Goal: Task Accomplishment & Management: Complete application form

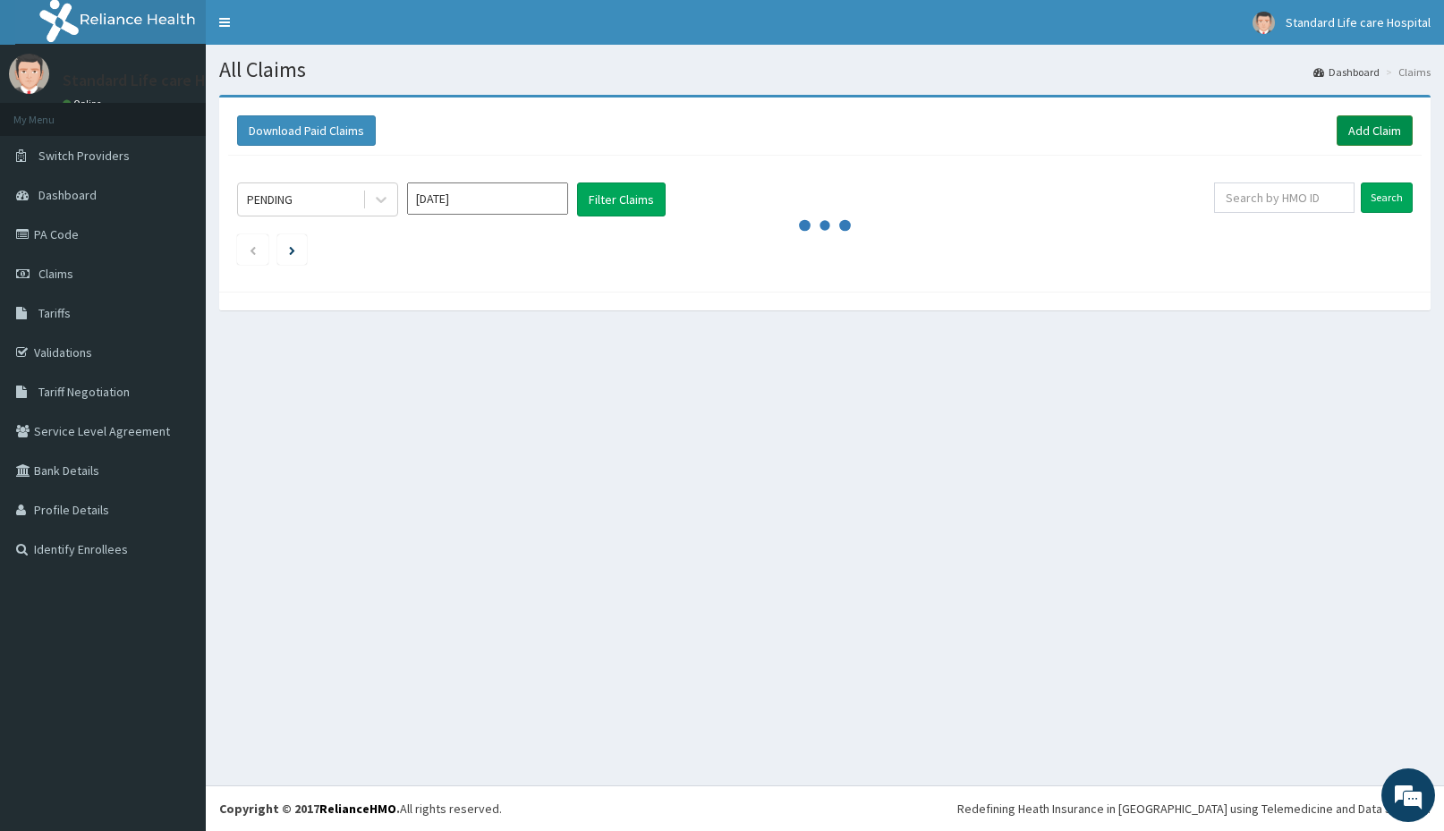
click at [1355, 129] on link "Add Claim" at bounding box center [1375, 130] width 76 height 30
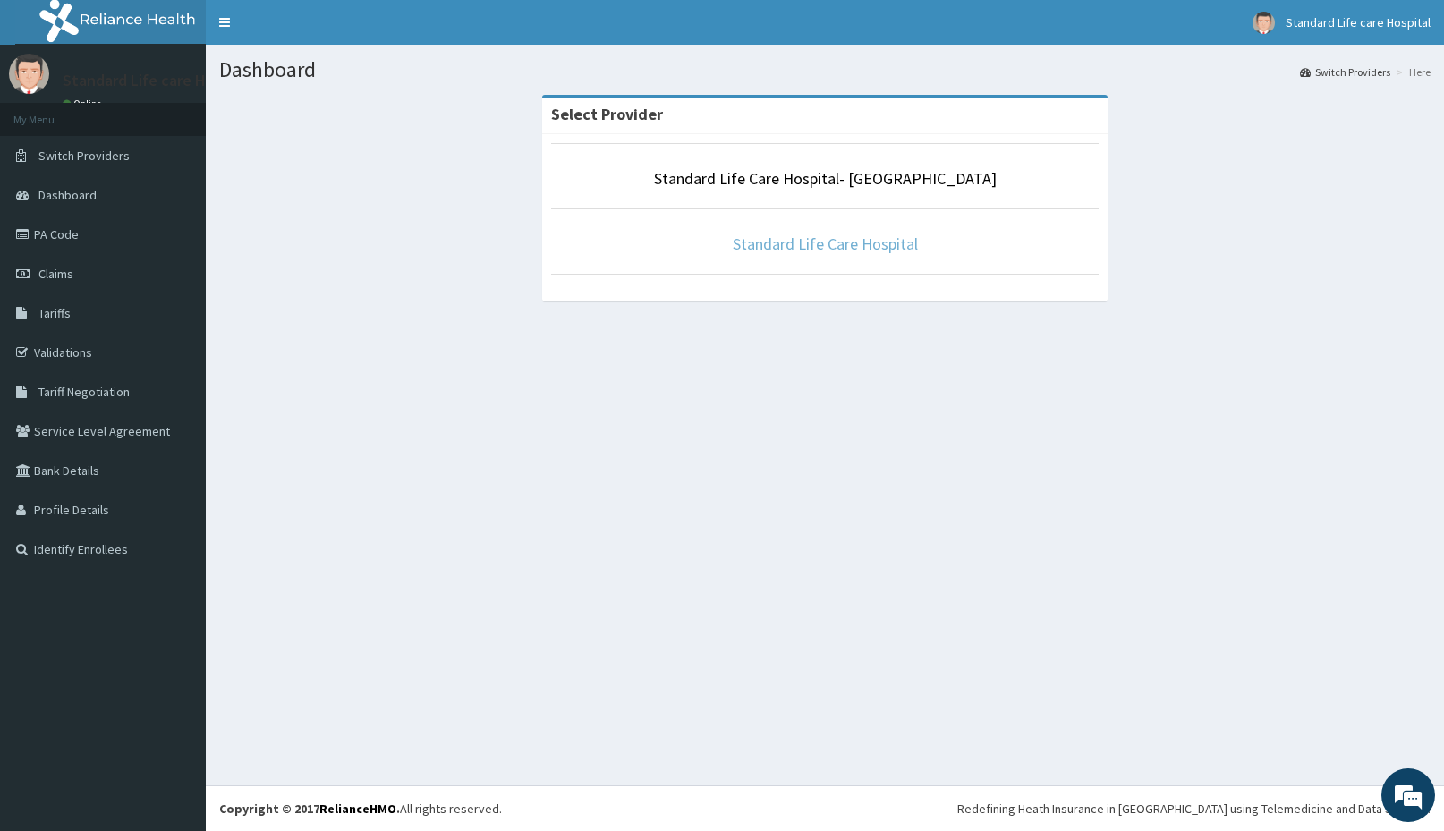
click at [829, 251] on link "Standard Life Care Hospital" at bounding box center [825, 244] width 185 height 21
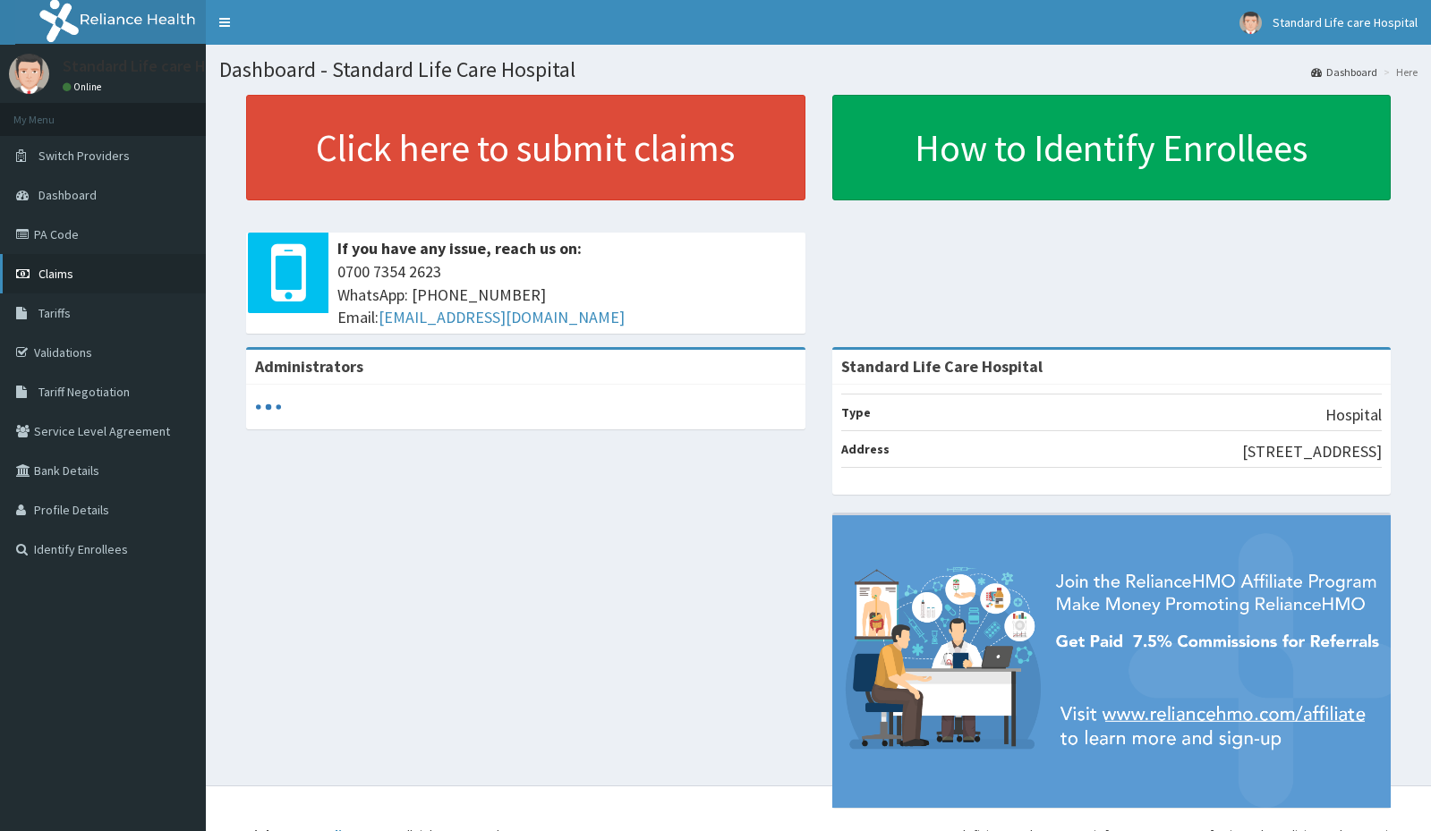
click at [50, 268] on span "Claims" at bounding box center [55, 274] width 35 height 16
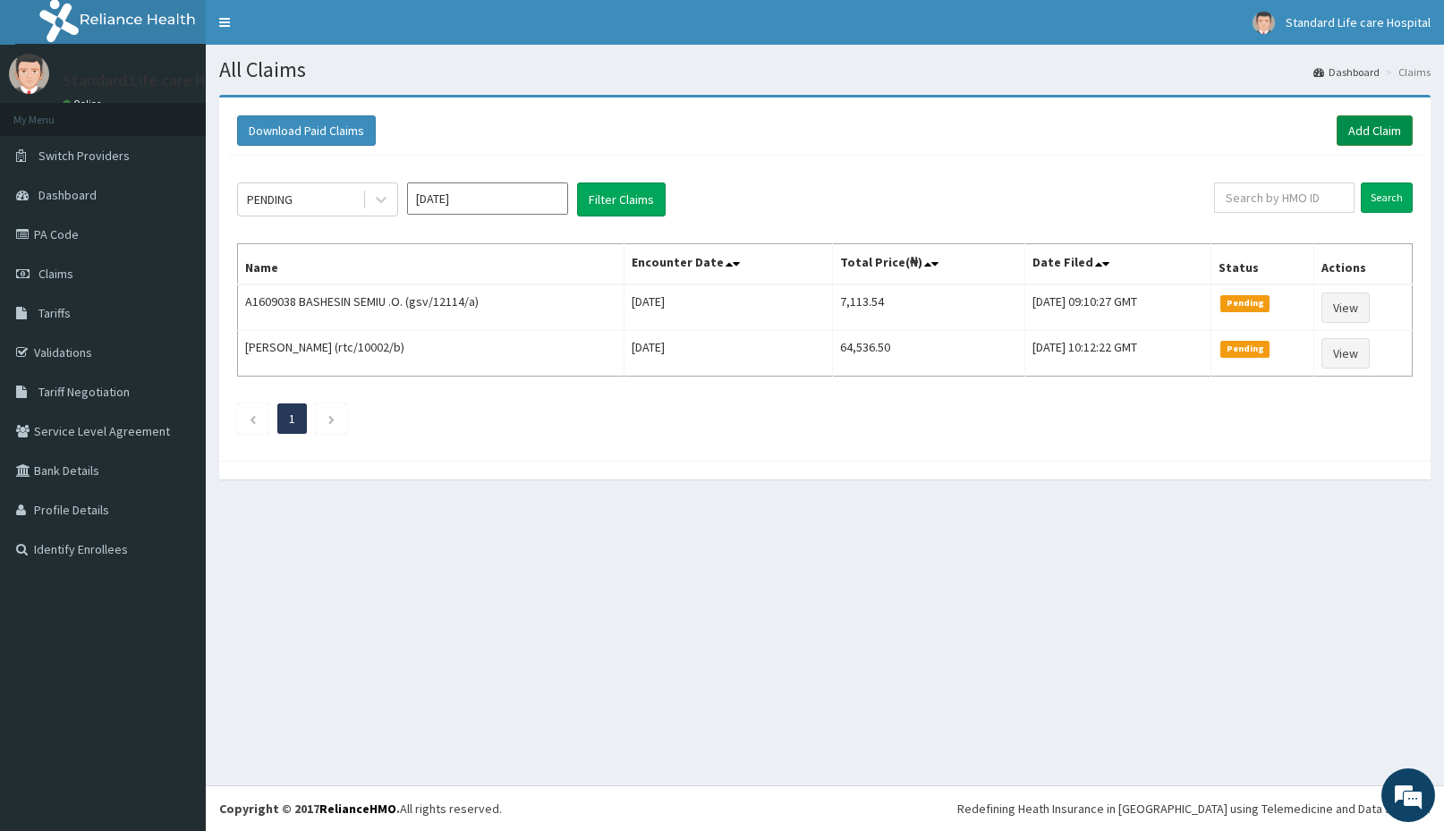
click at [1353, 124] on link "Add Claim" at bounding box center [1375, 130] width 76 height 30
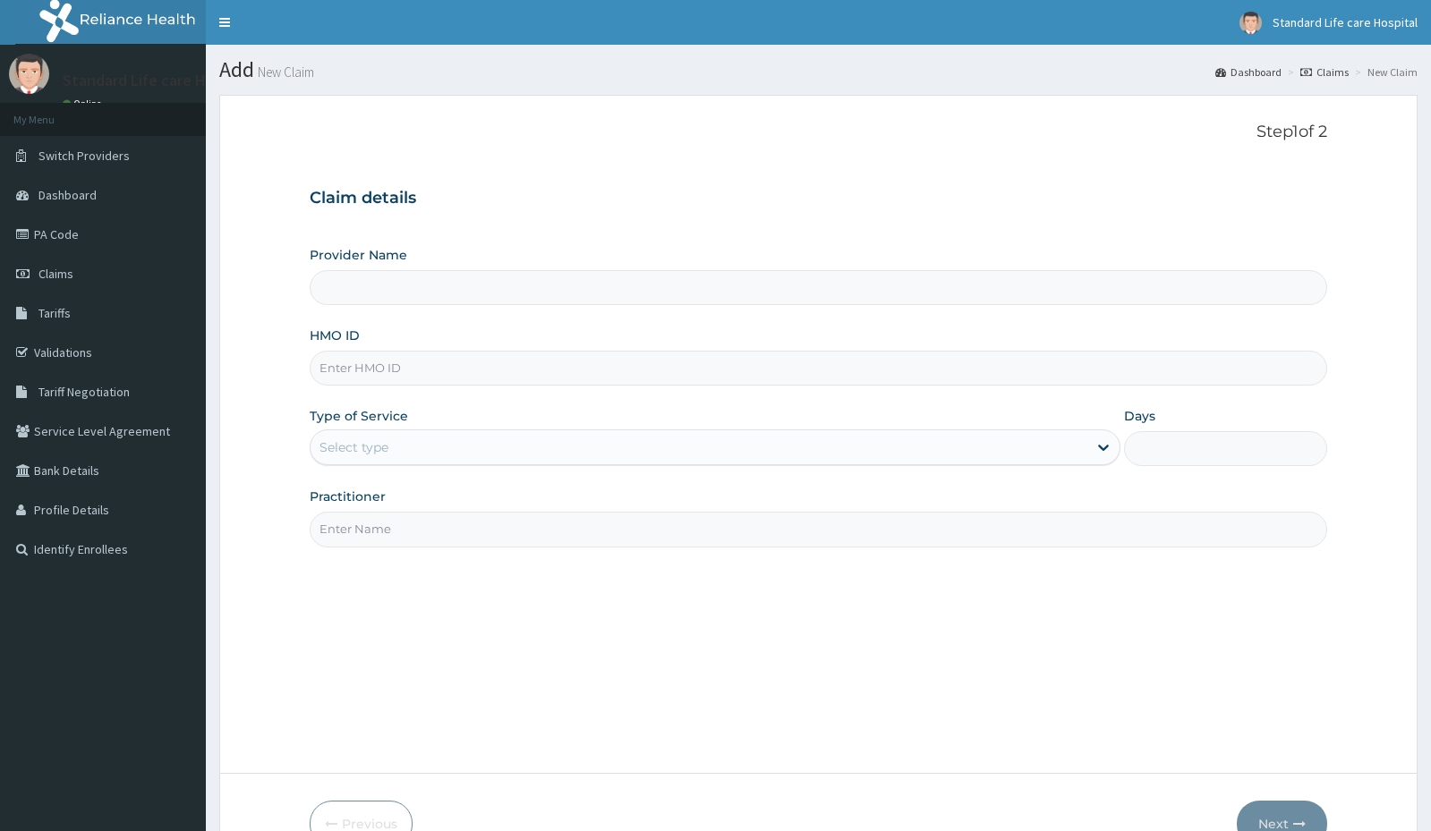
type input "Standard Life Care Hospital"
click at [771, 376] on input "HMO ID" at bounding box center [818, 368] width 1017 height 35
type input "SPH/10041/A"
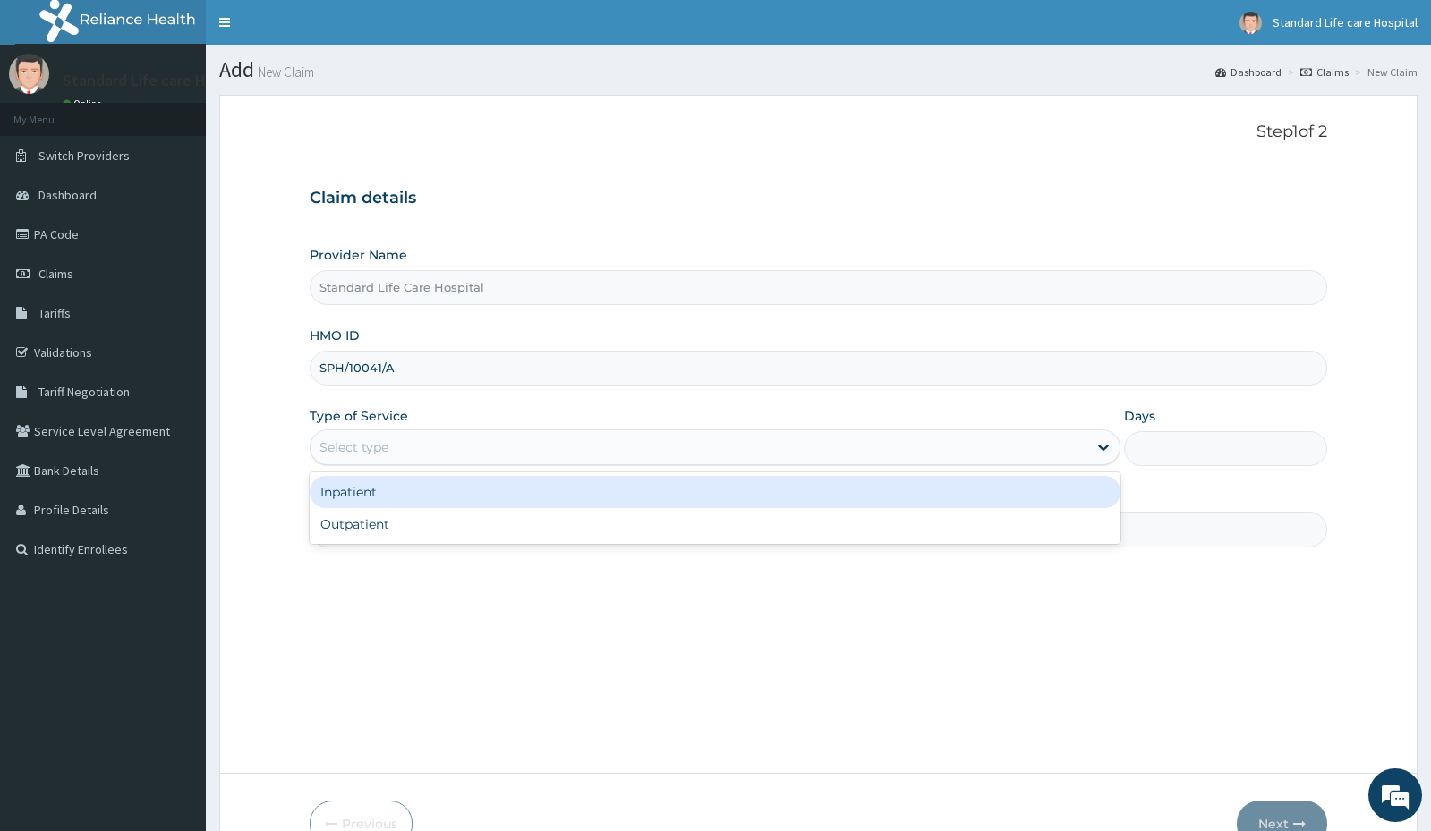
click at [435, 447] on div "Select type" at bounding box center [699, 447] width 777 height 29
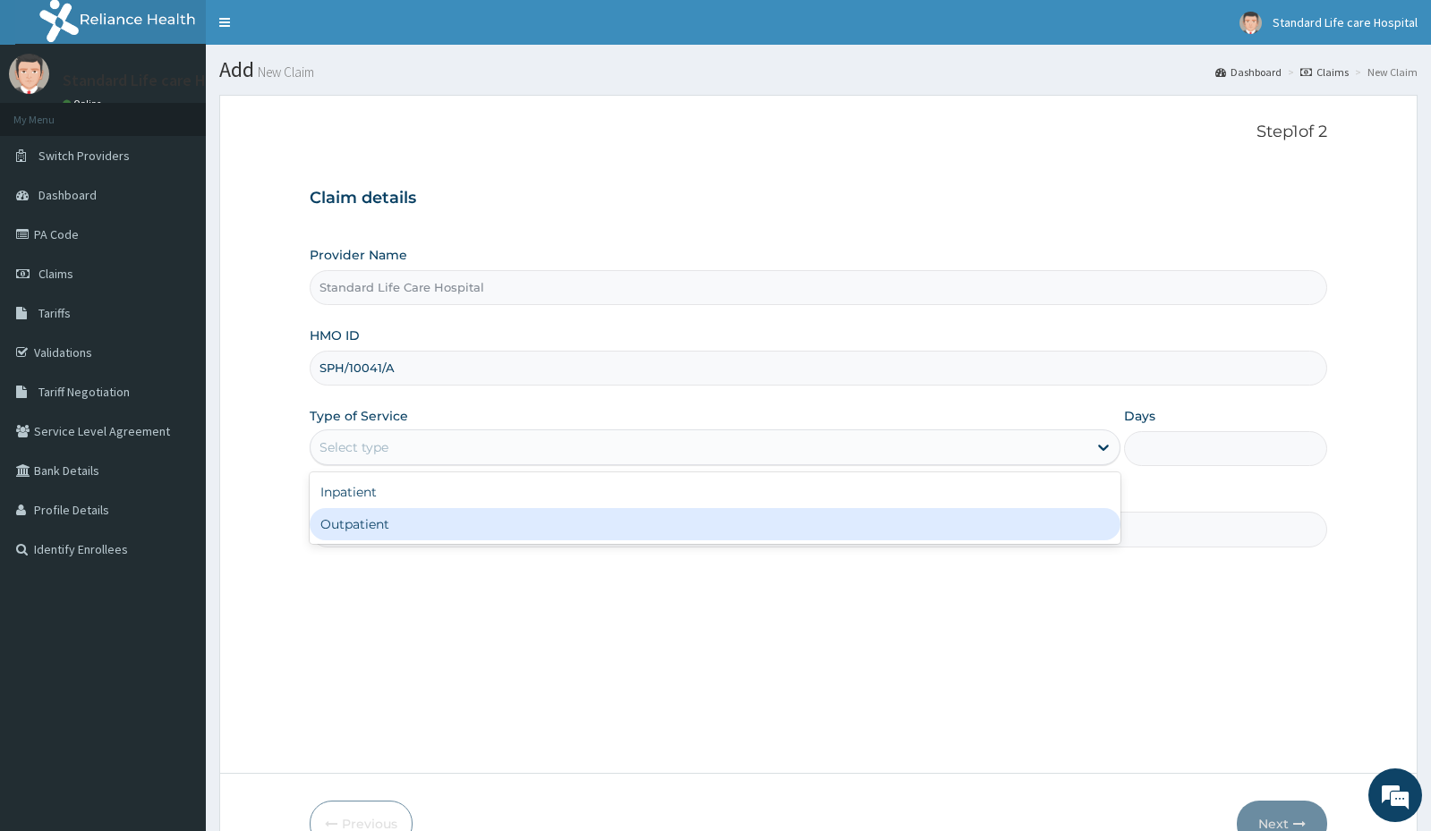
click at [376, 520] on div "Outpatient" at bounding box center [715, 524] width 811 height 32
type input "1"
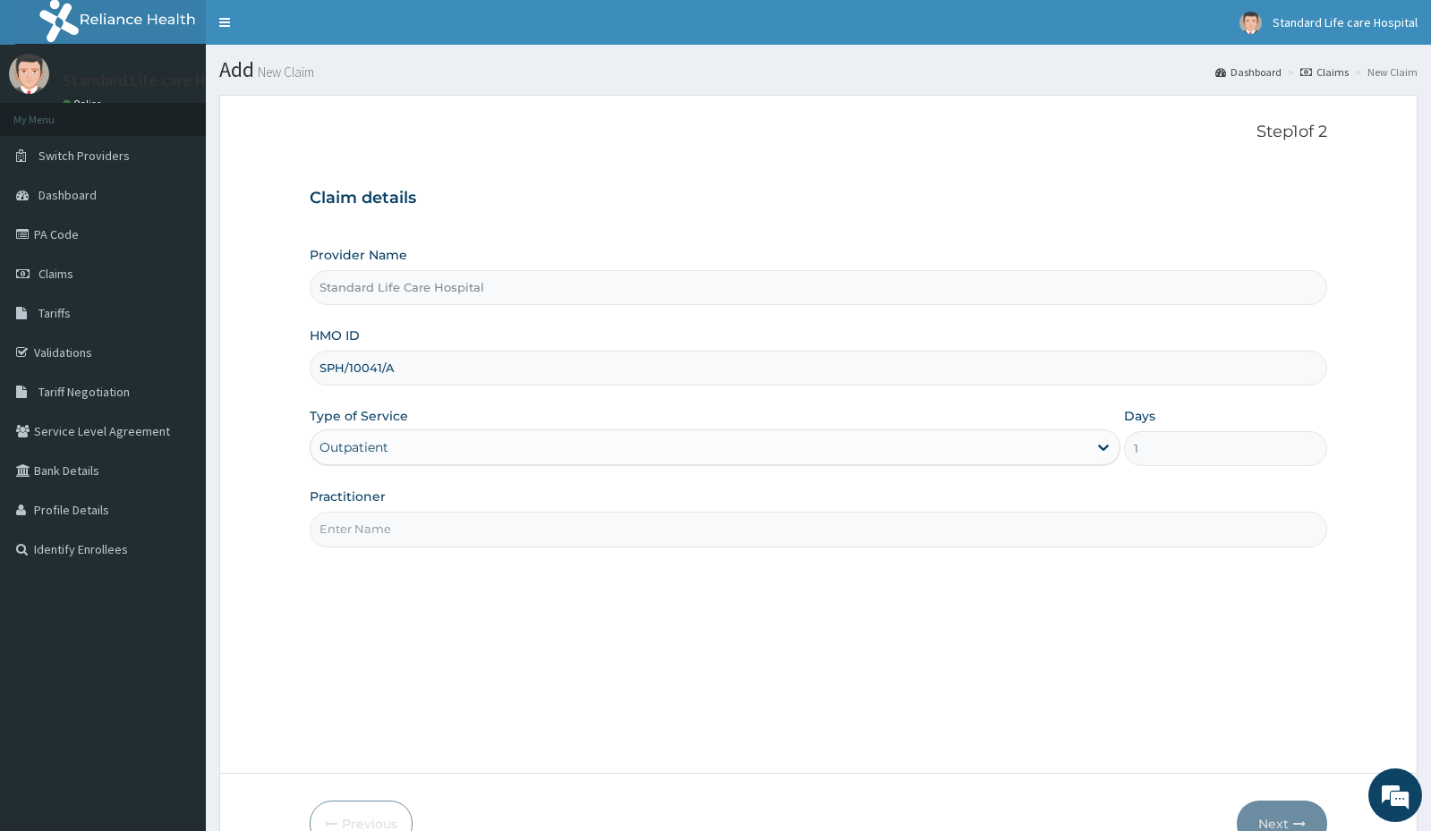
click at [371, 528] on input "Practitioner" at bounding box center [818, 529] width 1017 height 35
type input "DR ADEWALE"
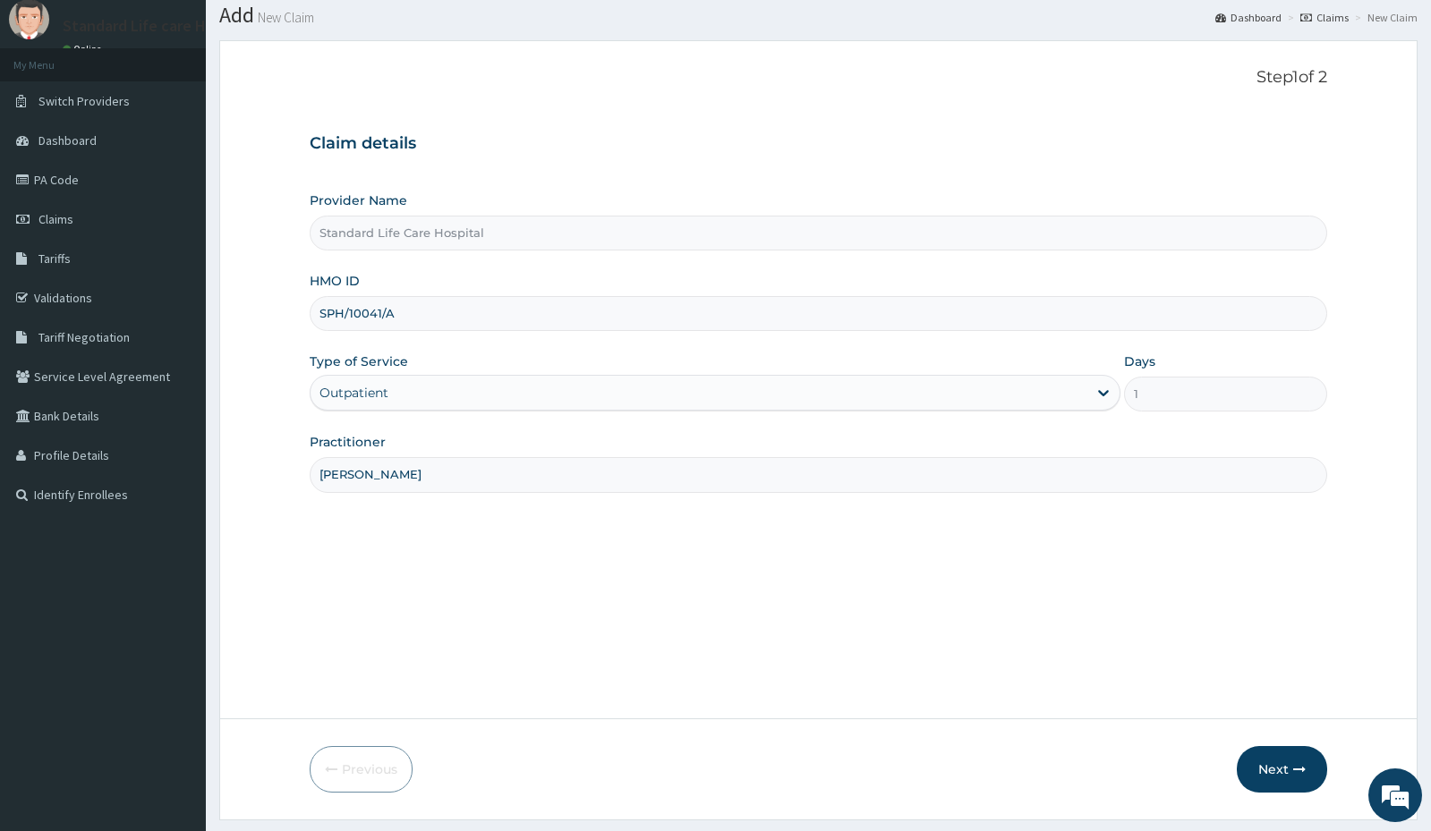
scroll to position [103, 0]
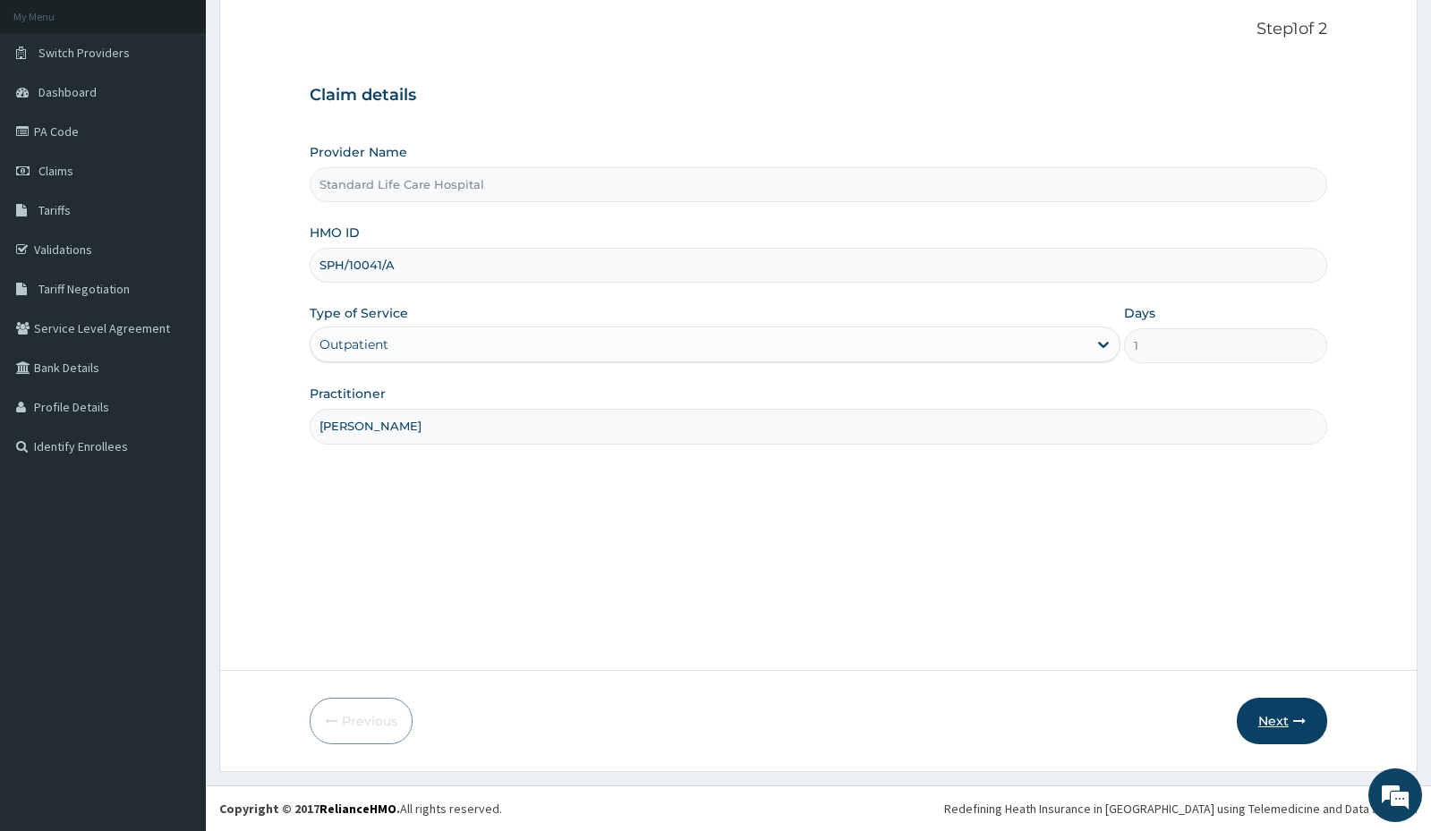
click at [1270, 714] on button "Next" at bounding box center [1282, 721] width 90 height 47
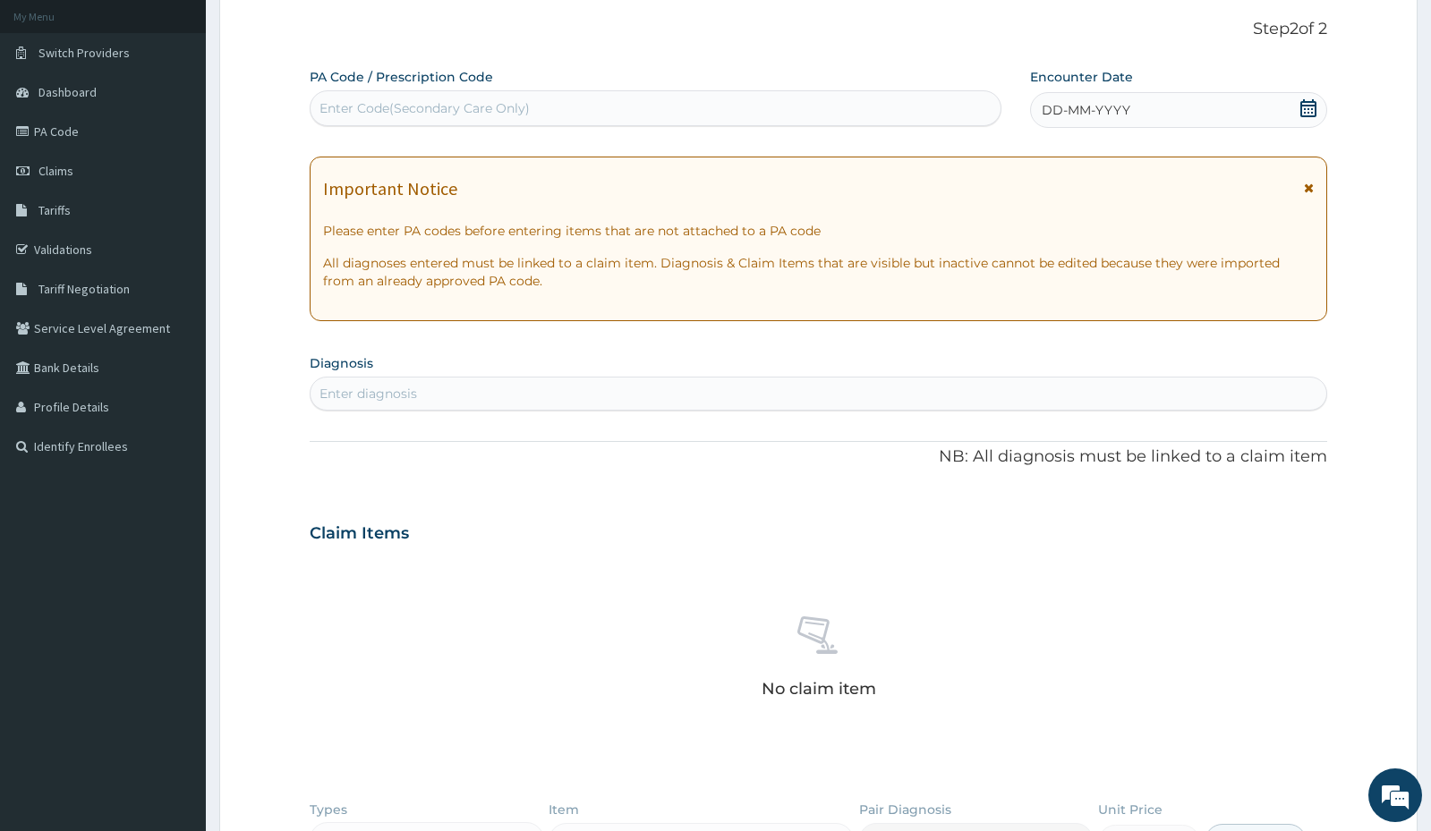
click at [1307, 103] on icon at bounding box center [1308, 108] width 18 height 18
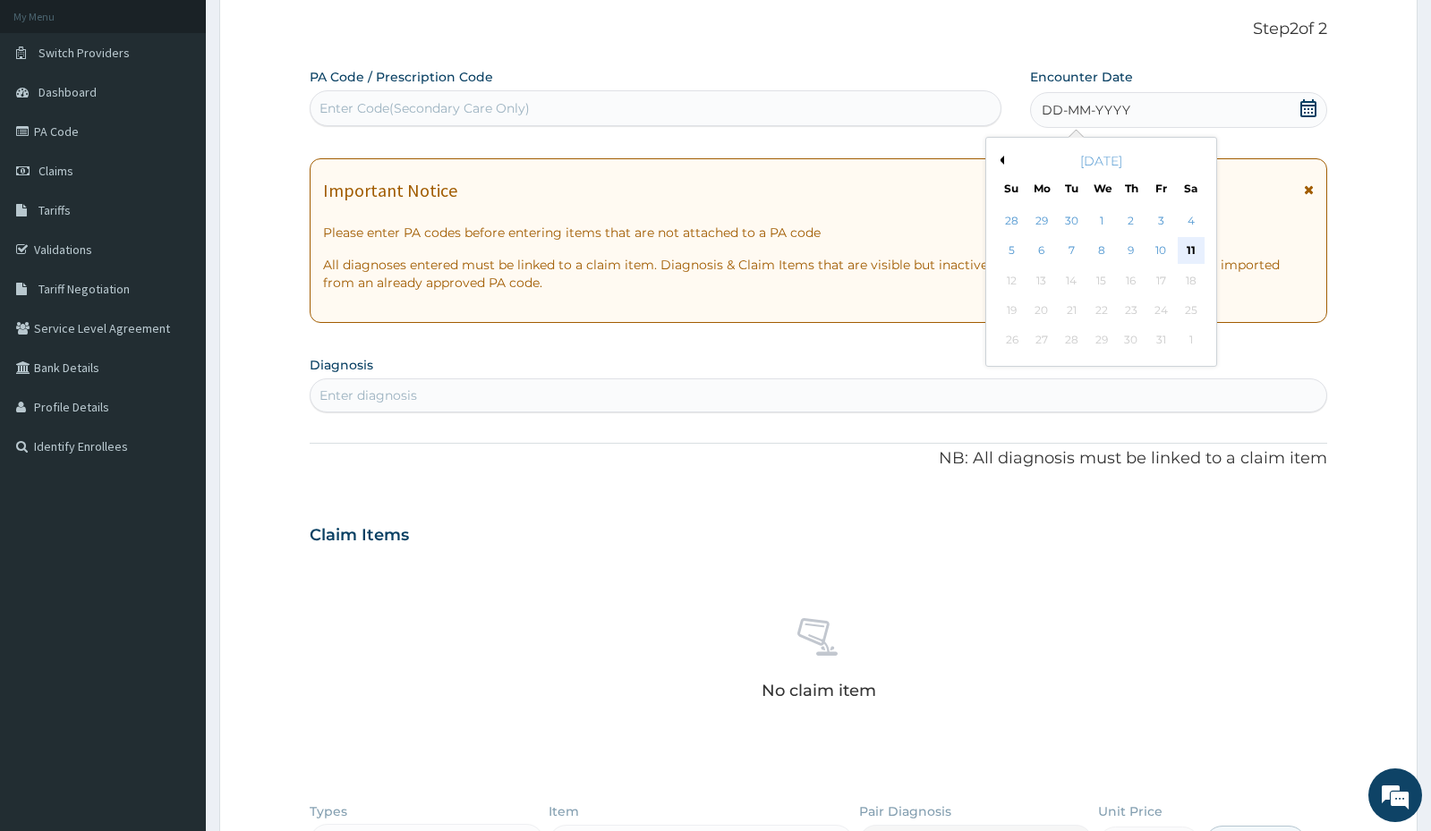
click at [1188, 250] on div "11" at bounding box center [1191, 251] width 27 height 27
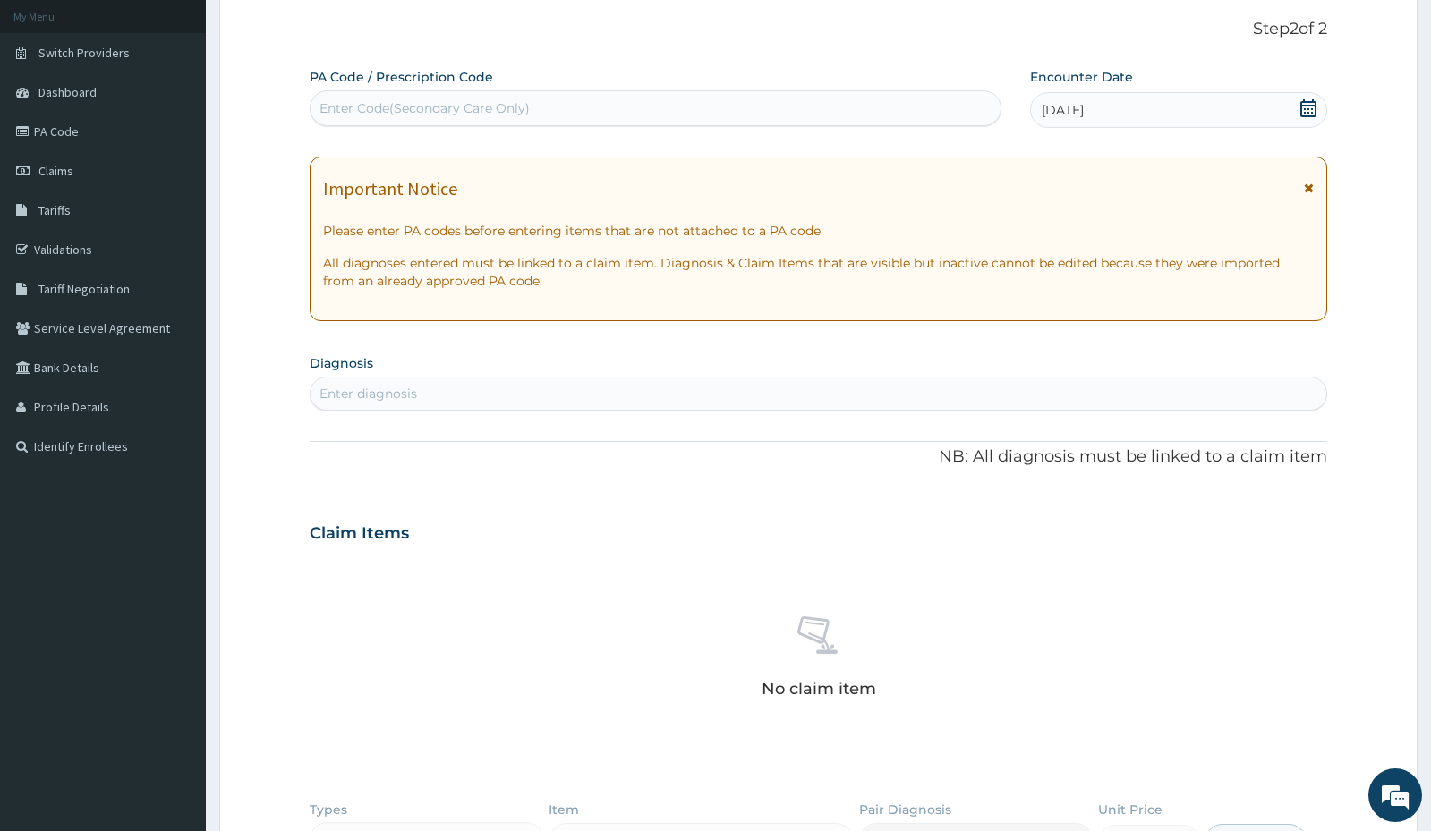
click at [527, 387] on div "Enter diagnosis" at bounding box center [818, 393] width 1015 height 29
type input "diabetes"
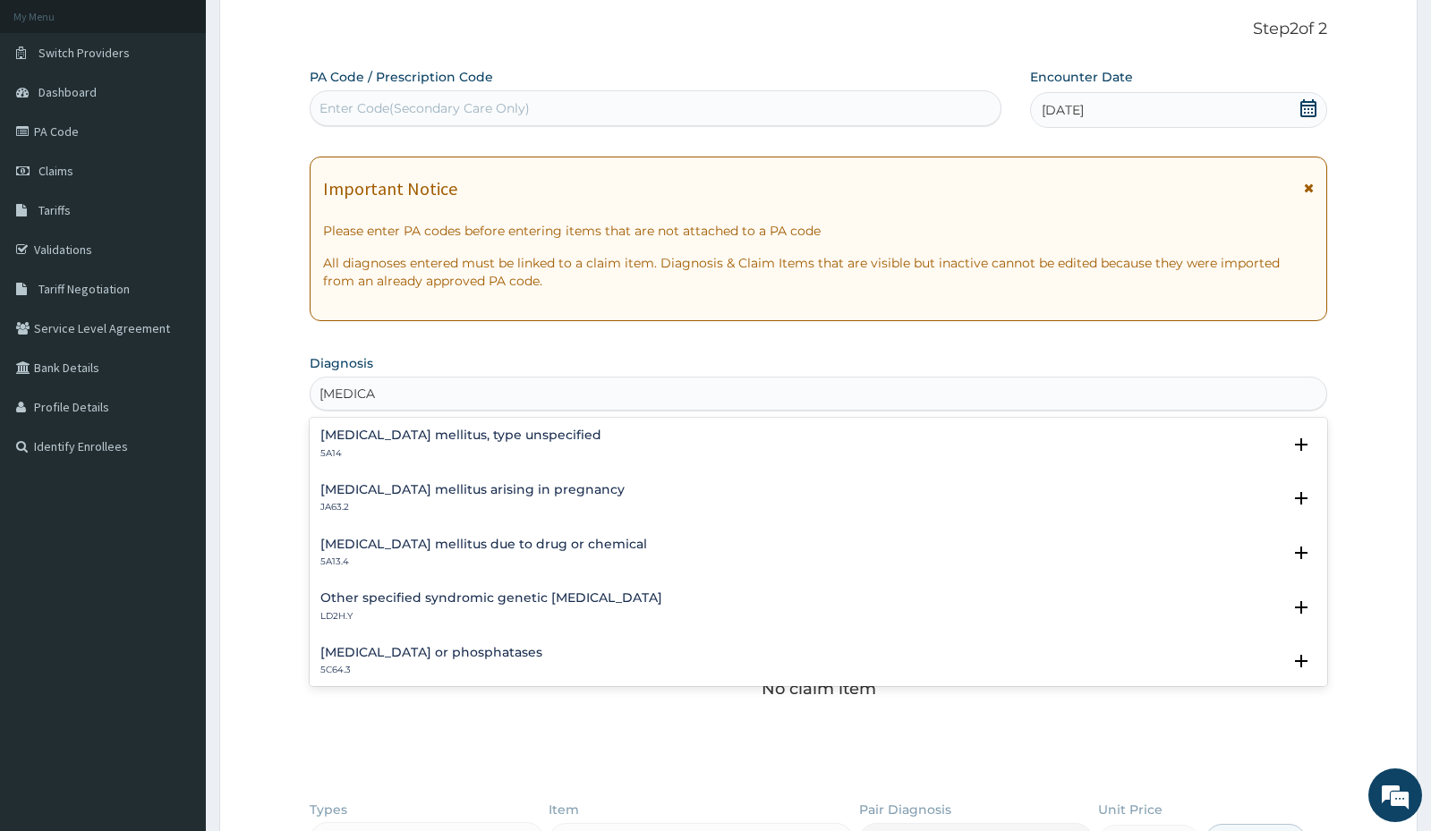
click at [398, 444] on div "Diabetes mellitus, type unspecified 5A14" at bounding box center [460, 444] width 281 height 31
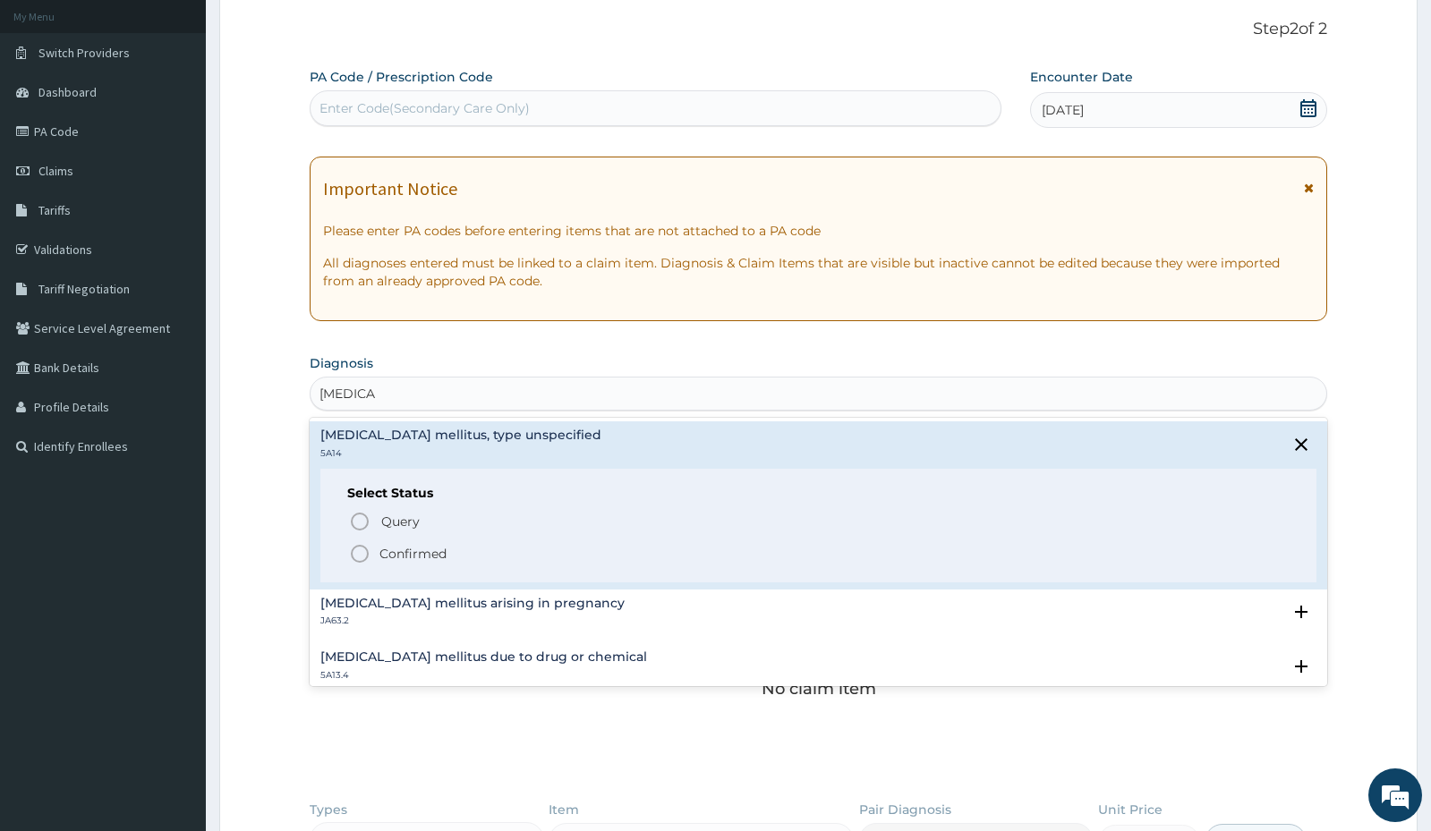
click at [362, 557] on icon "status option filled" at bounding box center [359, 553] width 21 height 21
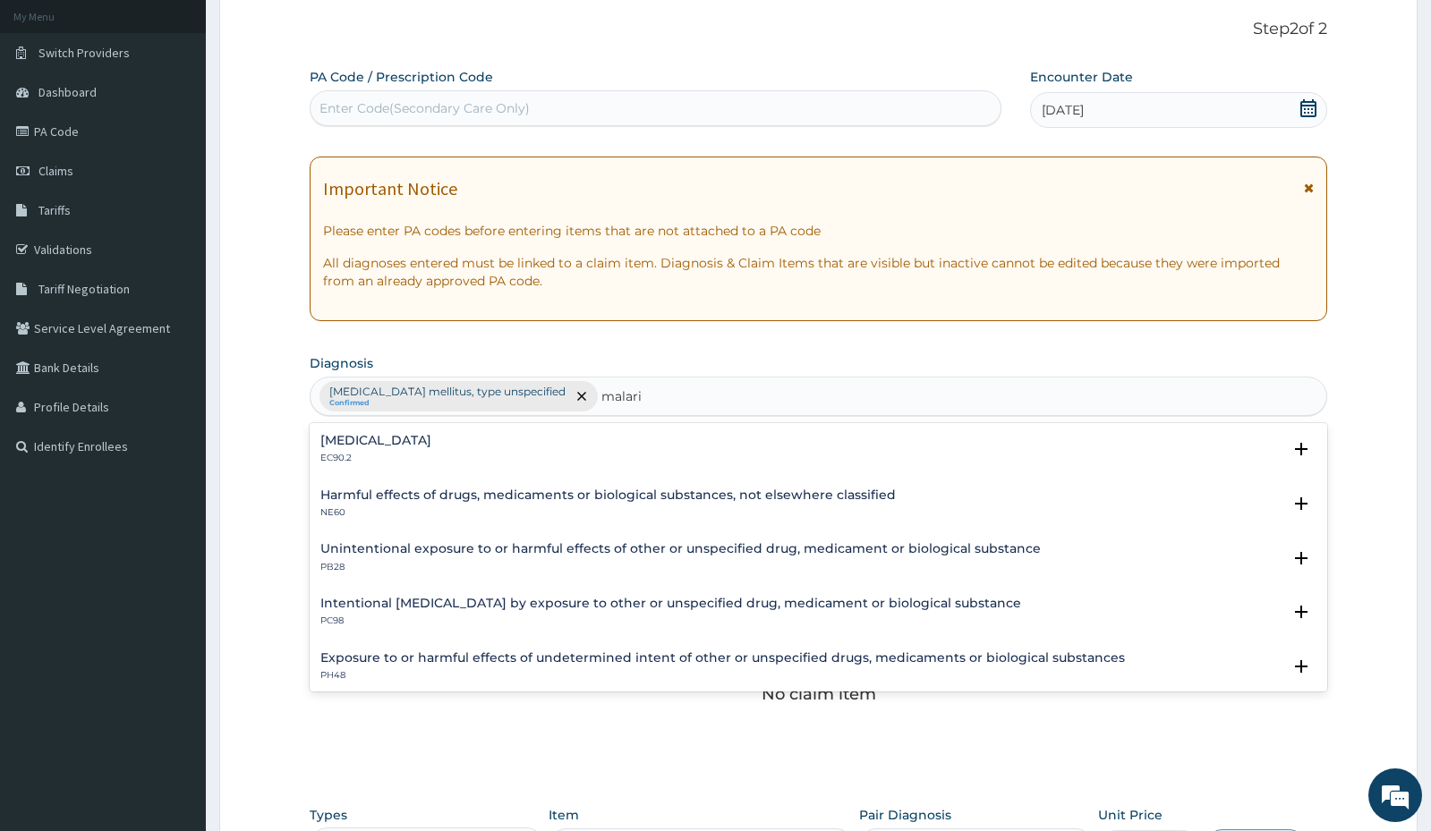
type input "malaria"
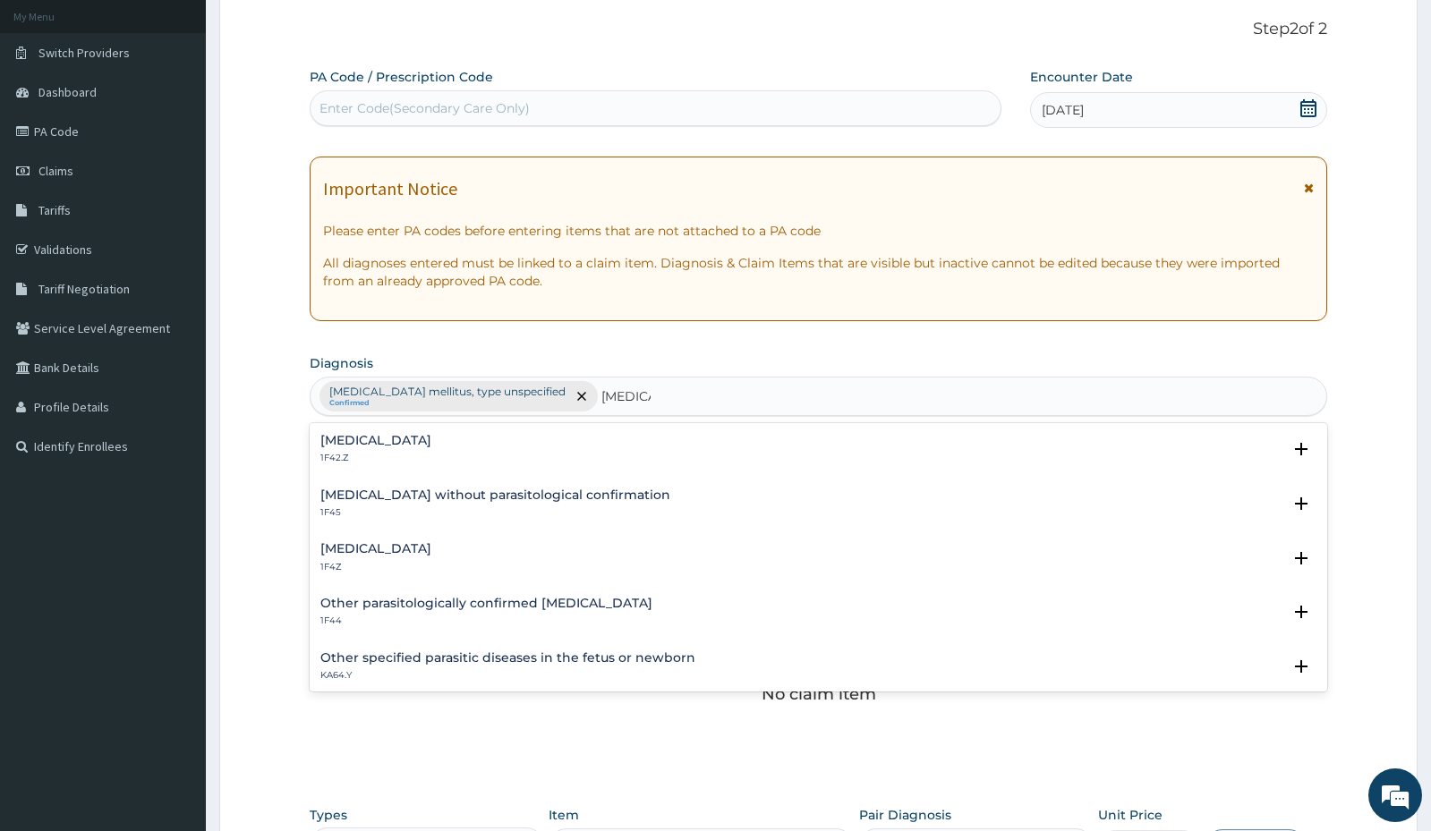
click at [374, 542] on h4 "Malaria, unspecified" at bounding box center [375, 548] width 111 height 13
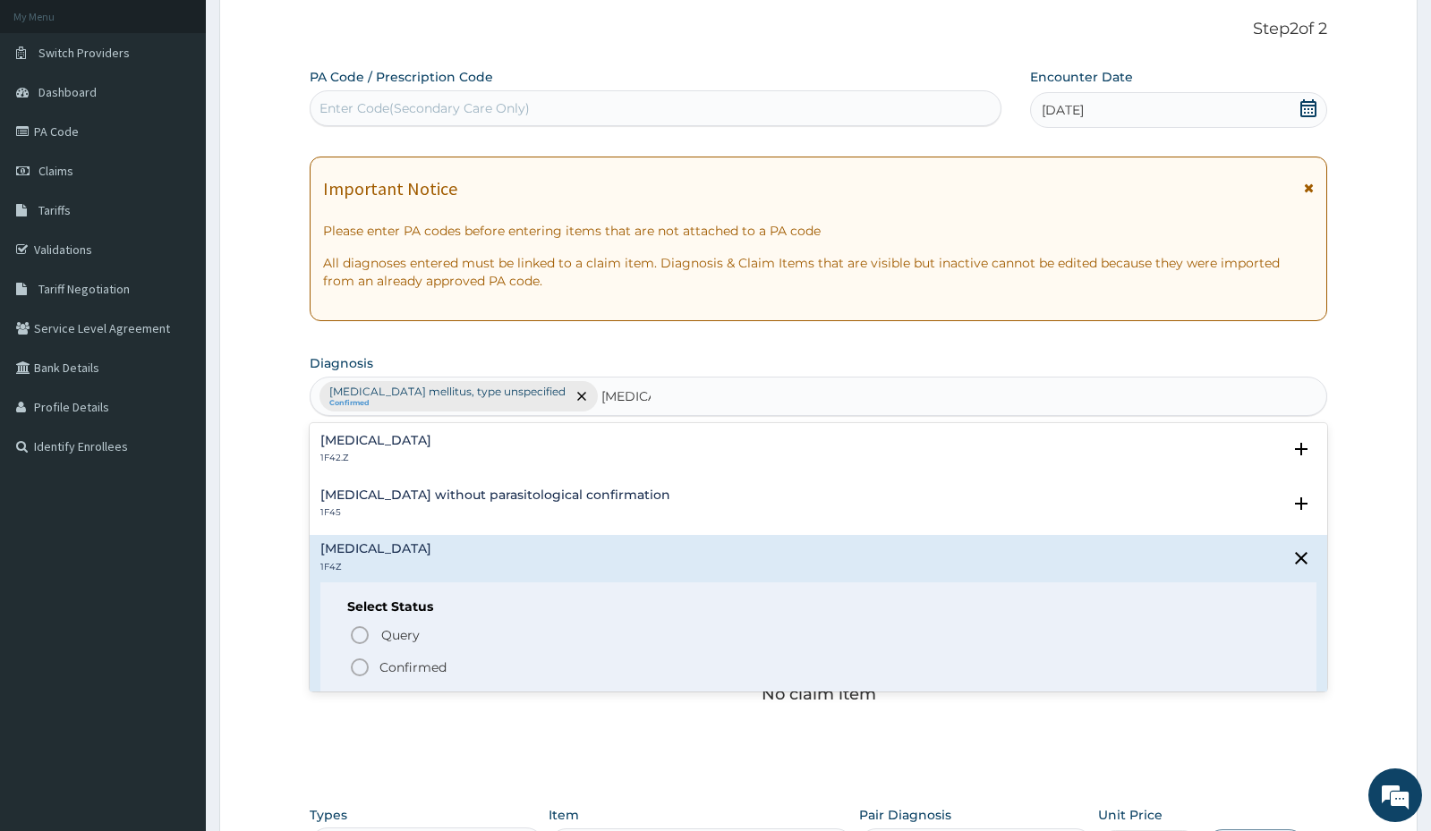
click at [357, 663] on icon "status option filled" at bounding box center [359, 667] width 21 height 21
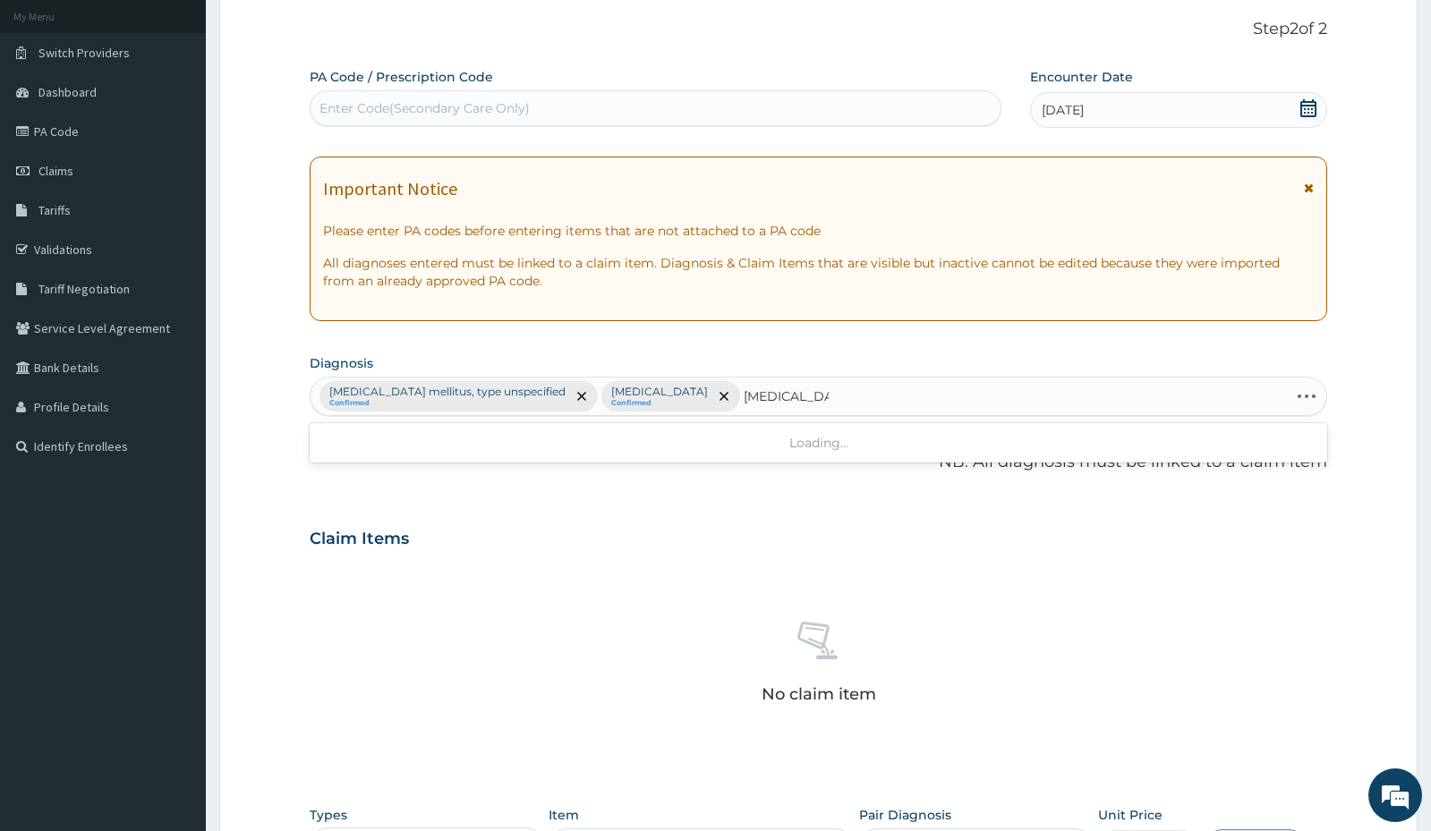
type input "hypertension"
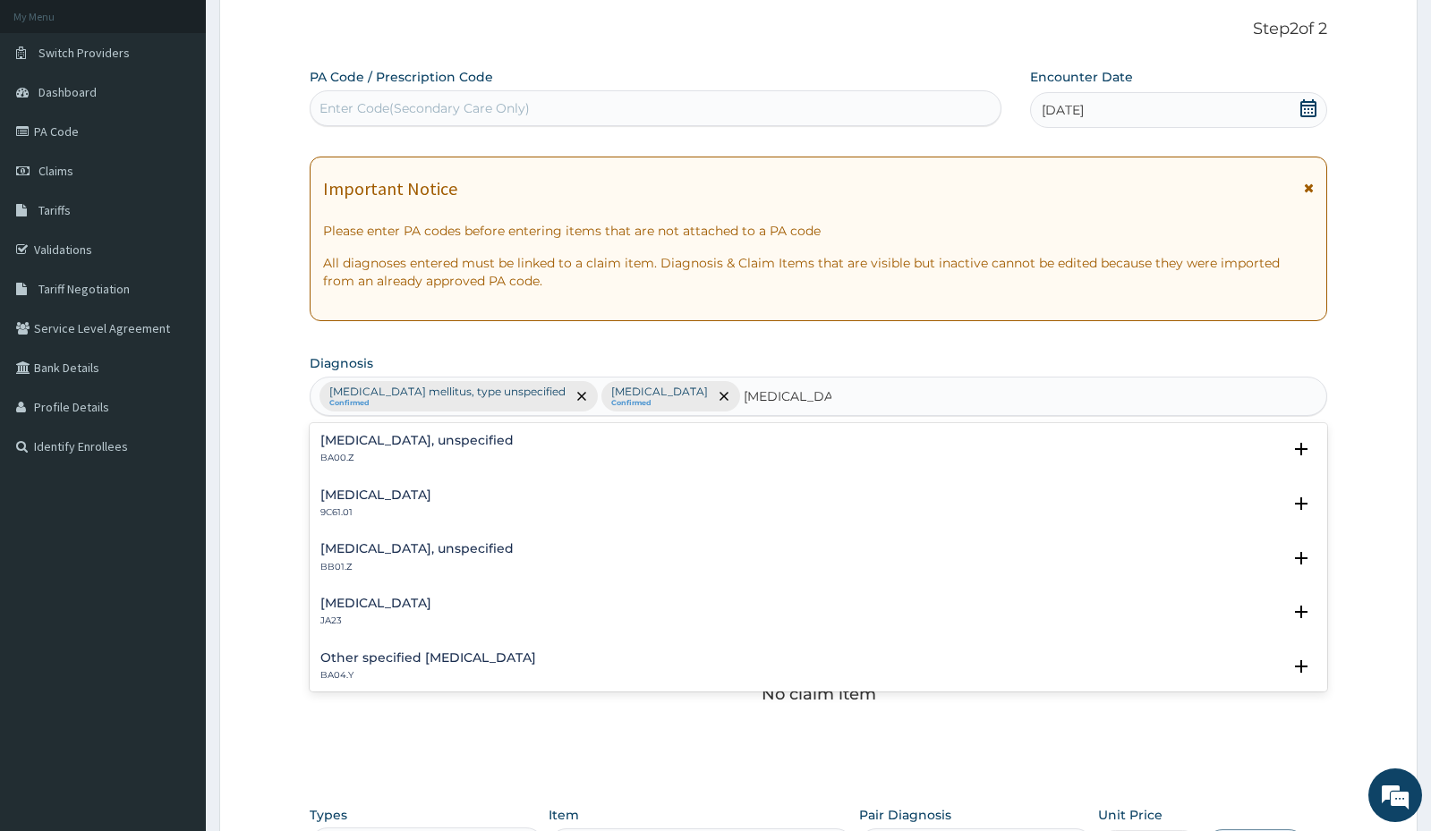
click at [388, 442] on h4 "Essential hypertension, unspecified" at bounding box center [416, 440] width 193 height 13
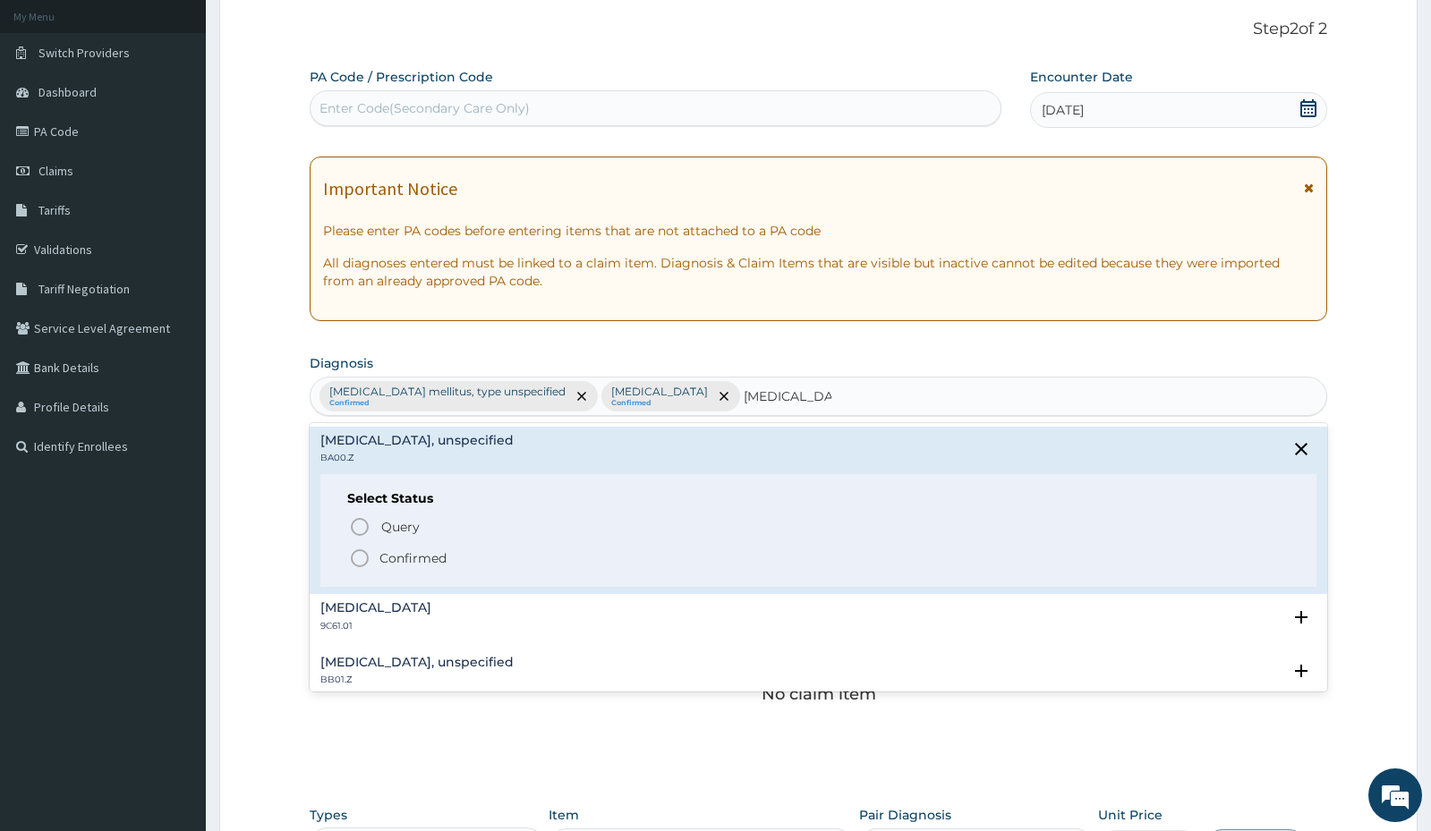
click at [362, 560] on icon "status option filled" at bounding box center [359, 558] width 21 height 21
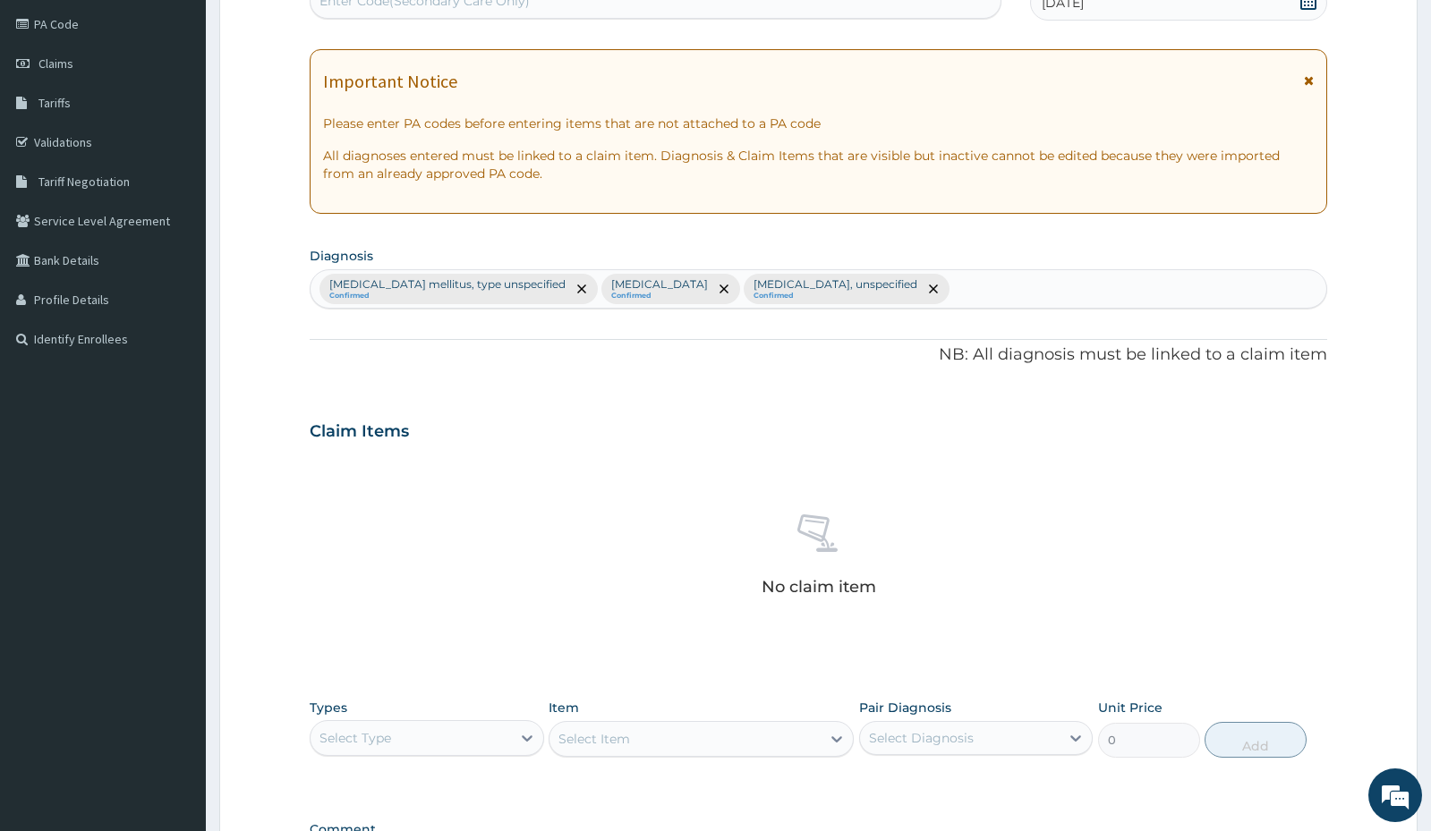
scroll to position [371, 0]
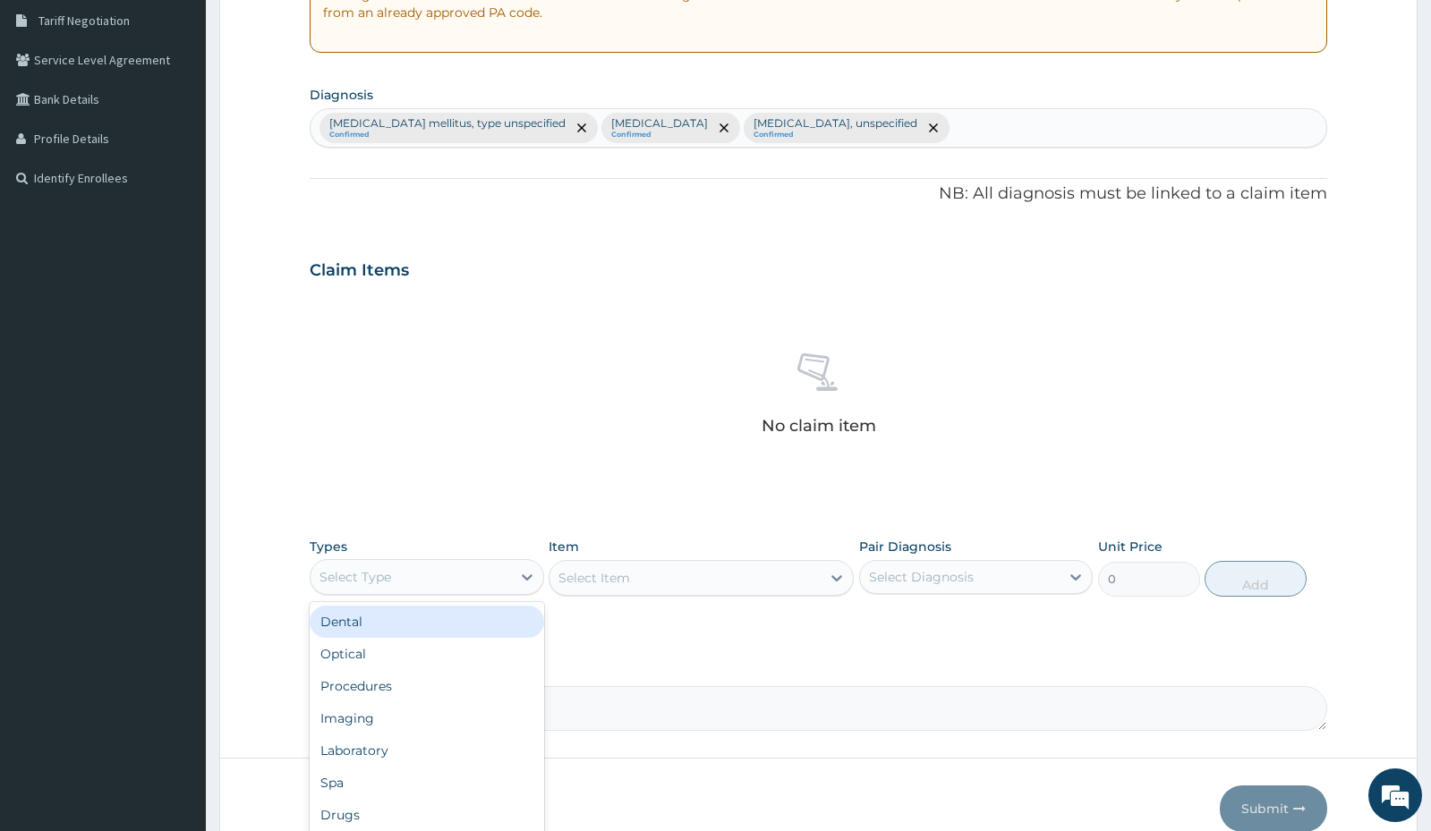
click at [394, 582] on div "Select Type" at bounding box center [411, 577] width 200 height 29
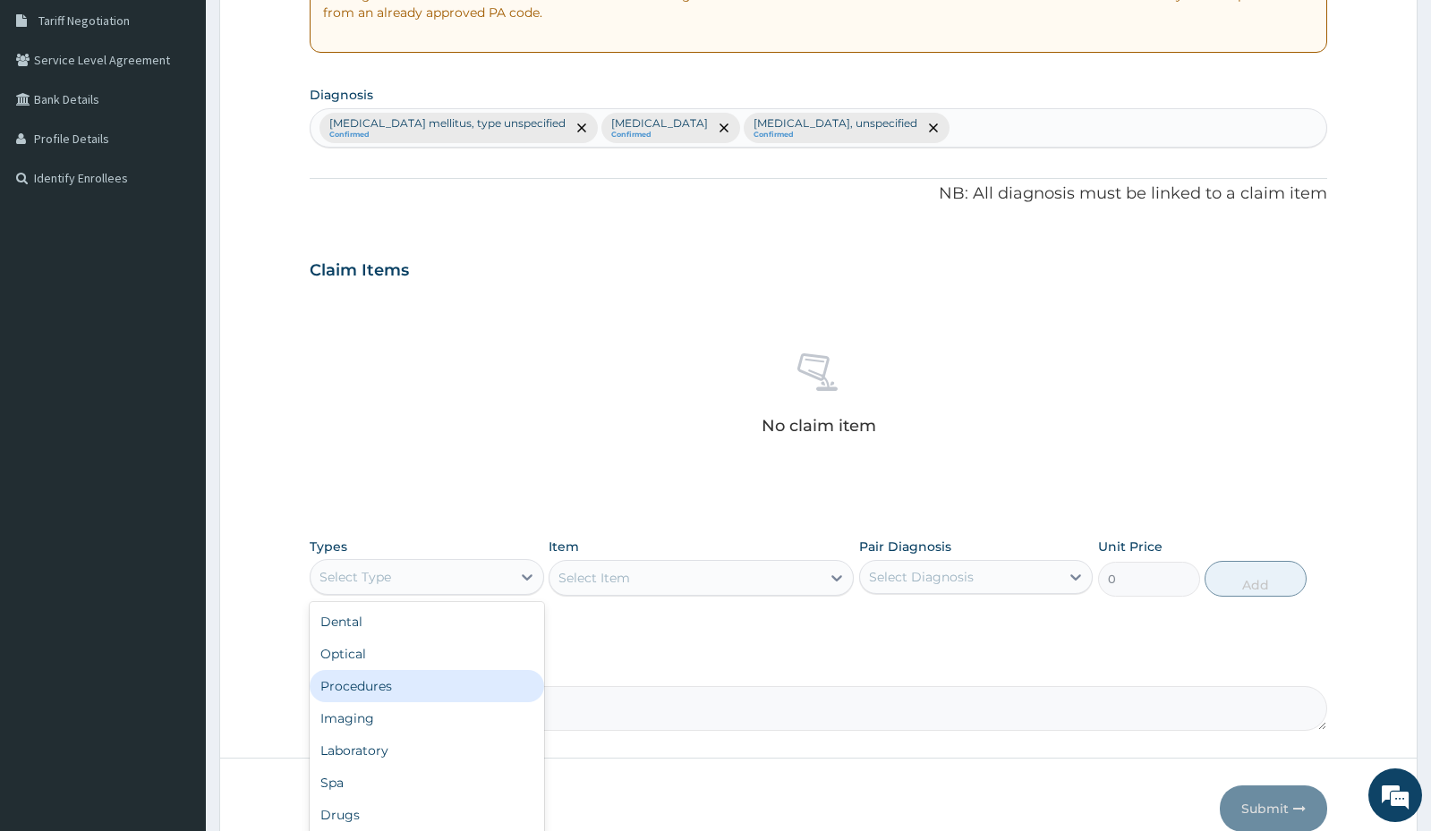
click at [368, 687] on div "Procedures" at bounding box center [427, 686] width 234 height 32
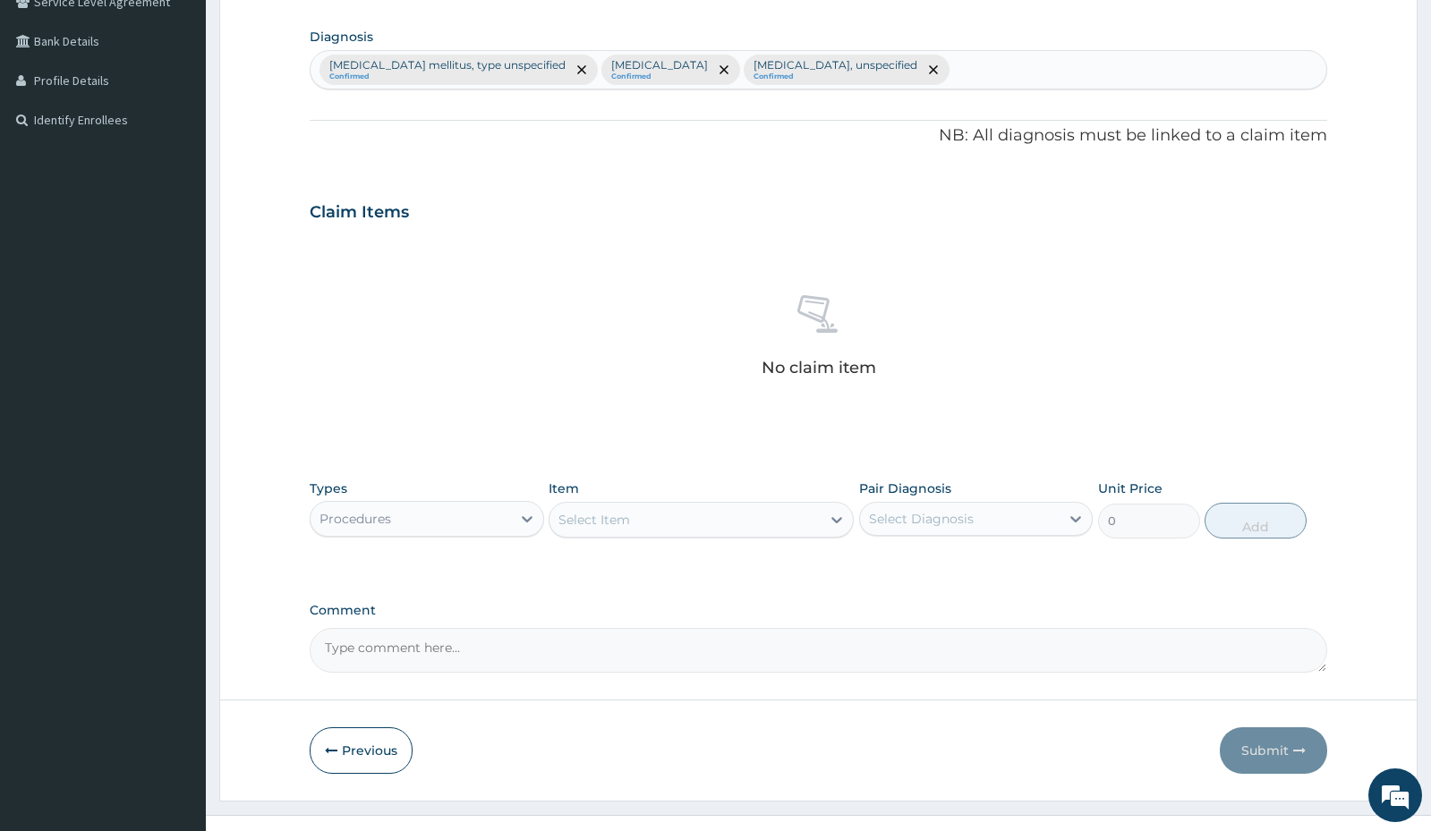
scroll to position [459, 0]
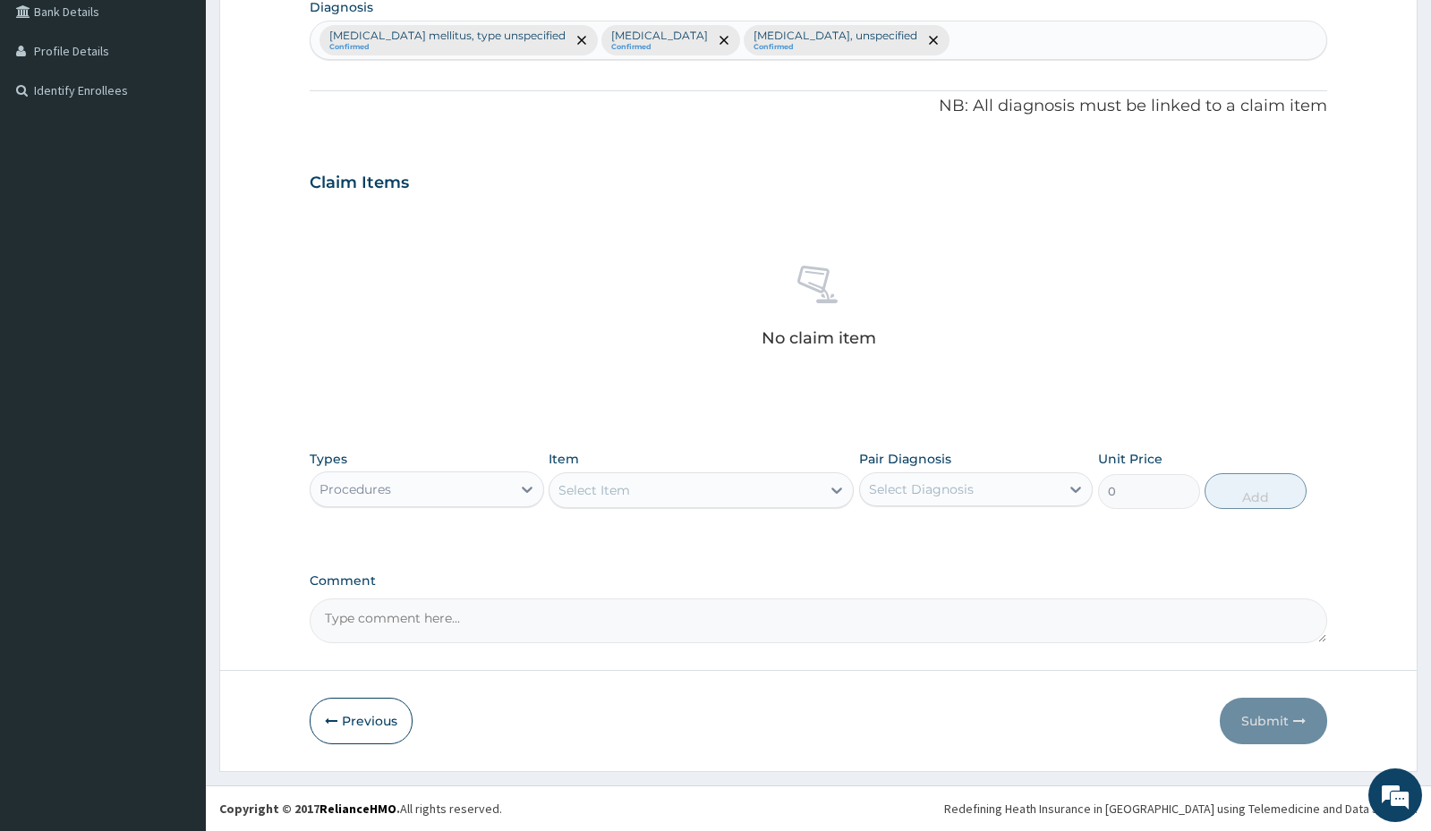
click at [655, 498] on div "Select Item" at bounding box center [684, 490] width 271 height 29
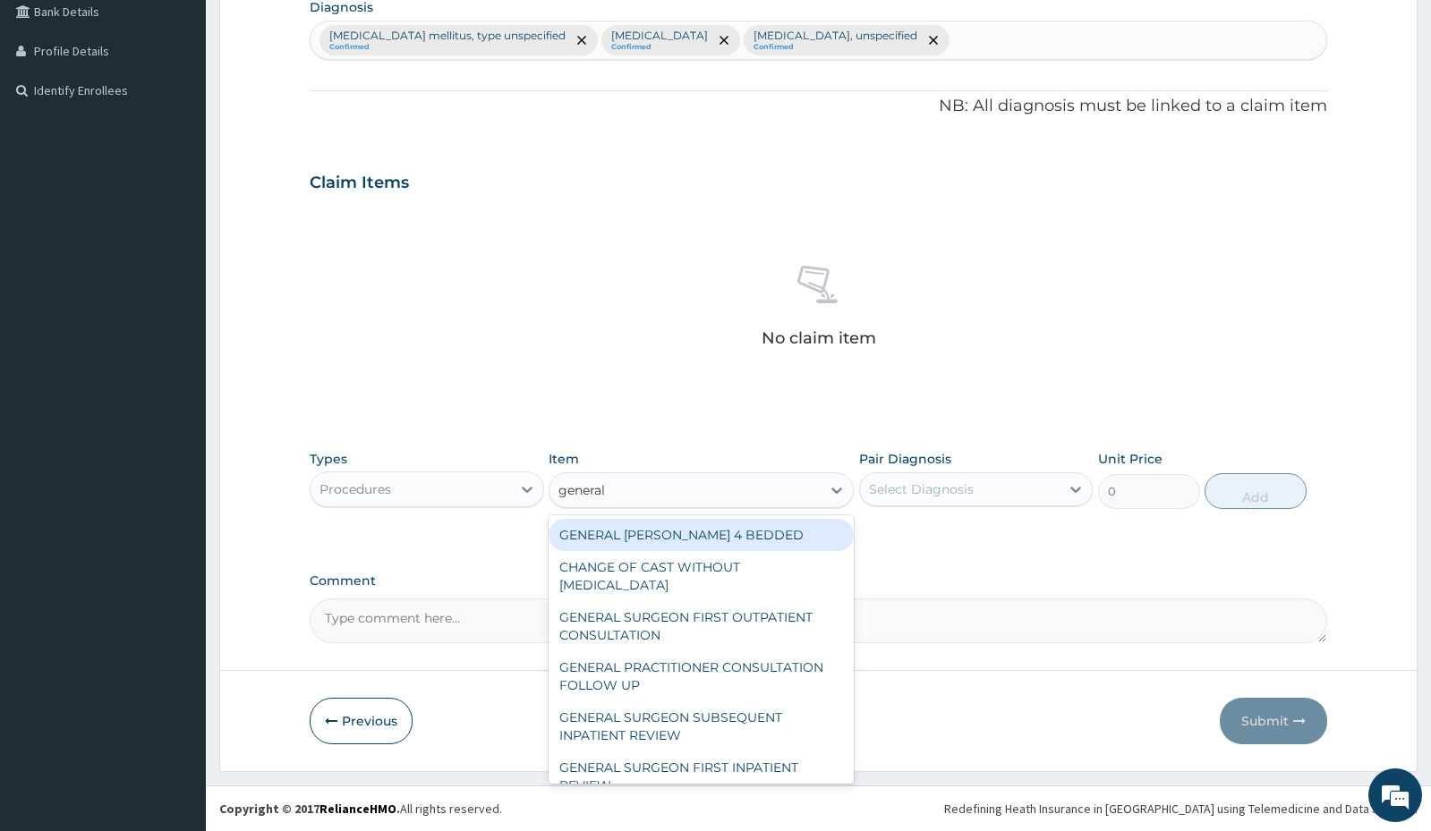
type input "general p"
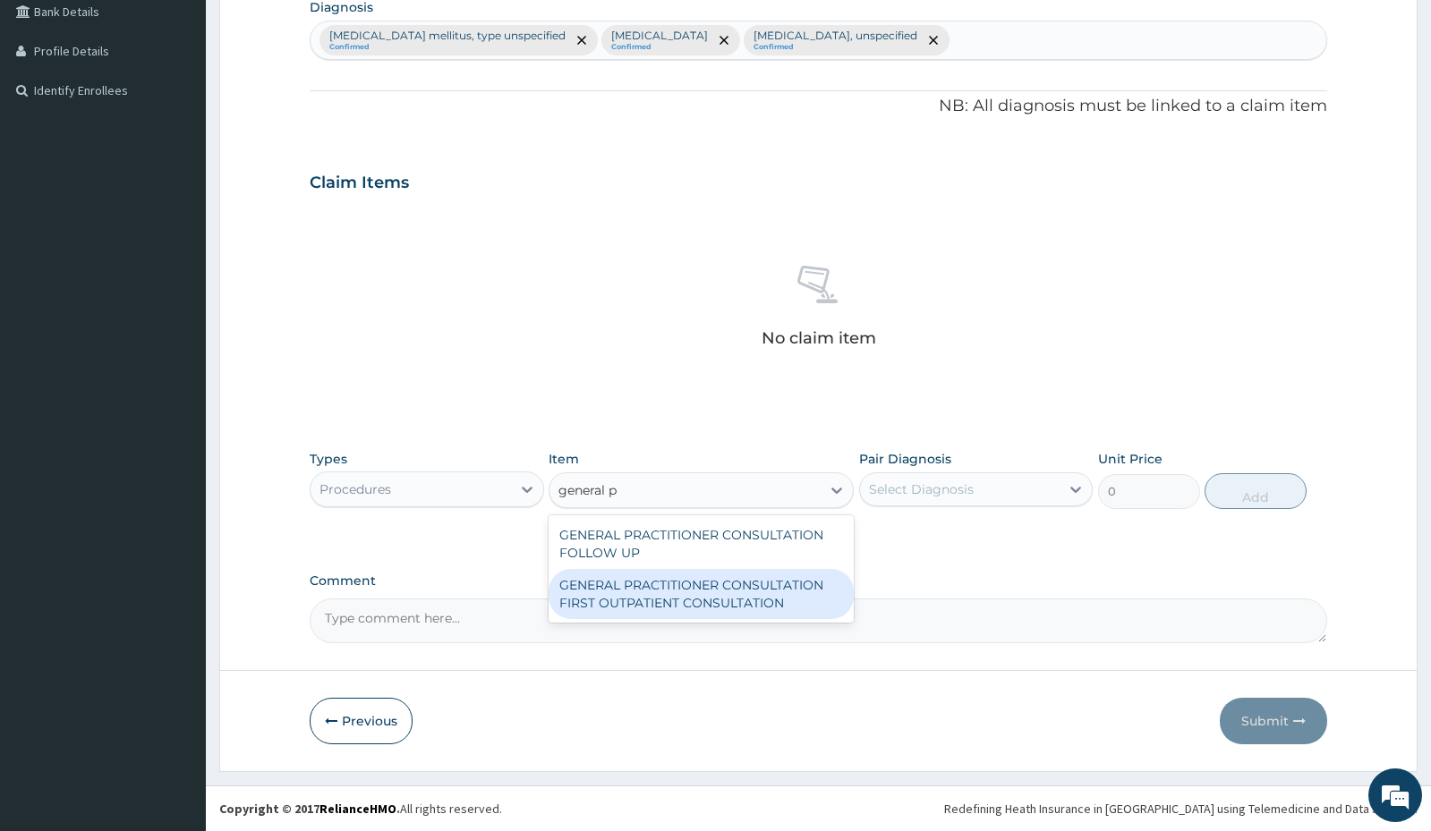
click at [677, 592] on div "GENERAL PRACTITIONER CONSULTATION FIRST OUTPATIENT CONSULTATION" at bounding box center [701, 594] width 305 height 50
type input "3000"
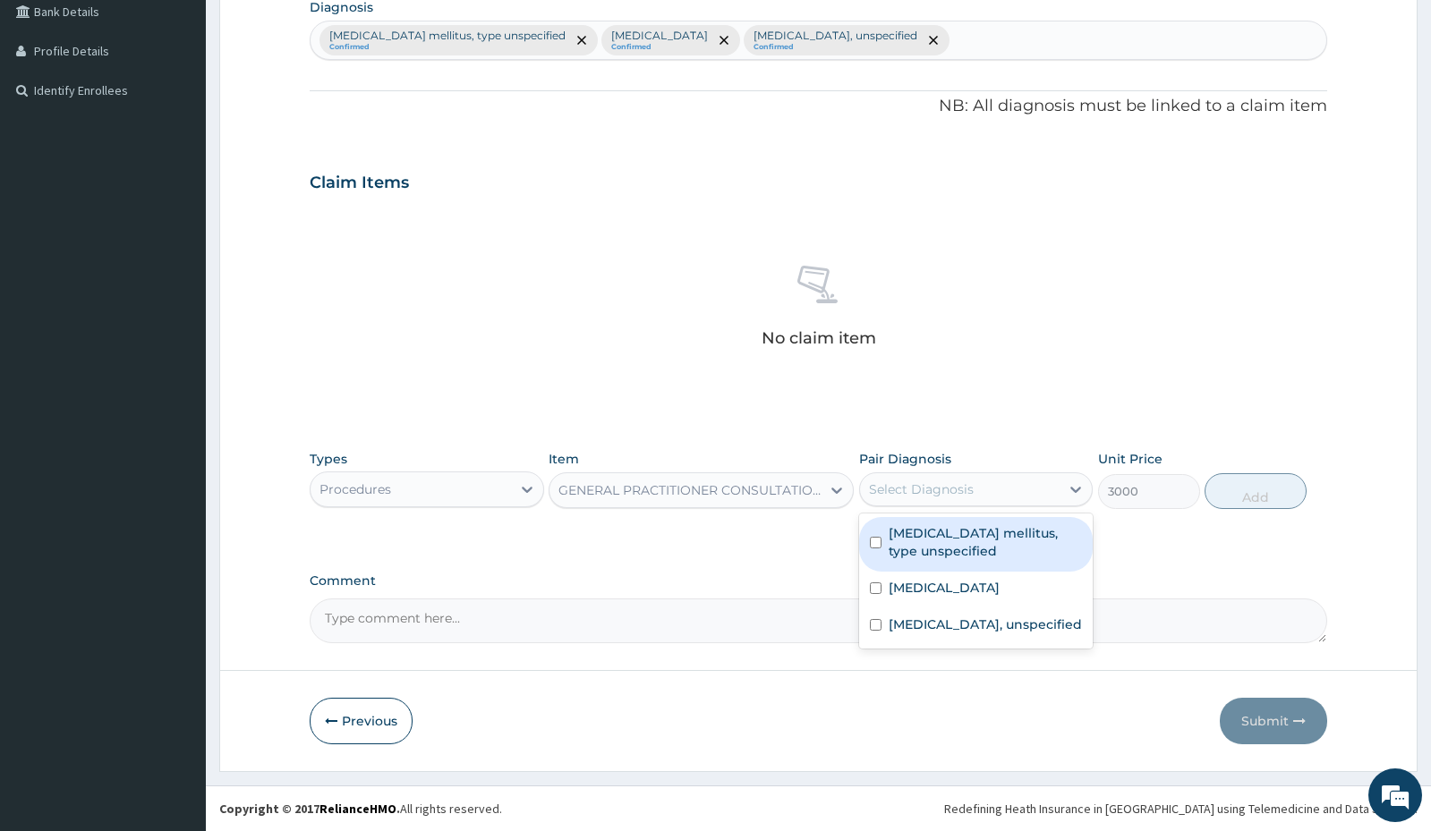
click at [889, 497] on div "Select Diagnosis" at bounding box center [921, 490] width 105 height 18
click at [878, 531] on div "Diabetes mellitus, type unspecified" at bounding box center [976, 544] width 234 height 55
checkbox input "true"
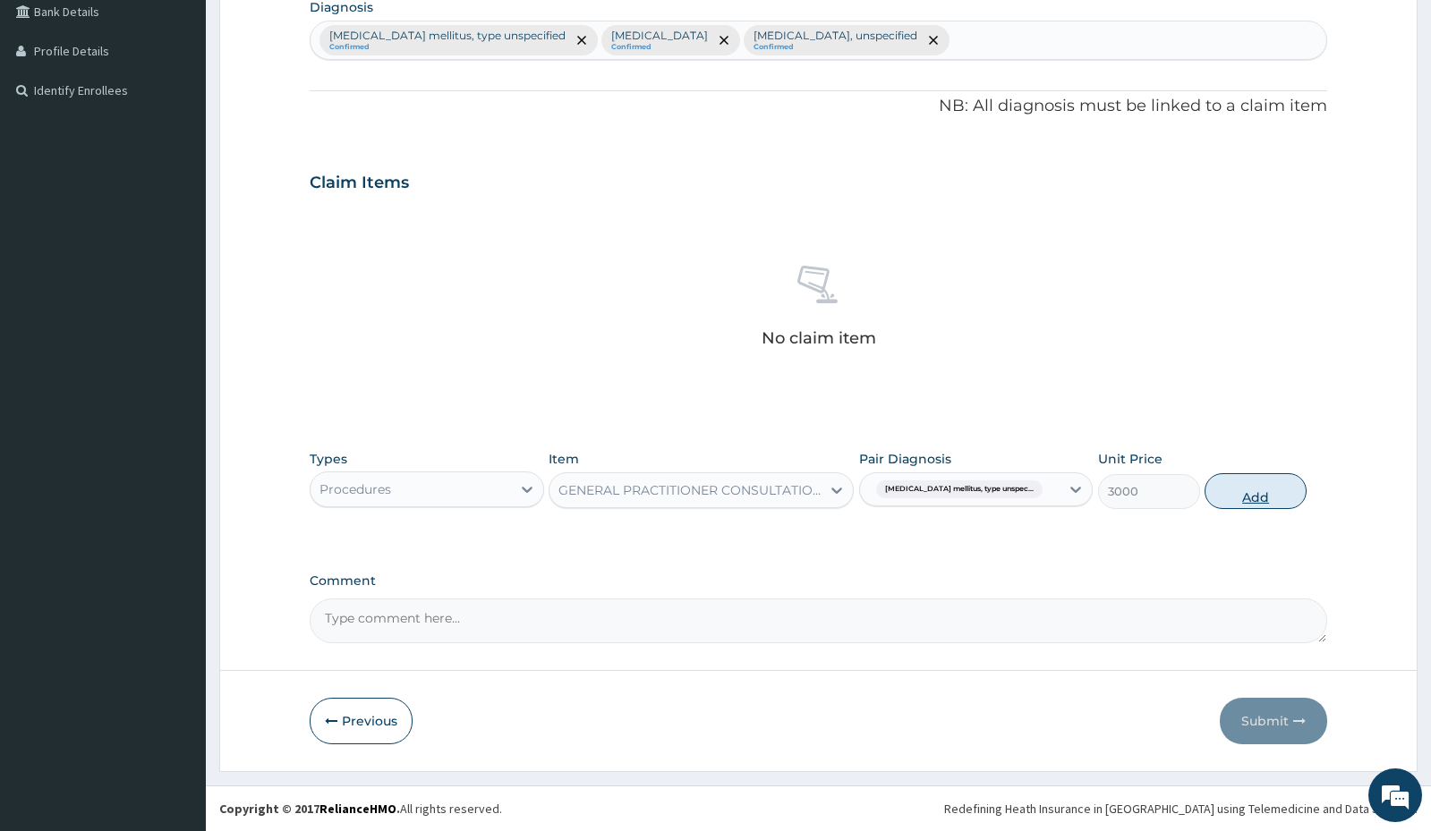
click at [1265, 499] on button "Add" at bounding box center [1256, 491] width 102 height 36
type input "0"
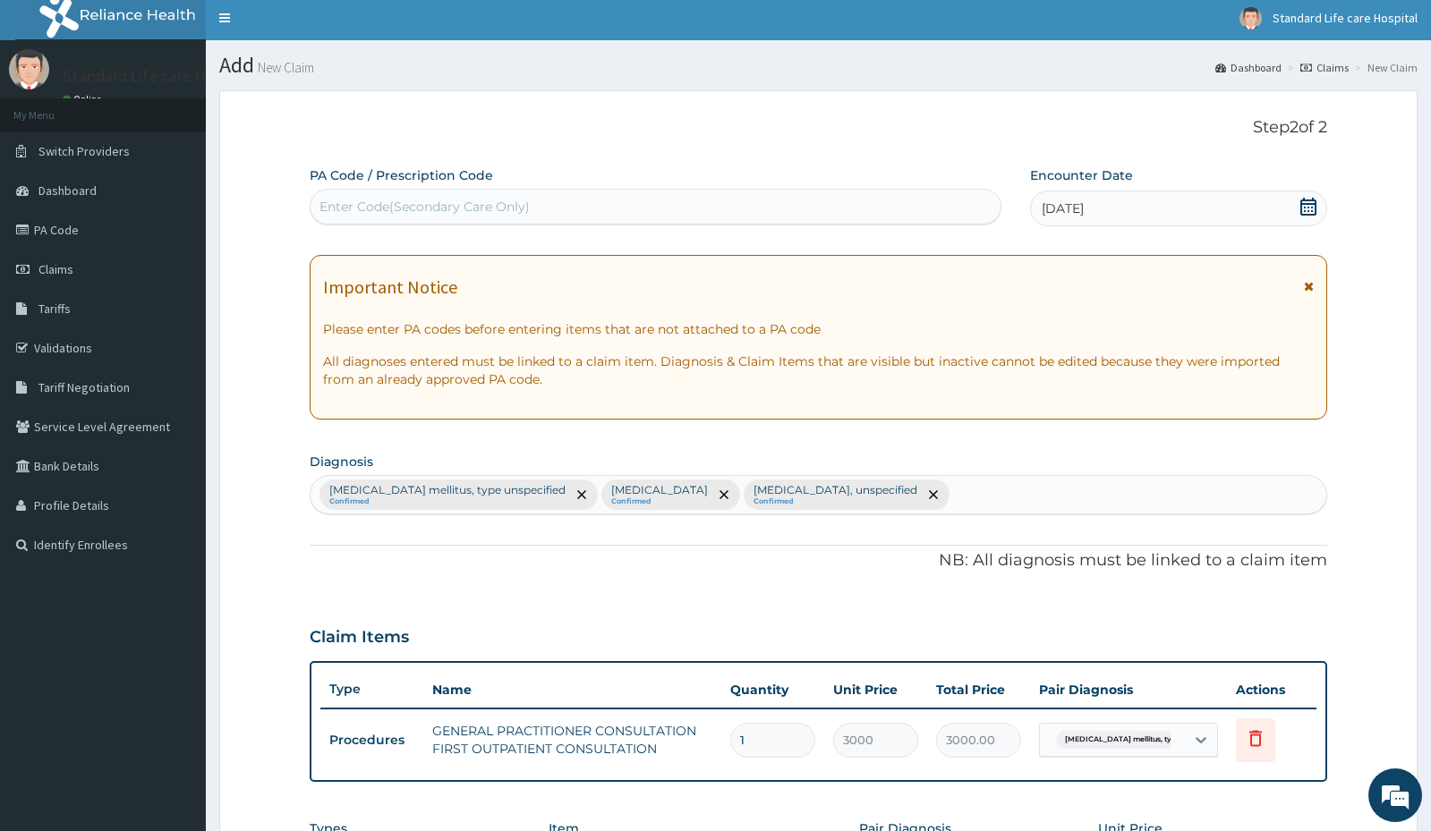
scroll to position [0, 0]
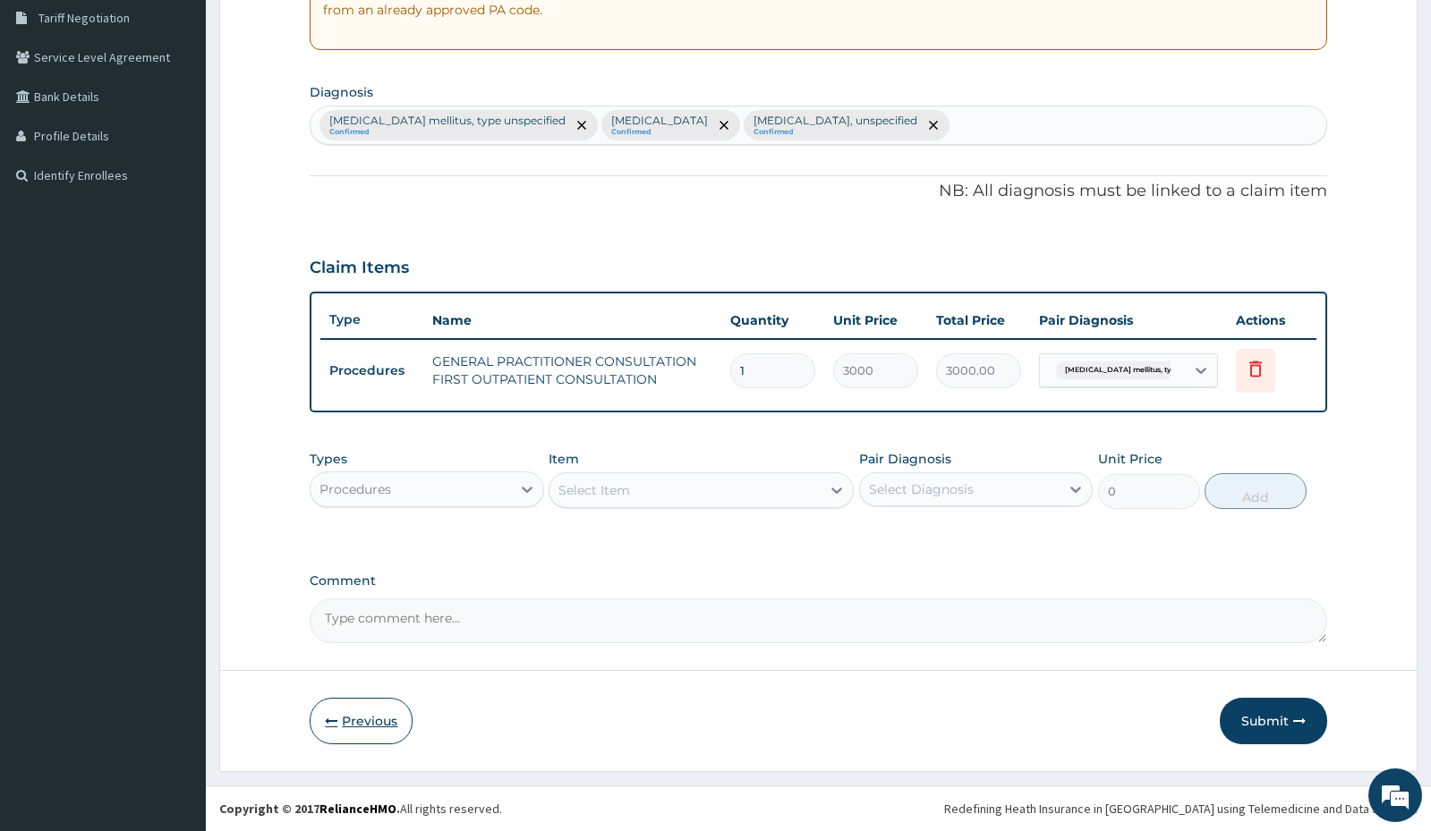
click at [343, 724] on button "Previous" at bounding box center [361, 721] width 103 height 47
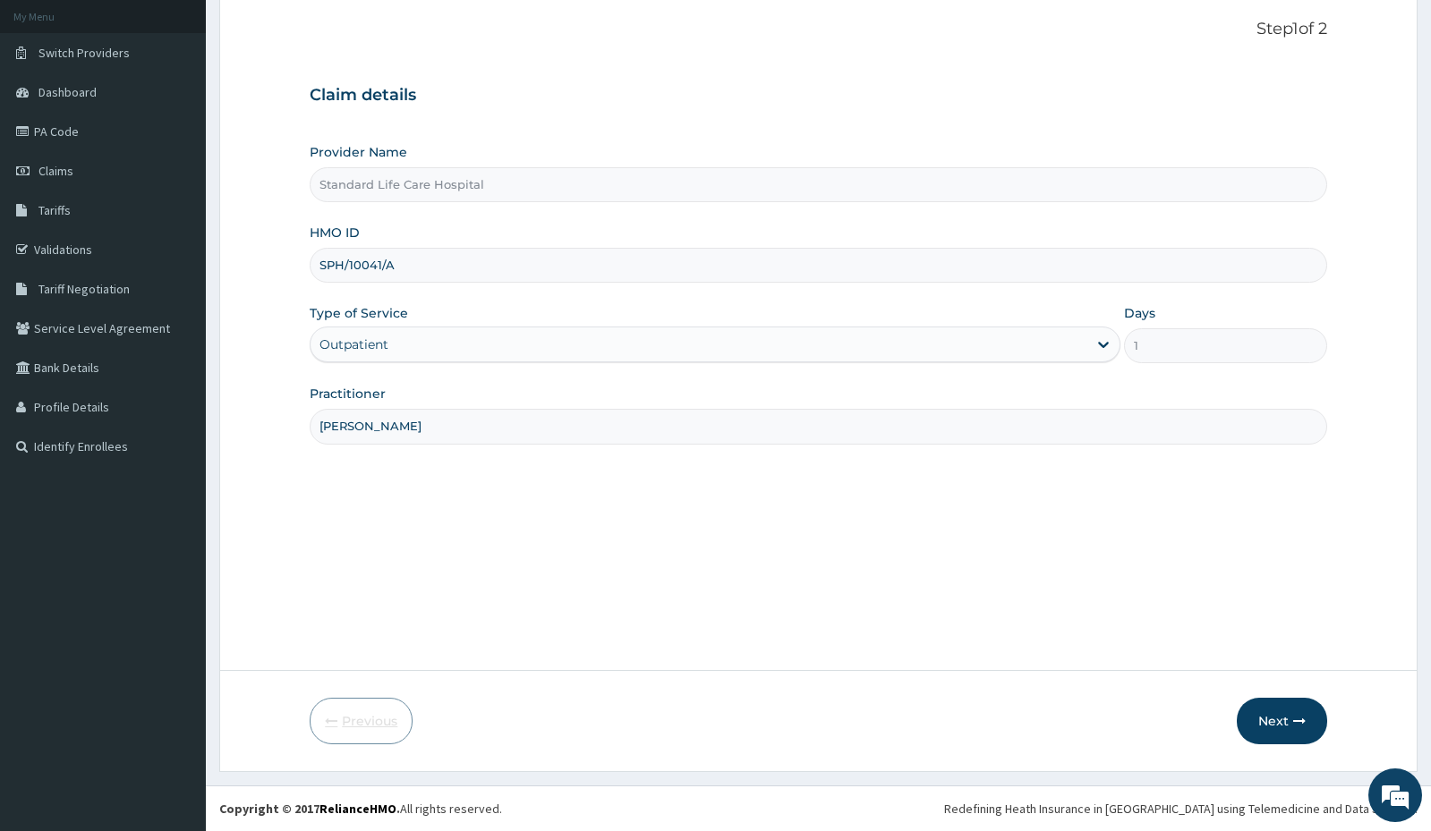
scroll to position [103, 0]
click at [414, 271] on input "SPH/10041/A" at bounding box center [818, 265] width 1017 height 35
type input "S"
paste input "TQS/10011/A"
click at [347, 264] on input "TQS/10011/A" at bounding box center [818, 265] width 1017 height 35
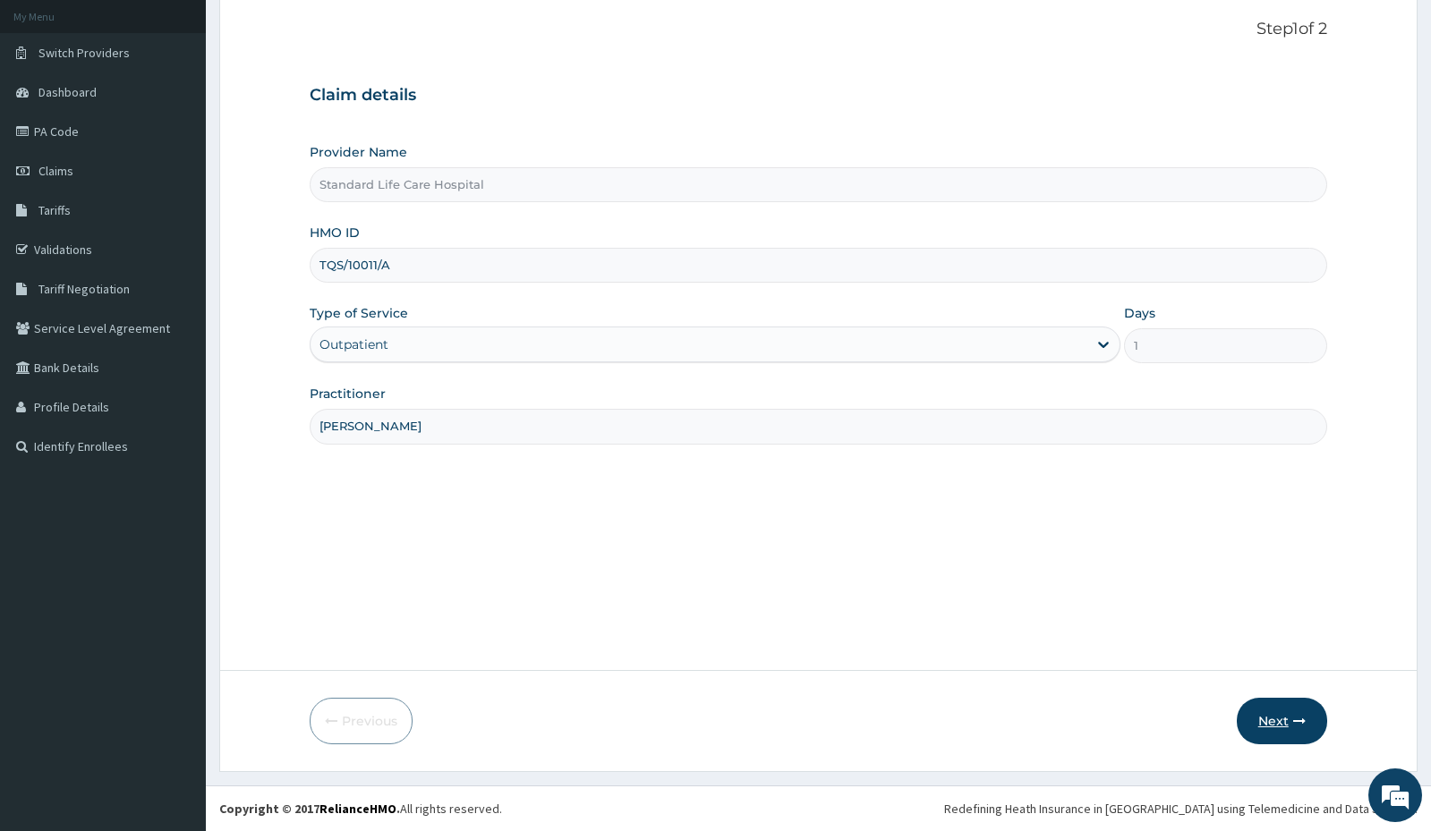
type input "TQS/10011/A"
click at [1261, 726] on button "Next" at bounding box center [1282, 721] width 90 height 47
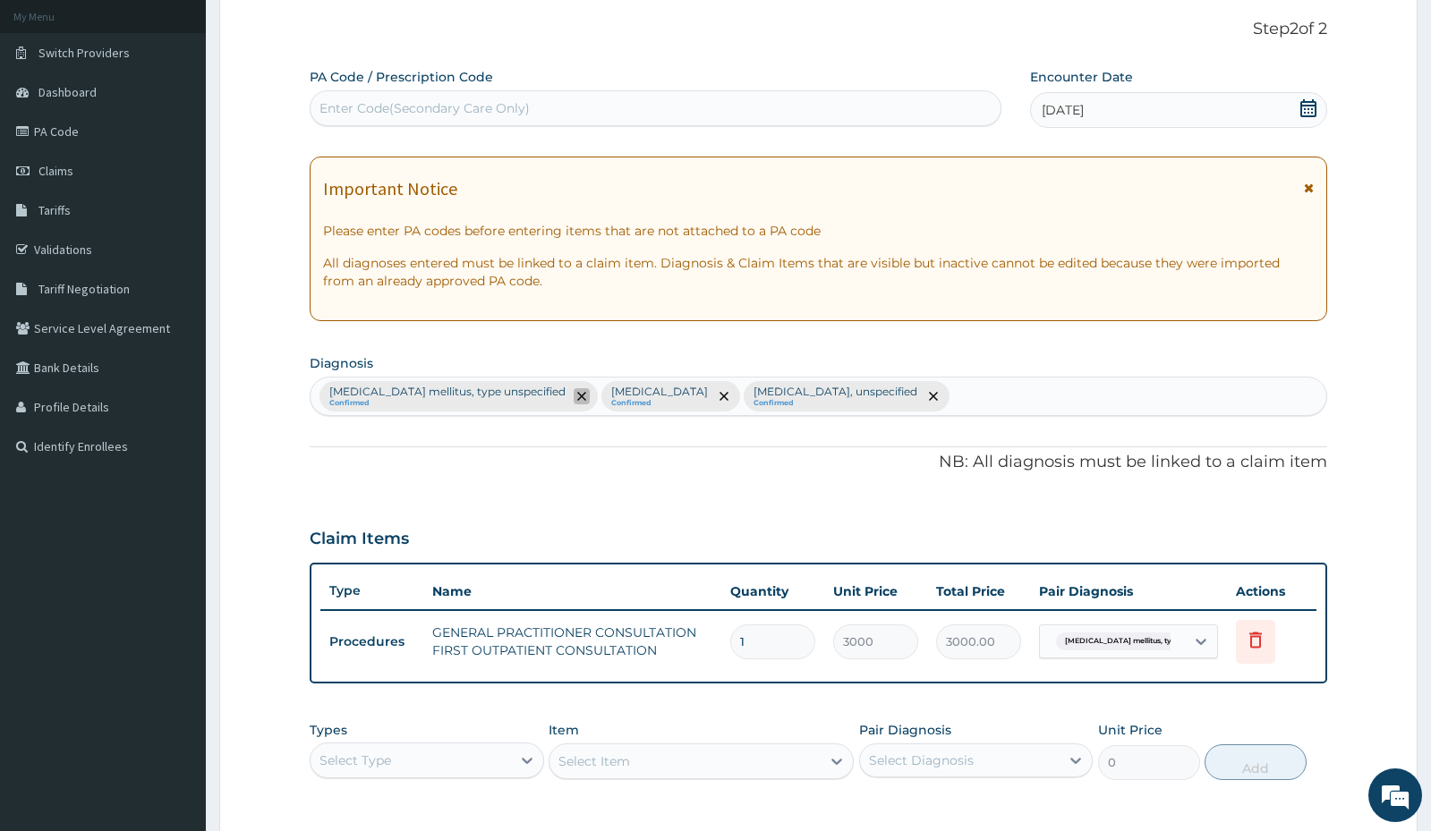
click at [577, 396] on icon "remove selection option" at bounding box center [581, 396] width 9 height 9
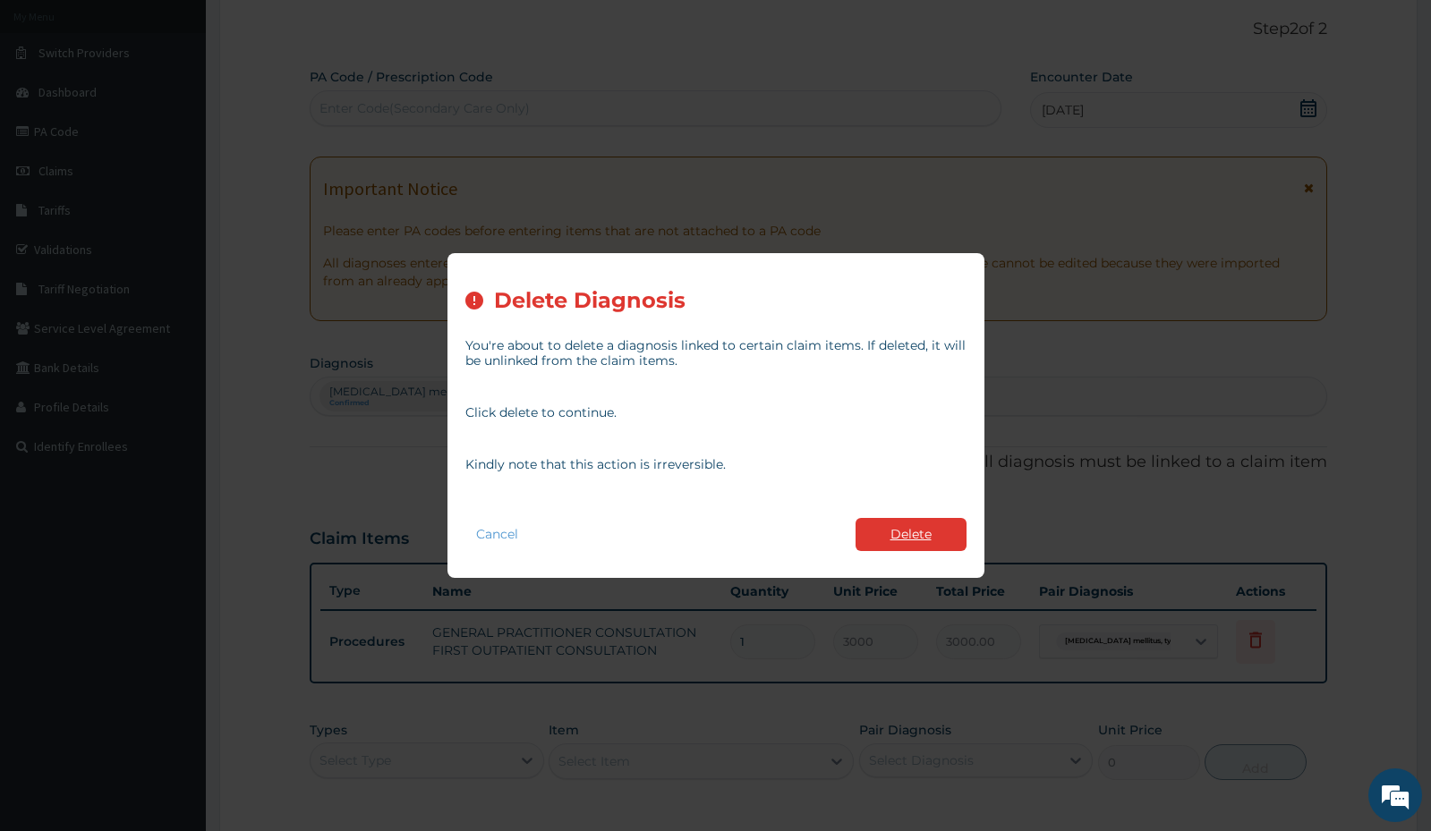
click at [900, 522] on button "Delete" at bounding box center [911, 534] width 111 height 33
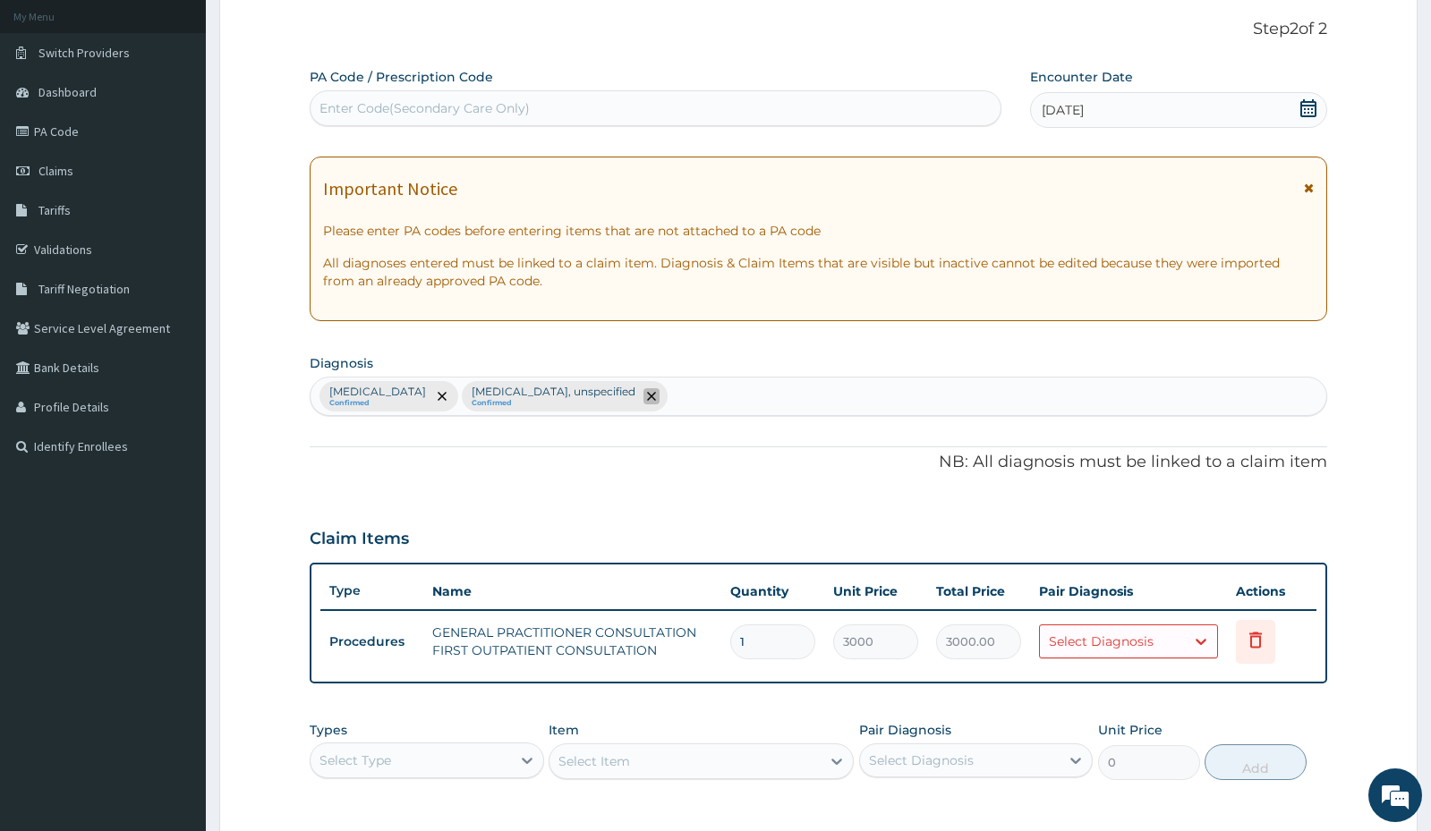
click at [656, 398] on icon "remove selection option" at bounding box center [651, 396] width 9 height 9
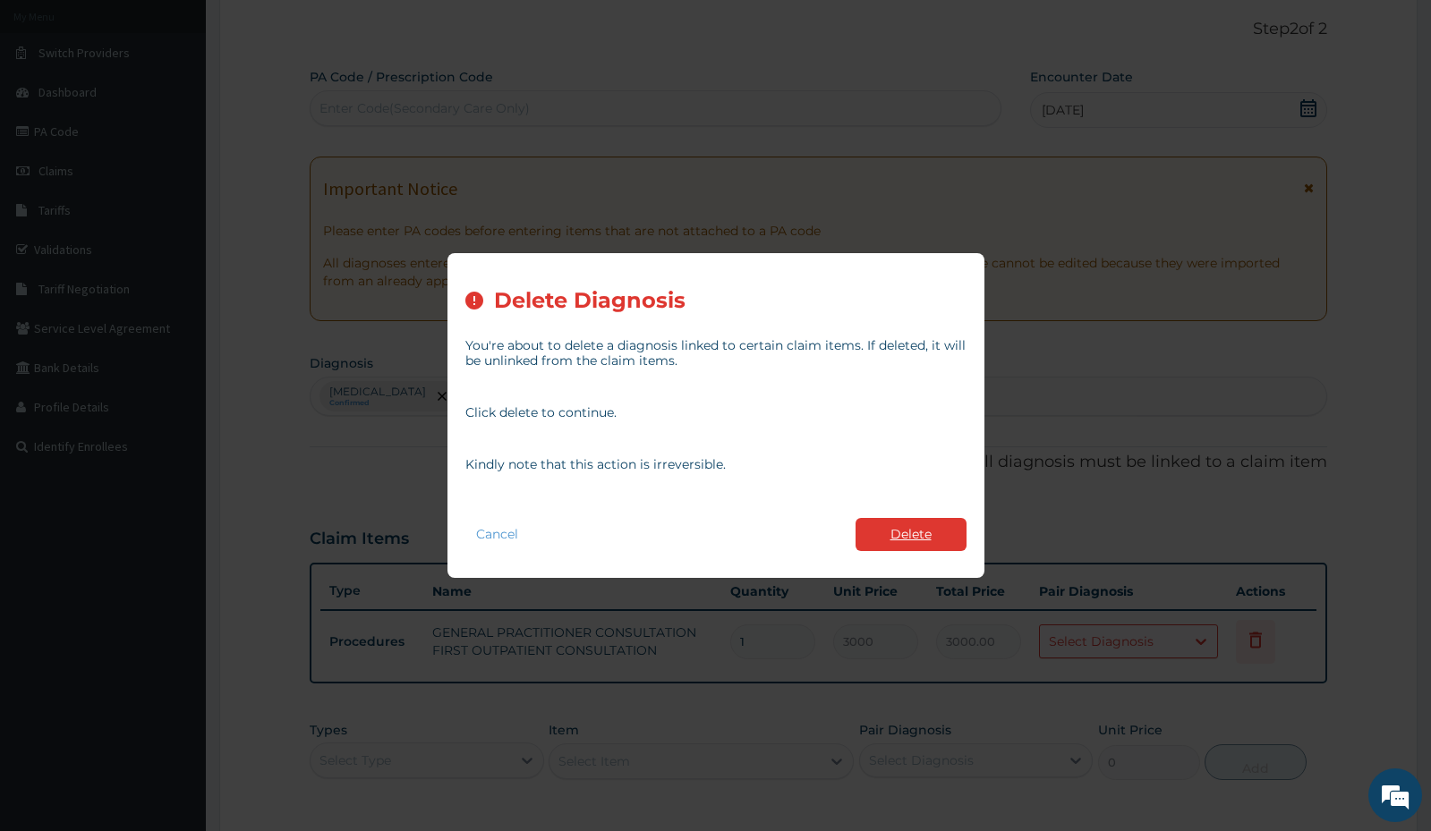
click at [954, 532] on button "Delete" at bounding box center [911, 534] width 111 height 33
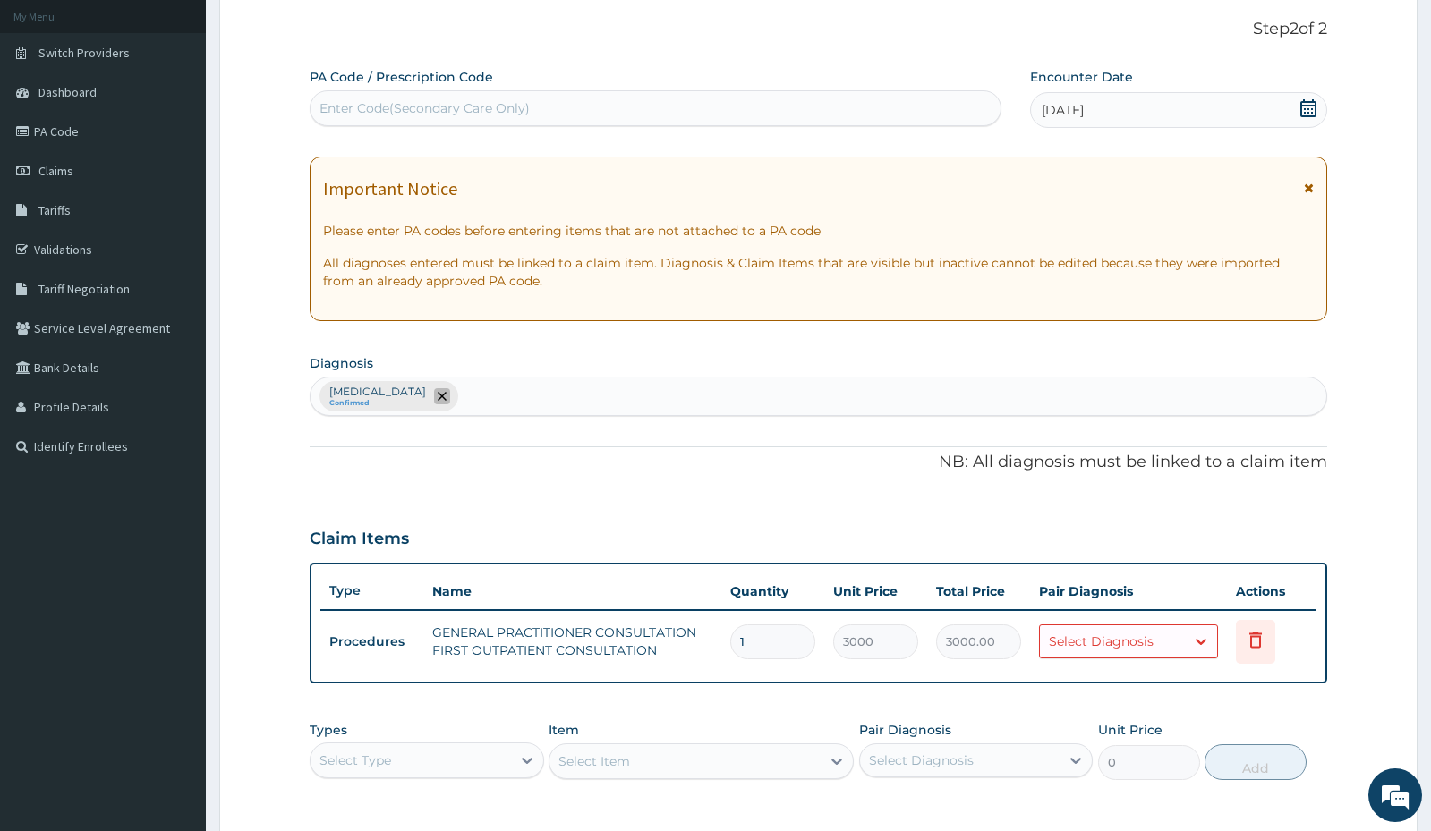
click at [450, 391] on span "remove selection option" at bounding box center [442, 396] width 16 height 16
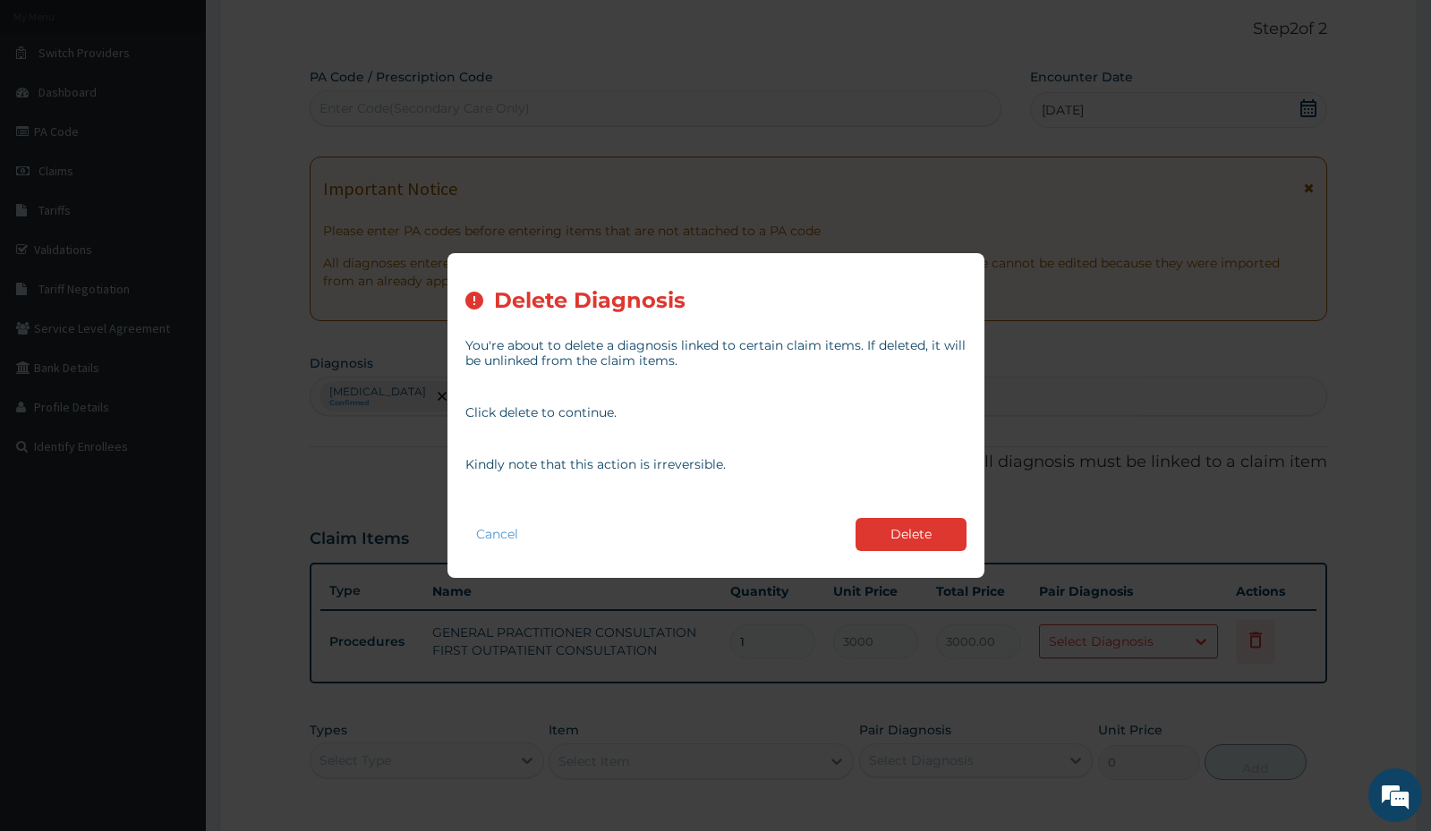
click at [890, 529] on button "Delete" at bounding box center [911, 534] width 111 height 33
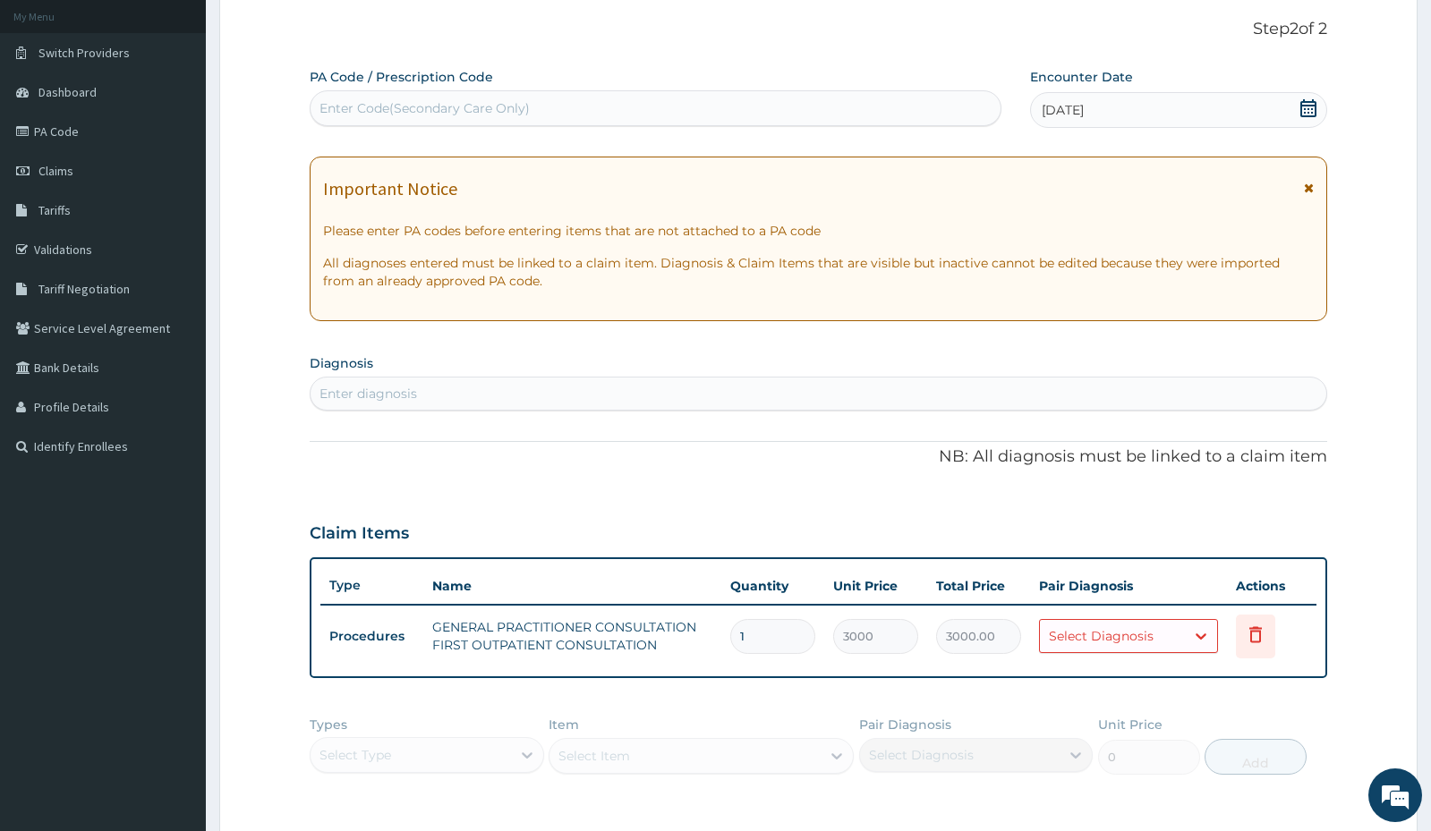
click at [335, 109] on div "Enter Code(Secondary Care Only)" at bounding box center [424, 108] width 210 height 18
paste input "PA/F5CC2F"
type input "PA/F5CC2F"
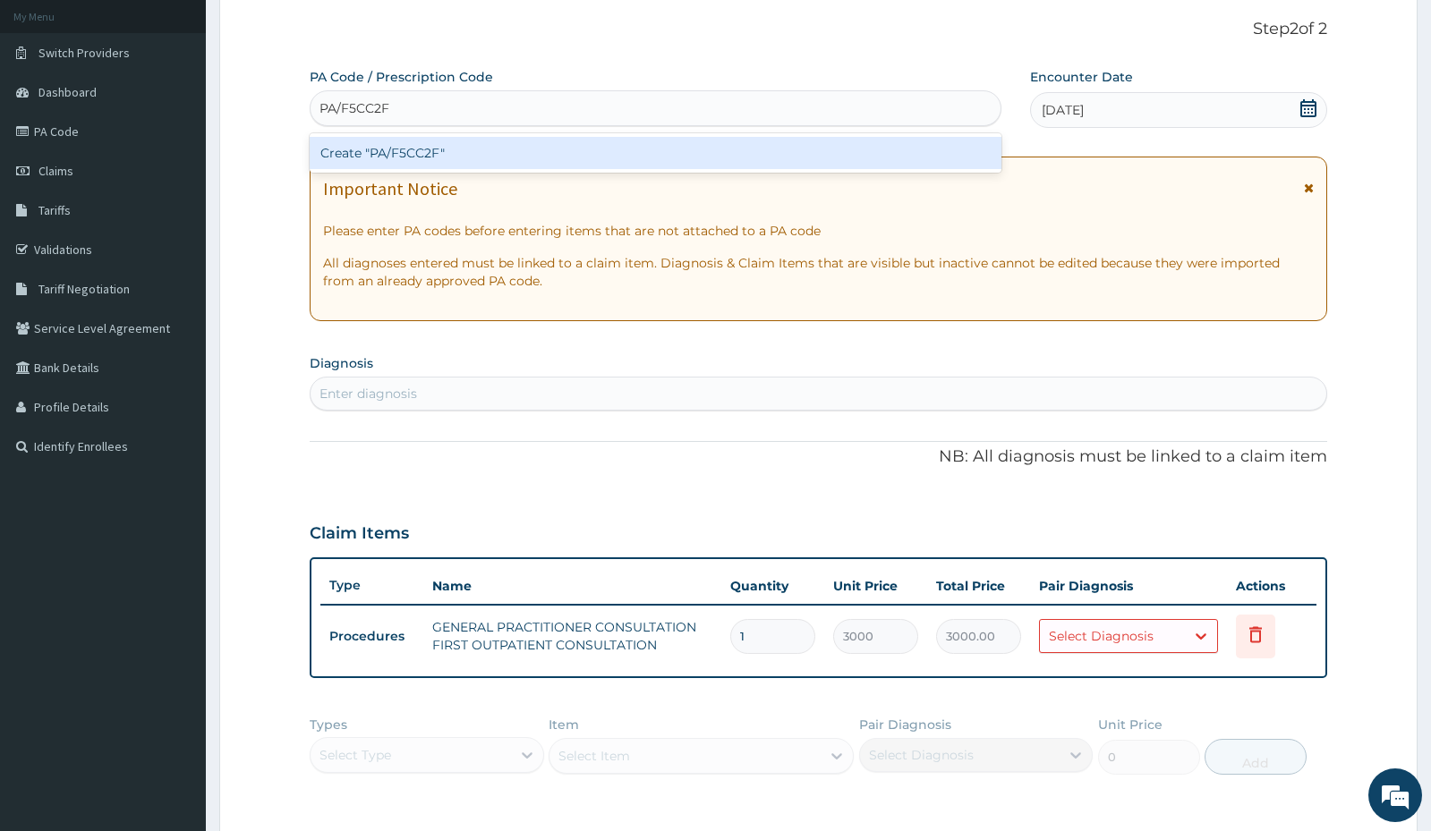
click at [349, 154] on div "Create "PA/F5CC2F"" at bounding box center [656, 153] width 692 height 32
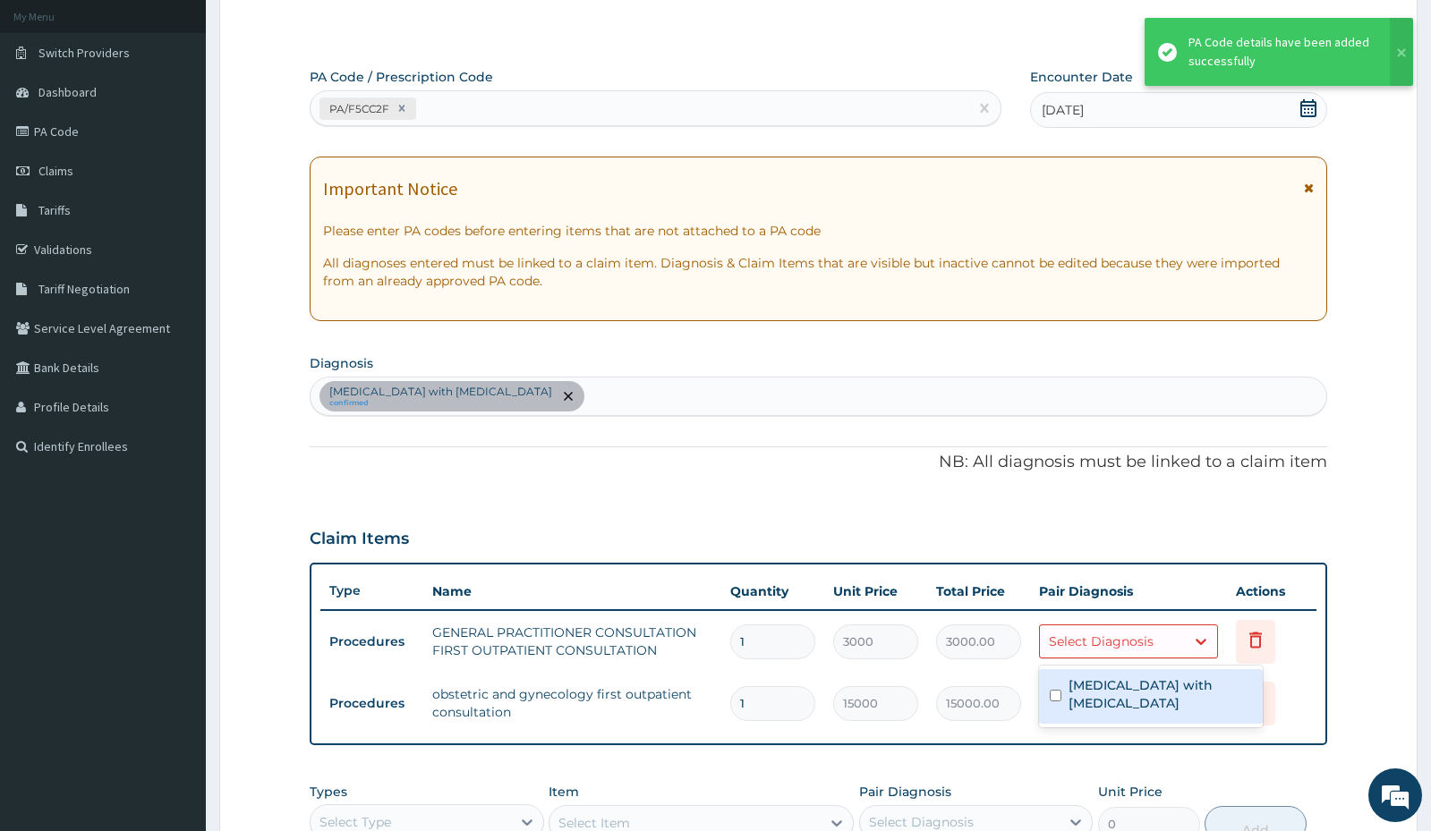
click at [1100, 648] on div "Select Diagnosis" at bounding box center [1101, 642] width 105 height 18
click at [1087, 702] on label "Excessive menstruation with irregular cycle" at bounding box center [1160, 695] width 183 height 36
checkbox input "true"
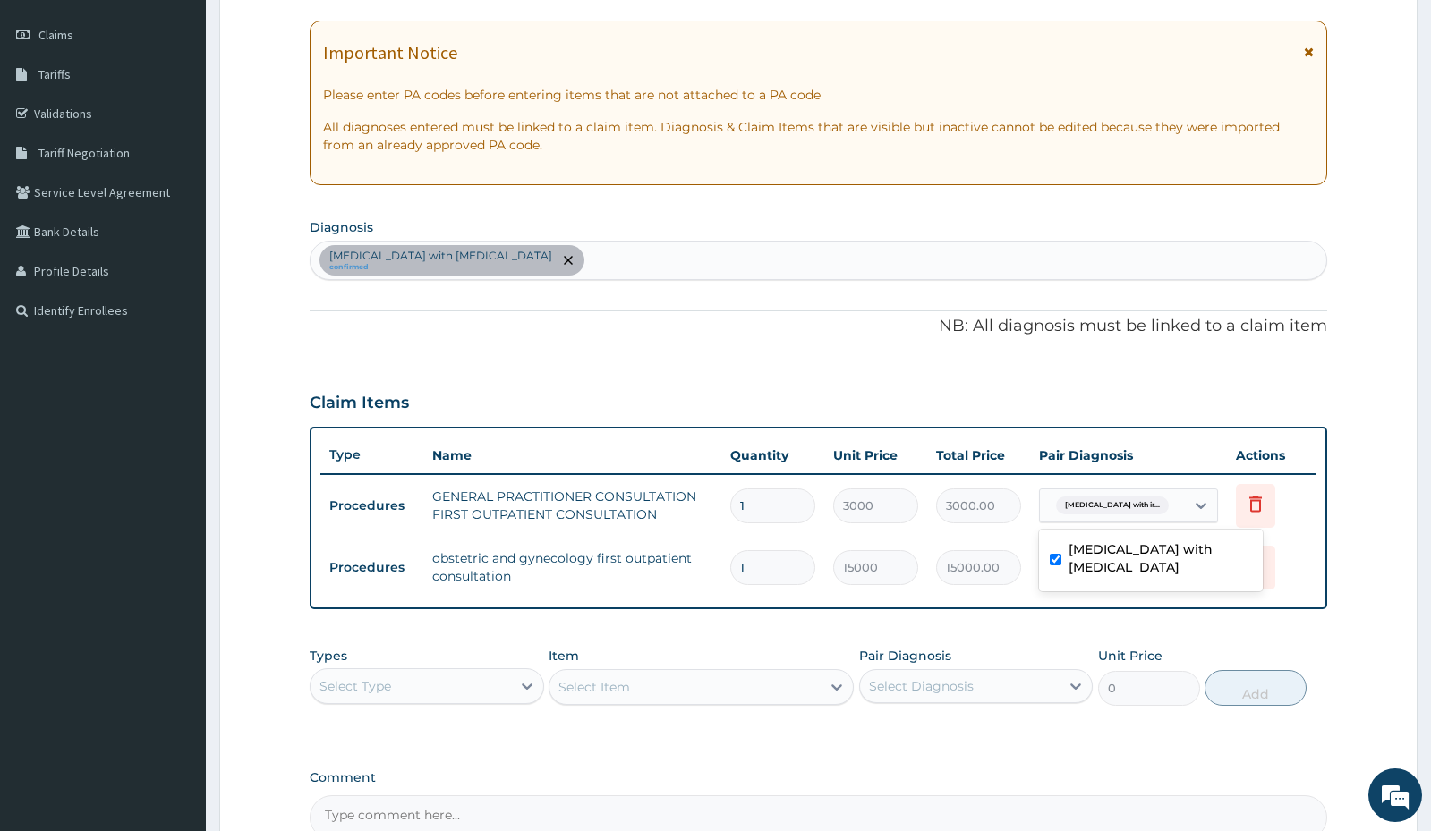
scroll to position [282, 0]
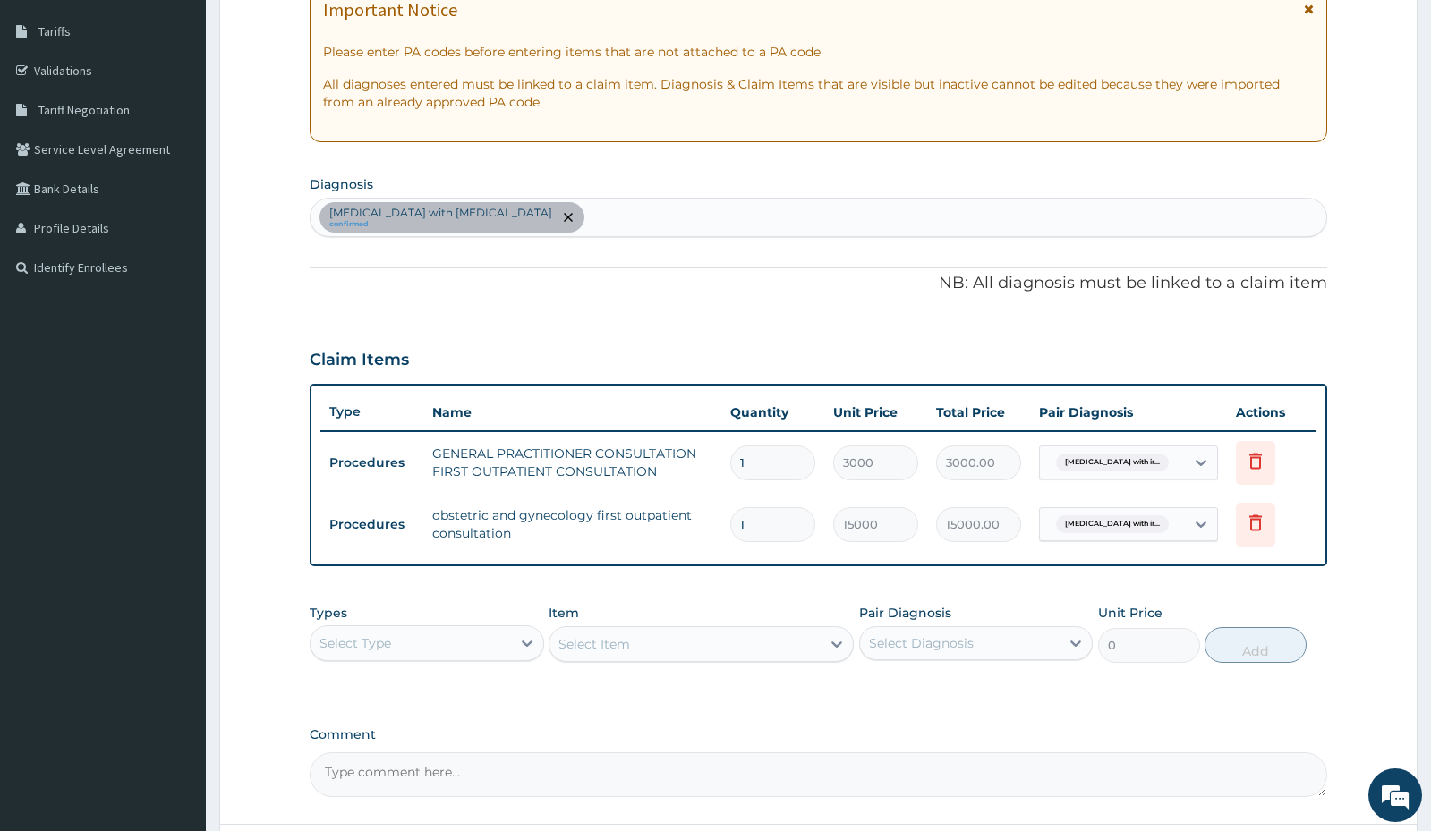
click at [1356, 547] on form "Step 2 of 2 PA Code / Prescription Code PA/F5CC2F Encounter Date 11-10-2025 Imp…" at bounding box center [818, 369] width 1198 height 1112
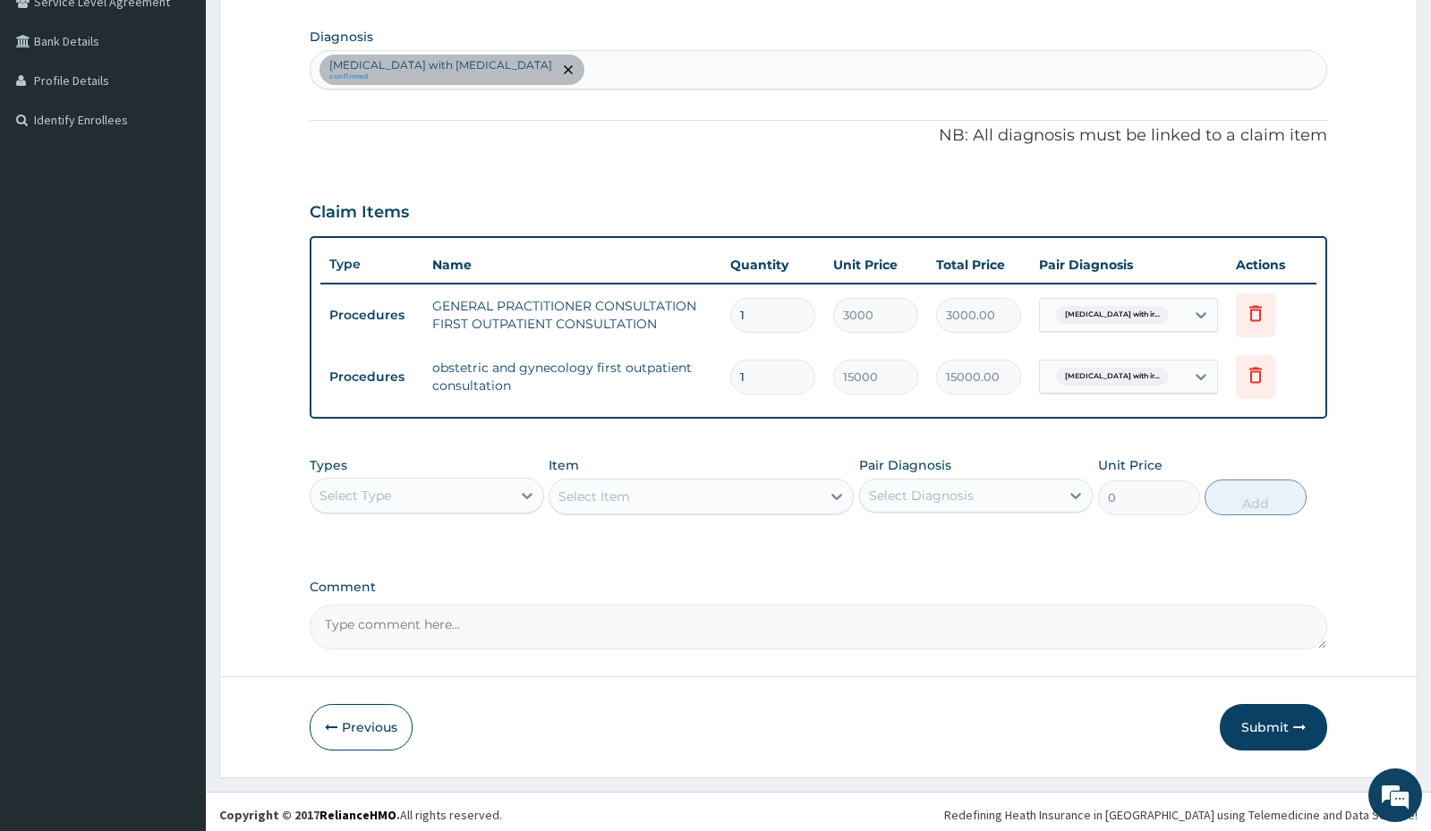
scroll to position [436, 0]
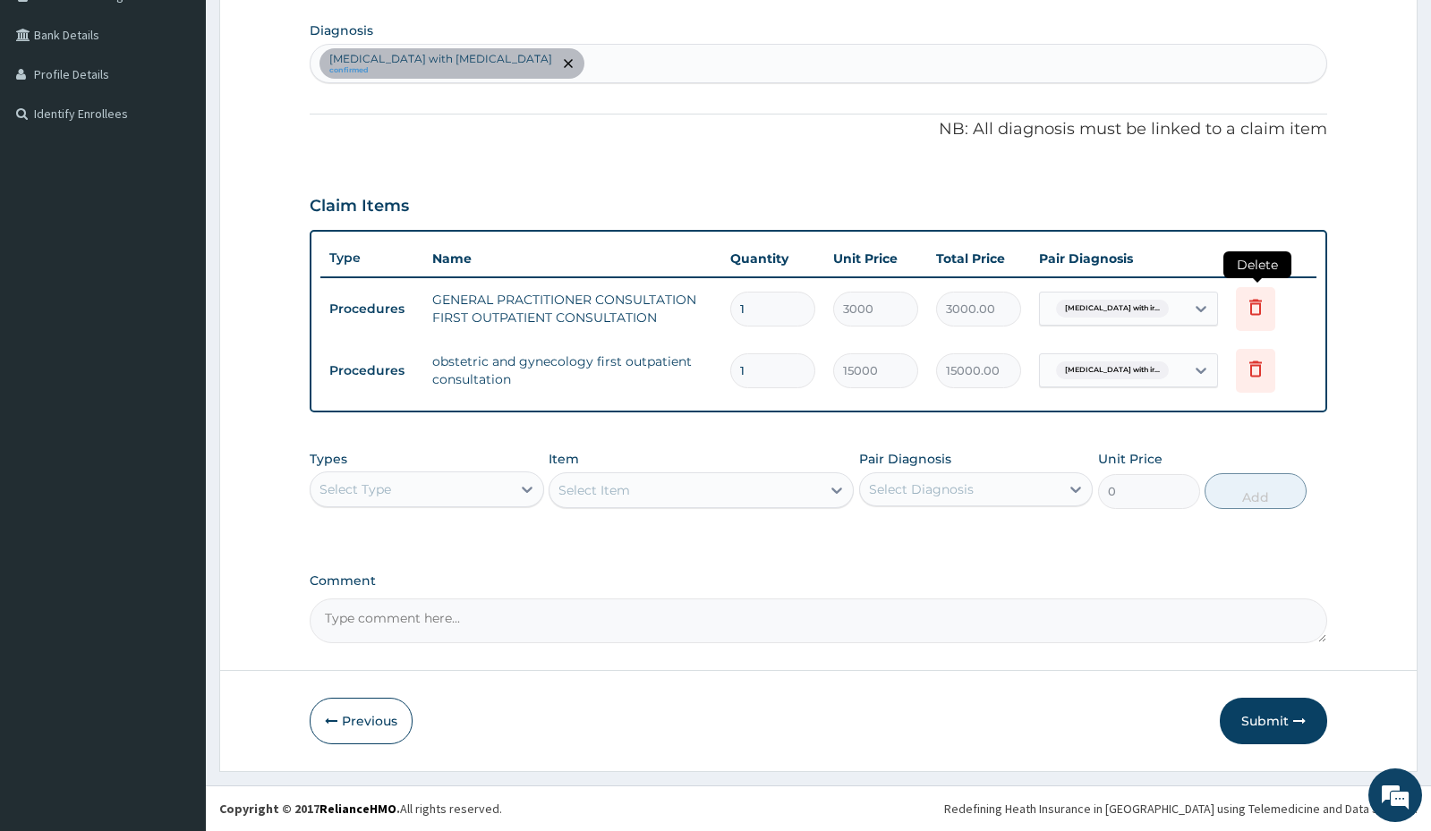
click at [1256, 310] on icon at bounding box center [1255, 306] width 21 height 21
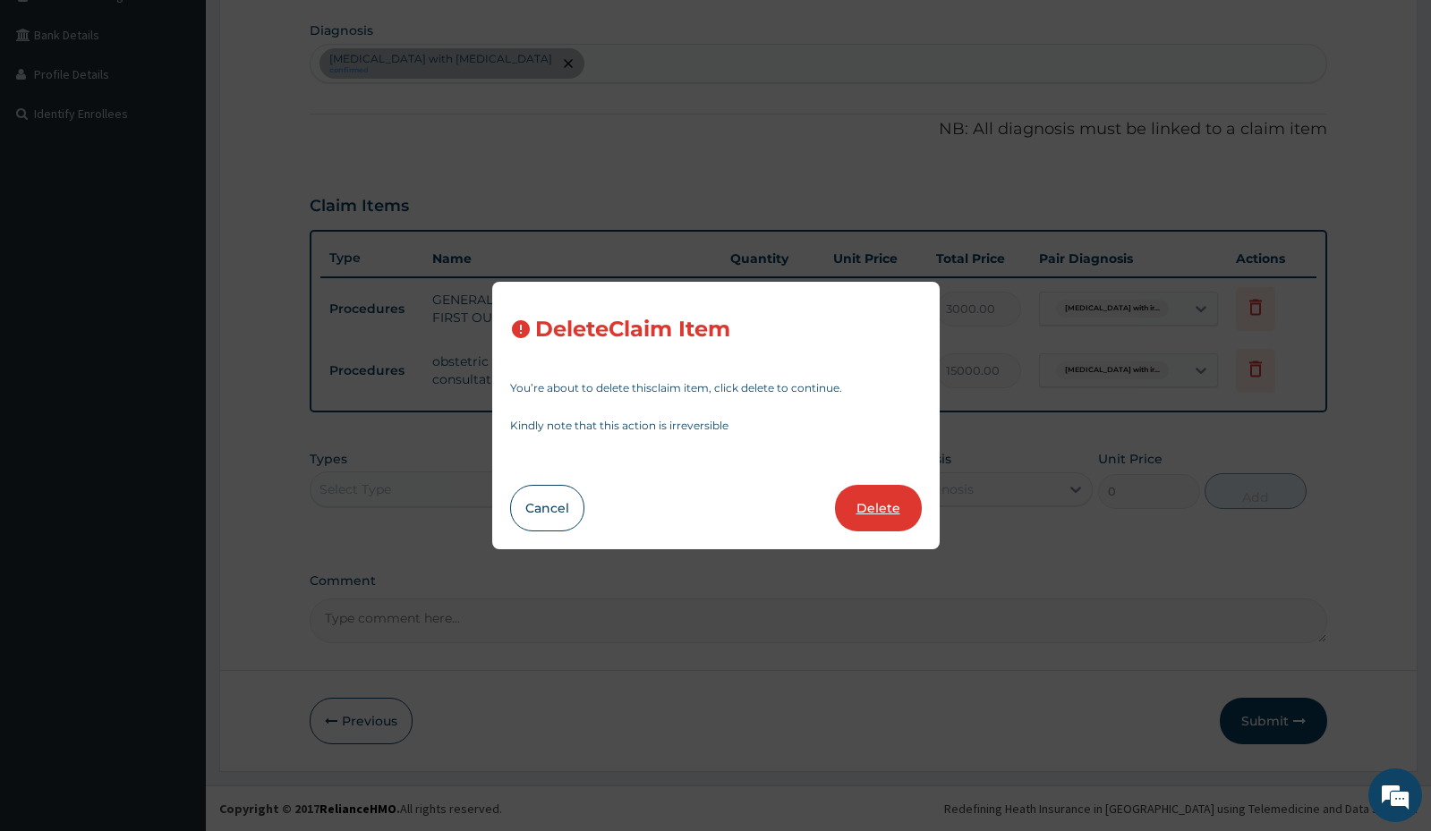
click at [899, 508] on button "Delete" at bounding box center [878, 508] width 87 height 47
type input "15000"
type input "15000.00"
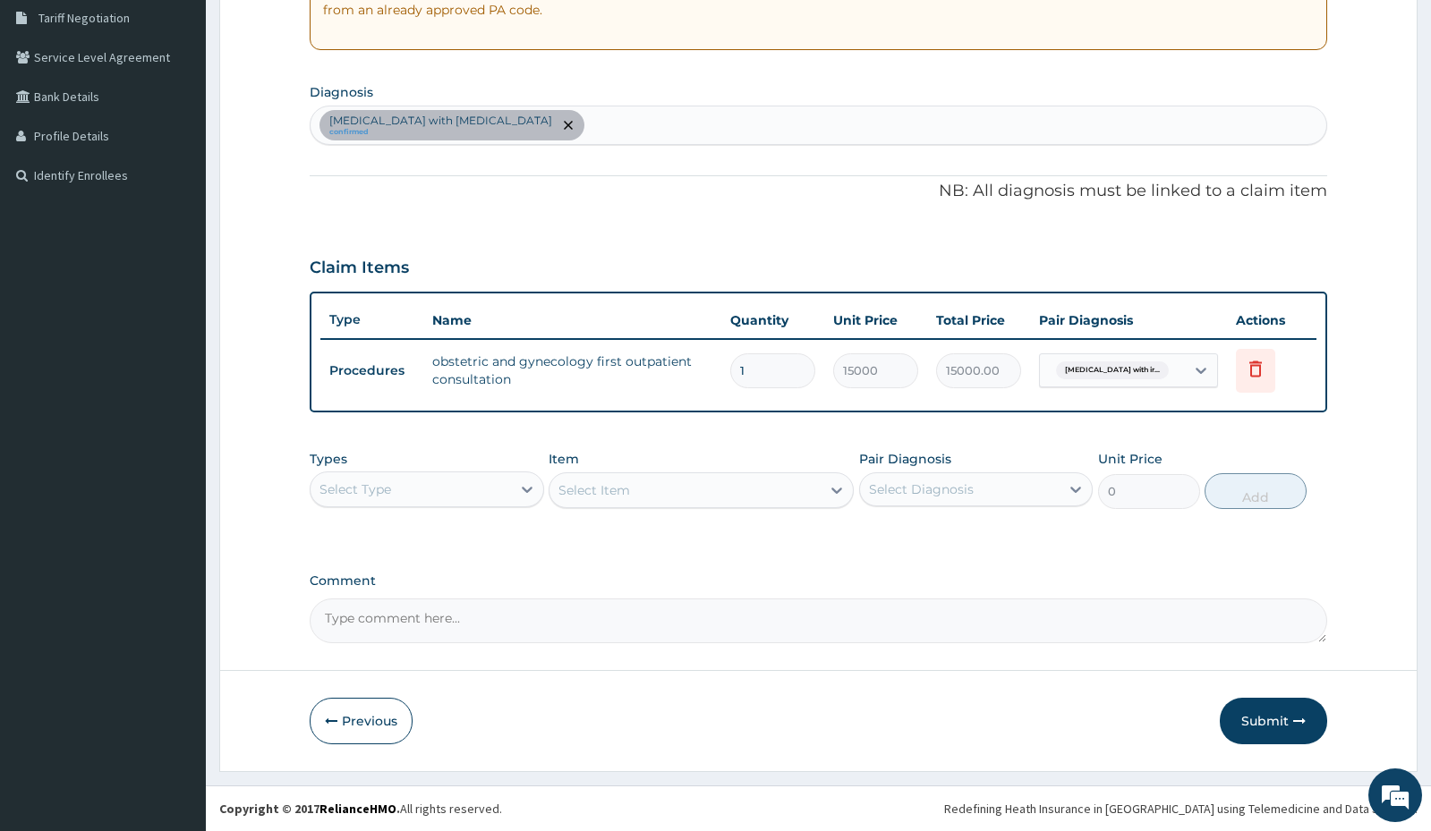
scroll to position [374, 0]
click at [1259, 716] on button "Submit" at bounding box center [1273, 721] width 107 height 47
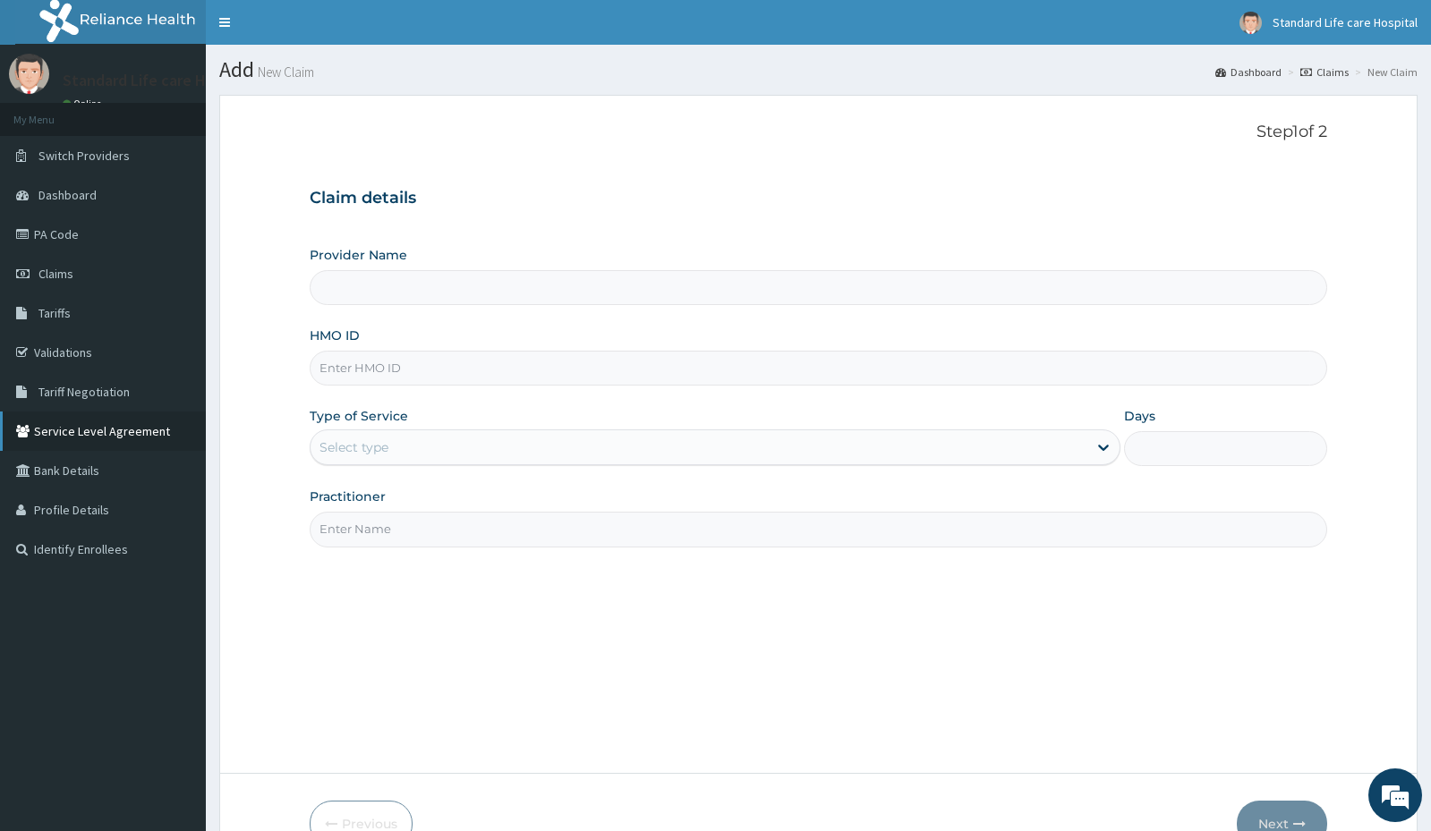
type input "Standard Life Care Hospital"
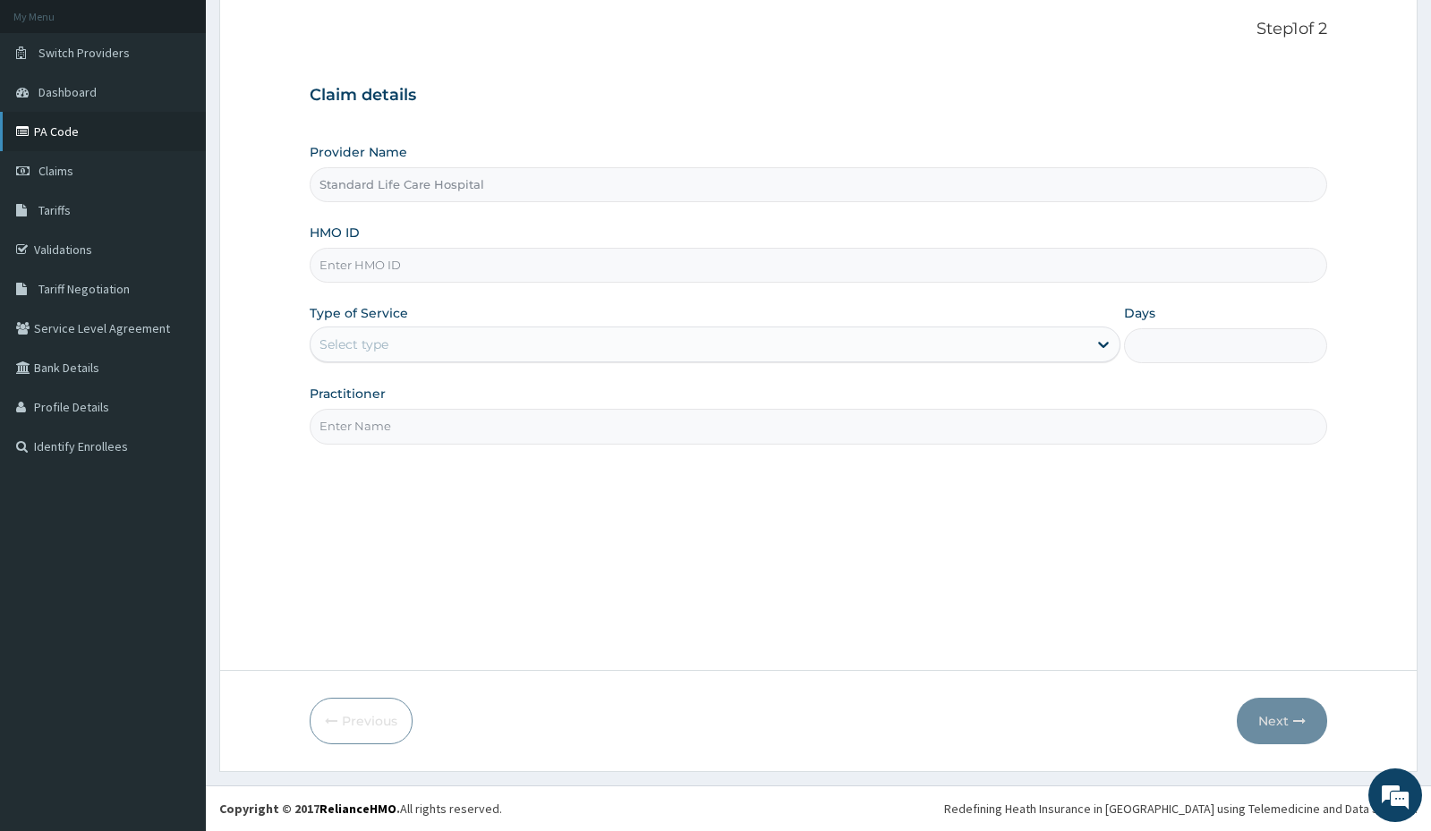
click at [55, 133] on link "PA Code" at bounding box center [103, 131] width 206 height 39
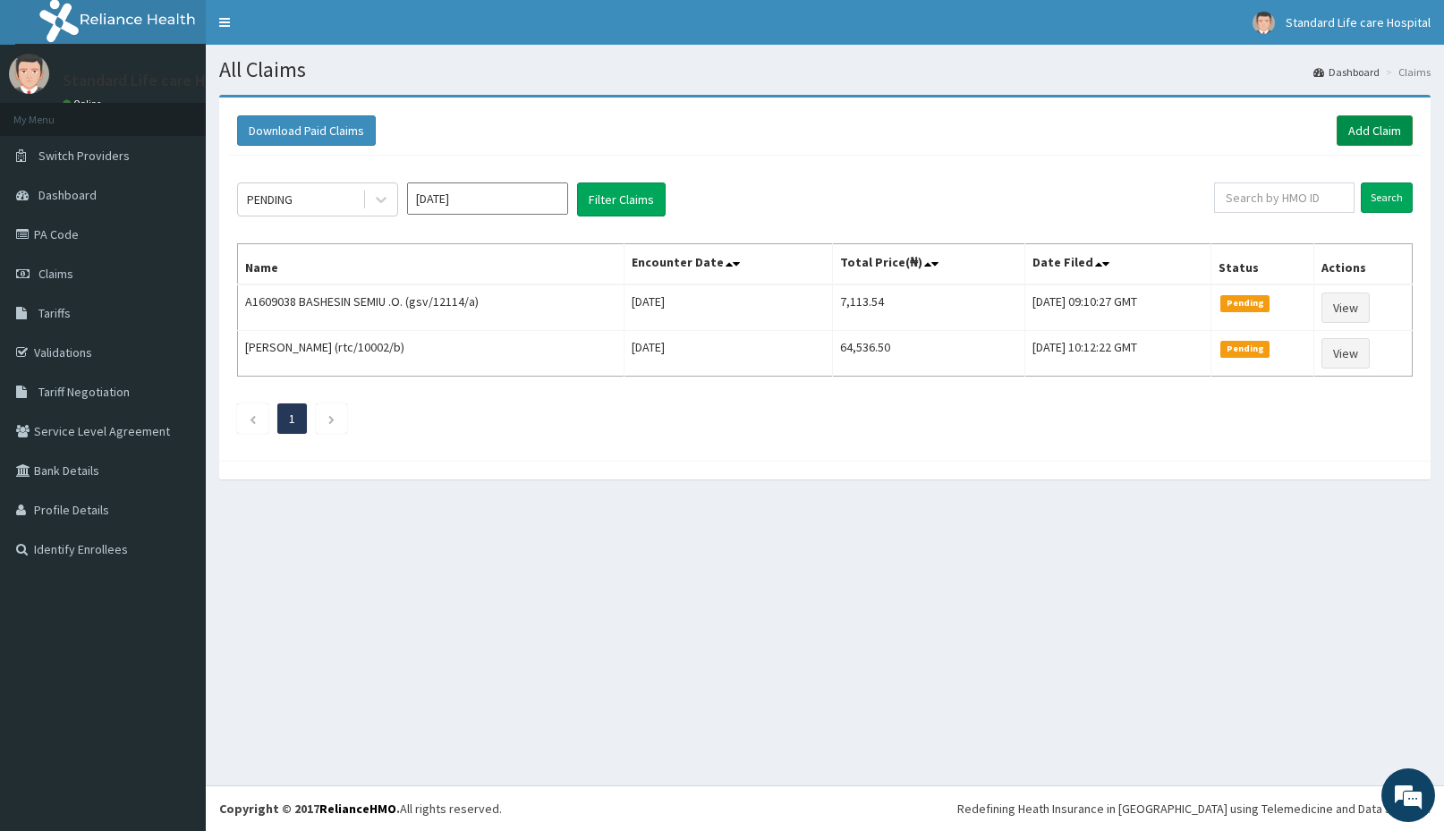
click at [1357, 140] on link "Add Claim" at bounding box center [1375, 130] width 76 height 30
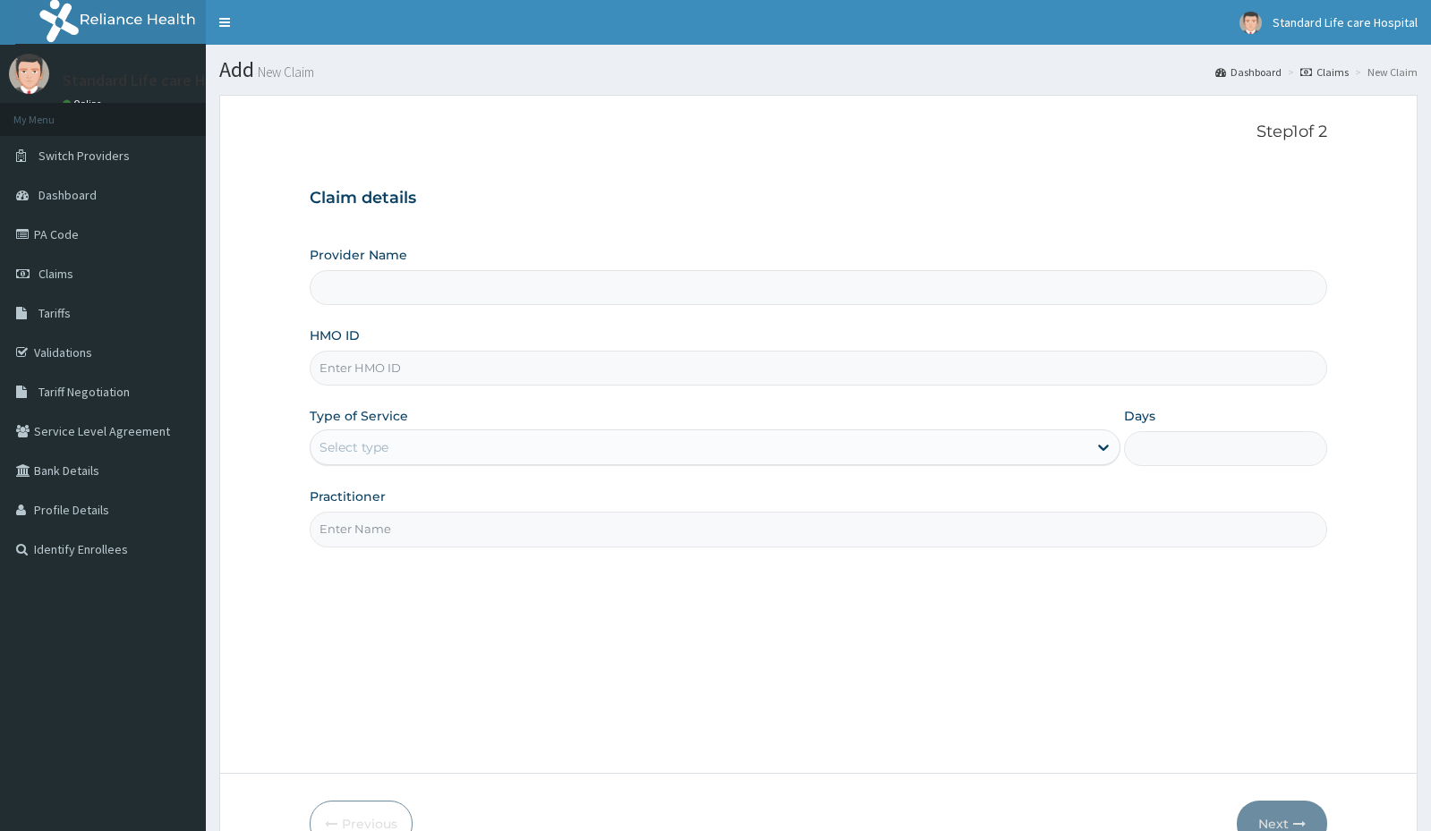
drag, startPoint x: 0, startPoint y: 0, endPoint x: 387, endPoint y: 364, distance: 531.8
click at [387, 364] on input "HMO ID" at bounding box center [818, 368] width 1017 height 35
type input "Standard Life Care Hospital"
paste input "CHL/10603/C"
type input "CHL/10603/C"
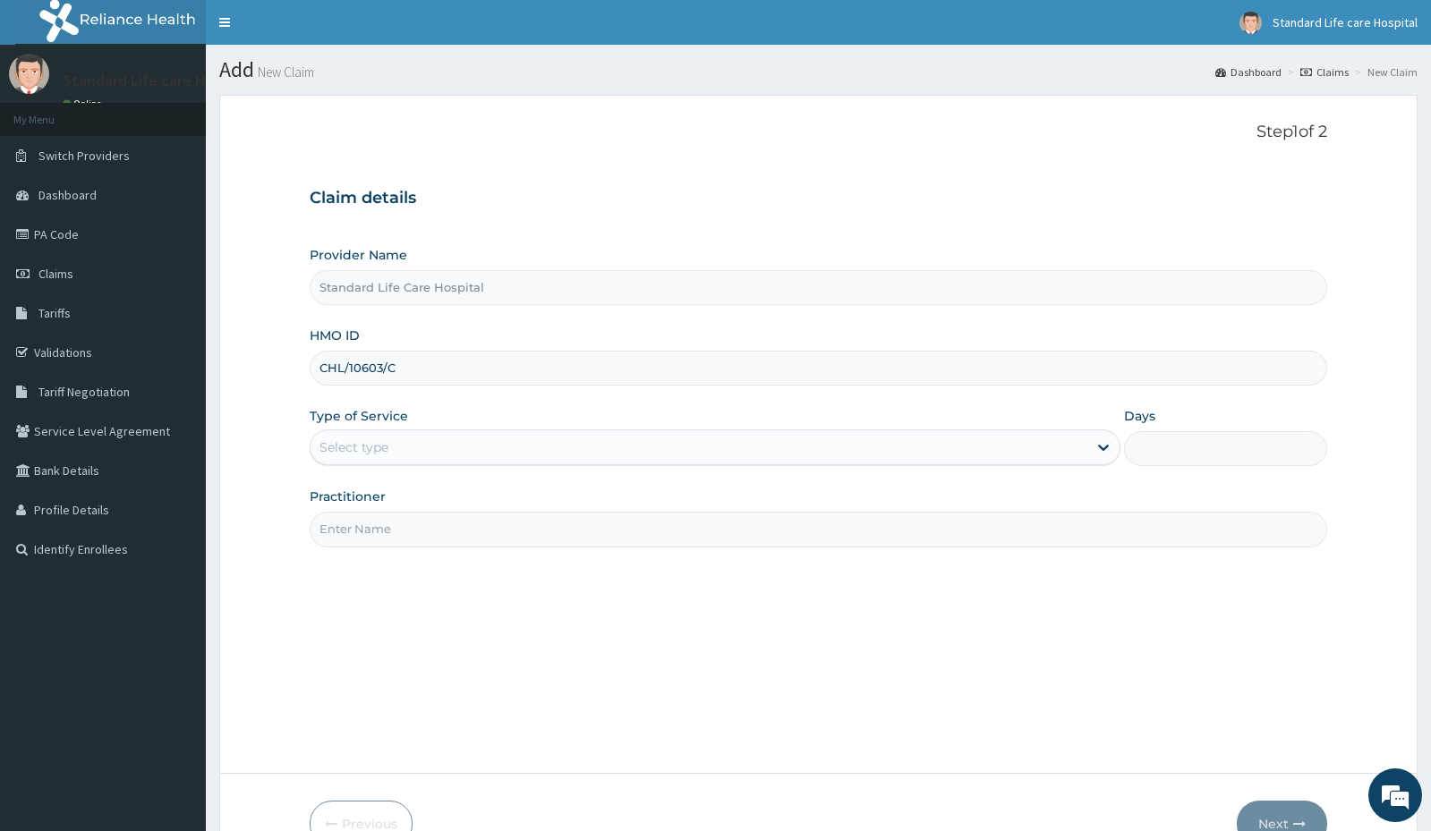
click at [345, 440] on div "Select type" at bounding box center [353, 448] width 69 height 18
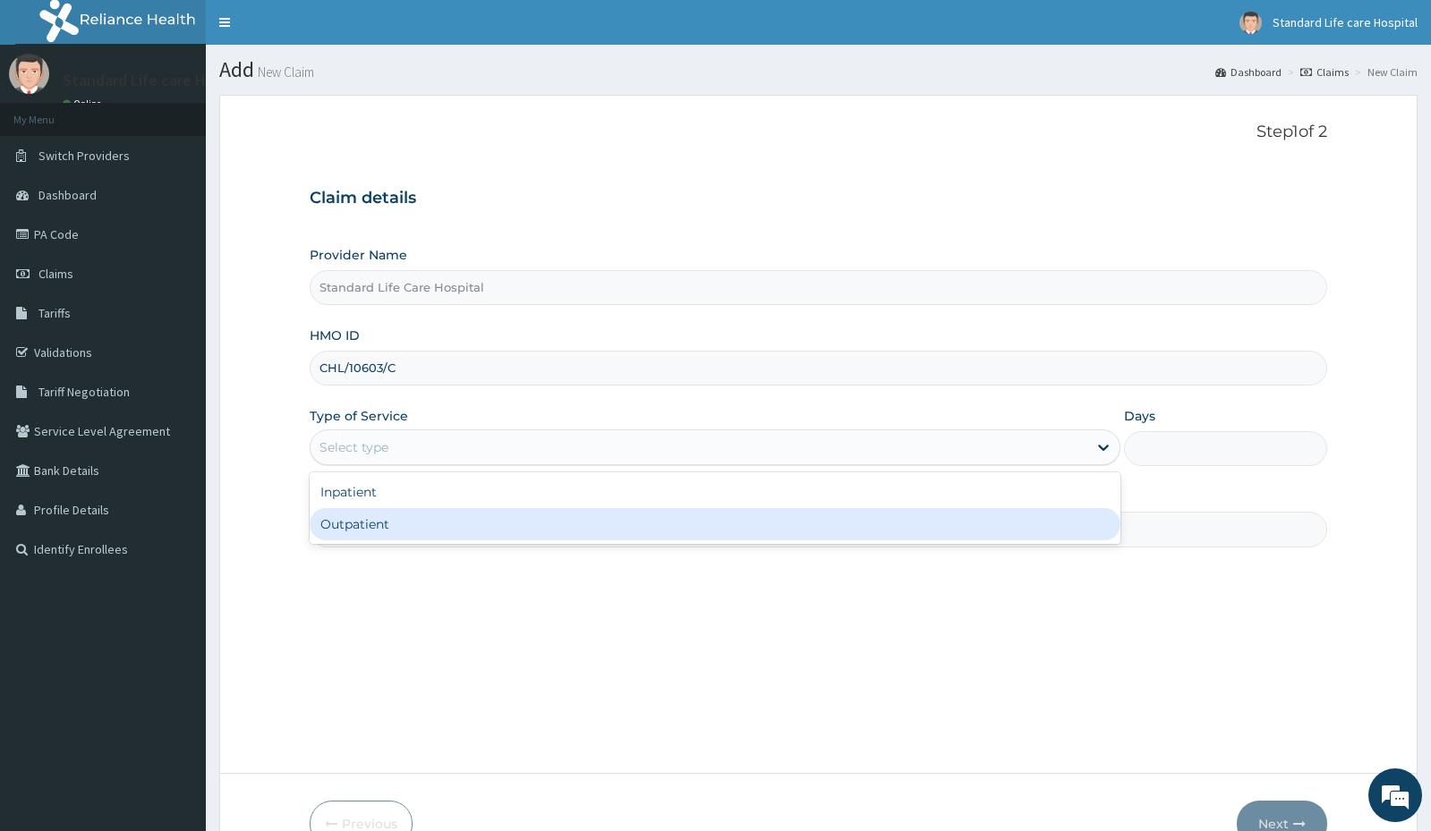
click at [328, 518] on div "Outpatient" at bounding box center [715, 524] width 811 height 32
type input "1"
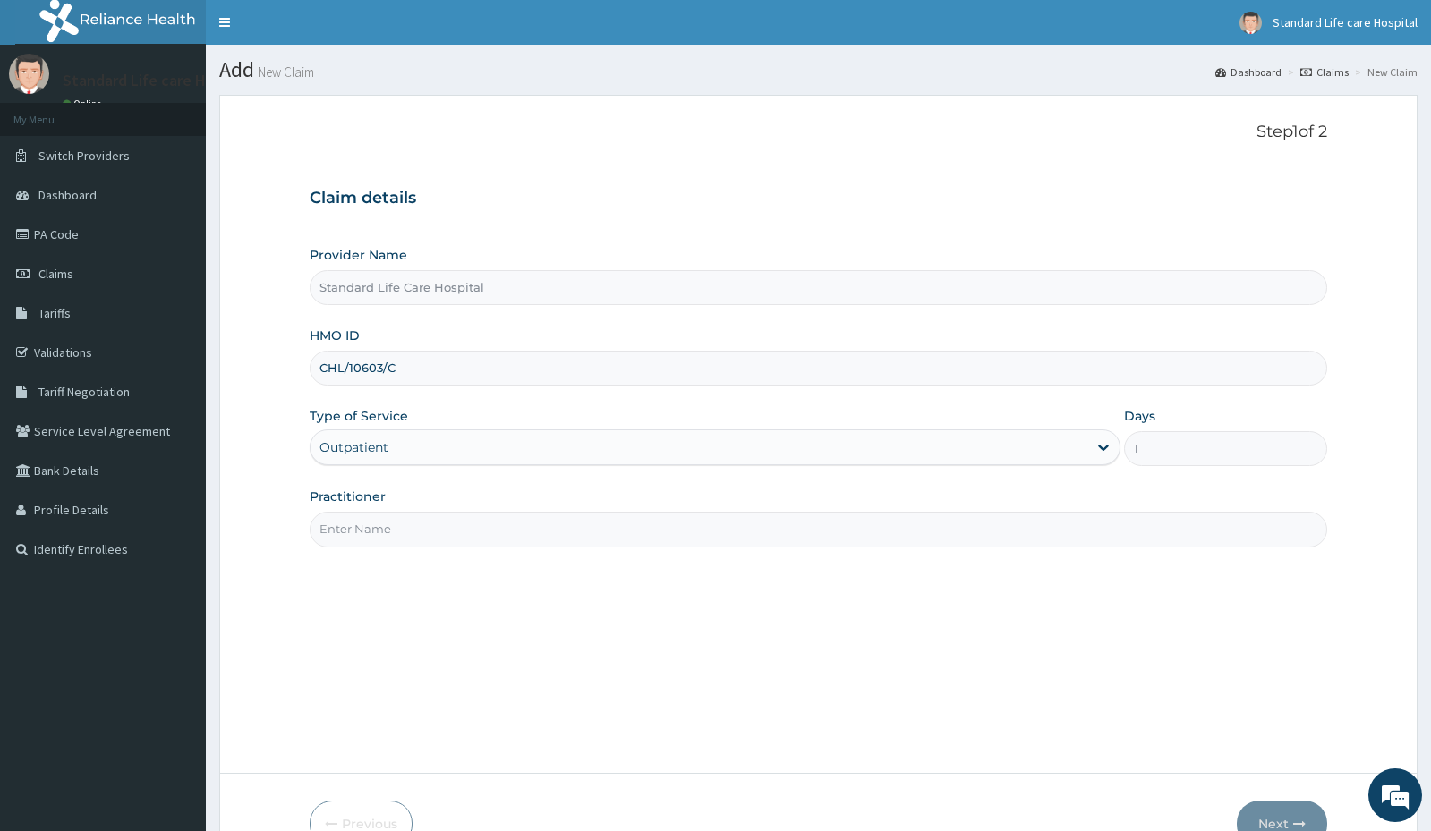
click at [532, 522] on input "Practitioner" at bounding box center [818, 529] width 1017 height 35
type input "dr [PERSON_NAME]"
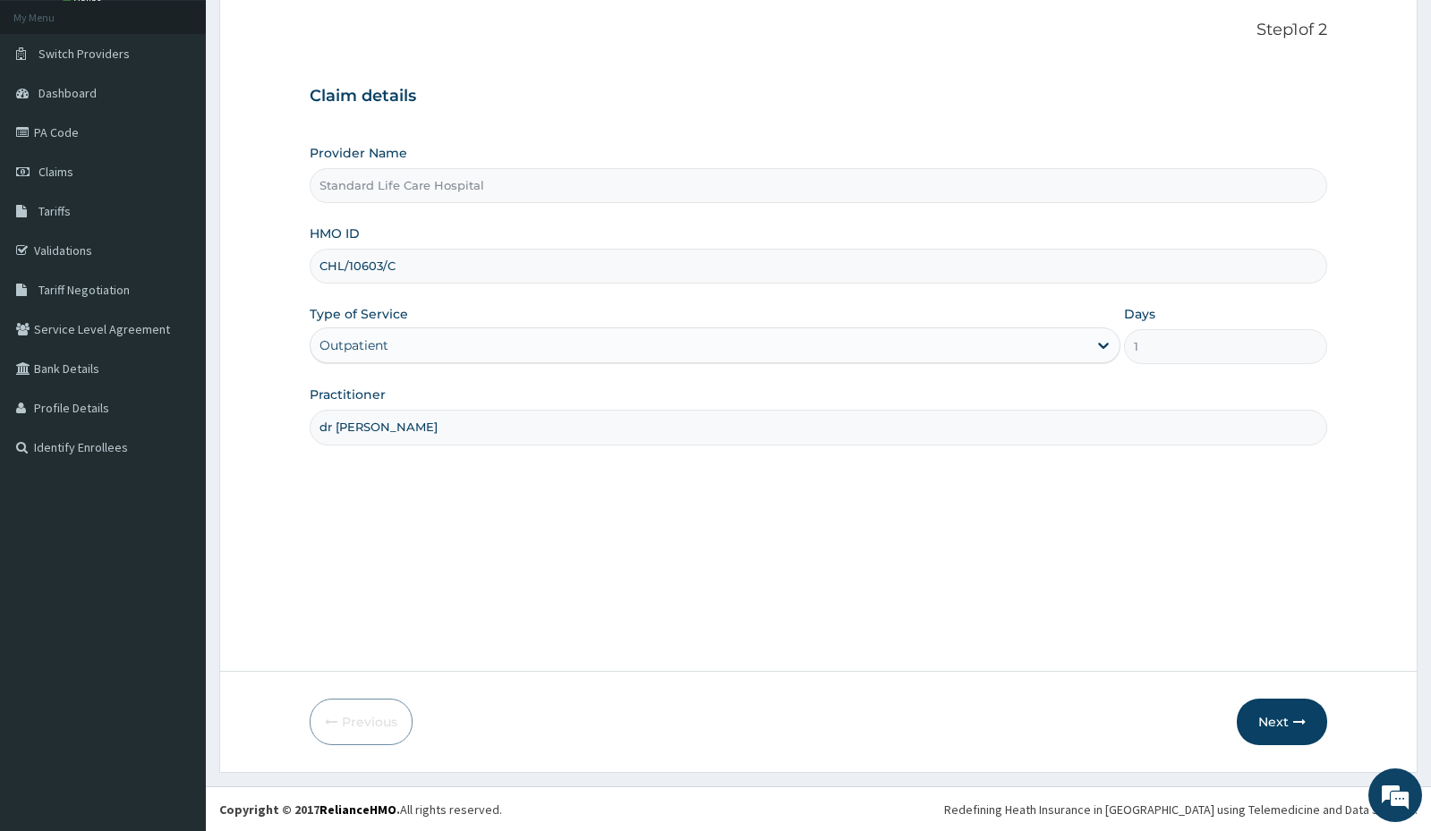
scroll to position [103, 0]
click at [1290, 729] on button "Next" at bounding box center [1282, 721] width 90 height 47
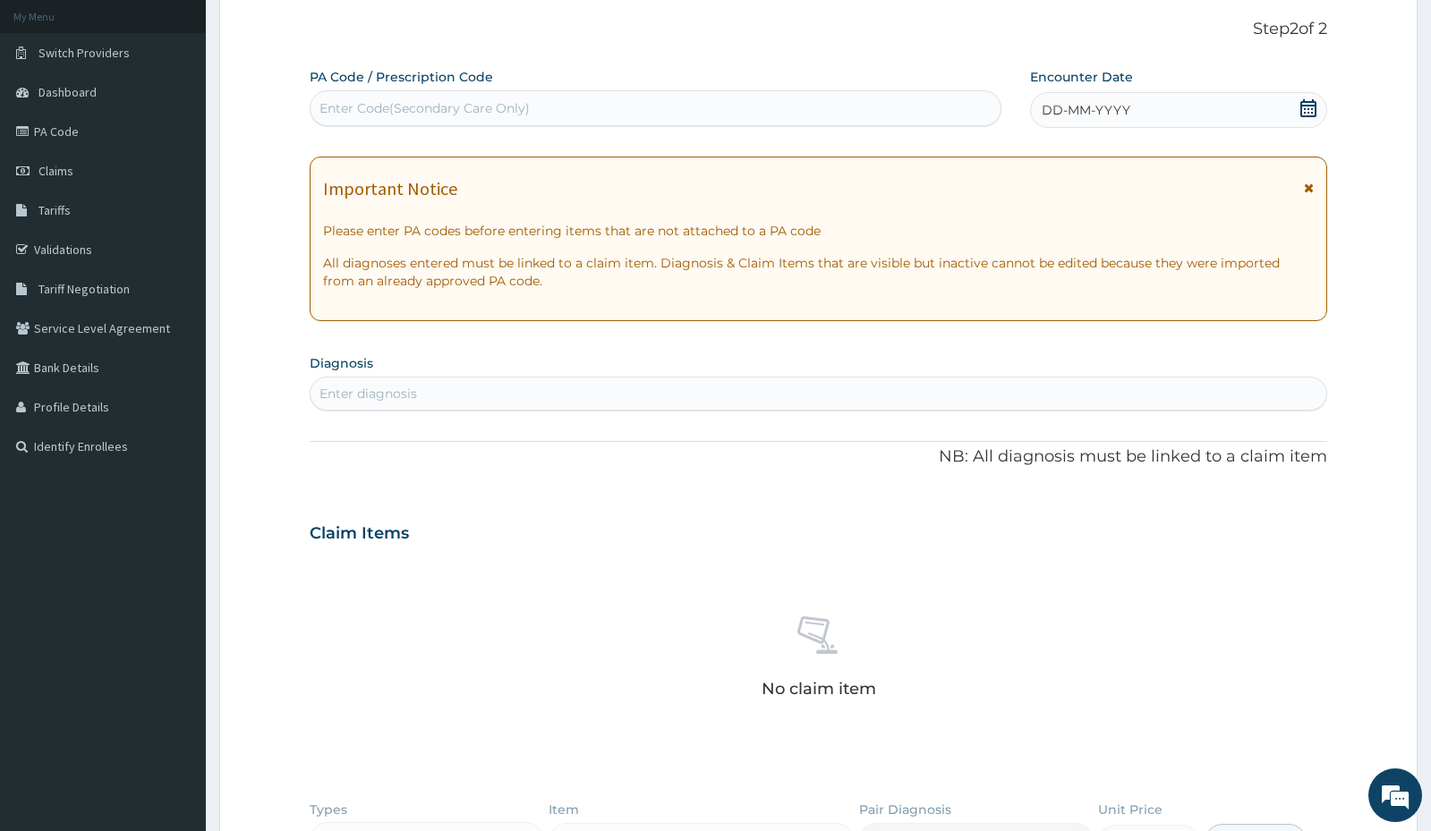
scroll to position [0, 0]
click at [476, 103] on div "Enter Code(Secondary Care Only)" at bounding box center [424, 108] width 210 height 18
paste input "PA/420C65"
type input "PA/420C65"
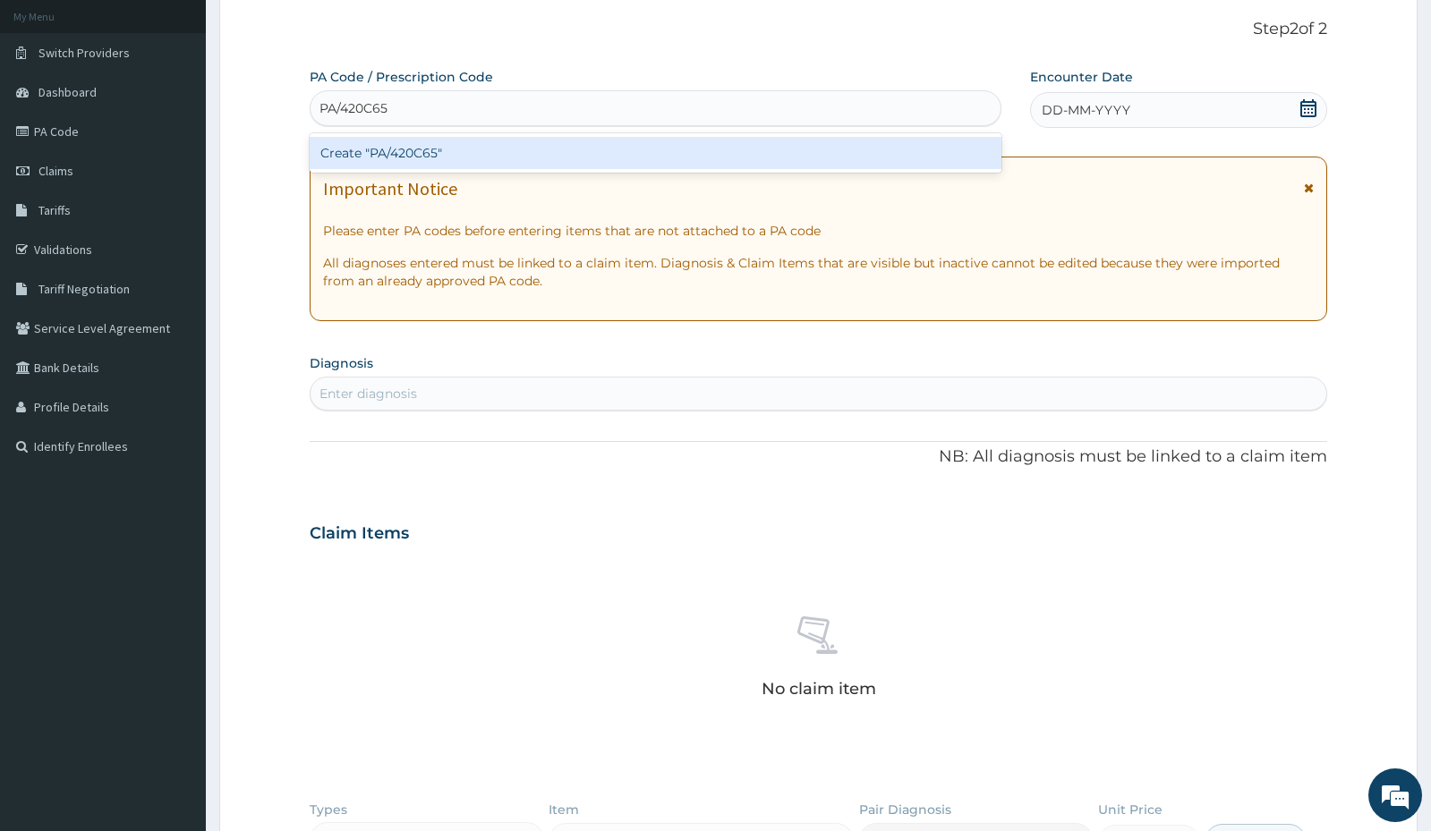
click at [395, 150] on div "Create "PA/420C65"" at bounding box center [656, 153] width 692 height 32
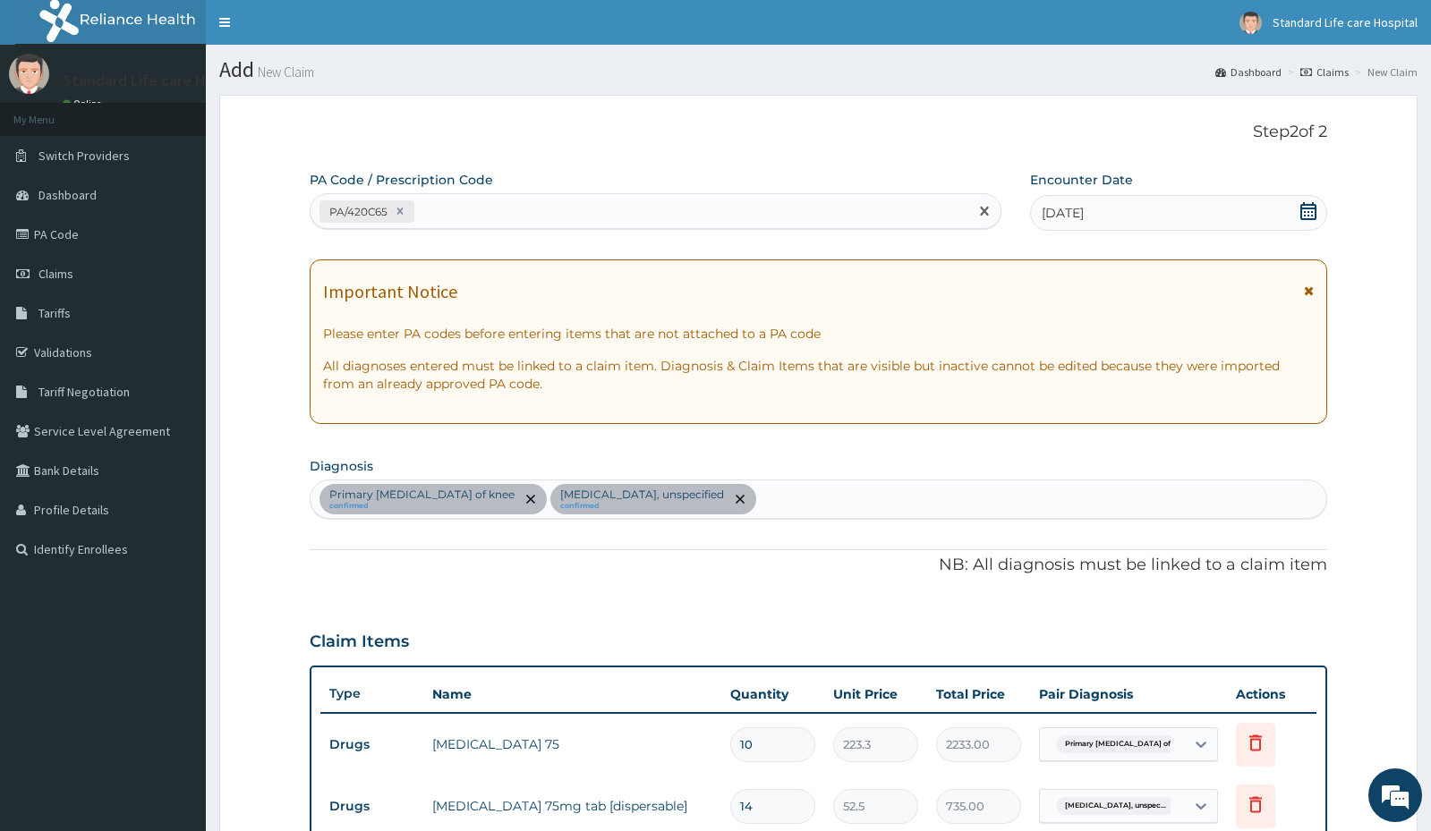
click at [461, 201] on div "PA/420C65" at bounding box center [640, 212] width 658 height 30
paste input "PA/532F06"
type input "PA/532F06"
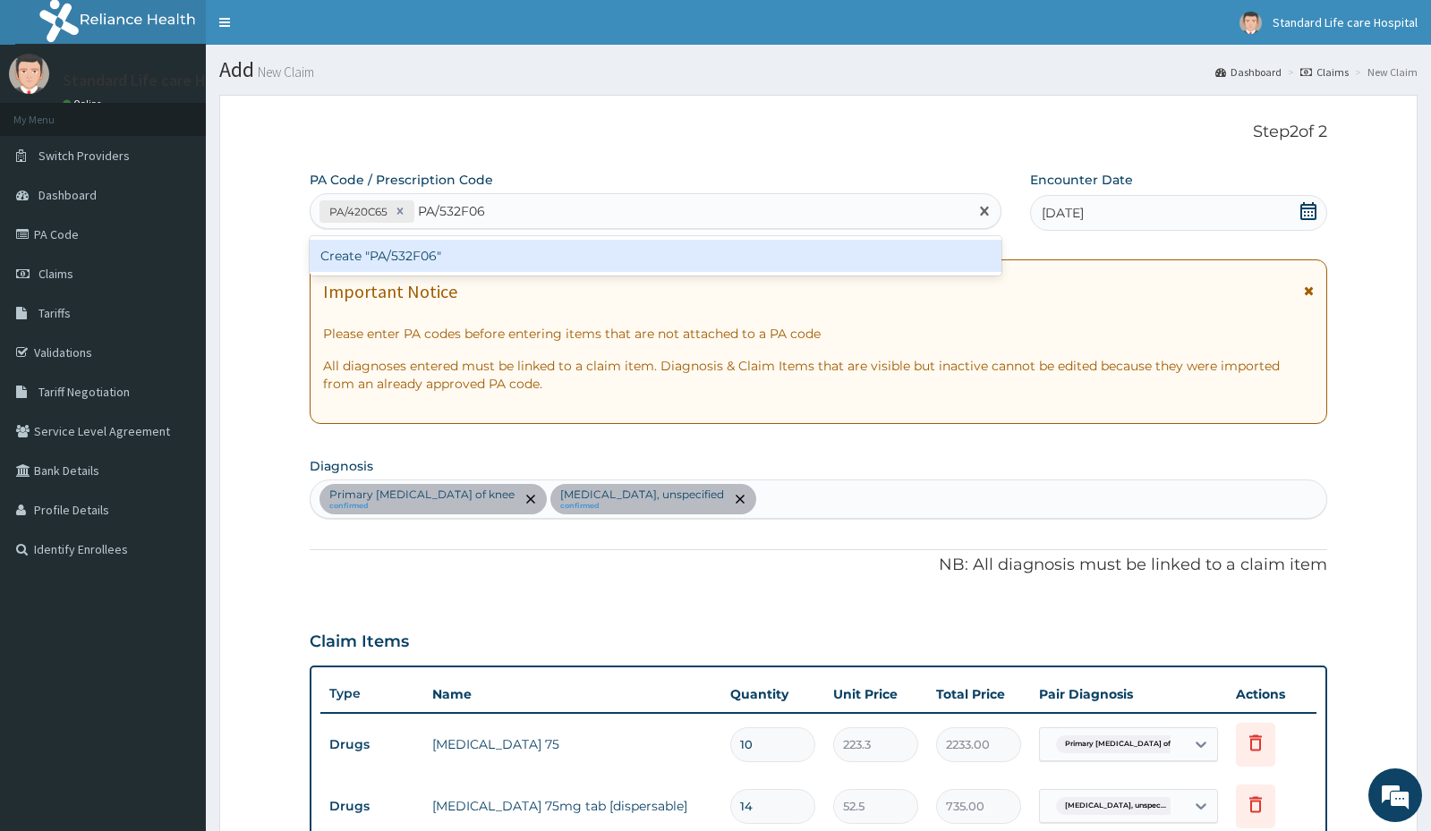
click at [439, 271] on div "Create "PA/532F06"" at bounding box center [656, 256] width 692 height 32
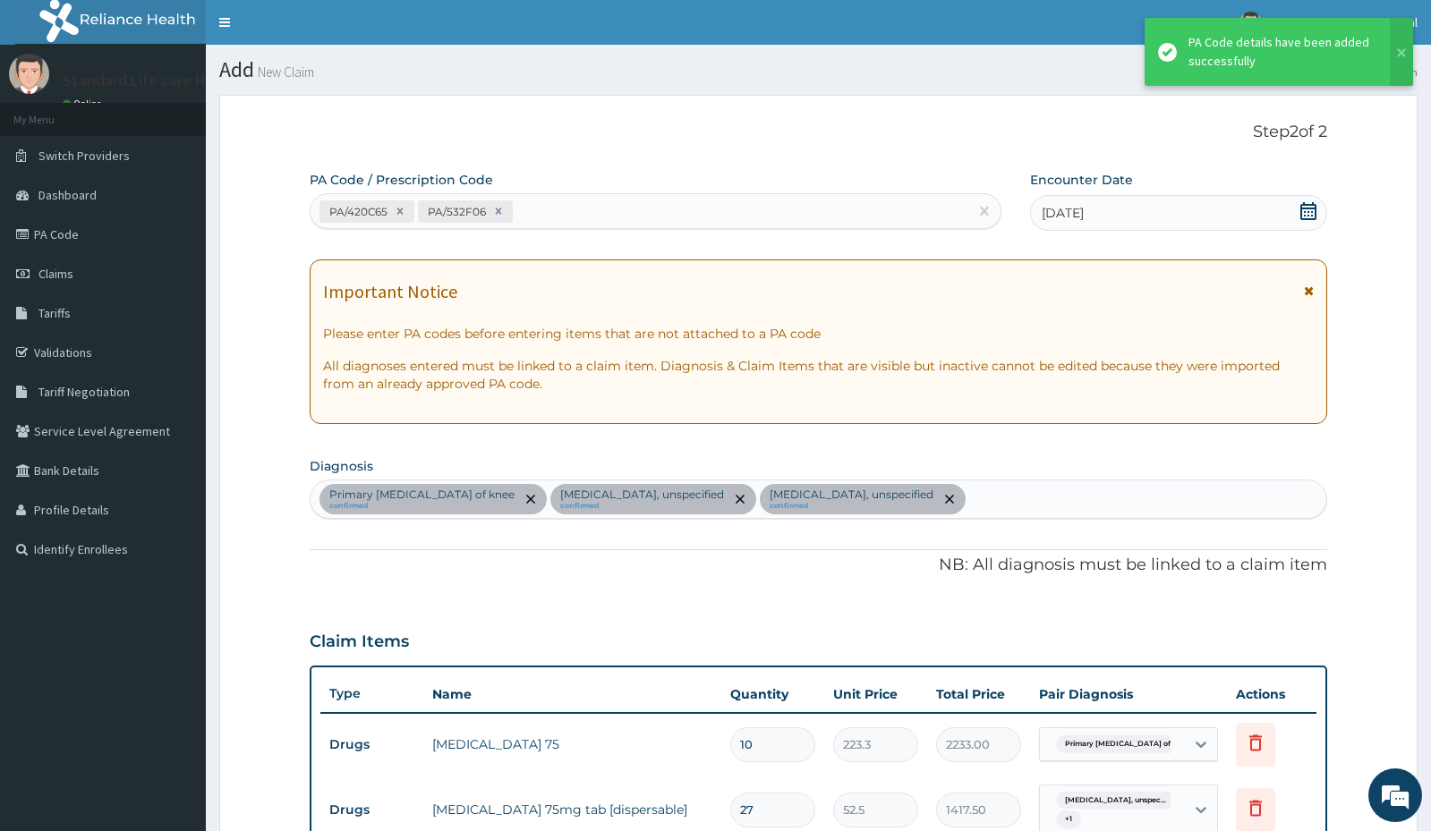
scroll to position [460, 0]
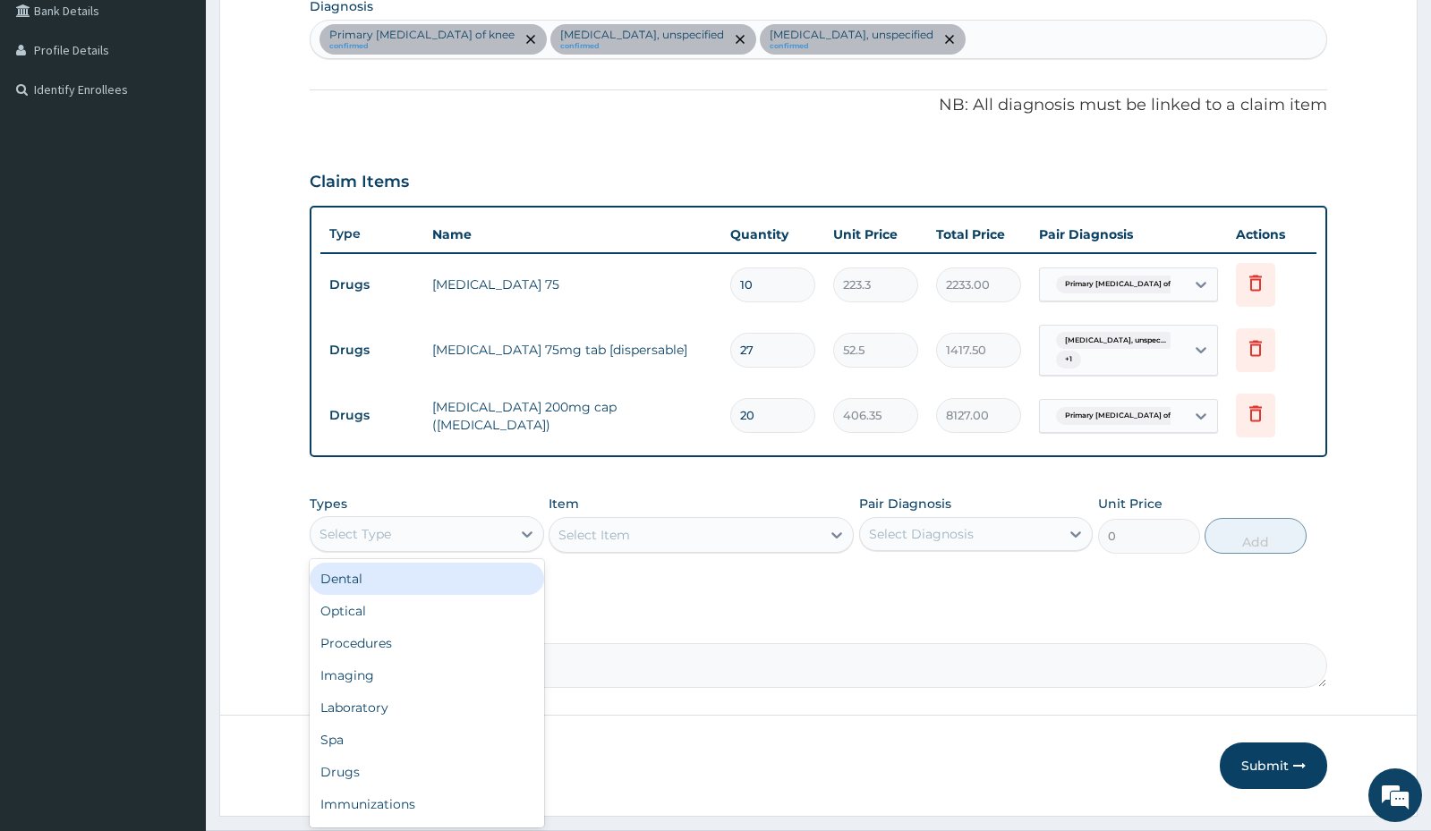
click at [430, 534] on div "Select Type" at bounding box center [411, 534] width 200 height 29
click at [404, 647] on div "Procedures" at bounding box center [427, 643] width 234 height 32
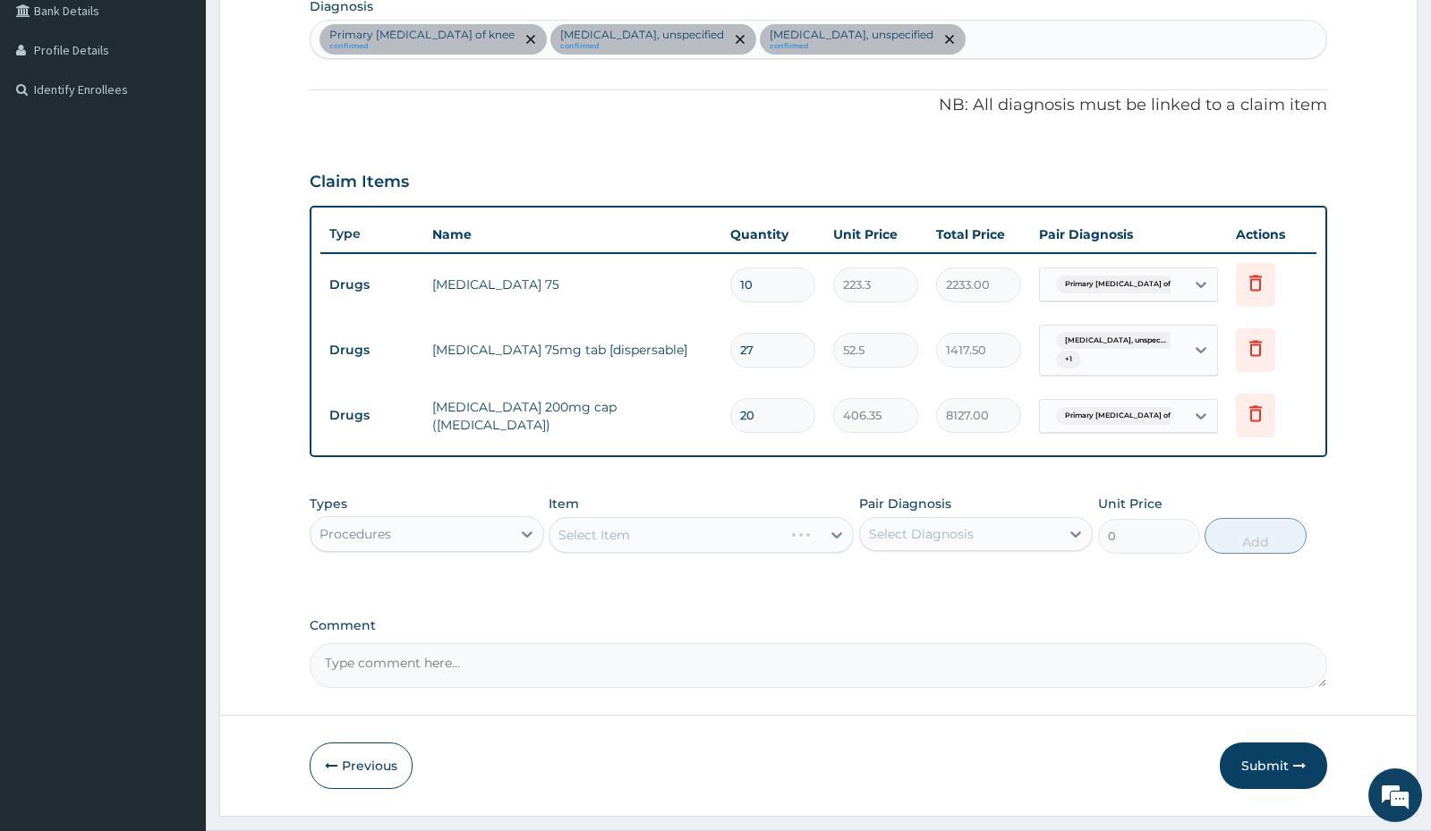
click at [642, 535] on div "Select Item" at bounding box center [701, 535] width 305 height 36
click at [642, 535] on div "Select Item" at bounding box center [684, 535] width 271 height 29
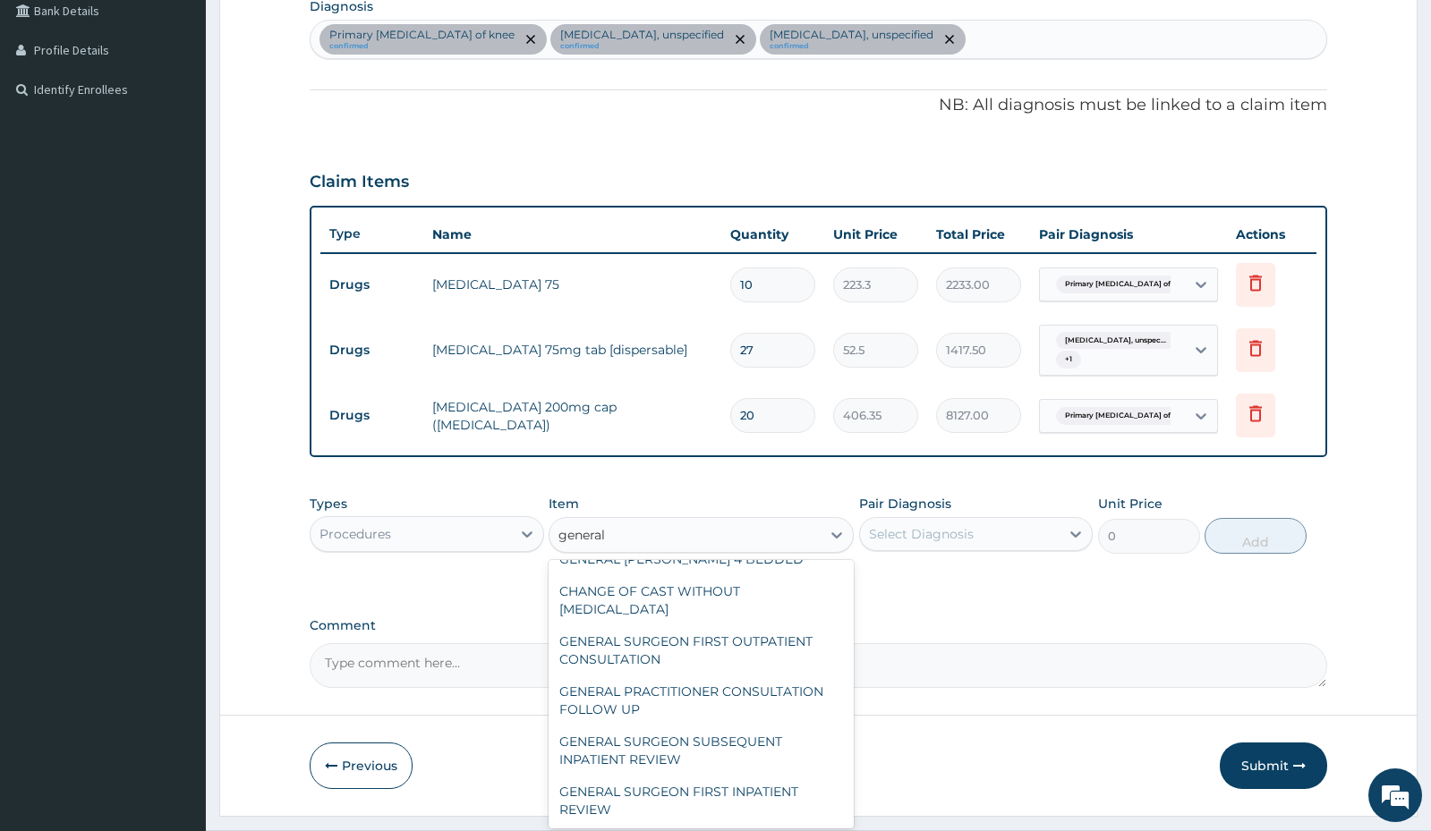
scroll to position [0, 0]
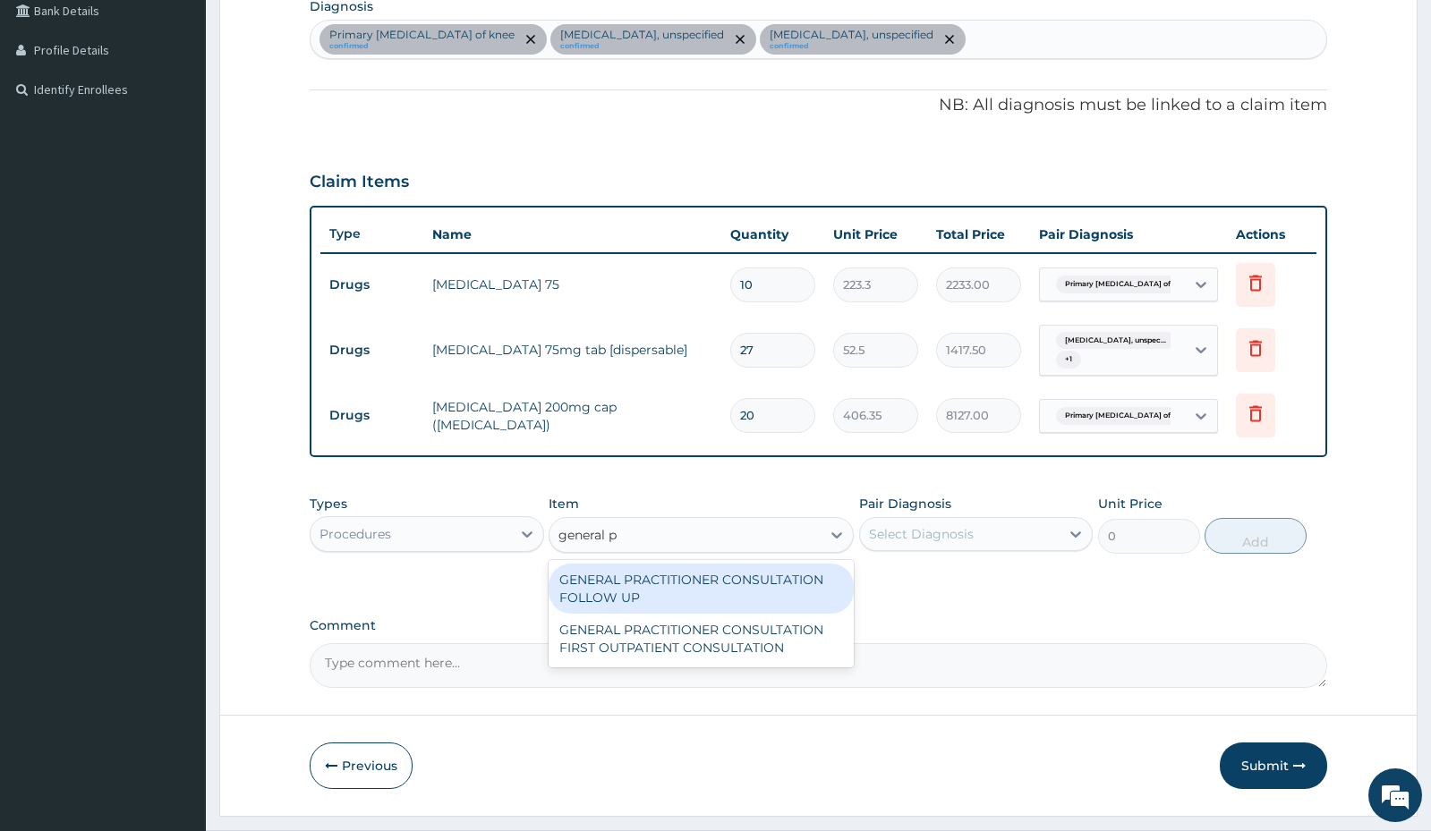
type input "general pr"
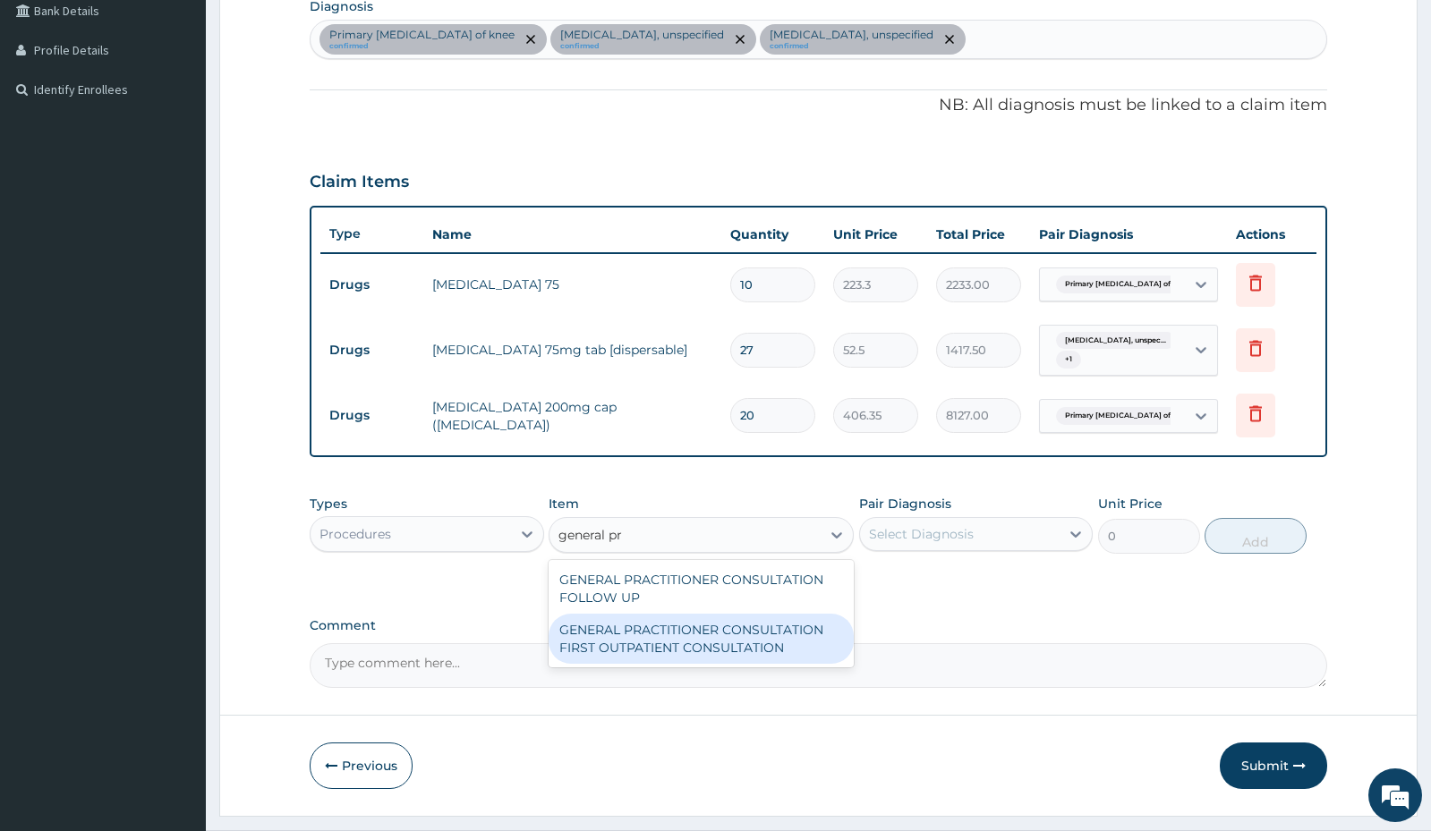
click at [709, 644] on div "GENERAL PRACTITIONER CONSULTATION FIRST OUTPATIENT CONSULTATION" at bounding box center [701, 639] width 305 height 50
type input "3000"
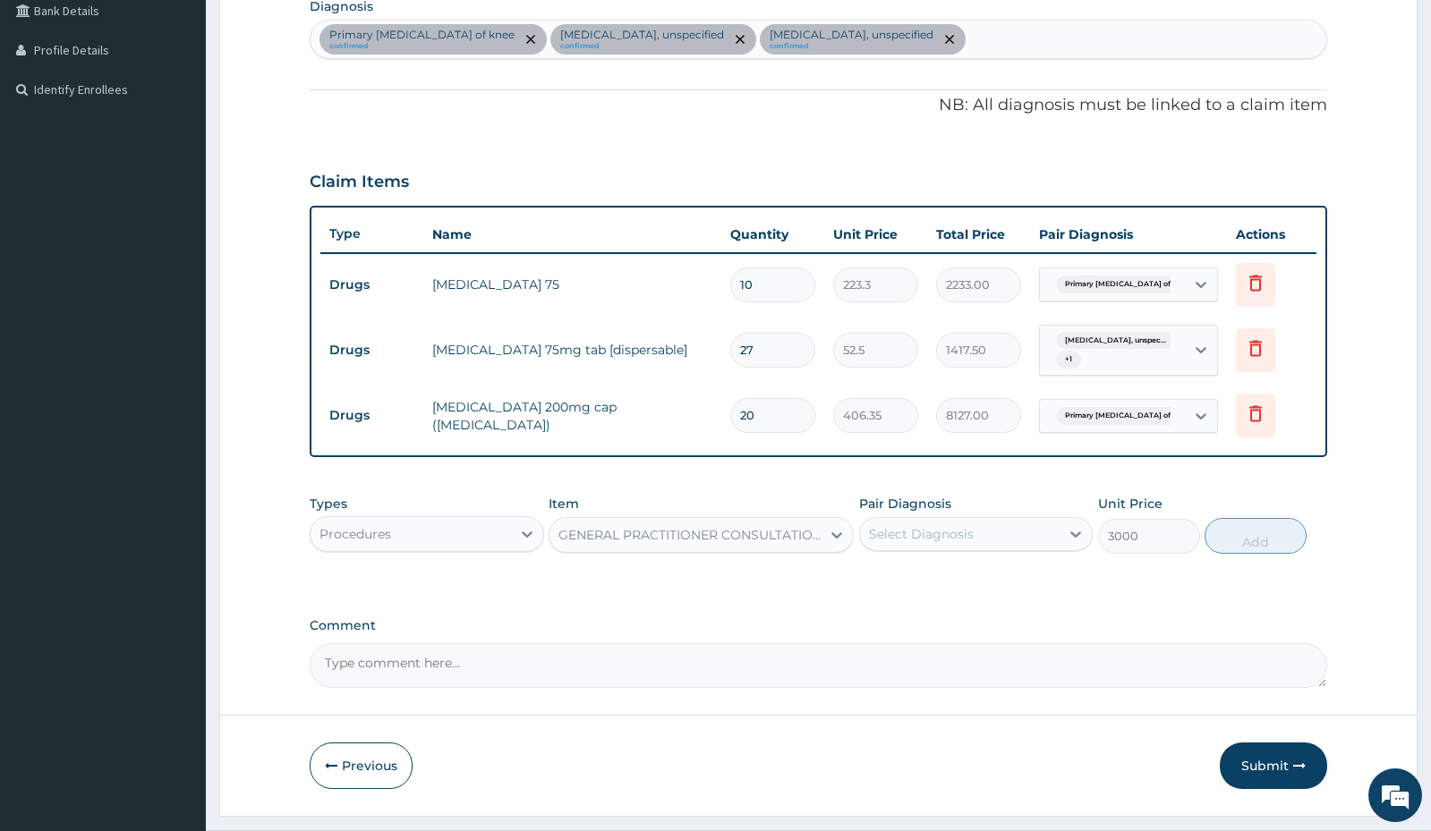
click at [918, 535] on div "Select Diagnosis" at bounding box center [921, 534] width 105 height 18
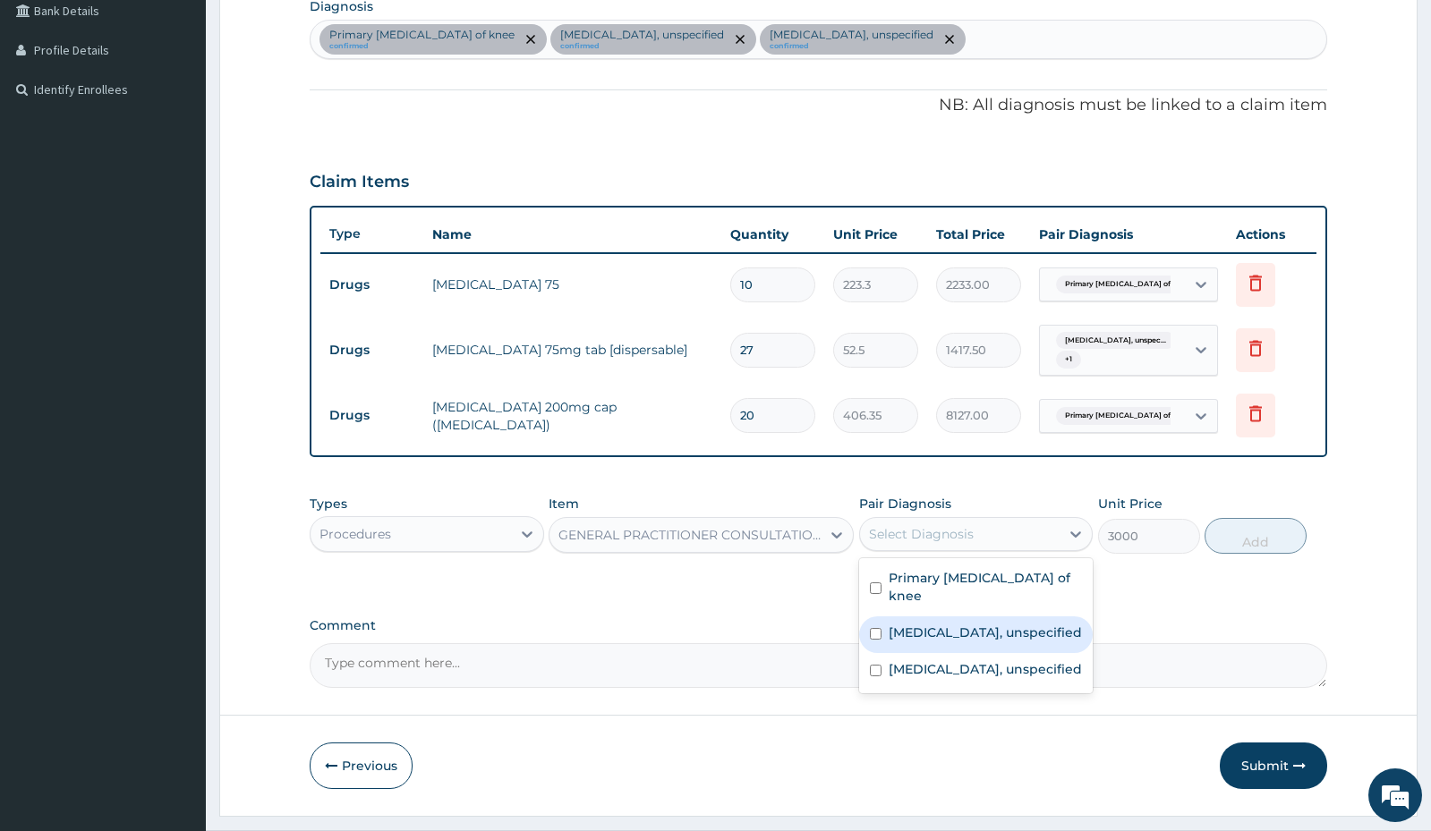
click at [890, 624] on label "Essential hypertension, unspecified" at bounding box center [985, 633] width 193 height 18
checkbox input "true"
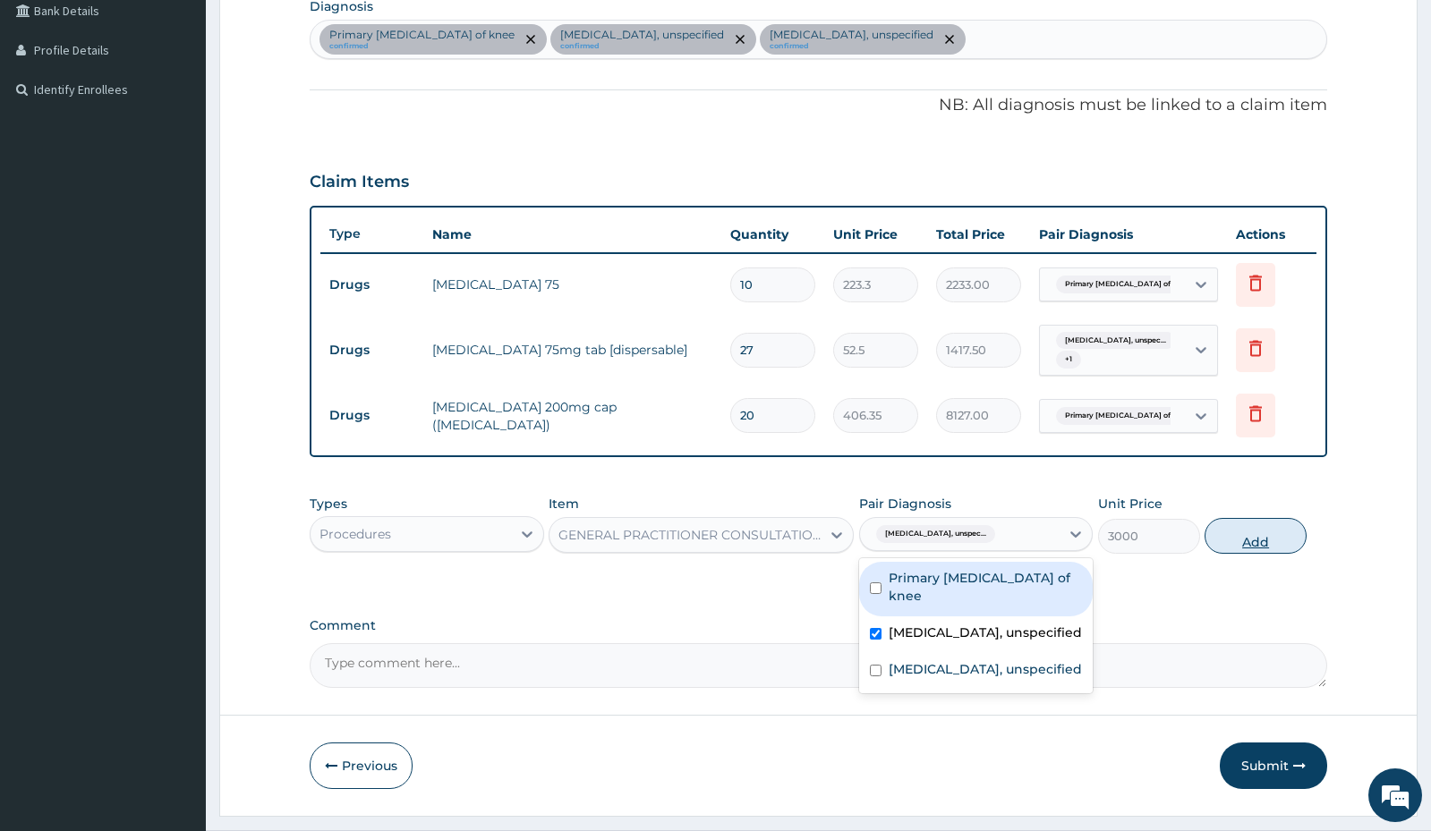
click at [1252, 537] on button "Add" at bounding box center [1256, 536] width 102 height 36
type input "0"
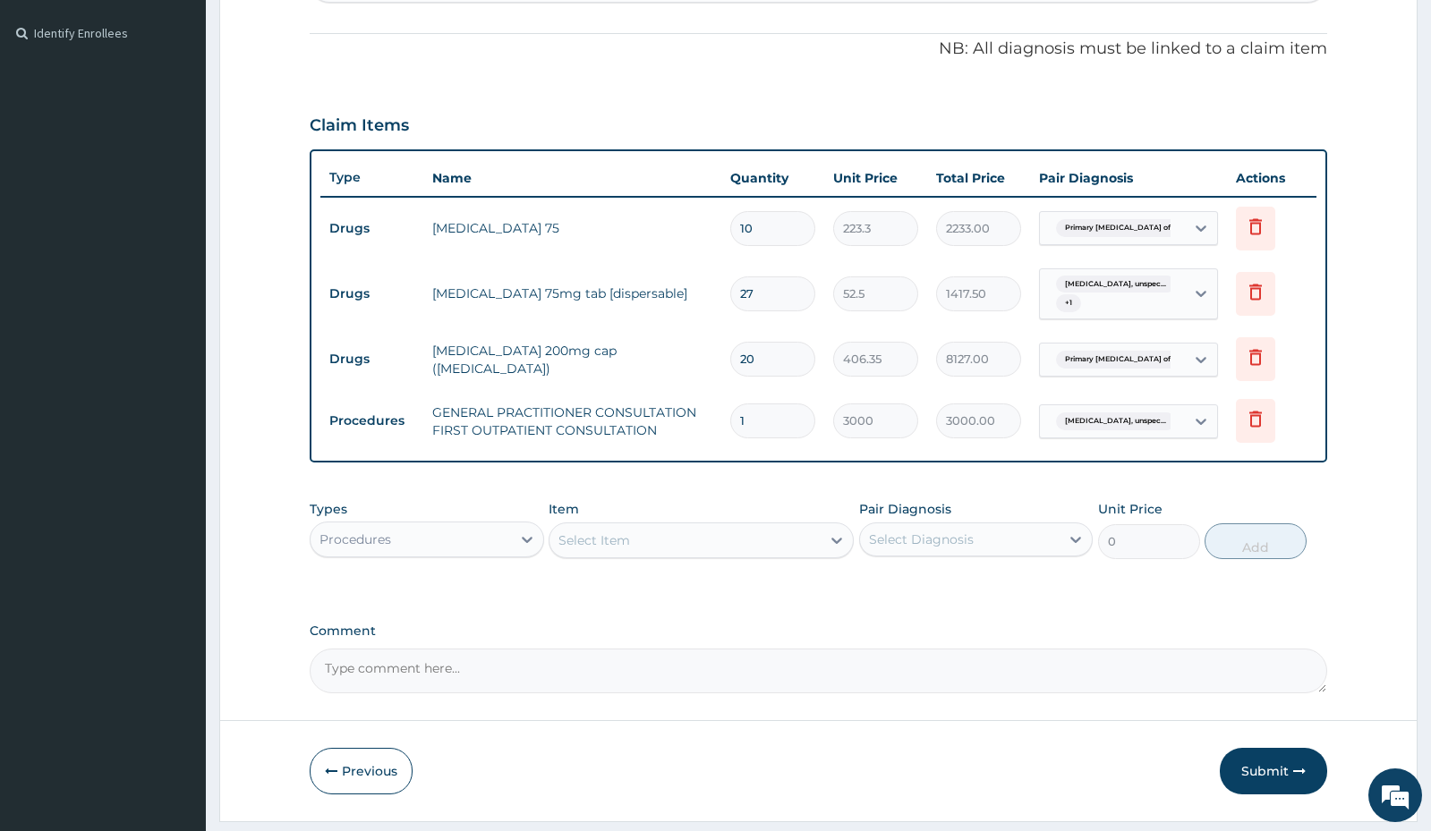
scroll to position [566, 0]
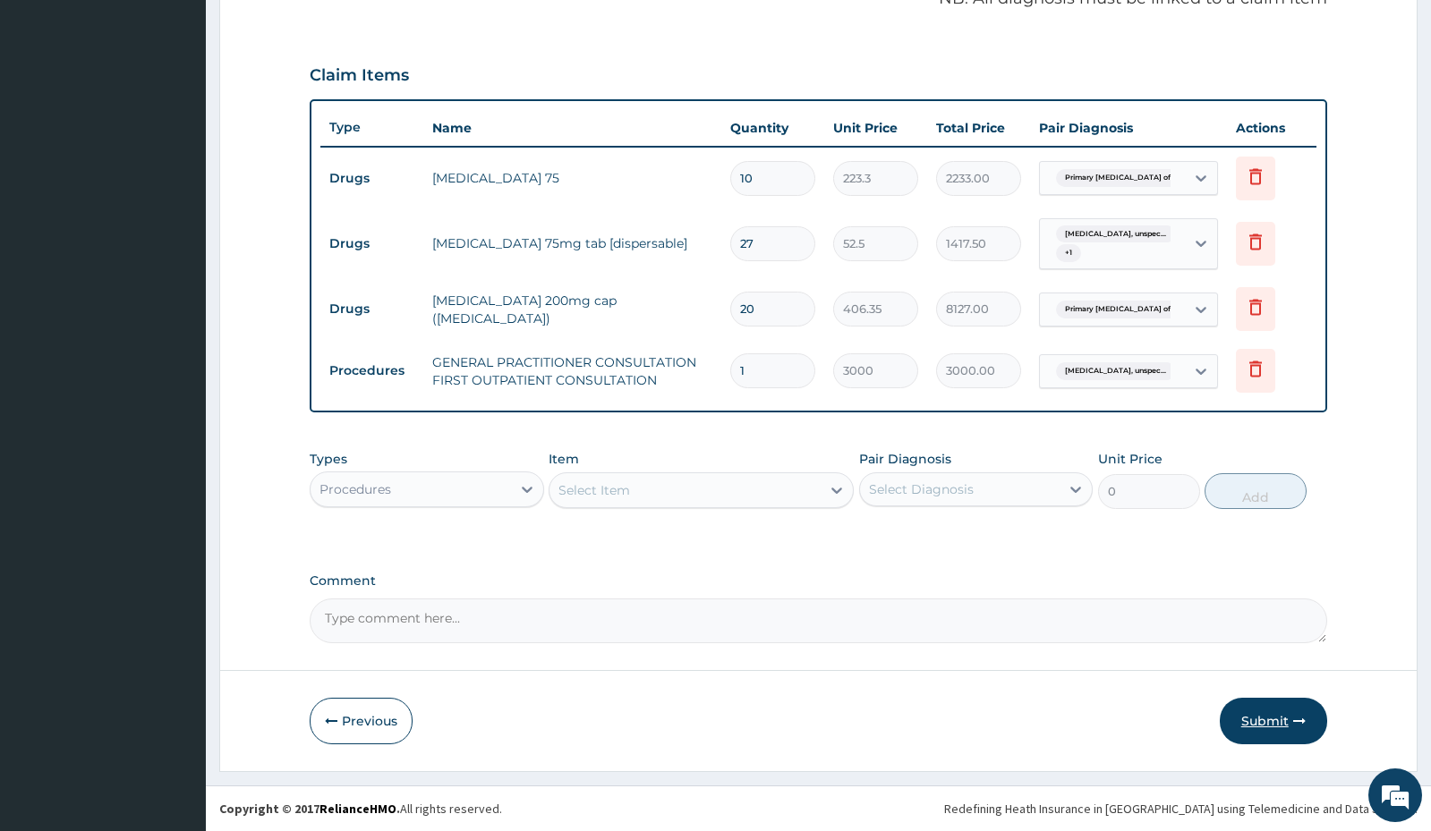
click at [1267, 720] on button "Submit" at bounding box center [1273, 721] width 107 height 47
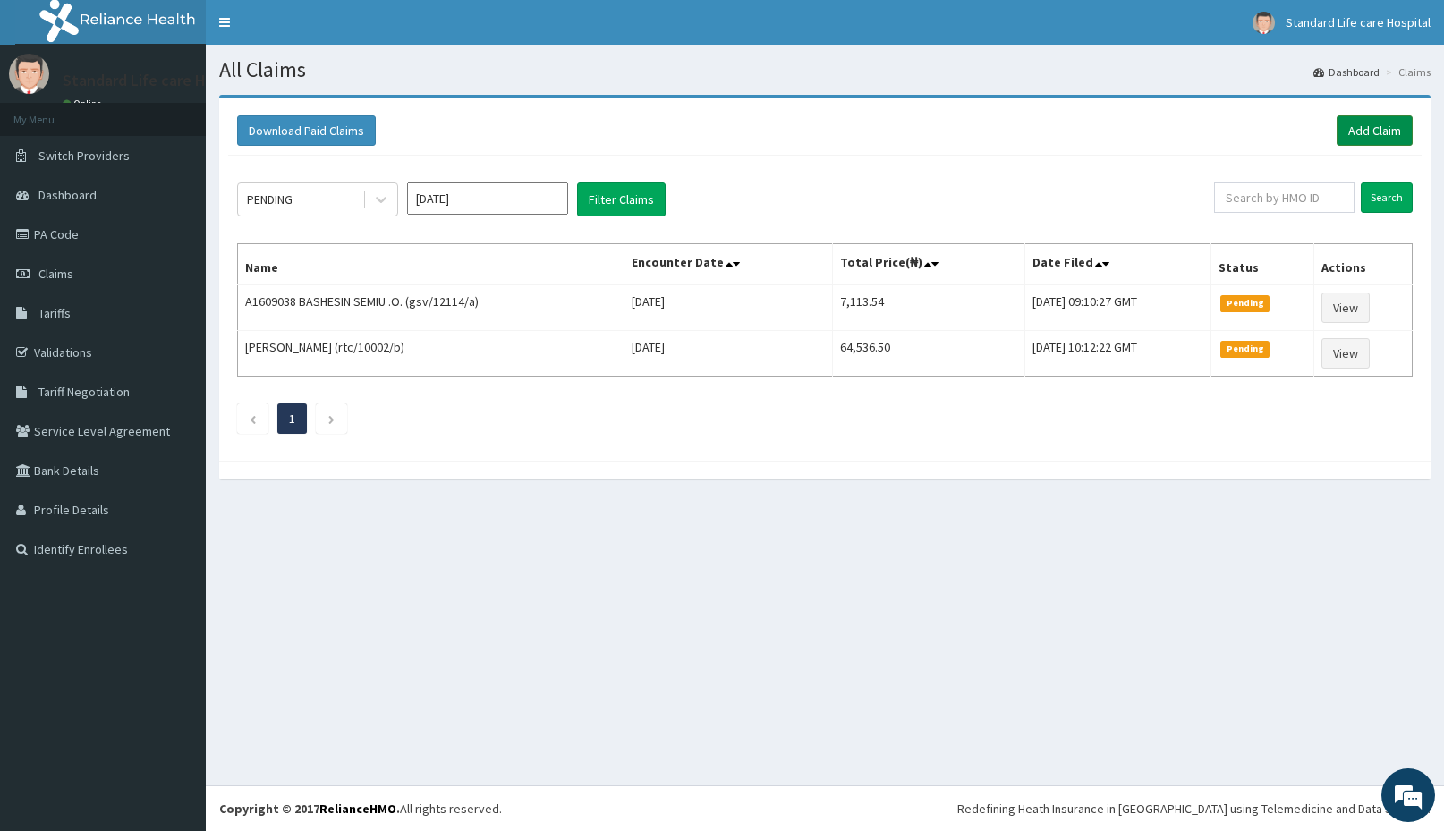
click at [1367, 126] on link "Add Claim" at bounding box center [1375, 130] width 76 height 30
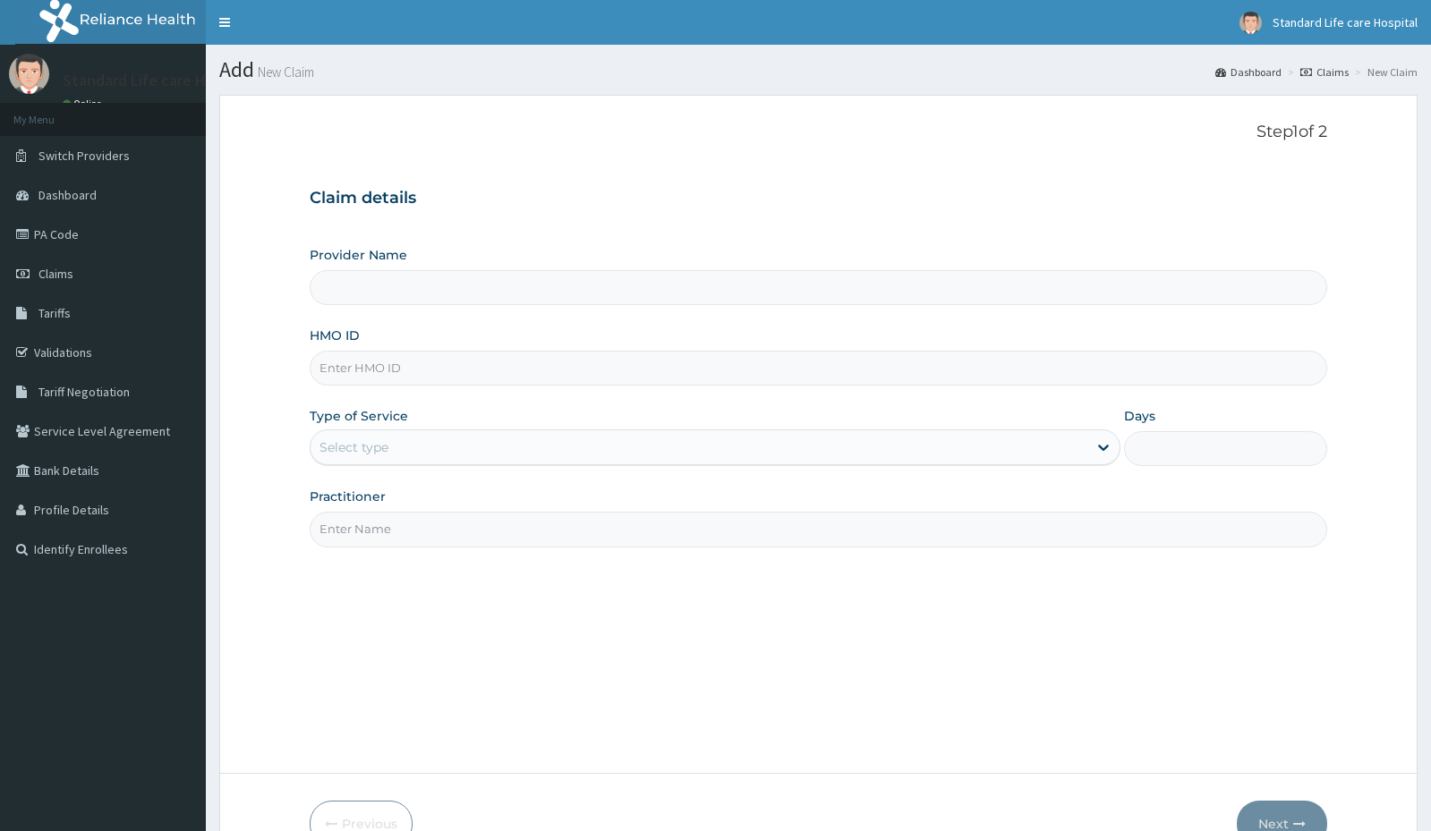
click at [360, 374] on input "HMO ID" at bounding box center [818, 368] width 1017 height 35
type input "Standard Life Care Hospital"
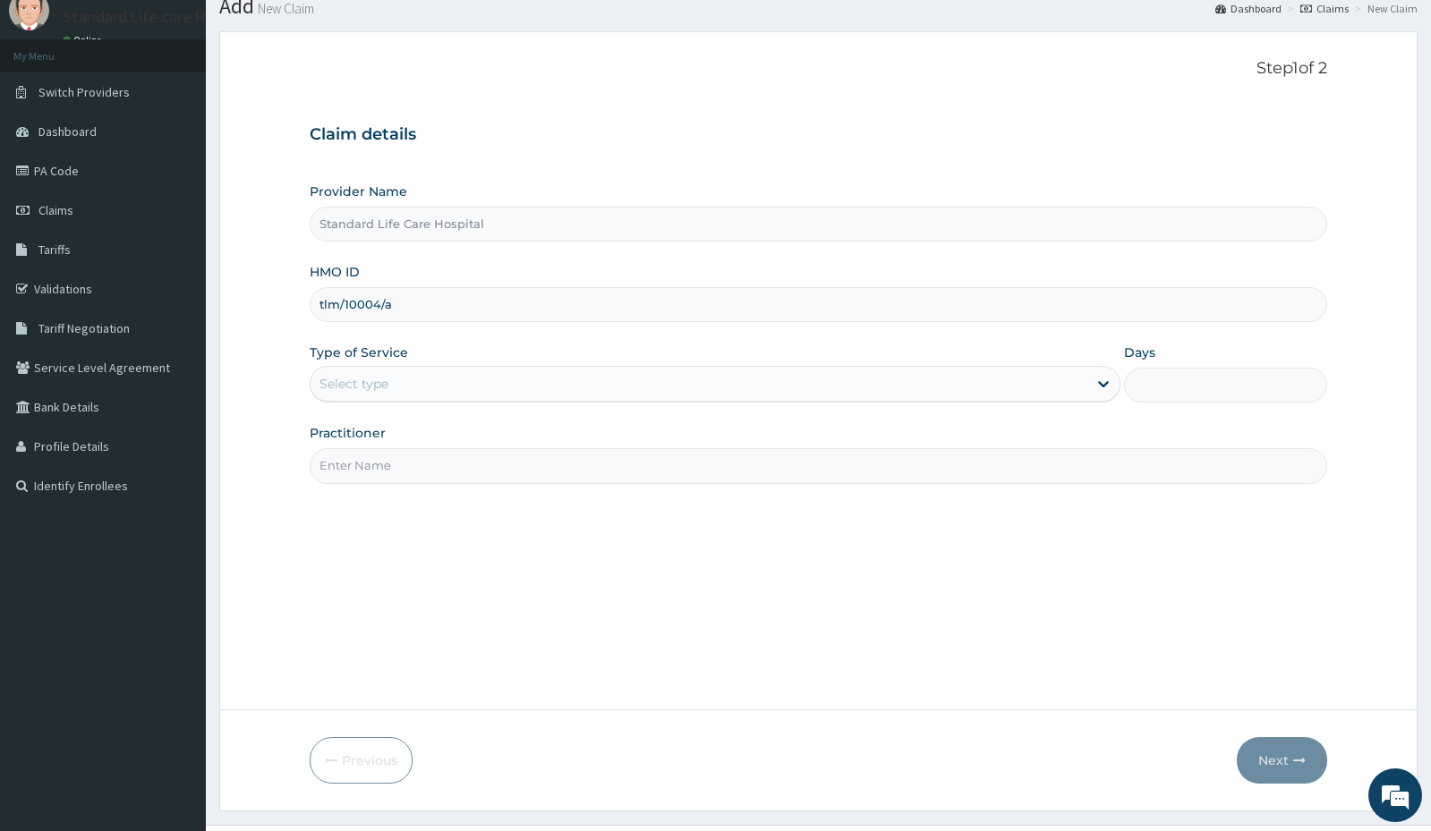
scroll to position [103, 0]
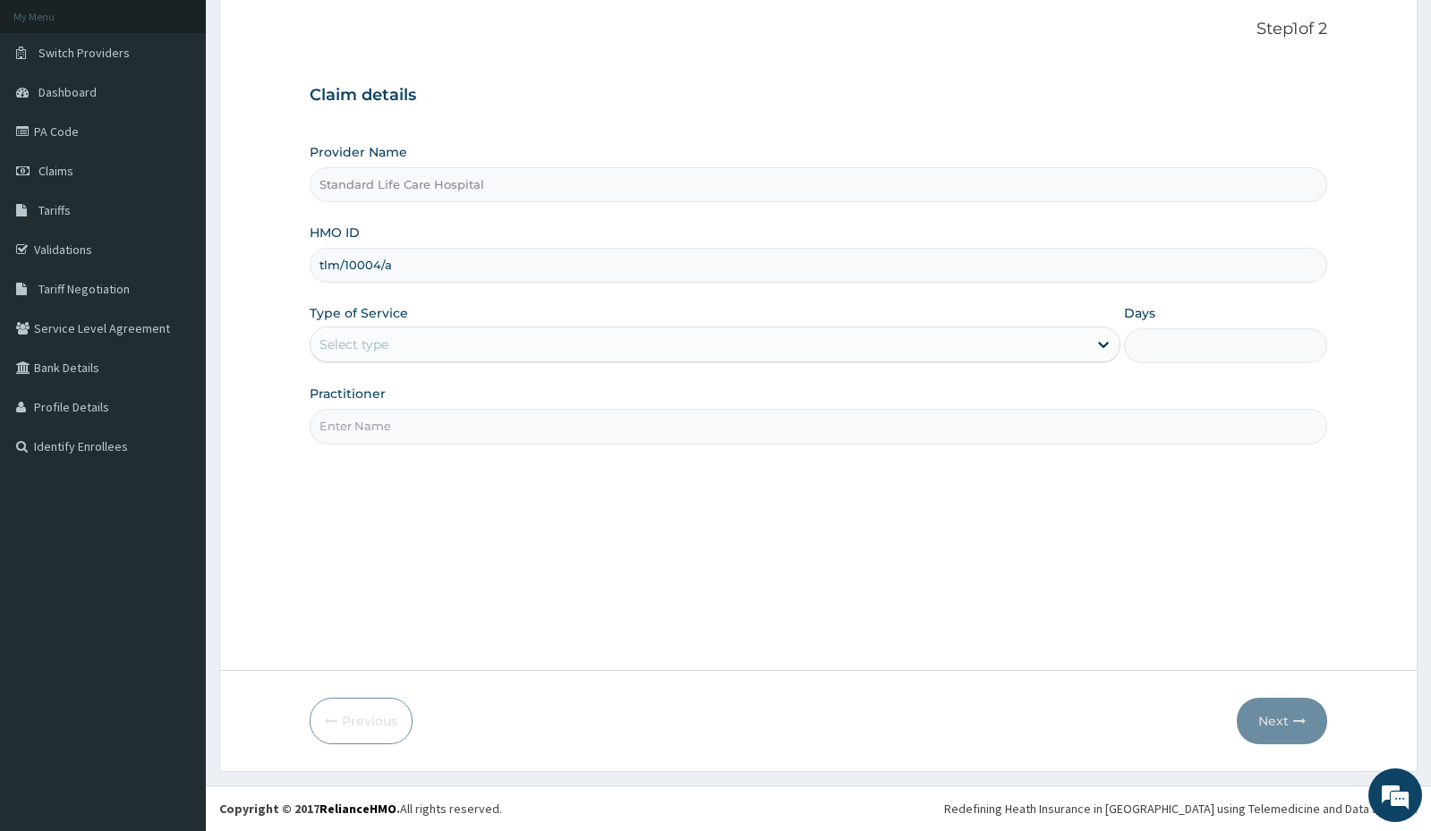
type input "tlm/10004/a"
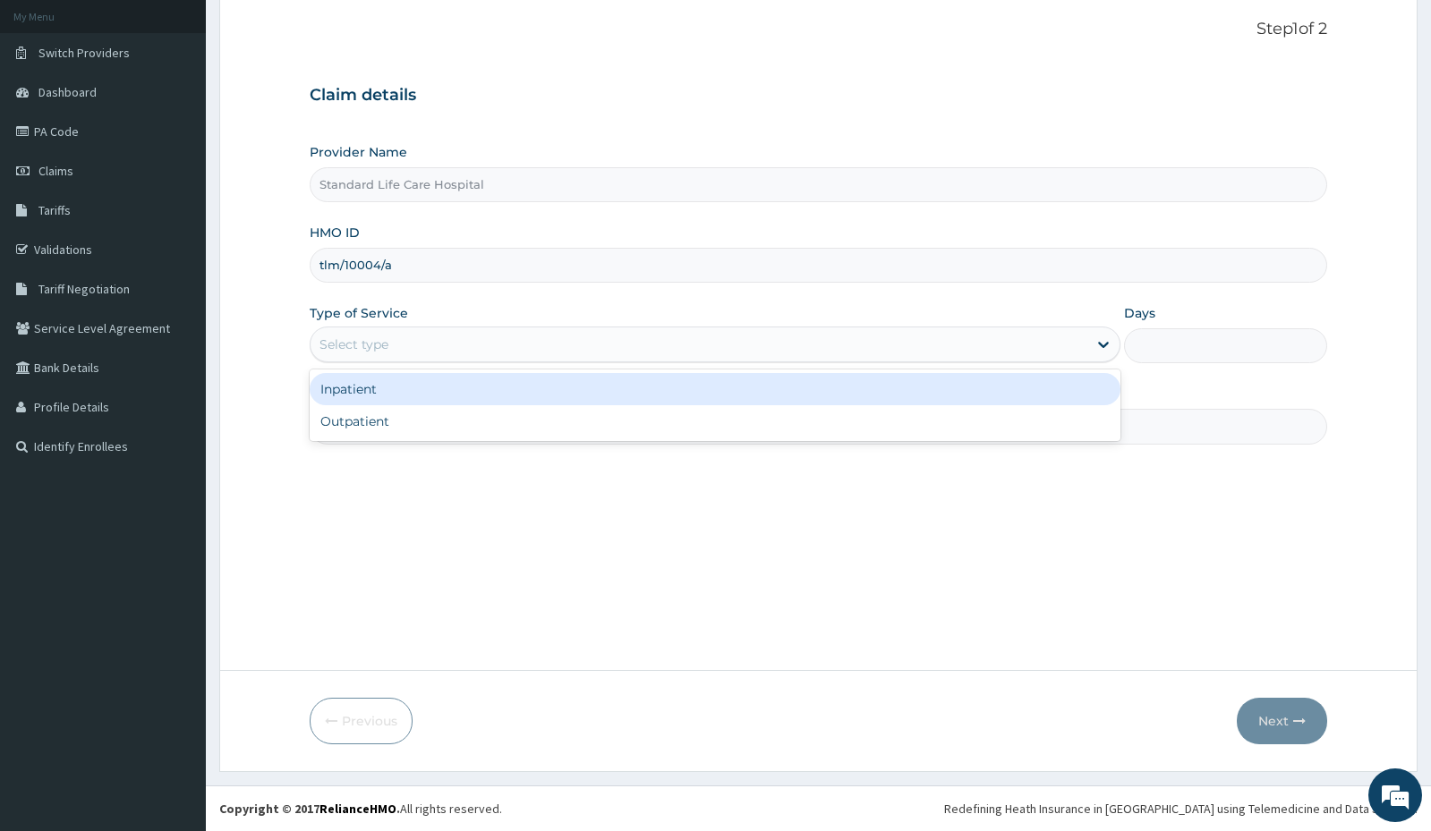
click at [404, 337] on div "Select type" at bounding box center [699, 344] width 777 height 29
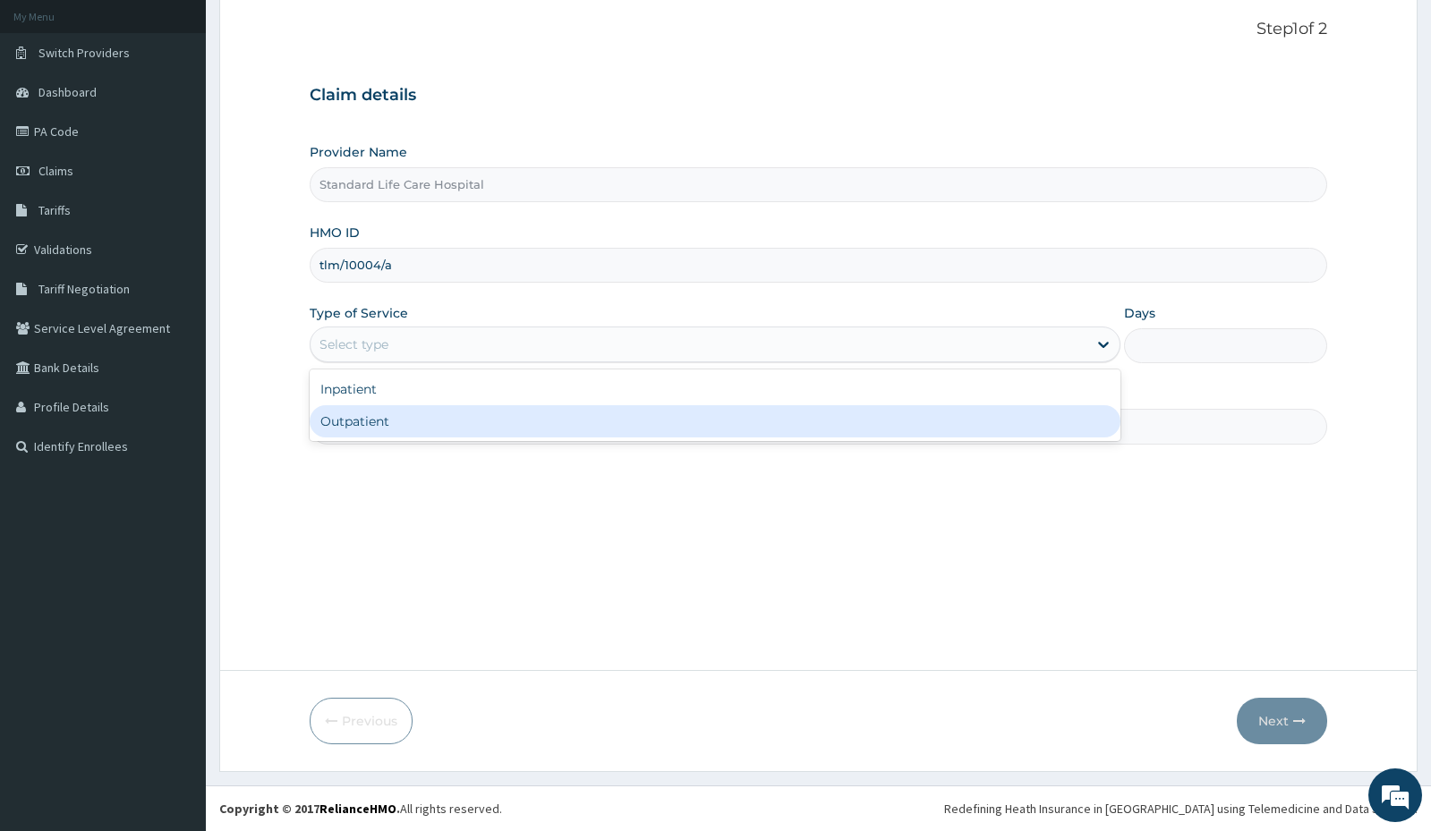
click at [337, 425] on div "Outpatient" at bounding box center [715, 421] width 811 height 32
type input "1"
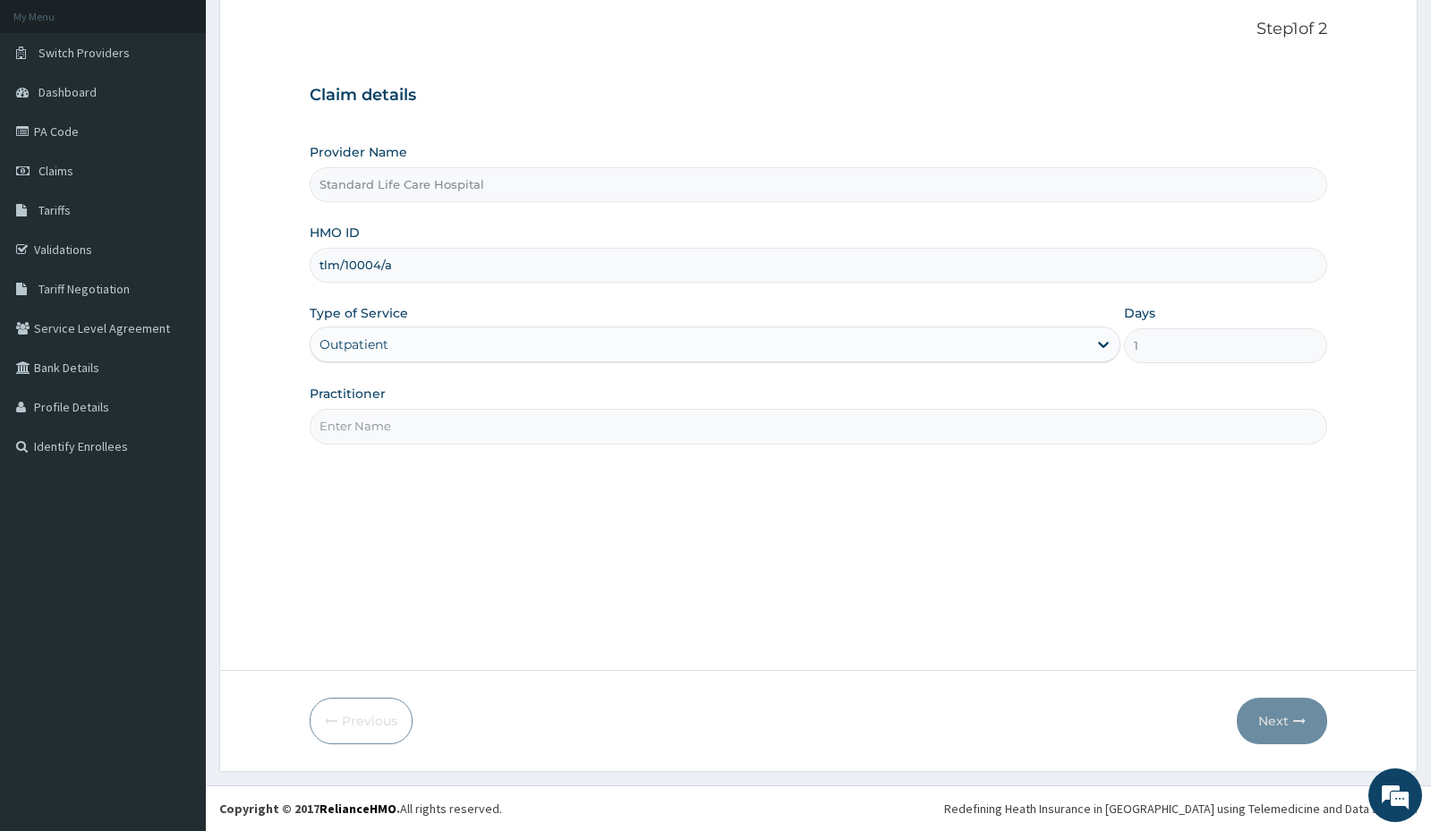
click at [336, 425] on input "Practitioner" at bounding box center [818, 426] width 1017 height 35
type input "DR ADEWALE"
click at [1274, 722] on button "Next" at bounding box center [1282, 721] width 90 height 47
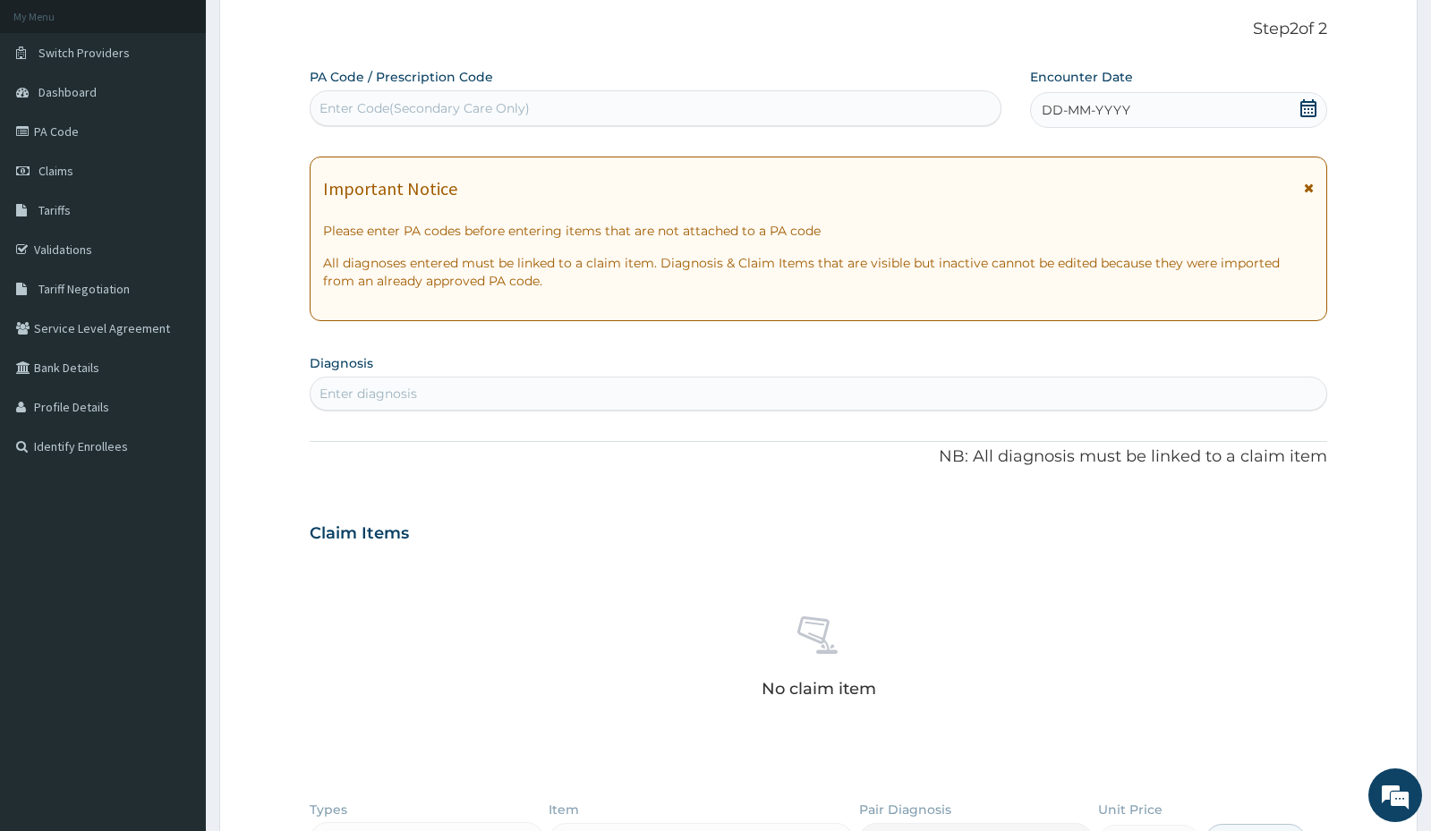
click at [1306, 106] on icon at bounding box center [1308, 108] width 16 height 18
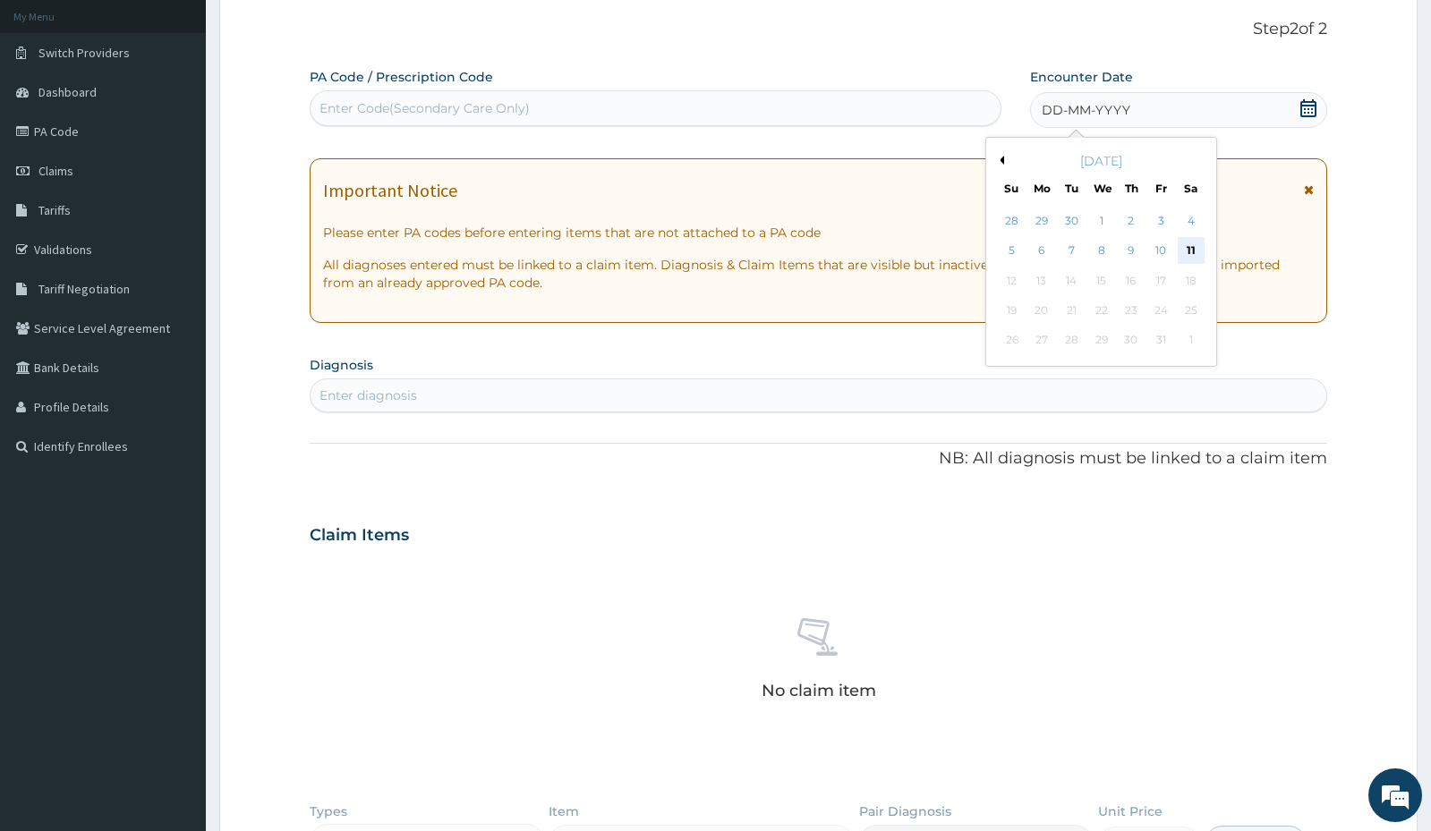
click at [1194, 247] on div "11" at bounding box center [1191, 251] width 27 height 27
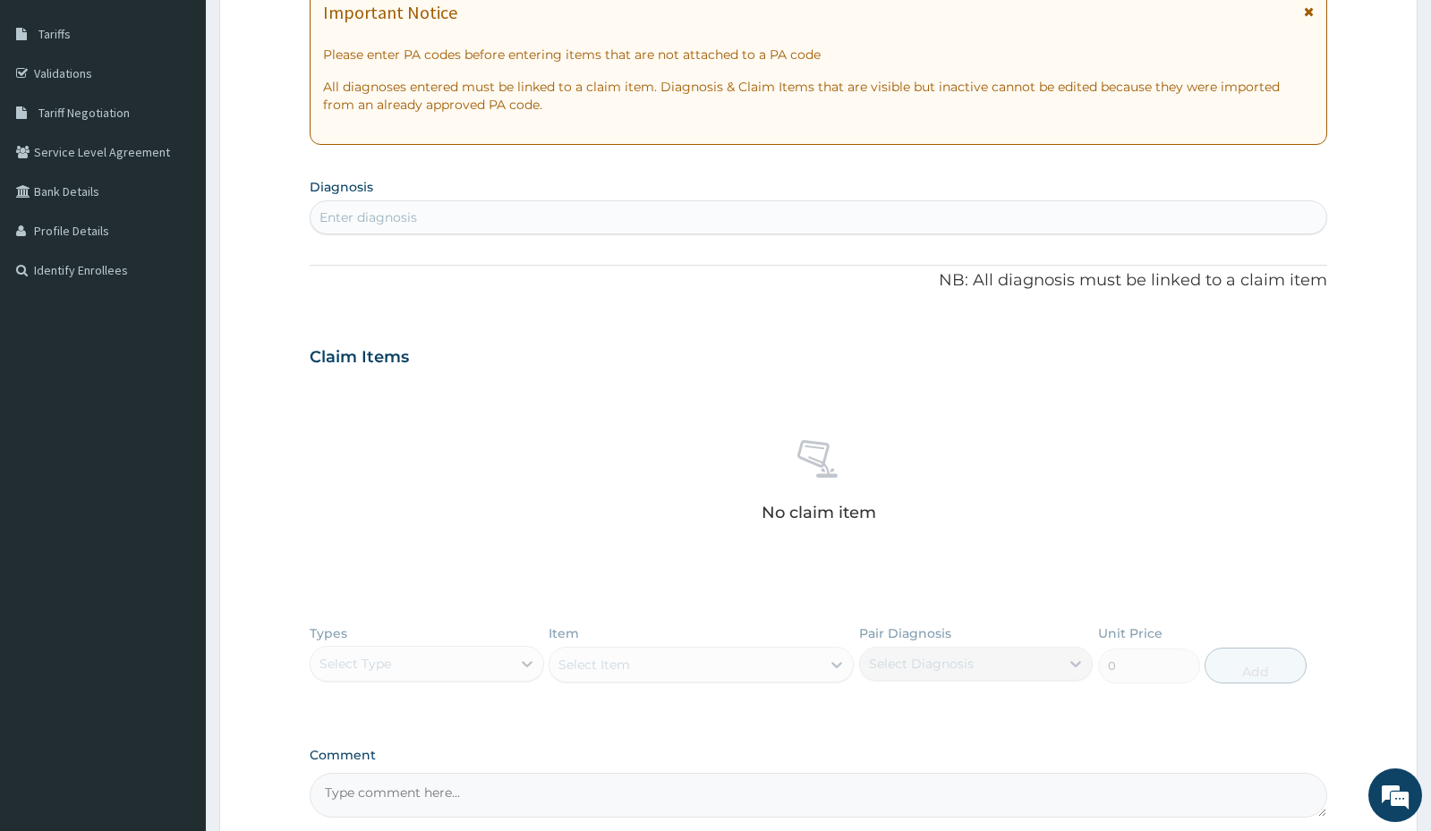
scroll to position [282, 0]
click at [439, 211] on div "Enter diagnosis" at bounding box center [818, 214] width 1015 height 29
click at [372, 210] on div "Enter diagnosis" at bounding box center [368, 215] width 98 height 18
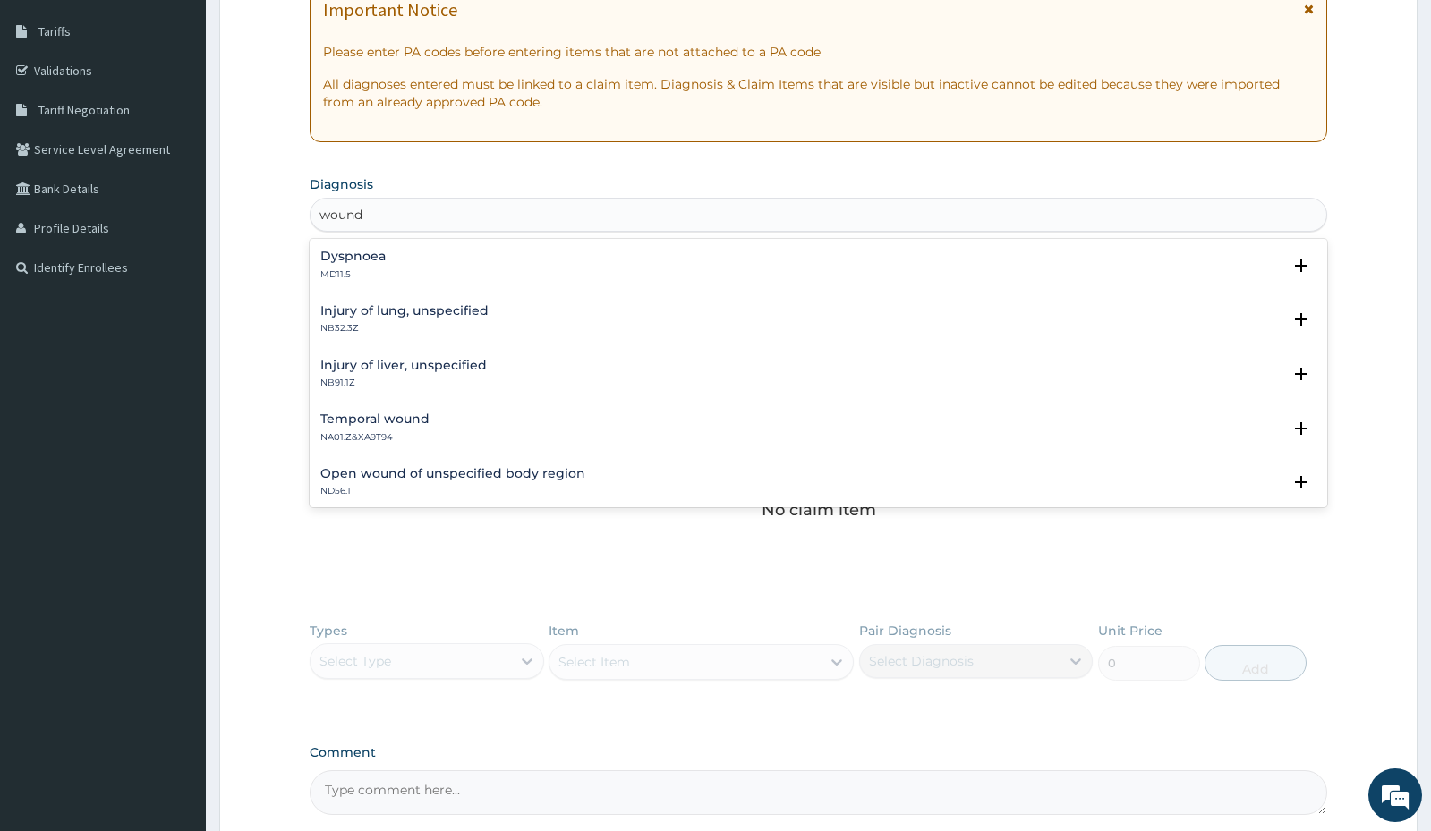
type input "wound"
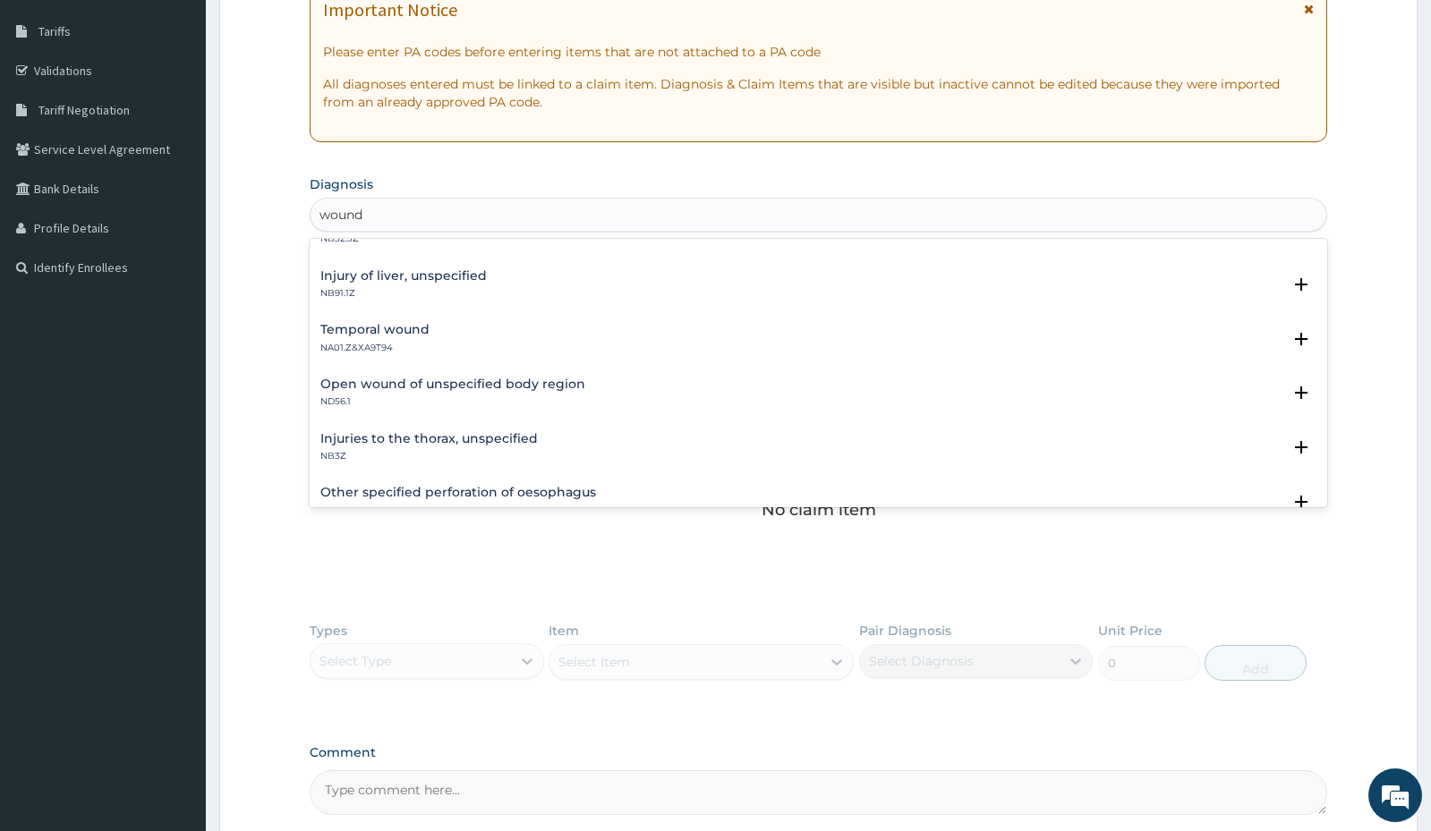
click at [402, 388] on h4 "Open wound of unspecified body region" at bounding box center [452, 384] width 265 height 13
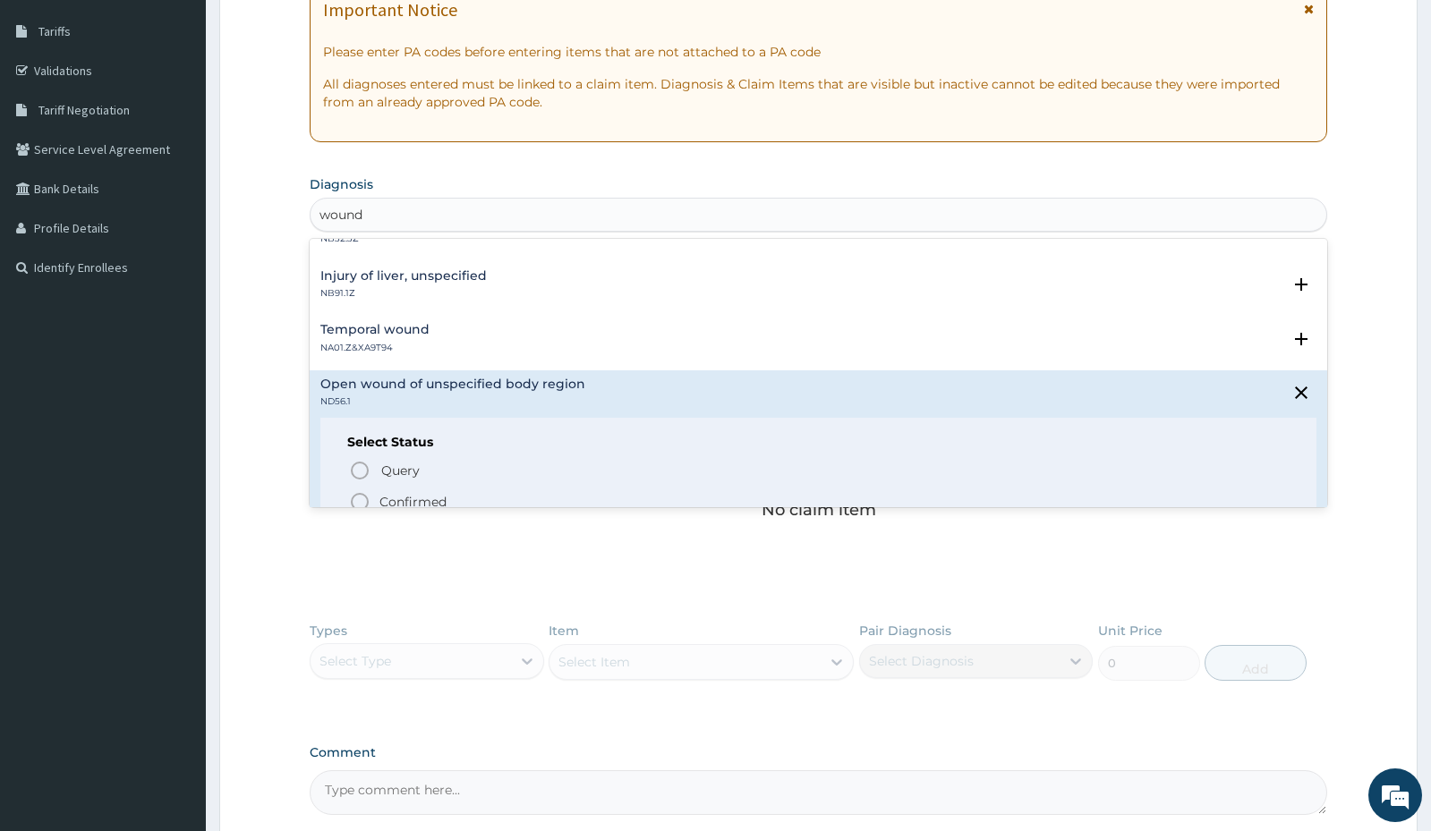
click at [363, 491] on icon "status option filled" at bounding box center [359, 501] width 21 height 21
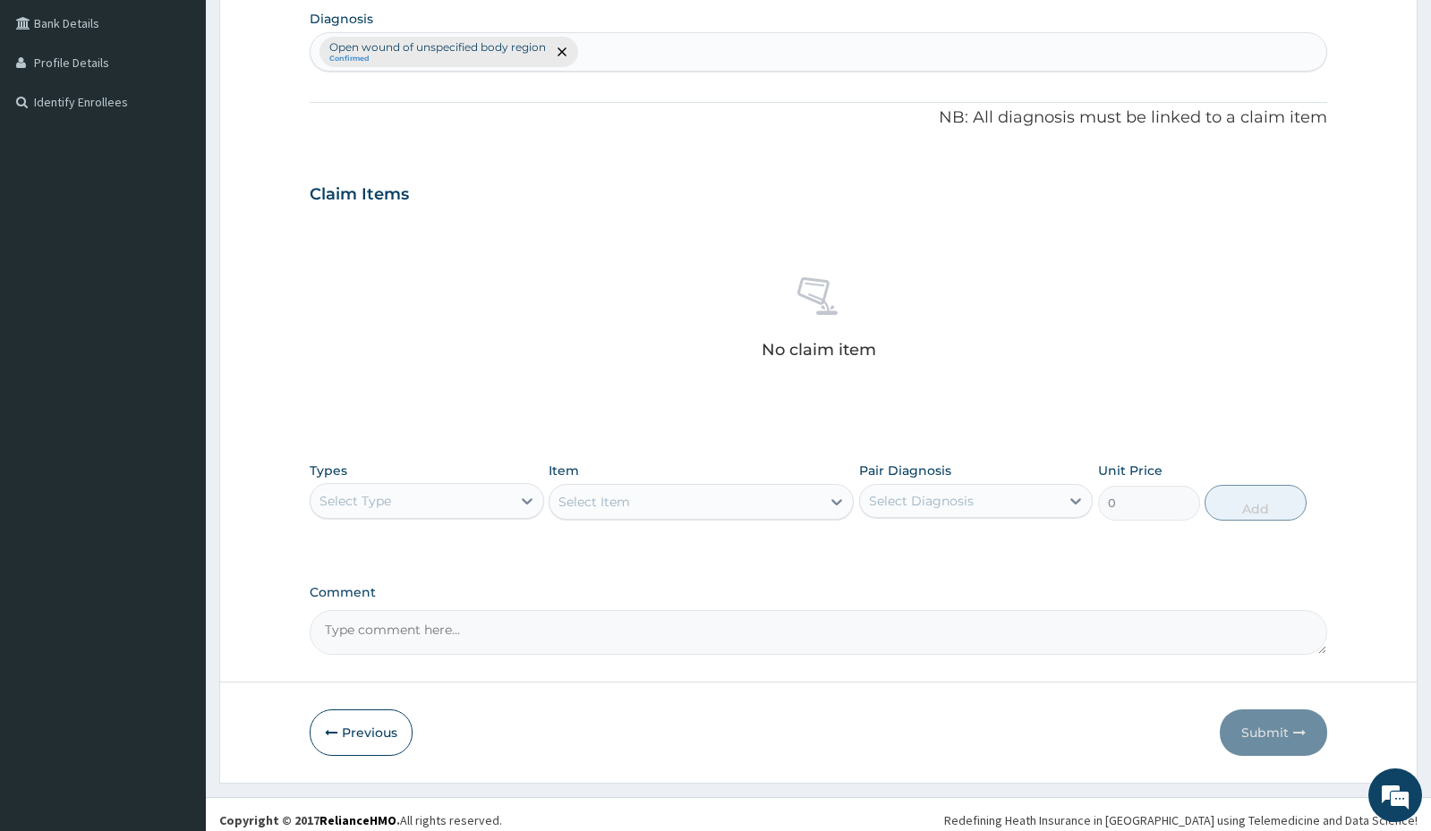
scroll to position [459, 0]
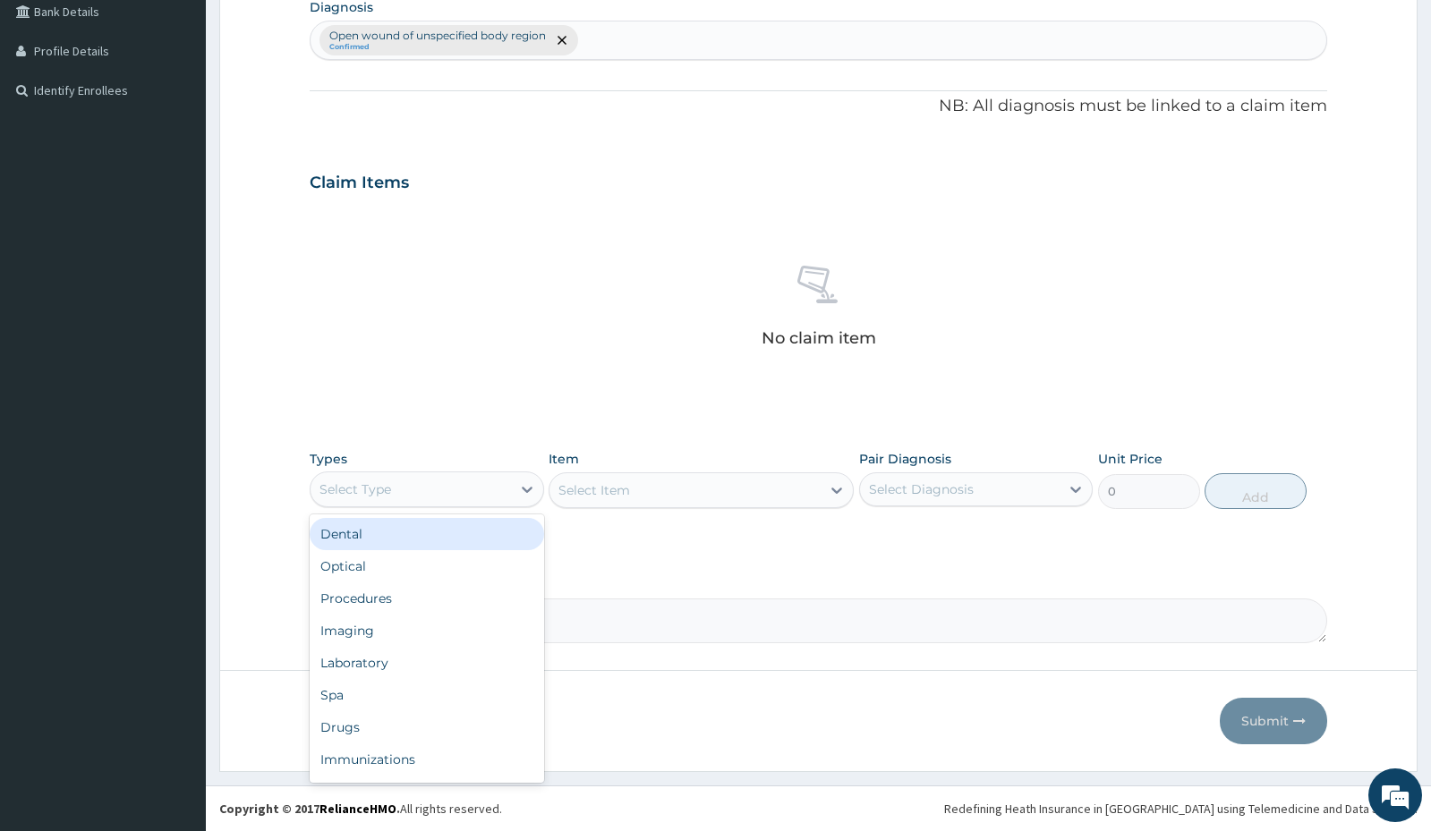
click at [437, 486] on div "Select Type" at bounding box center [411, 489] width 200 height 29
click at [388, 602] on div "Procedures" at bounding box center [427, 599] width 234 height 32
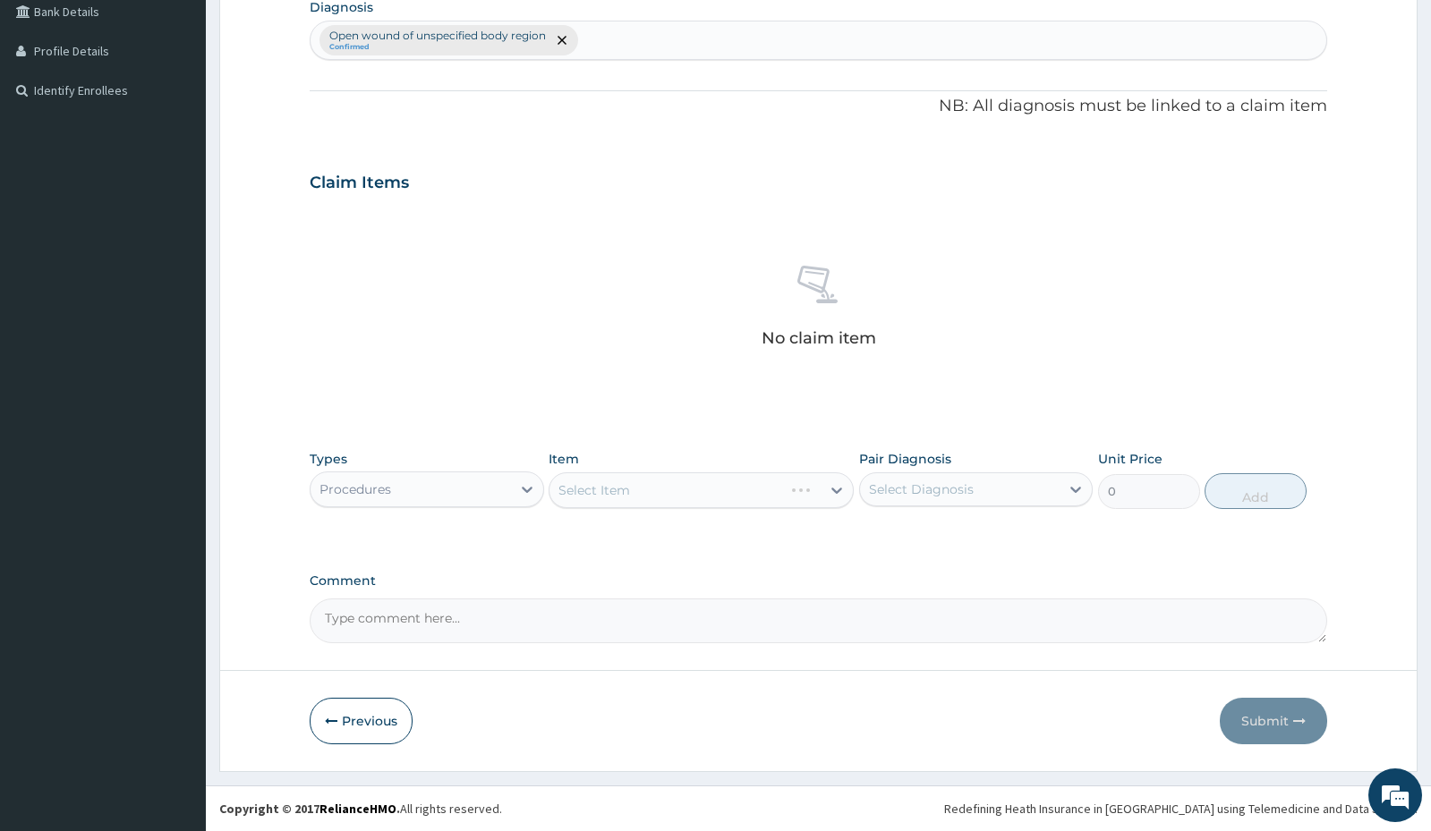
click at [634, 489] on div "Select Item" at bounding box center [701, 491] width 305 height 36
click at [650, 493] on div "Select Item" at bounding box center [701, 491] width 305 height 36
click at [650, 497] on div "Select Item" at bounding box center [701, 491] width 305 height 36
click at [686, 498] on div "Select Item" at bounding box center [684, 490] width 271 height 29
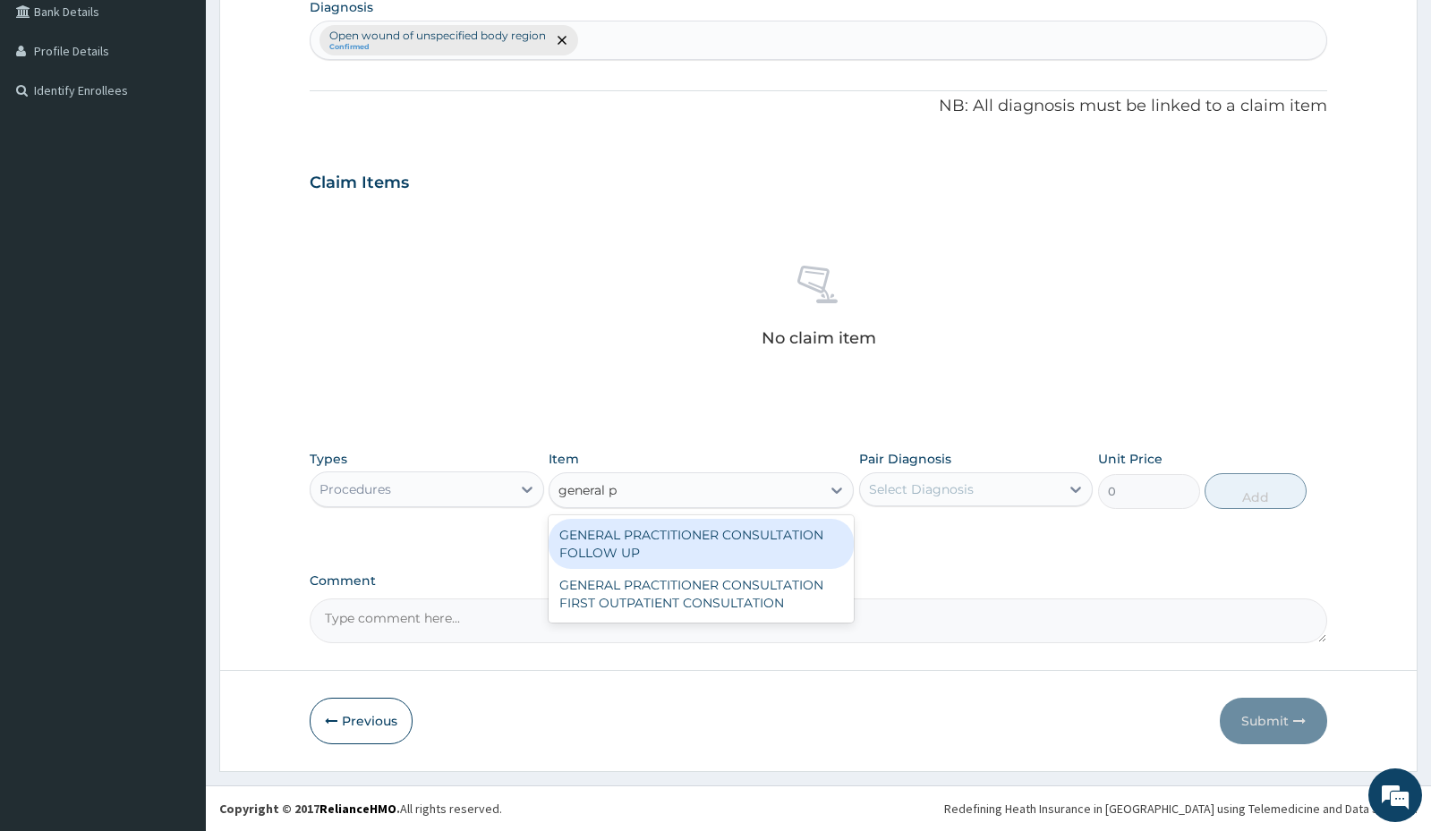
type input "general pr"
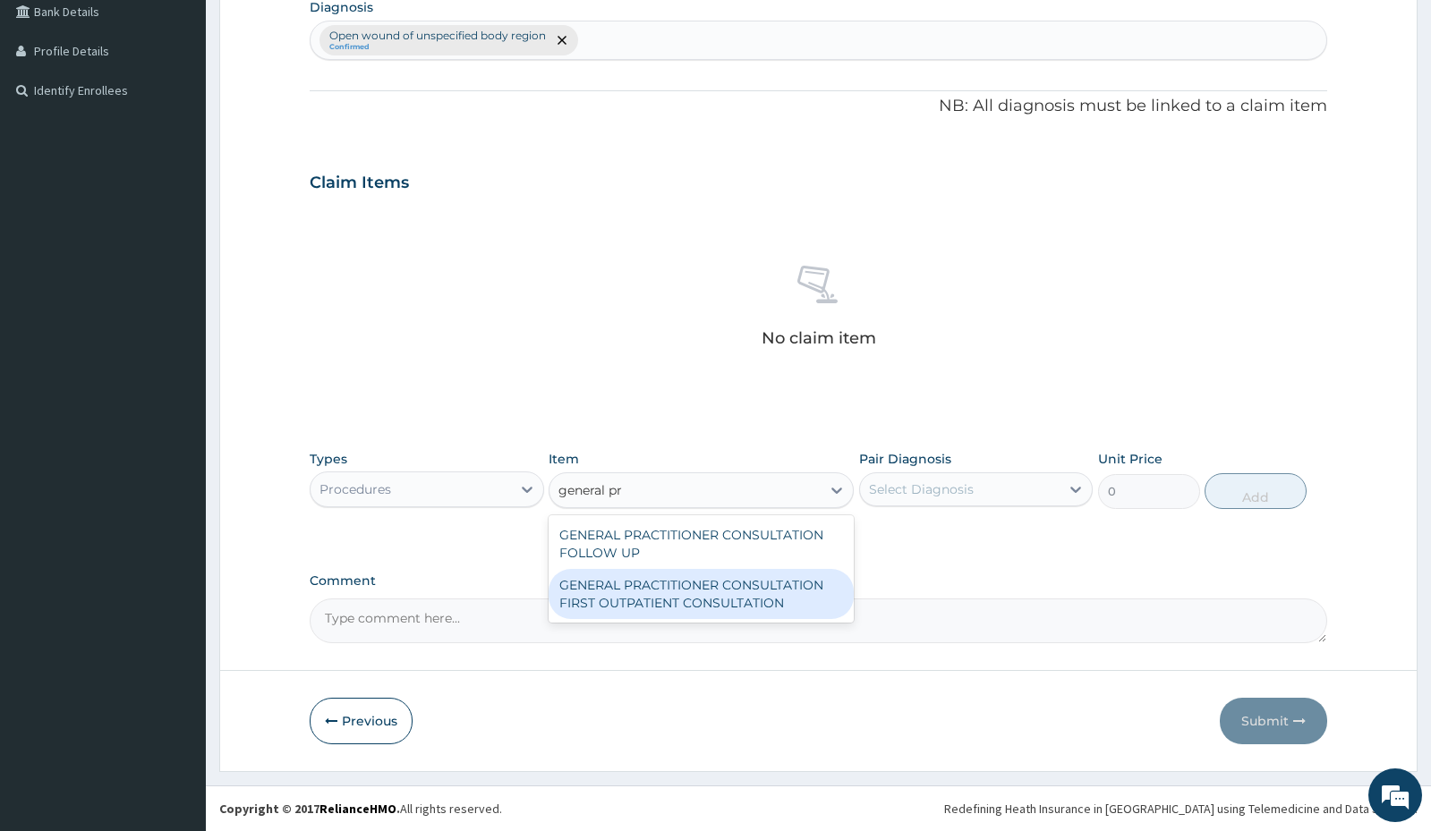
click at [710, 587] on div "GENERAL PRACTITIONER CONSULTATION FIRST OUTPATIENT CONSULTATION" at bounding box center [701, 594] width 305 height 50
type input "3000"
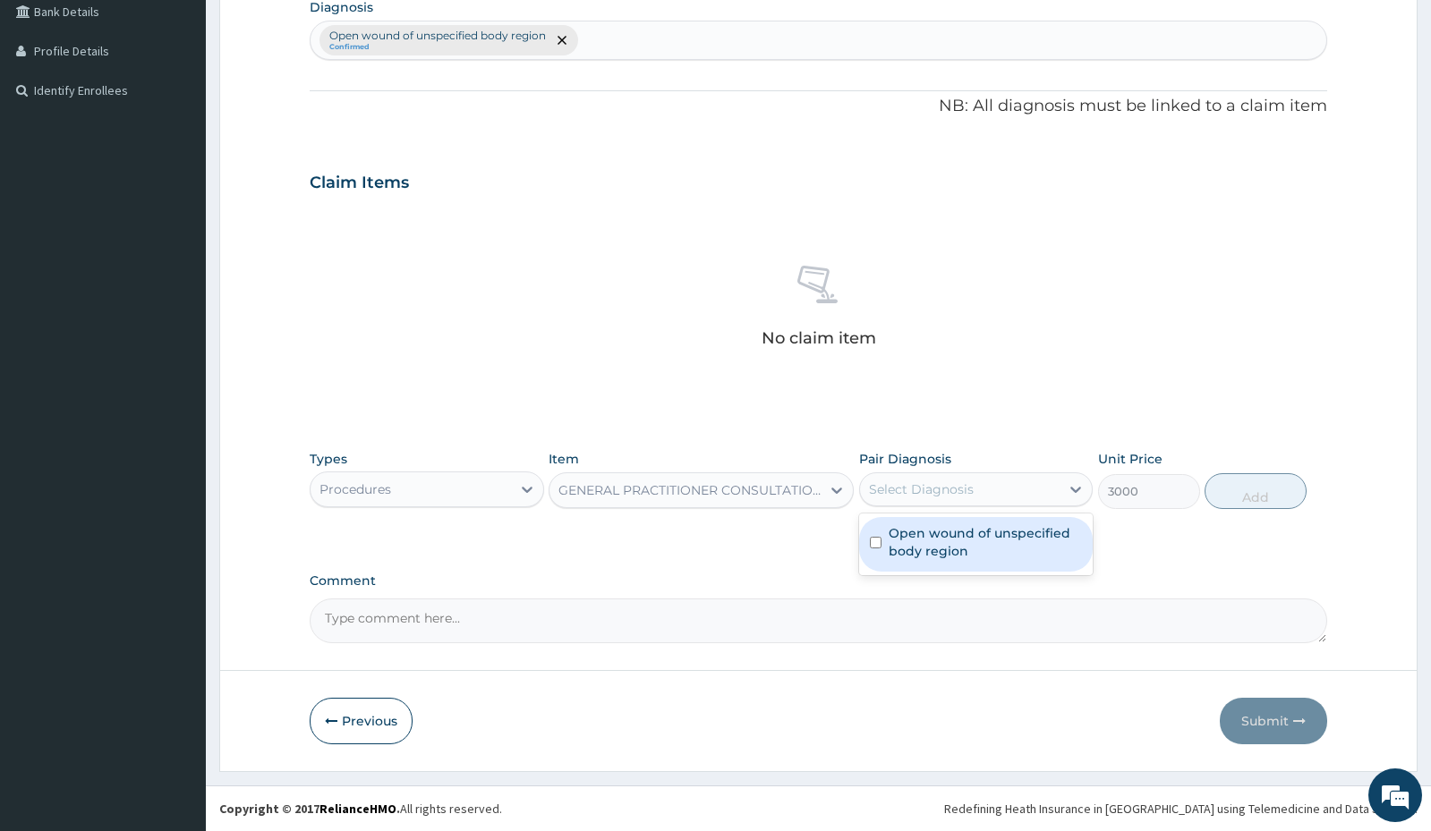
click at [931, 486] on div "Select Diagnosis" at bounding box center [921, 490] width 105 height 18
click at [915, 535] on label "Open wound of unspecified body region" at bounding box center [985, 542] width 193 height 36
checkbox input "true"
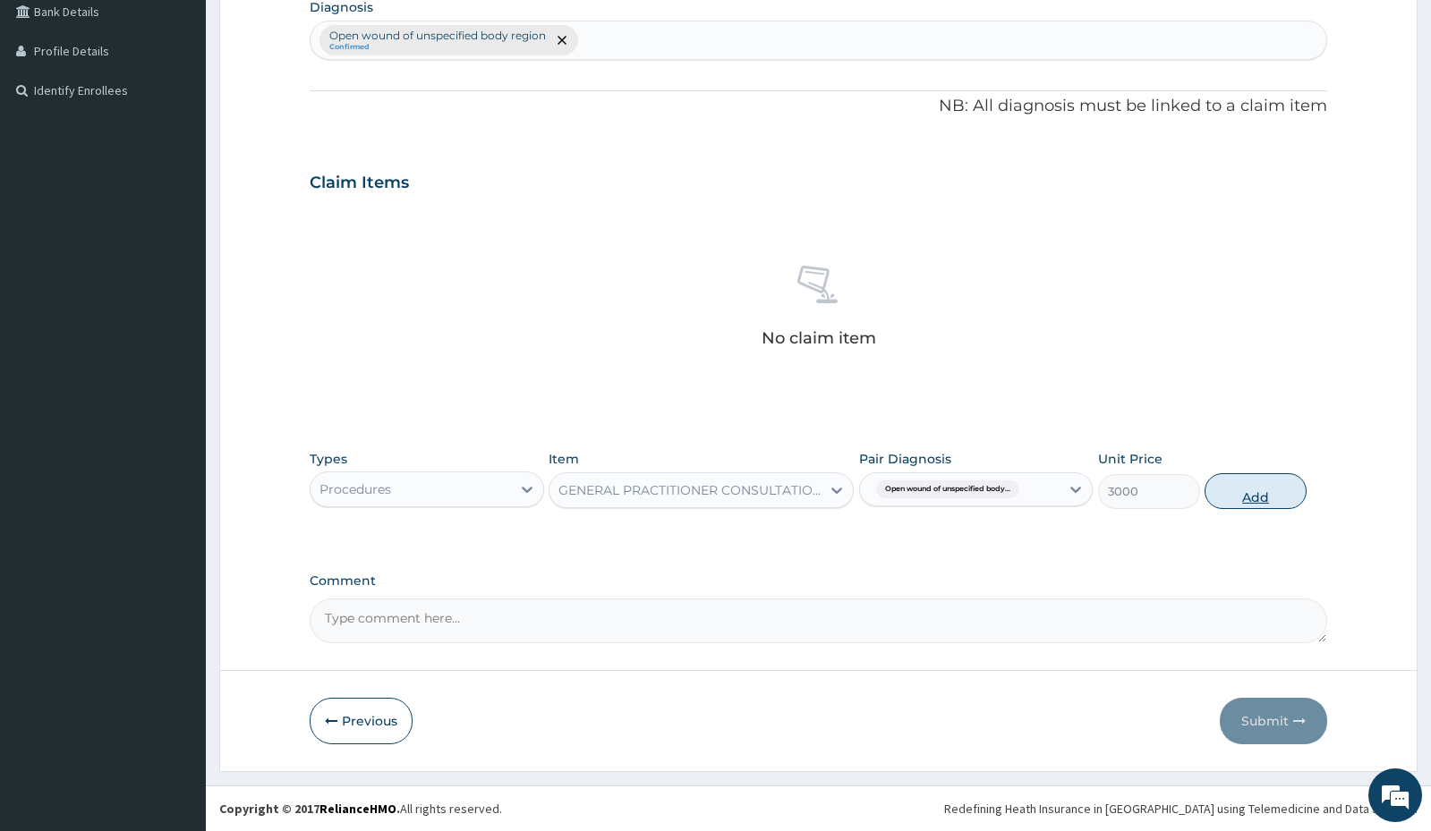
click at [1261, 497] on button "Add" at bounding box center [1256, 491] width 102 height 36
type input "0"
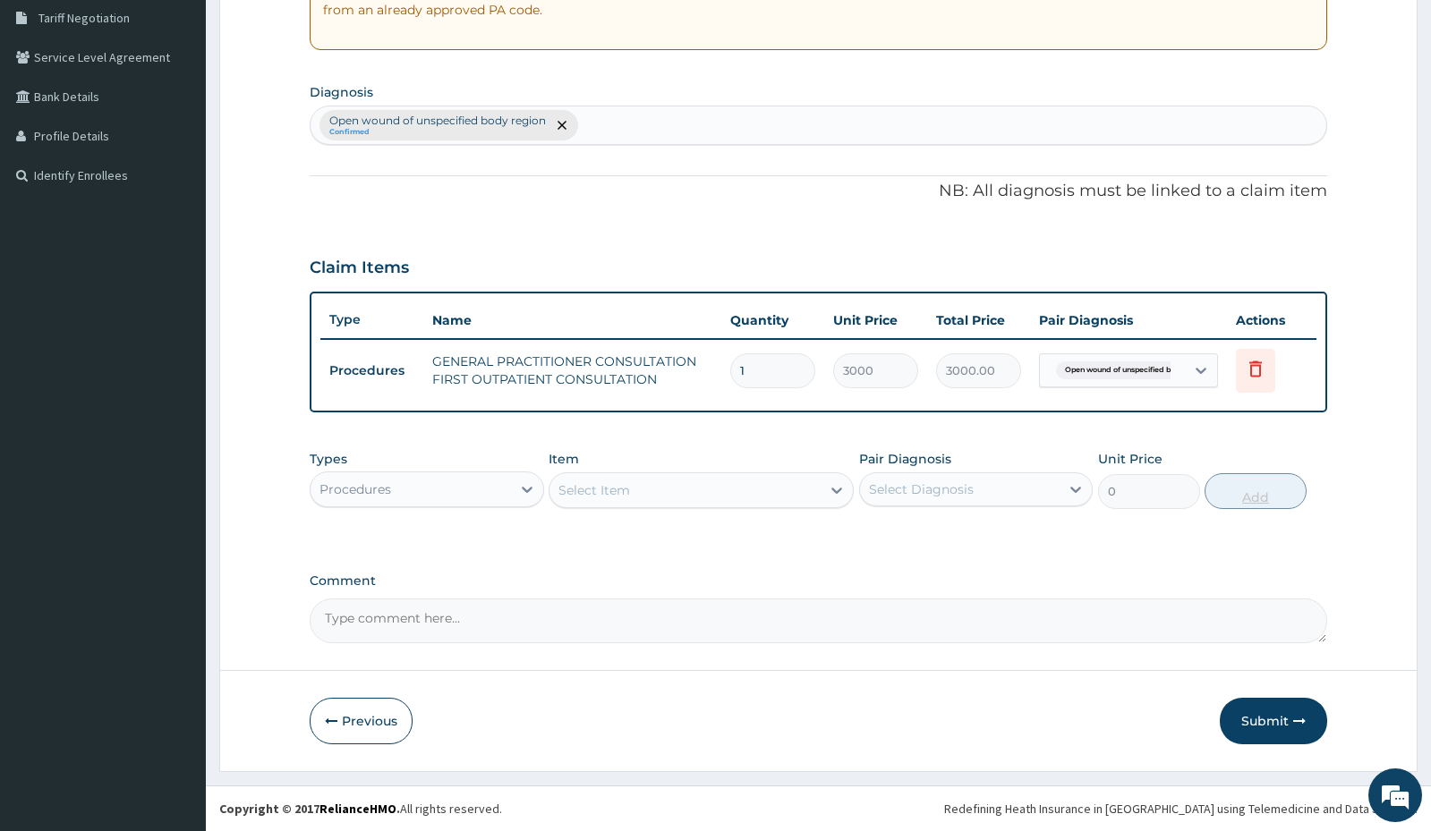
scroll to position [374, 0]
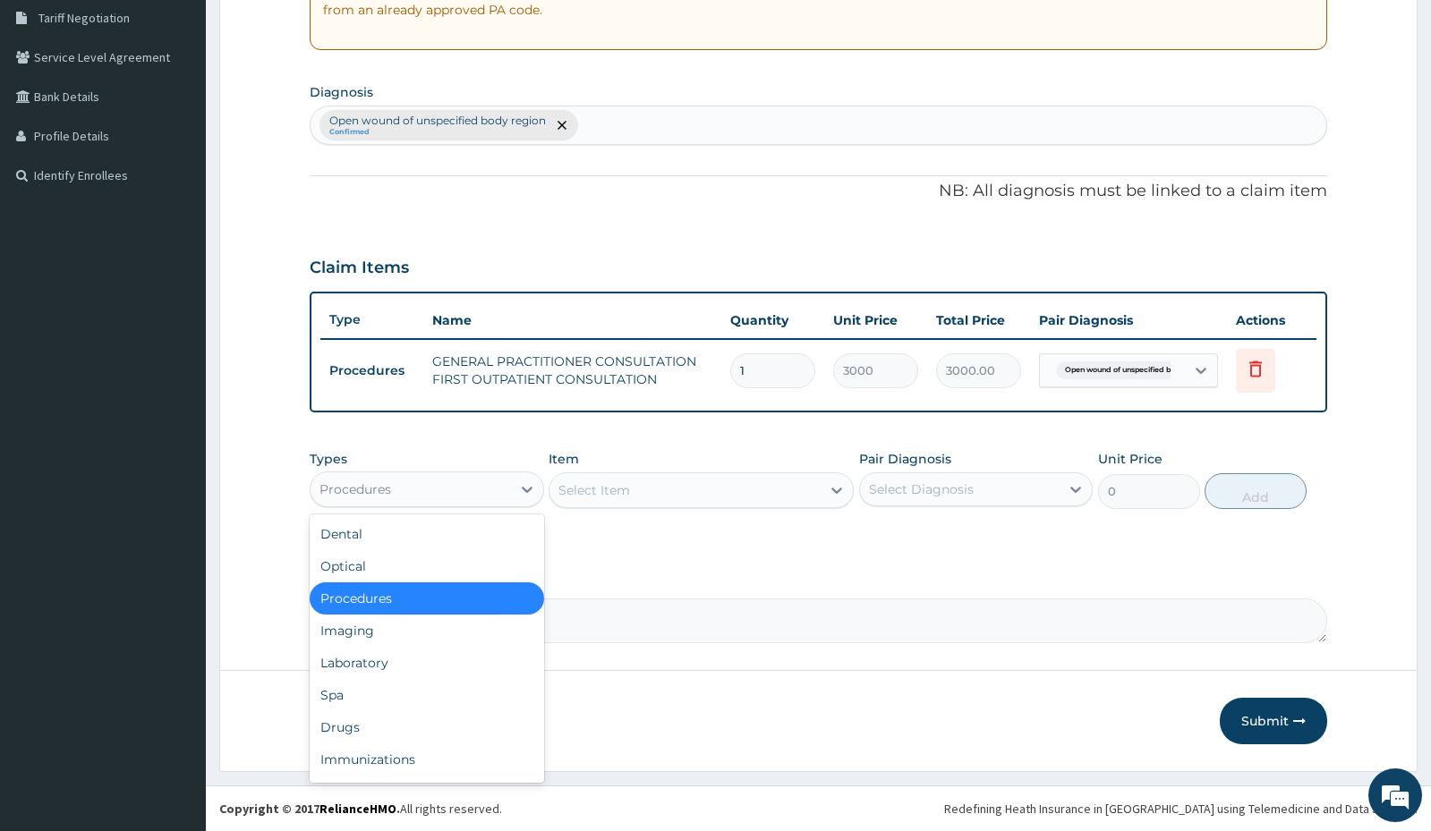
click at [429, 488] on div "Procedures" at bounding box center [411, 489] width 200 height 29
click at [344, 724] on div "Drugs" at bounding box center [427, 727] width 234 height 32
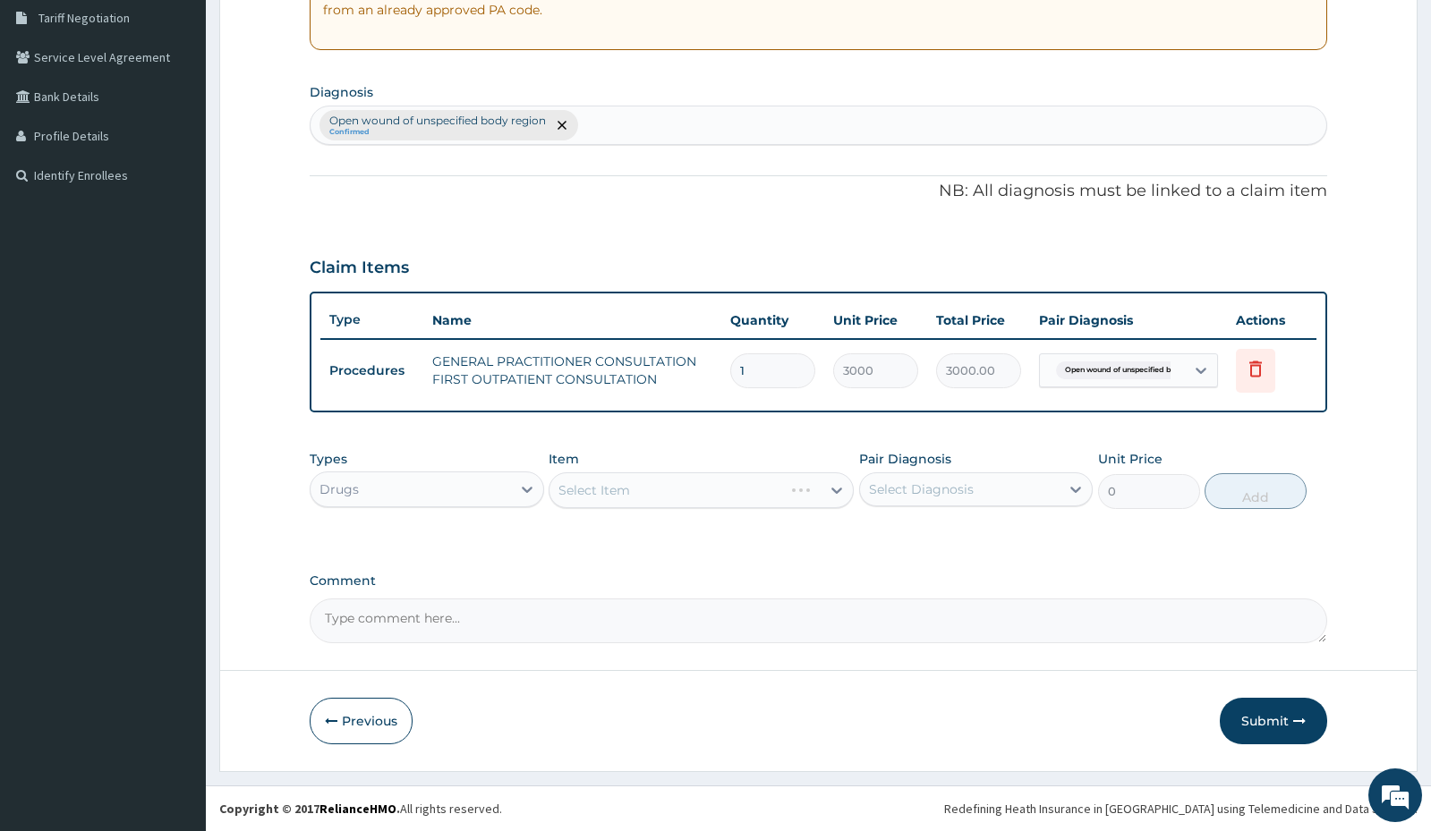
click at [694, 485] on div "Select Item" at bounding box center [701, 491] width 305 height 36
click at [694, 490] on div "Select Item" at bounding box center [701, 491] width 305 height 36
click at [694, 493] on div "Select Item" at bounding box center [684, 490] width 271 height 29
type input "cipr"
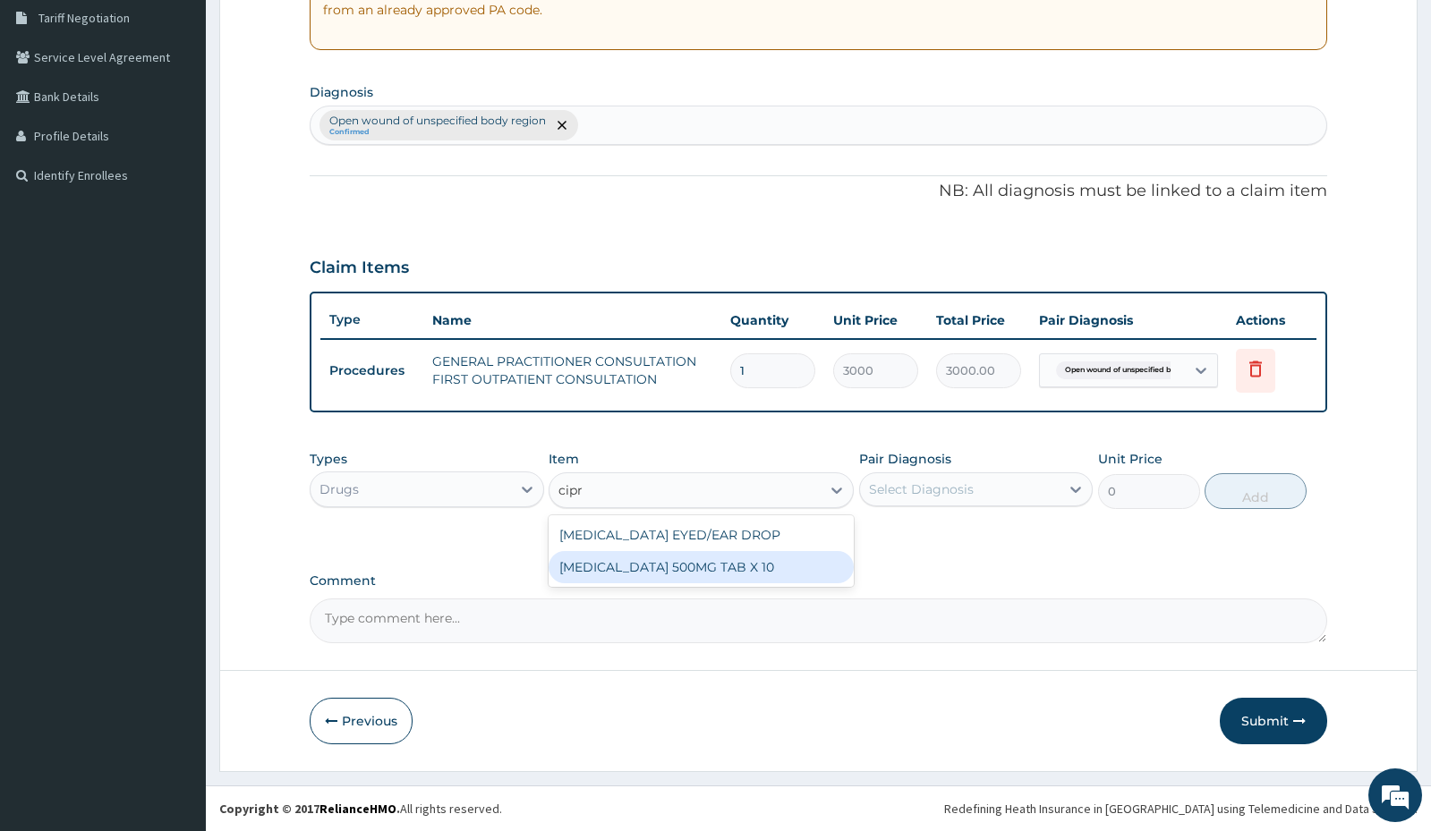
click at [682, 566] on div "[MEDICAL_DATA] 500MG TAB X 10" at bounding box center [701, 567] width 305 height 32
type input "63"
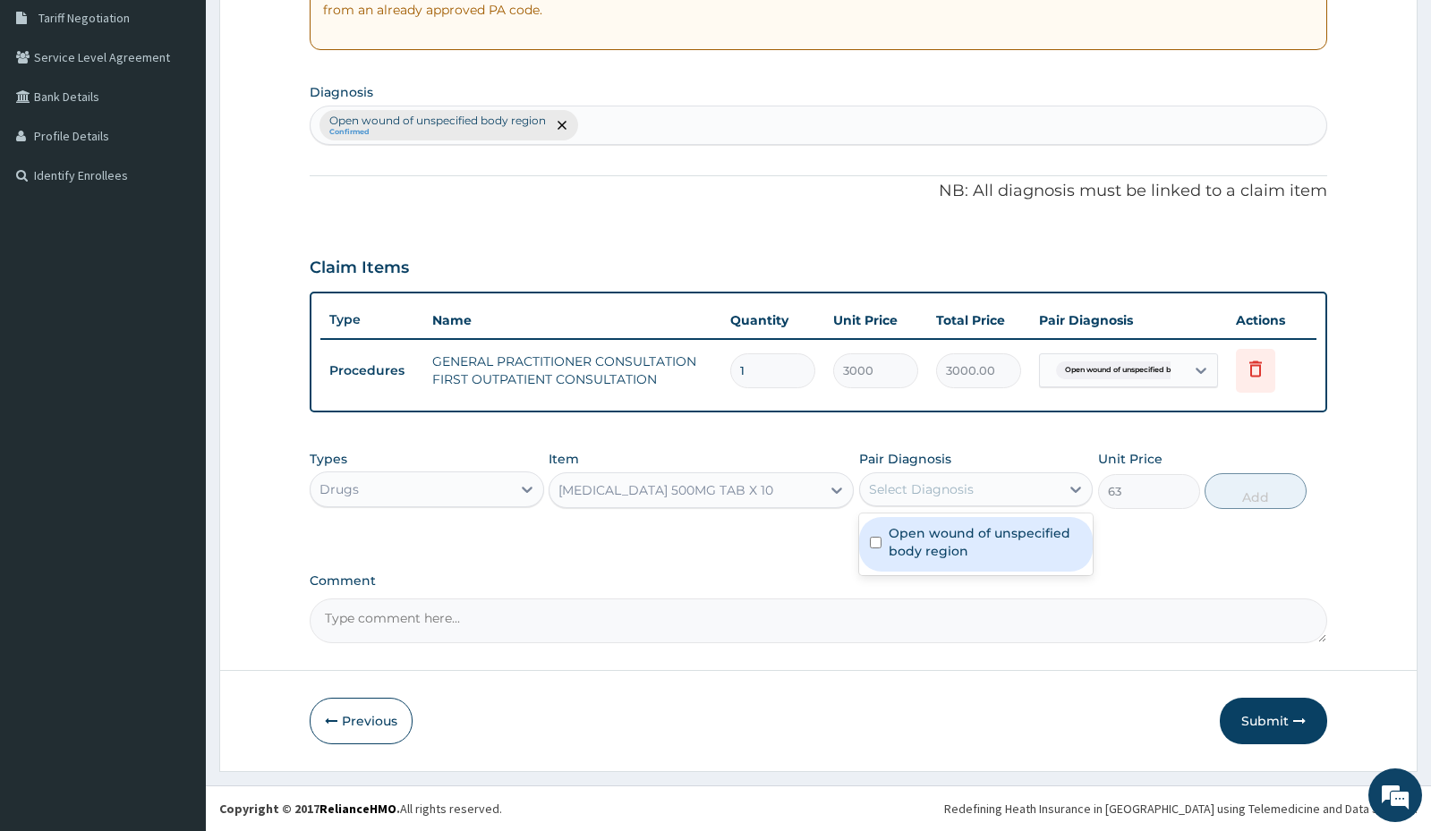
click at [952, 493] on div "Select Diagnosis" at bounding box center [921, 490] width 105 height 18
click at [912, 542] on label "Open wound of unspecified body region" at bounding box center [985, 542] width 193 height 36
checkbox input "true"
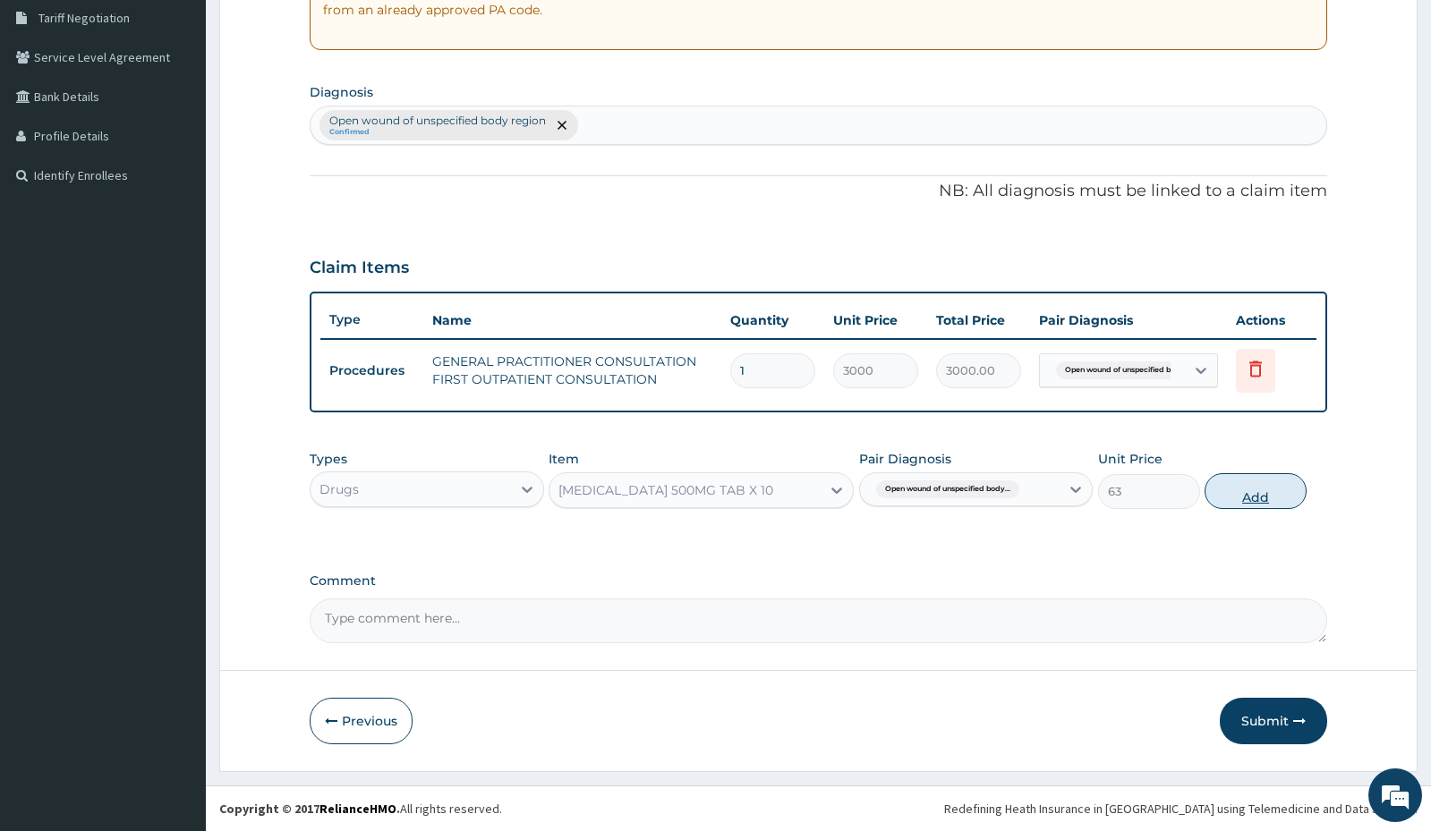
click at [1244, 497] on button "Add" at bounding box center [1256, 491] width 102 height 36
type input "0"
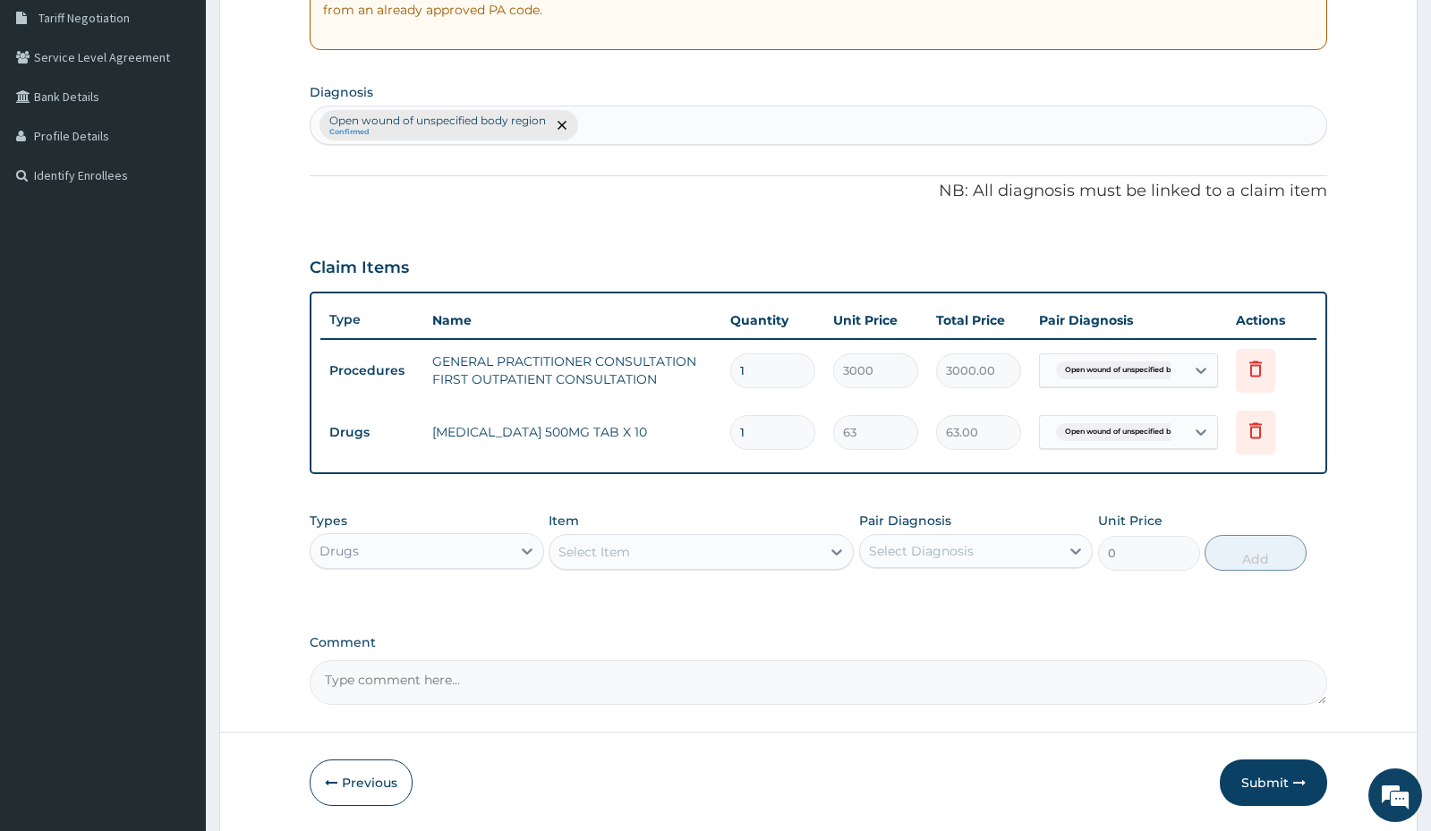
click at [773, 434] on input "1" at bounding box center [772, 432] width 85 height 35
type input "13"
type input "819.00"
type input "1"
type input "63.00"
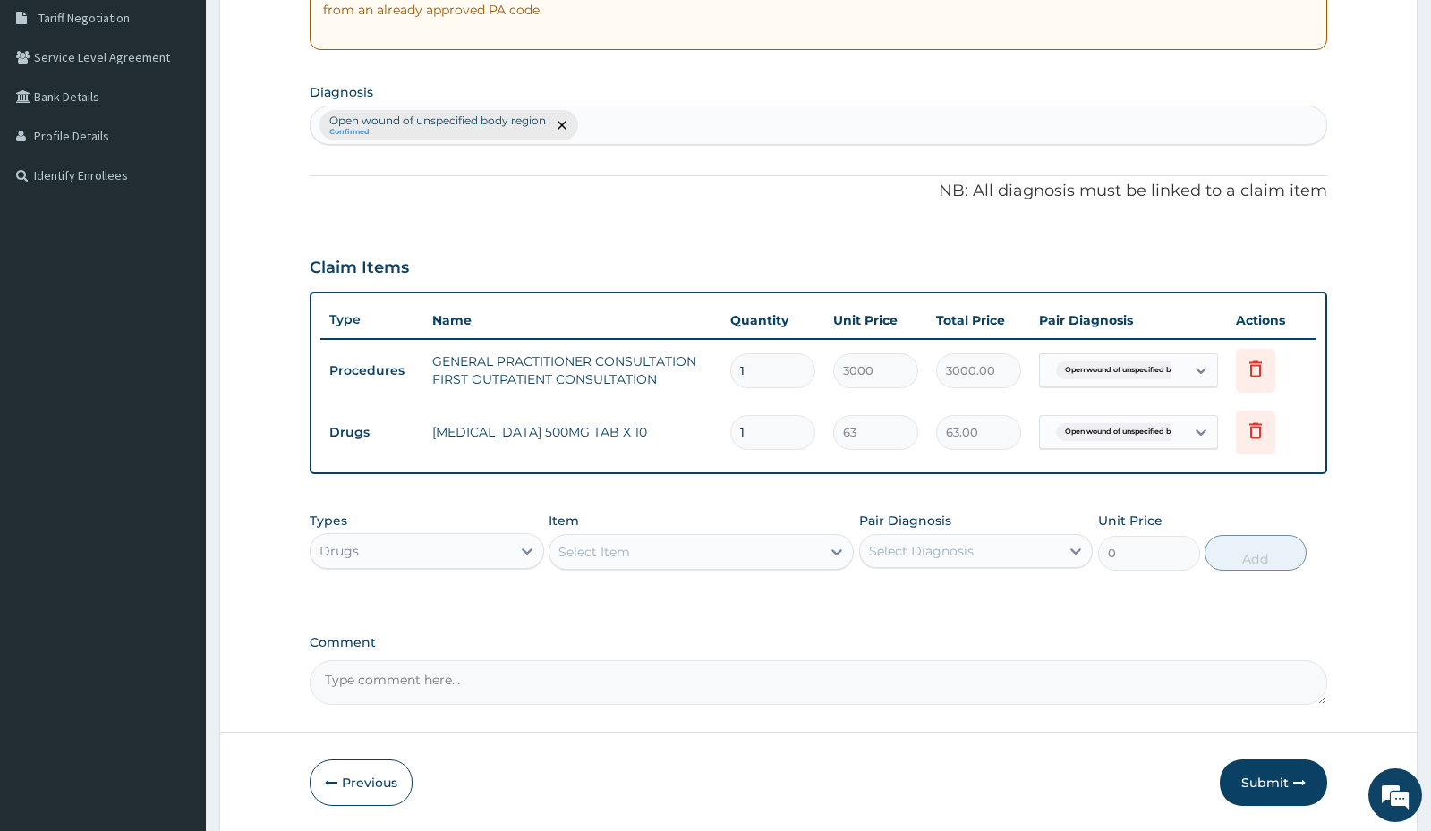
type input "14"
type input "882.00"
type input "14"
click at [667, 558] on div "Select Item" at bounding box center [684, 552] width 271 height 29
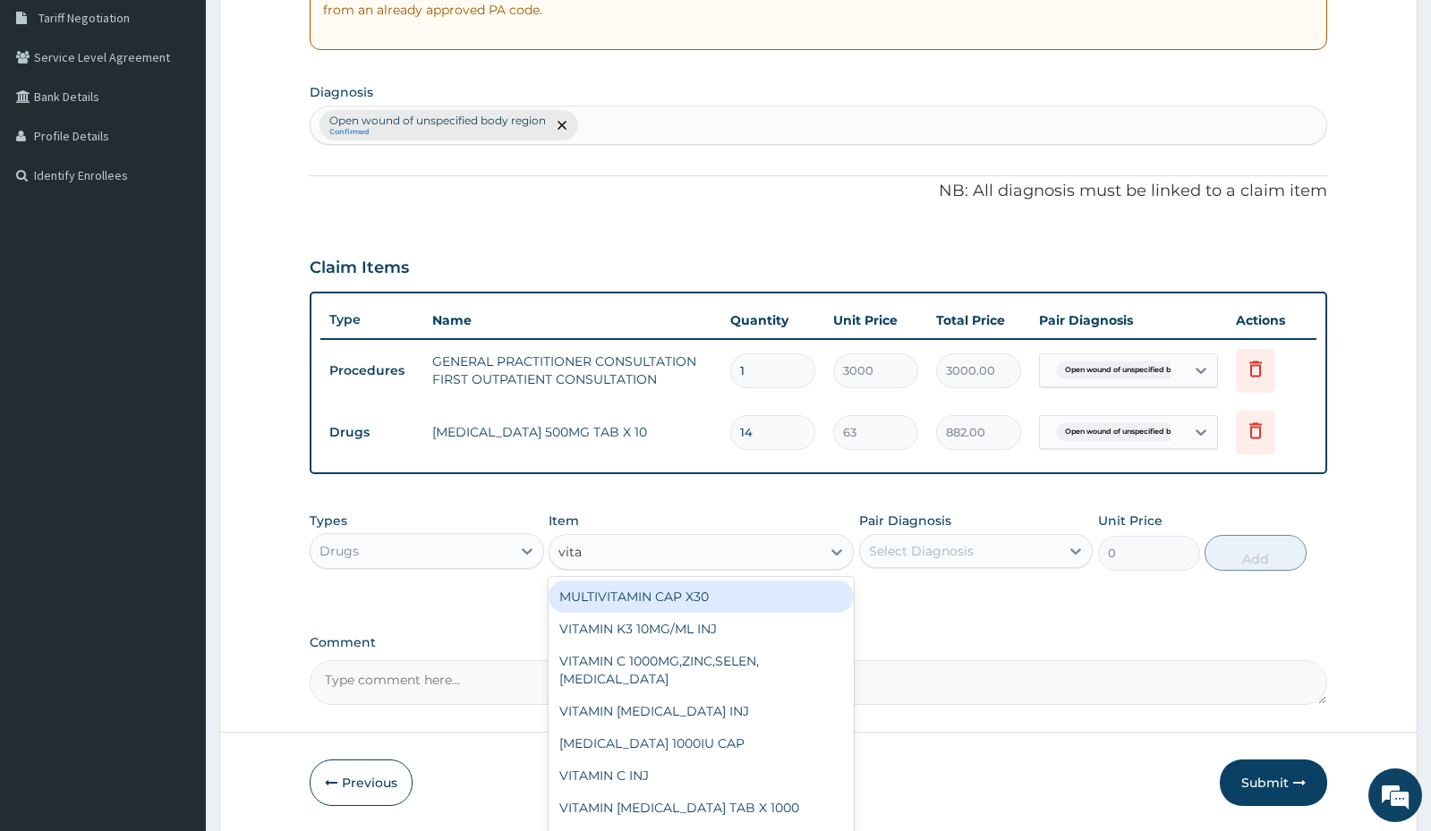
type input "vitam"
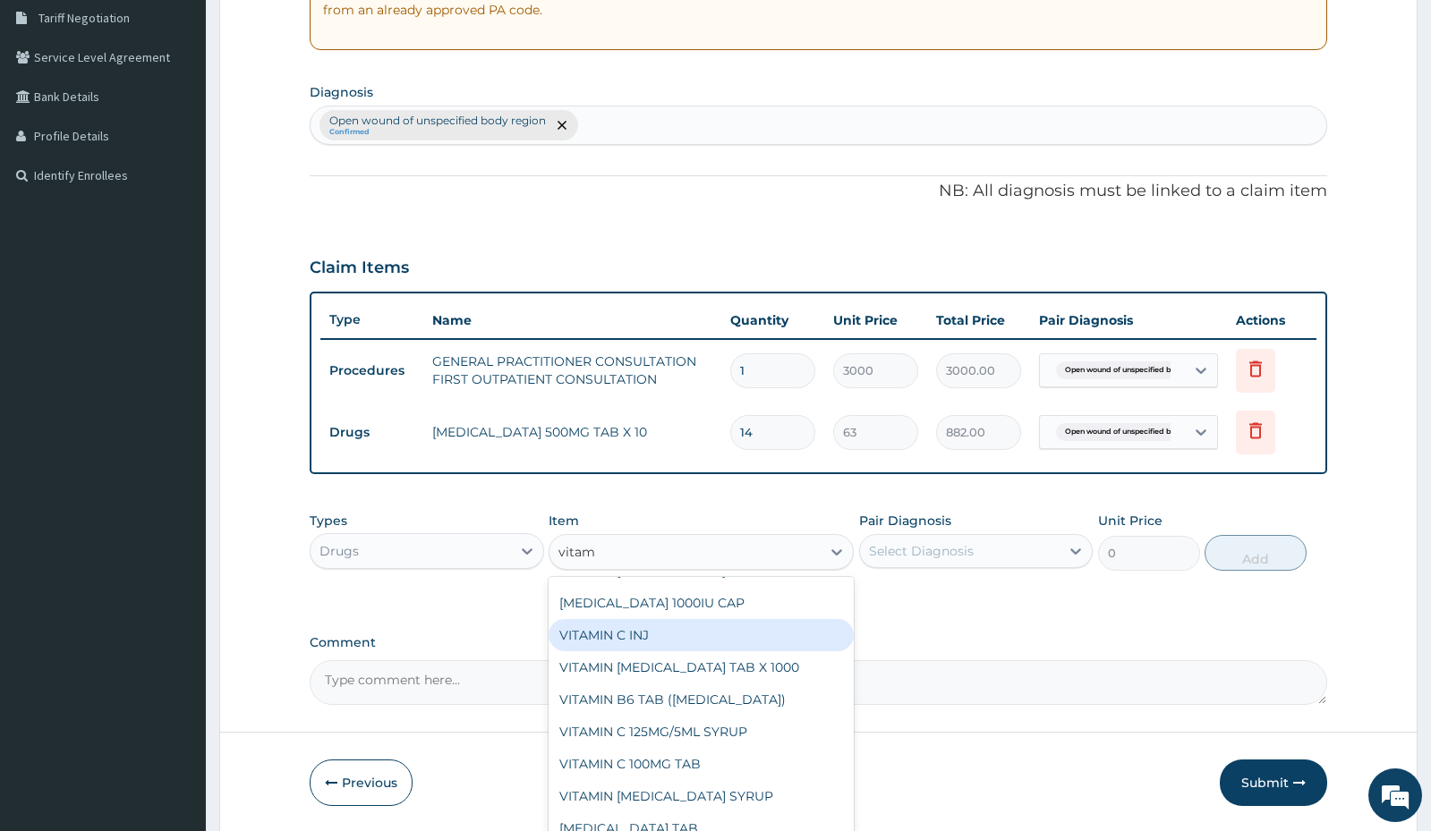
scroll to position [179, 0]
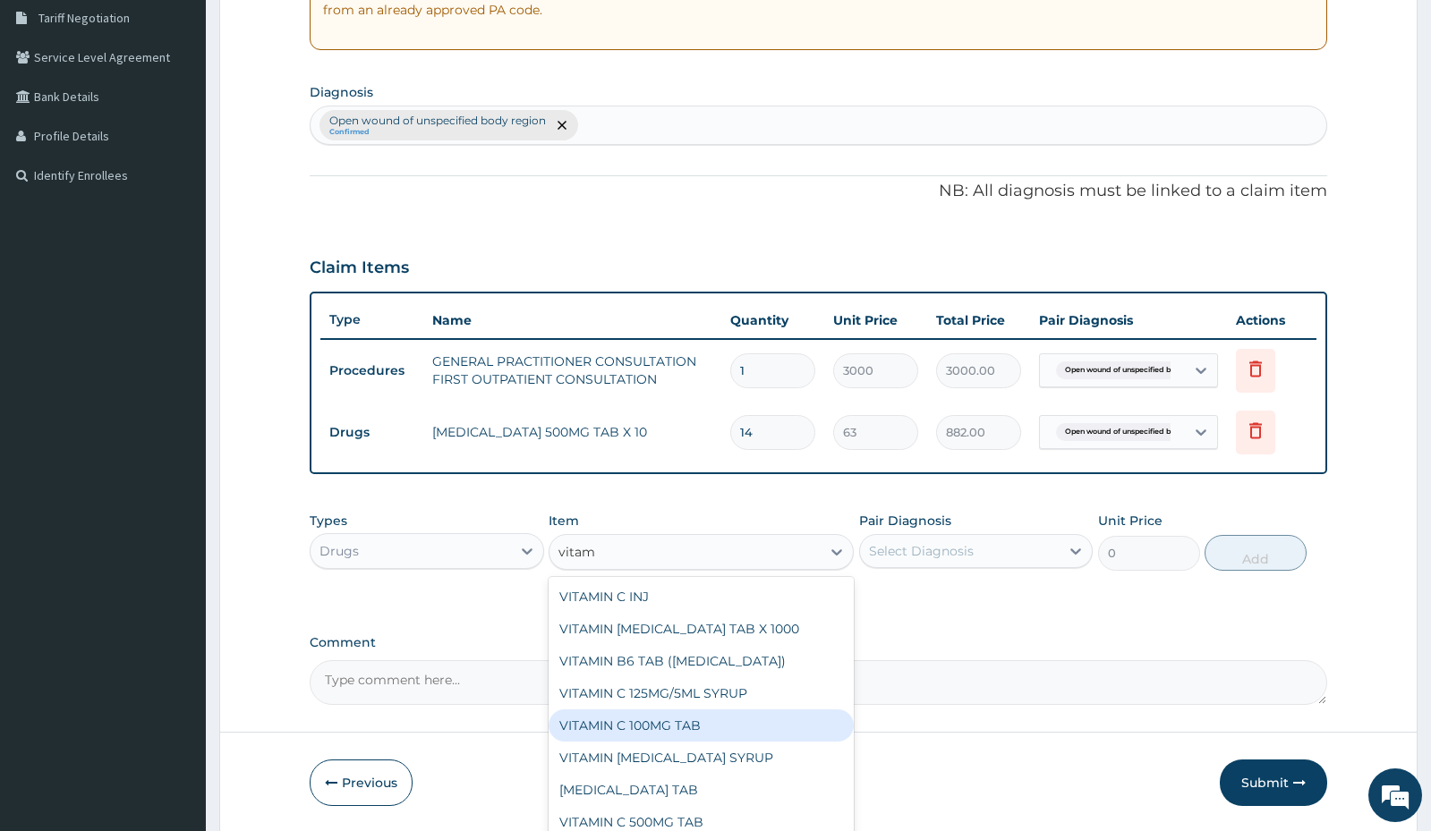
click at [682, 732] on div "VITAMIN C 100MG TAB" at bounding box center [701, 726] width 305 height 32
type input "31.5"
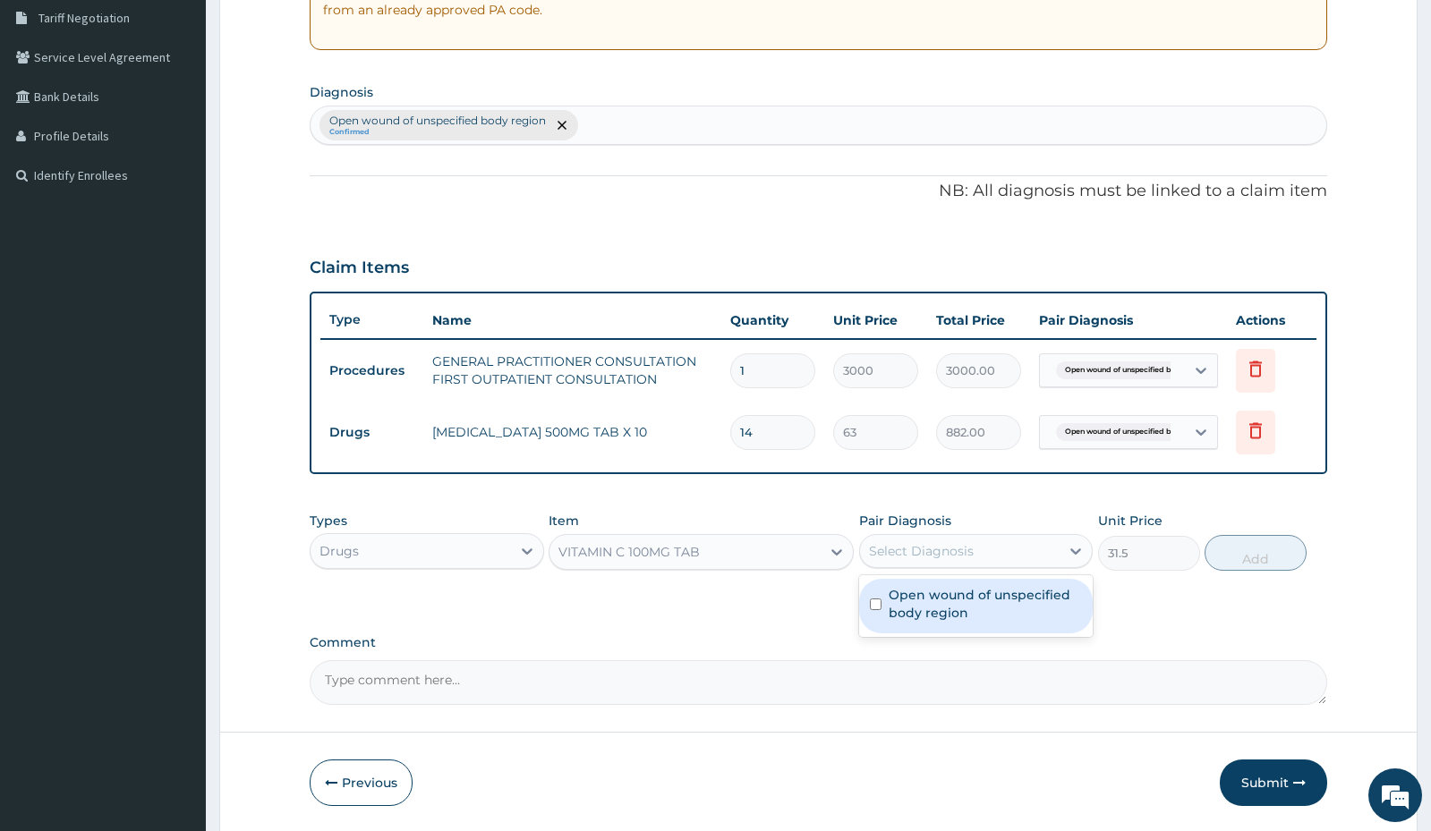
click at [933, 542] on div "Select Diagnosis" at bounding box center [921, 551] width 105 height 18
click at [924, 579] on div "Open wound of unspecified body region" at bounding box center [976, 606] width 234 height 55
checkbox input "true"
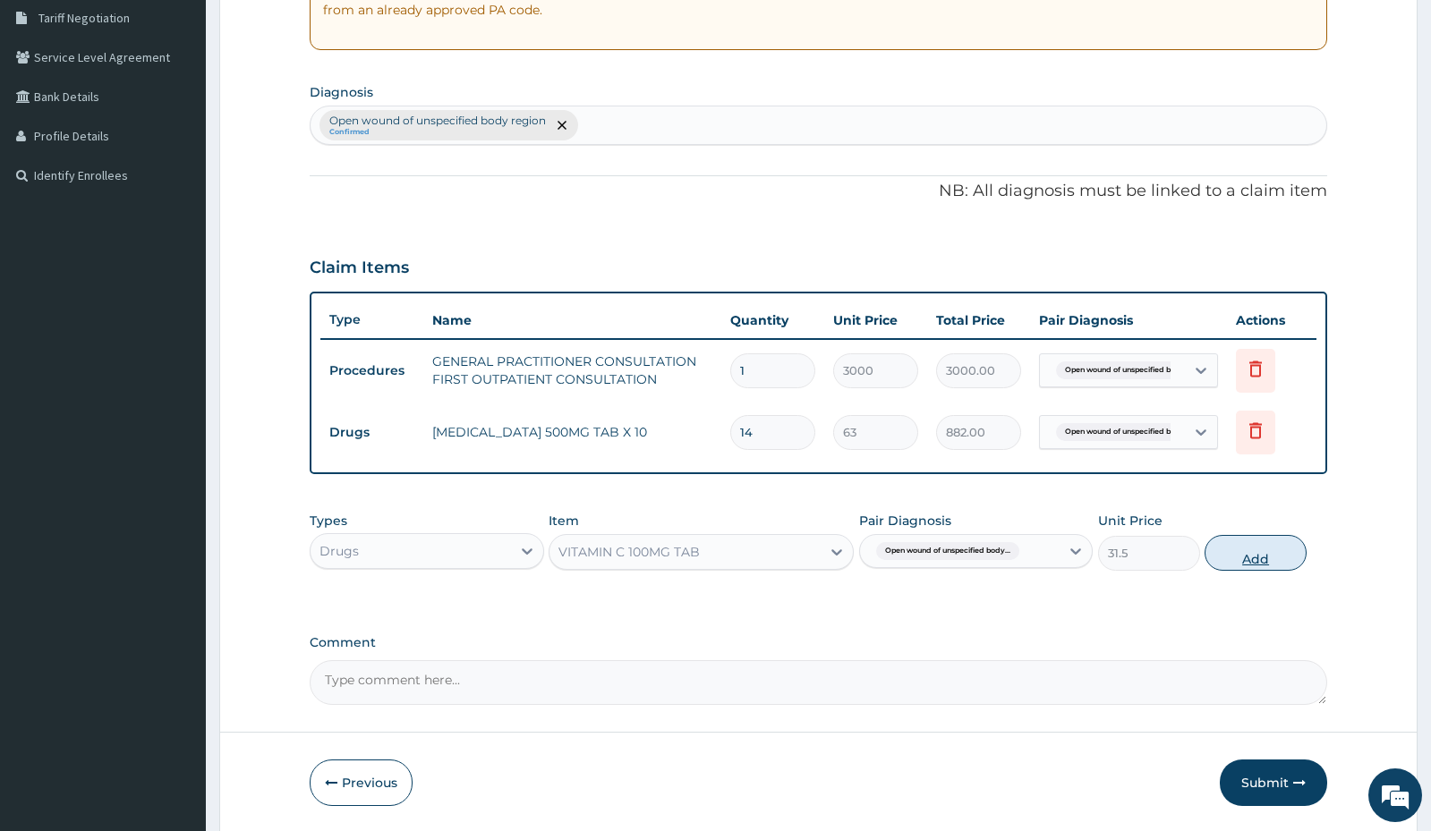
click at [1252, 555] on button "Add" at bounding box center [1256, 553] width 102 height 36
type input "0"
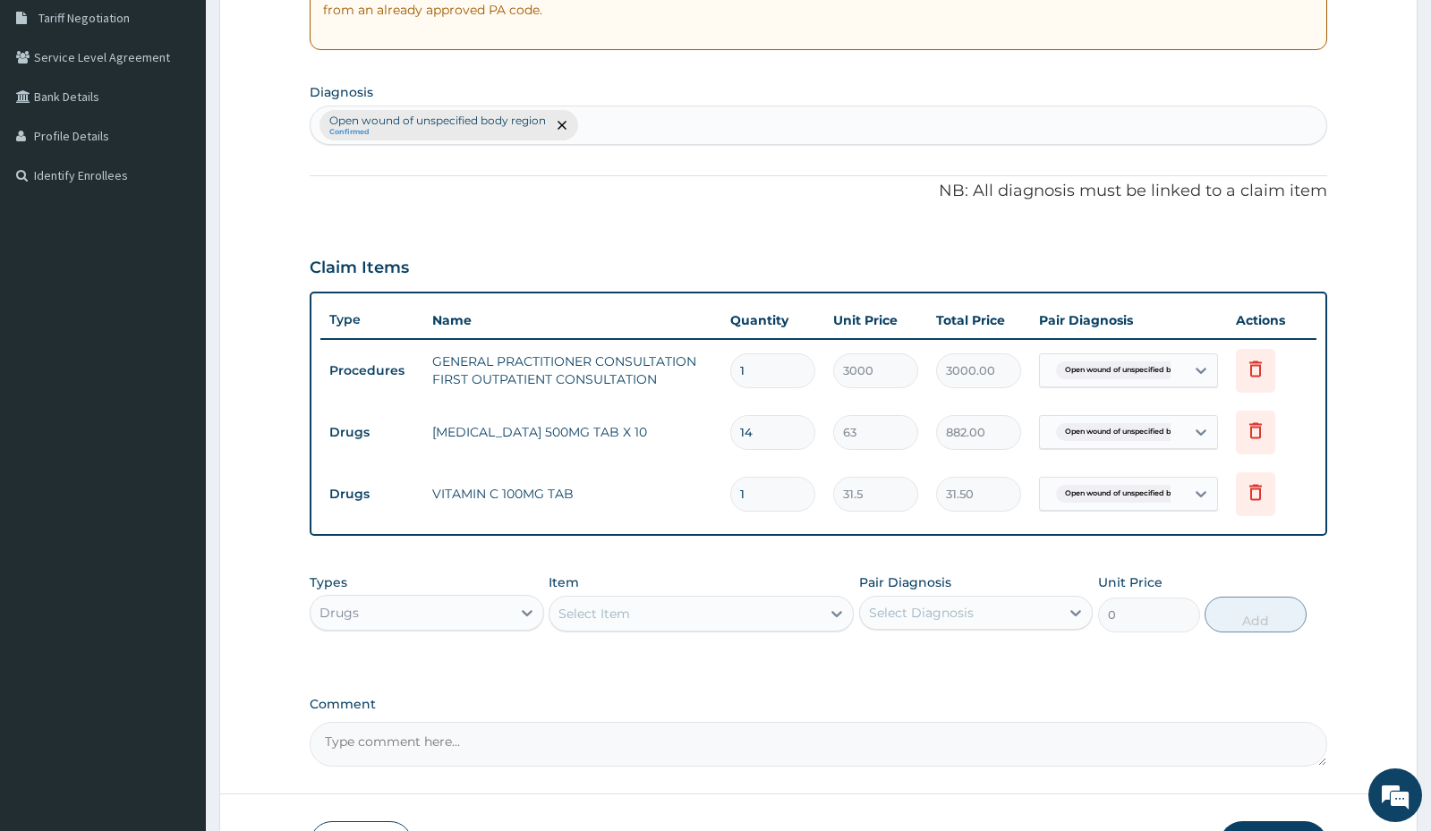
click at [760, 494] on input "1" at bounding box center [772, 494] width 85 height 35
type input "15"
type input "472.50"
type input "15"
click at [920, 532] on div "Type Name Quantity Unit Price Total Price Pair Diagnosis Actions Procedures GEN…" at bounding box center [818, 414] width 1017 height 244
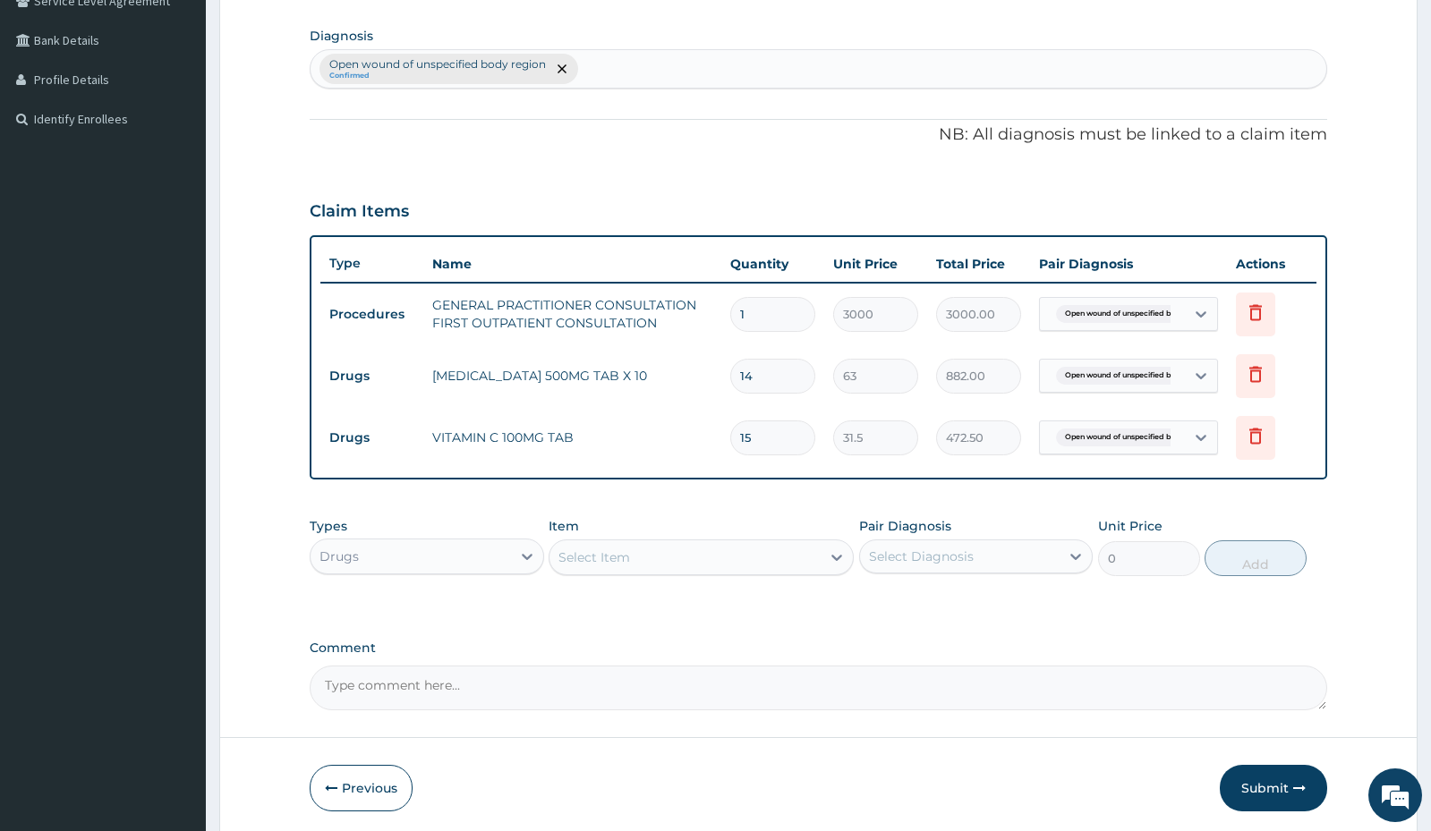
scroll to position [498, 0]
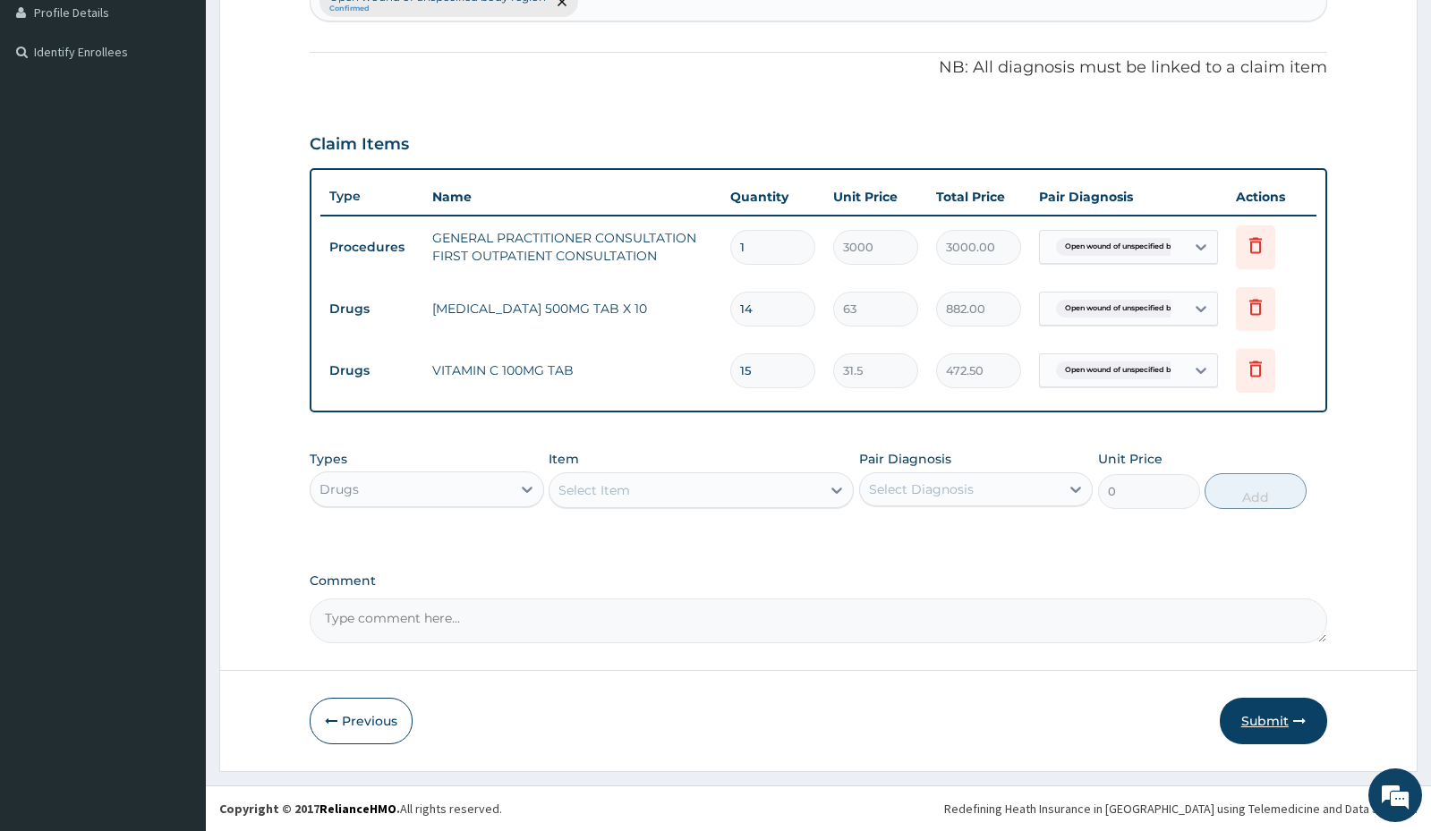
click at [1261, 720] on button "Submit" at bounding box center [1273, 721] width 107 height 47
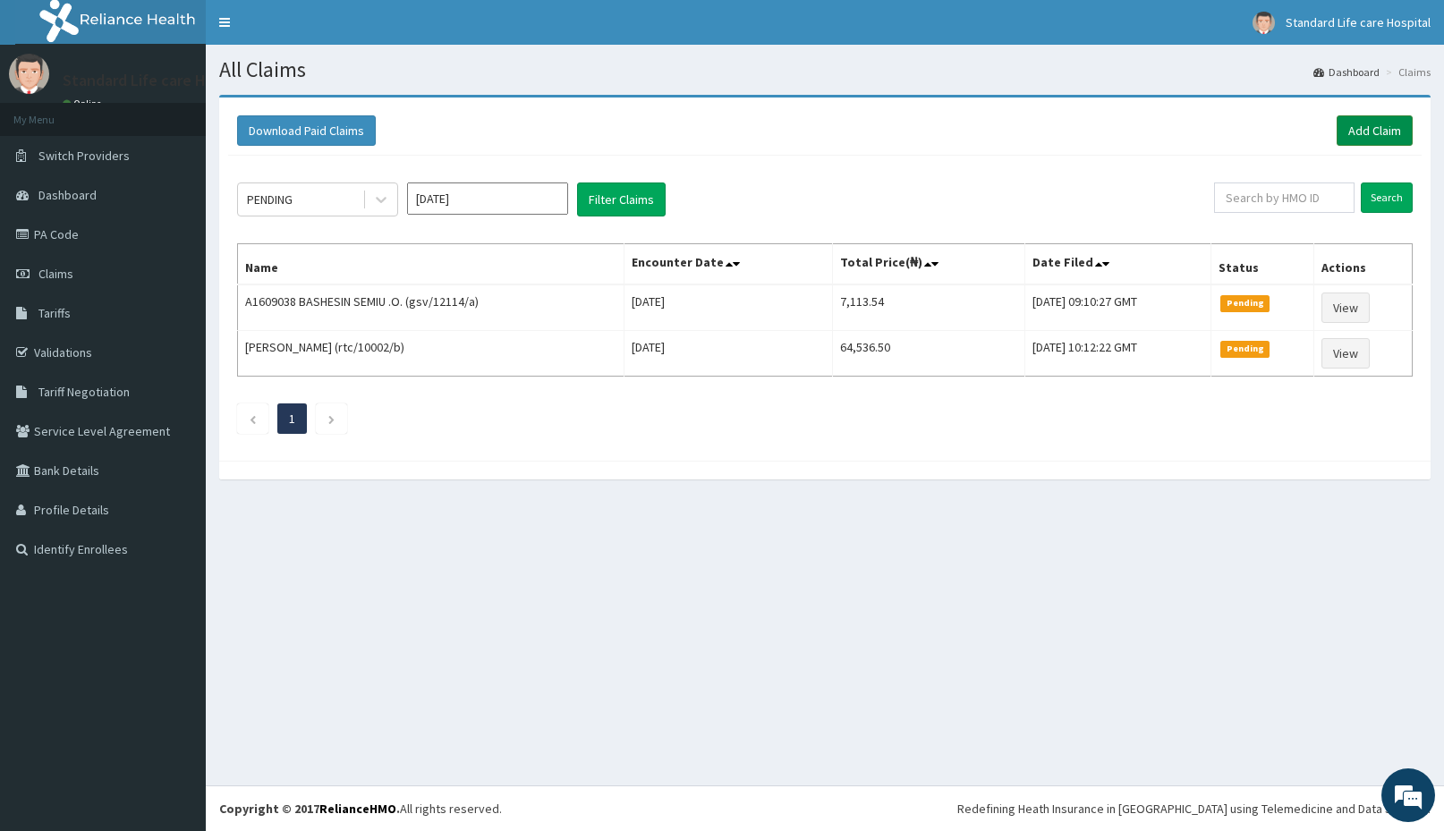
click at [1352, 131] on link "Add Claim" at bounding box center [1375, 130] width 76 height 30
click at [1356, 123] on link "Add Claim" at bounding box center [1375, 130] width 76 height 30
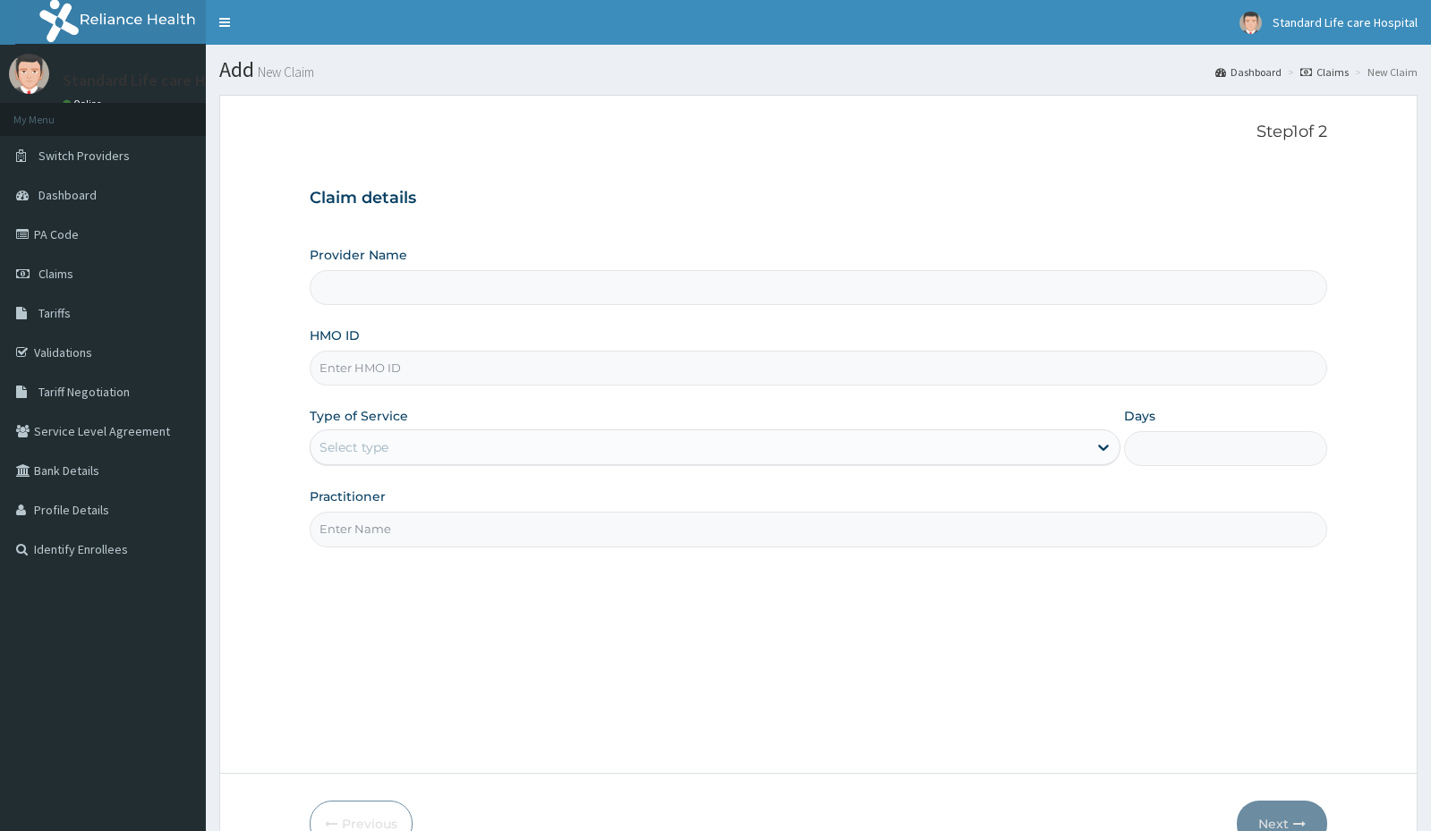
click at [421, 373] on input "HMO ID" at bounding box center [818, 368] width 1017 height 35
paste input "NEM/10052/A"
type input "NEM/10052/A"
type input "Standard Life Care Hospital"
click at [344, 370] on input "NEM/10052/A" at bounding box center [818, 368] width 1017 height 35
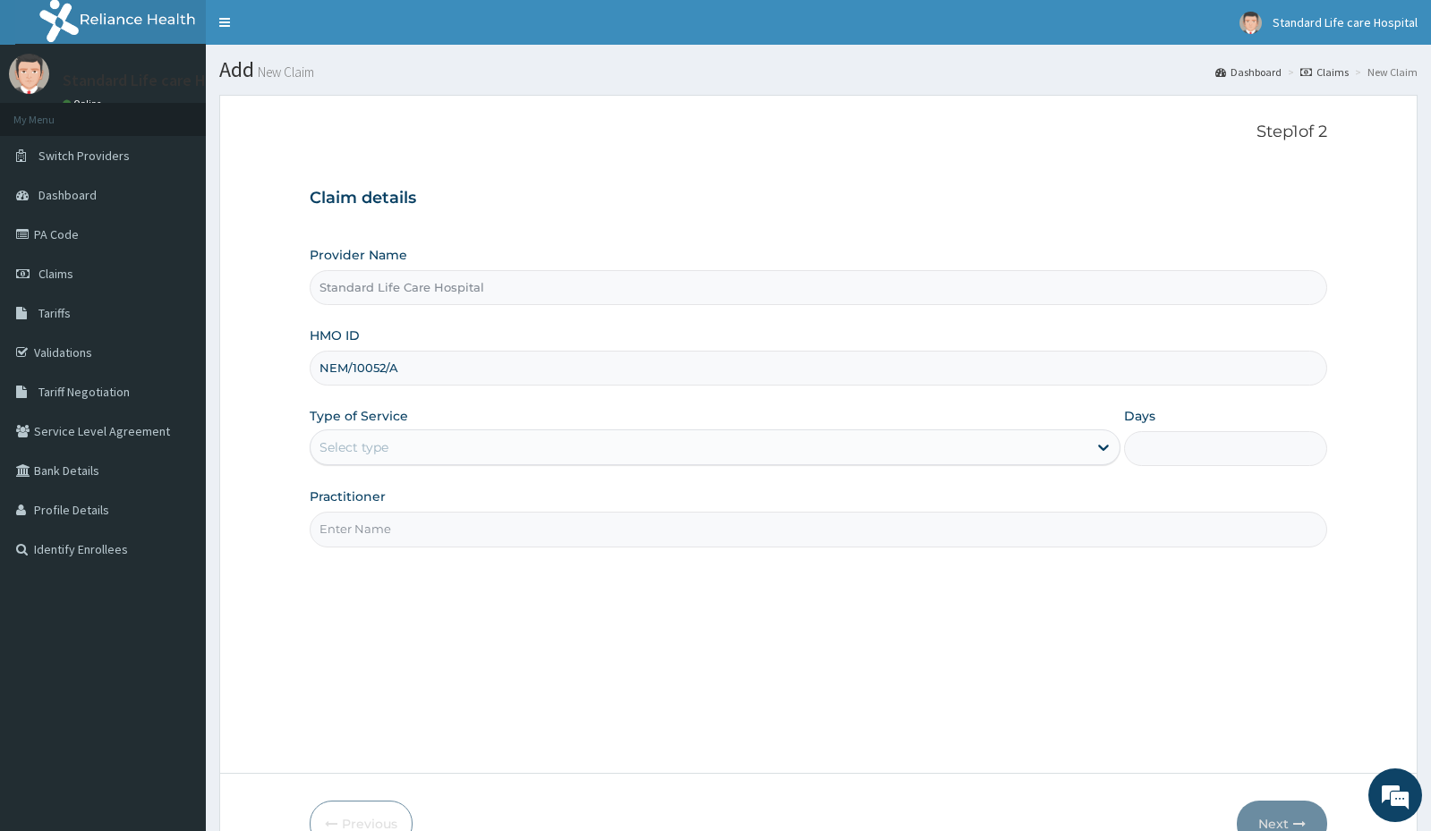
click at [320, 363] on input "NEM/10052/A" at bounding box center [818, 368] width 1017 height 35
type input "NEM/10052/A"
click at [379, 447] on div "Select type" at bounding box center [353, 448] width 69 height 18
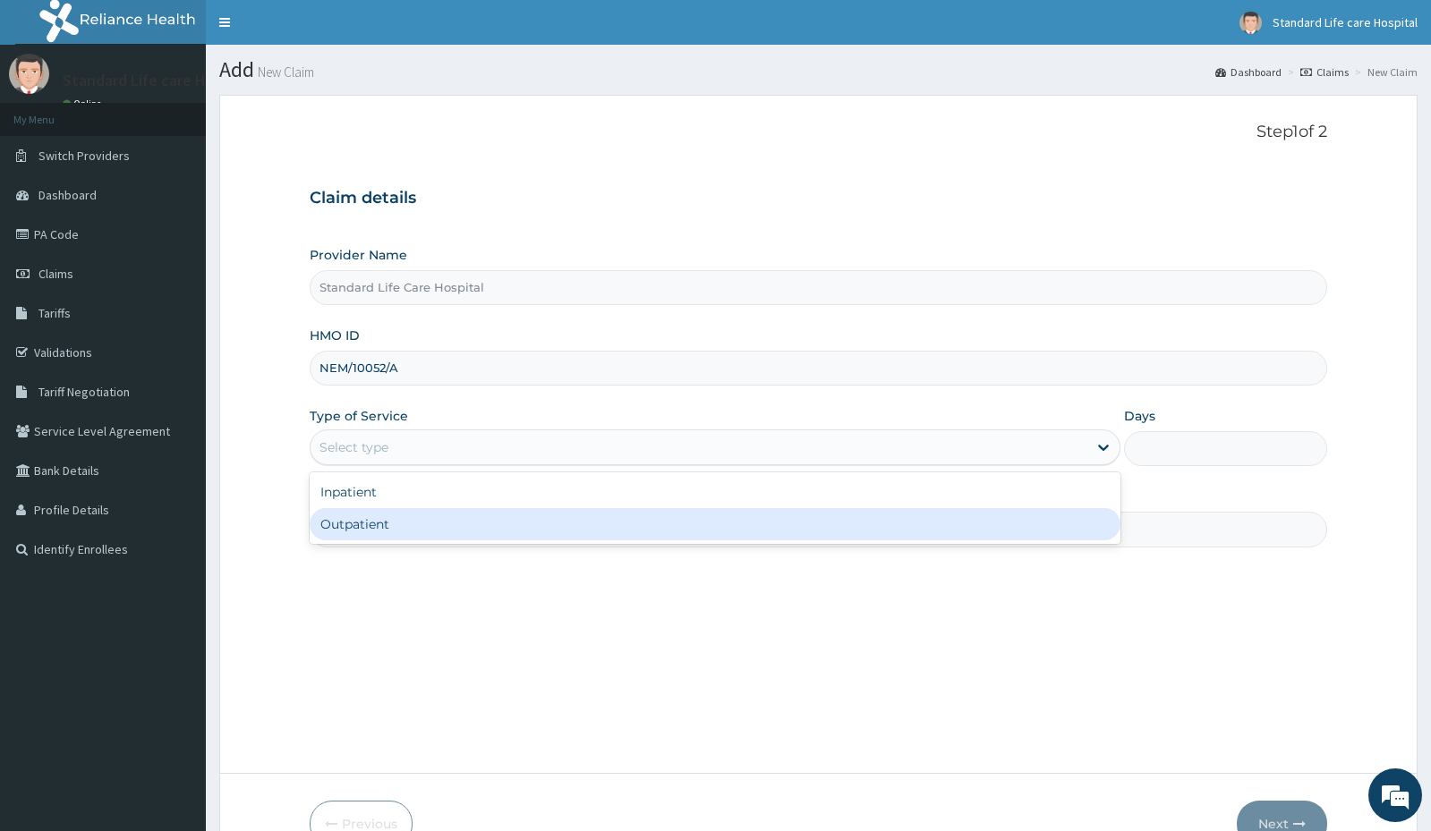
click at [367, 518] on div "Outpatient" at bounding box center [715, 524] width 811 height 32
type input "1"
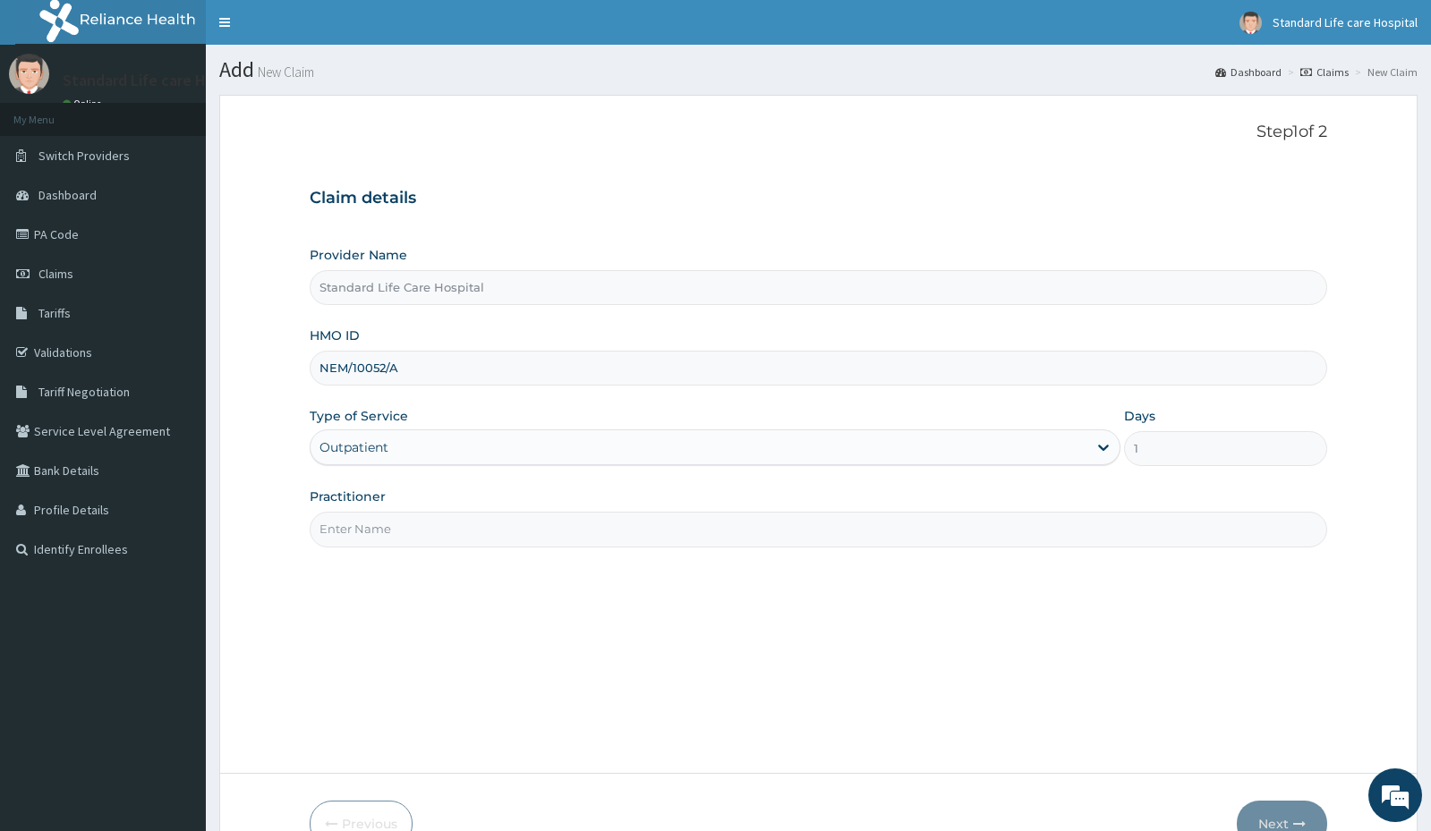
click at [370, 515] on input "Practitioner" at bounding box center [818, 529] width 1017 height 35
type input "dr oaikena"
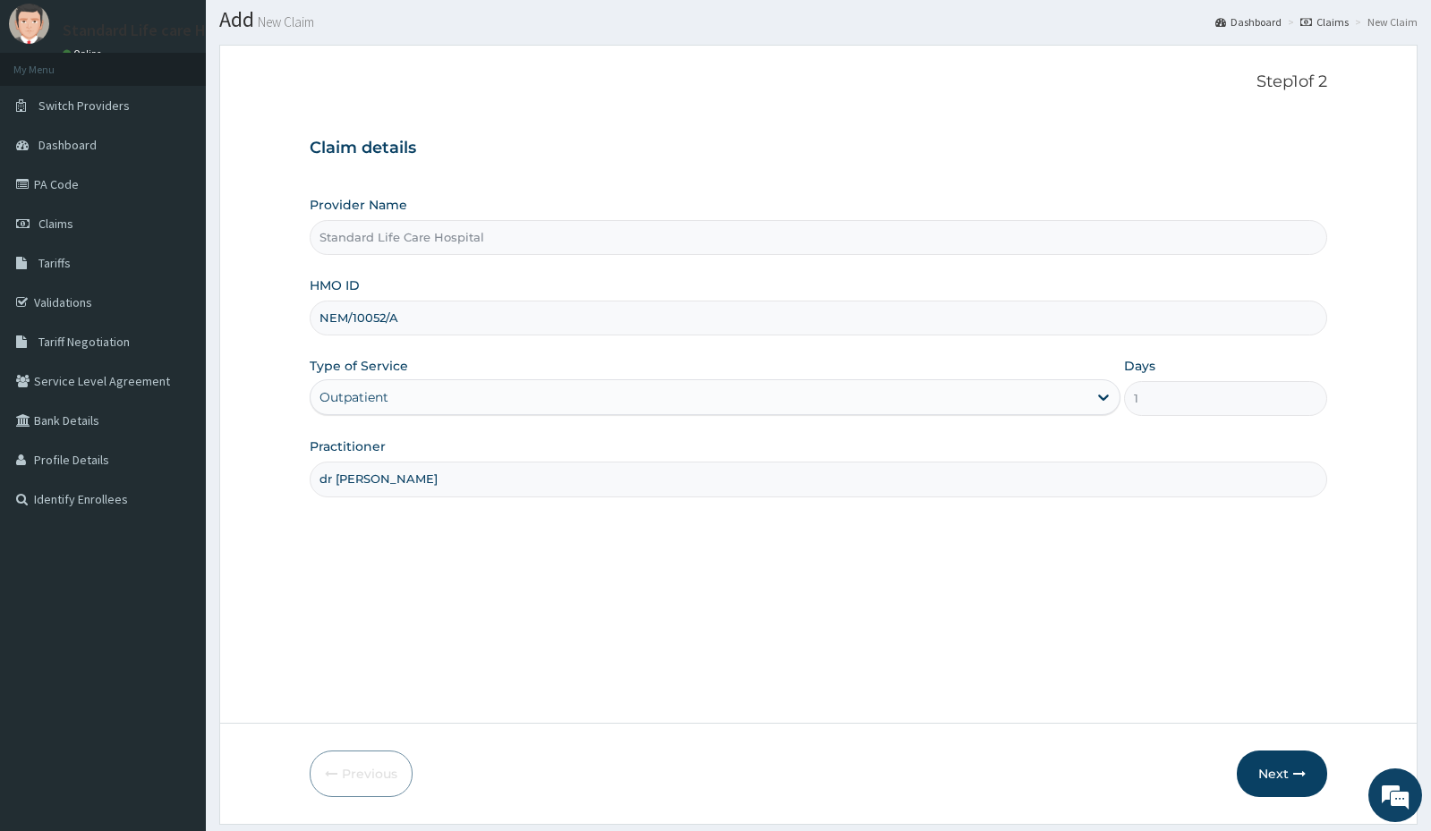
scroll to position [103, 0]
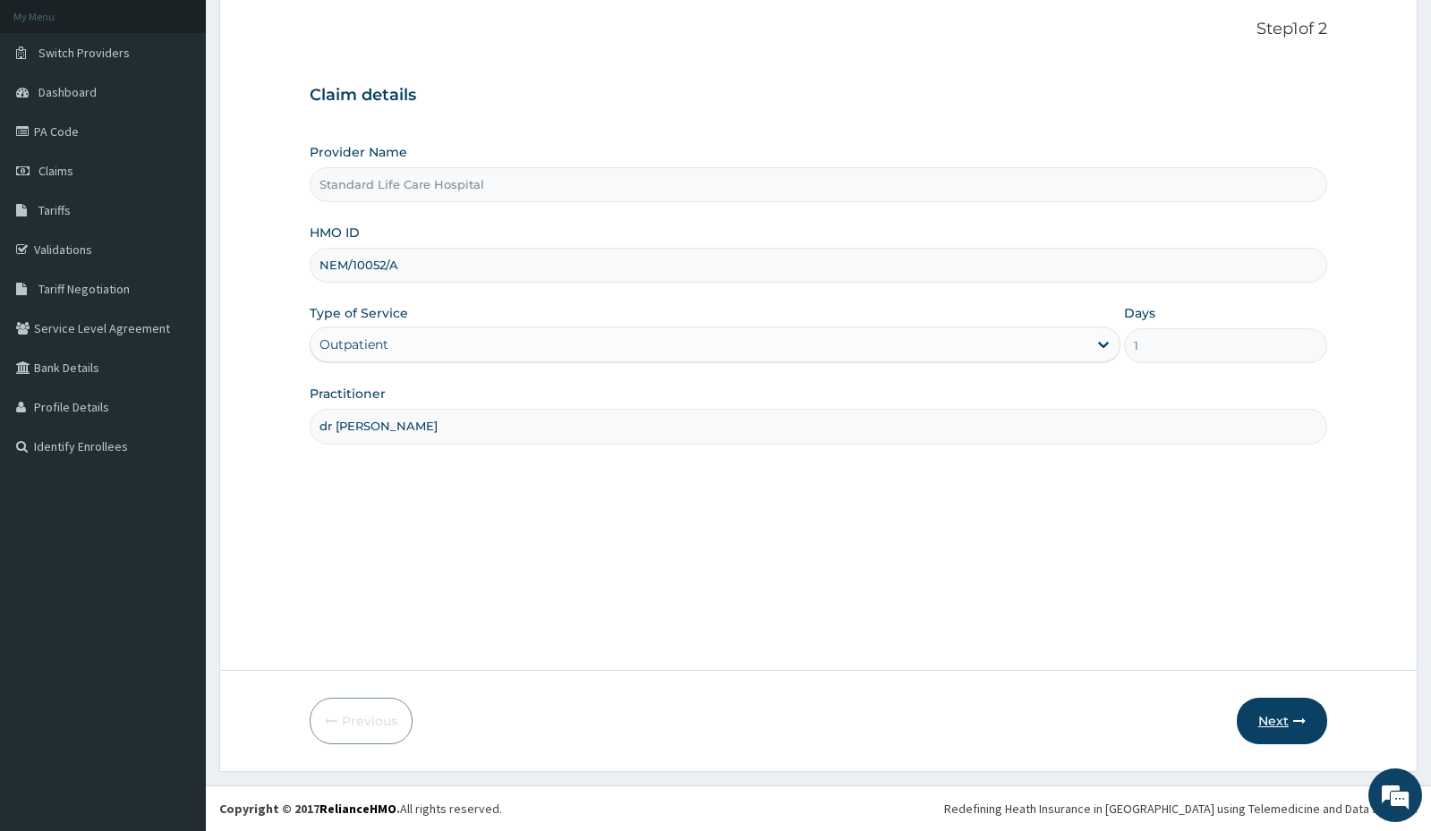
click at [1267, 721] on button "Next" at bounding box center [1282, 721] width 90 height 47
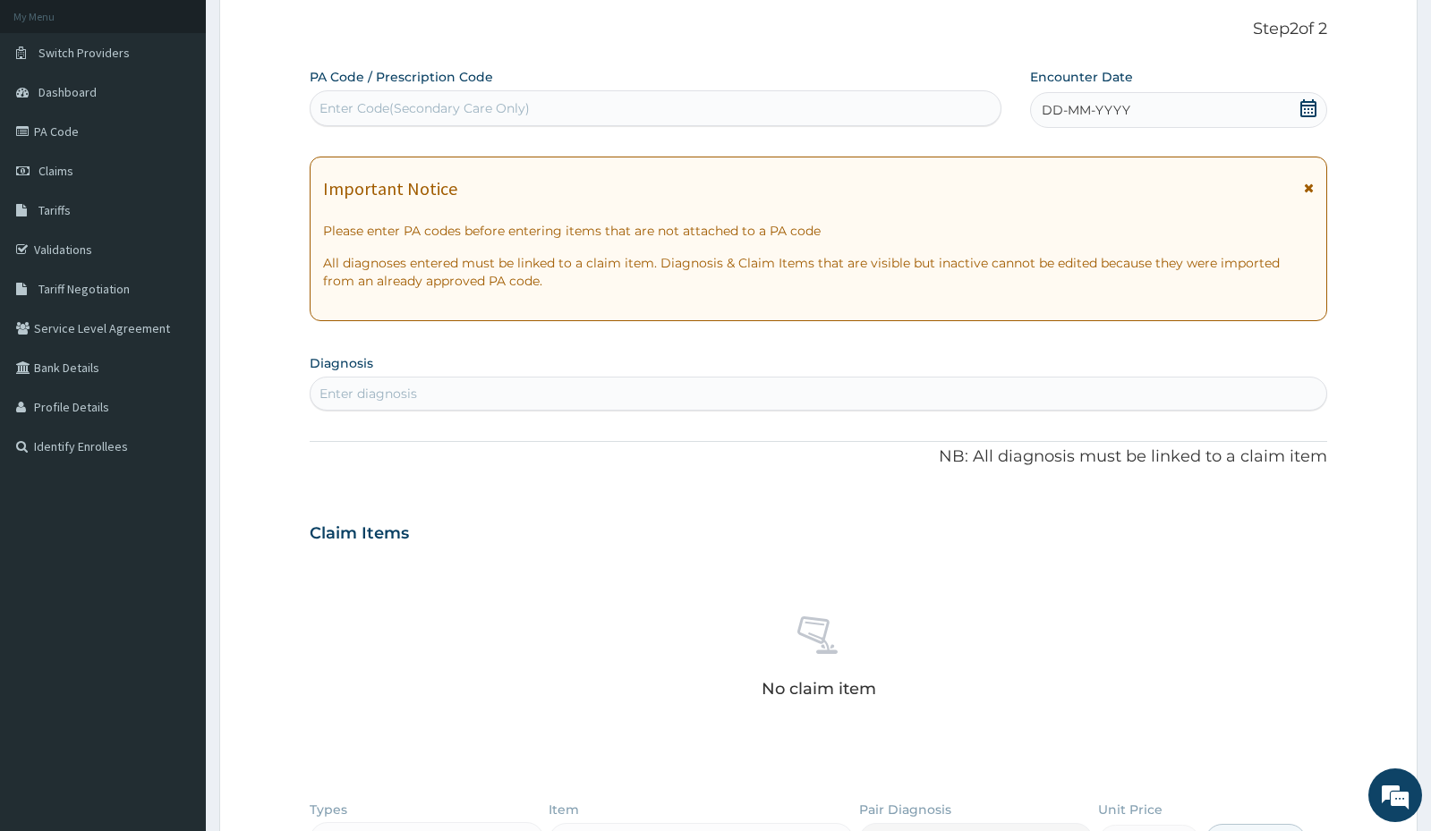
click at [1304, 105] on icon at bounding box center [1308, 108] width 16 height 18
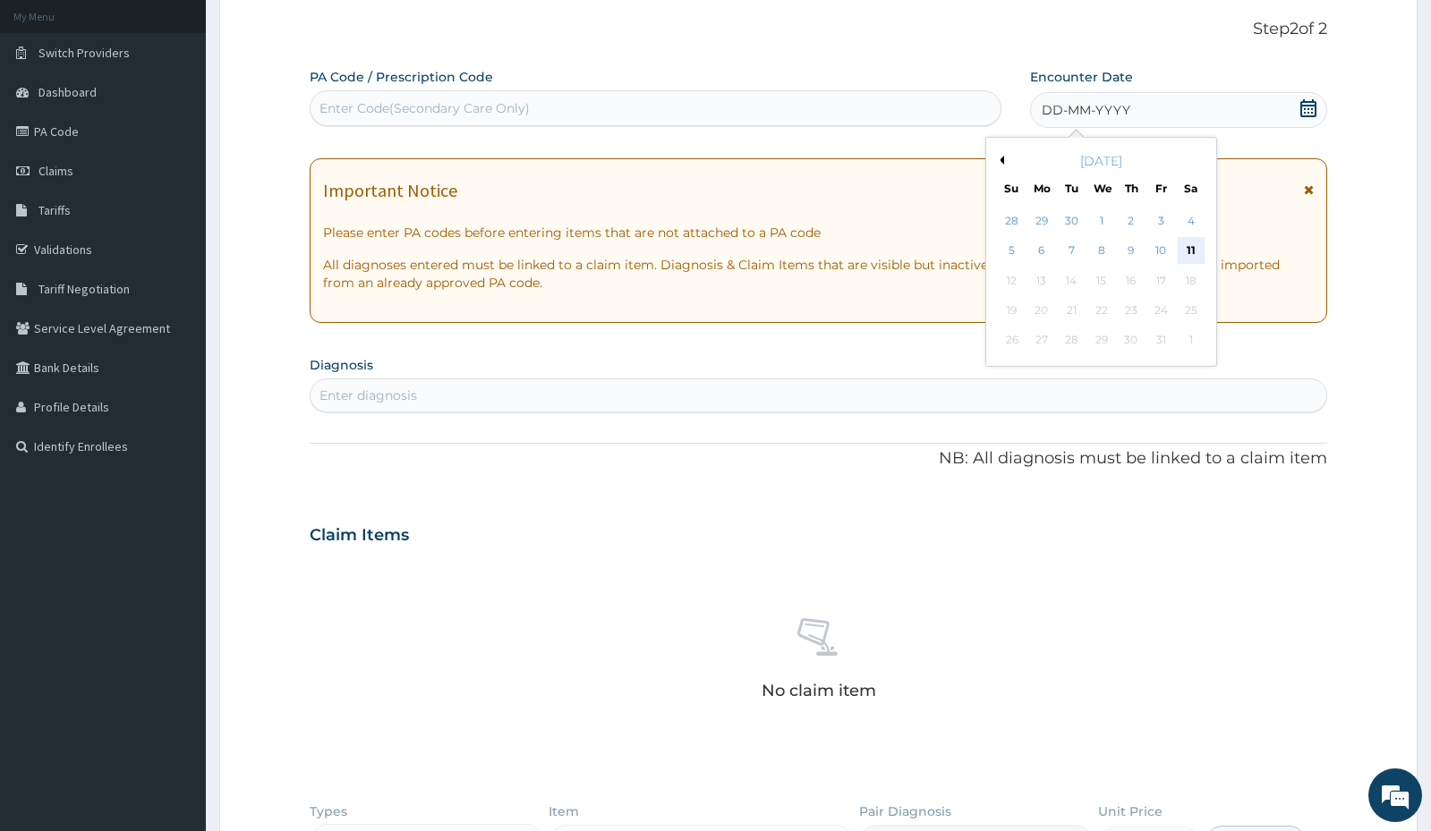
click at [1186, 255] on div "11" at bounding box center [1191, 251] width 27 height 27
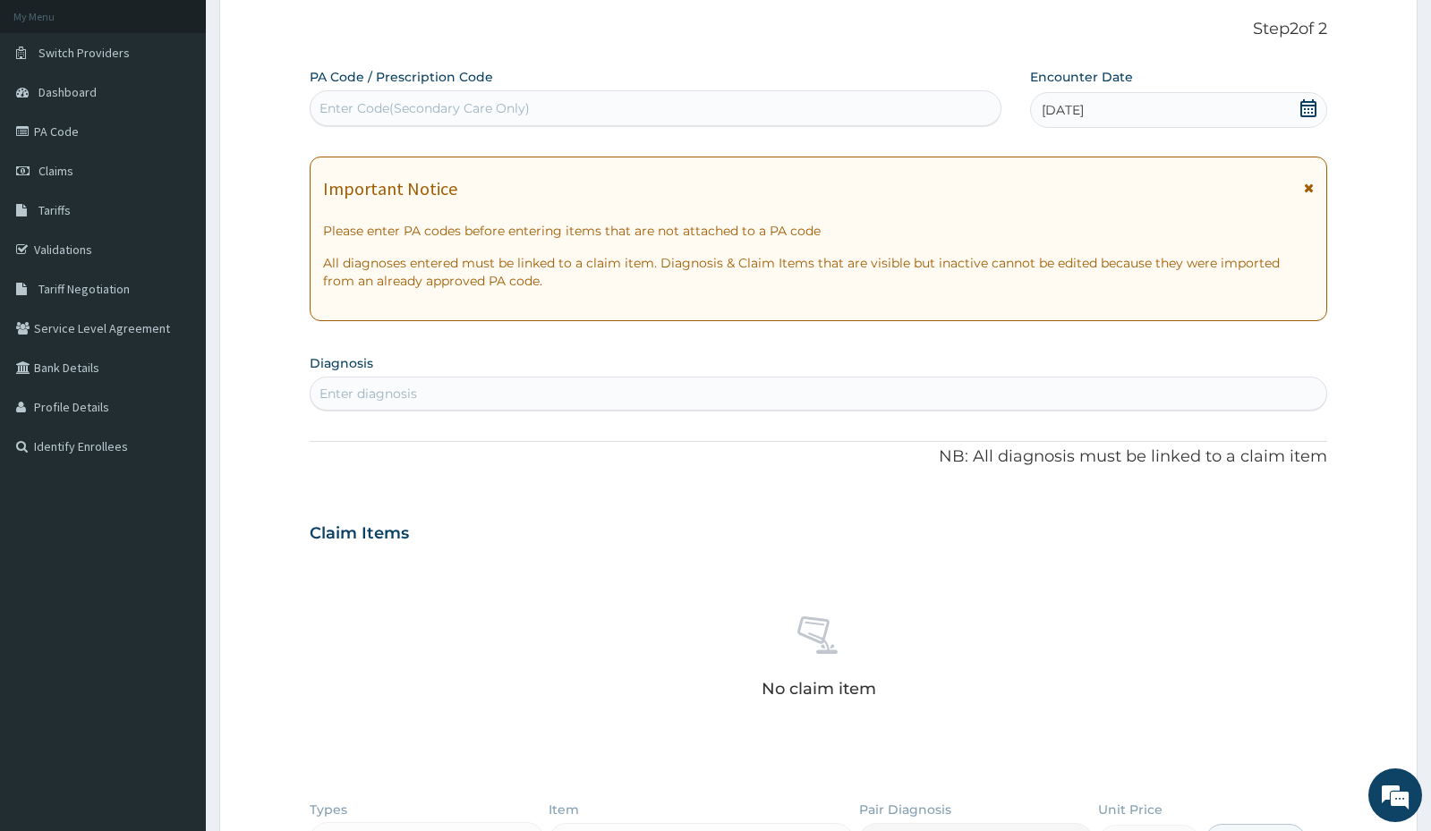
click at [587, 113] on div "Enter Code(Secondary Care Only)" at bounding box center [656, 108] width 690 height 29
paste input "PA/B61FA1"
type input "PA/B61FA1"
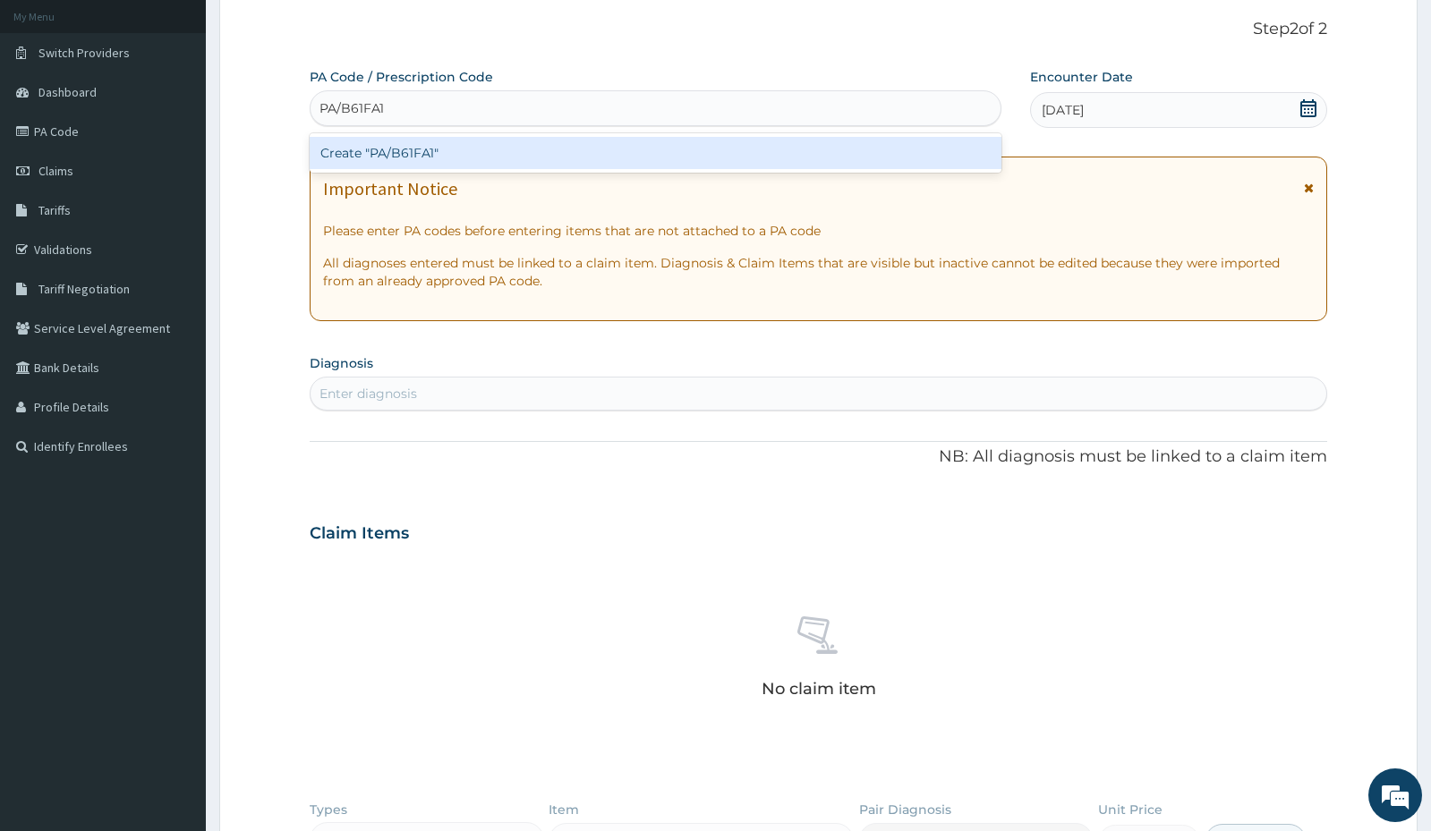
click at [494, 149] on div "Create "PA/B61FA1"" at bounding box center [656, 153] width 692 height 32
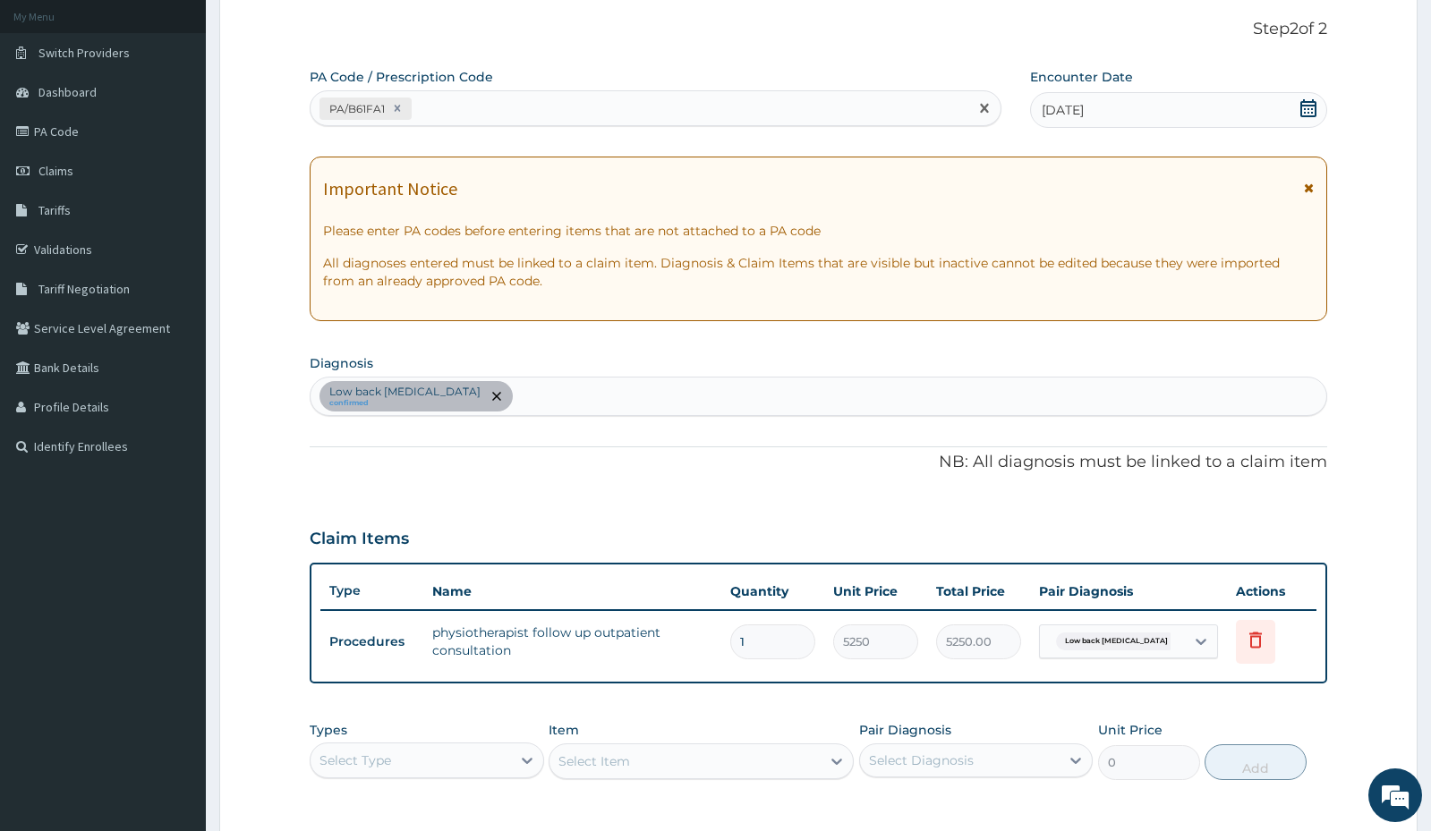
click at [433, 109] on div "PA/B61FA1" at bounding box center [640, 109] width 658 height 30
paste input "PA/46AEDA"
type input "PA/46AEDA"
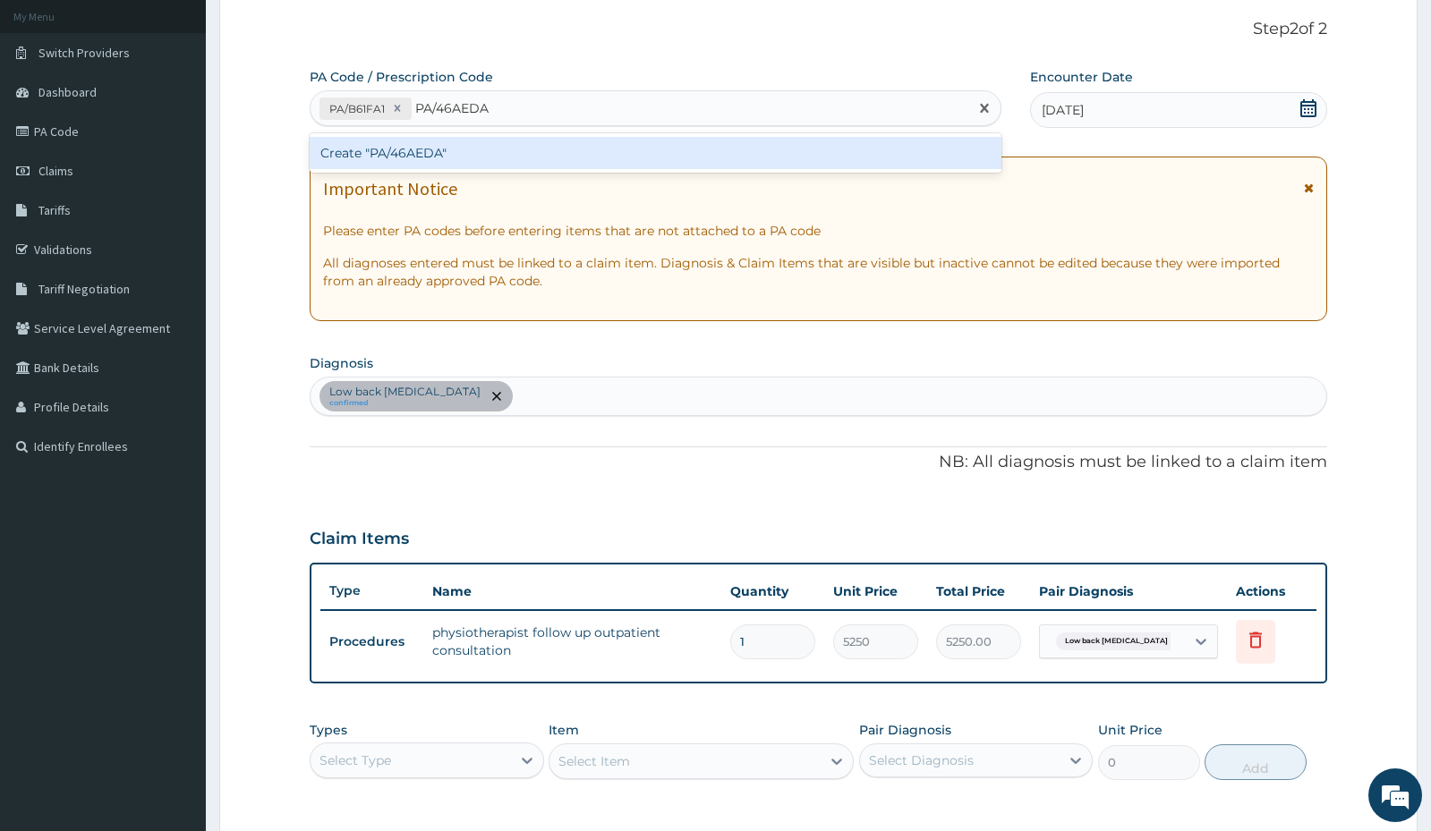
click at [427, 157] on div "Create "PA/46AEDA"" at bounding box center [656, 153] width 692 height 32
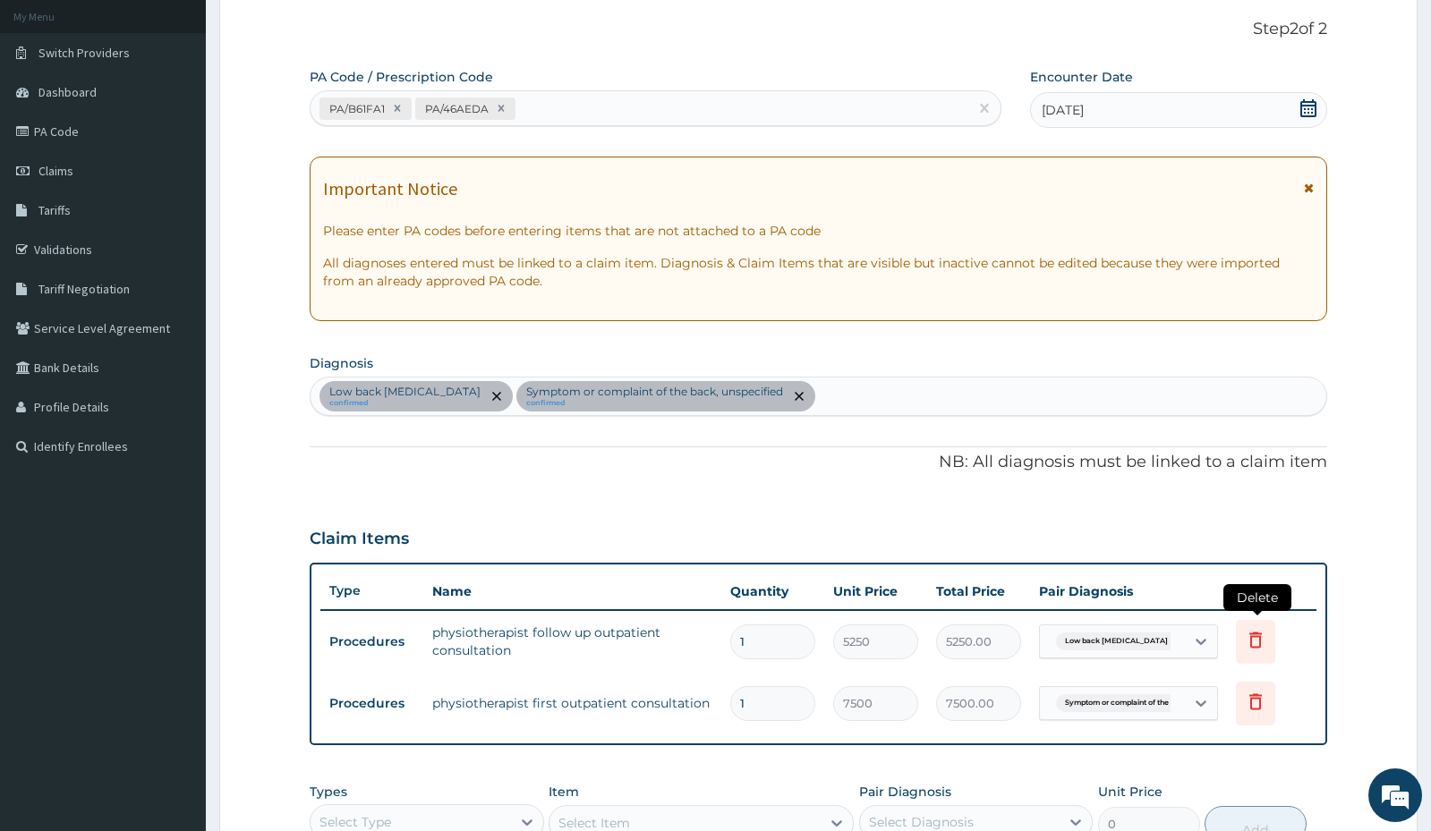
click at [1265, 642] on icon at bounding box center [1255, 639] width 21 height 21
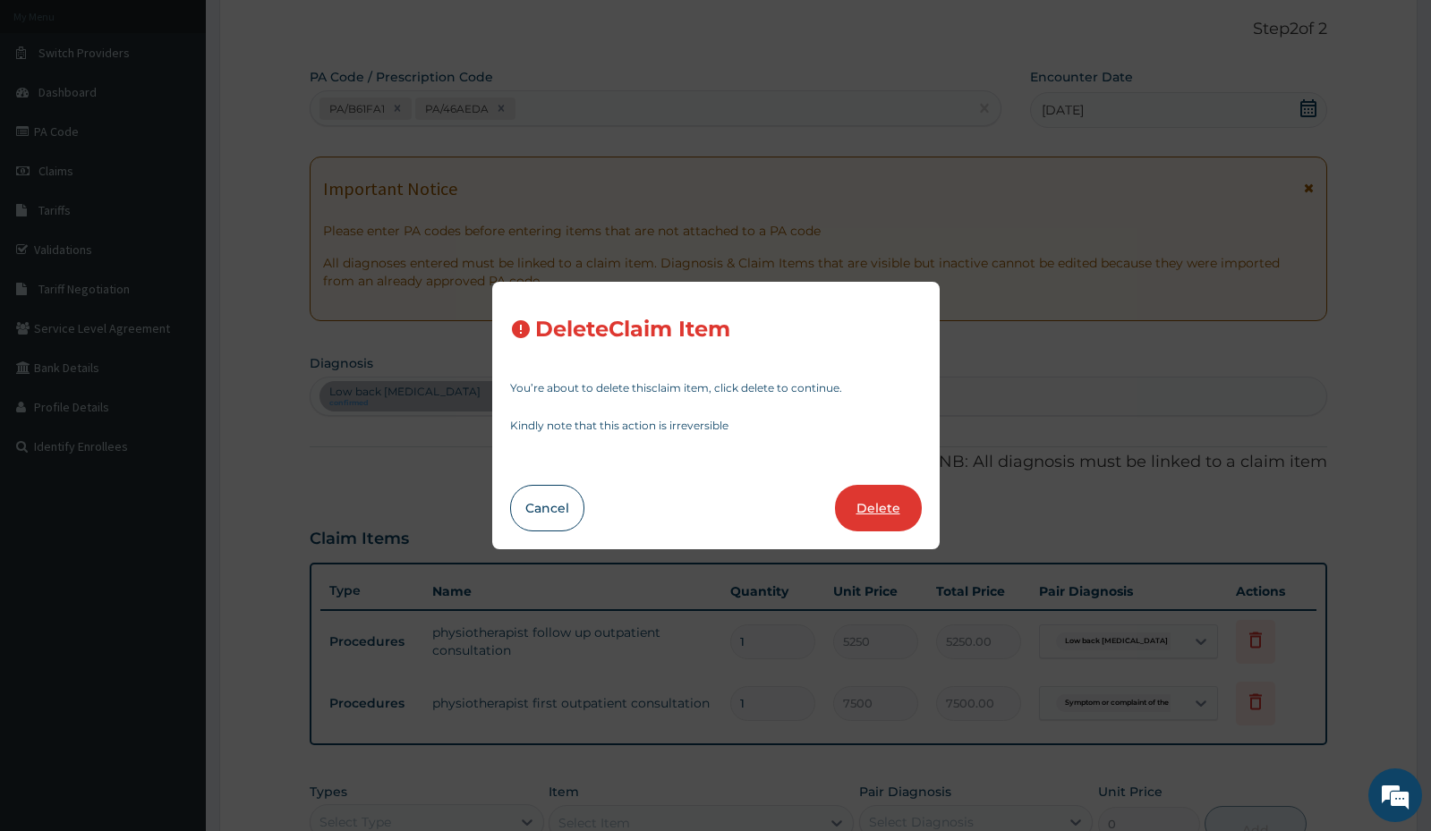
click at [859, 494] on button "Delete" at bounding box center [878, 508] width 87 height 47
type input "7500"
type input "7500.00"
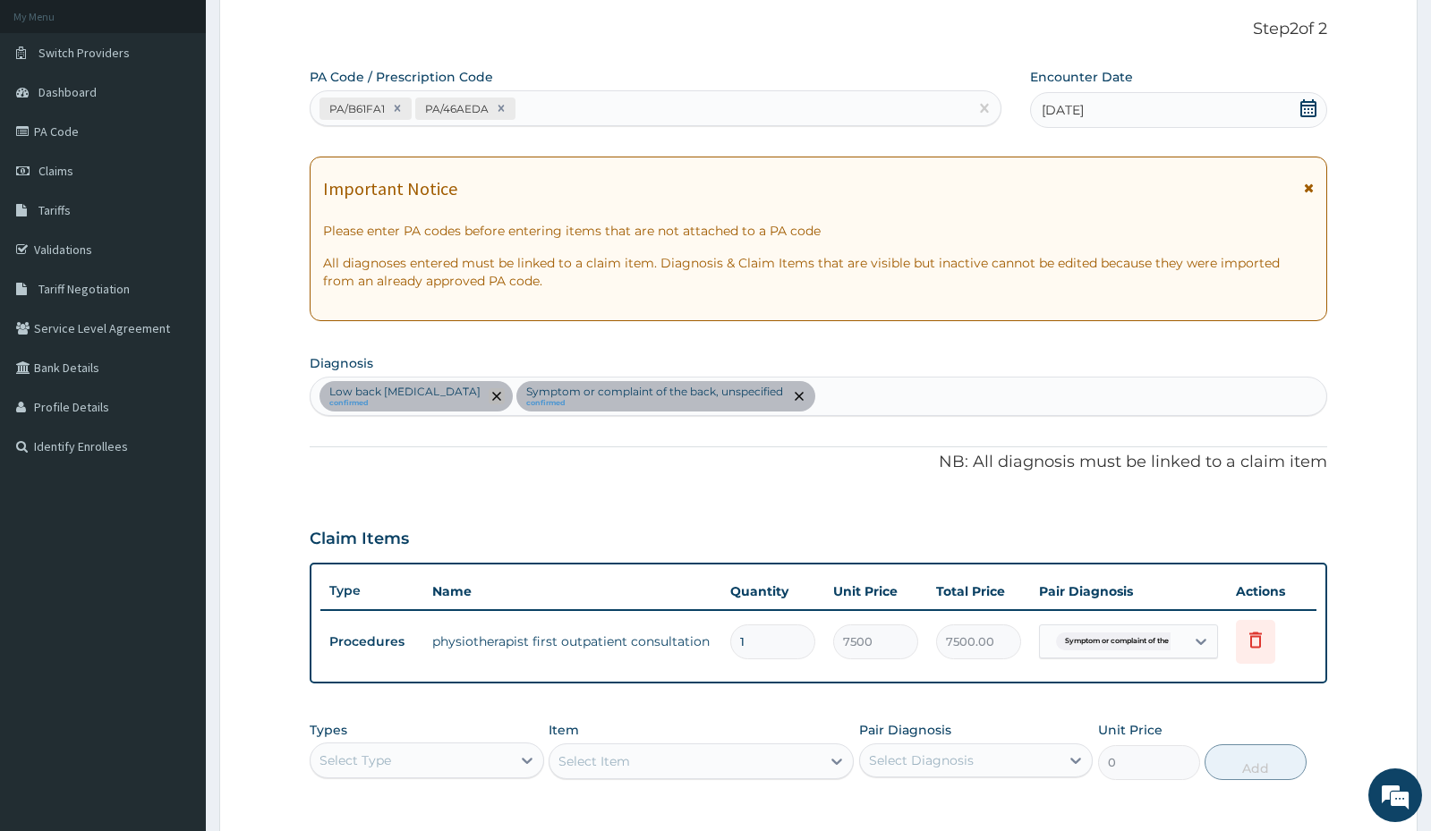
click at [493, 393] on icon "remove selection option" at bounding box center [496, 396] width 9 height 9
click at [499, 111] on icon at bounding box center [501, 108] width 13 height 13
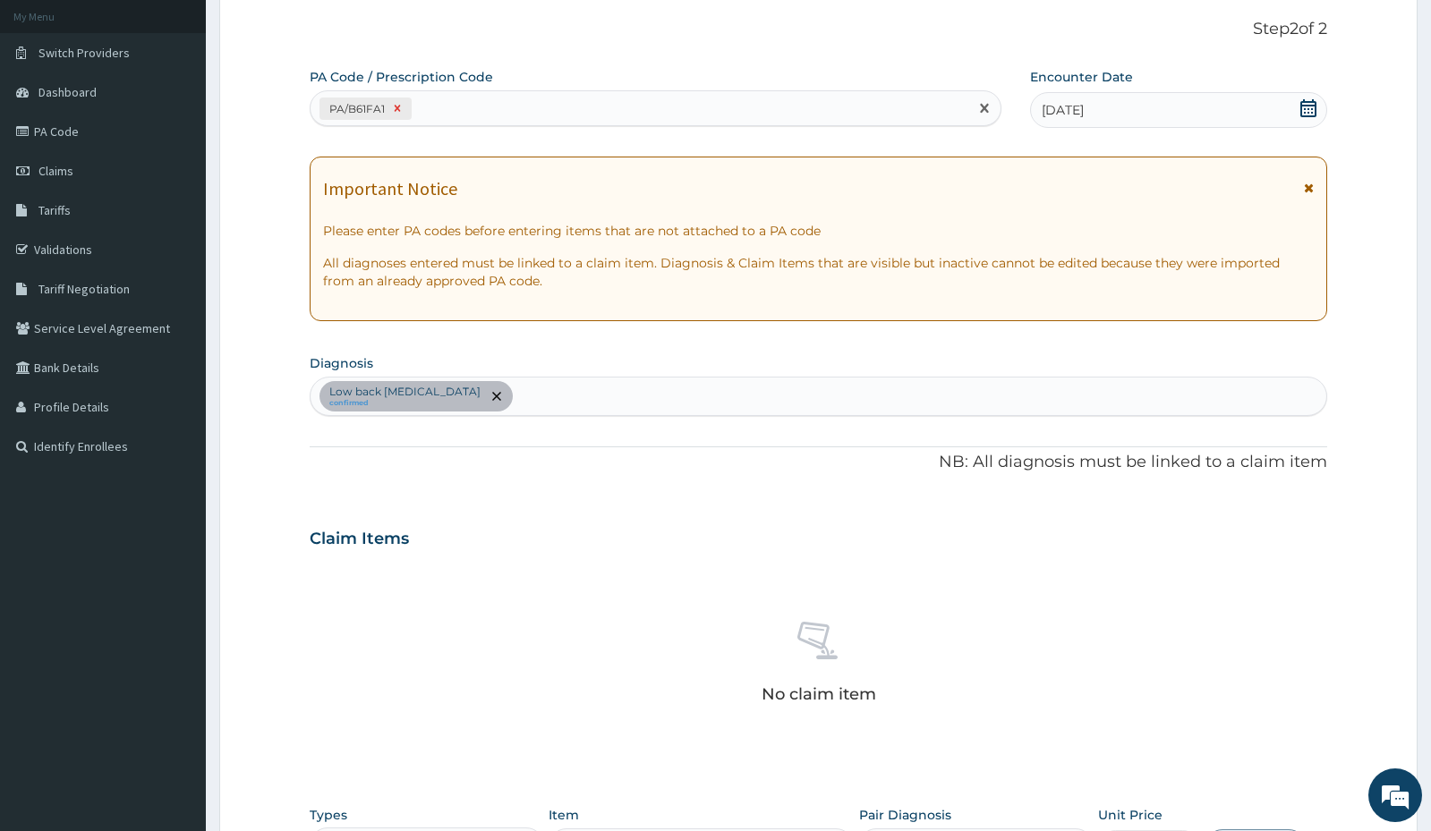
click at [398, 110] on icon at bounding box center [398, 109] width 6 height 6
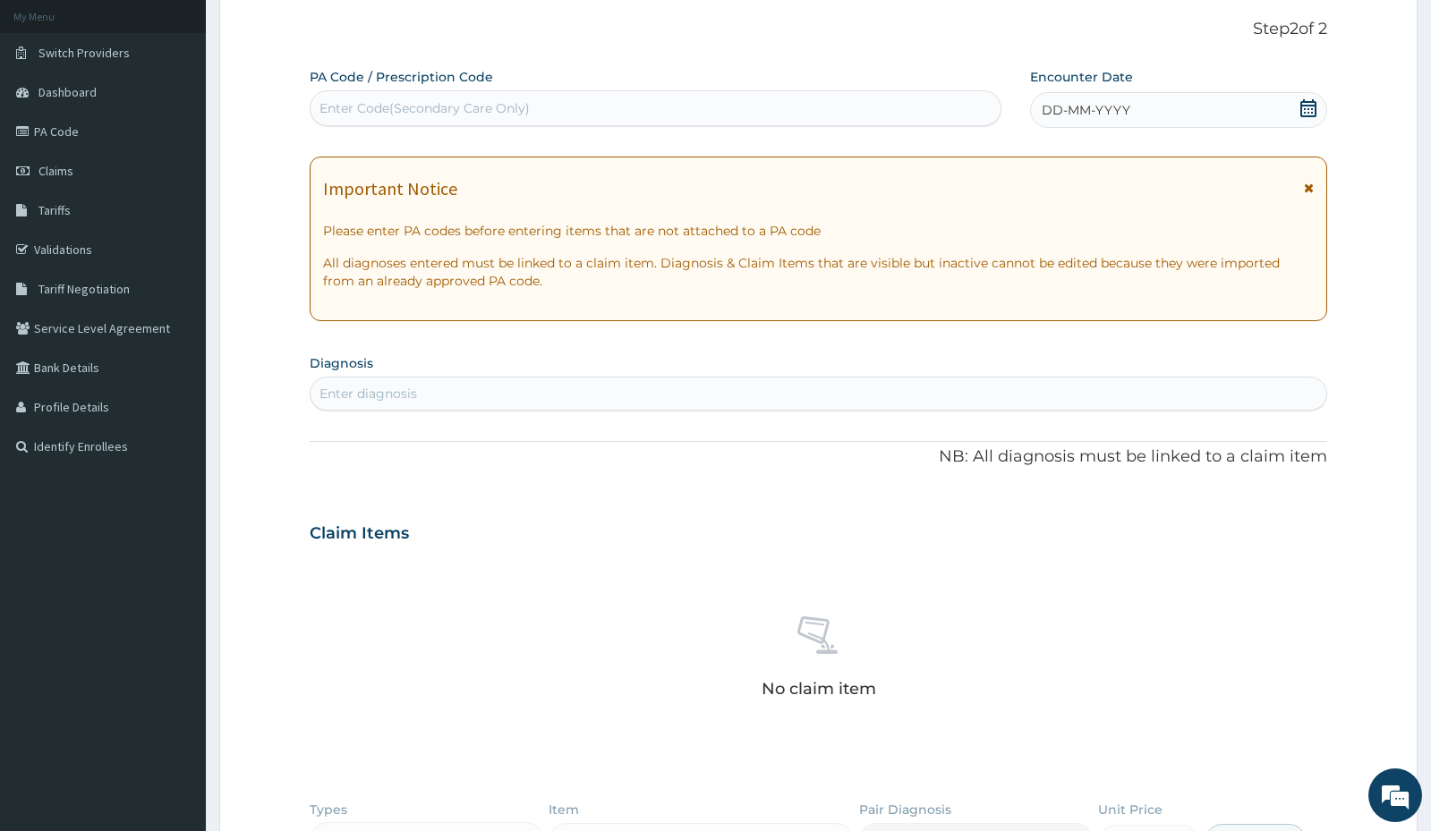
click at [381, 114] on div "Enter Code(Secondary Care Only)" at bounding box center [424, 108] width 210 height 18
paste input "PA/46AEDA"
type input "PA/46AEDA"
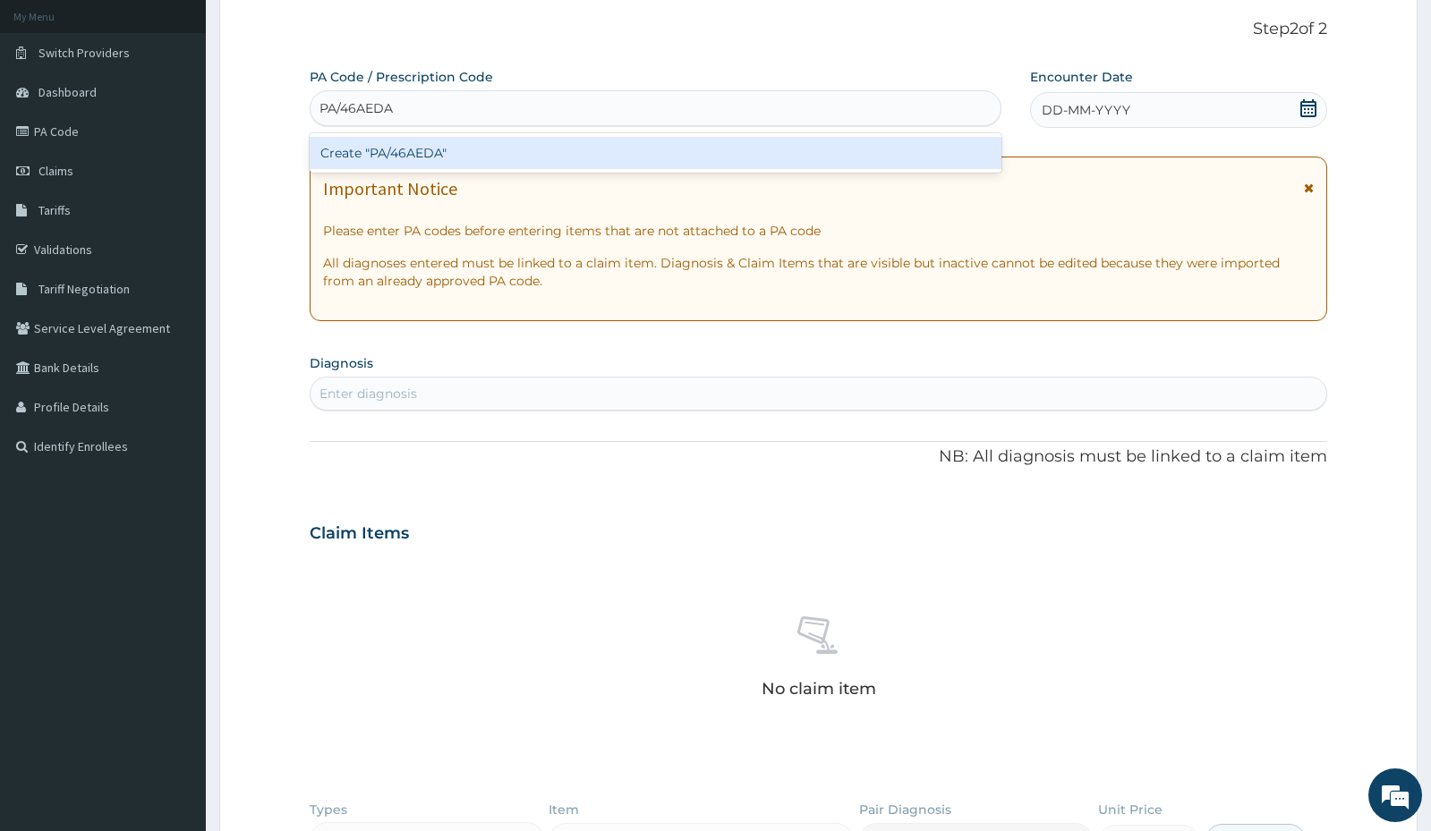
click at [398, 149] on div "Create "PA/46AEDA"" at bounding box center [656, 153] width 692 height 32
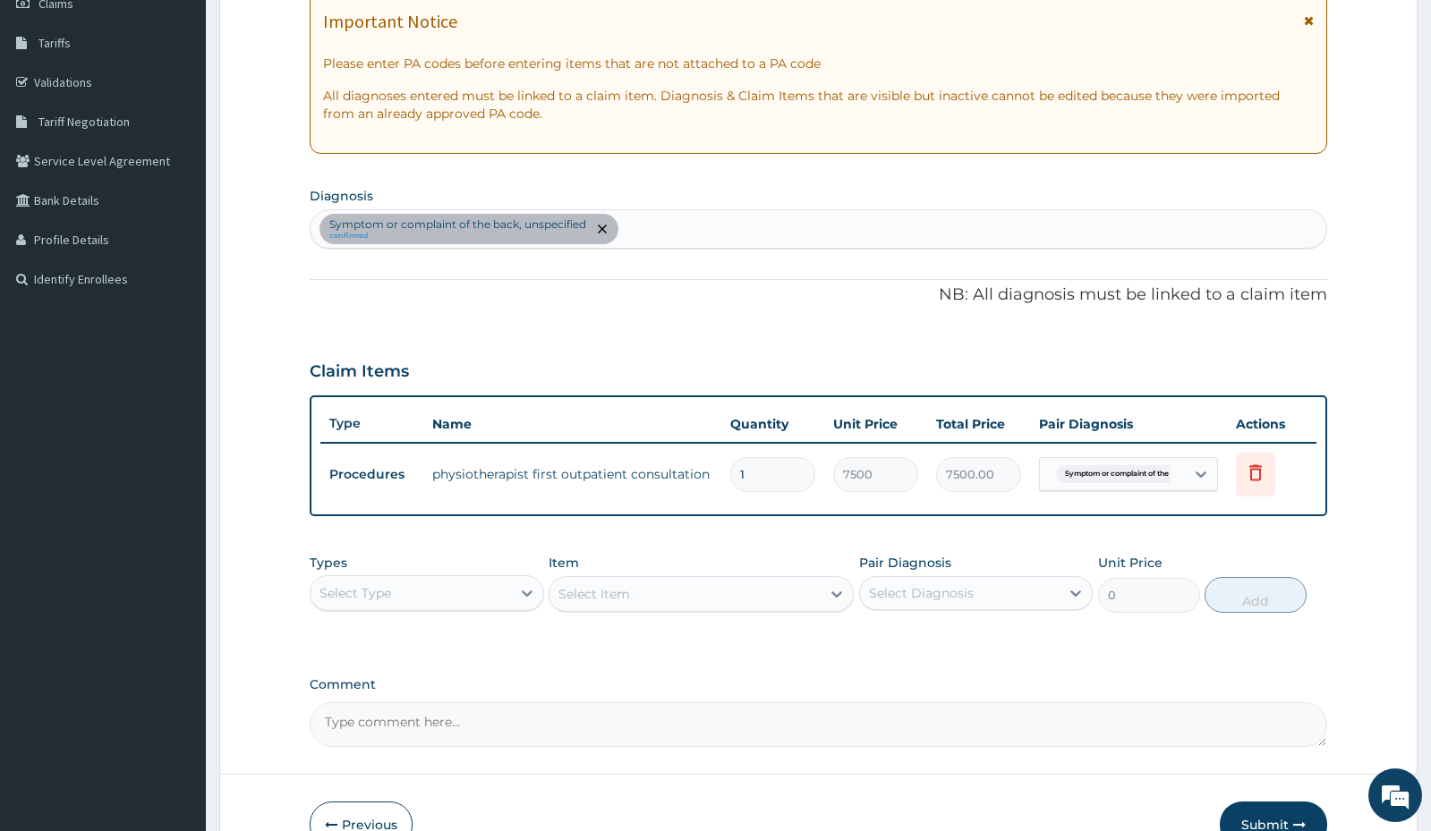
scroll to position [374, 0]
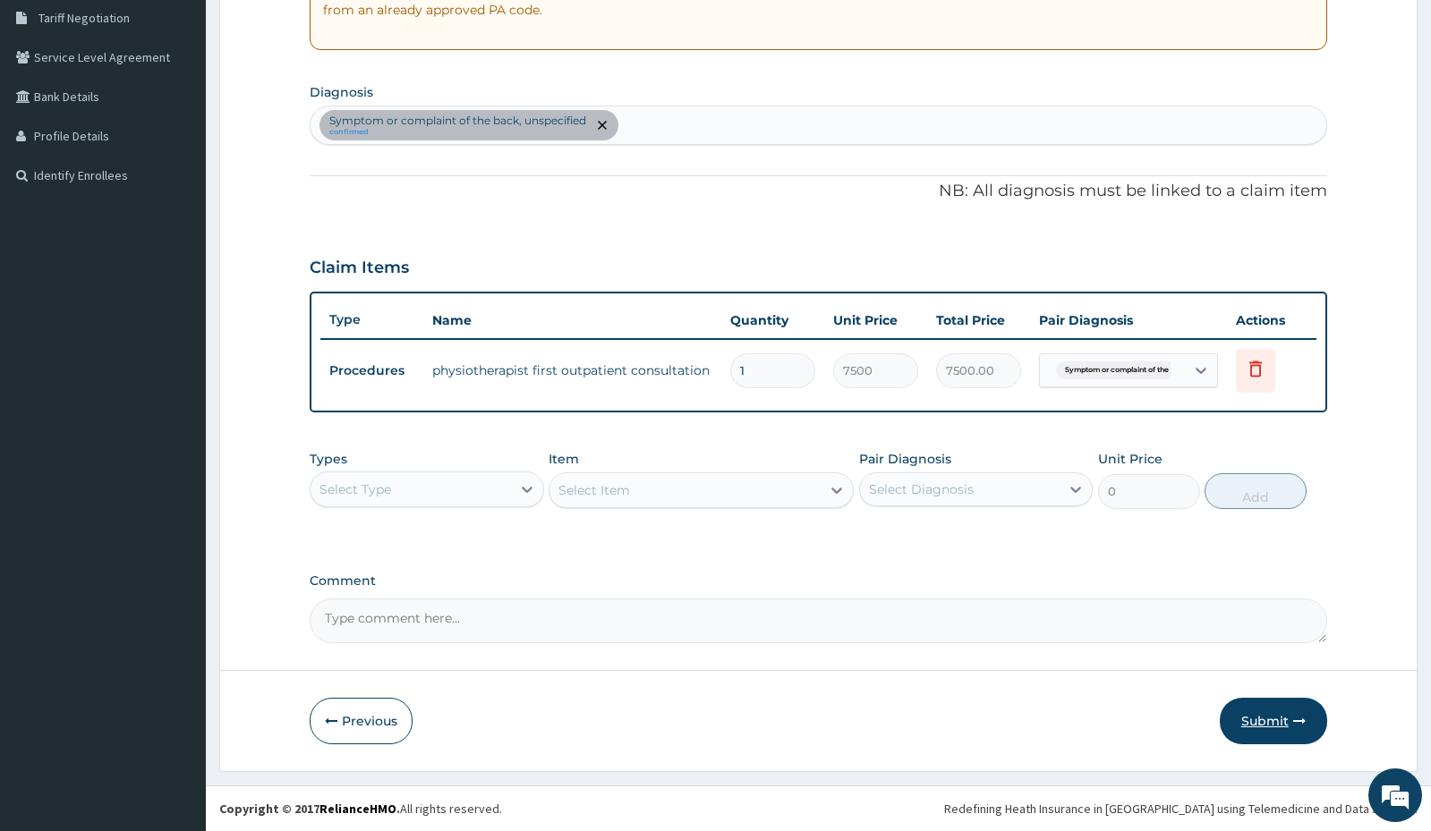
click at [1261, 722] on button "Submit" at bounding box center [1273, 721] width 107 height 47
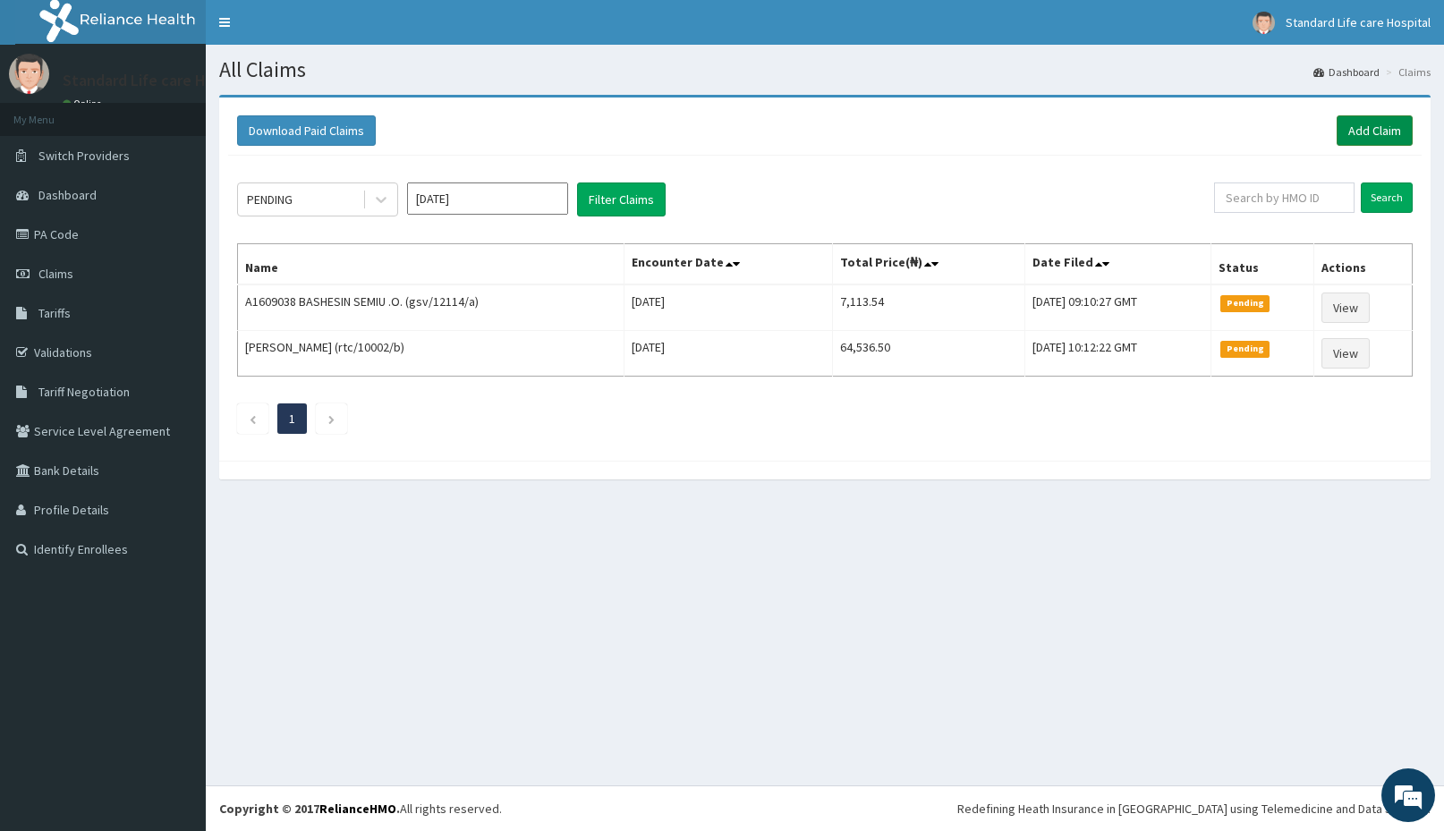
click at [1377, 129] on link "Add Claim" at bounding box center [1375, 130] width 76 height 30
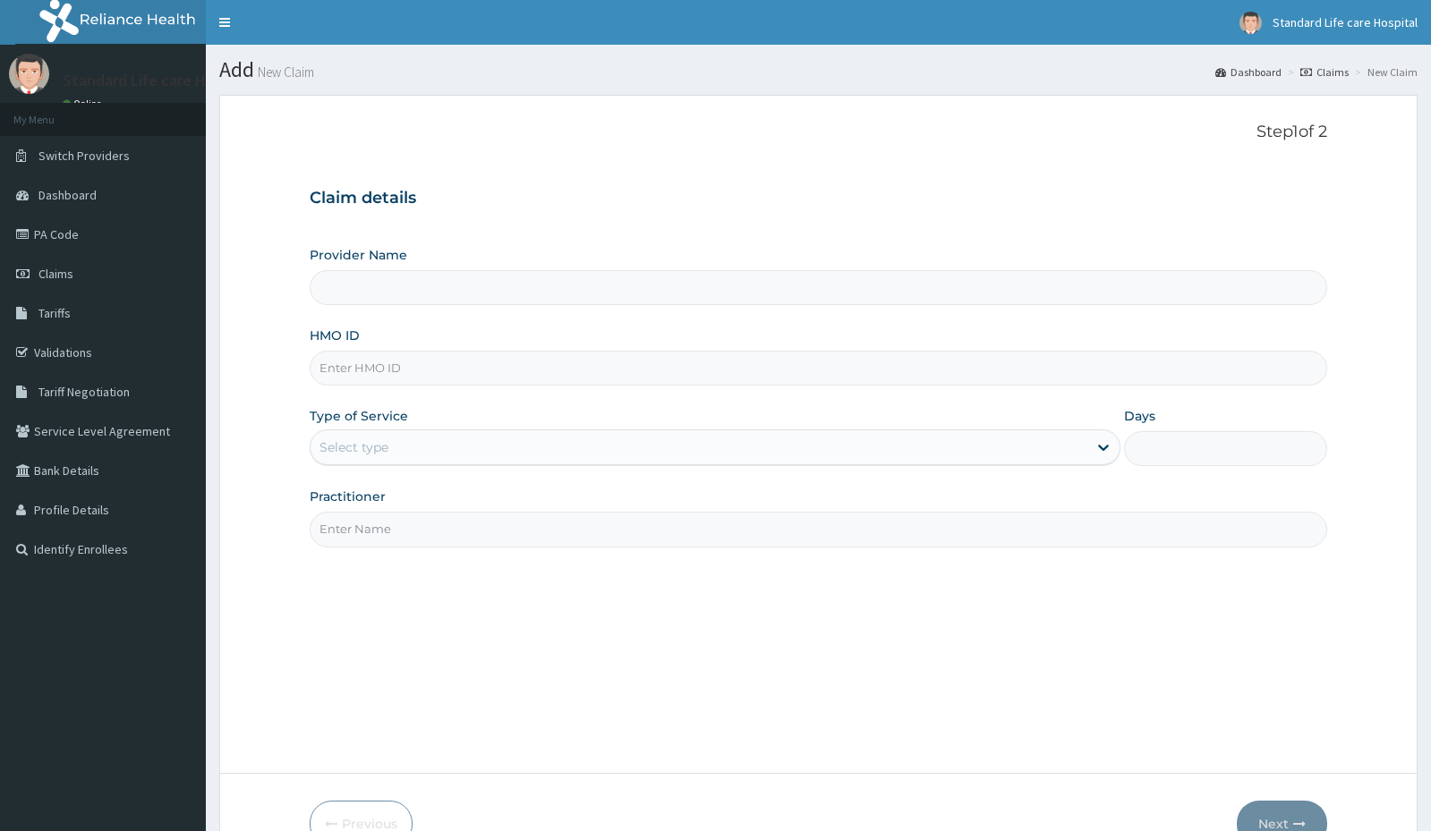
type input "Standard Life Care Hospital"
click at [384, 371] on input "HMO ID" at bounding box center [818, 368] width 1017 height 35
type input "tbs/10023/a"
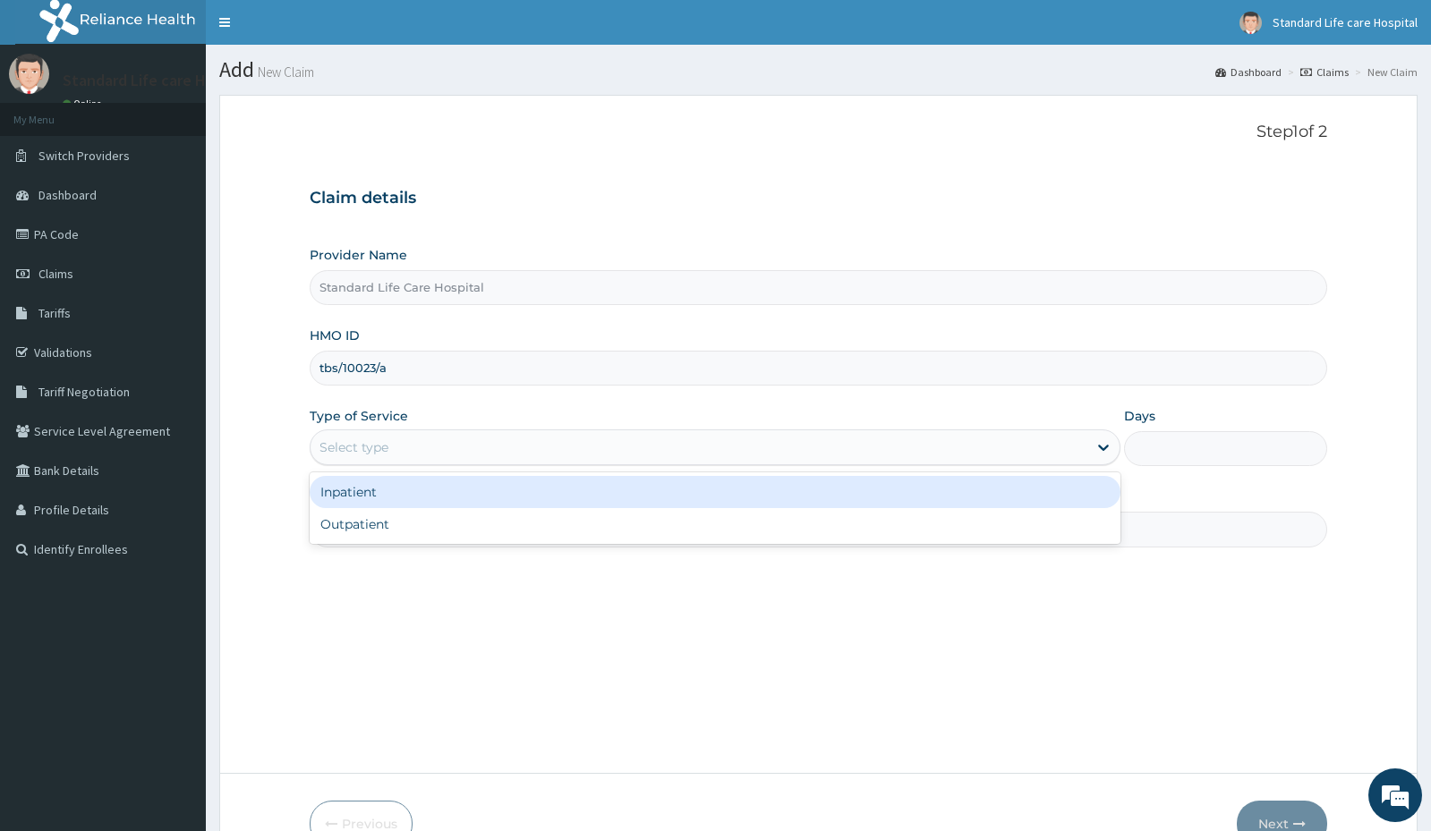
drag, startPoint x: 370, startPoint y: 449, endPoint x: 365, endPoint y: 461, distance: 12.8
click at [370, 449] on div "Select type" at bounding box center [353, 448] width 69 height 18
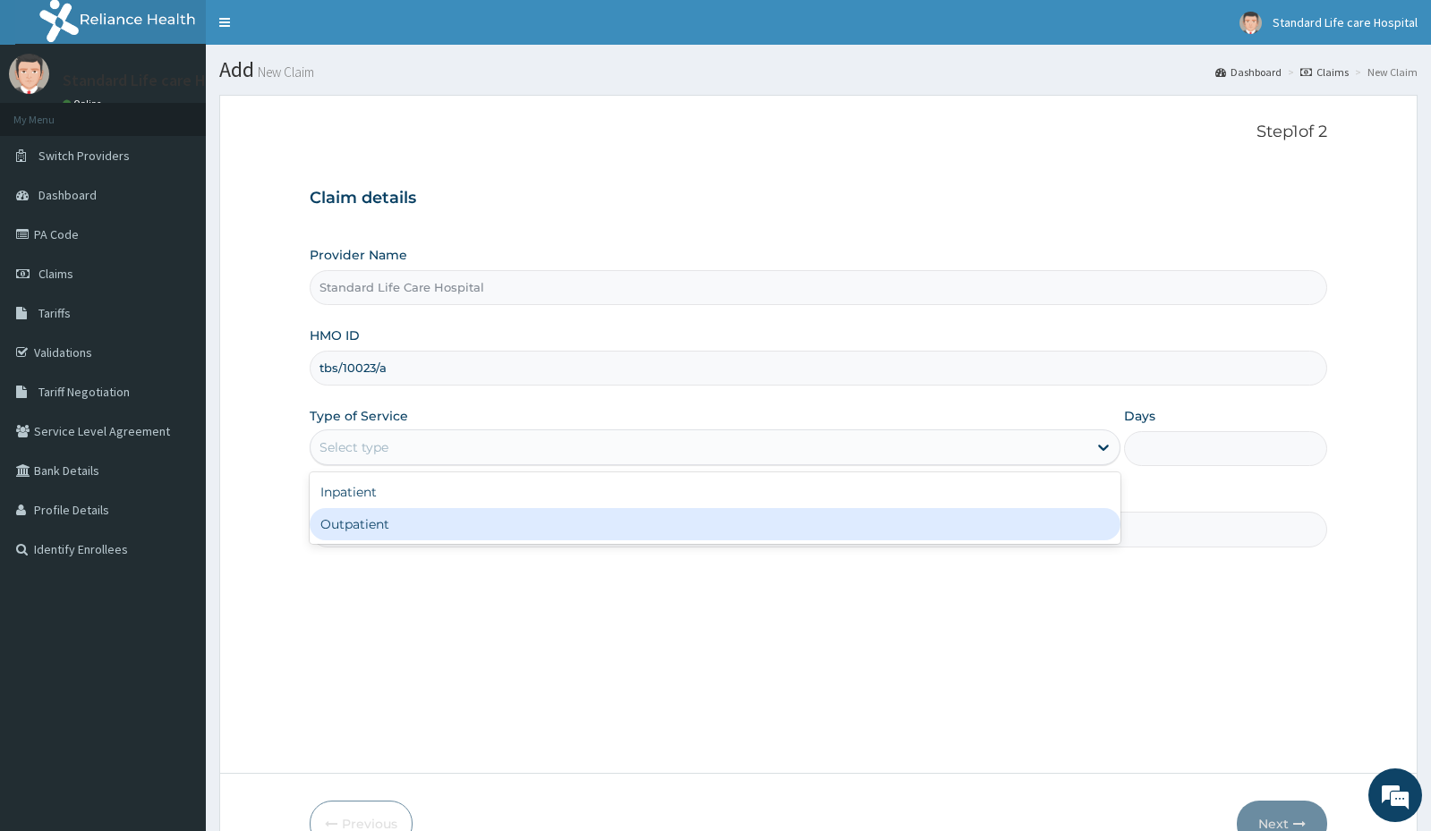
click at [359, 520] on div "Outpatient" at bounding box center [715, 524] width 811 height 32
type input "1"
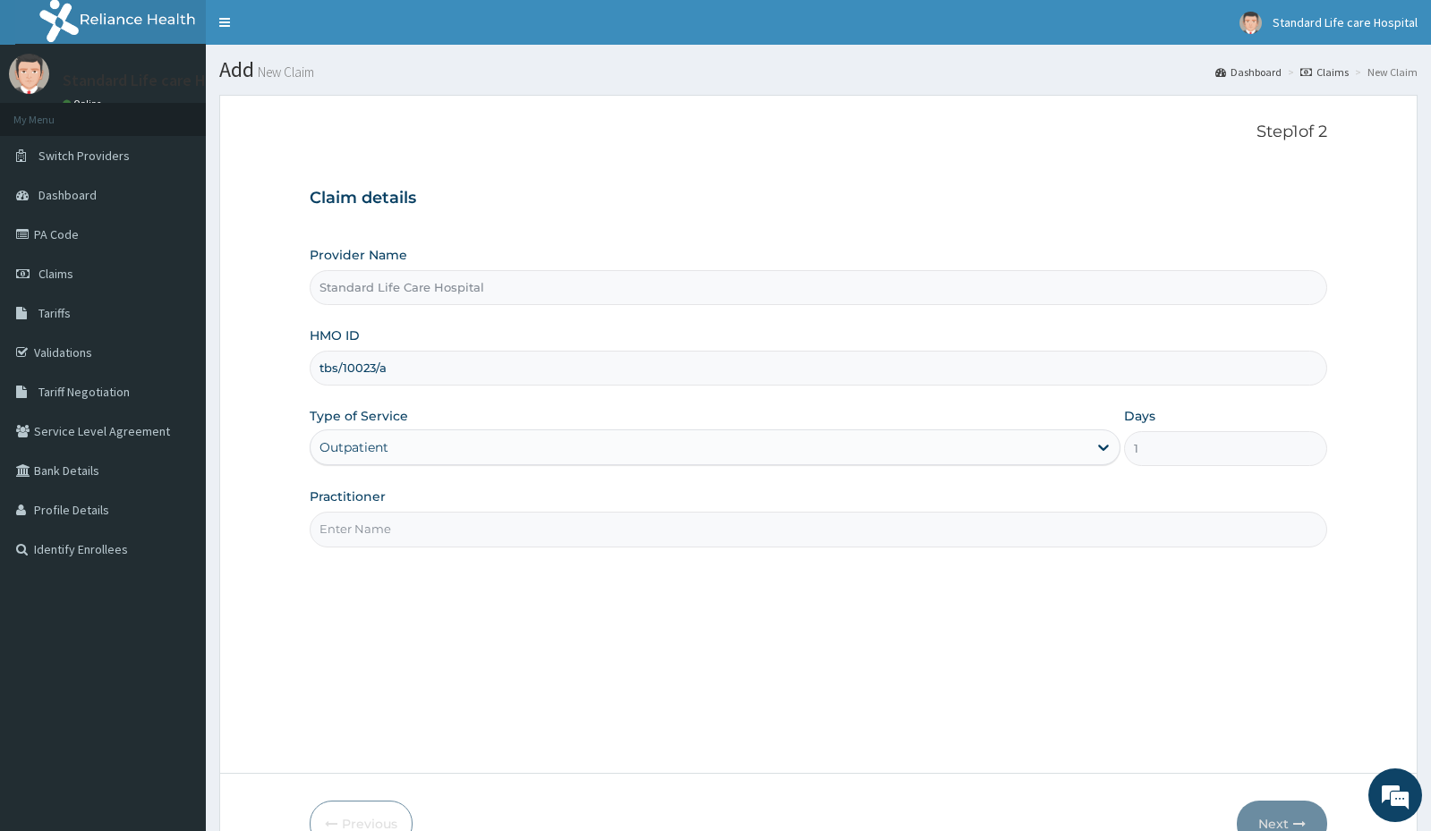
click at [368, 516] on input "Practitioner" at bounding box center [818, 529] width 1017 height 35
type input "dr [PERSON_NAME]"
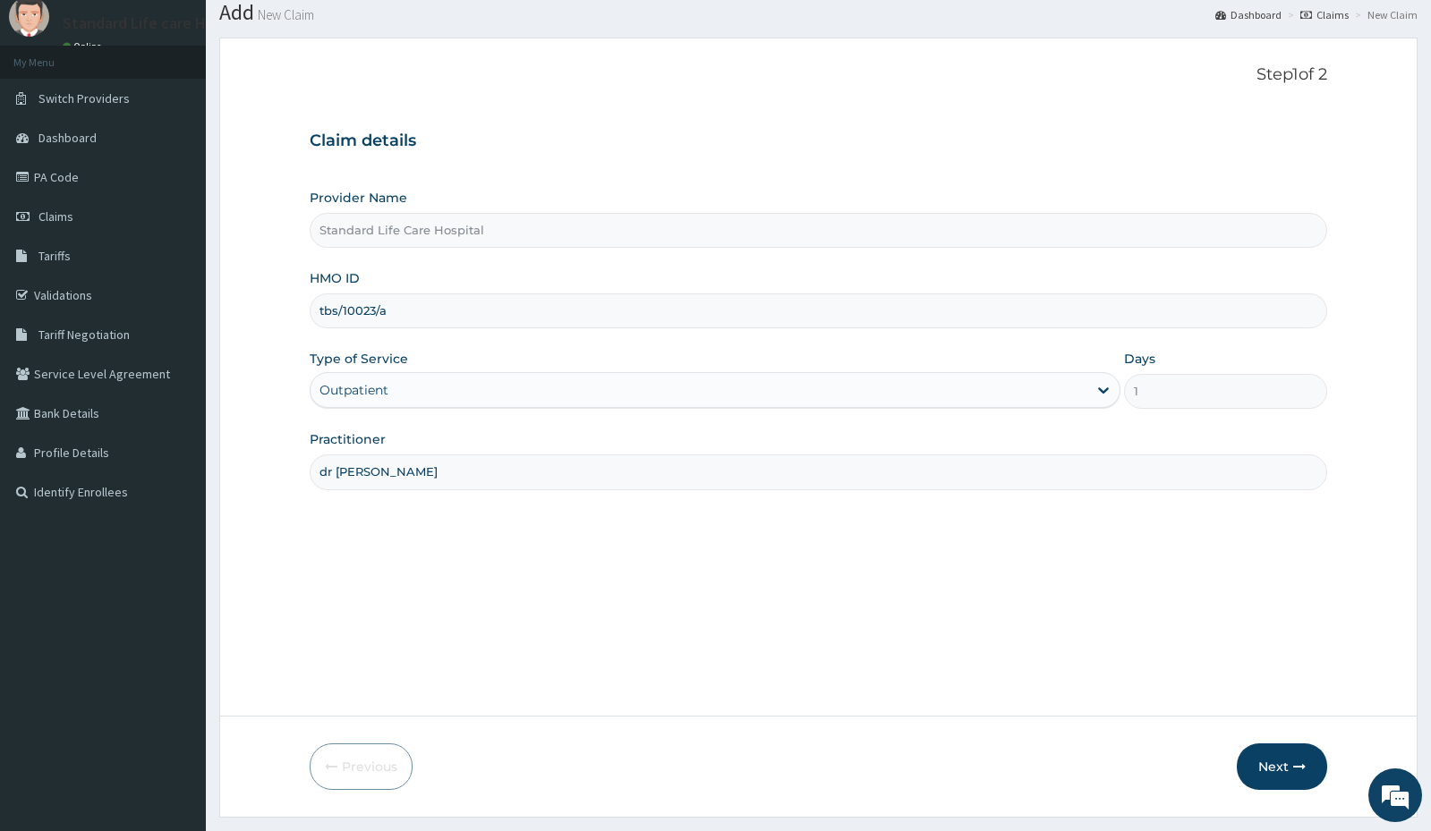
scroll to position [103, 0]
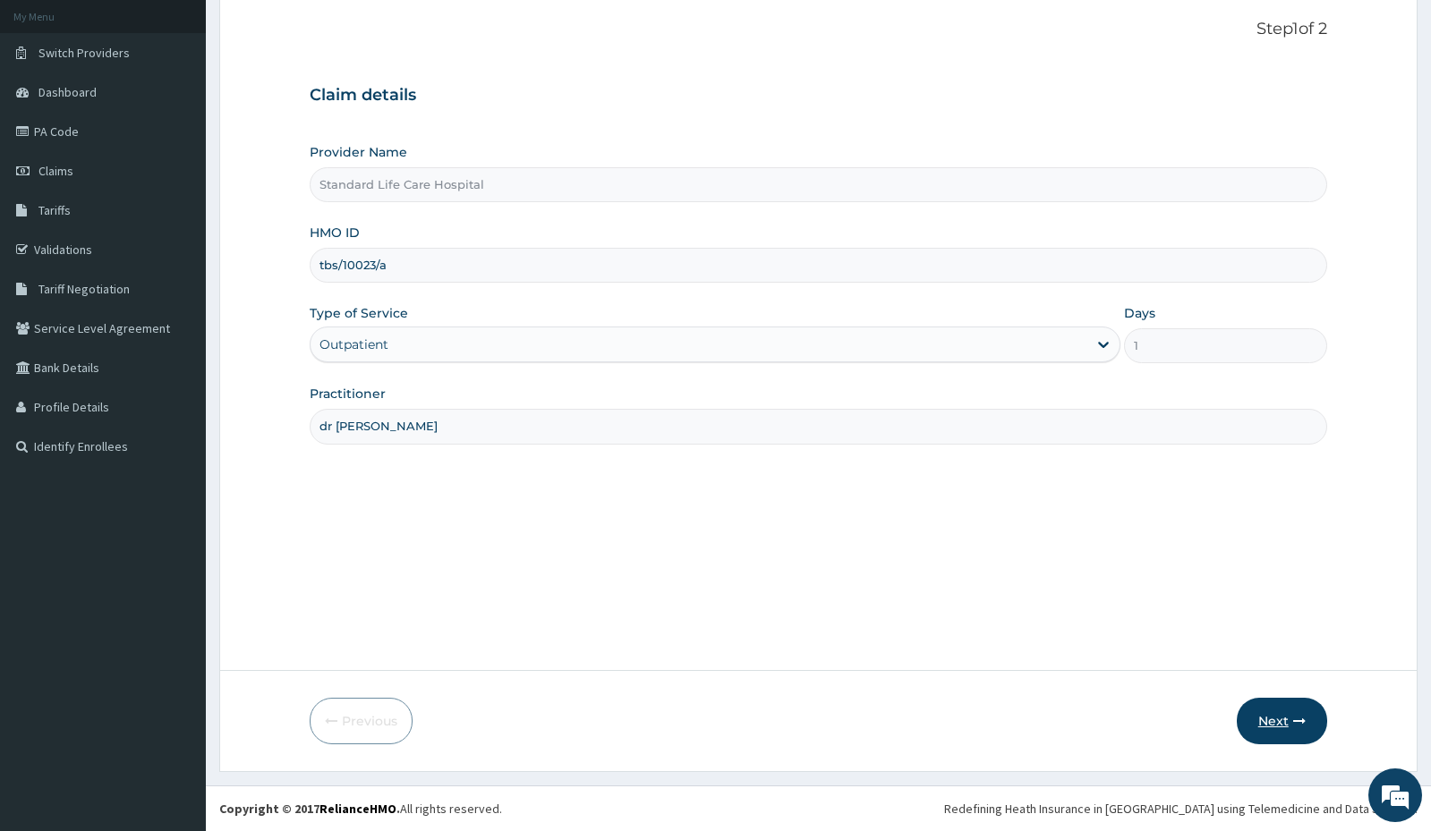
click at [1273, 720] on button "Next" at bounding box center [1282, 721] width 90 height 47
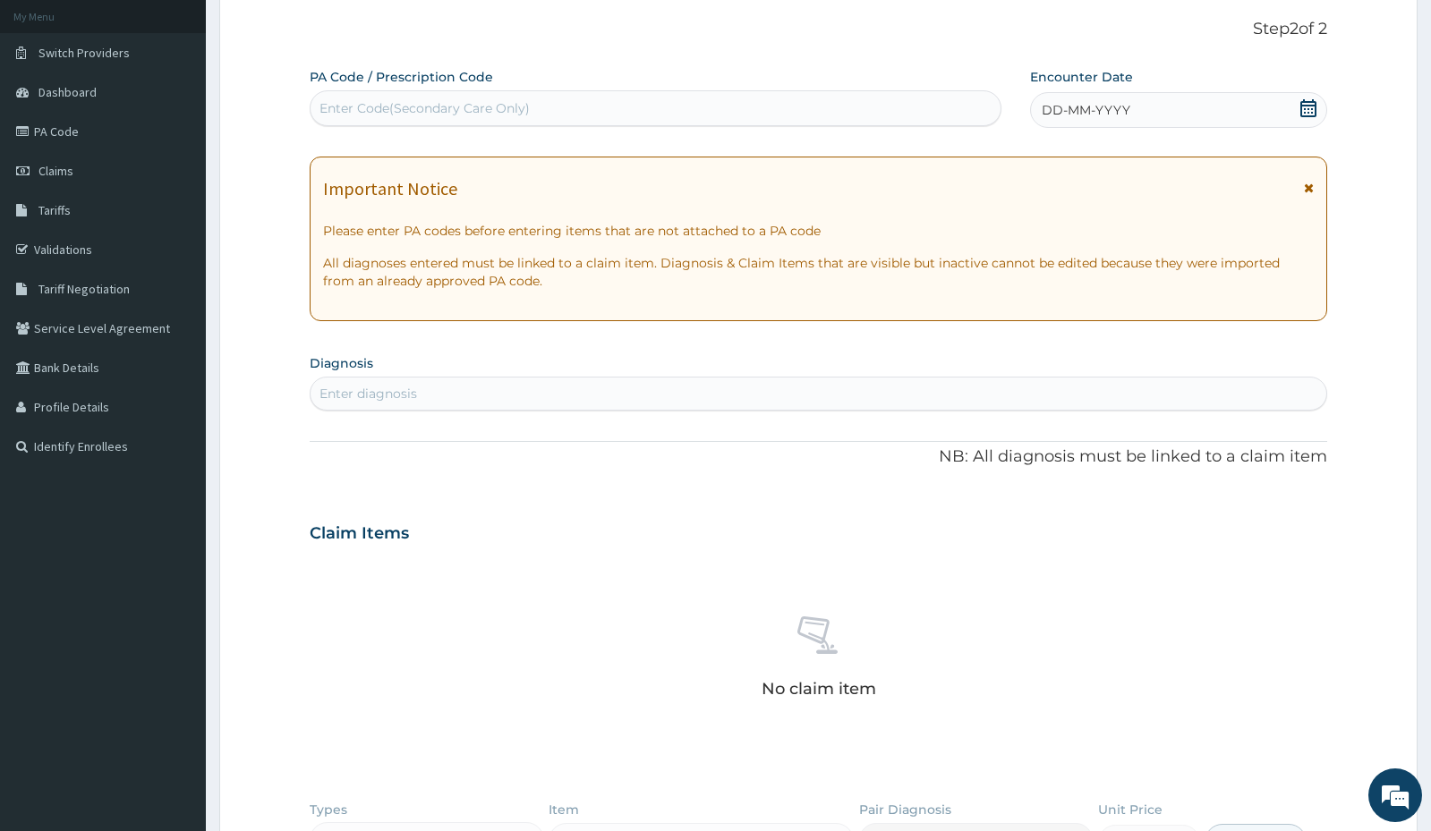
click at [1301, 106] on icon at bounding box center [1308, 108] width 16 height 18
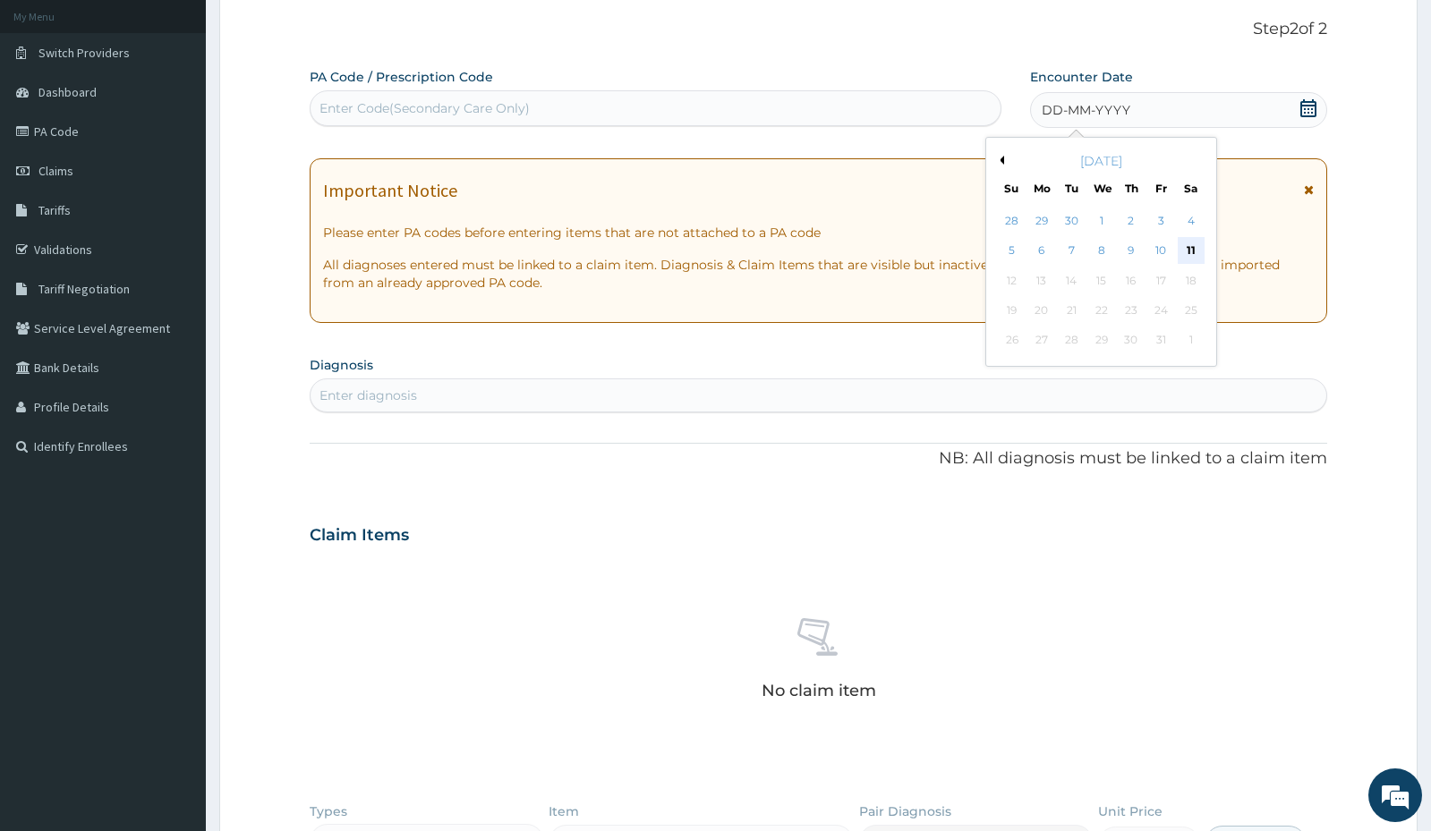
click at [1184, 248] on div "11" at bounding box center [1191, 251] width 27 height 27
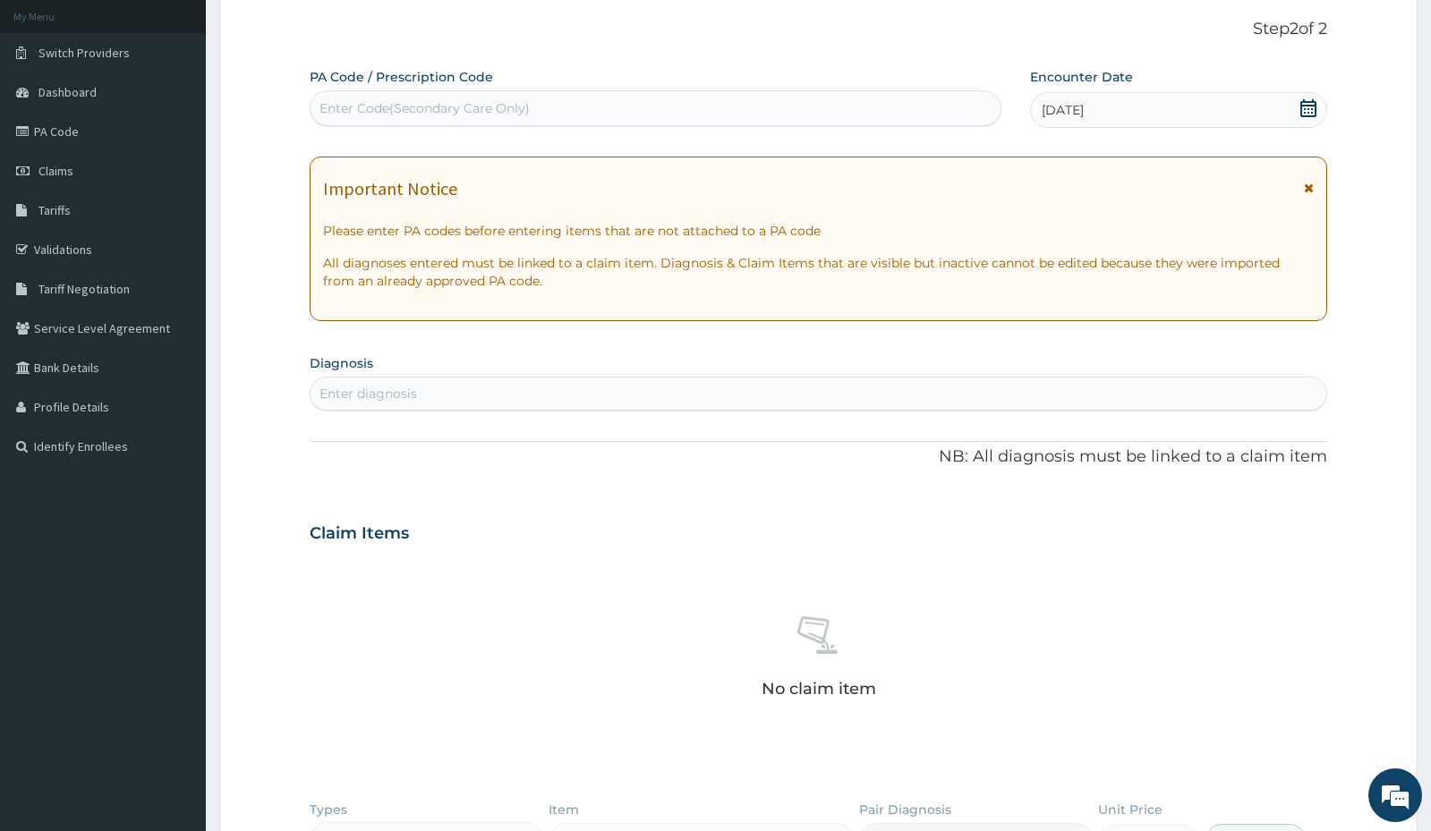
click at [494, 383] on div "Enter diagnosis" at bounding box center [818, 393] width 1015 height 29
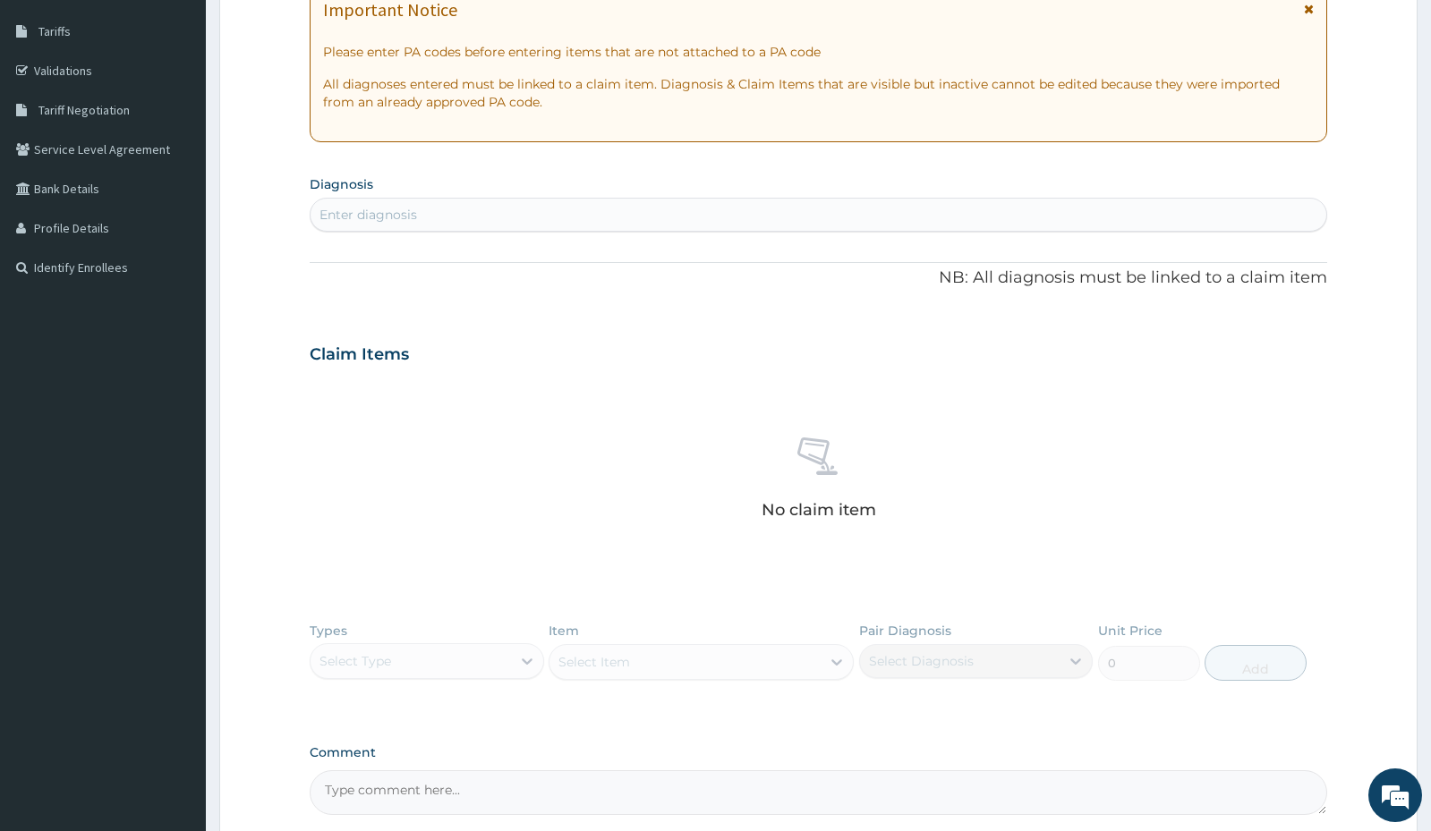
click at [441, 216] on div "Enter diagnosis" at bounding box center [818, 214] width 1015 height 29
type input "sepsis"
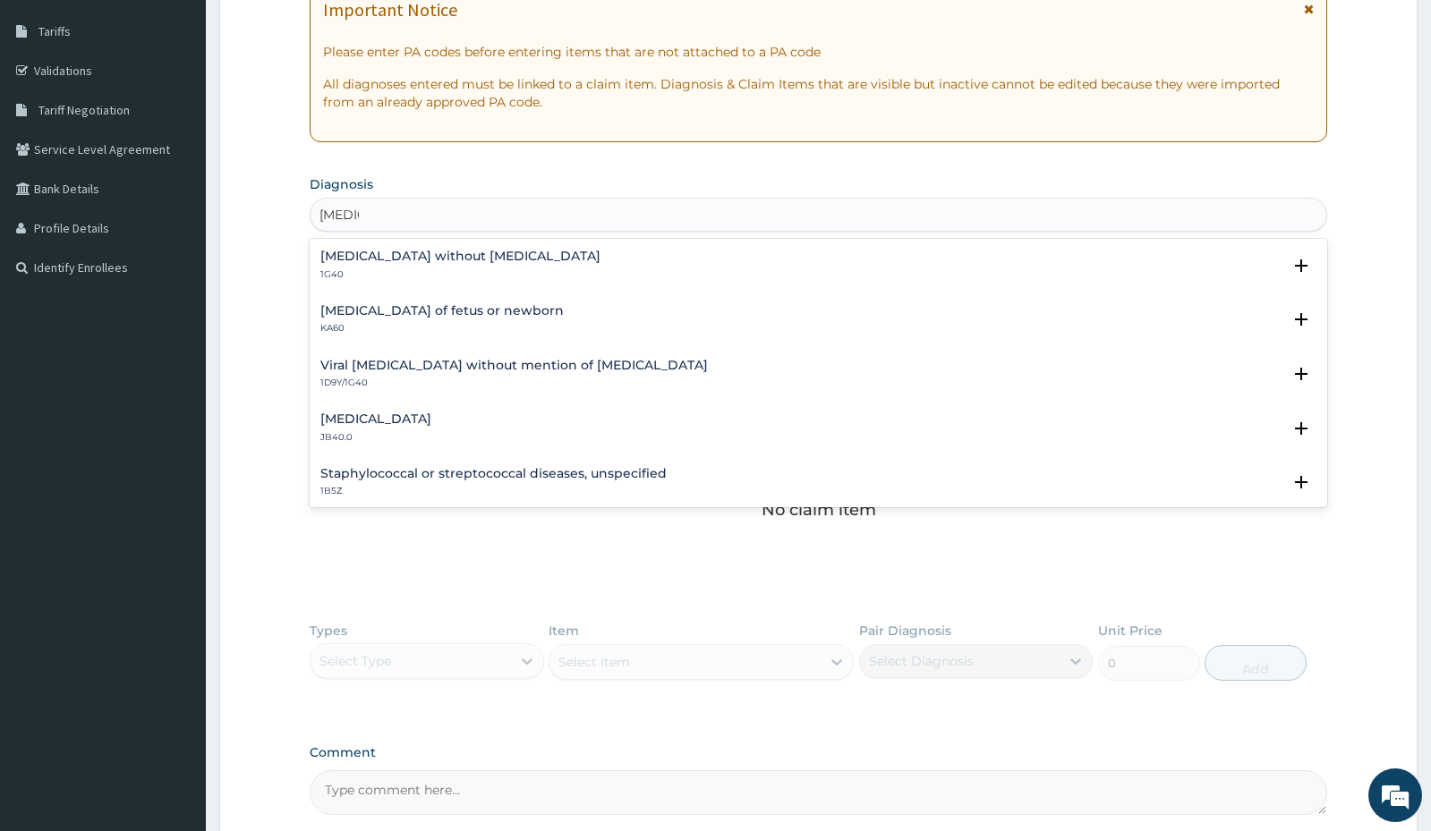
click at [381, 257] on h4 "Sepsis without septic shock" at bounding box center [460, 256] width 280 height 13
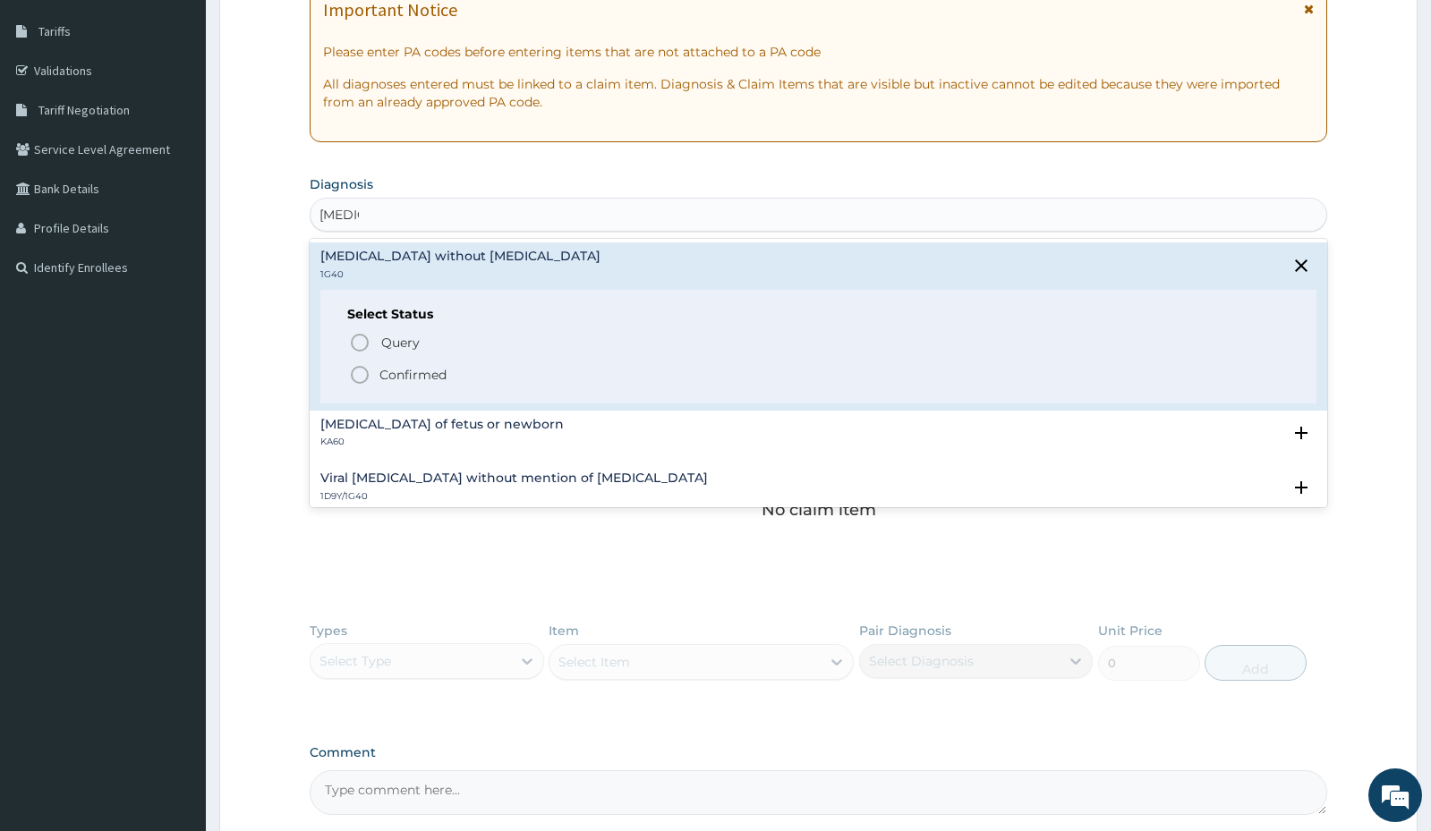
click at [360, 373] on icon "status option filled" at bounding box center [359, 374] width 21 height 21
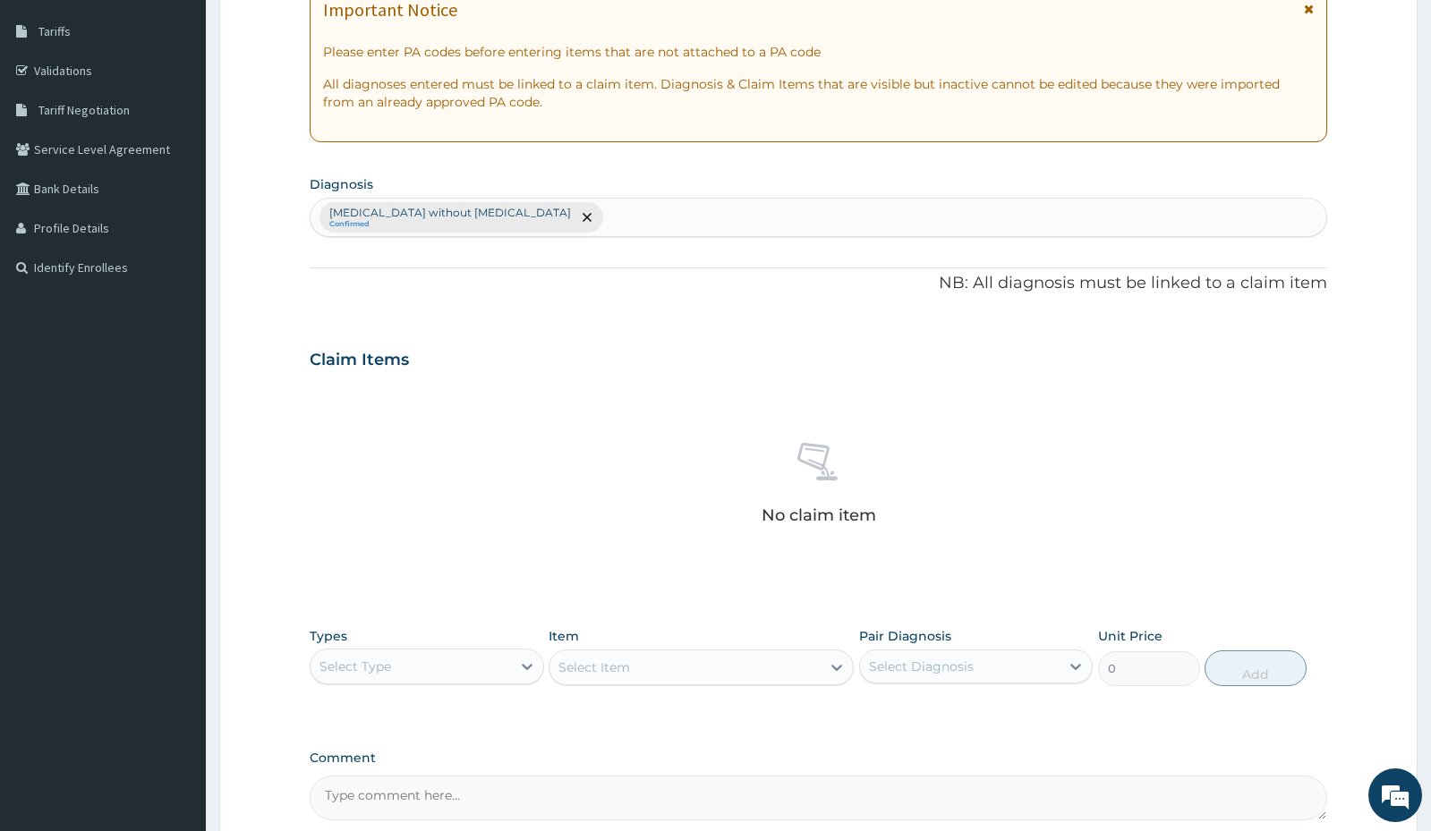
scroll to position [459, 0]
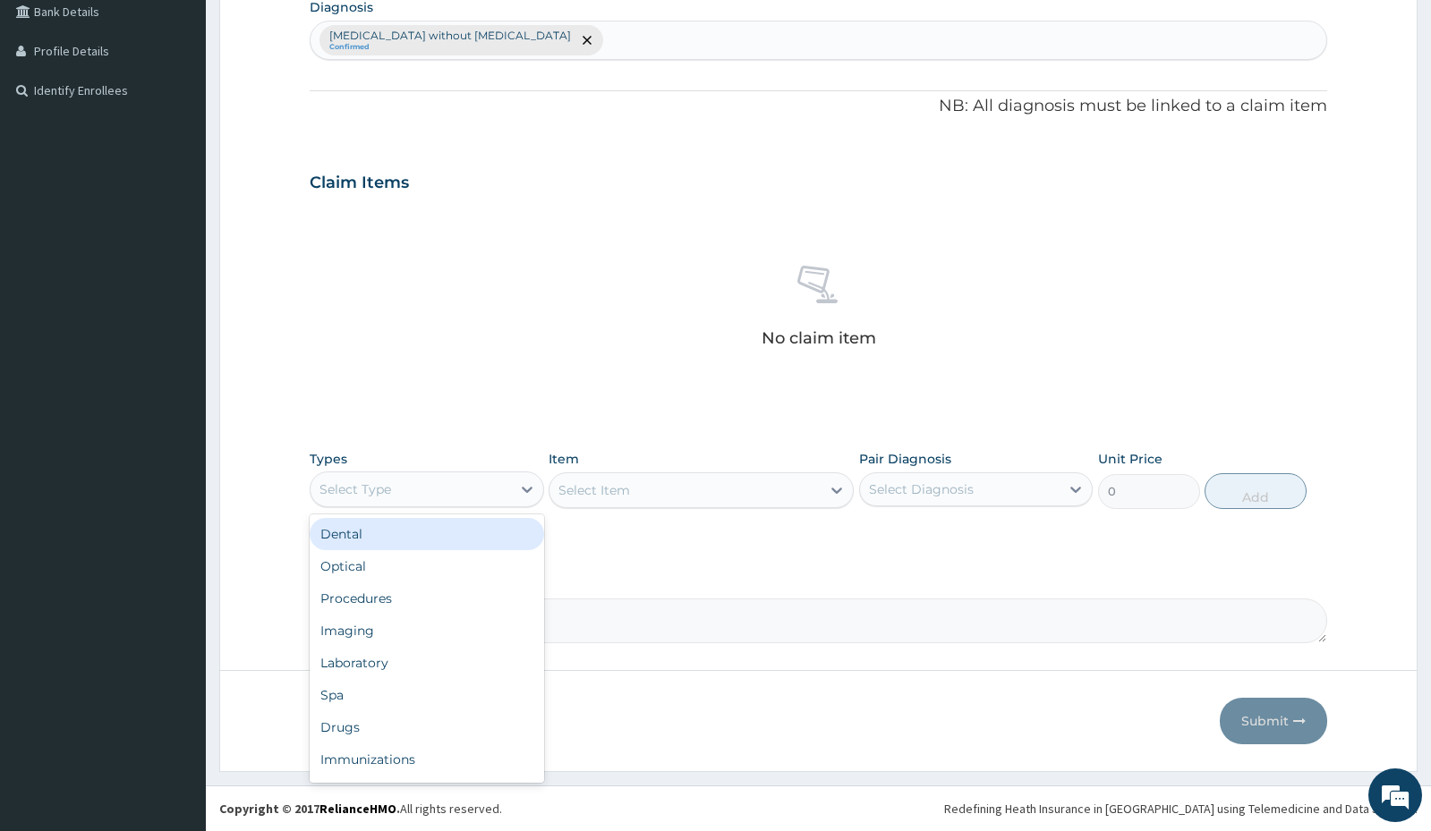
click at [397, 489] on div "Select Type" at bounding box center [411, 489] width 200 height 29
click at [402, 593] on div "Procedures" at bounding box center [427, 599] width 234 height 32
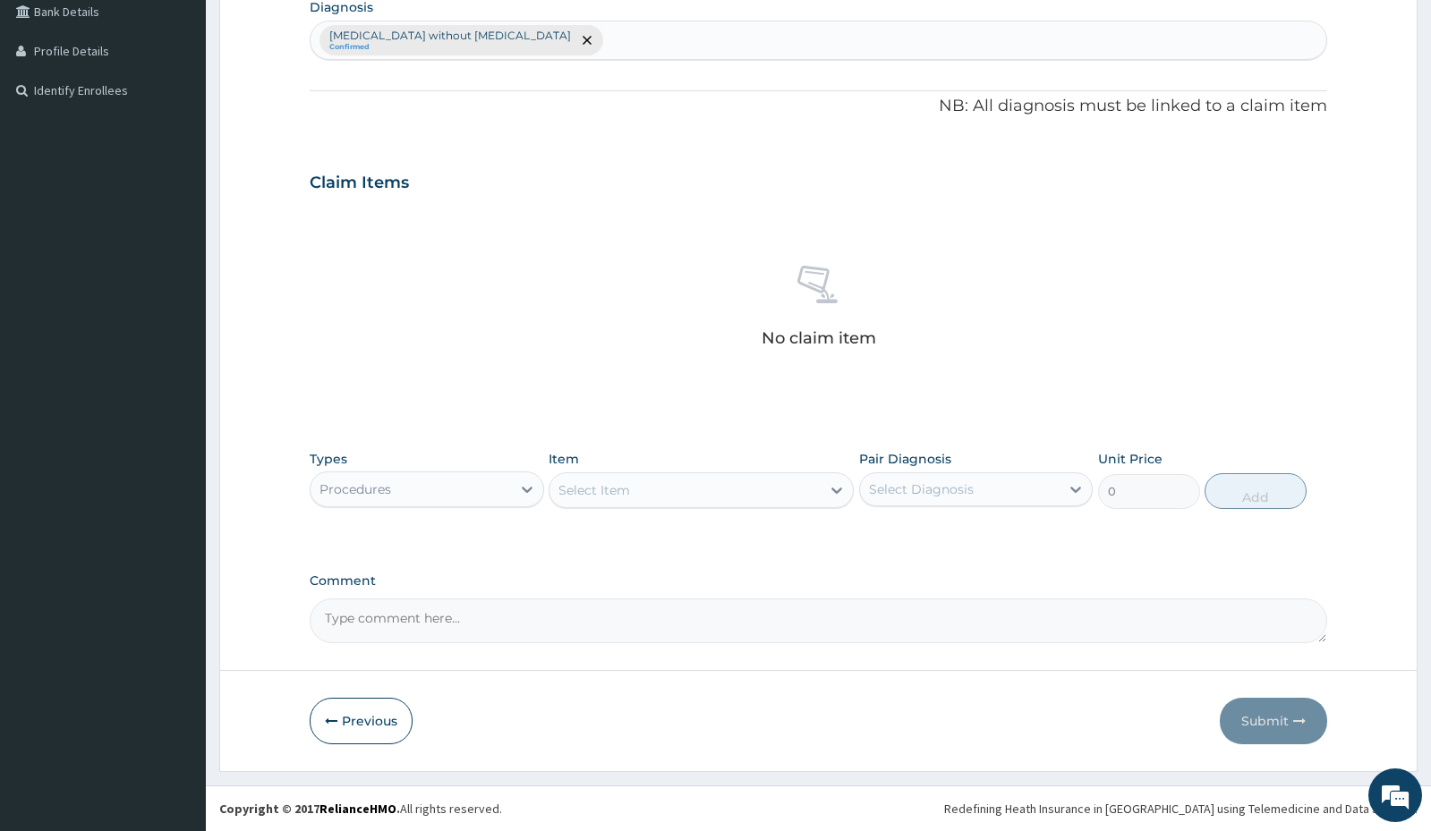
click at [576, 480] on div "Select Item" at bounding box center [684, 490] width 271 height 29
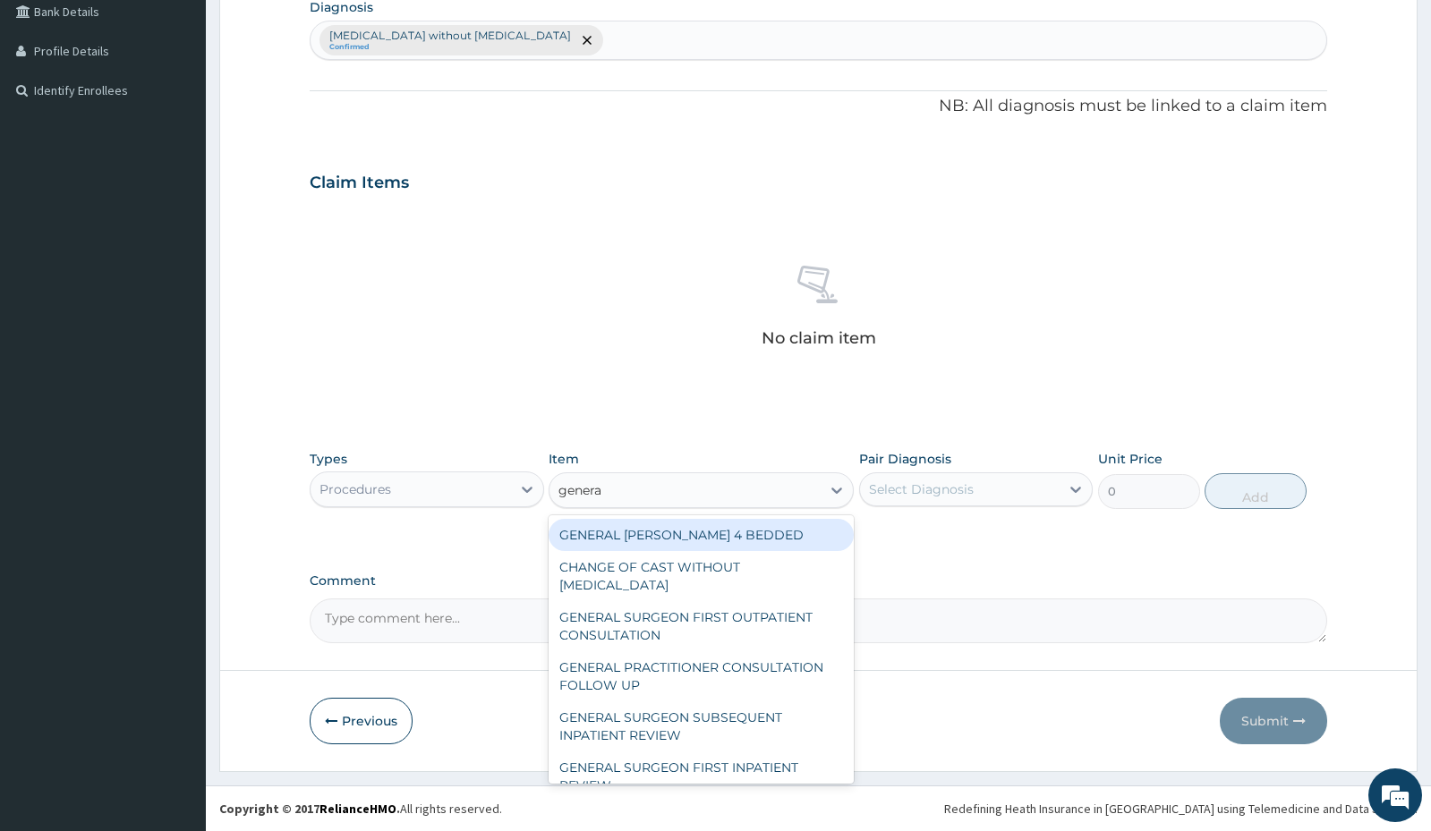
type input "general"
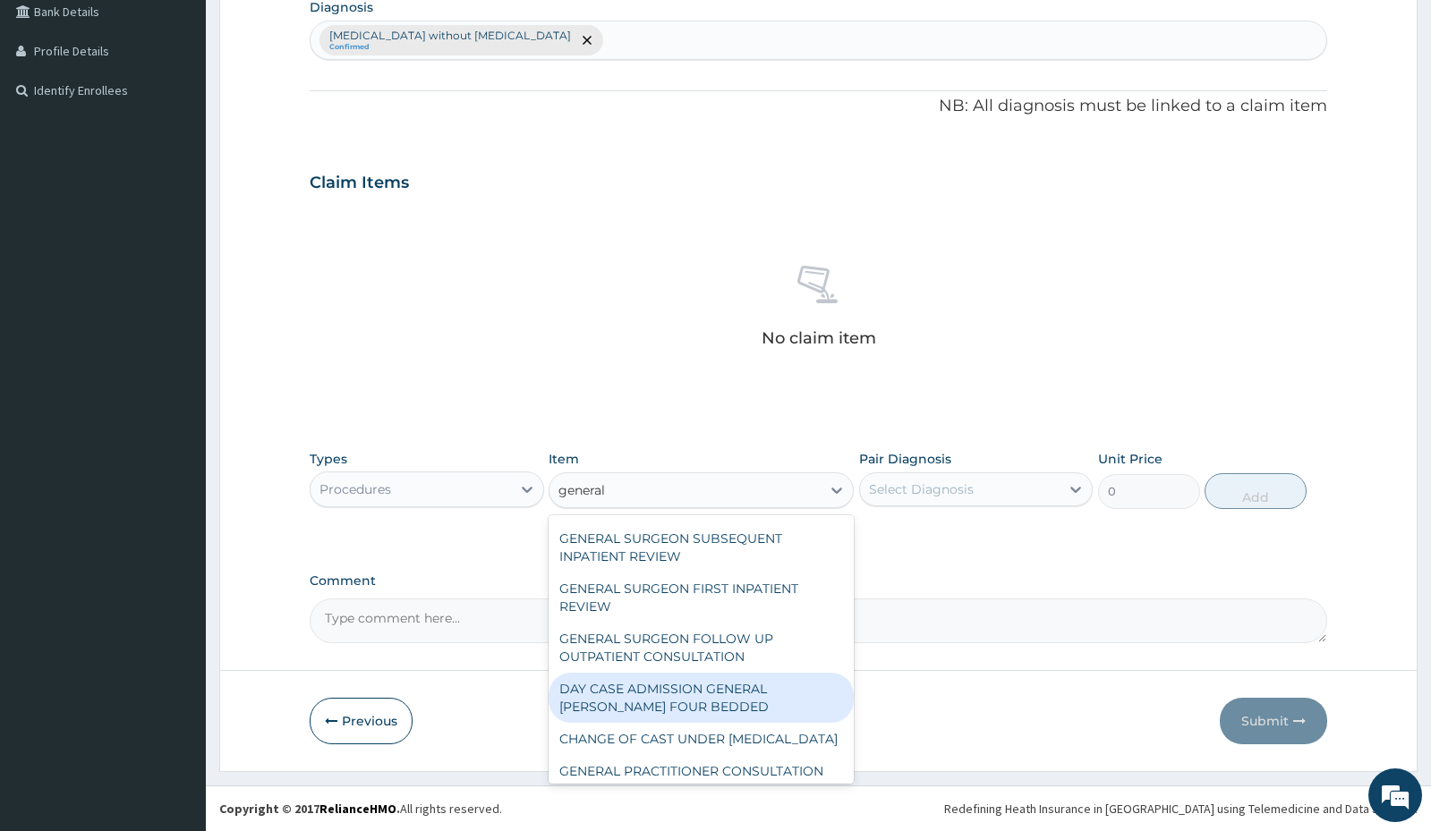
scroll to position [222, 0]
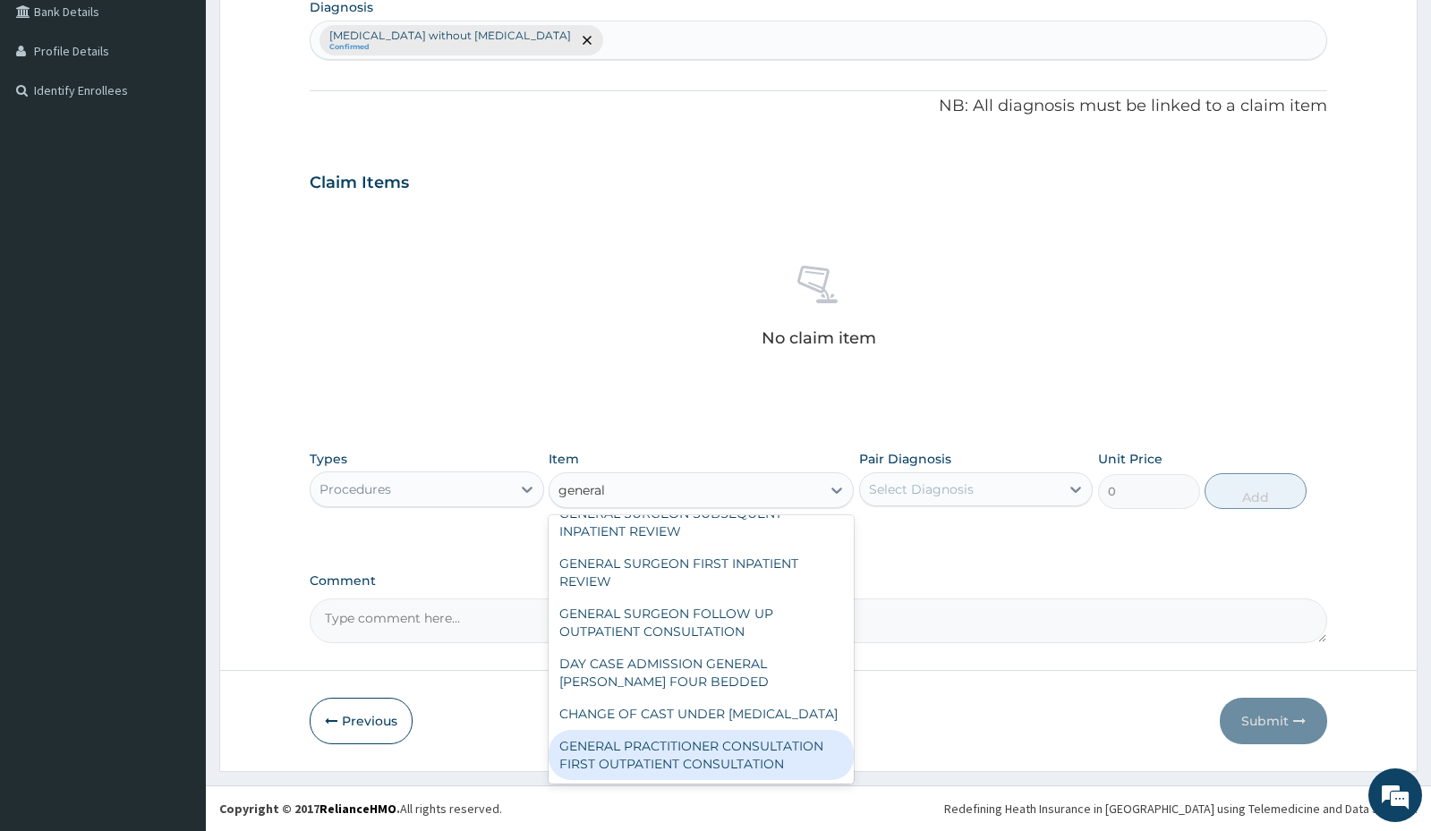
click at [602, 752] on div "GENERAL PRACTITIONER CONSULTATION FIRST OUTPATIENT CONSULTATION" at bounding box center [701, 755] width 305 height 50
type input "3000"
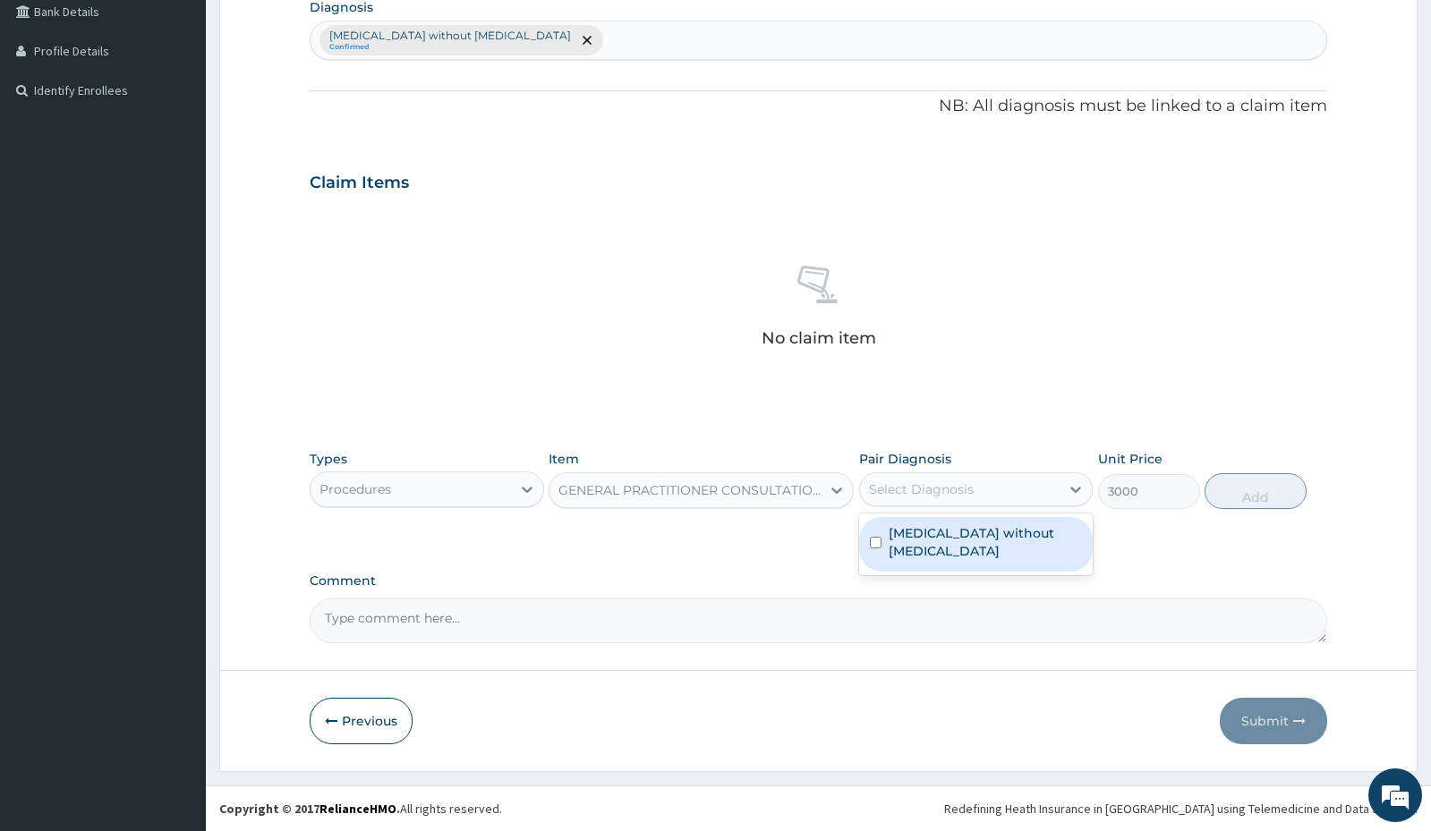
click at [928, 486] on div "Select Diagnosis" at bounding box center [921, 490] width 105 height 18
click at [906, 525] on label "Sepsis without septic shock" at bounding box center [985, 542] width 193 height 36
checkbox input "true"
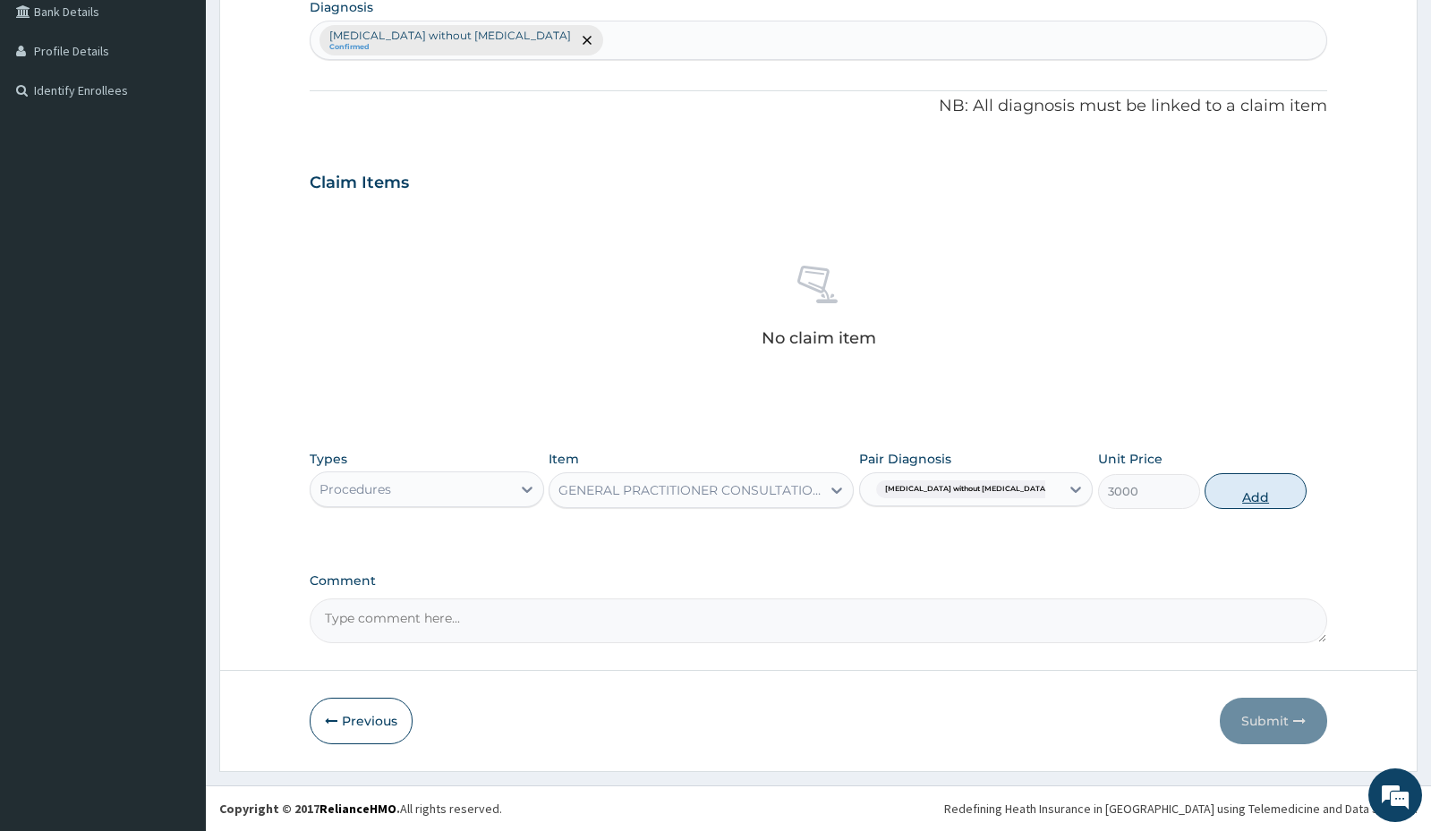
click at [1254, 496] on button "Add" at bounding box center [1256, 491] width 102 height 36
type input "0"
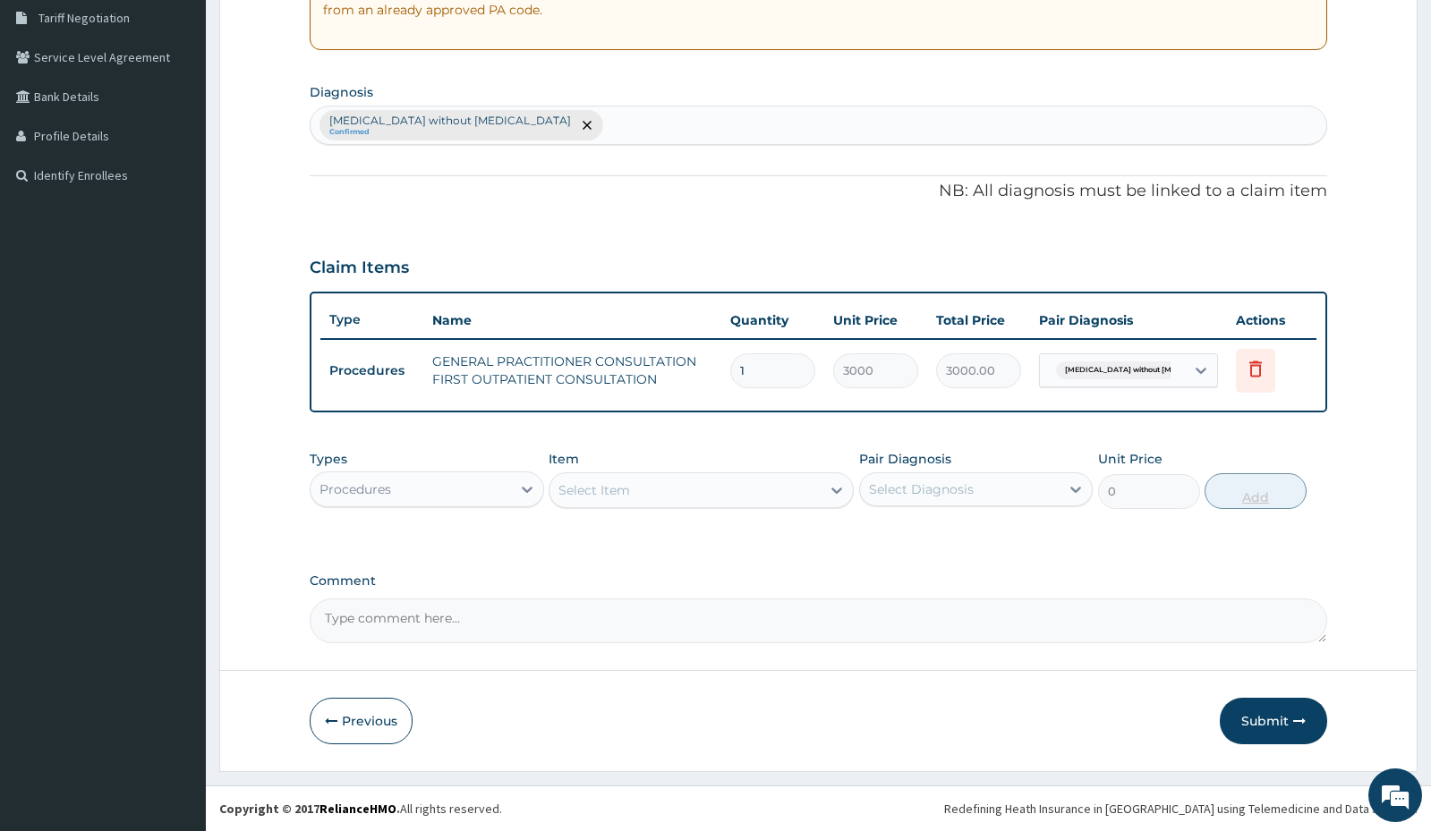
scroll to position [374, 0]
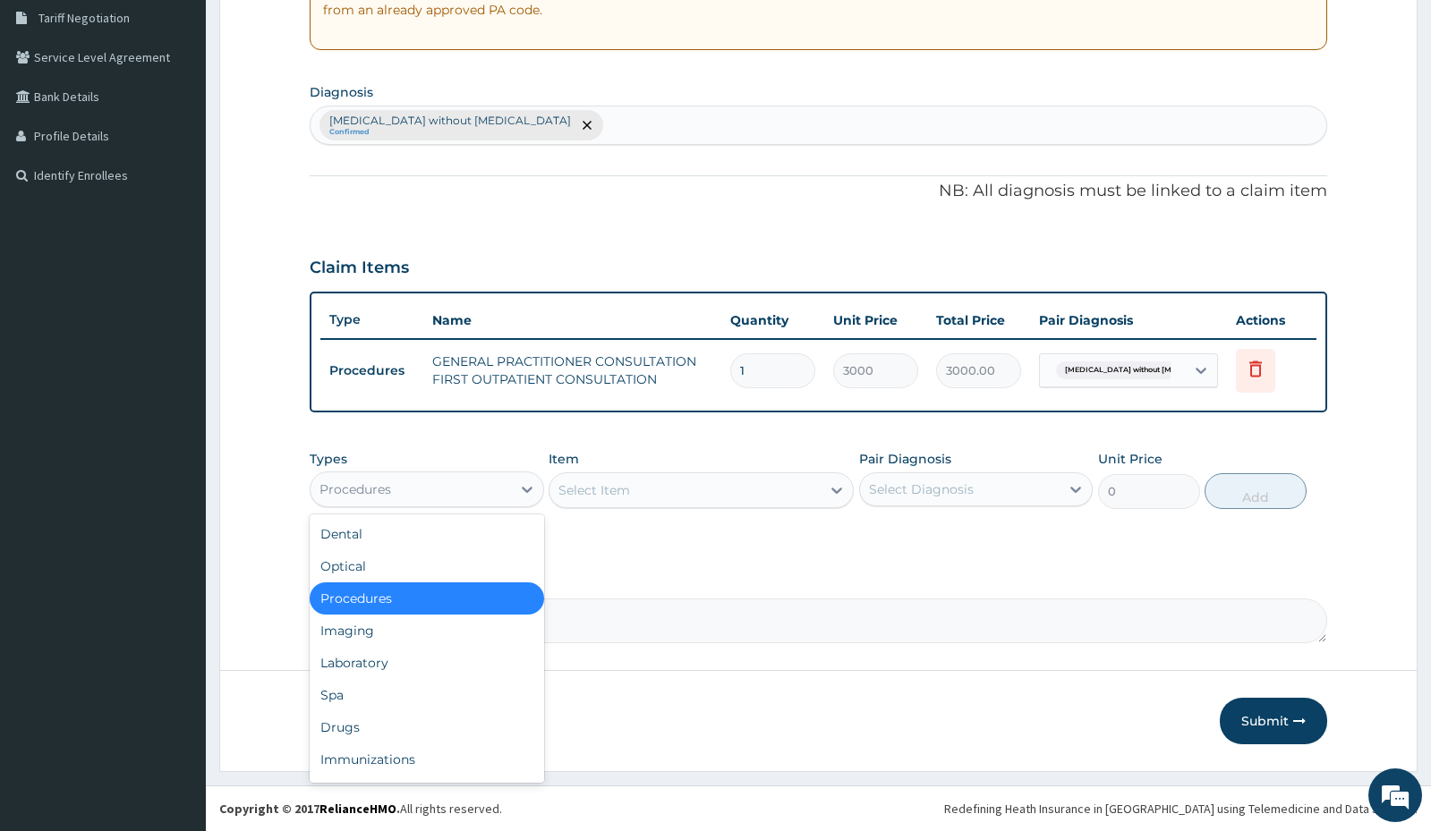
click at [489, 497] on div "Procedures" at bounding box center [411, 489] width 200 height 29
click at [348, 727] on div "Drugs" at bounding box center [427, 727] width 234 height 32
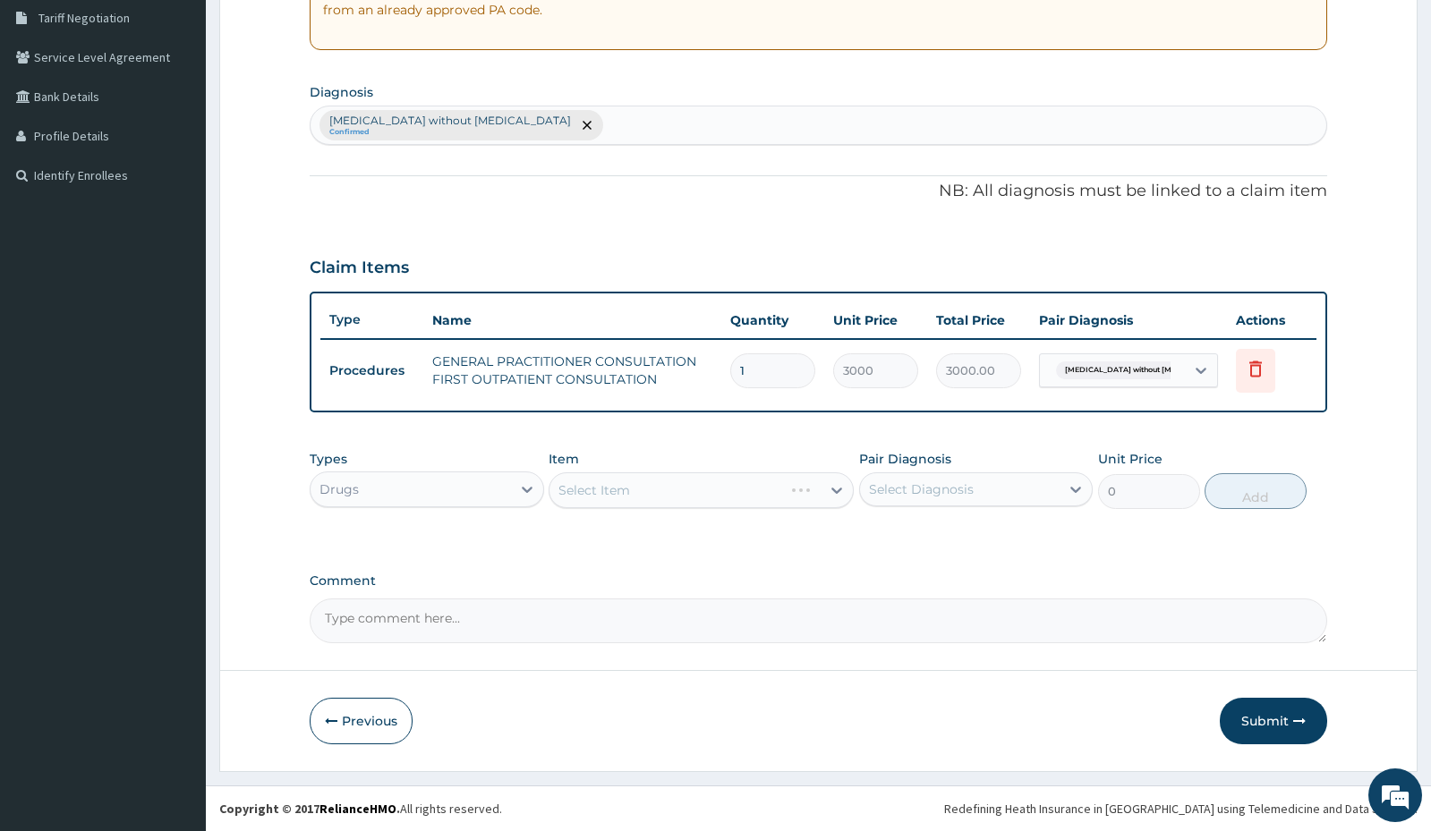
click at [645, 493] on div "Select Item" at bounding box center [701, 491] width 305 height 36
click at [645, 493] on div "Select Item" at bounding box center [684, 490] width 271 height 29
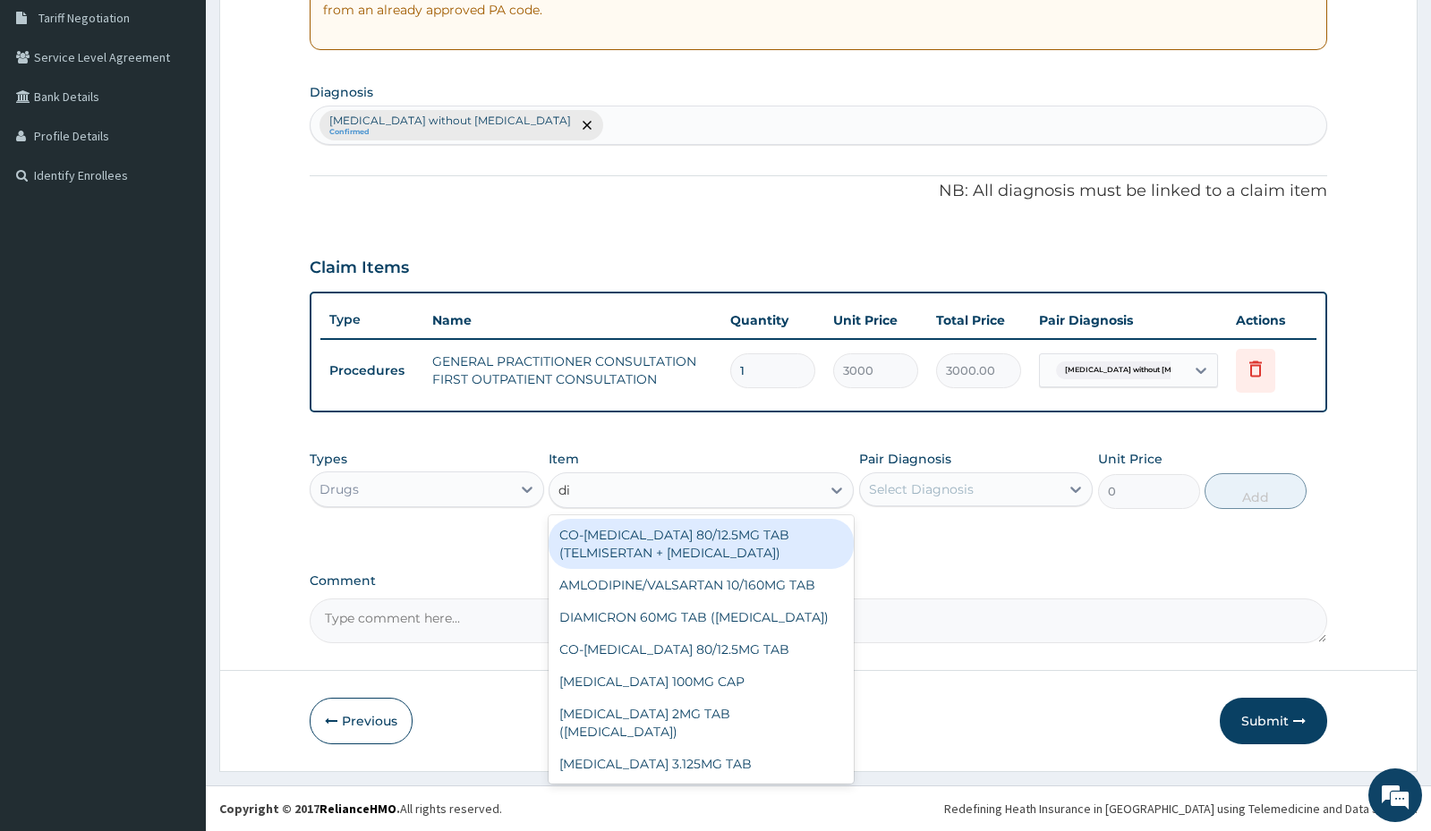
type input "dic"
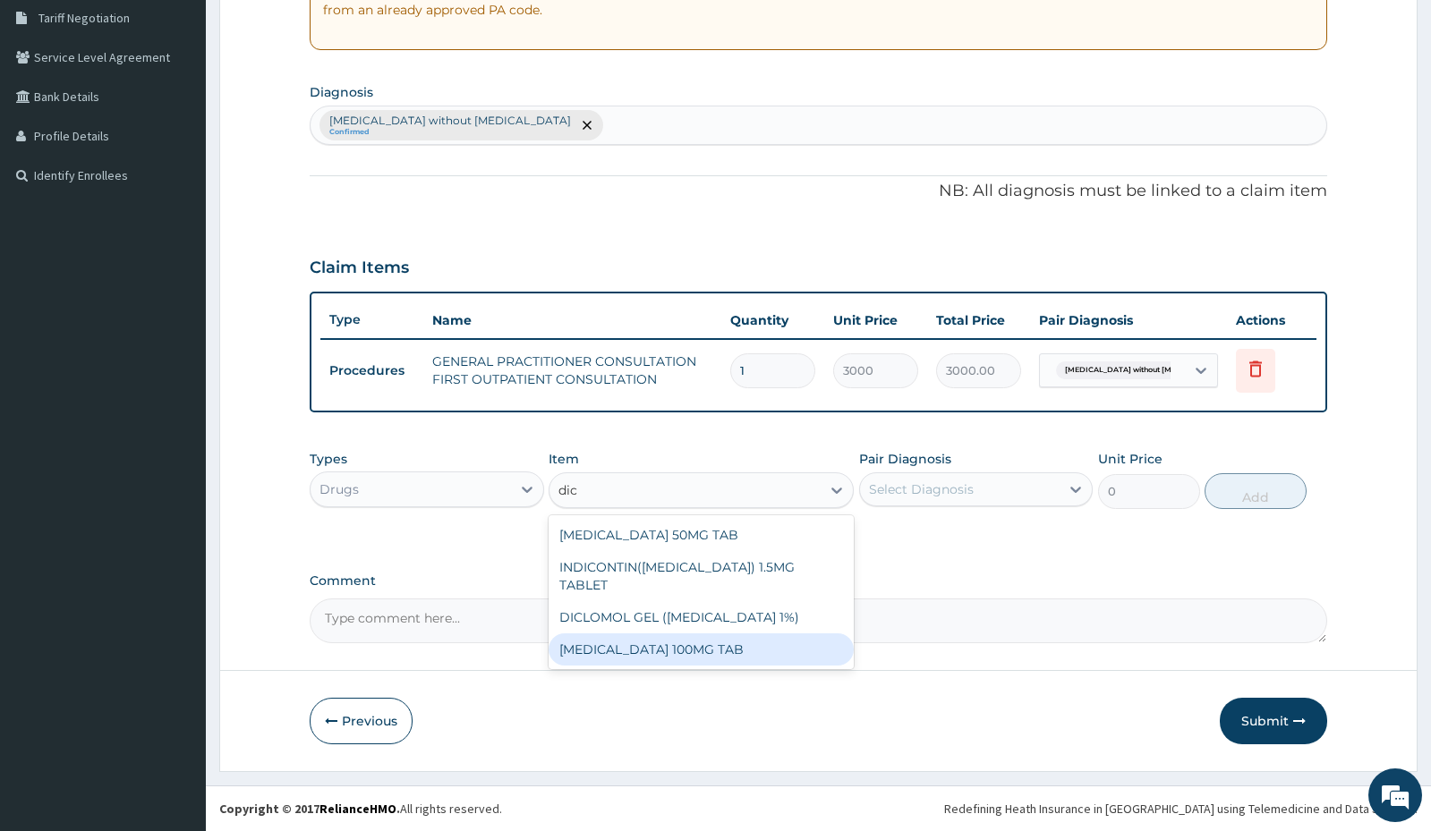
click at [595, 634] on div "DICLOFENAC 100MG TAB" at bounding box center [701, 650] width 305 height 32
type input "63"
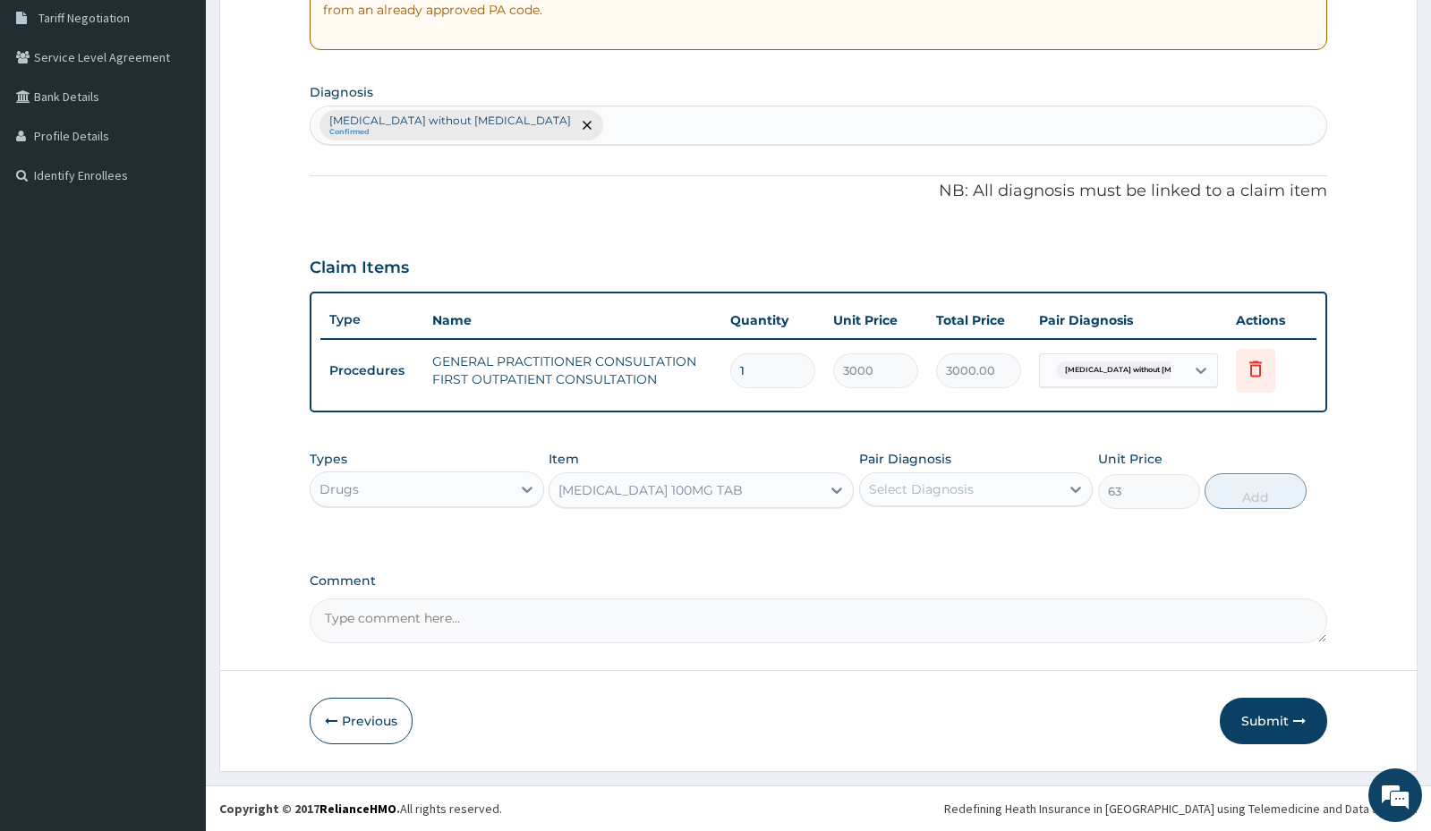
click at [609, 122] on div "Sepsis without septic shock Confirmed" at bounding box center [818, 125] width 1015 height 38
type input "myalgia"
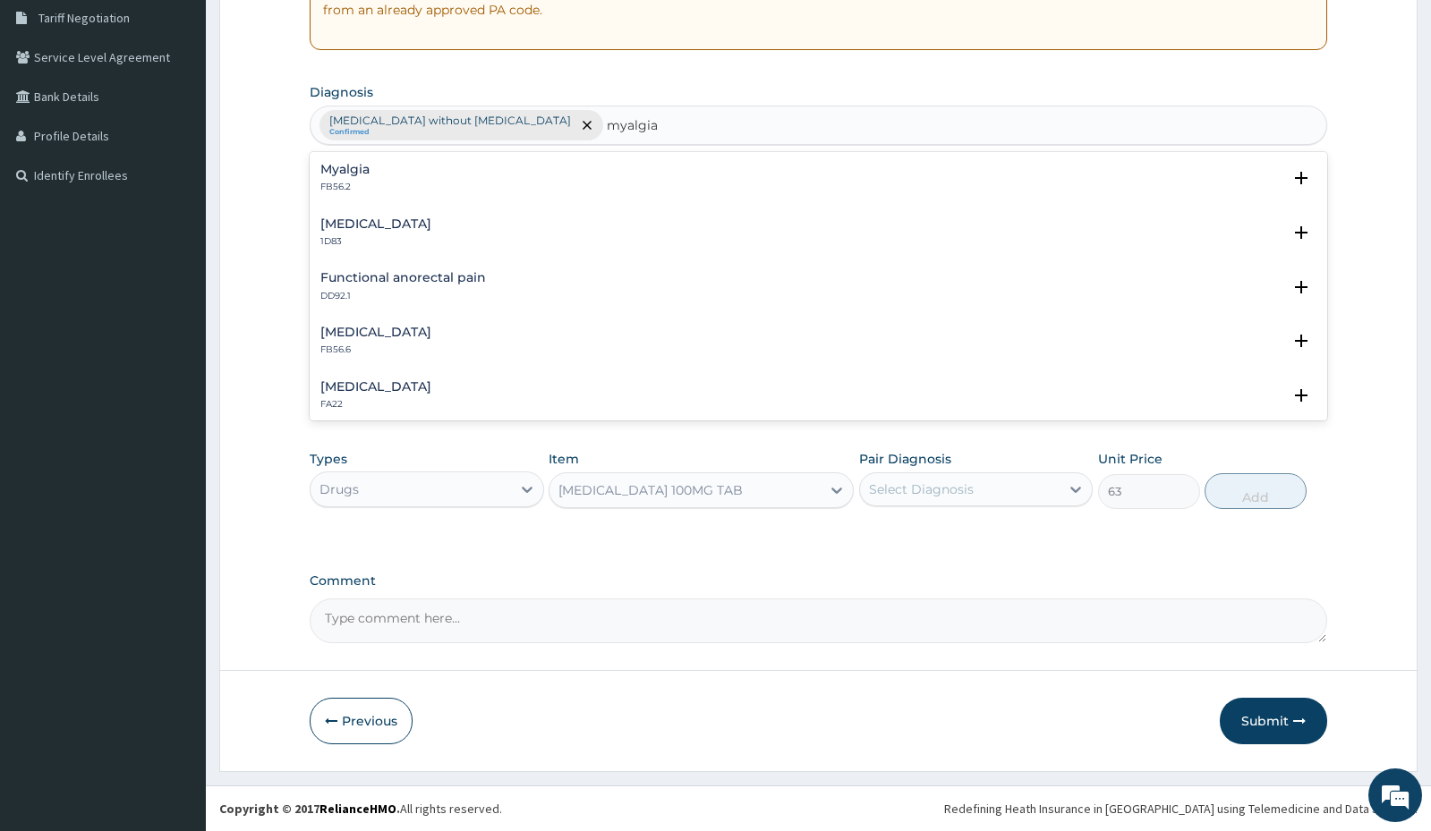
click at [351, 175] on h4 "Myalgia" at bounding box center [344, 169] width 49 height 13
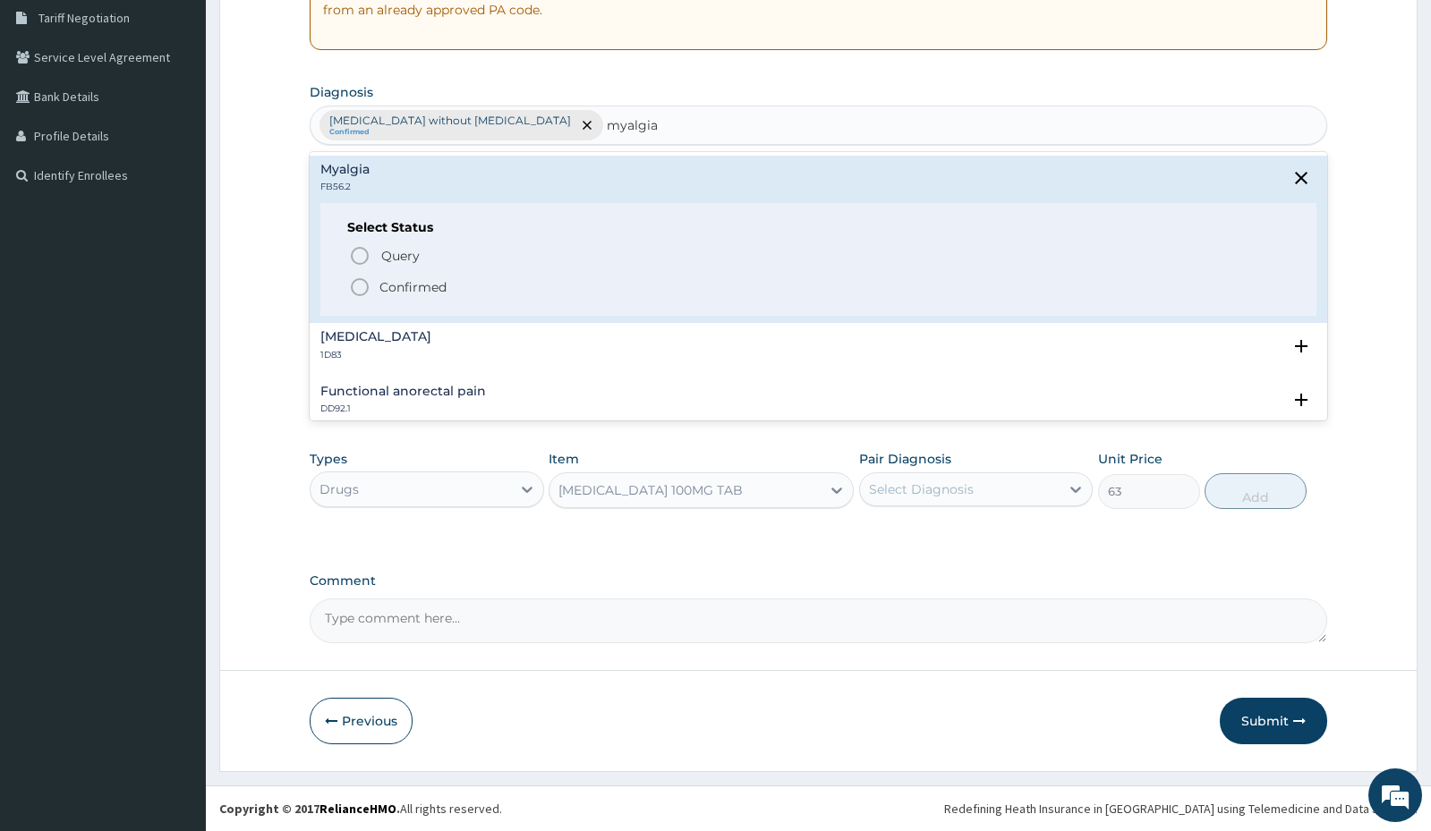
click at [364, 291] on icon "status option filled" at bounding box center [359, 287] width 21 height 21
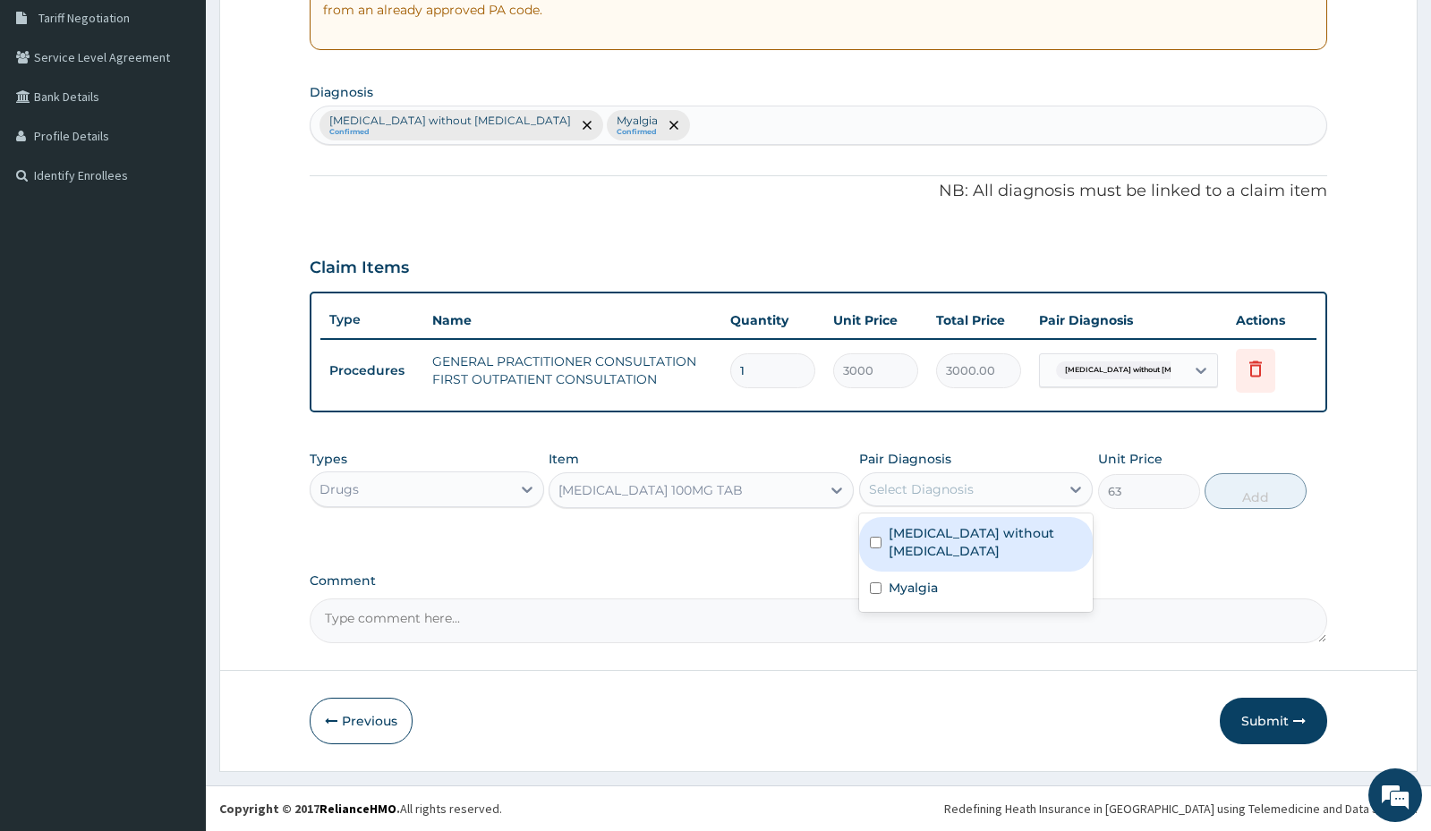
click at [915, 481] on div "Select Diagnosis" at bounding box center [921, 490] width 105 height 18
click at [889, 540] on label "Sepsis without septic shock" at bounding box center [985, 542] width 193 height 36
checkbox input "true"
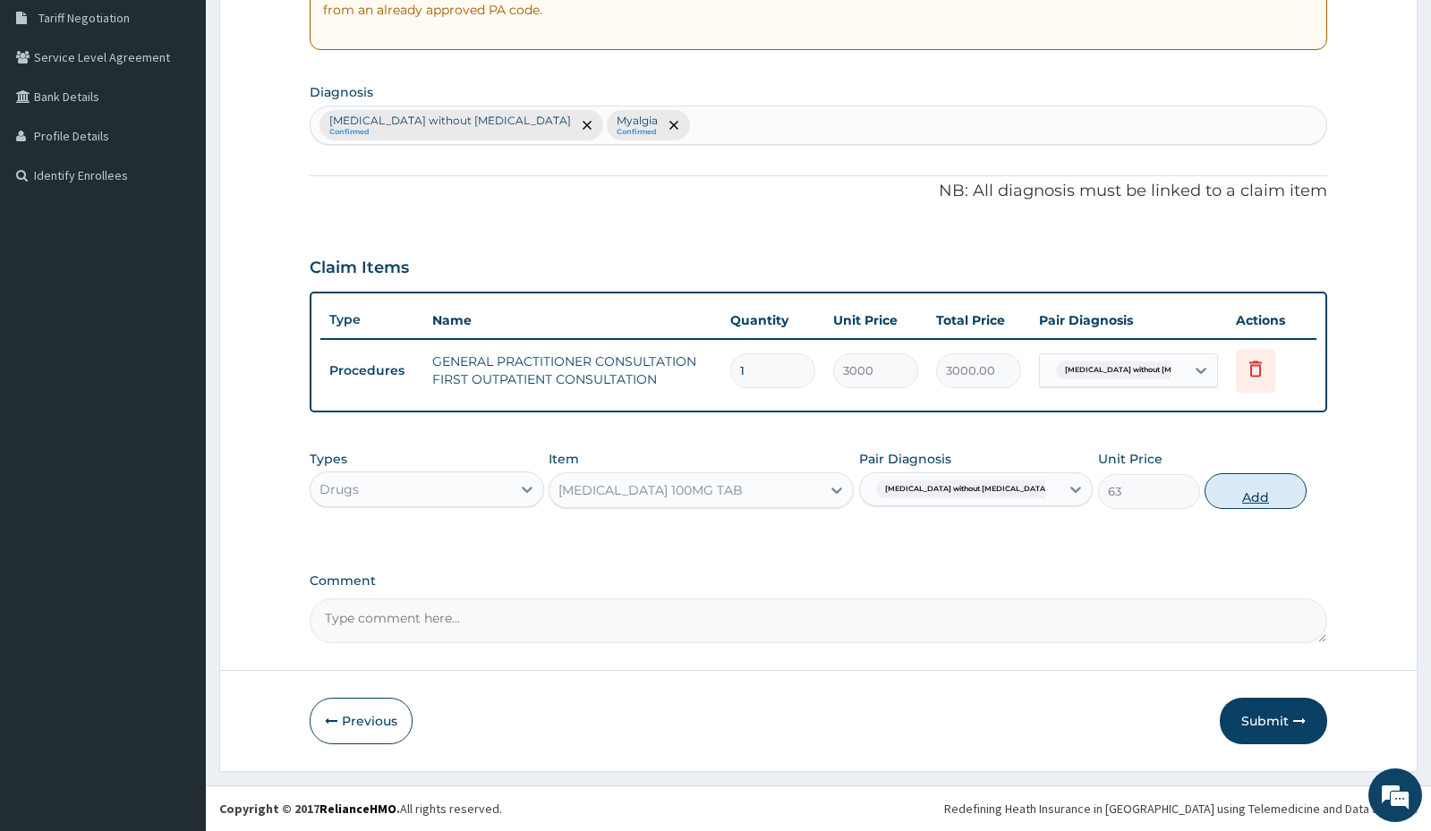
click at [1251, 499] on button "Add" at bounding box center [1256, 491] width 102 height 36
type input "0"
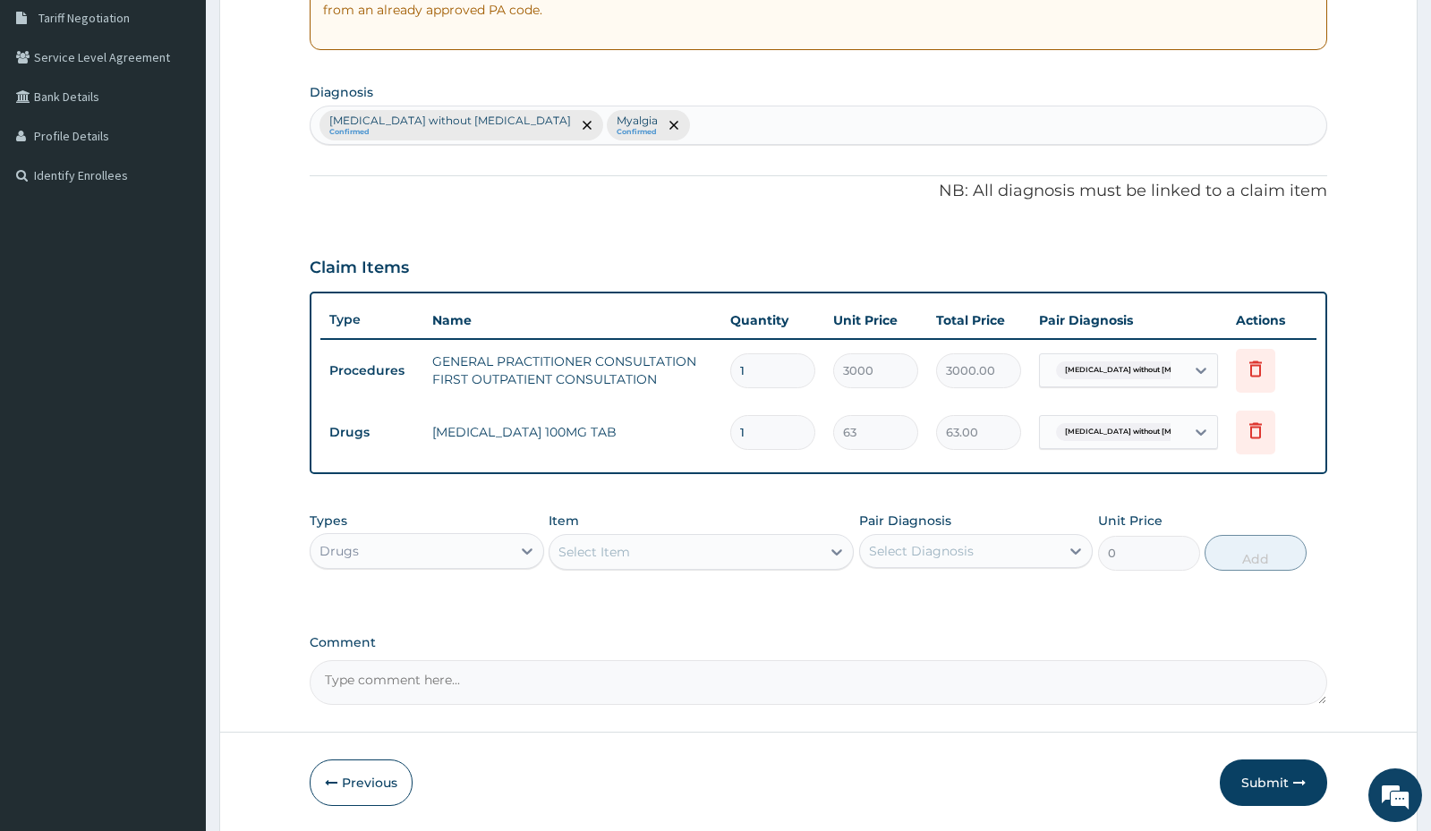
click at [642, 544] on div "Select Item" at bounding box center [684, 552] width 271 height 29
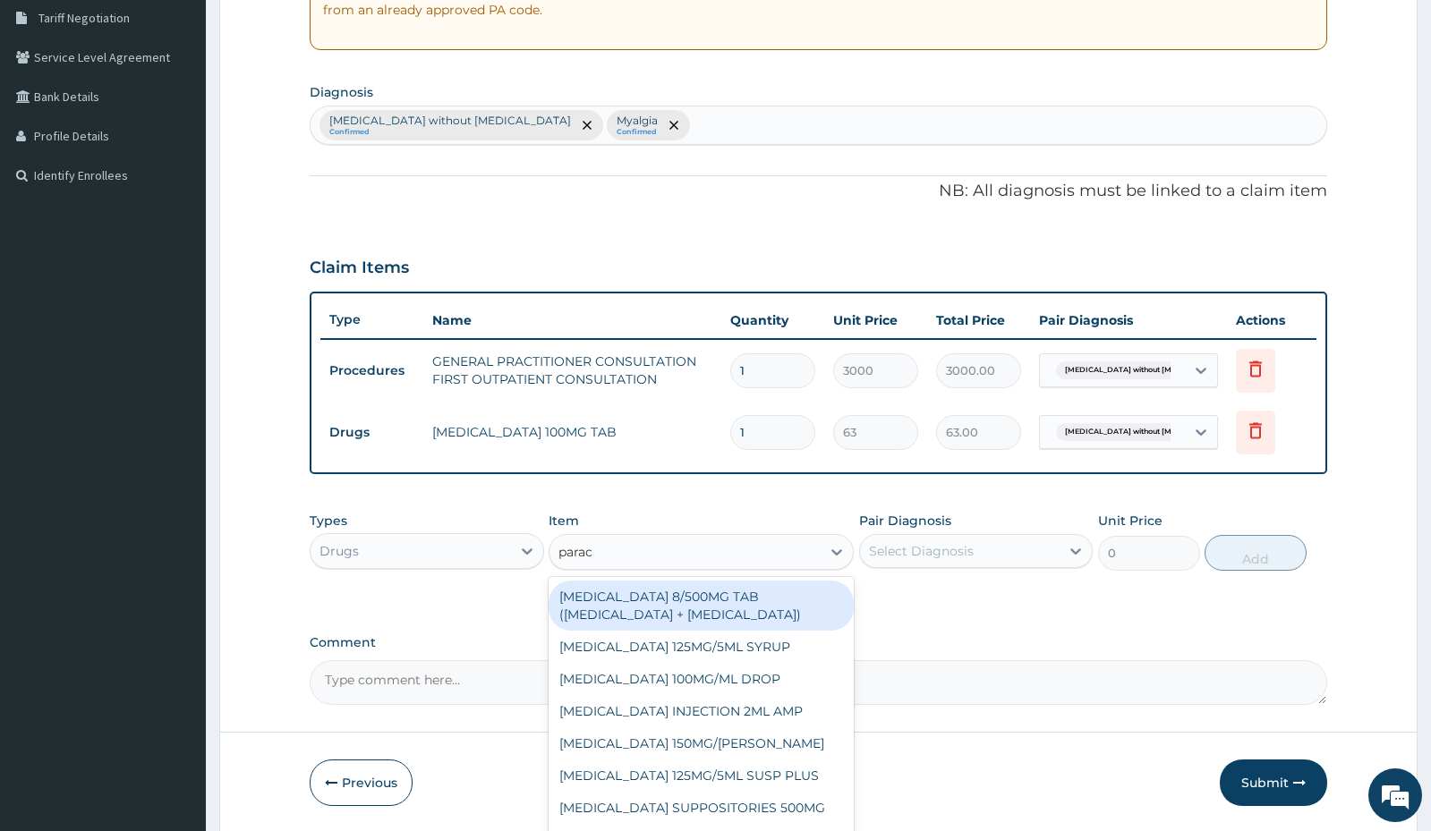
type input "parace"
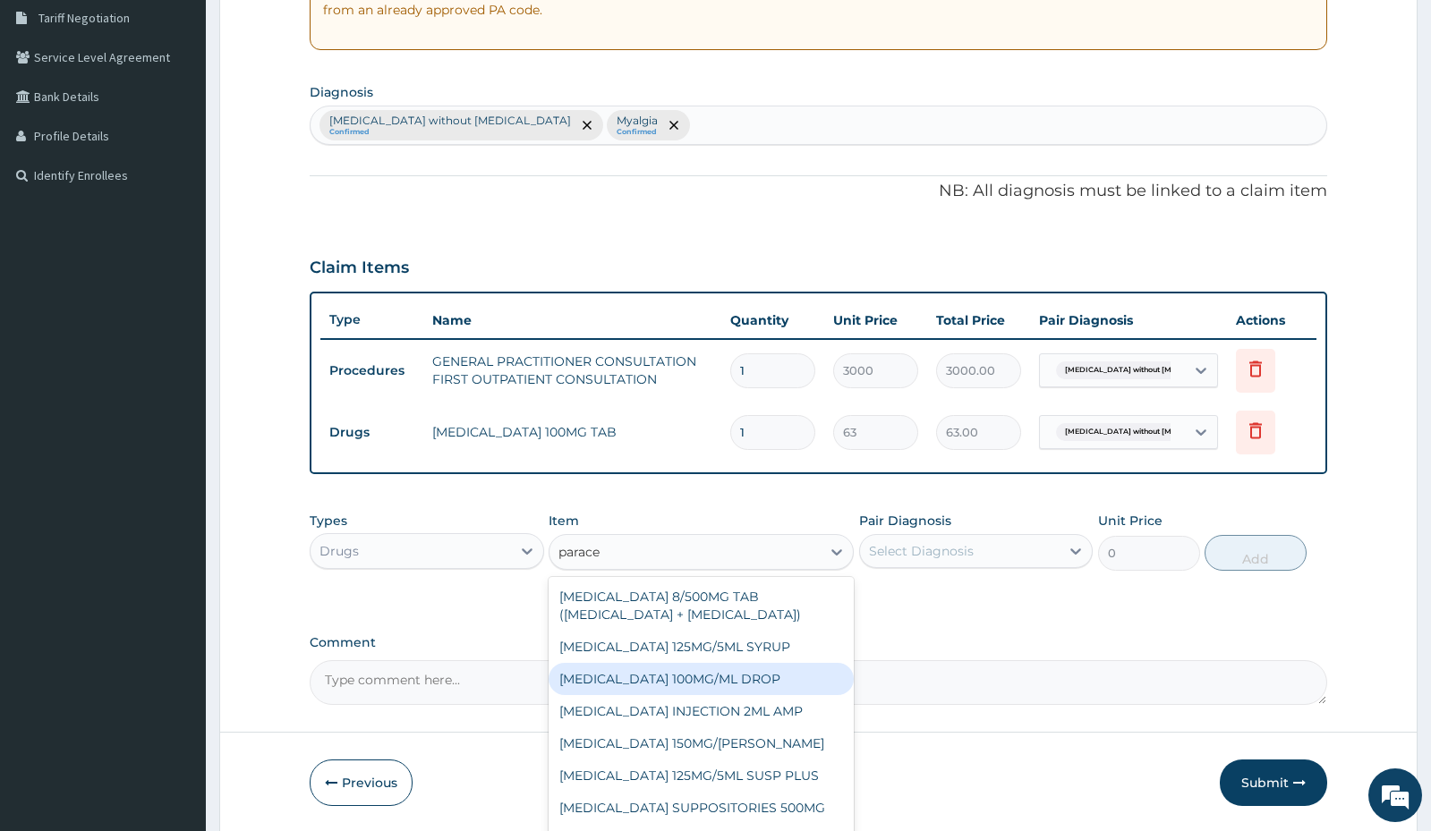
scroll to position [14, 0]
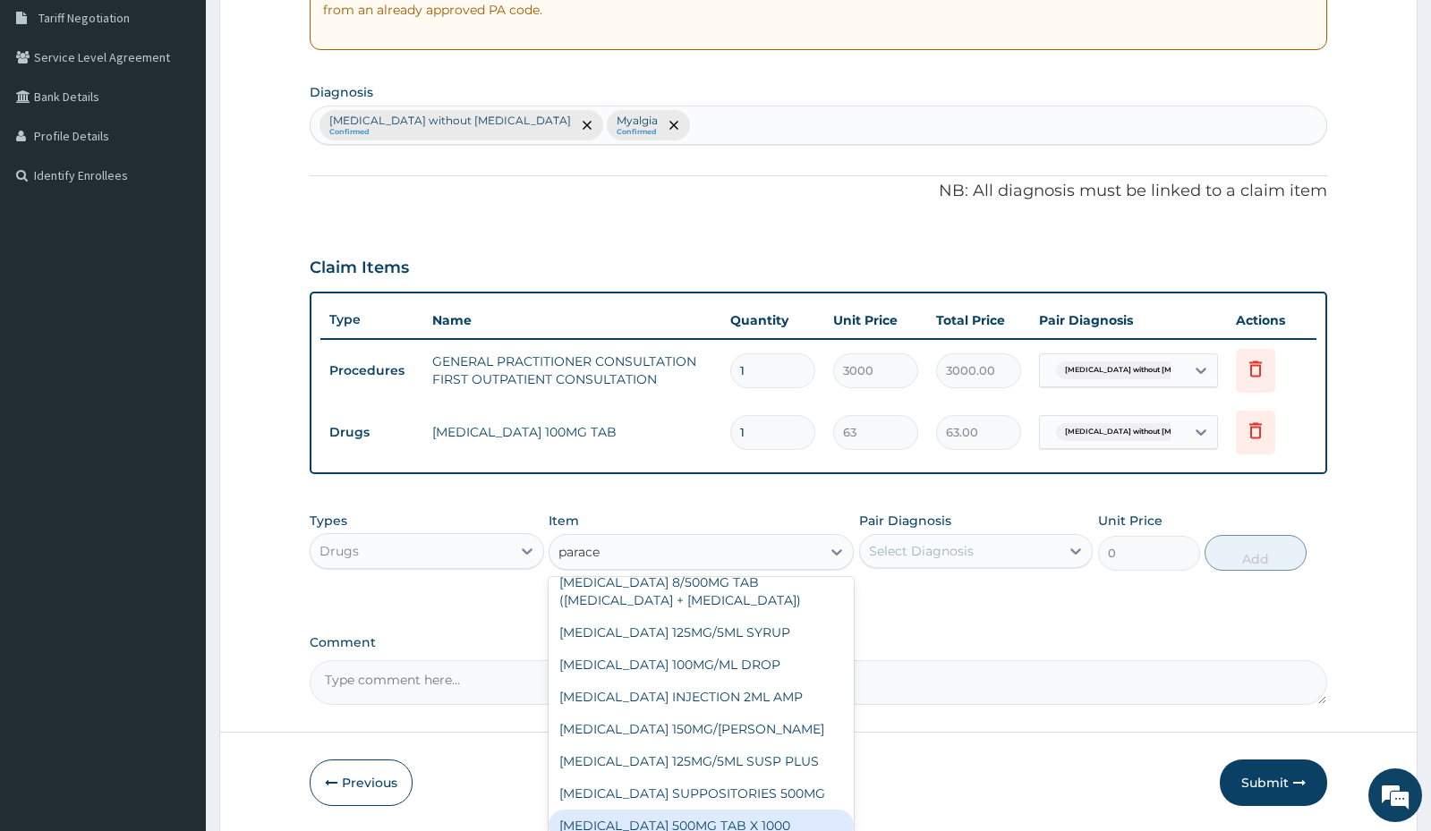
click at [681, 823] on div "PARACETAMOL 500MG TAB X 1000" at bounding box center [701, 826] width 305 height 32
type input "11.03"
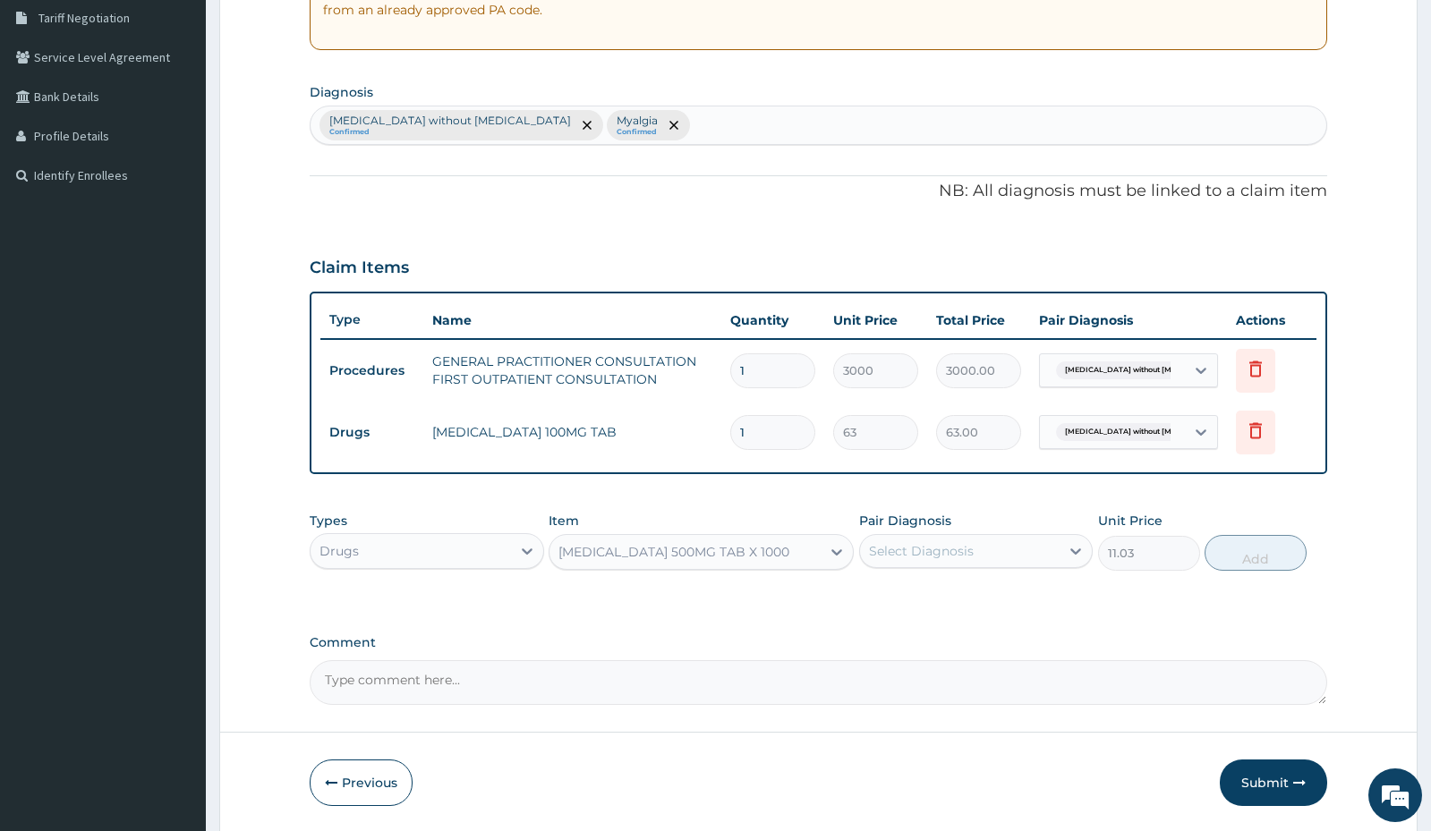
click at [952, 558] on div "Select Diagnosis" at bounding box center [921, 551] width 105 height 18
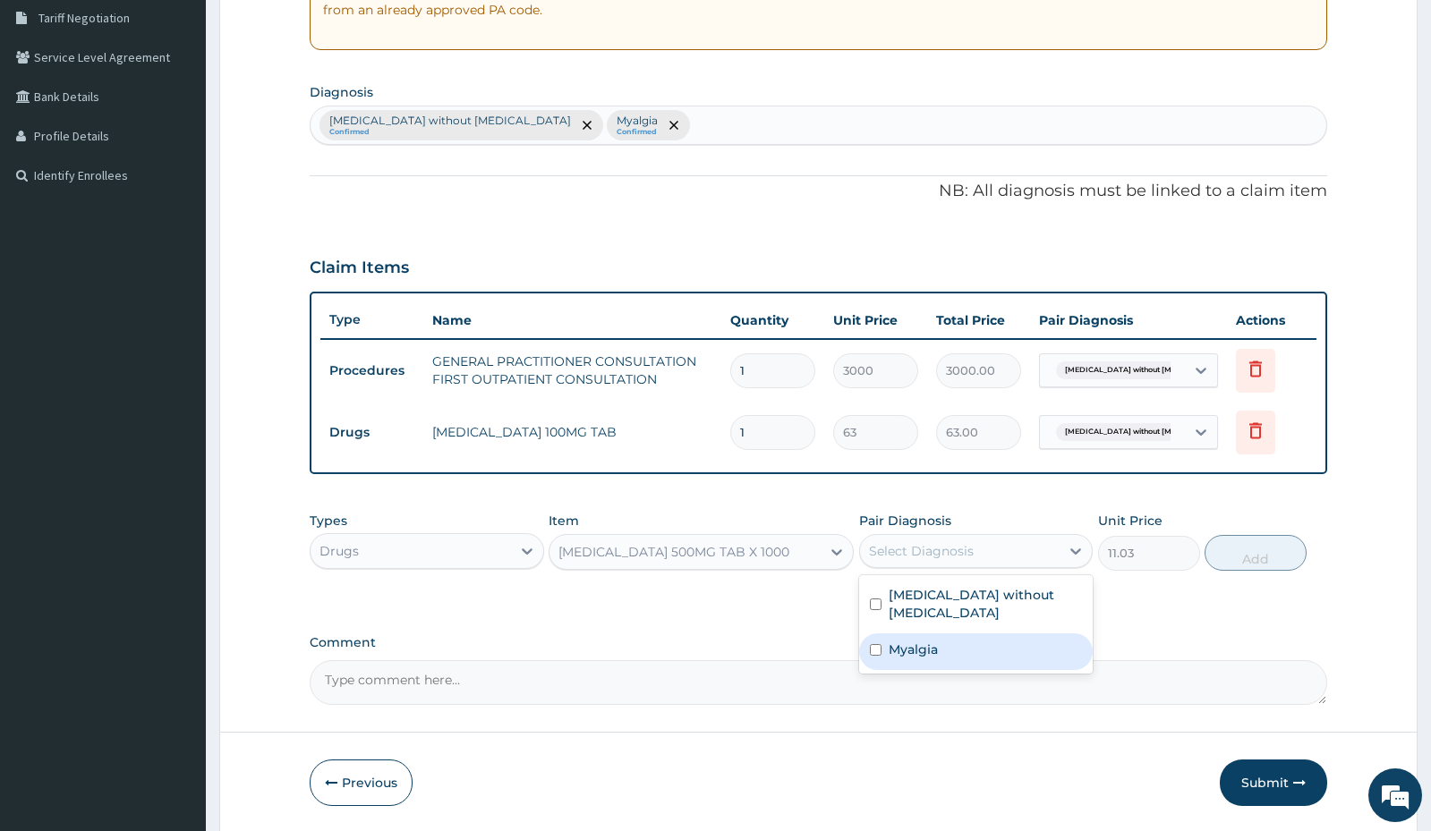
click at [898, 641] on label "Myalgia" at bounding box center [913, 650] width 49 height 18
checkbox input "true"
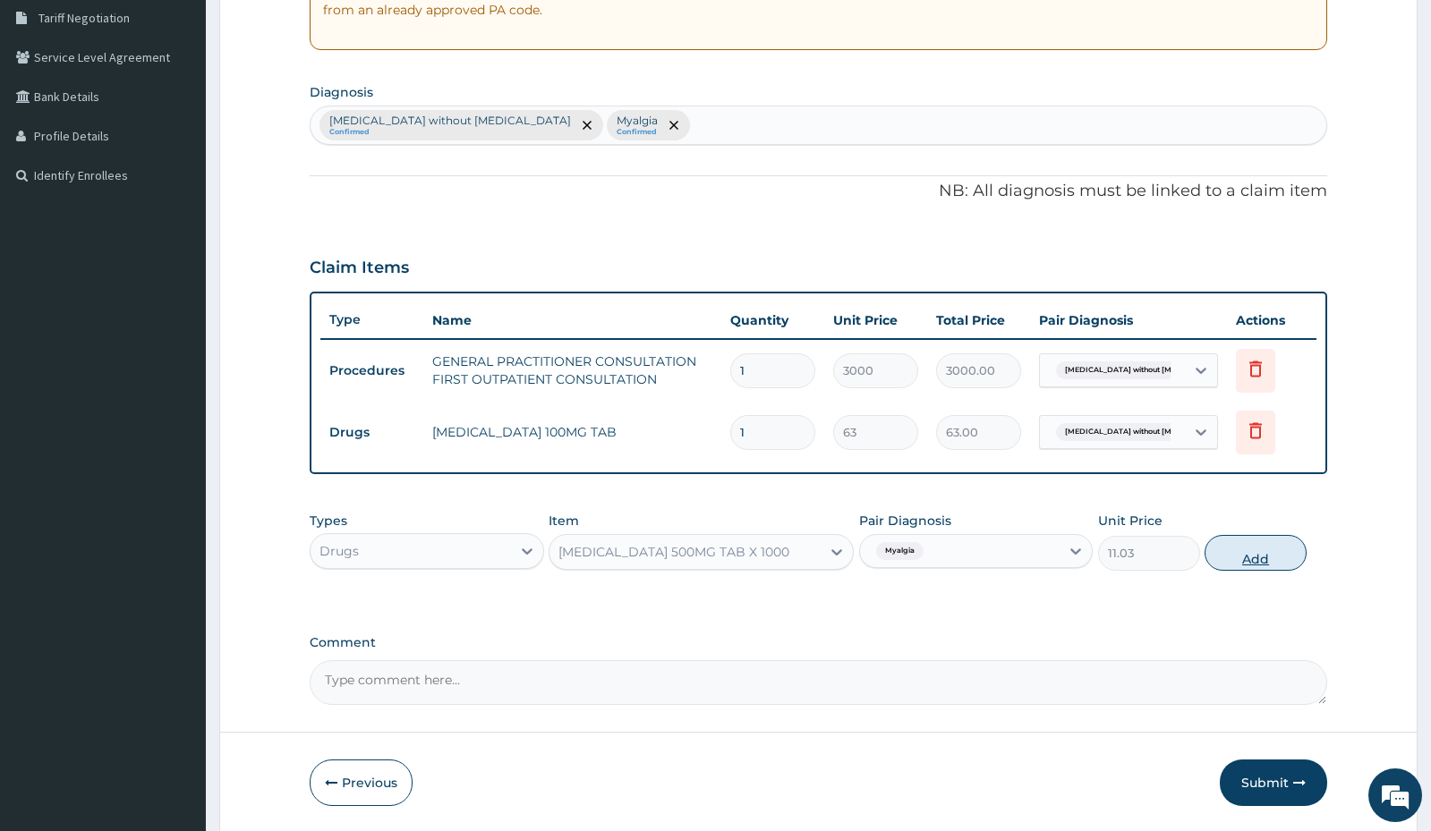
click at [1249, 559] on button "Add" at bounding box center [1256, 553] width 102 height 36
type input "0"
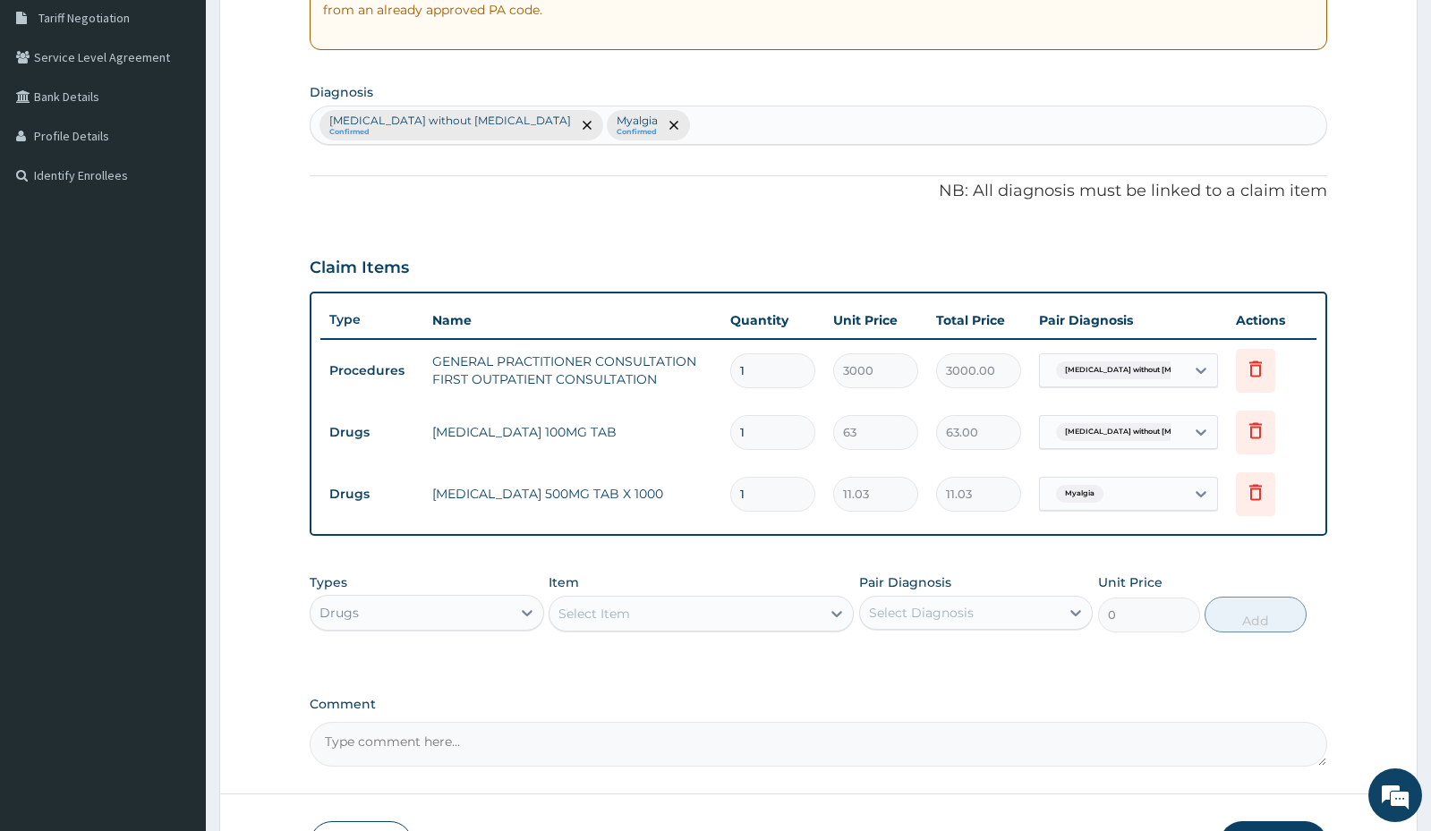
click at [690, 621] on div "Select Item" at bounding box center [684, 614] width 271 height 29
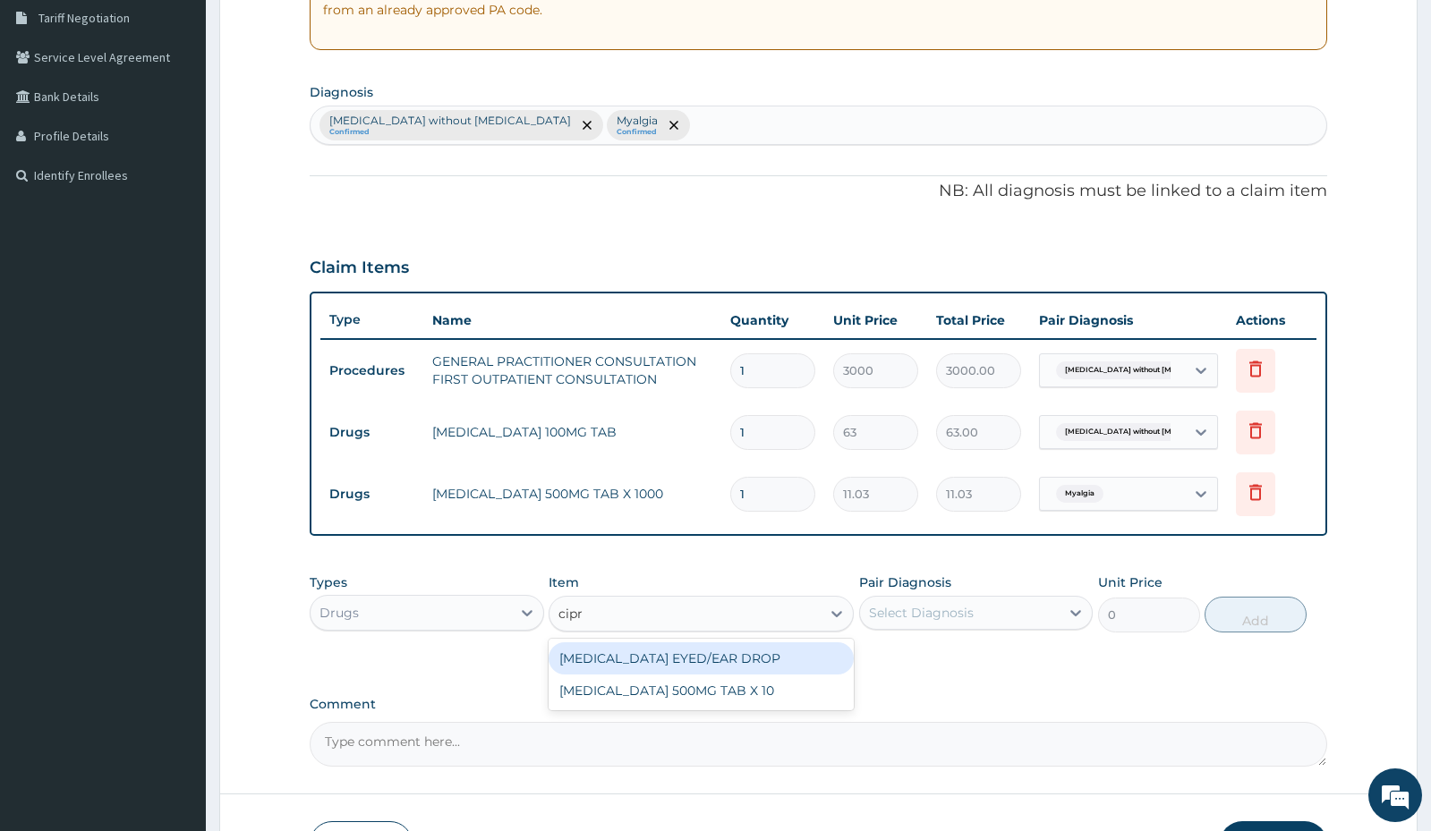
type input "cipro"
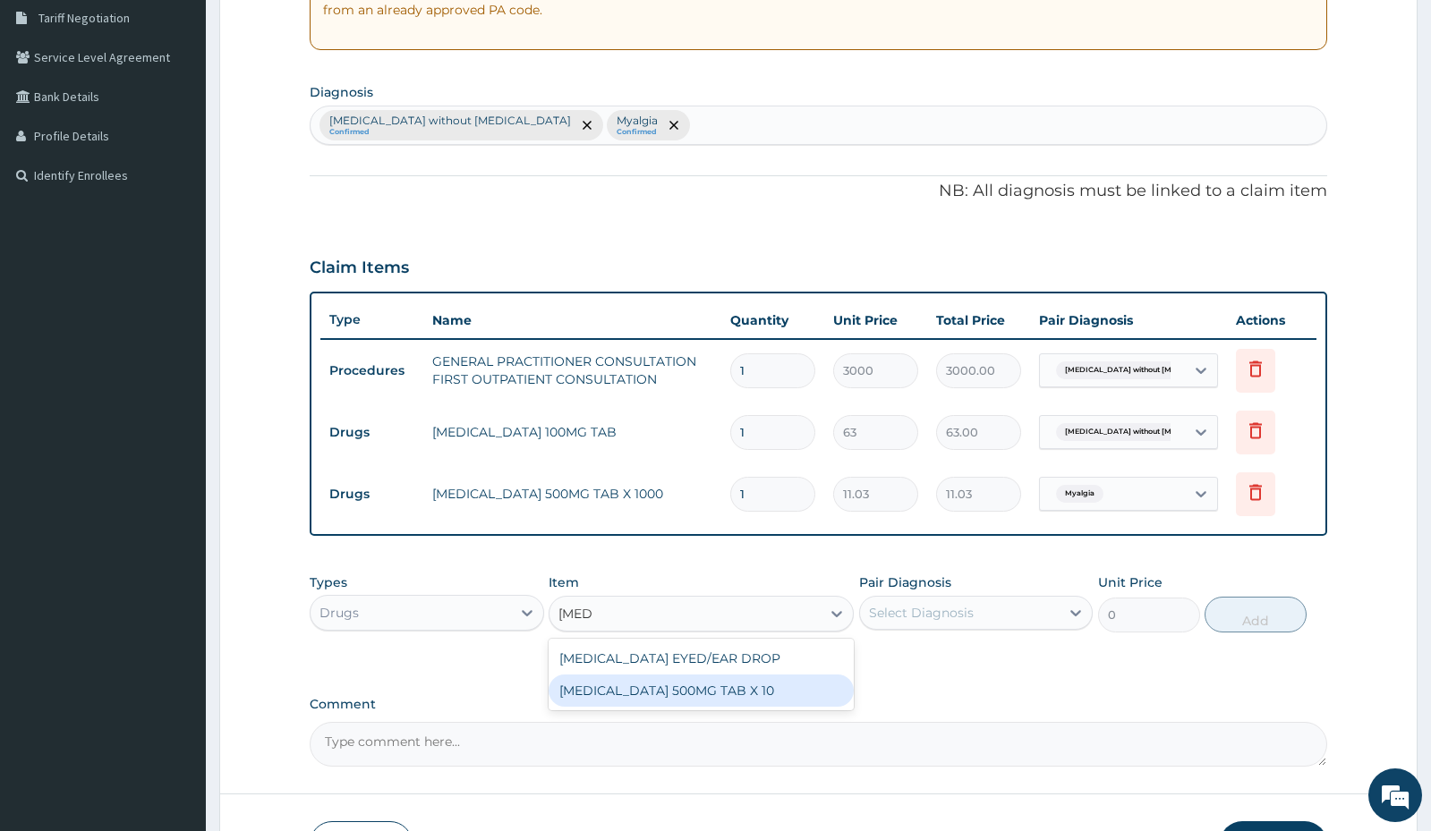
click at [737, 698] on div "CIPROFLOXACIN 500MG TAB X 10" at bounding box center [701, 691] width 305 height 32
type input "63"
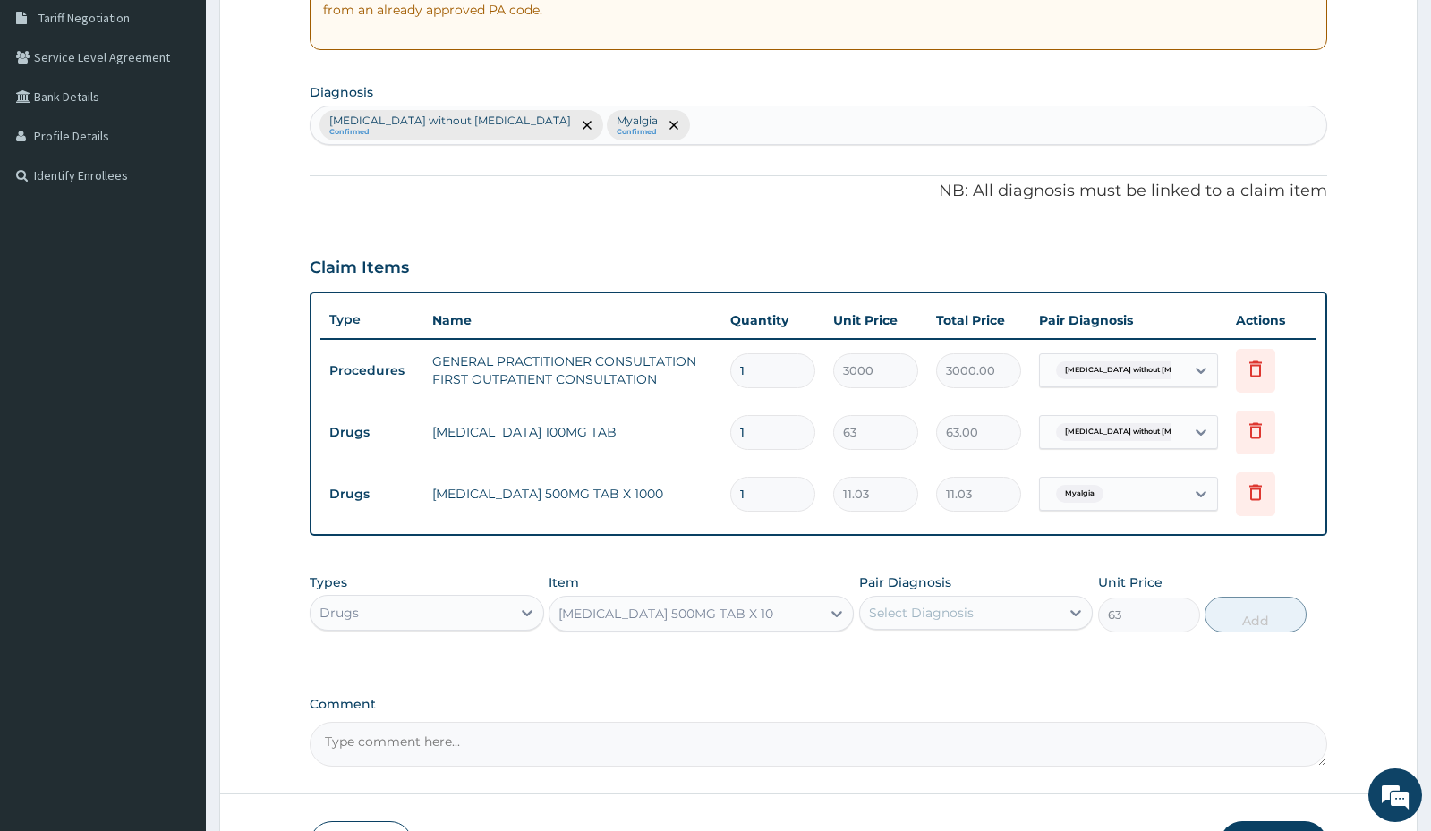
click at [898, 608] on div "Select Diagnosis" at bounding box center [921, 613] width 105 height 18
click at [909, 646] on div "Sepsis without septic shock" at bounding box center [976, 668] width 234 height 55
checkbox input "true"
click at [1257, 619] on button "Add" at bounding box center [1256, 615] width 102 height 36
type input "0"
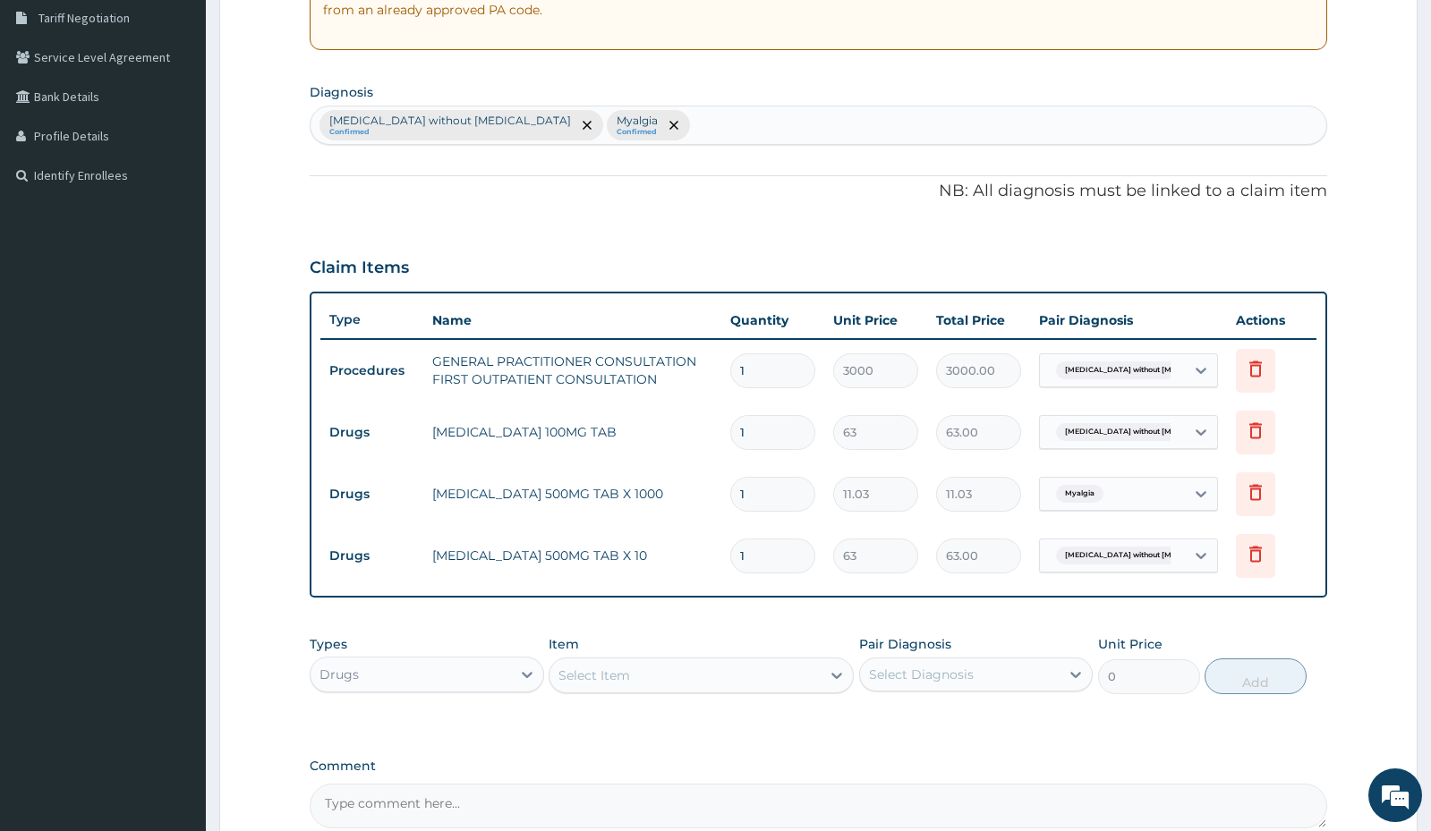
click at [640, 674] on div "Select Item" at bounding box center [684, 675] width 271 height 29
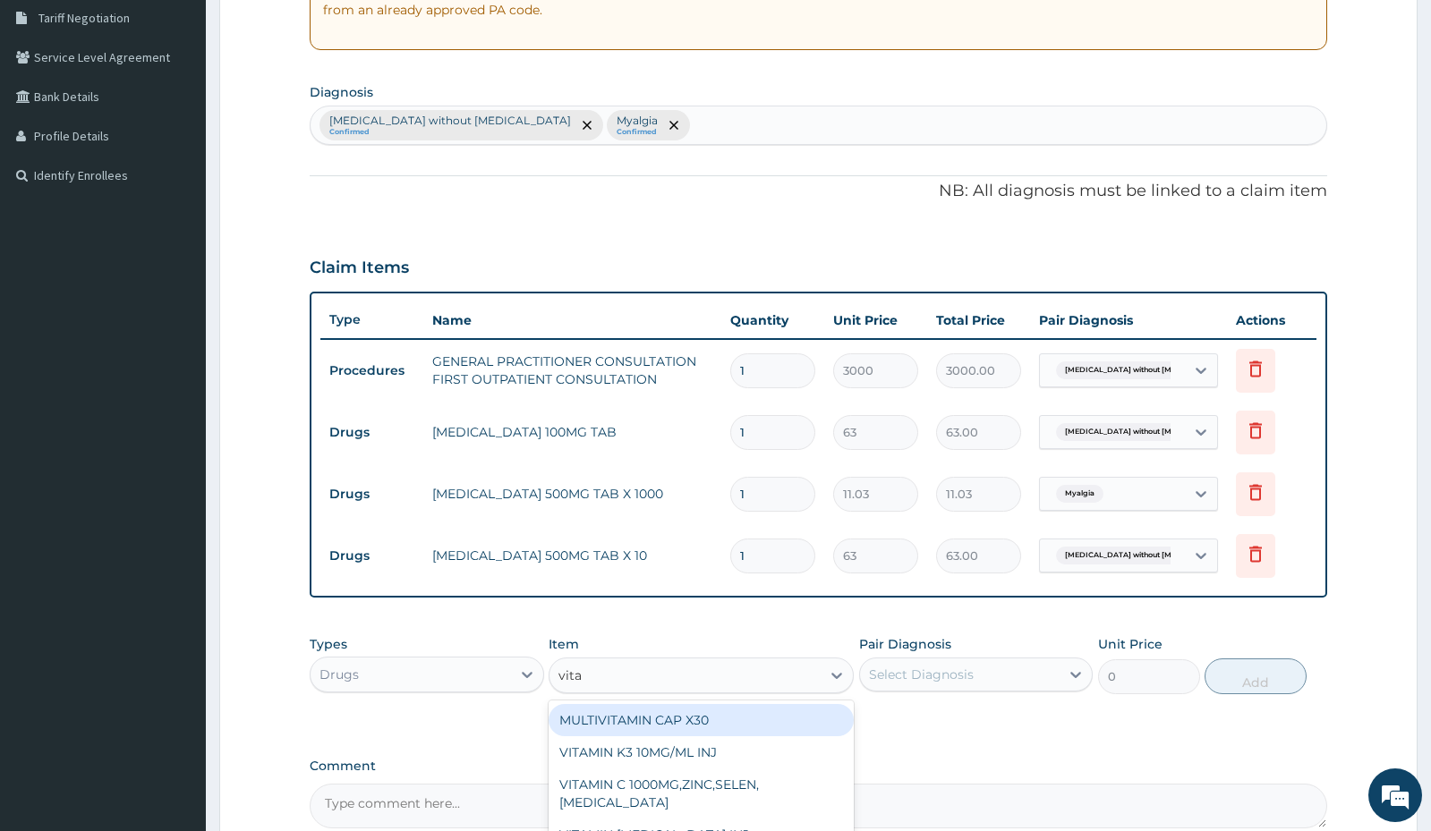
type input "vitam"
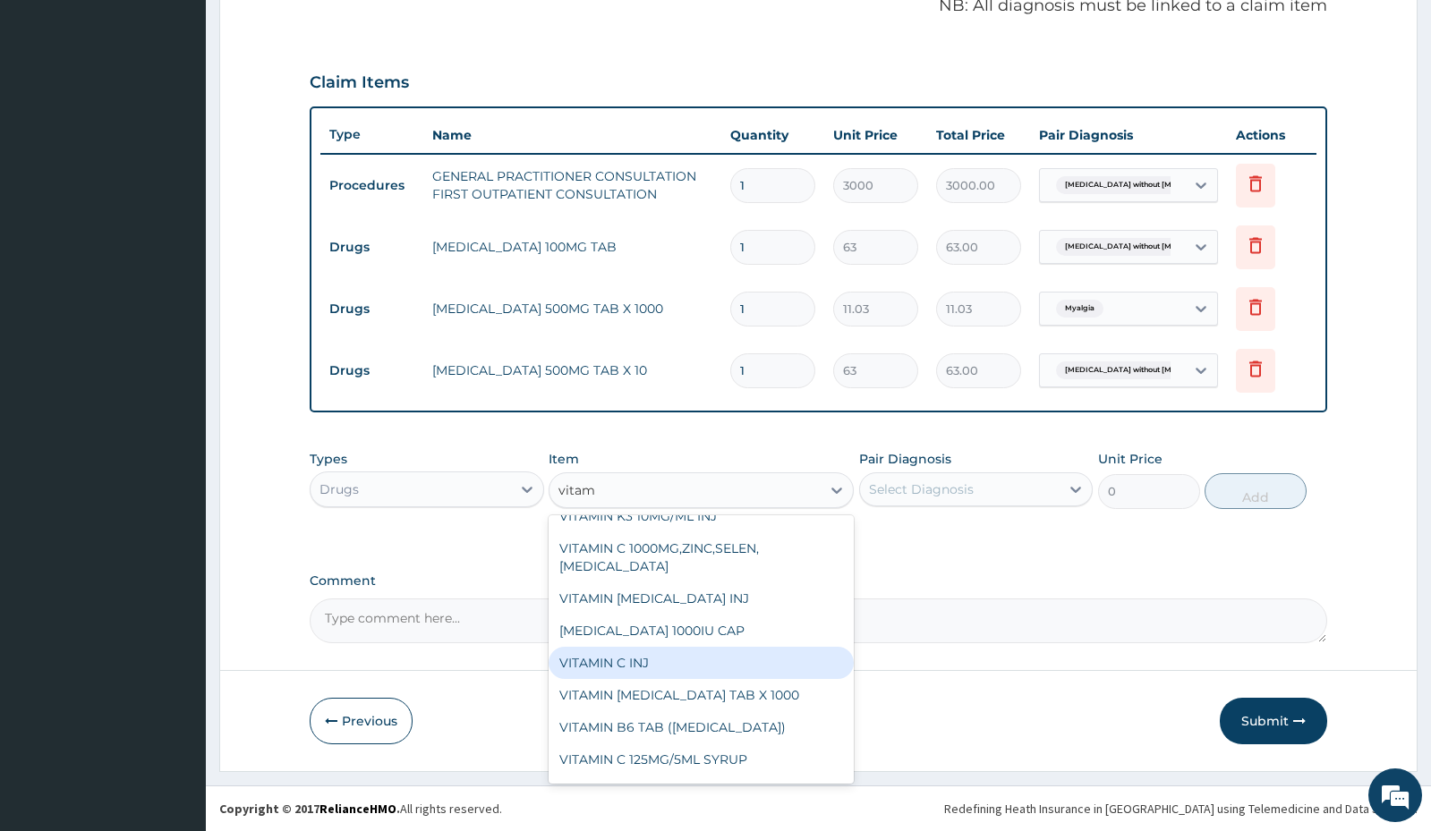
scroll to position [89, 0]
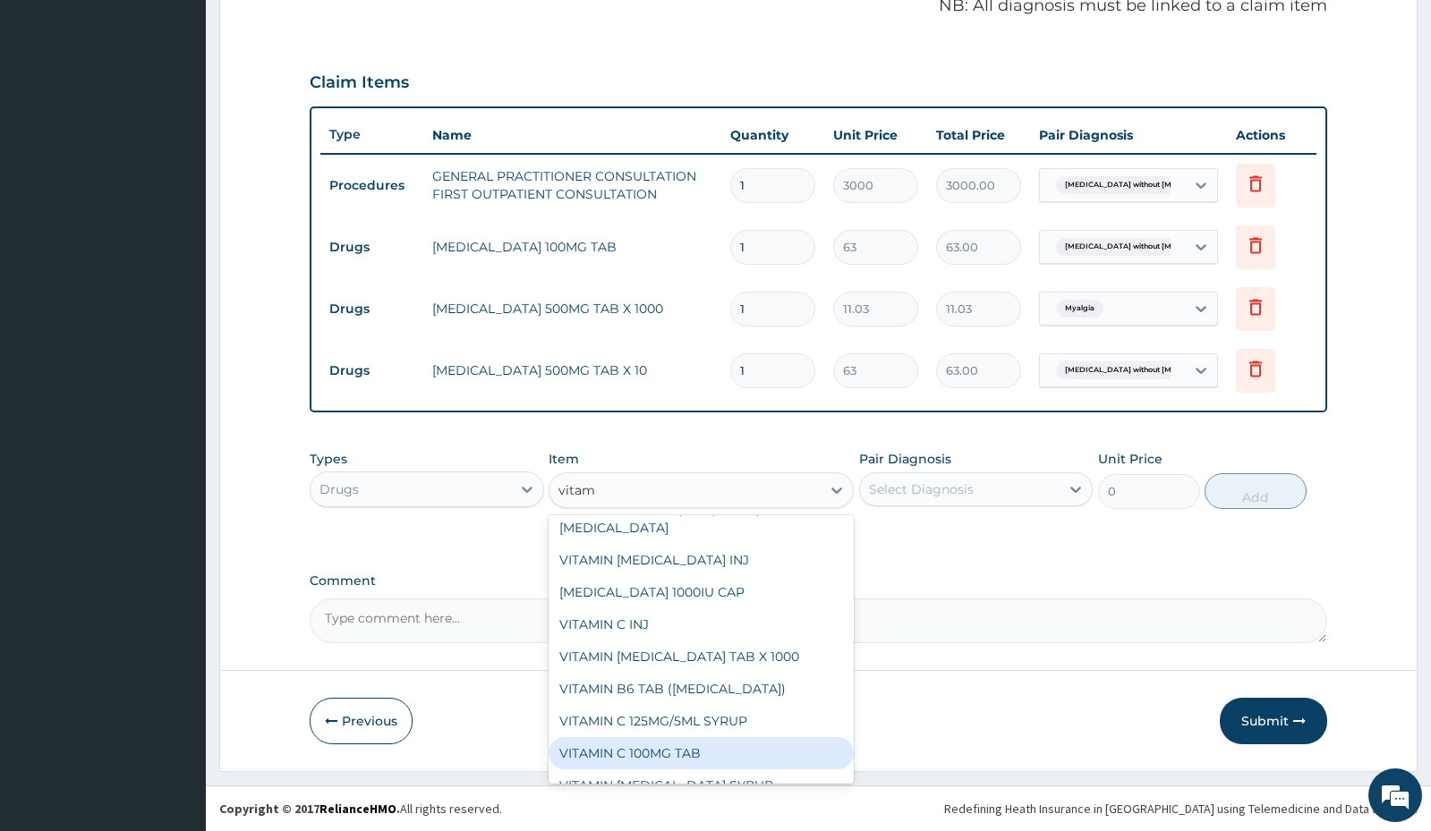
click at [622, 749] on div "VITAMIN C 100MG TAB" at bounding box center [701, 753] width 305 height 32
type input "31.5"
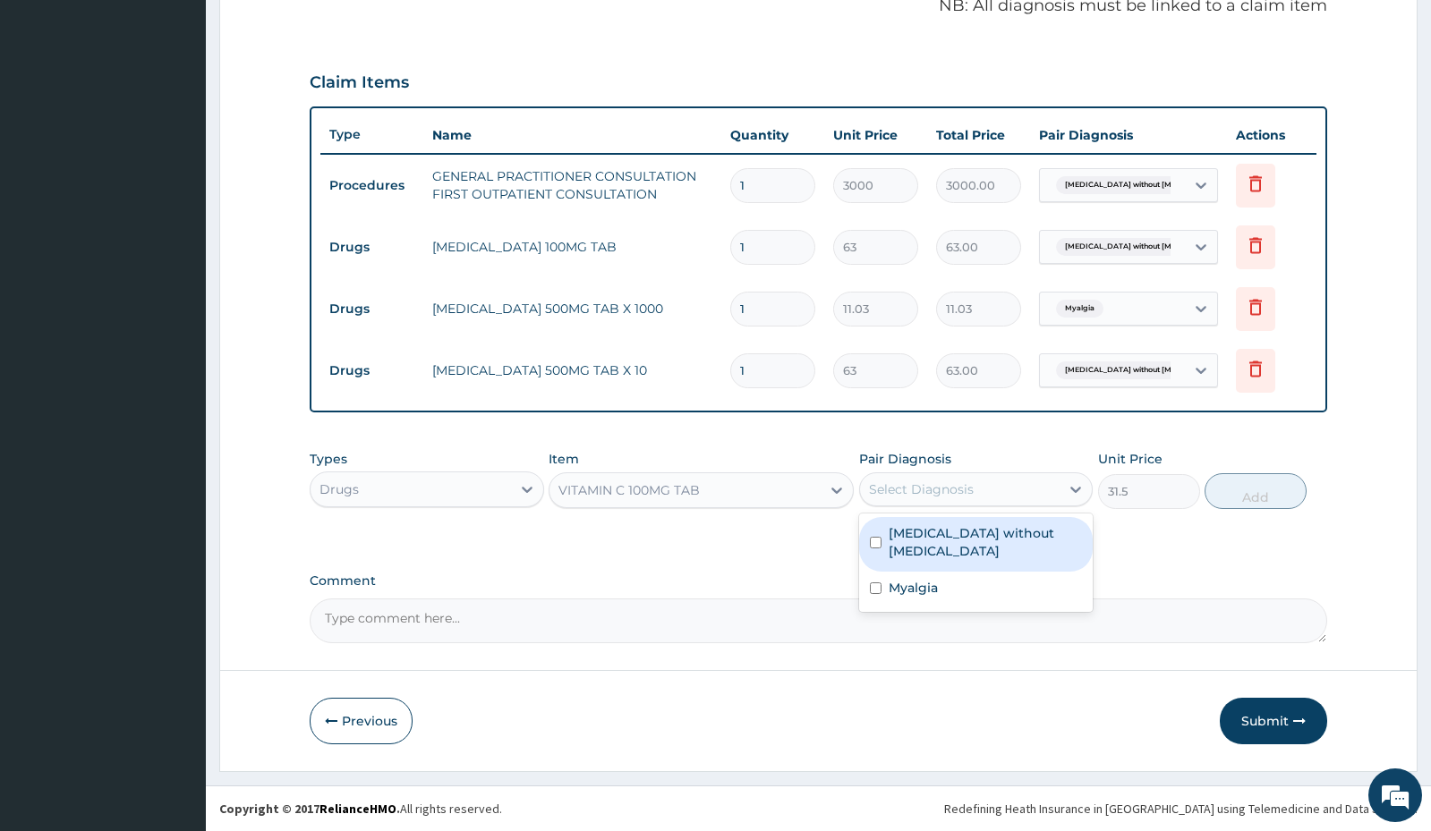
click at [921, 489] on div "Select Diagnosis" at bounding box center [921, 490] width 105 height 18
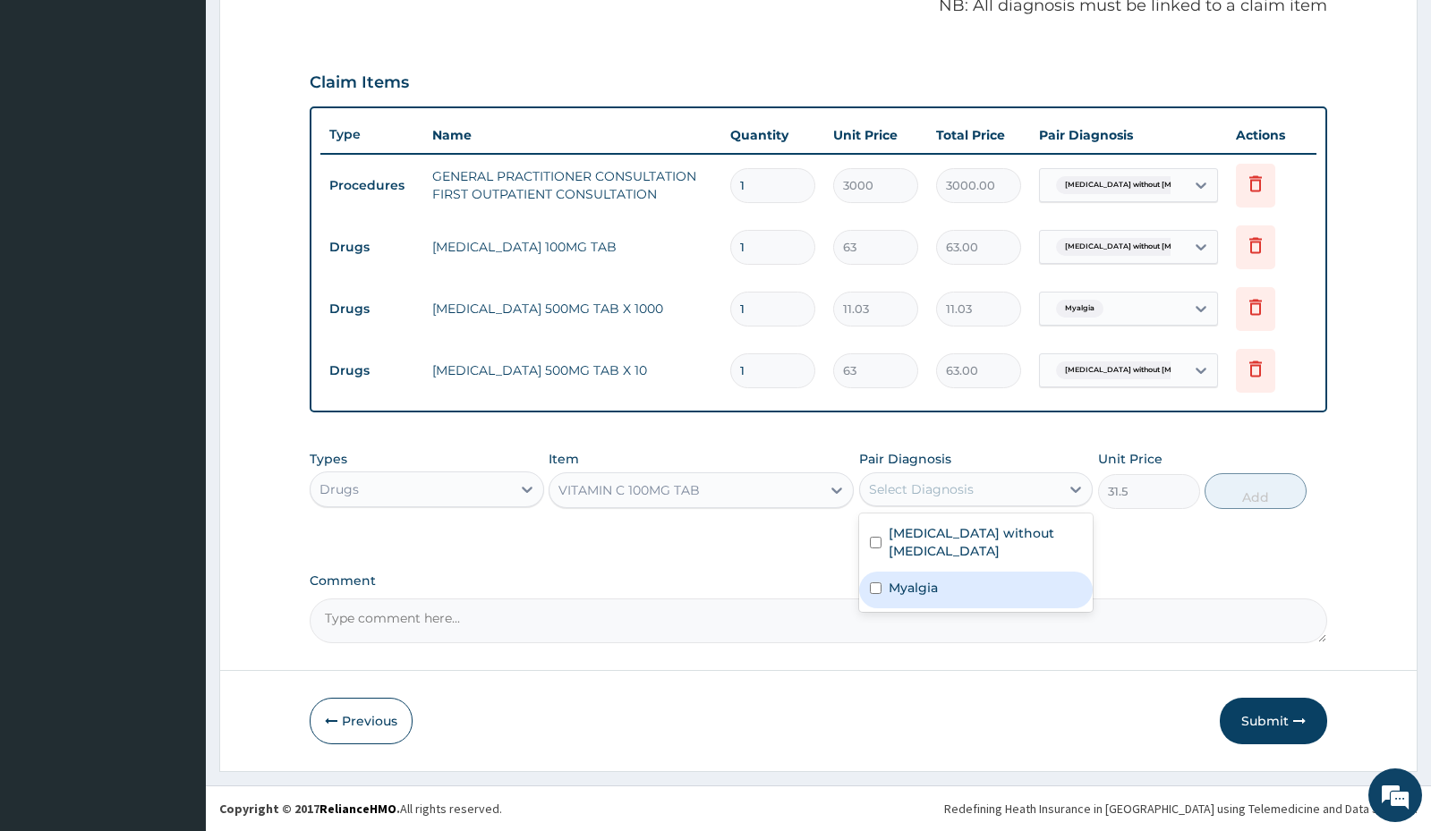
click at [908, 579] on label "Myalgia" at bounding box center [913, 588] width 49 height 18
checkbox input "true"
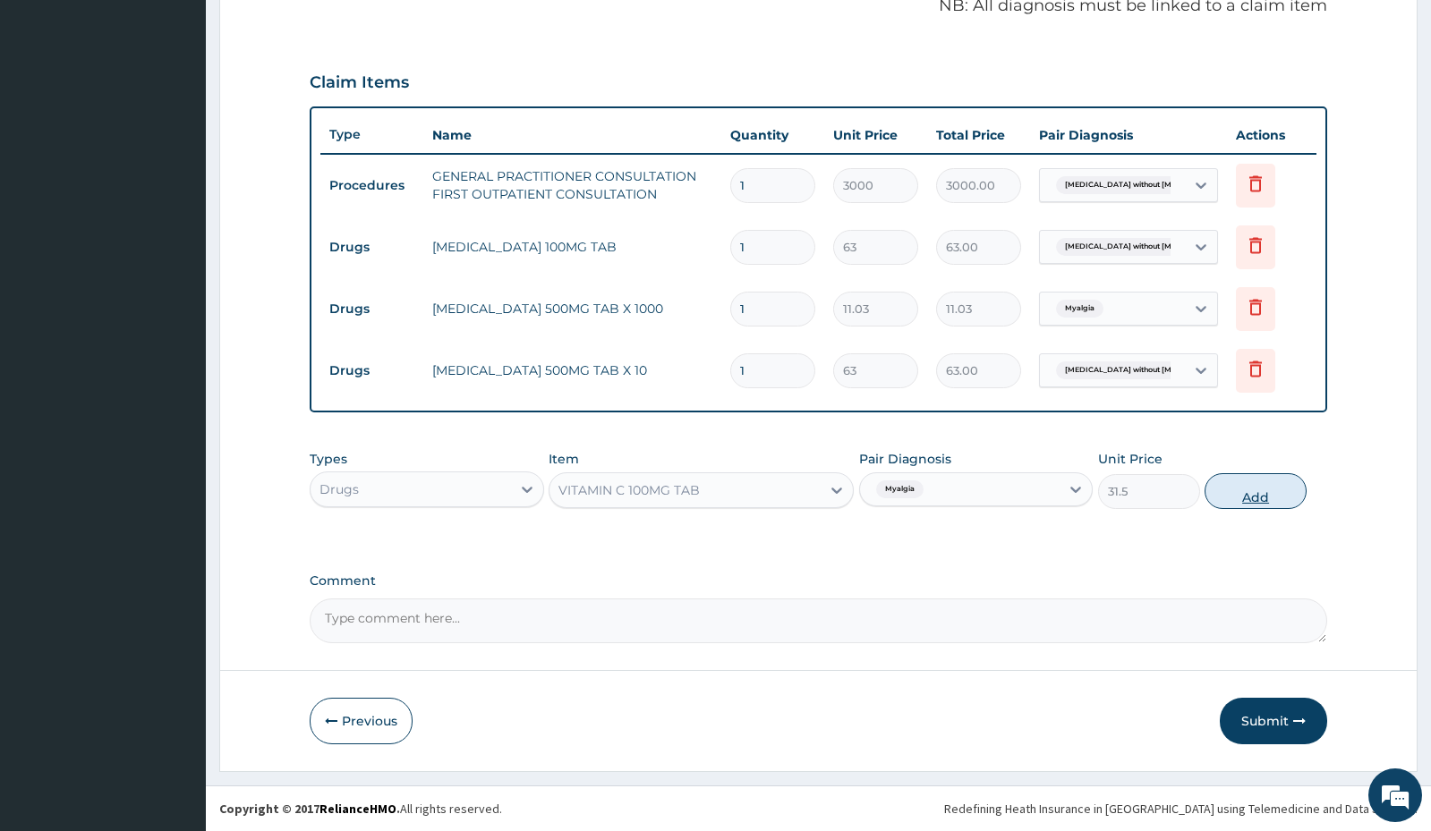
click at [1257, 498] on button "Add" at bounding box center [1256, 491] width 102 height 36
type input "0"
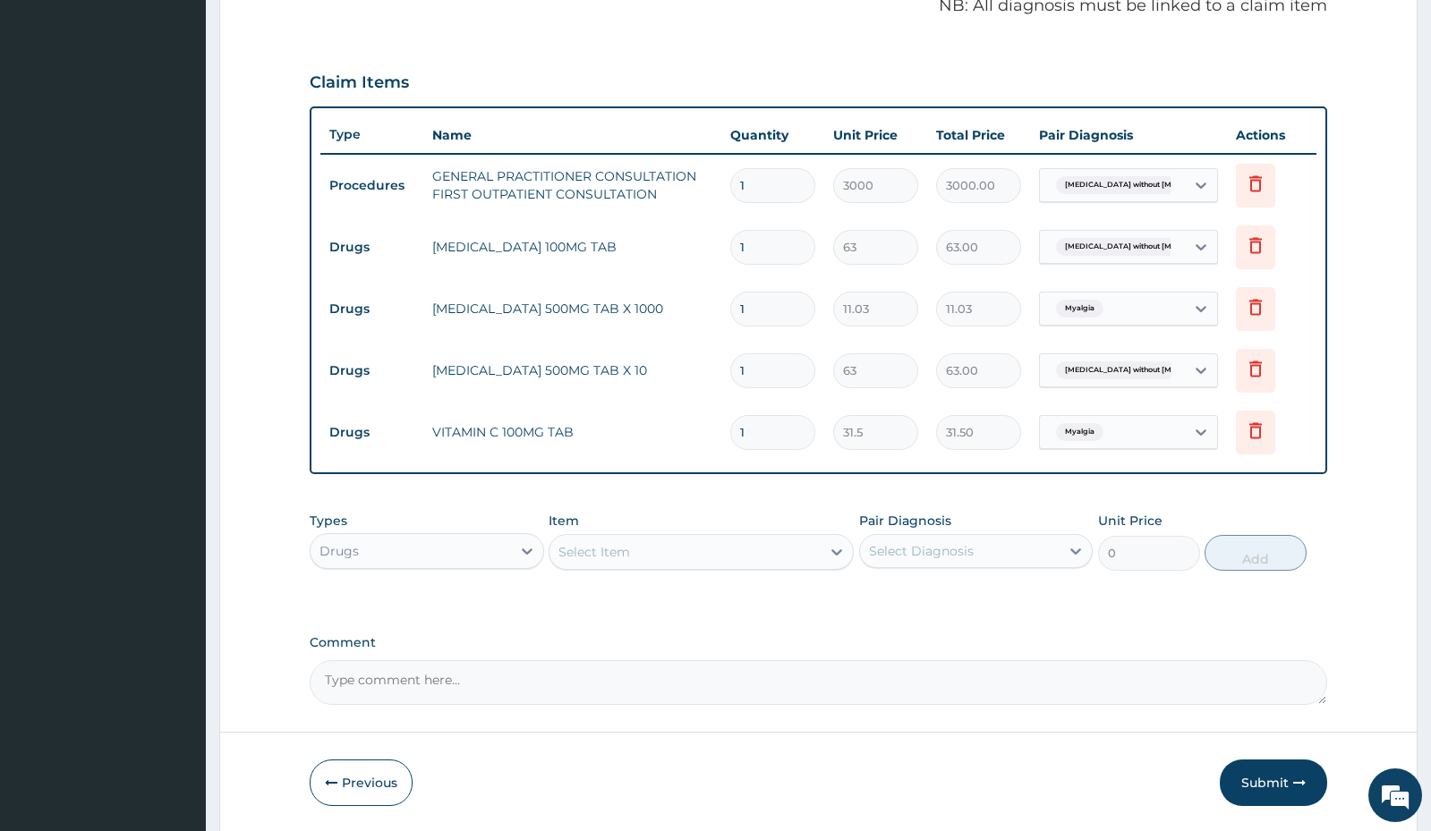
type input "15"
type input "472.50"
type input "15"
click at [776, 379] on input "1" at bounding box center [772, 370] width 85 height 35
type input "10"
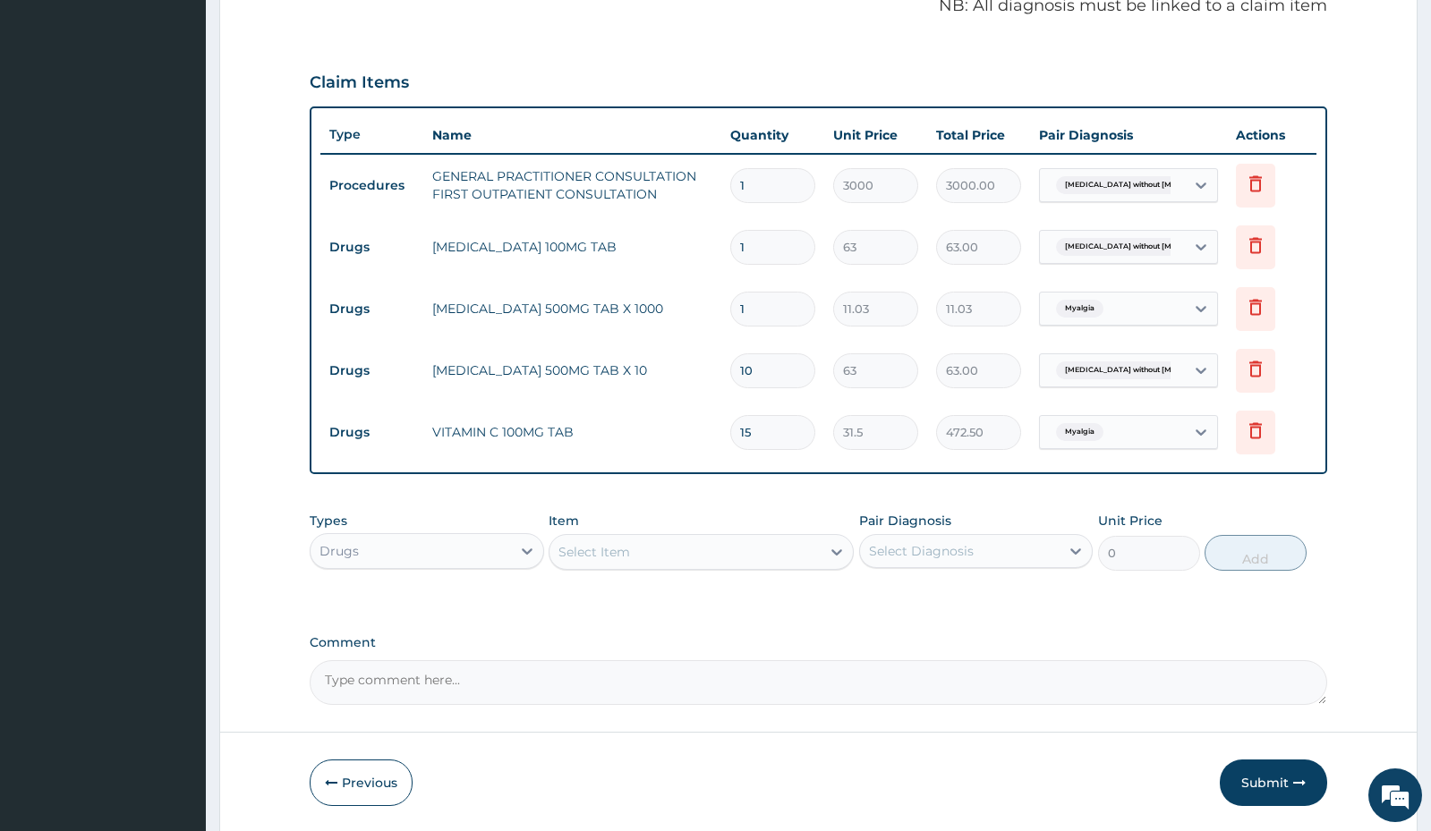
type input "630.00"
type input "10"
click at [778, 315] on input "1" at bounding box center [772, 309] width 85 height 35
type input "0.00"
type input "4"
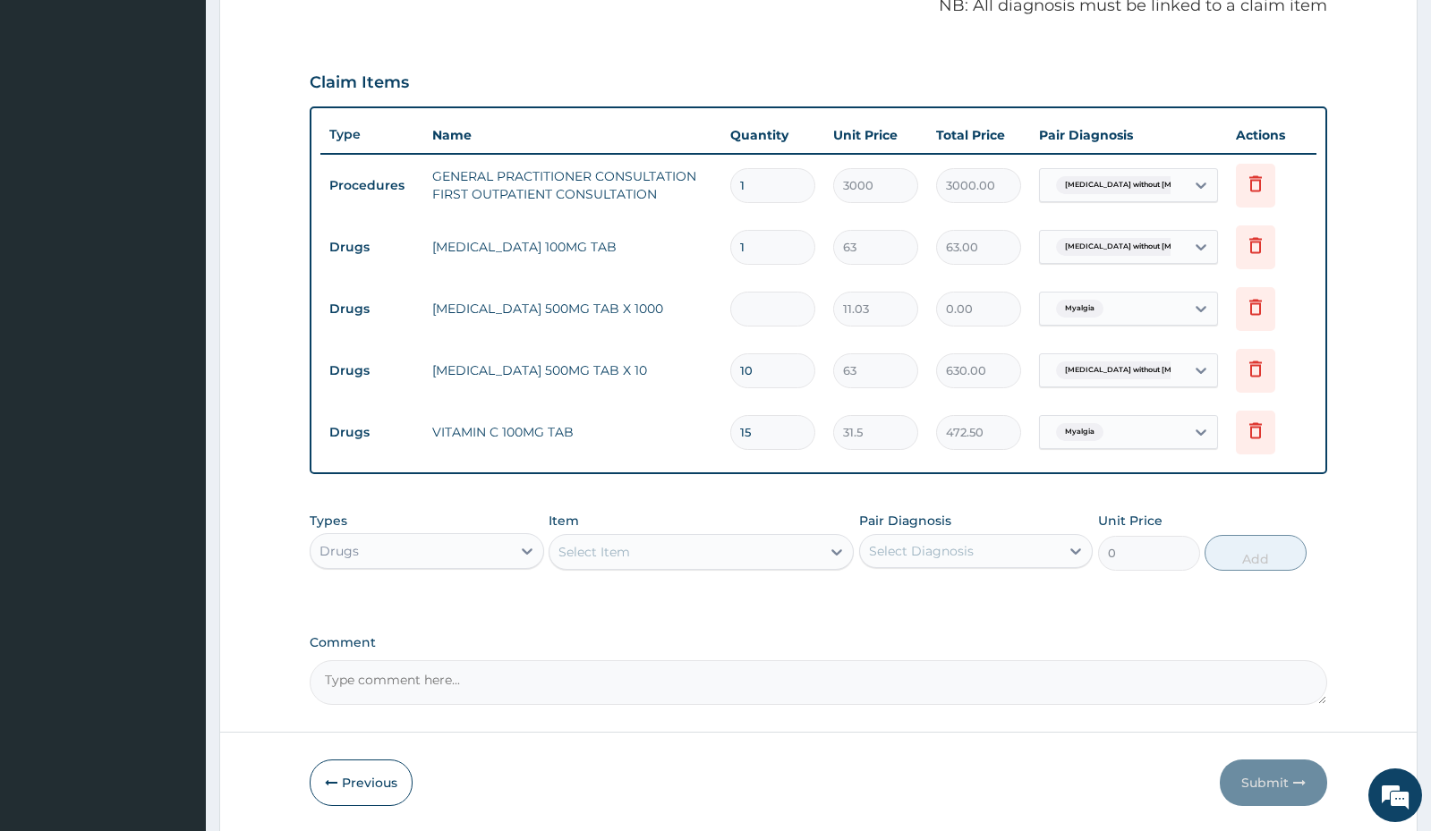
type input "44.12"
type input "0.00"
type input "3"
type input "33.09"
type input "30"
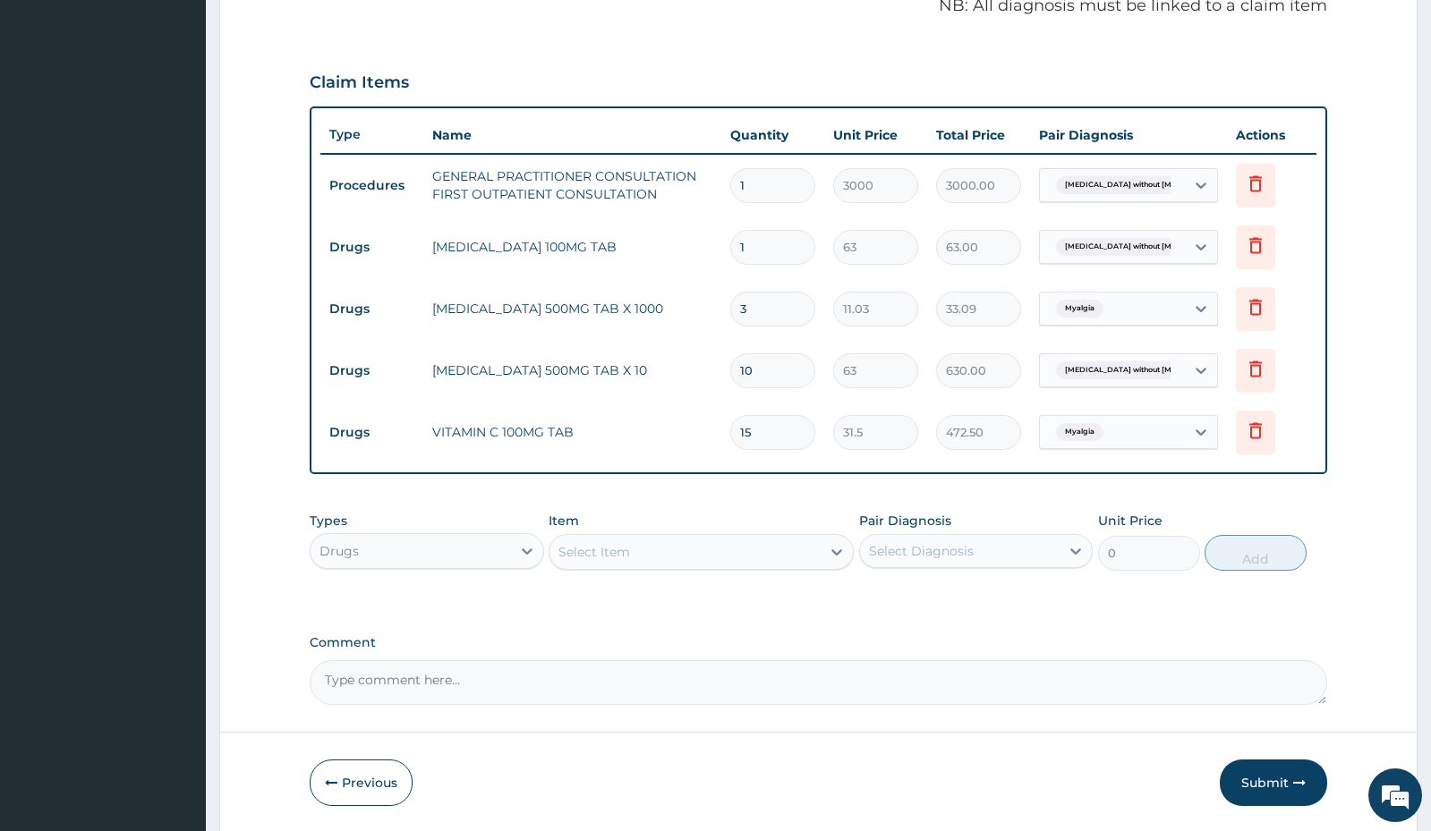
type input "330.90"
type input "30"
click at [775, 240] on input "1" at bounding box center [772, 247] width 85 height 35
type input "10"
type input "630.00"
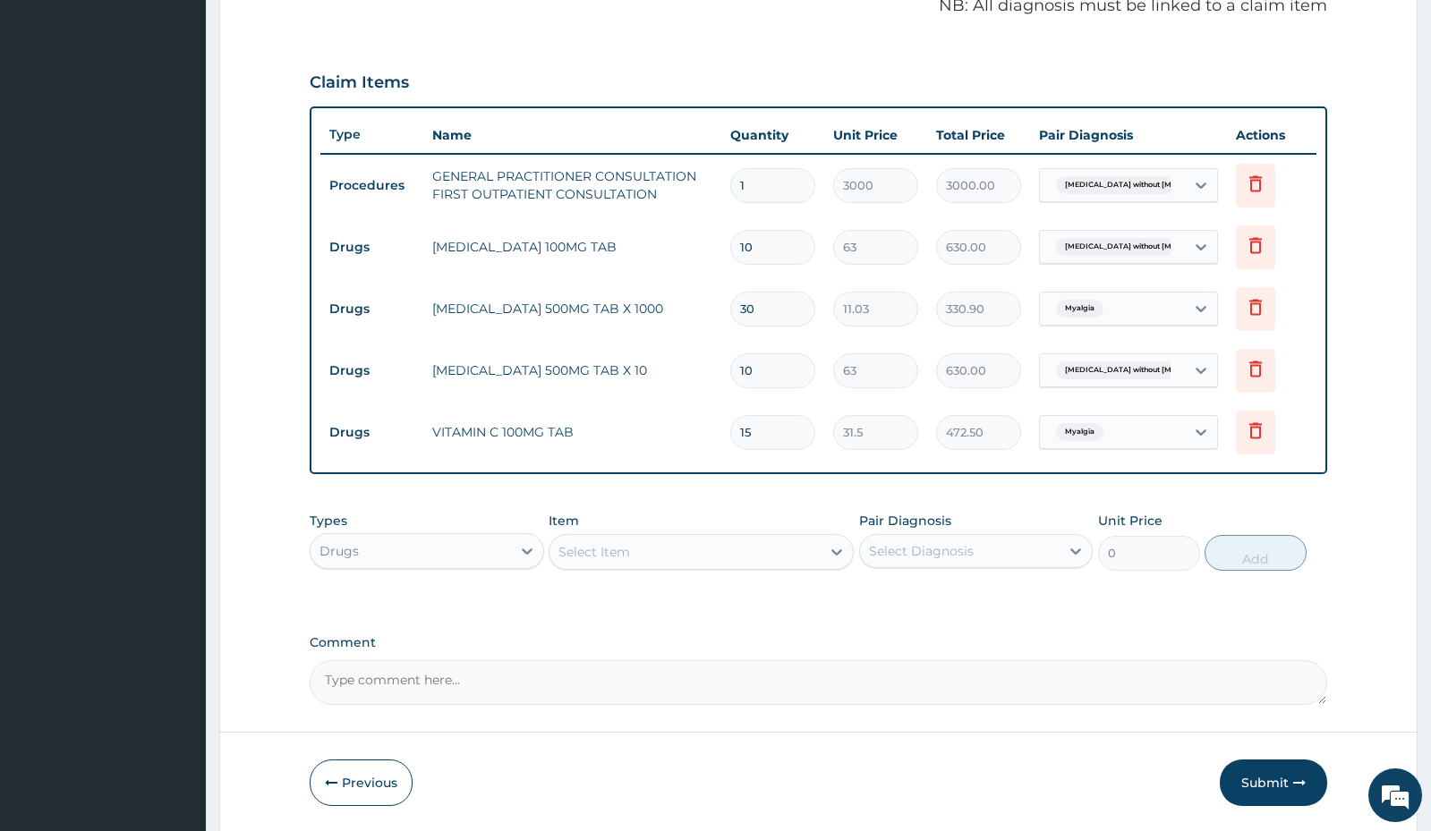
type input "10"
click at [772, 194] on input "1" at bounding box center [772, 185] width 85 height 35
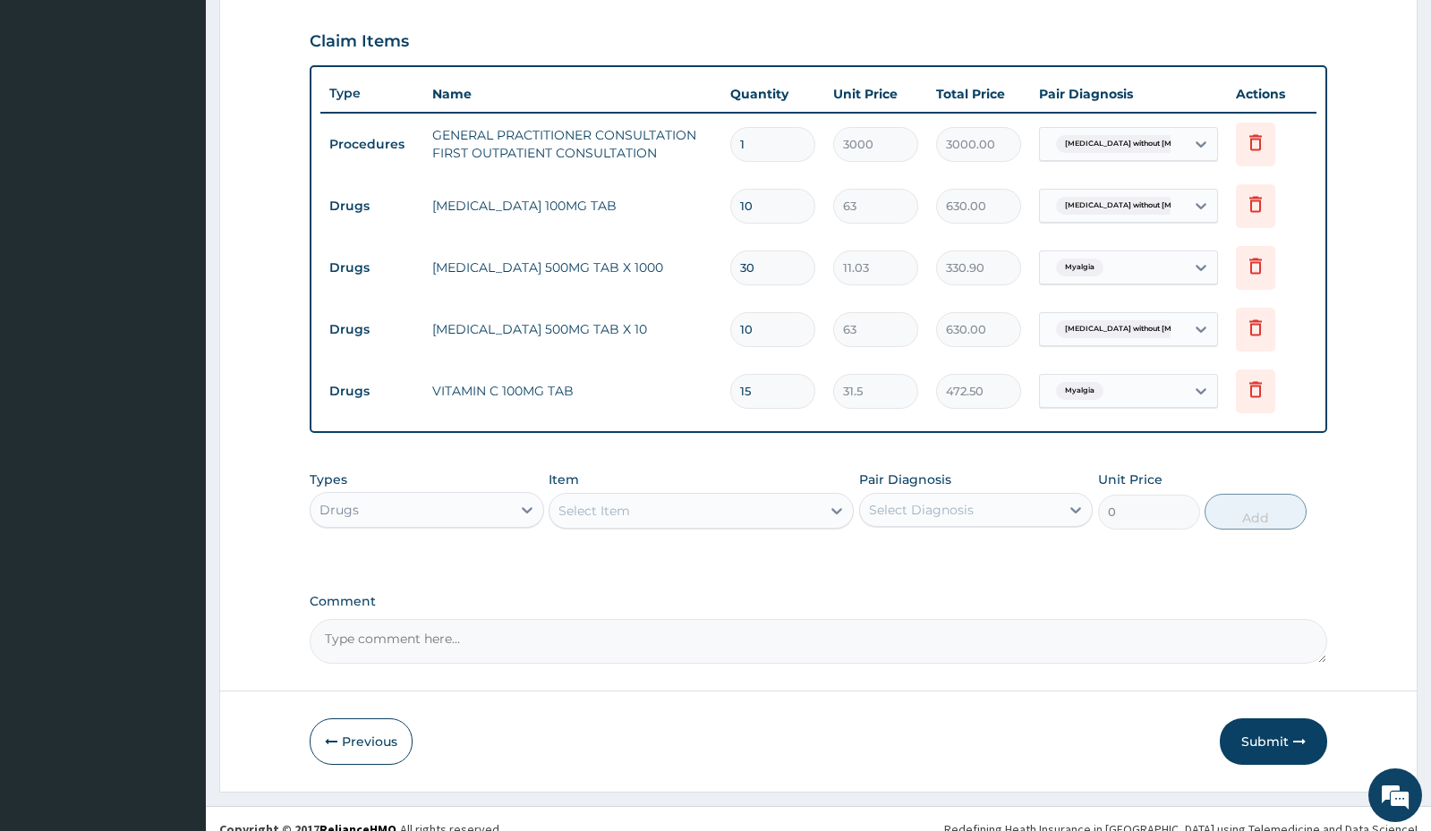
scroll to position [621, 0]
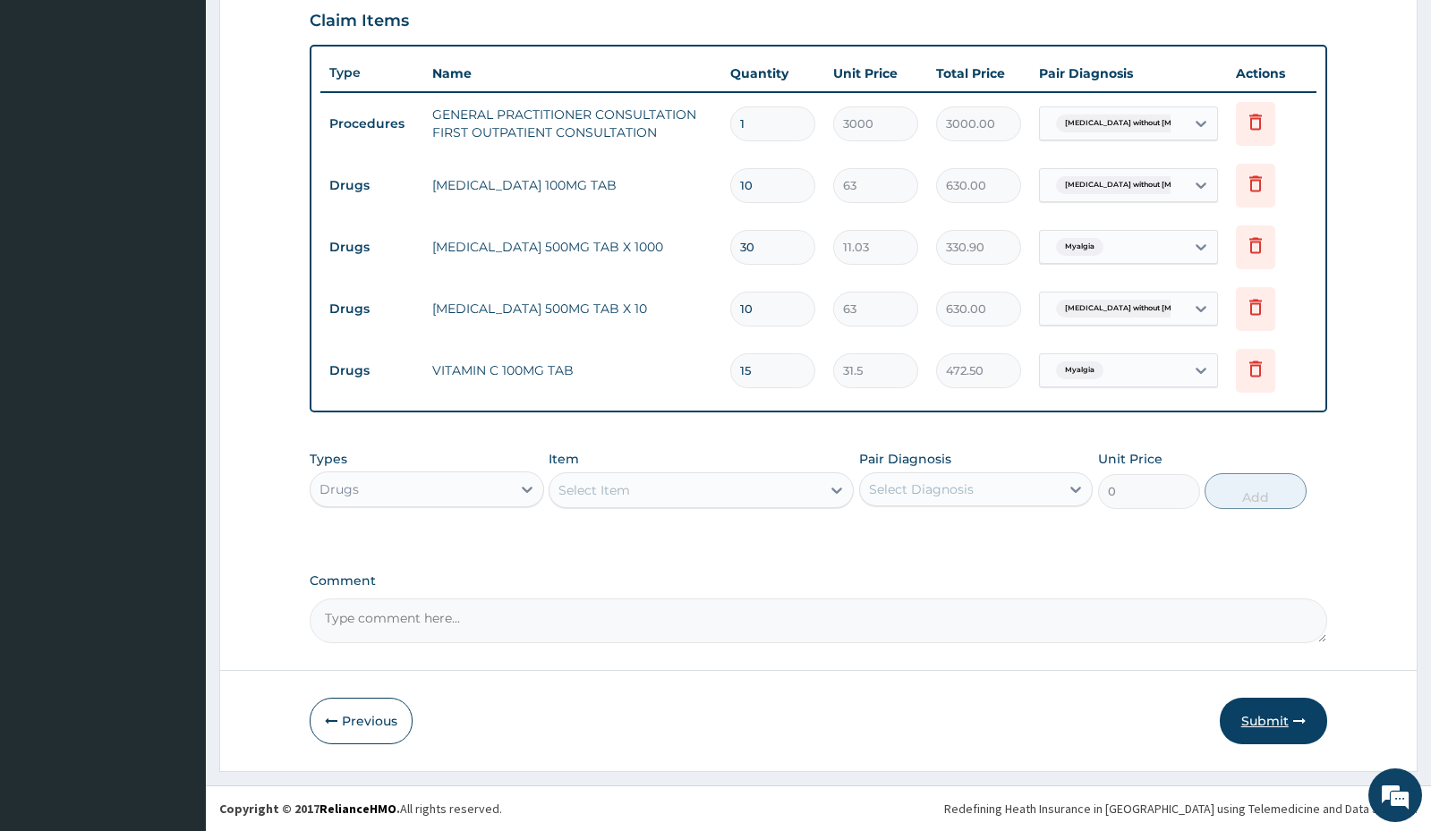
click at [1266, 727] on button "Submit" at bounding box center [1273, 721] width 107 height 47
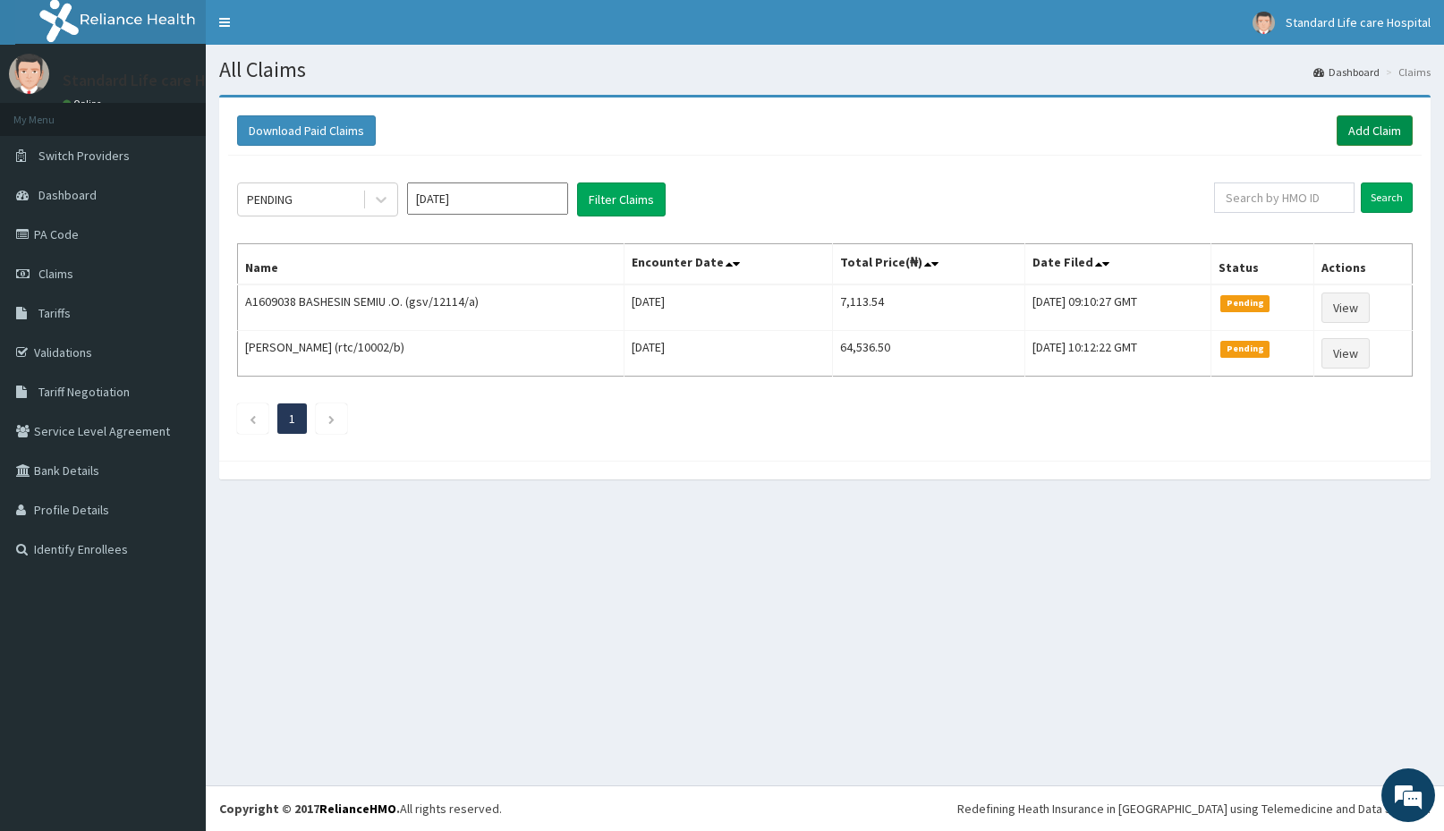
click at [1375, 130] on link "Add Claim" at bounding box center [1375, 130] width 76 height 30
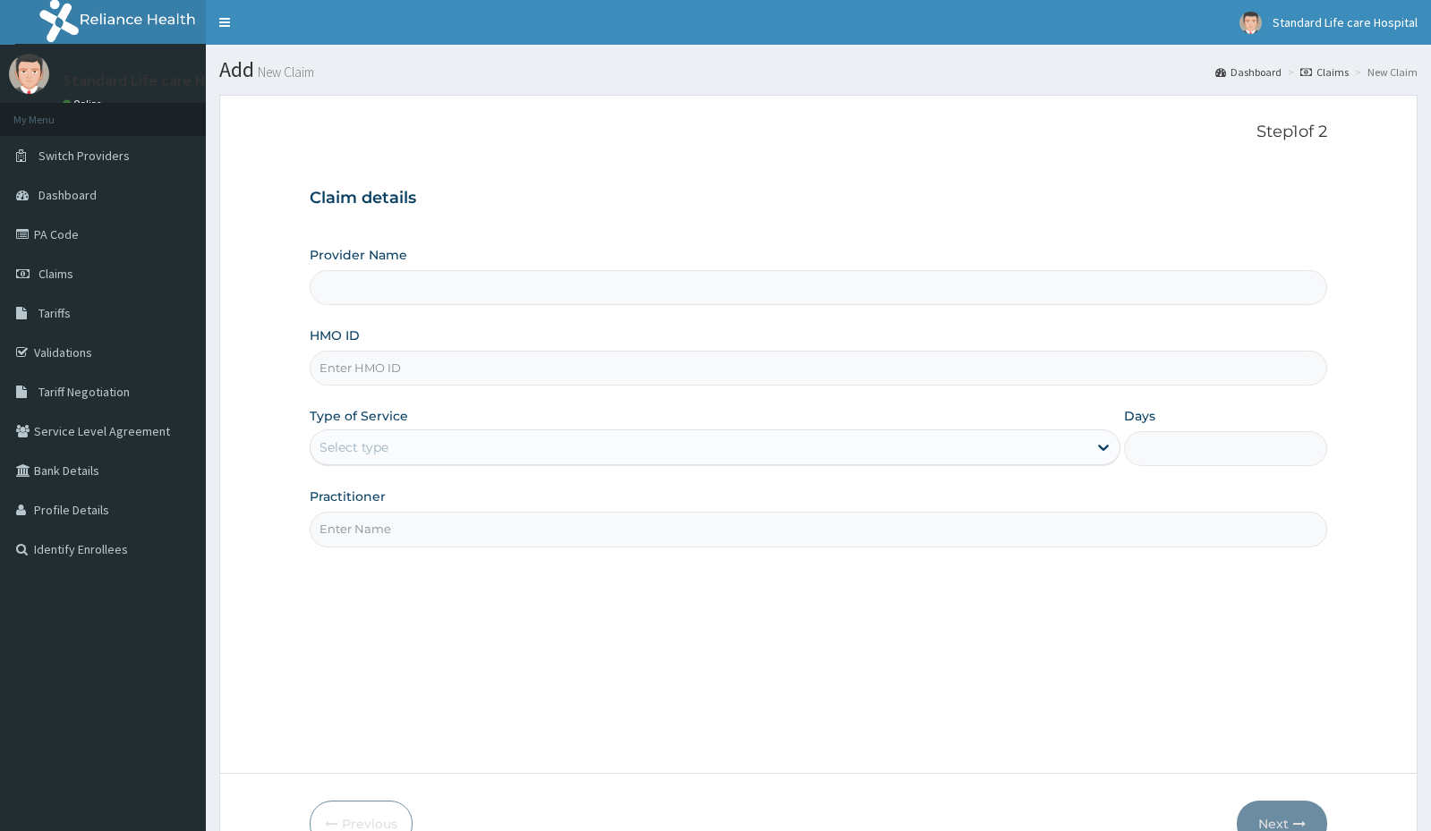
type input "Standard Life Care Hospital"
click at [421, 369] on input "HMO ID" at bounding box center [818, 368] width 1017 height 35
click at [724, 366] on input "HMO ID" at bounding box center [818, 368] width 1017 height 35
type input "wbs/10083/b"
click at [635, 445] on div "Select type" at bounding box center [699, 447] width 777 height 29
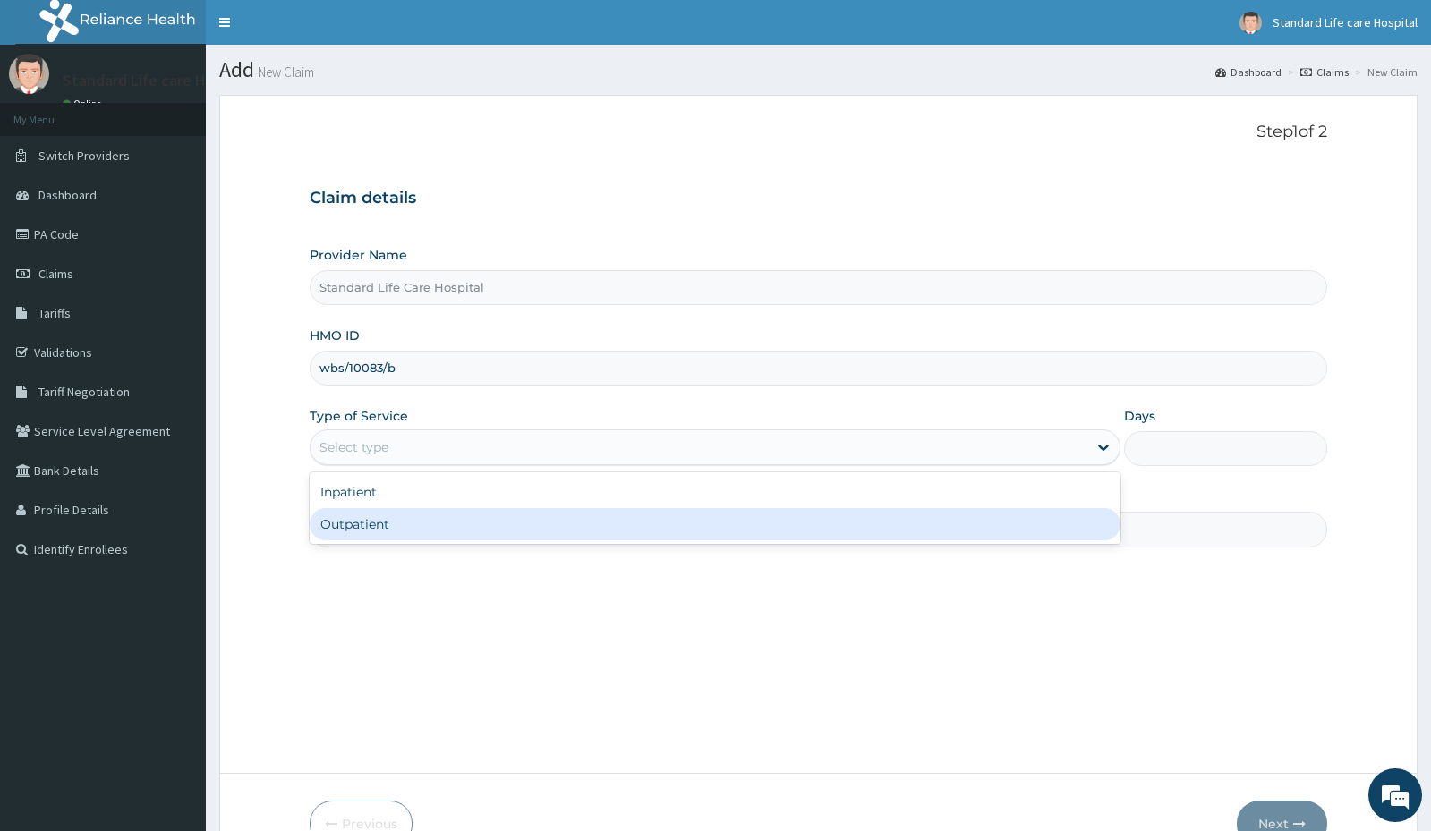
click at [419, 529] on div "Outpatient" at bounding box center [715, 524] width 811 height 32
type input "1"
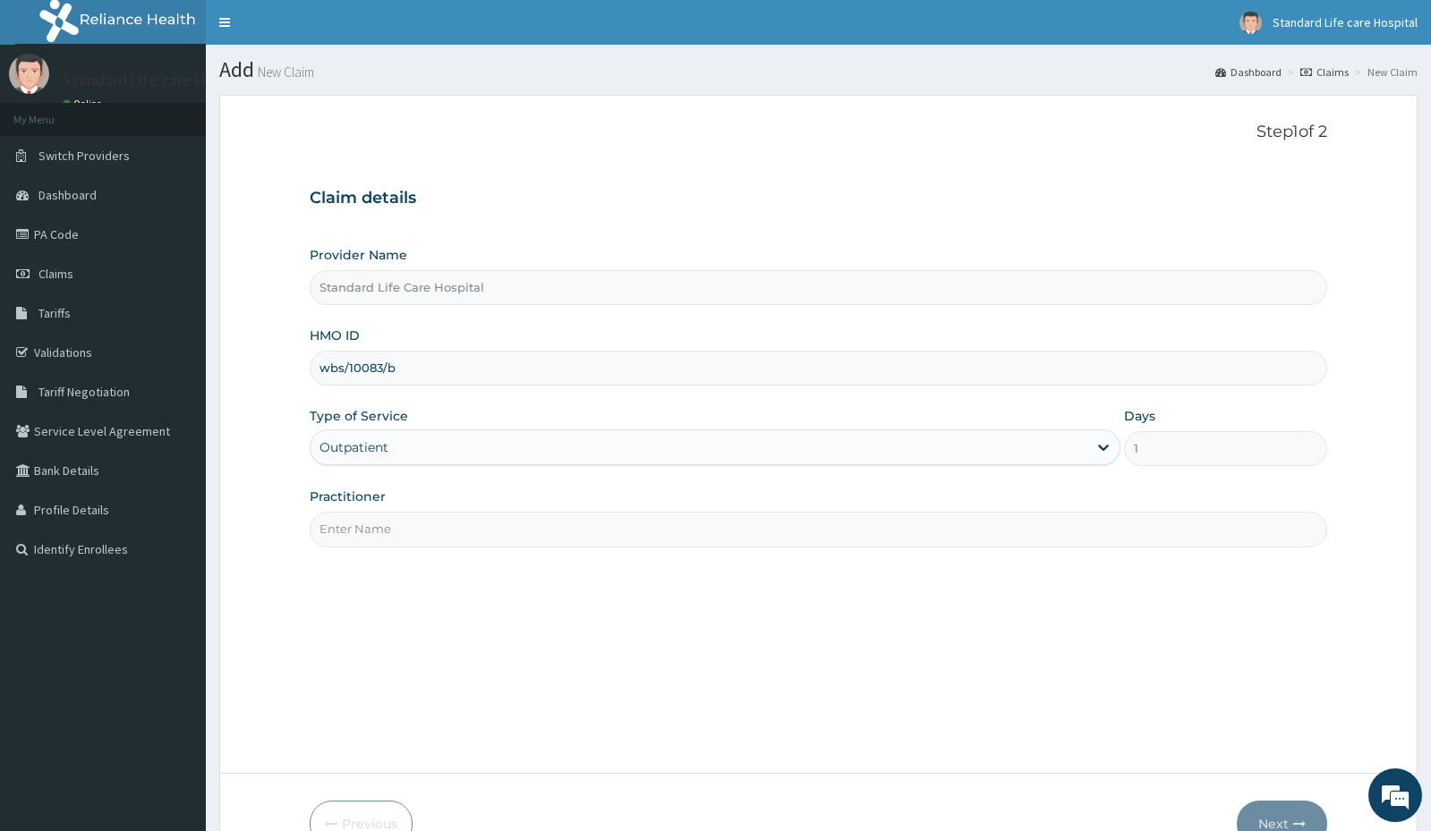
click at [424, 527] on input "Practitioner" at bounding box center [818, 529] width 1017 height 35
type input "dr [PERSON_NAME]"
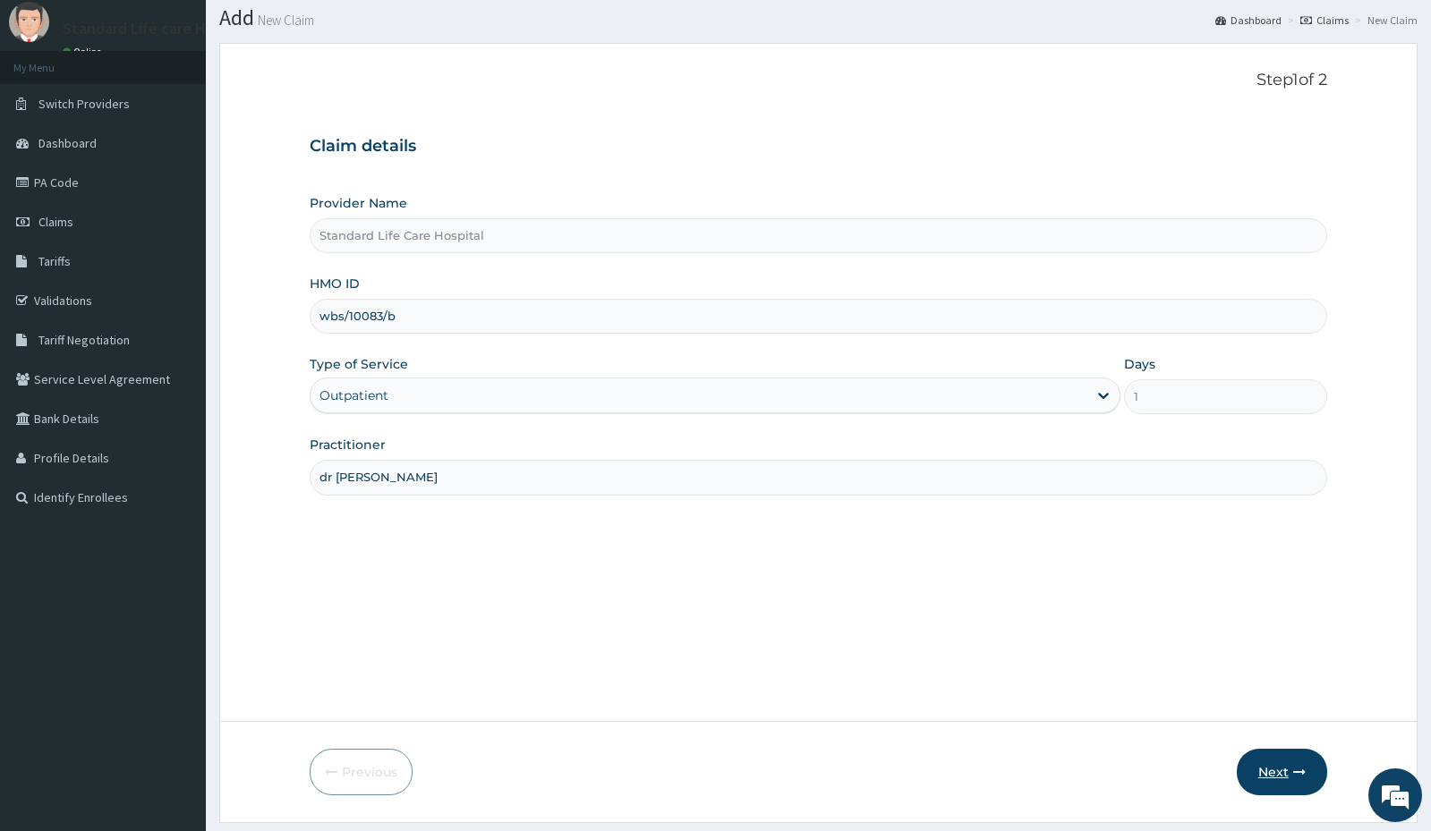
scroll to position [103, 0]
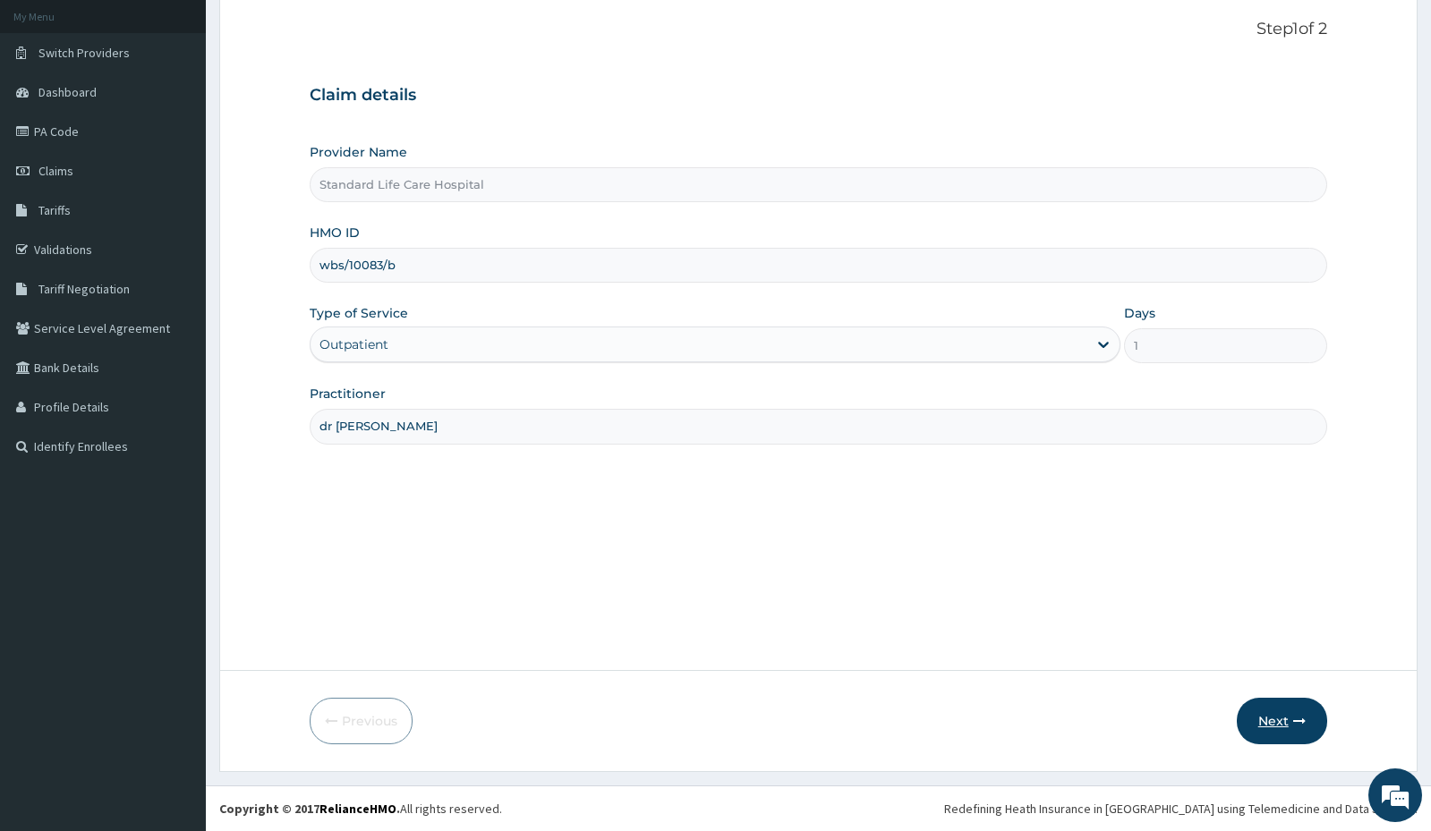
click at [1275, 722] on button "Next" at bounding box center [1282, 721] width 90 height 47
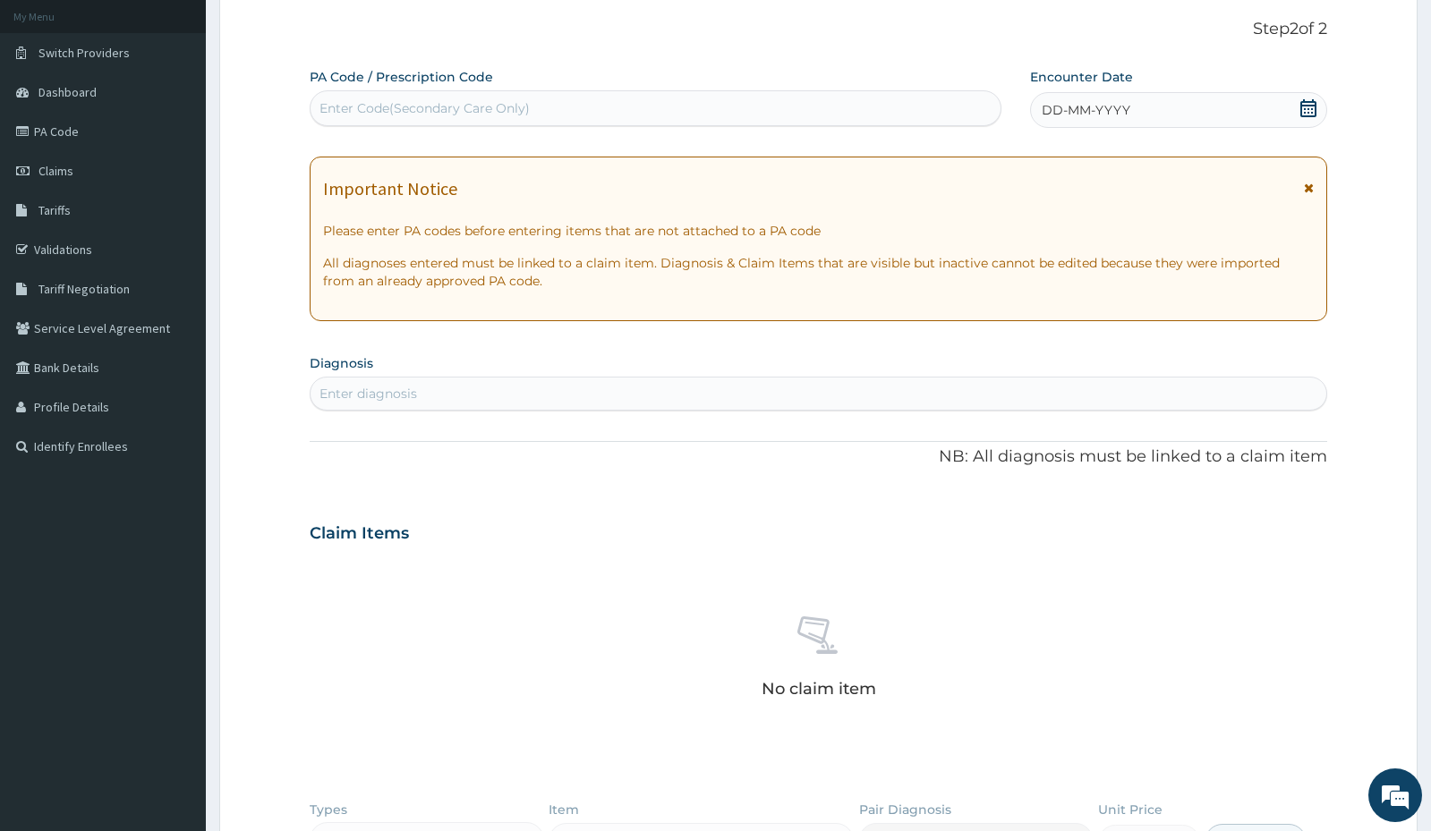
click at [1302, 107] on icon at bounding box center [1308, 108] width 18 height 18
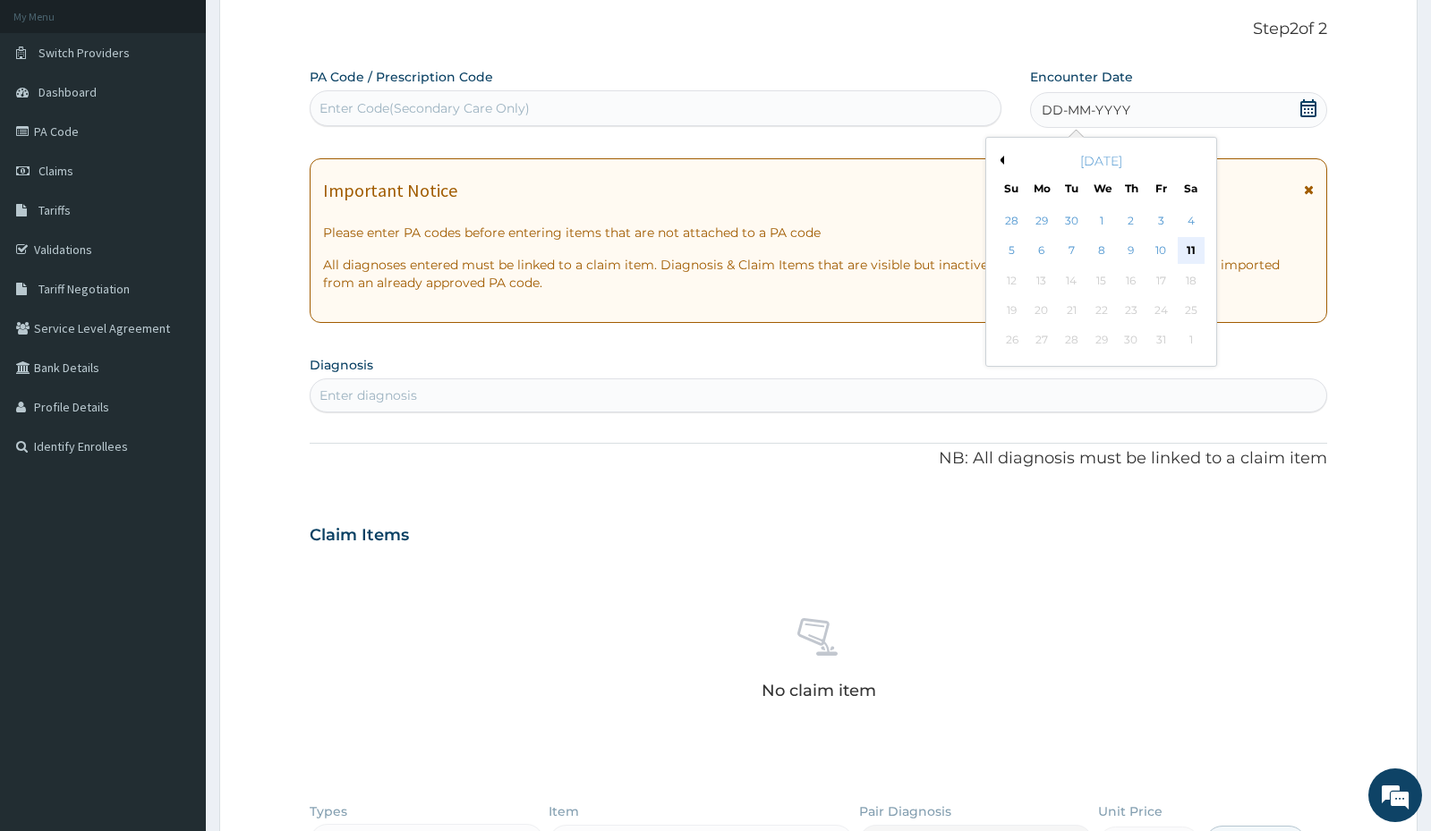
click at [1184, 246] on div "11" at bounding box center [1191, 251] width 27 height 27
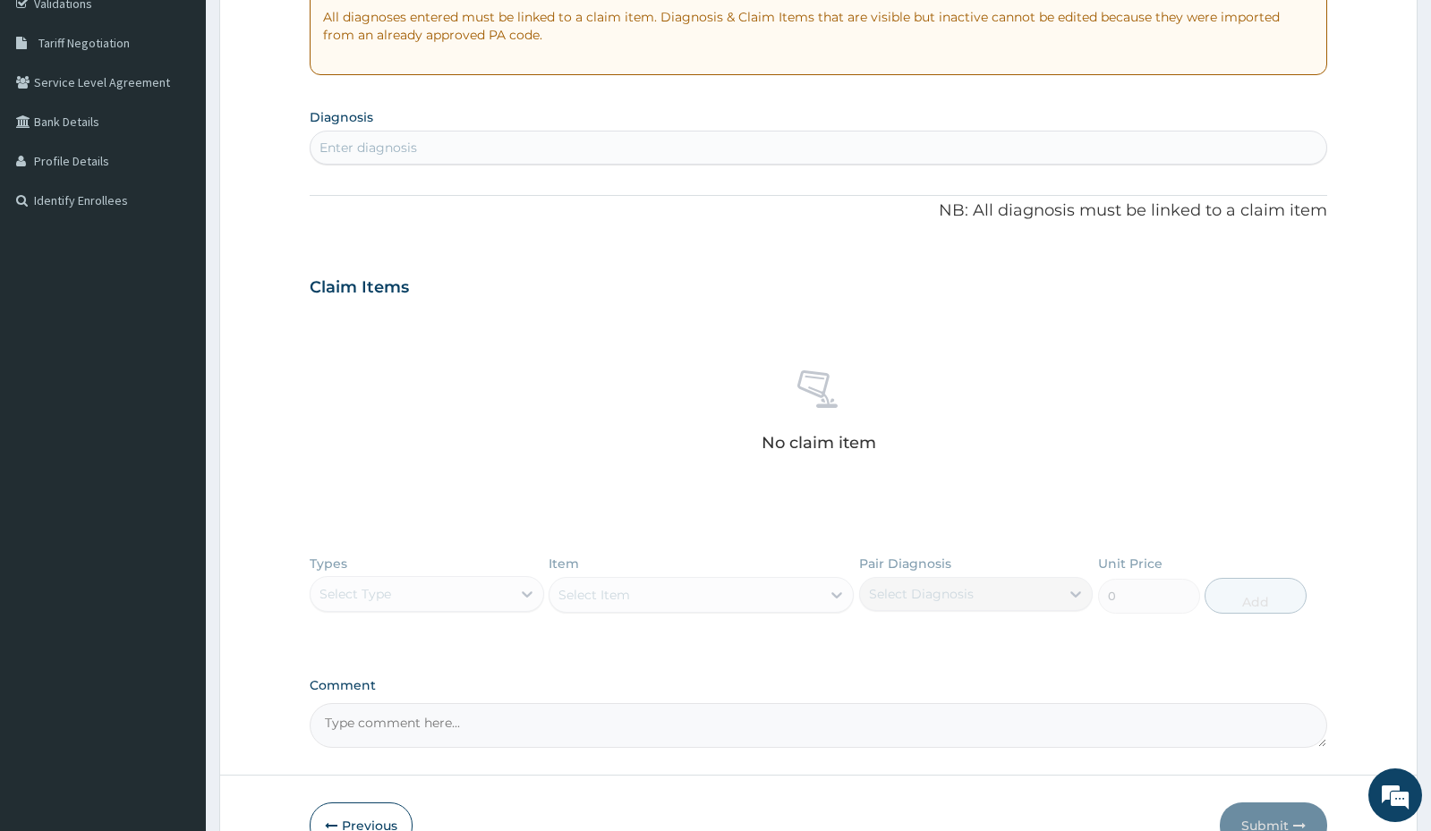
scroll to position [371, 0]
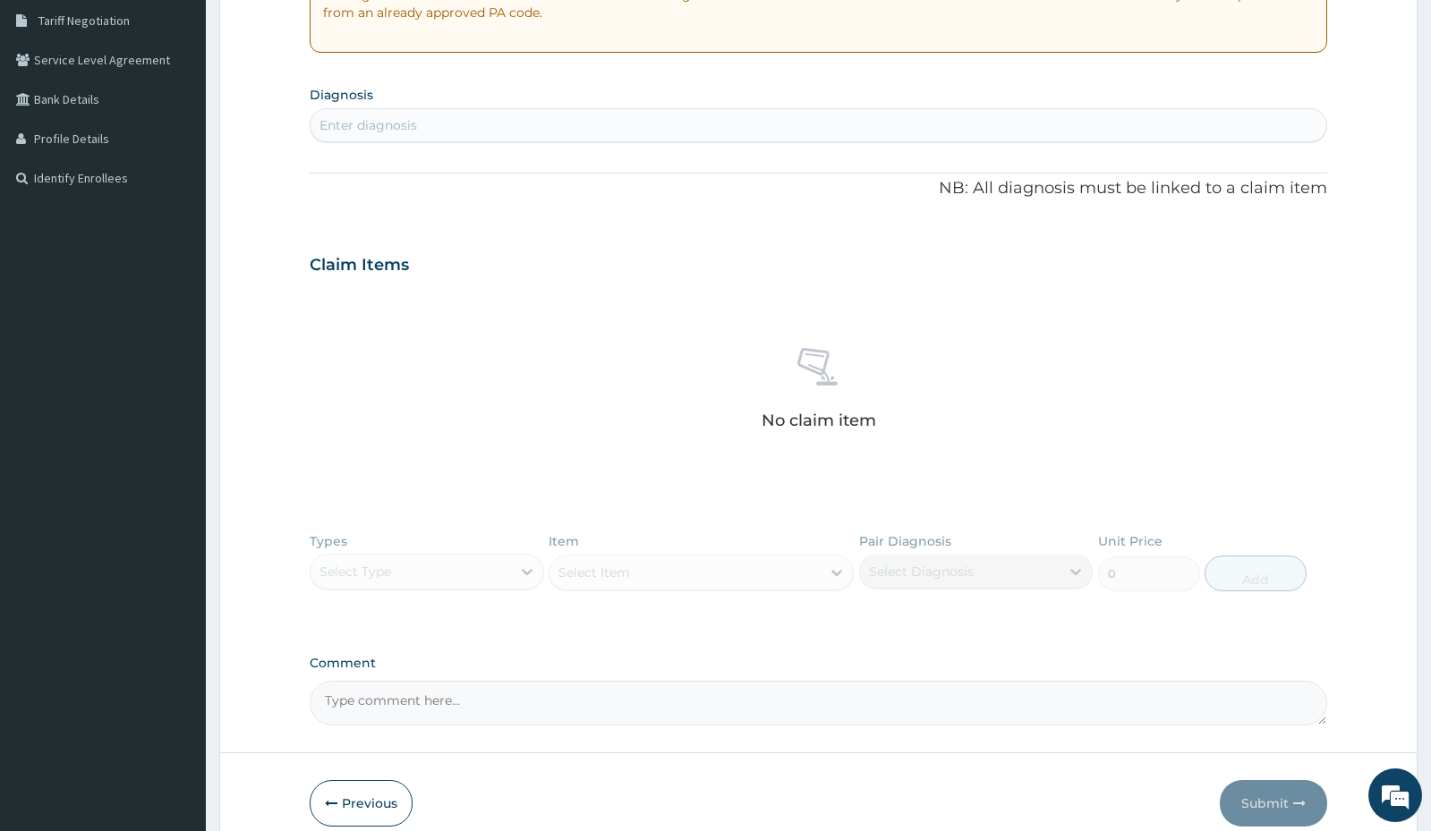
click at [512, 112] on div "Enter diagnosis" at bounding box center [818, 125] width 1015 height 29
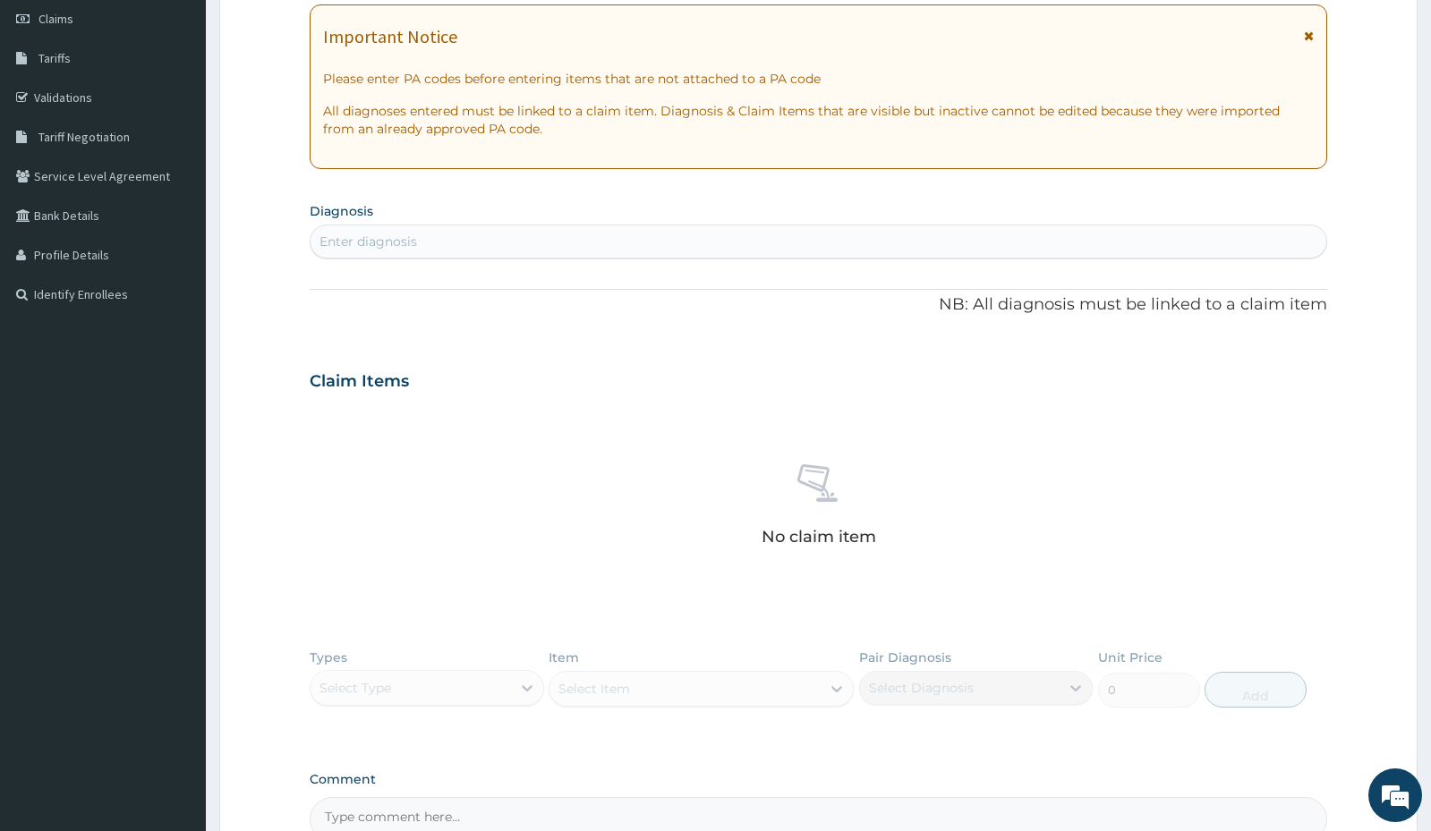
scroll to position [268, 0]
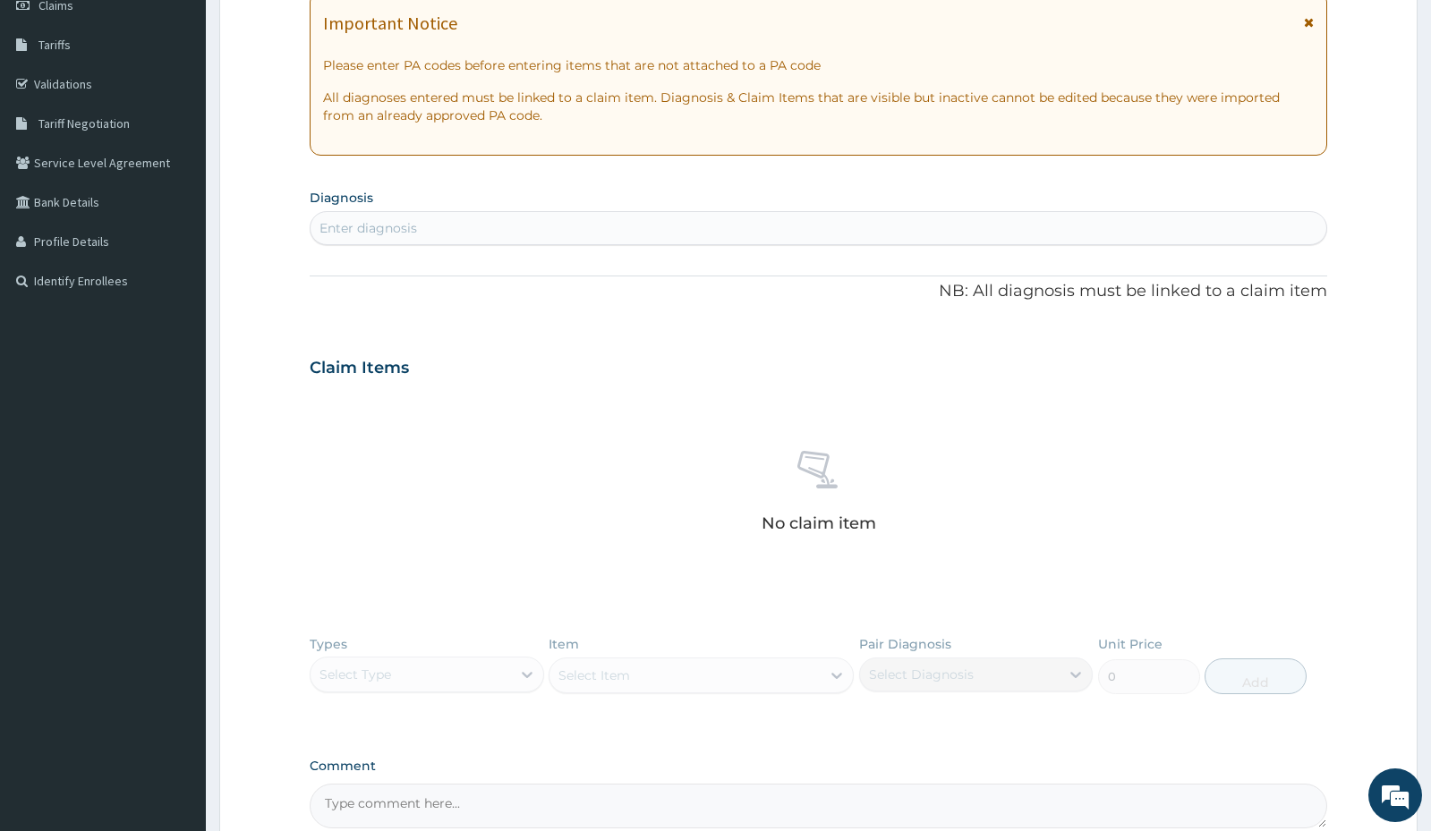
click at [473, 228] on div "Enter diagnosis" at bounding box center [818, 228] width 1015 height 29
type input "upper respiratory"
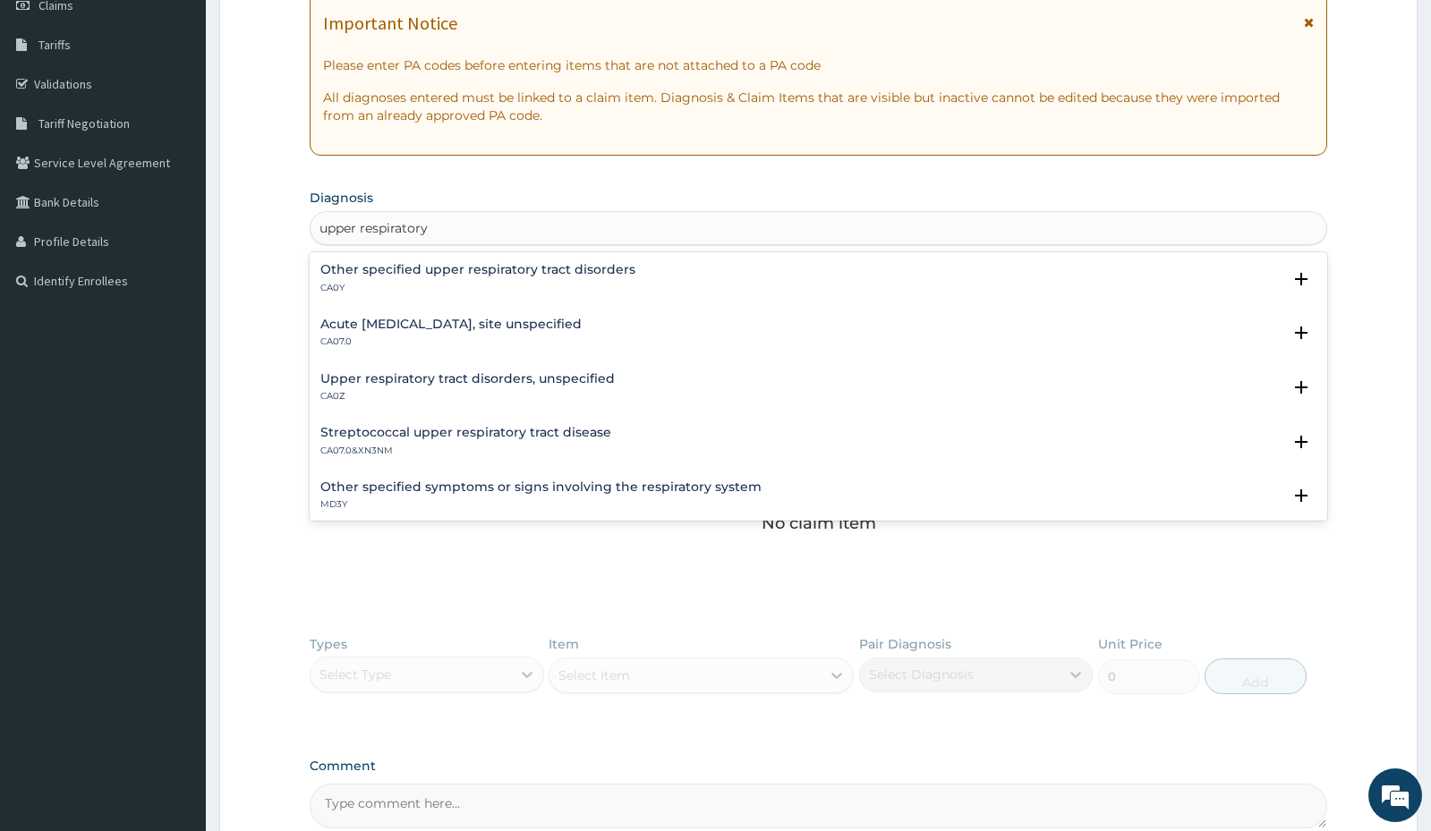
click at [406, 319] on h4 "Acute upper respiratory infection, site unspecified" at bounding box center [450, 324] width 261 height 13
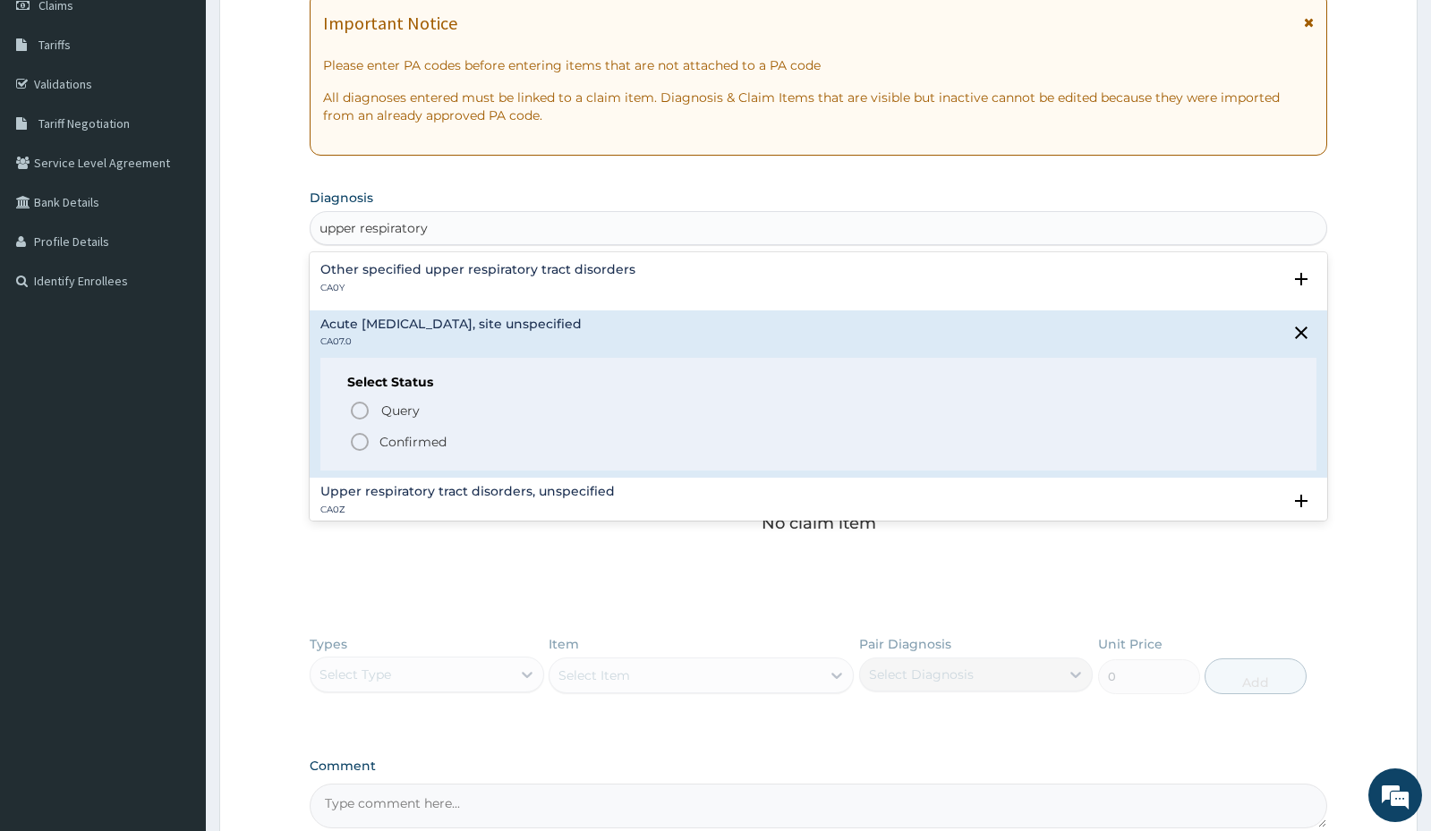
click at [359, 439] on icon "status option filled" at bounding box center [359, 441] width 21 height 21
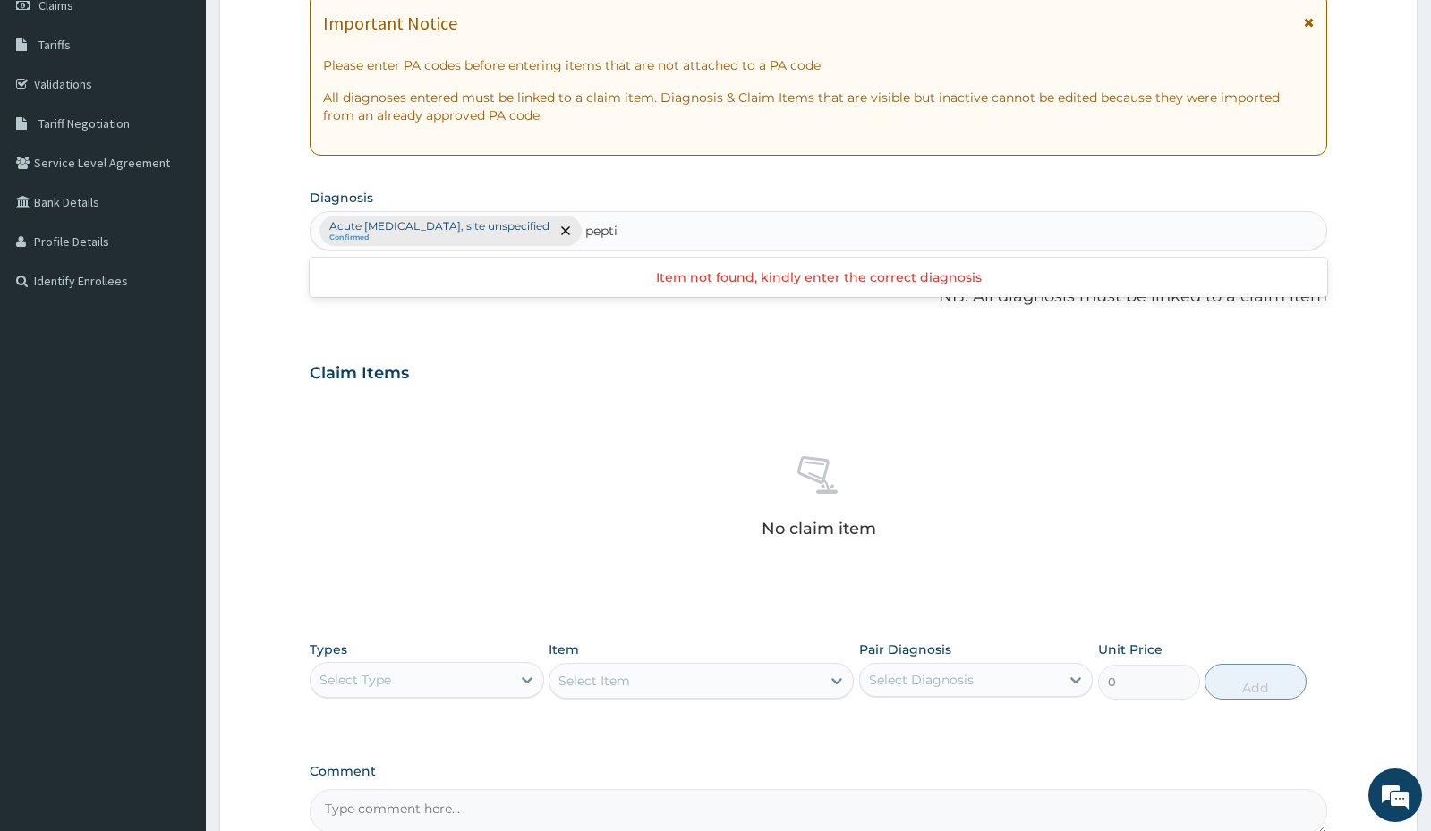
type input "peptic"
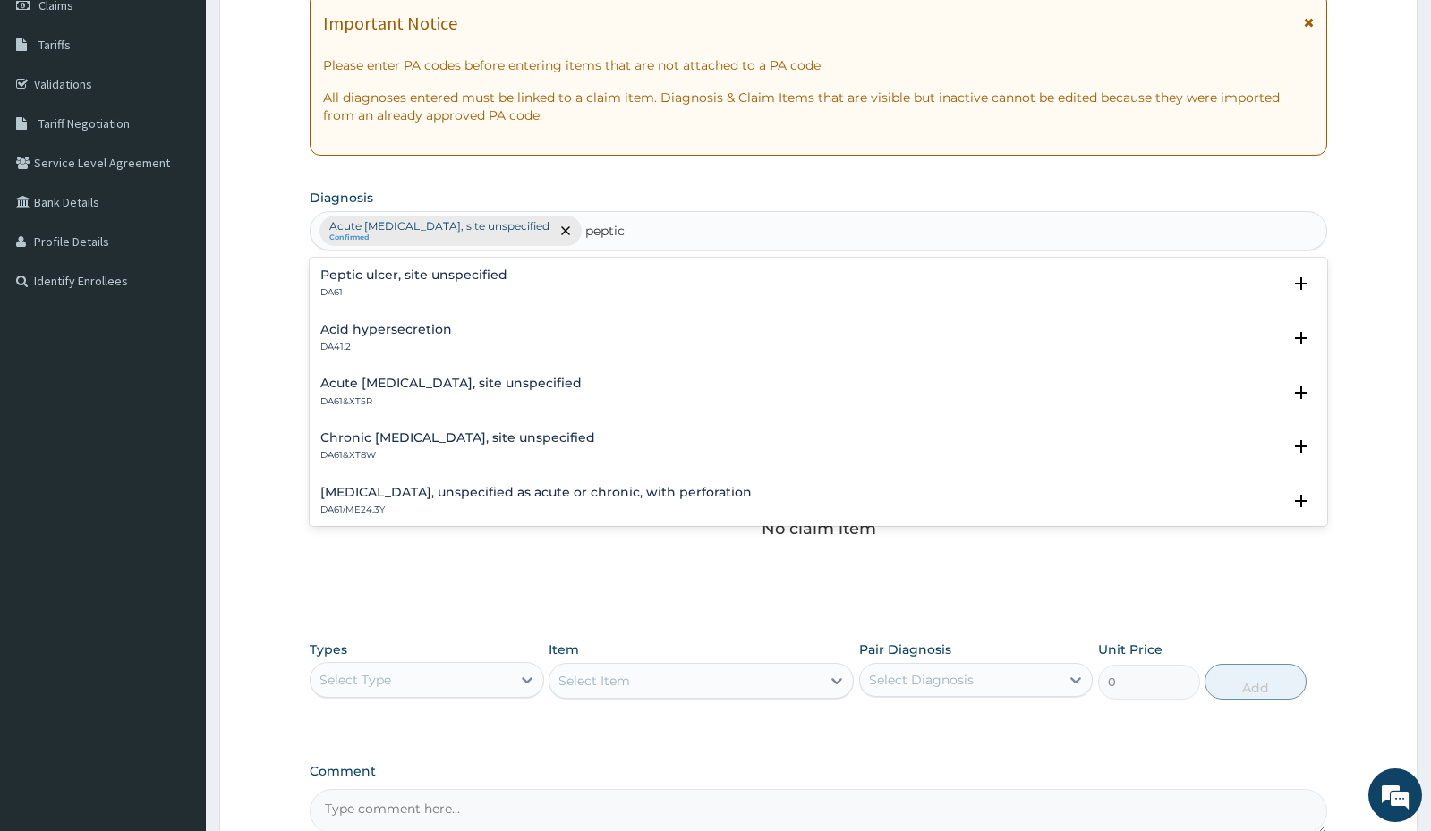
click at [414, 280] on h4 "Peptic ulcer, site unspecified" at bounding box center [413, 274] width 187 height 13
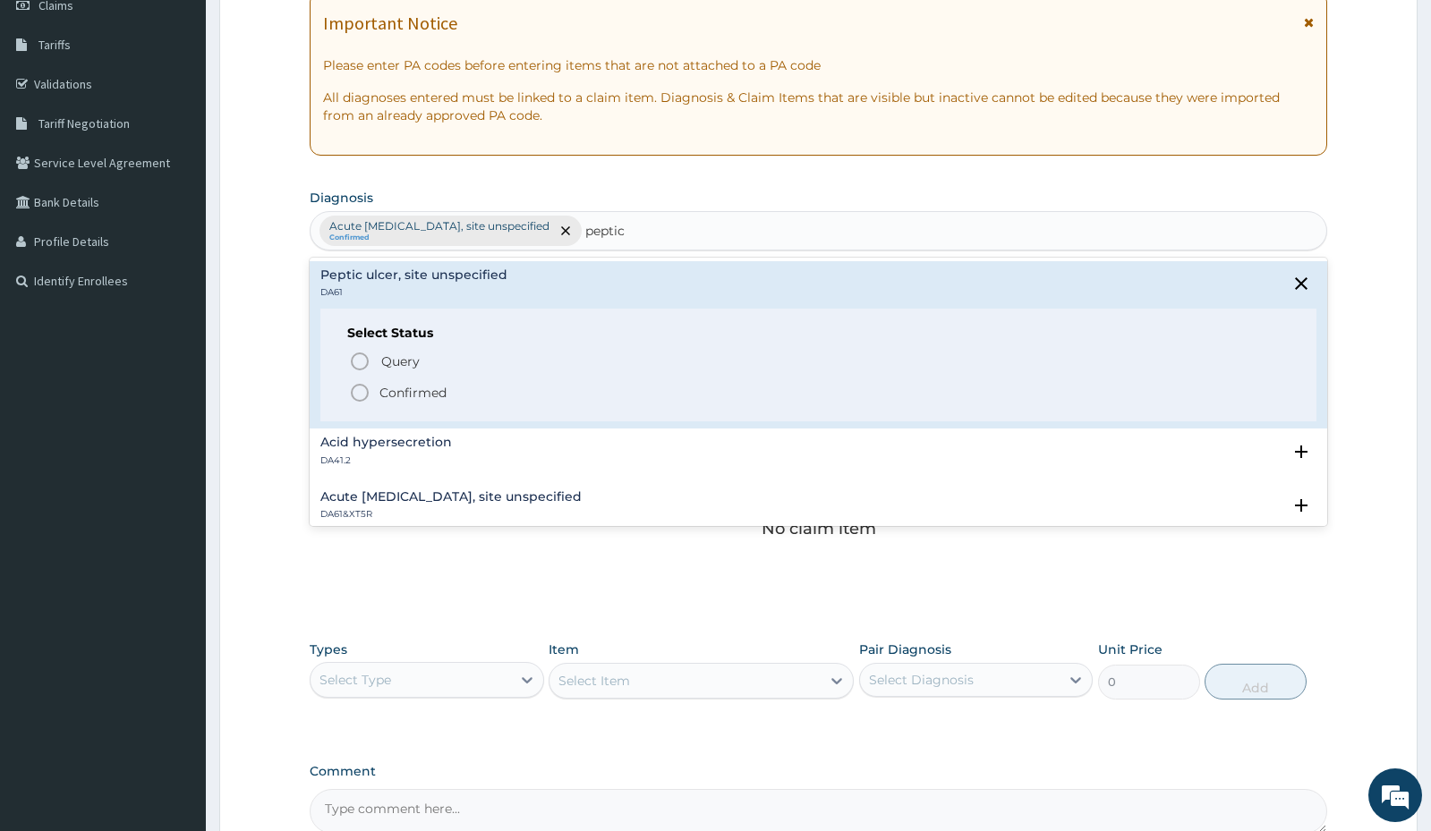
click at [361, 387] on icon "status option filled" at bounding box center [359, 392] width 21 height 21
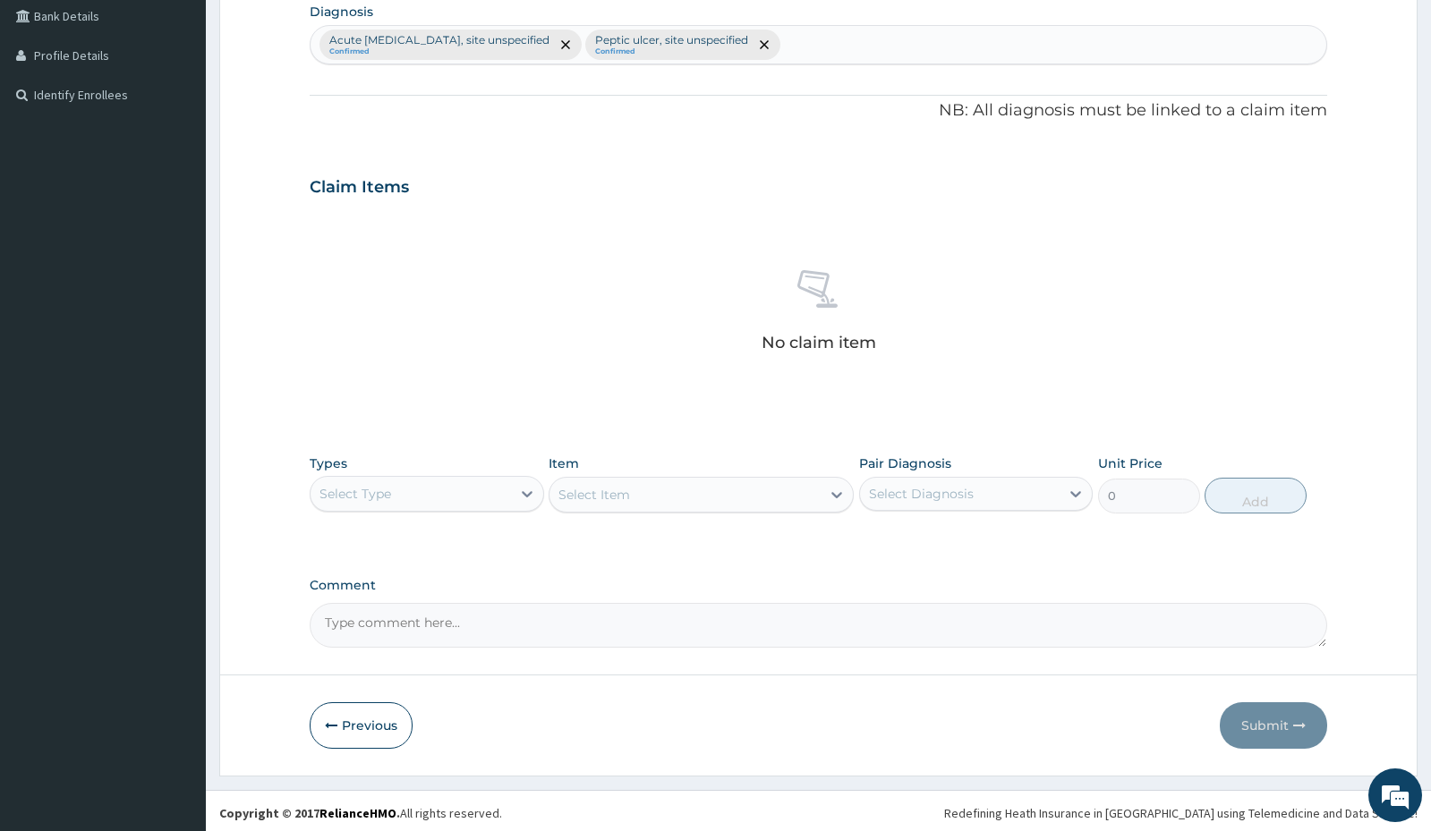
scroll to position [459, 0]
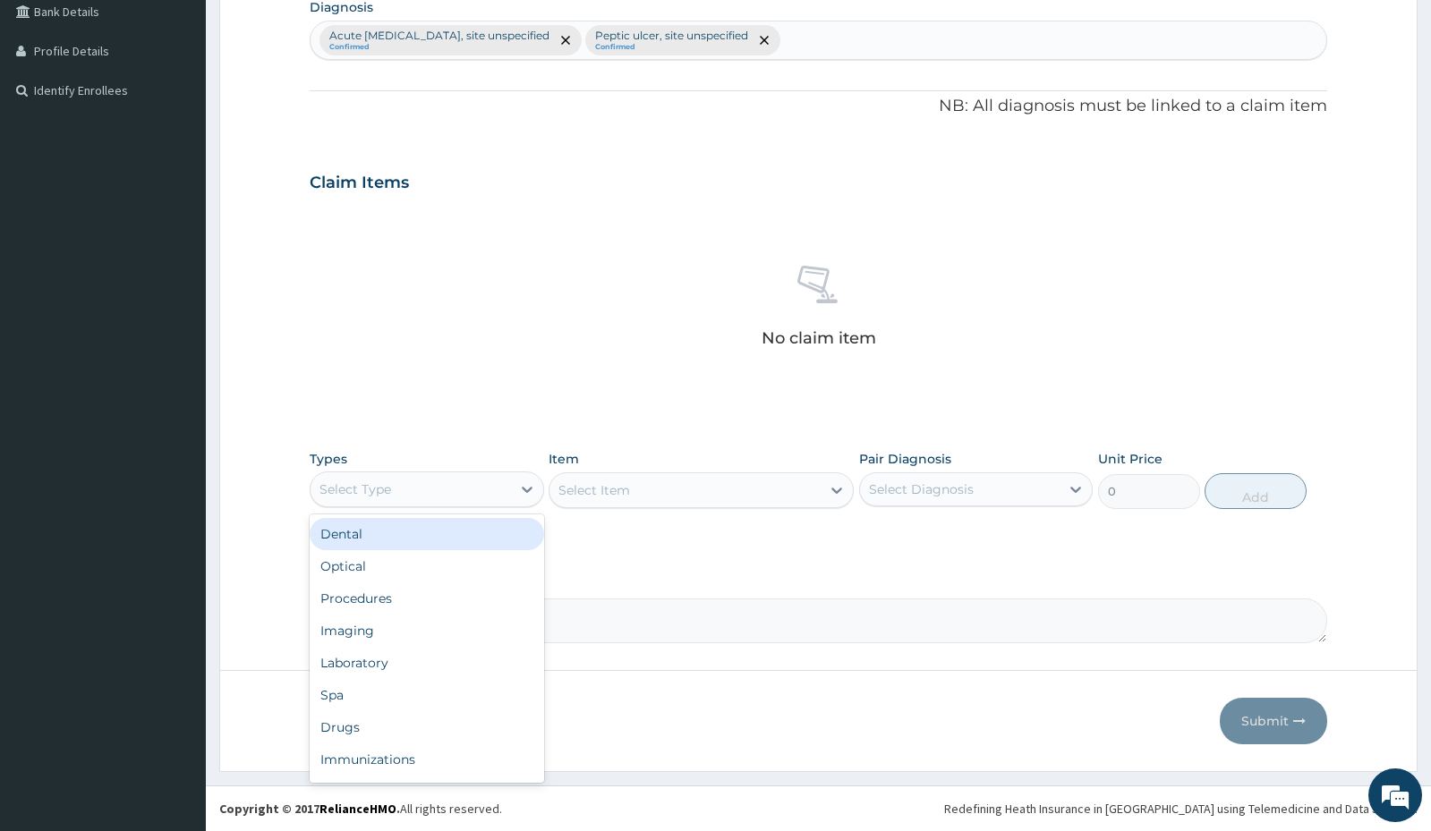
click at [442, 487] on div "Select Type" at bounding box center [411, 489] width 200 height 29
click at [389, 597] on div "Procedures" at bounding box center [427, 599] width 234 height 32
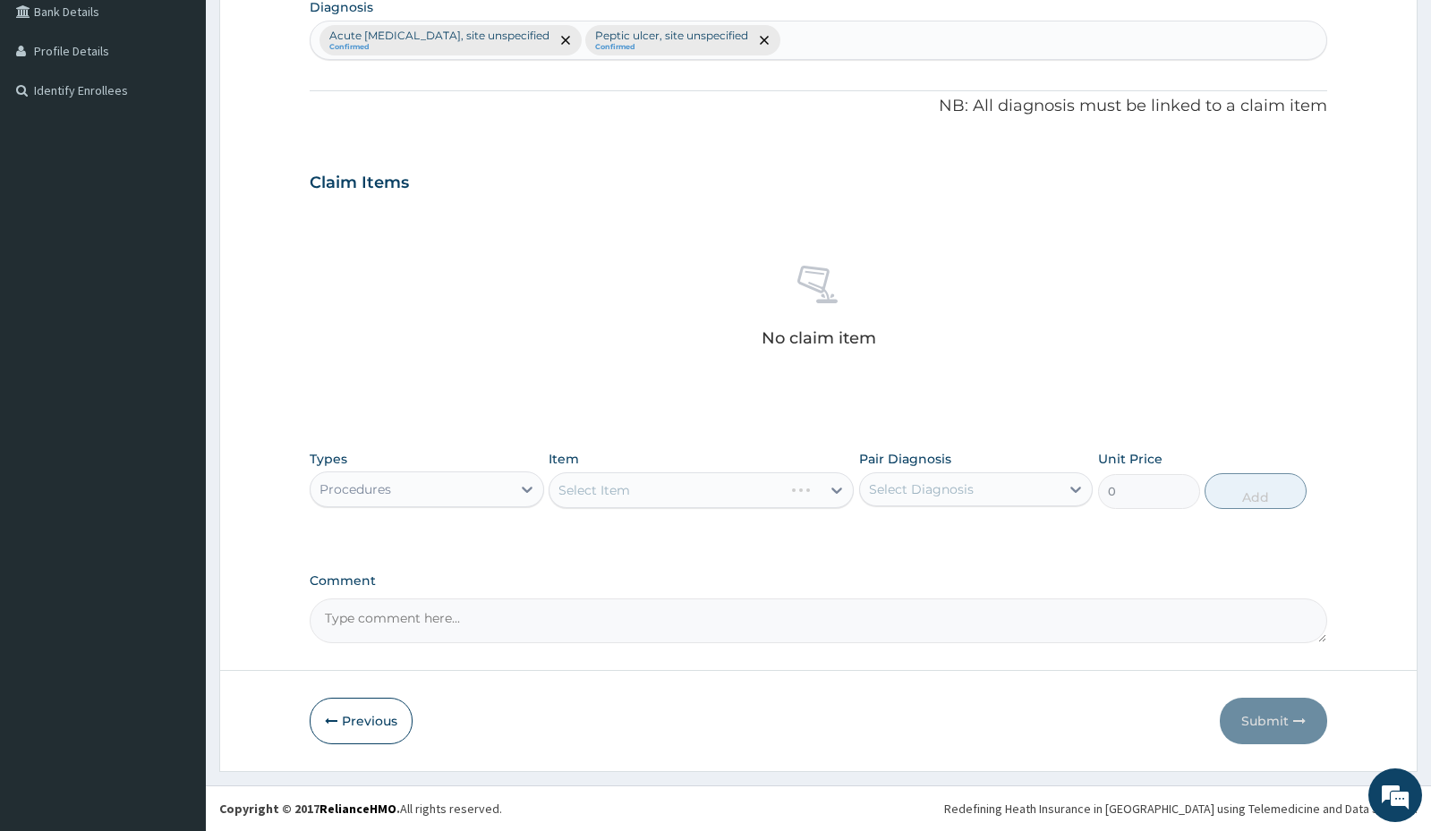
click at [602, 483] on div "Select Item" at bounding box center [701, 491] width 305 height 36
click at [649, 481] on div "Select Item" at bounding box center [701, 491] width 305 height 36
click at [625, 494] on div "Select Item" at bounding box center [594, 490] width 72 height 18
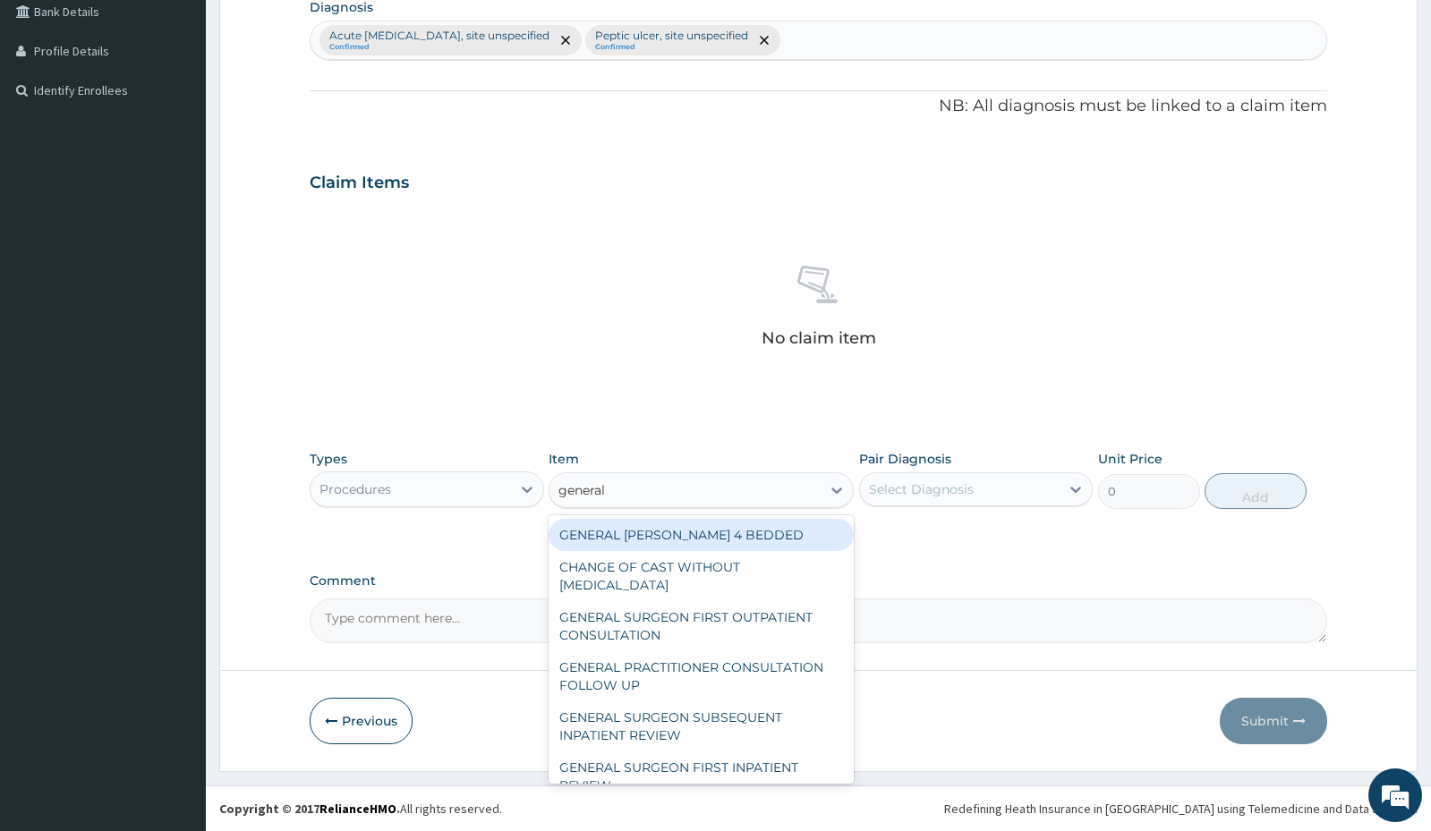
type input "general"
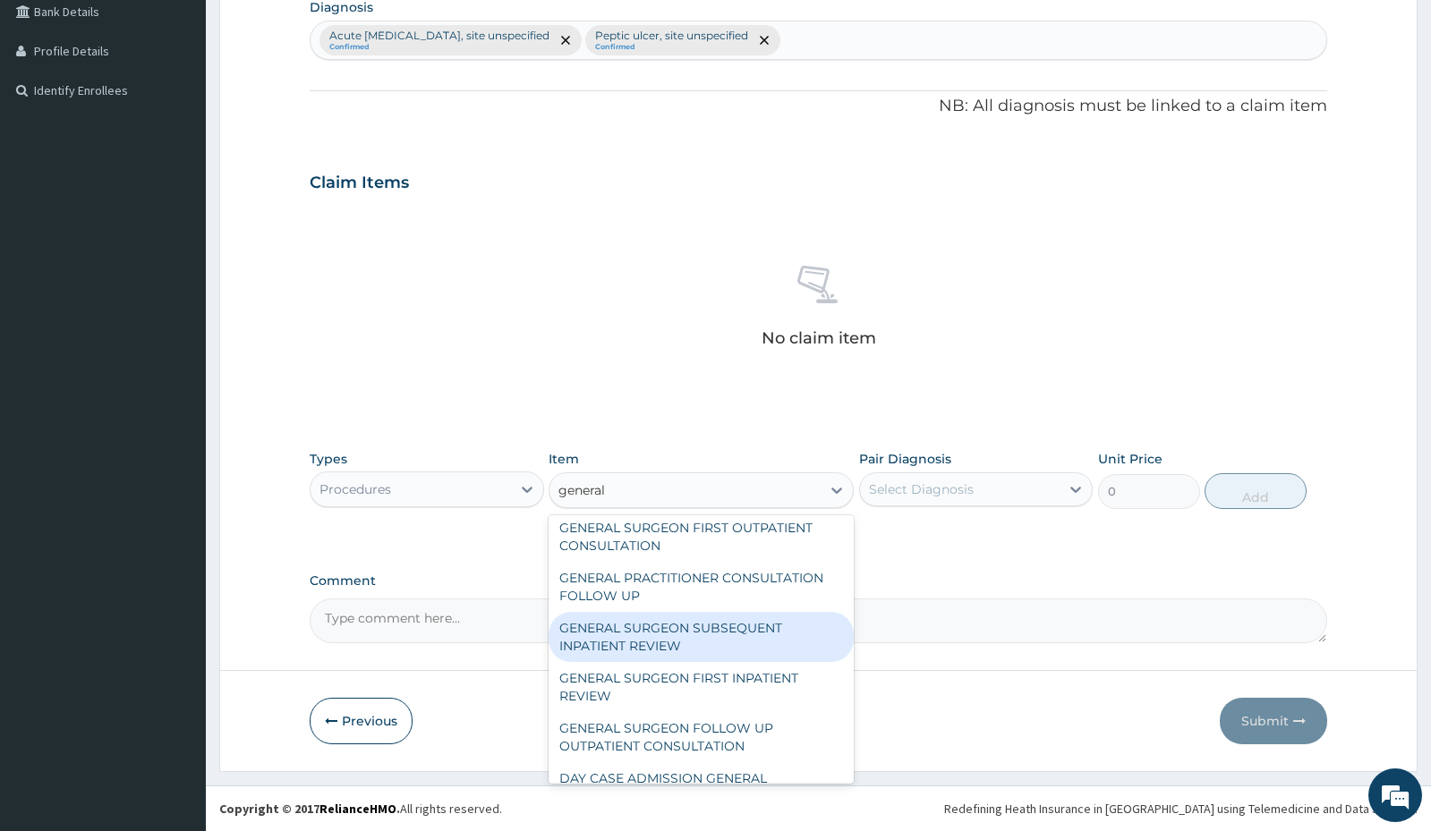
scroll to position [222, 0]
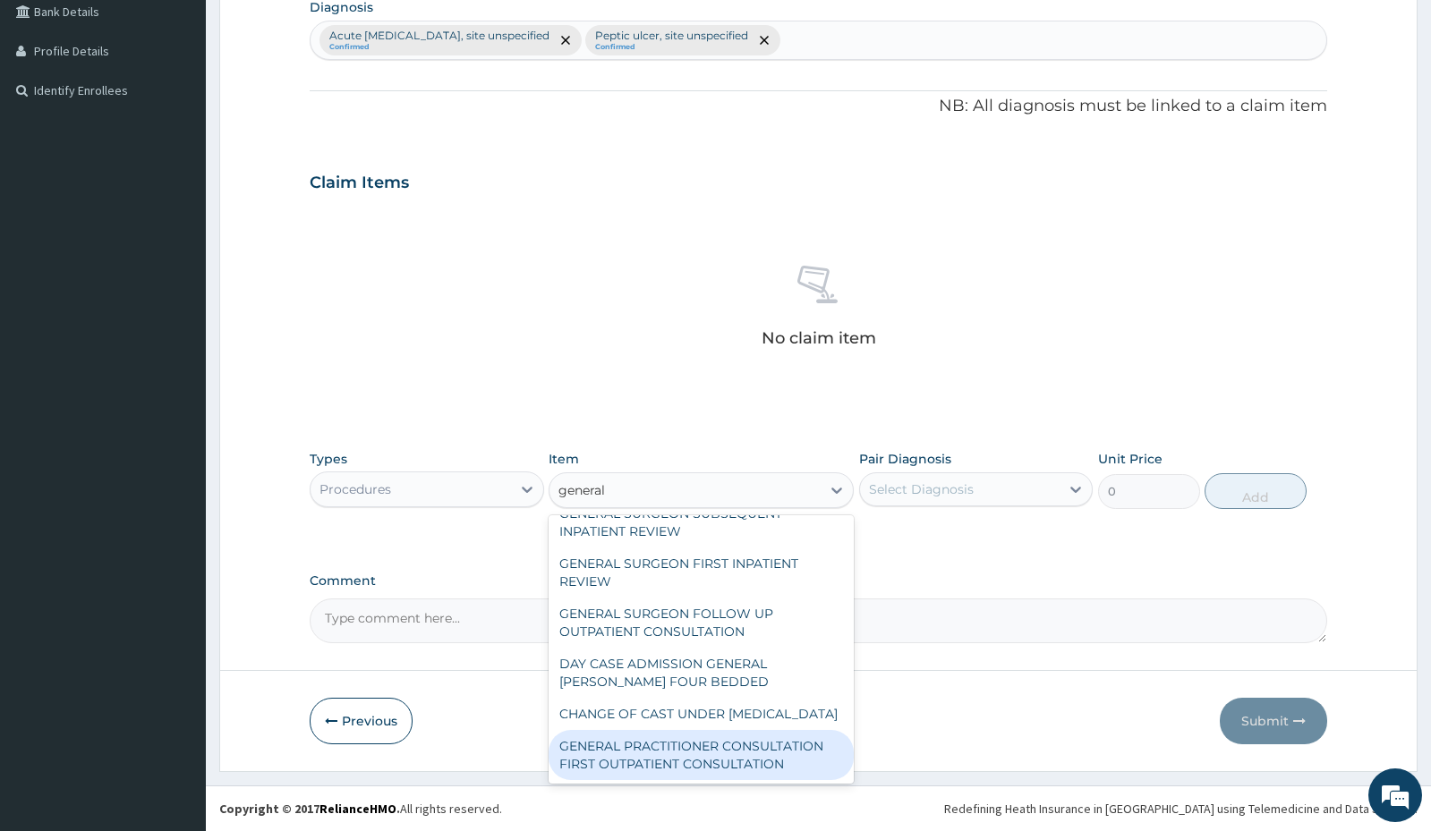
click at [621, 752] on div "GENERAL PRACTITIONER CONSULTATION FIRST OUTPATIENT CONSULTATION" at bounding box center [701, 755] width 305 height 50
type input "3000"
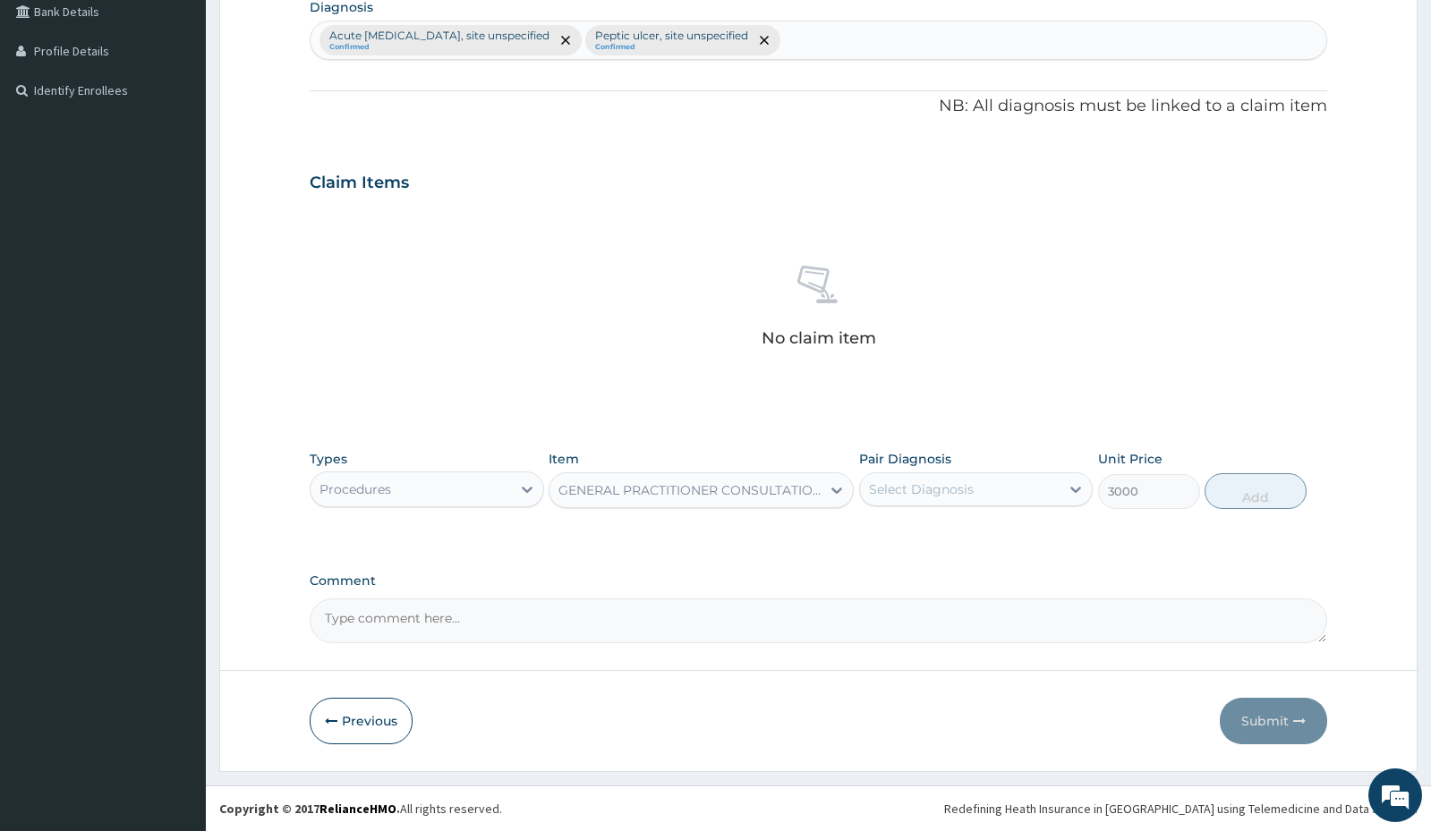
click at [906, 489] on div "Select Diagnosis" at bounding box center [921, 490] width 105 height 18
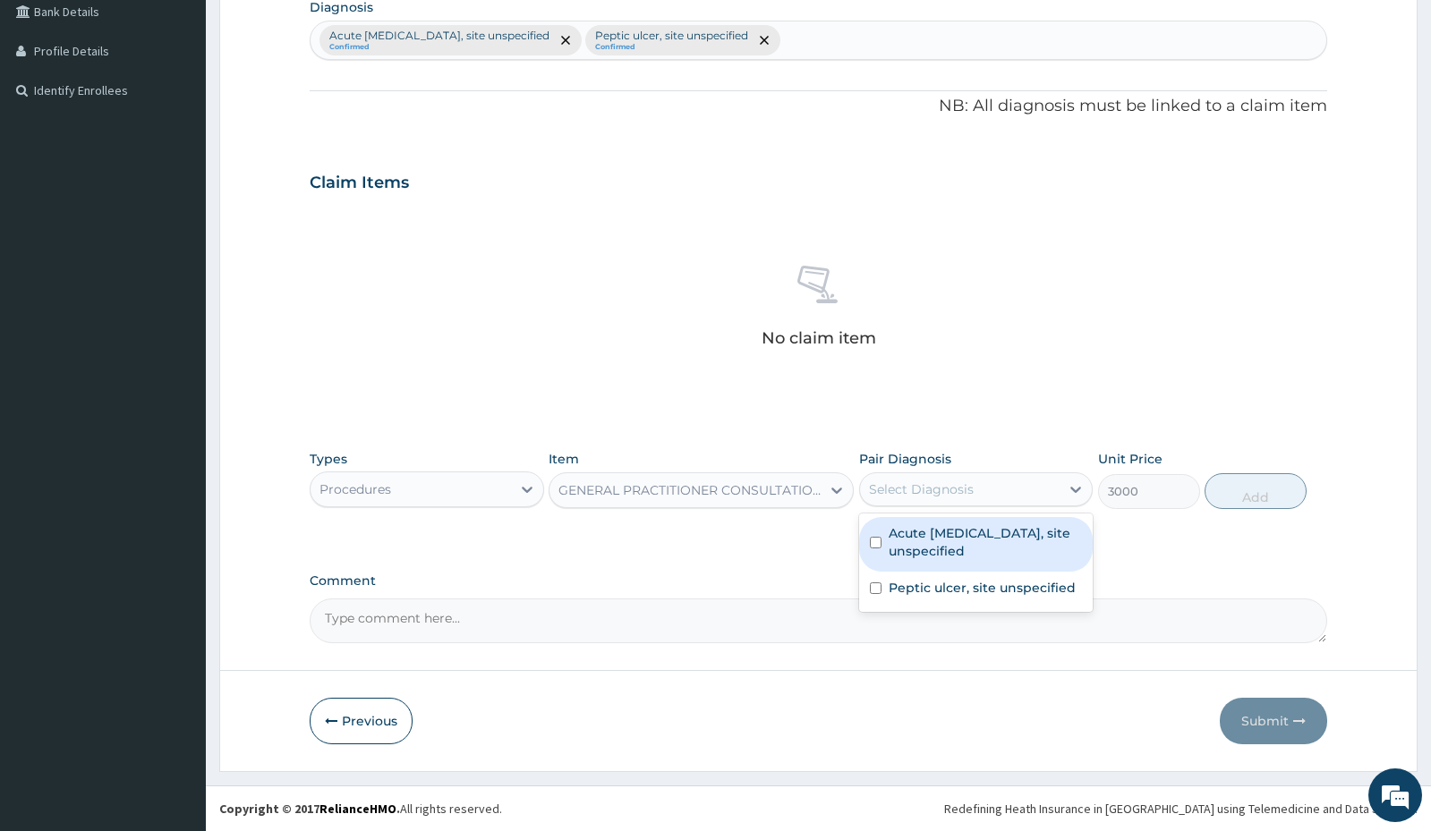
click at [900, 533] on label "Acute upper respiratory infection, site unspecified" at bounding box center [985, 542] width 193 height 36
checkbox input "true"
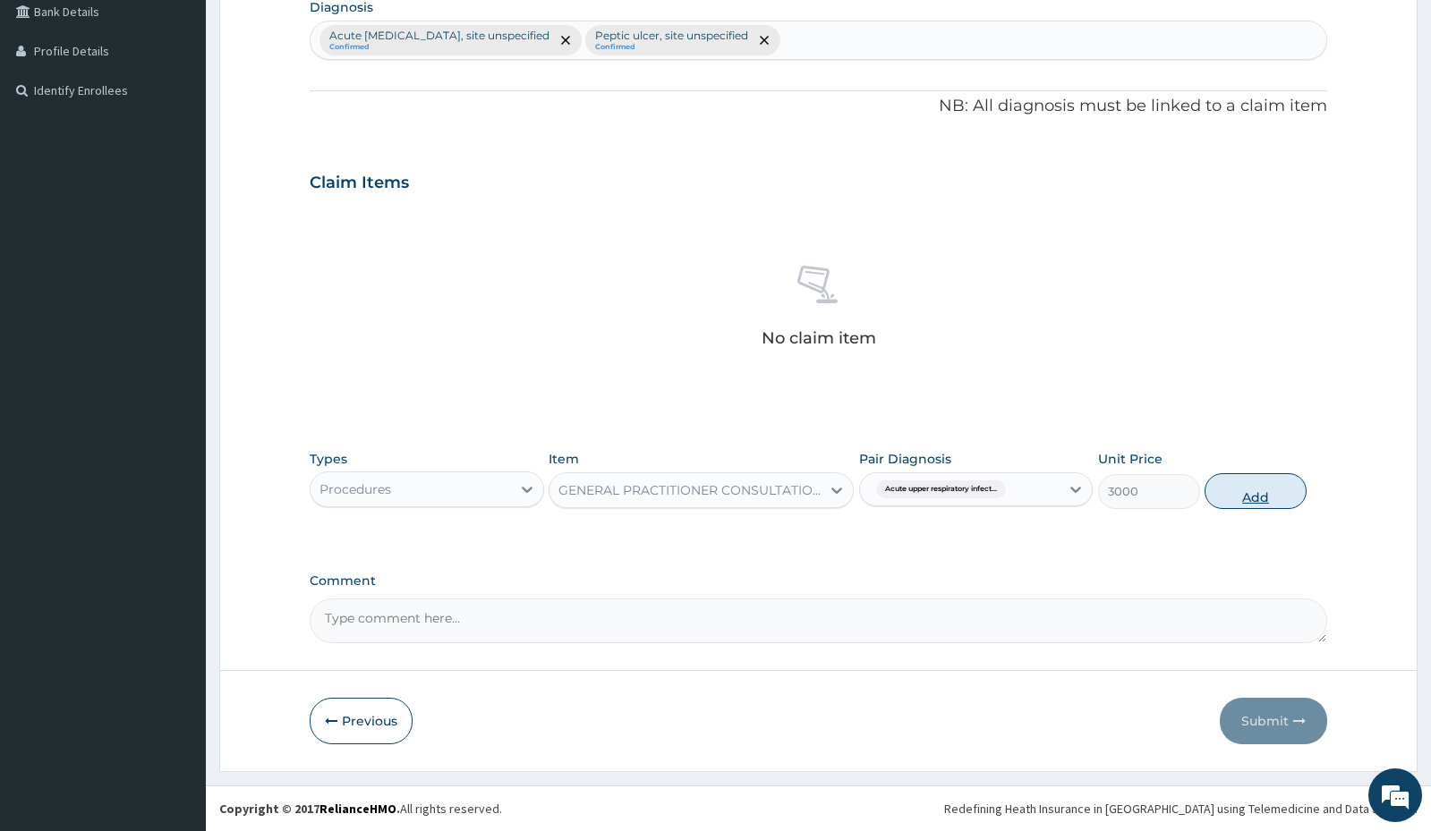
click at [1256, 496] on button "Add" at bounding box center [1256, 491] width 102 height 36
type input "0"
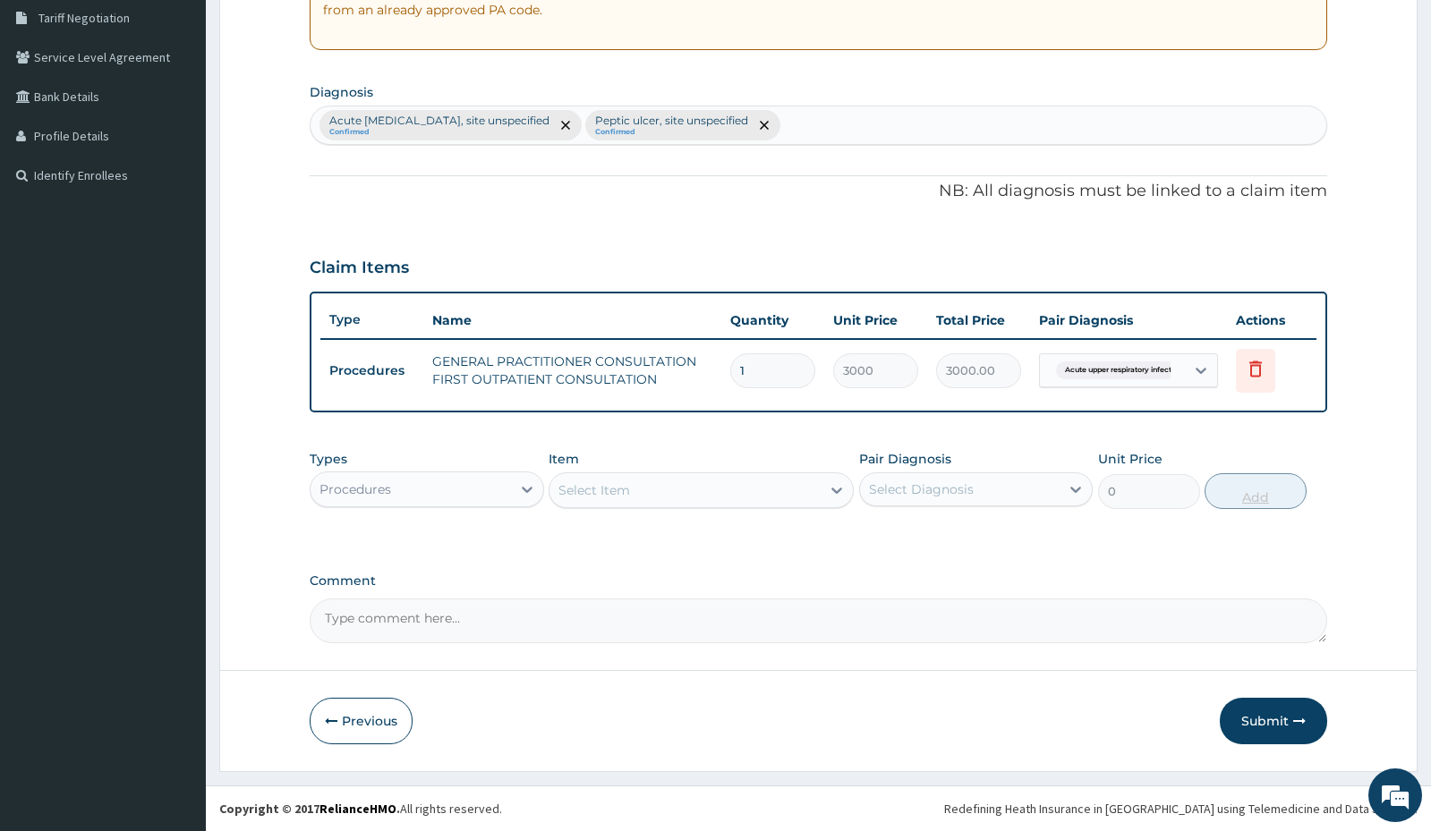
scroll to position [374, 0]
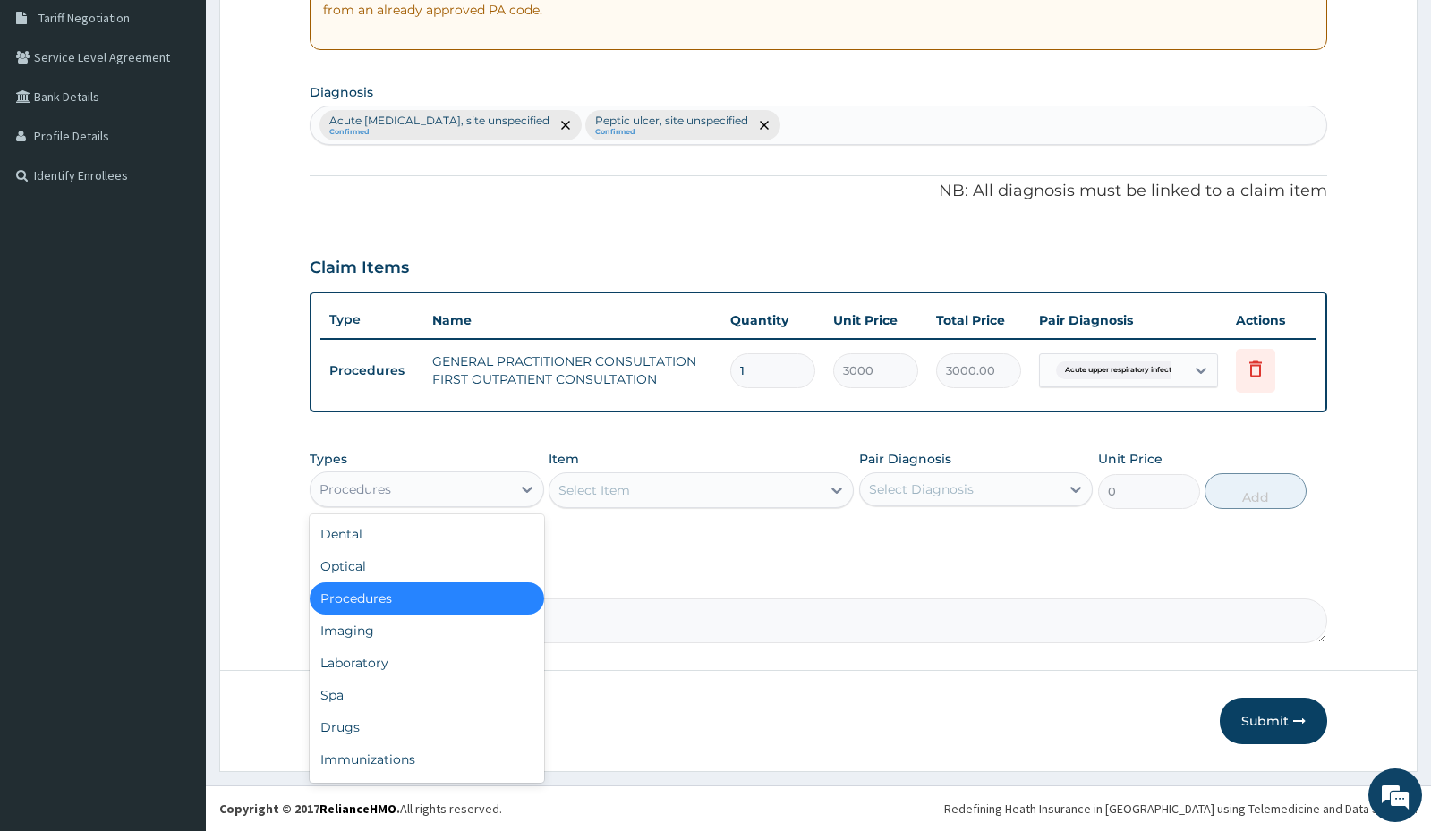
click at [477, 494] on div "Procedures" at bounding box center [411, 489] width 200 height 29
click at [369, 728] on div "Drugs" at bounding box center [427, 727] width 234 height 32
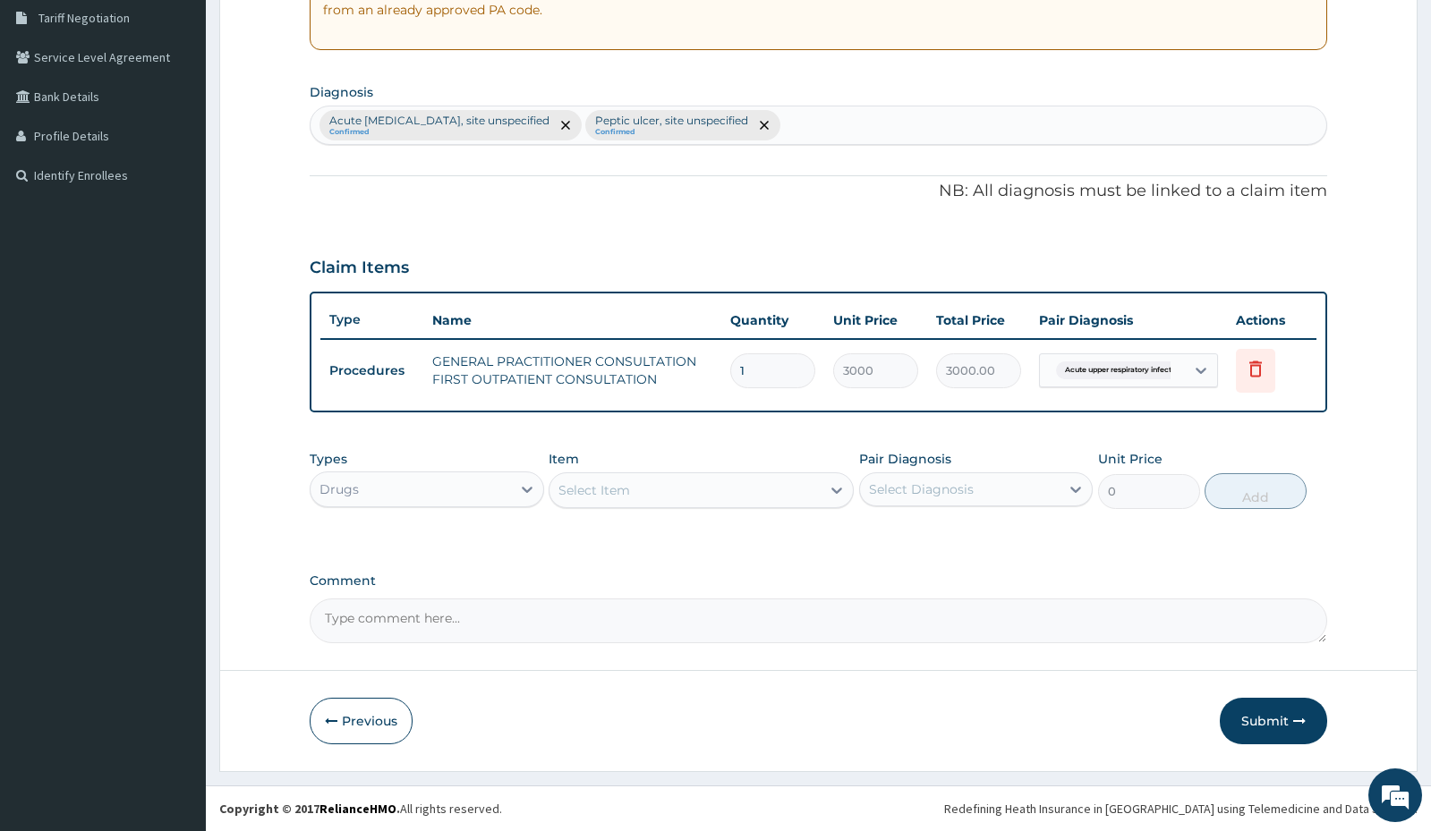
click at [610, 491] on div "Select Item" at bounding box center [594, 490] width 72 height 18
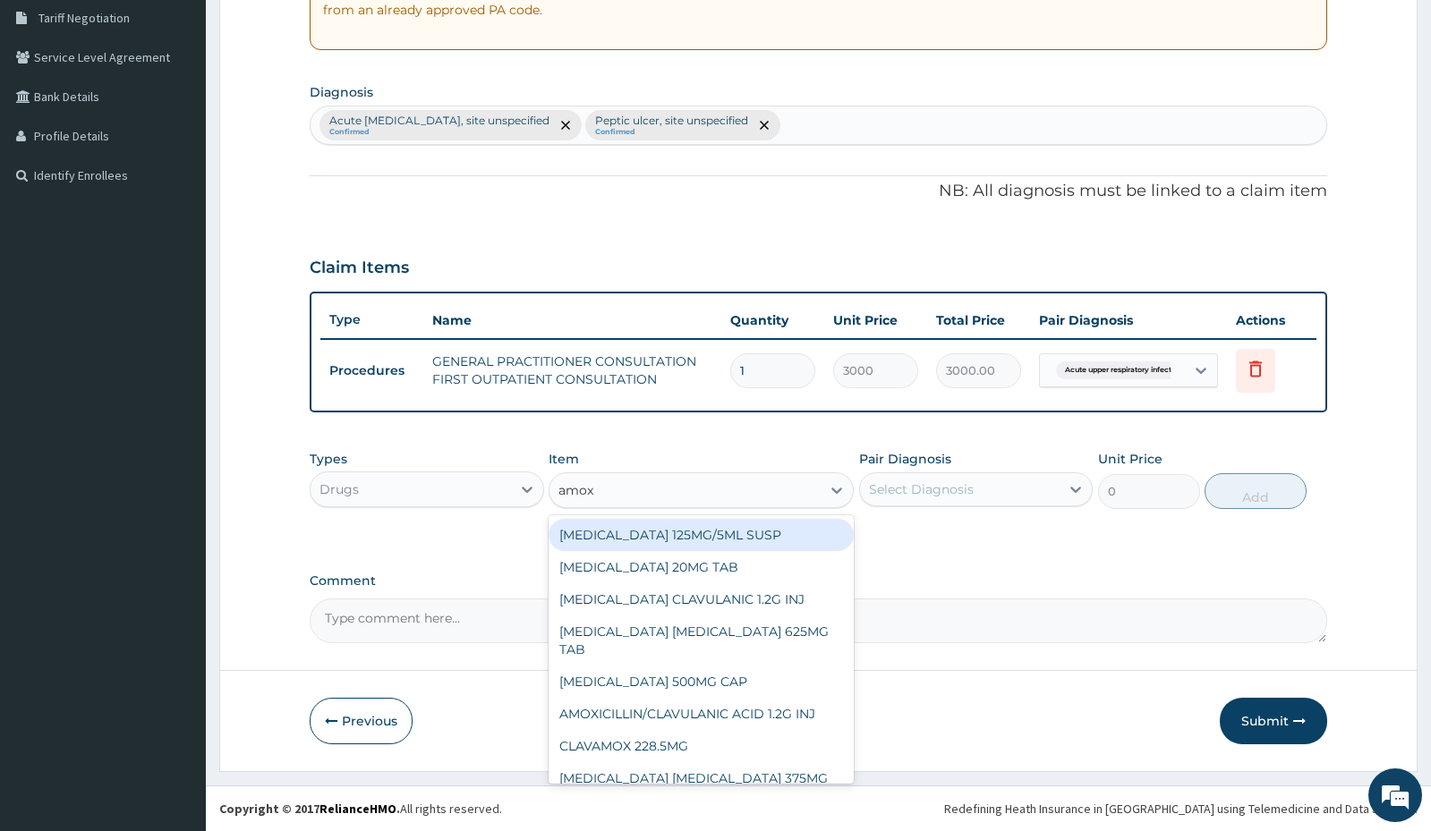
type input "amoxi"
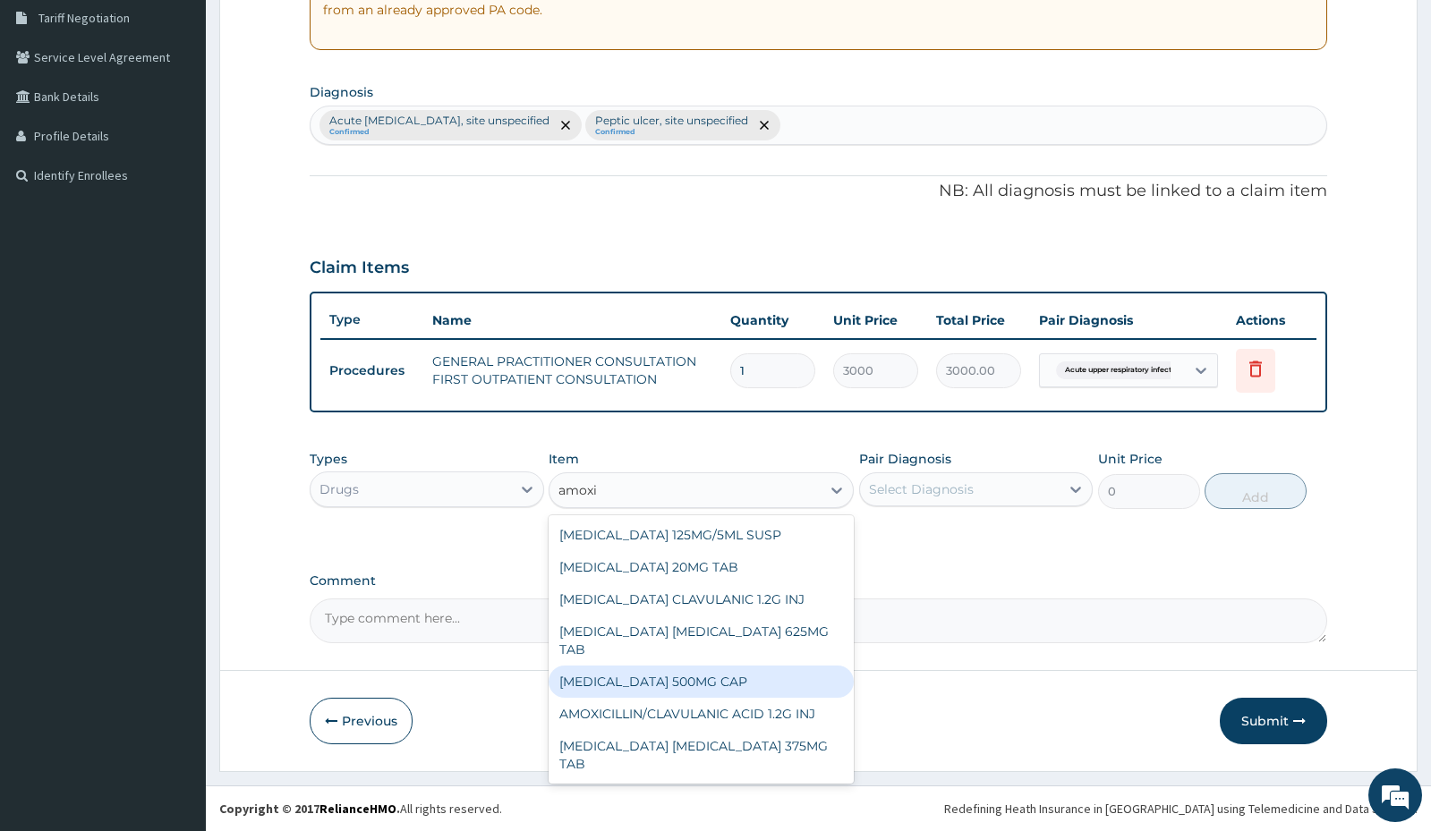
click at [705, 677] on div "AMOXICILLIN 500MG CAP" at bounding box center [701, 682] width 305 height 32
type input "35"
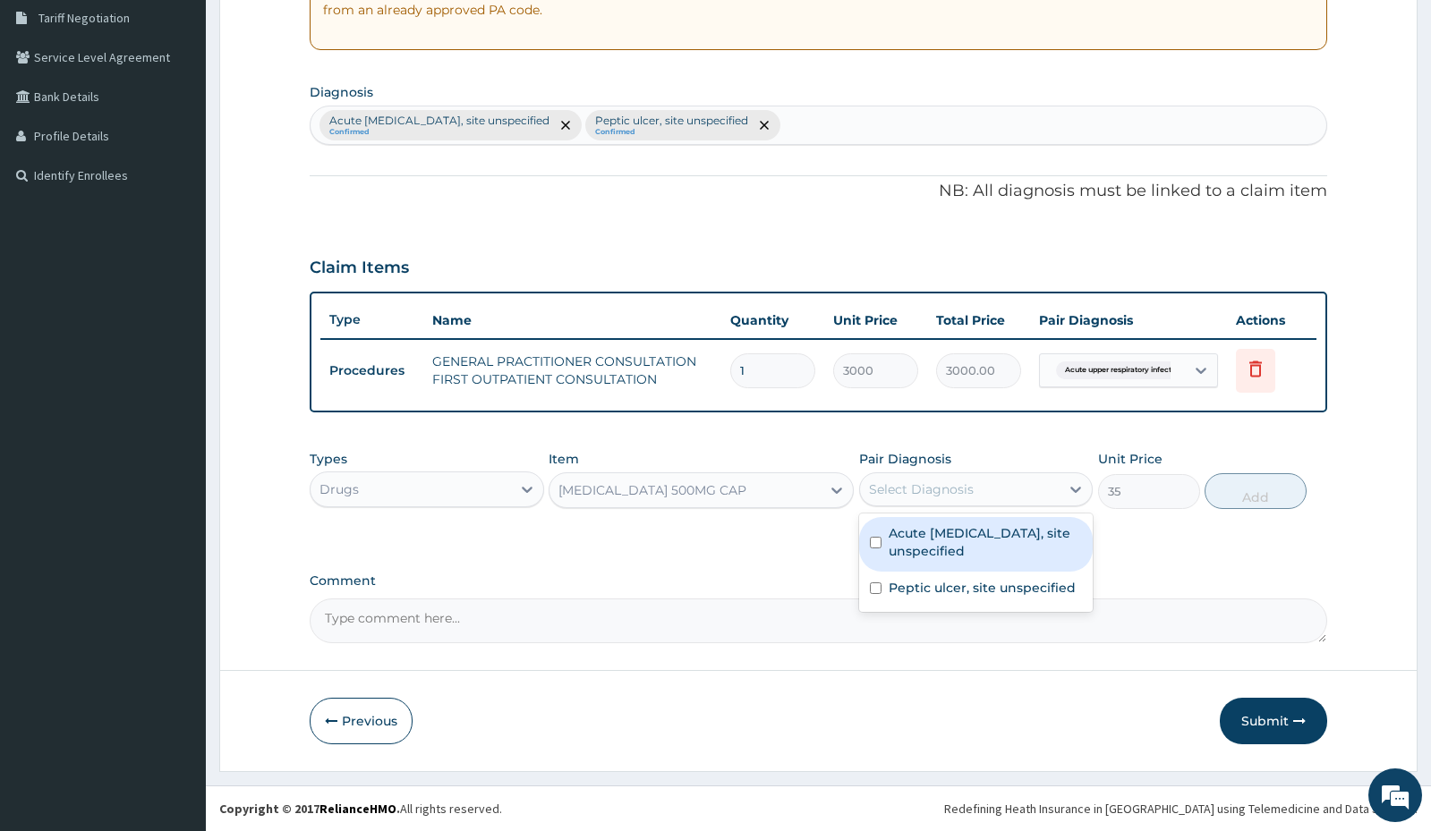
click at [949, 490] on div "Select Diagnosis" at bounding box center [921, 490] width 105 height 18
click at [907, 535] on label "Acute upper respiratory infection, site unspecified" at bounding box center [985, 542] width 193 height 36
checkbox input "true"
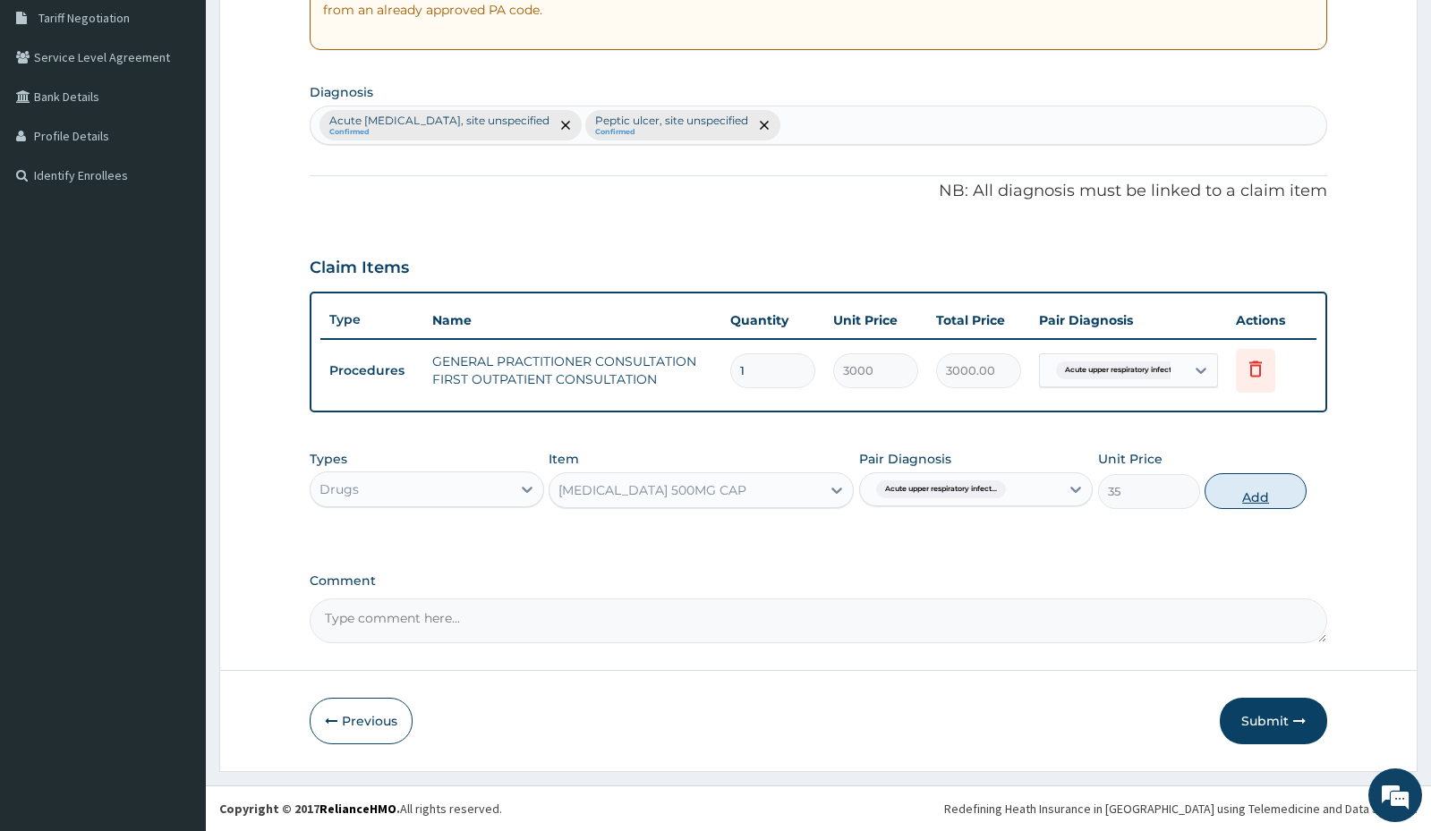
click at [1277, 497] on button "Add" at bounding box center [1256, 491] width 102 height 36
type input "0"
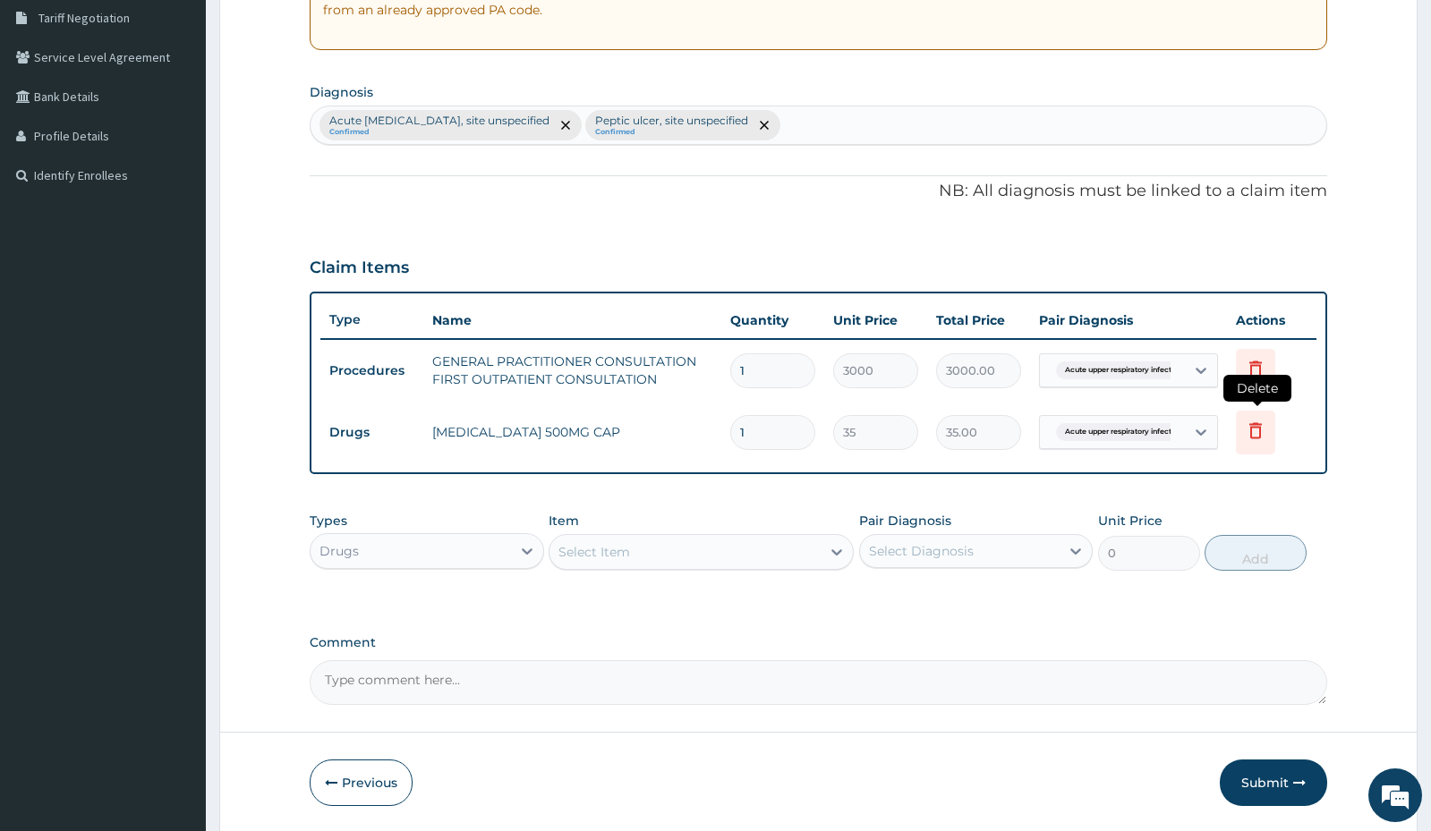
click at [1256, 427] on icon at bounding box center [1255, 430] width 13 height 16
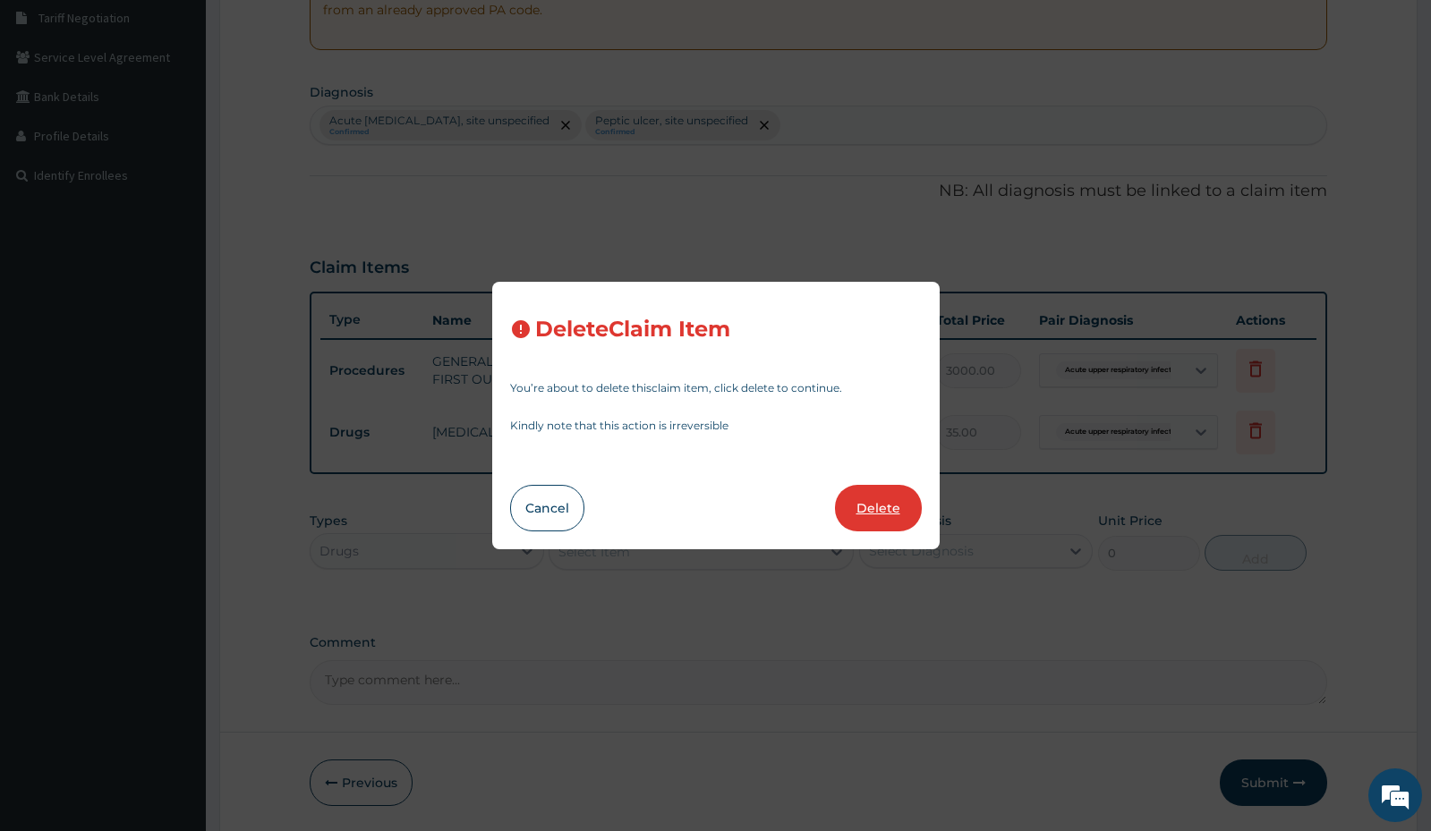
click at [903, 502] on button "Delete" at bounding box center [878, 508] width 87 height 47
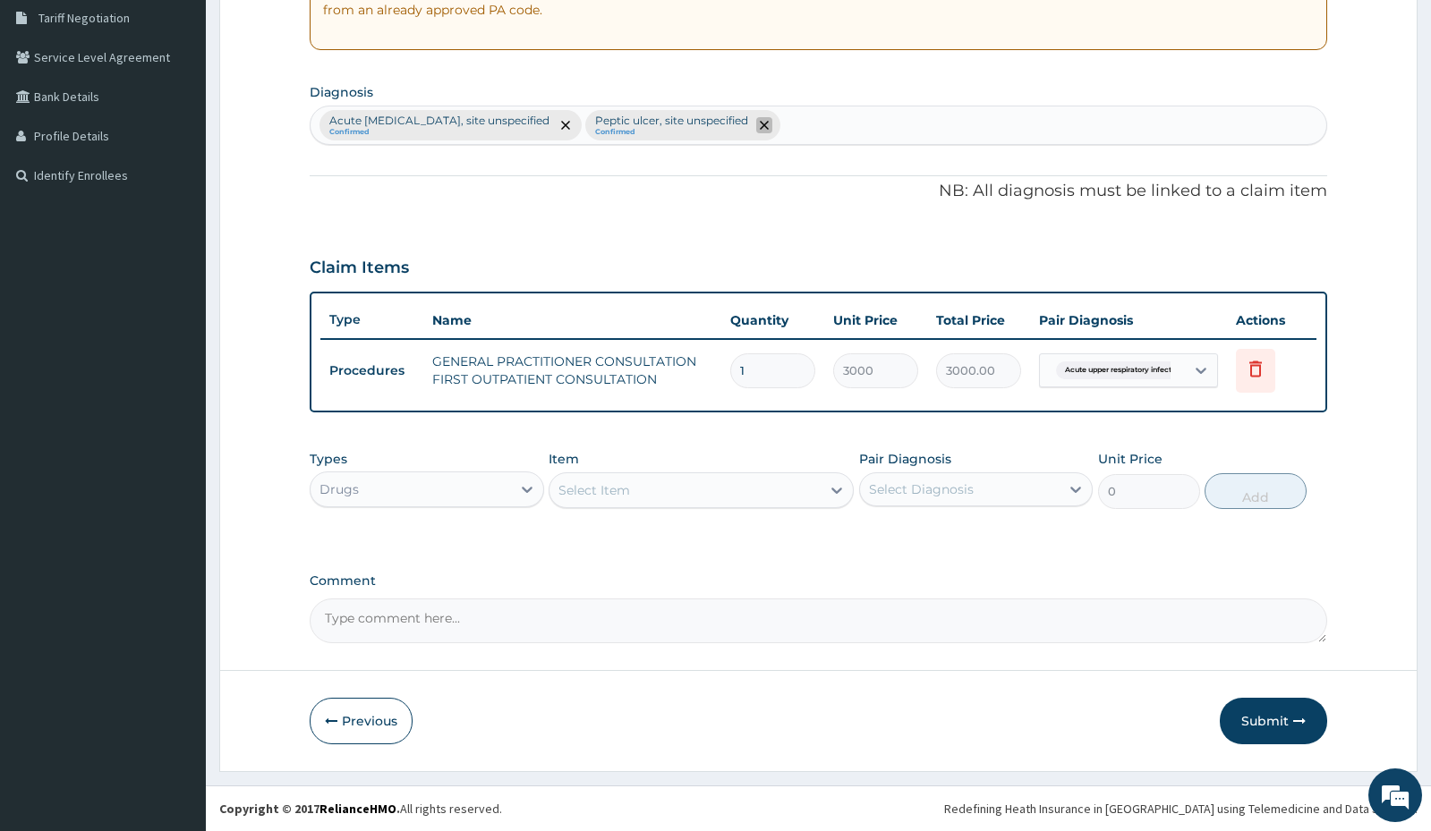
click at [772, 123] on span "remove selection option" at bounding box center [764, 125] width 16 height 16
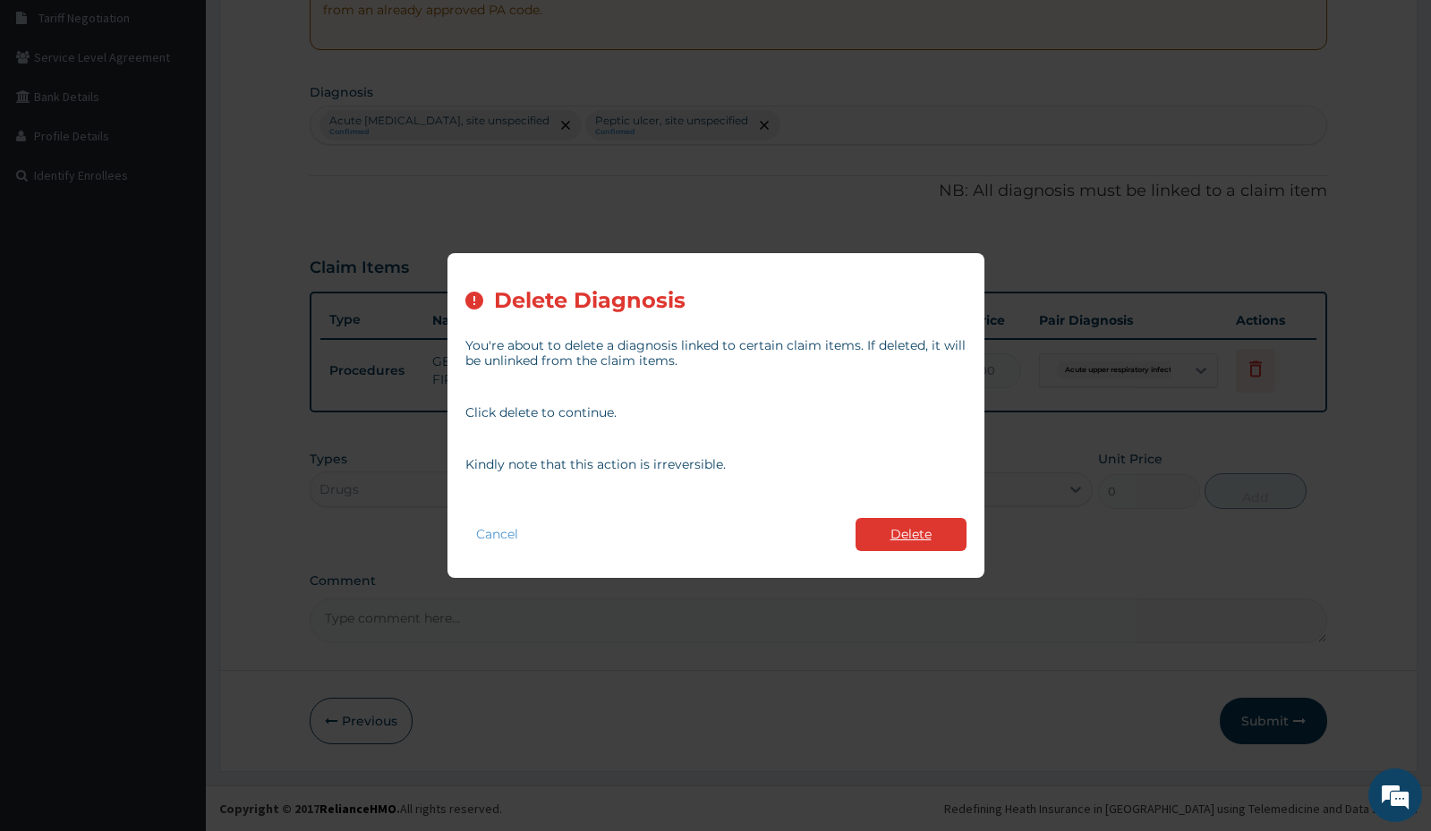
click at [889, 532] on button "Delete" at bounding box center [911, 534] width 111 height 33
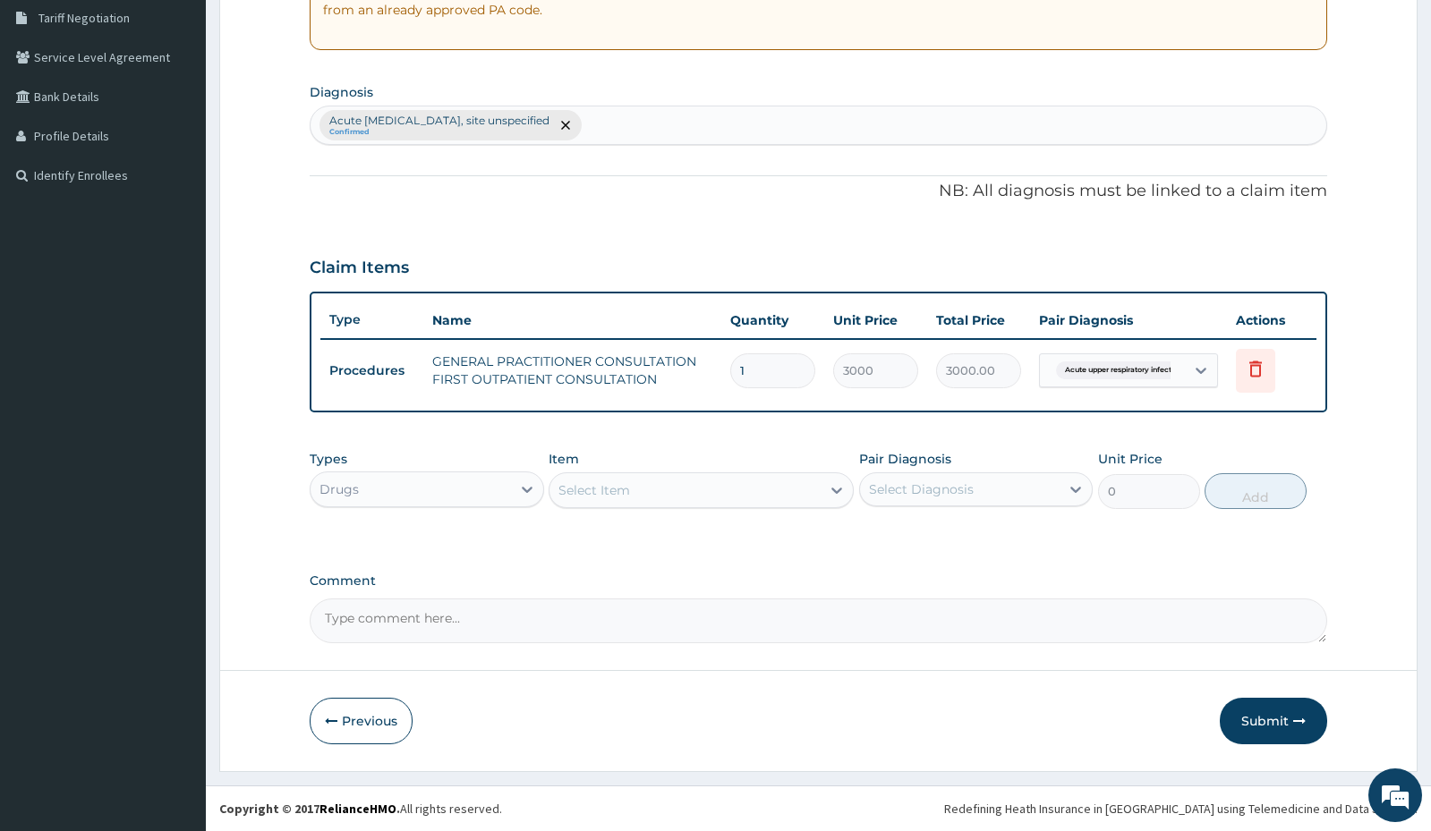
click at [634, 486] on div "Select Item" at bounding box center [684, 490] width 271 height 29
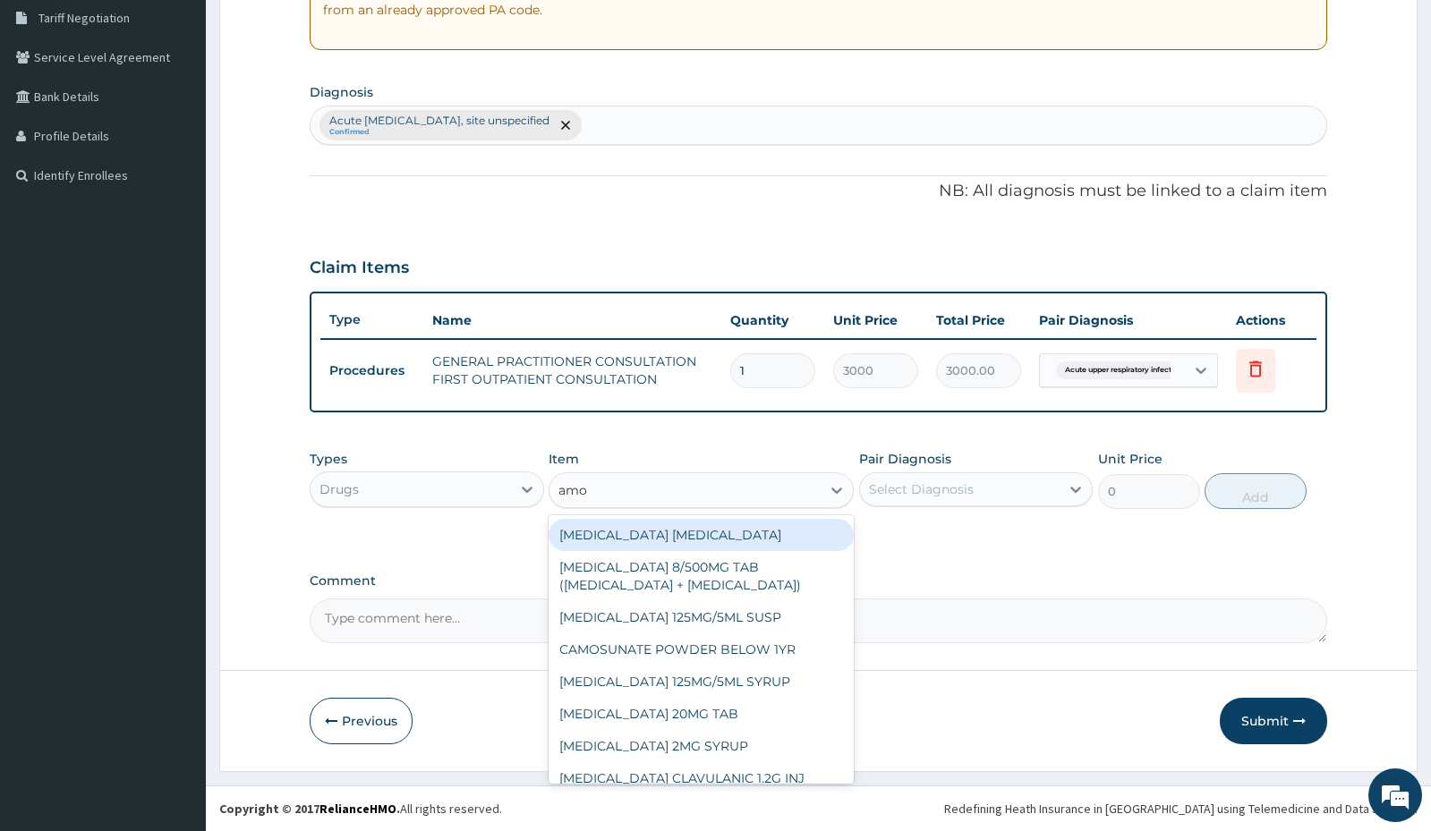
type input "amox"
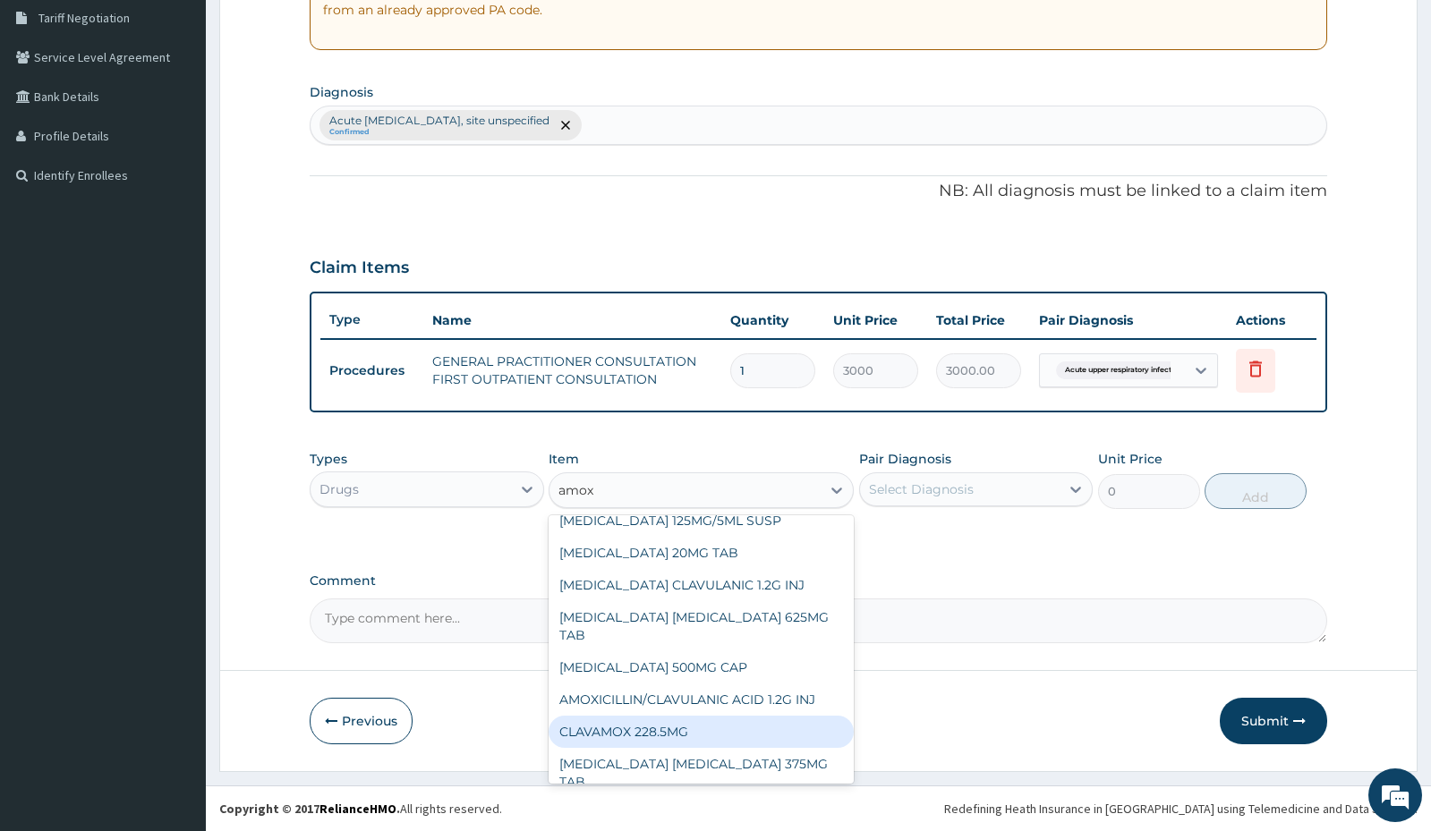
scroll to position [0, 0]
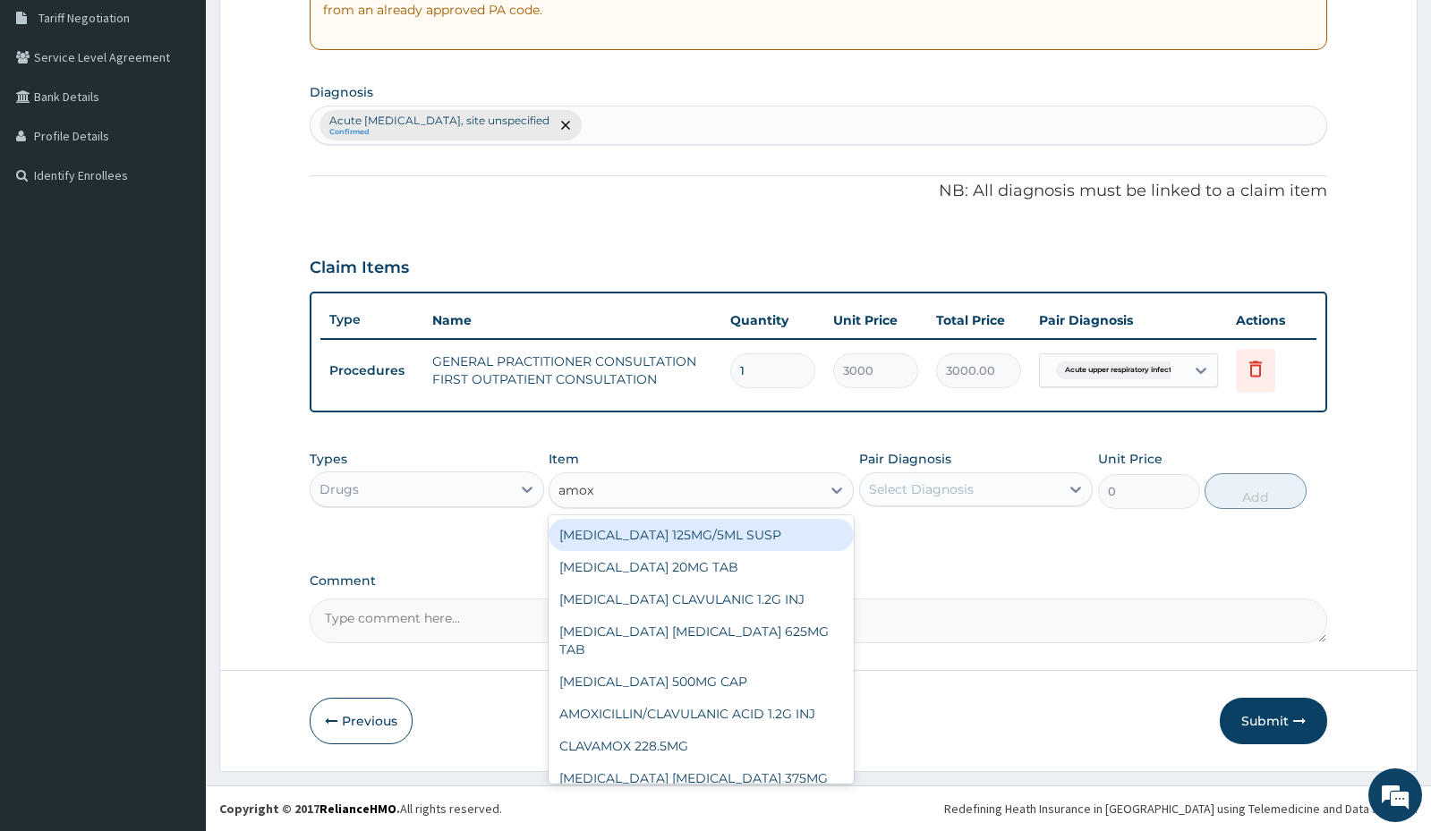
click at [716, 530] on div "AMOXICILLIN 125MG/5ML SUSP" at bounding box center [701, 535] width 305 height 32
type input "840"
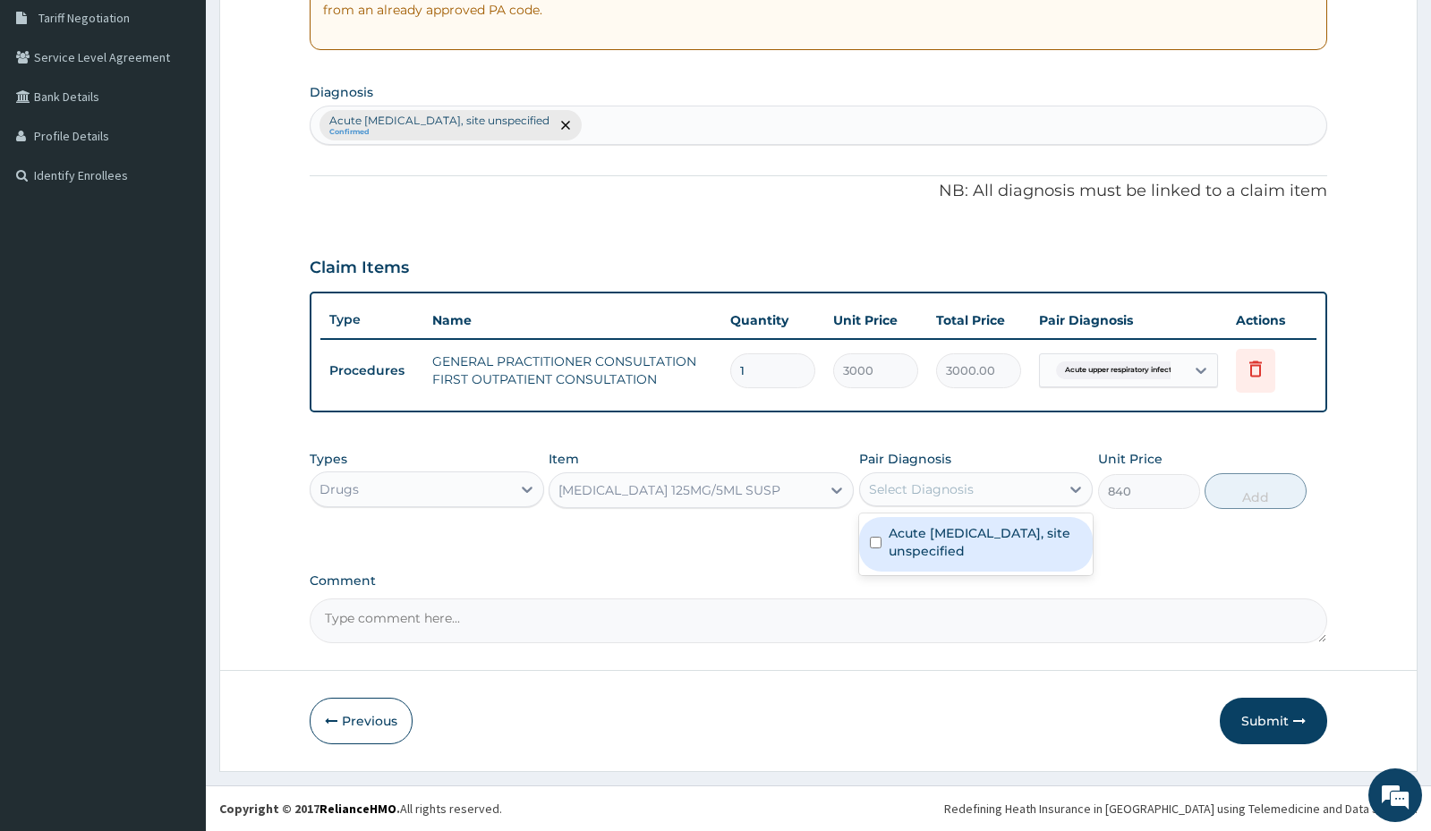
click at [907, 495] on div "Select Diagnosis" at bounding box center [921, 490] width 105 height 18
click at [907, 564] on div "Acute upper respiratory infection, site unspecified" at bounding box center [976, 544] width 234 height 55
checkbox input "true"
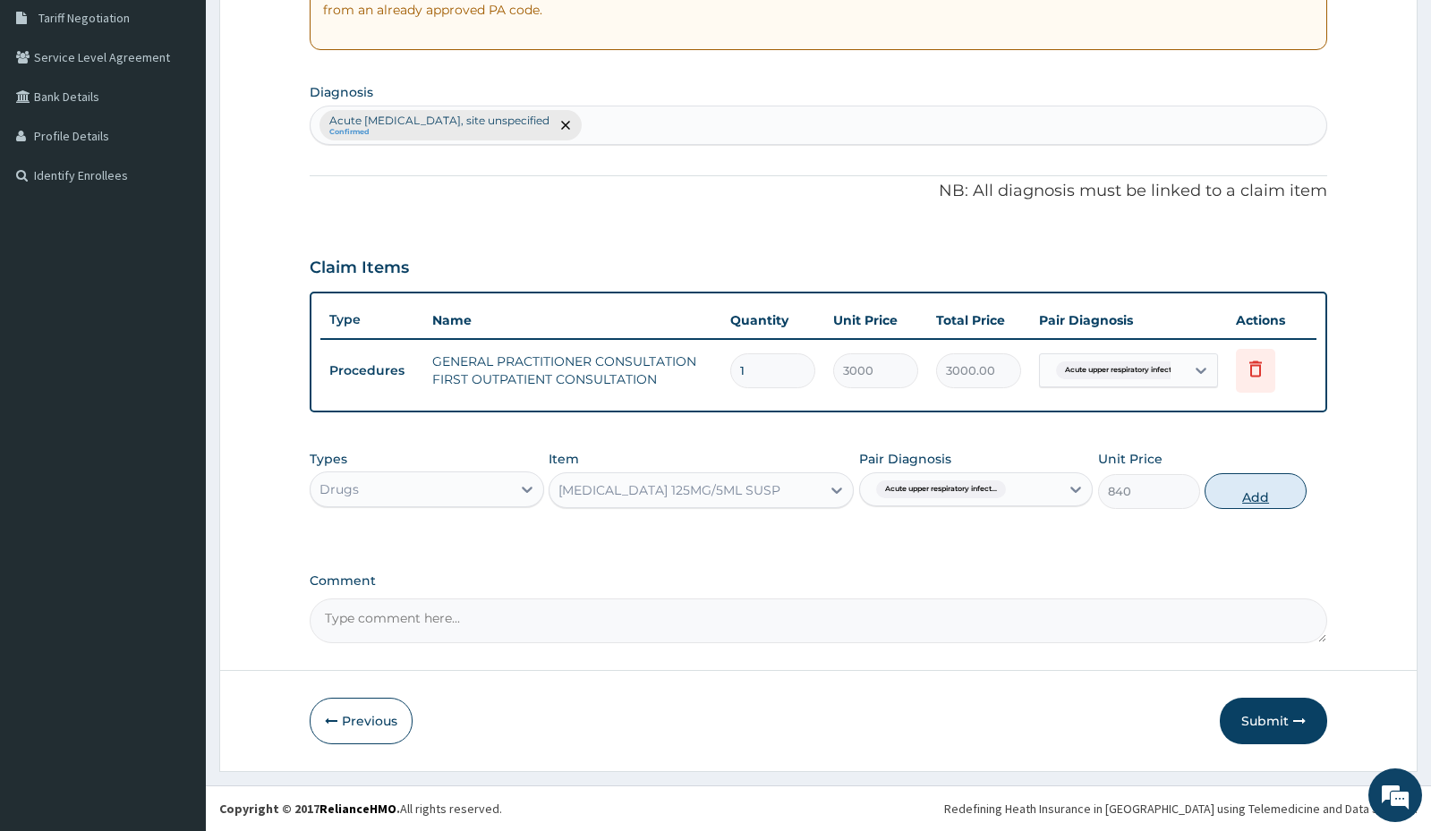
click at [1270, 495] on button "Add" at bounding box center [1256, 491] width 102 height 36
type input "0"
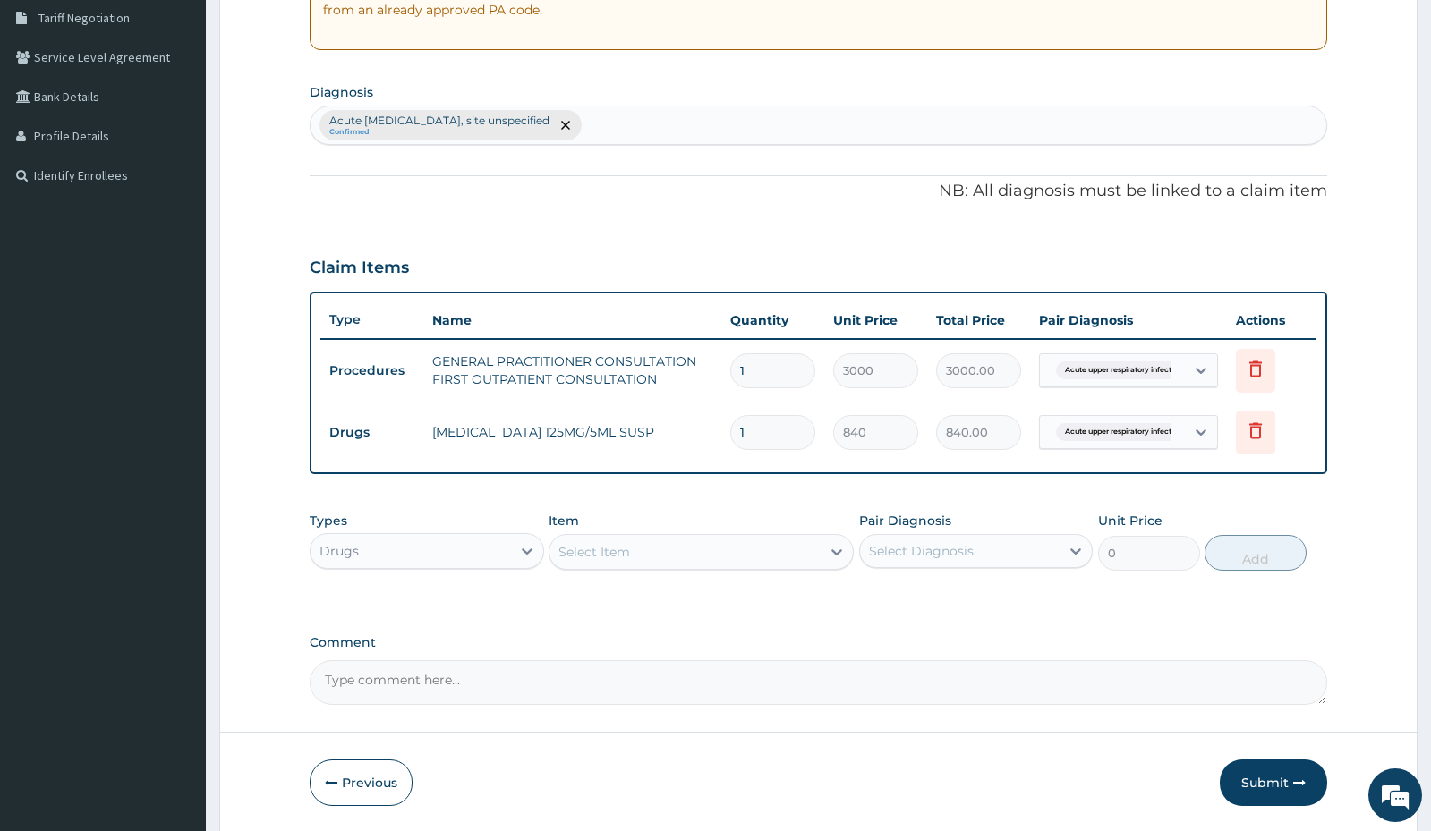
click at [714, 562] on div "Select Item" at bounding box center [684, 552] width 271 height 29
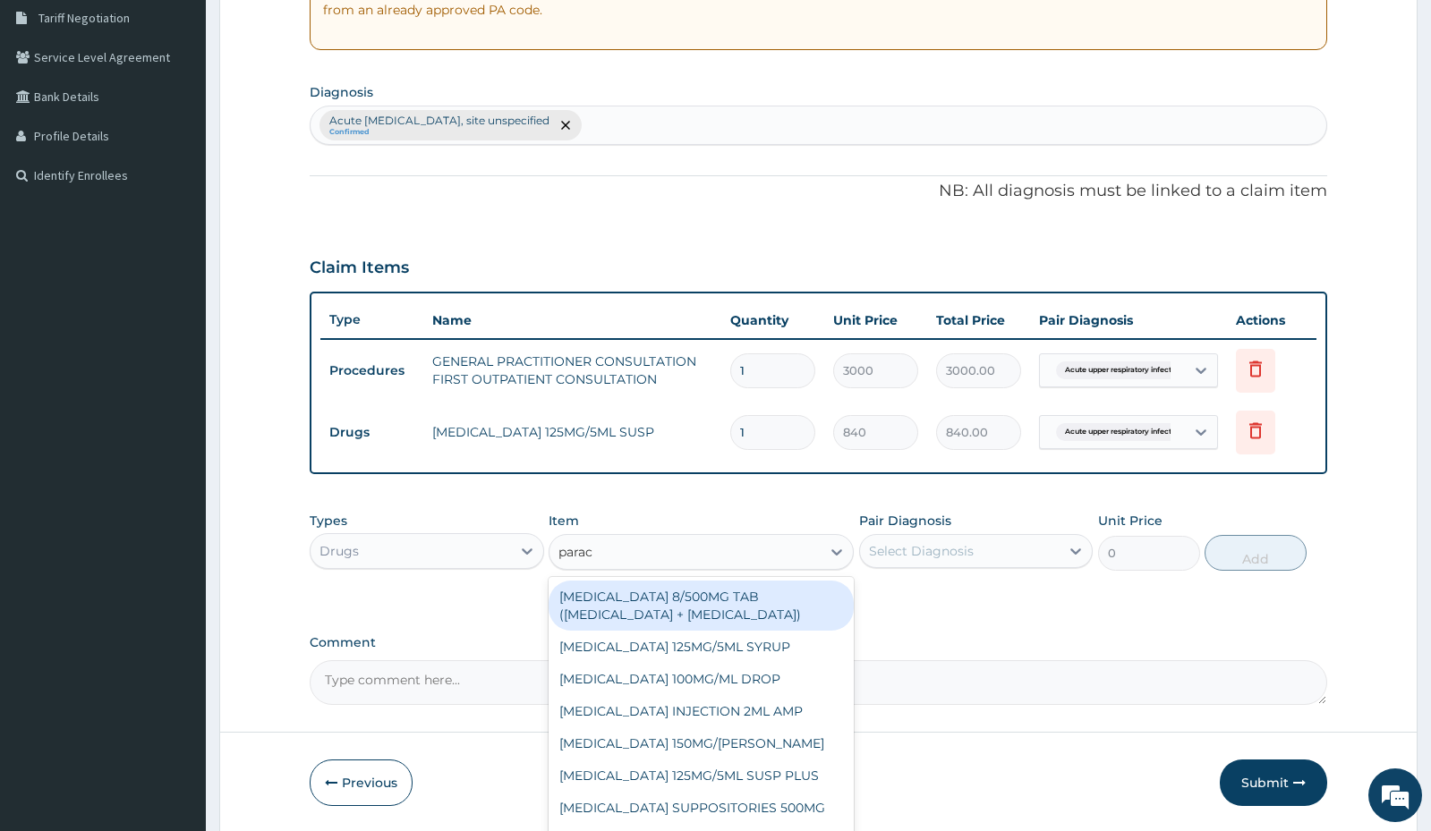
type input "parace"
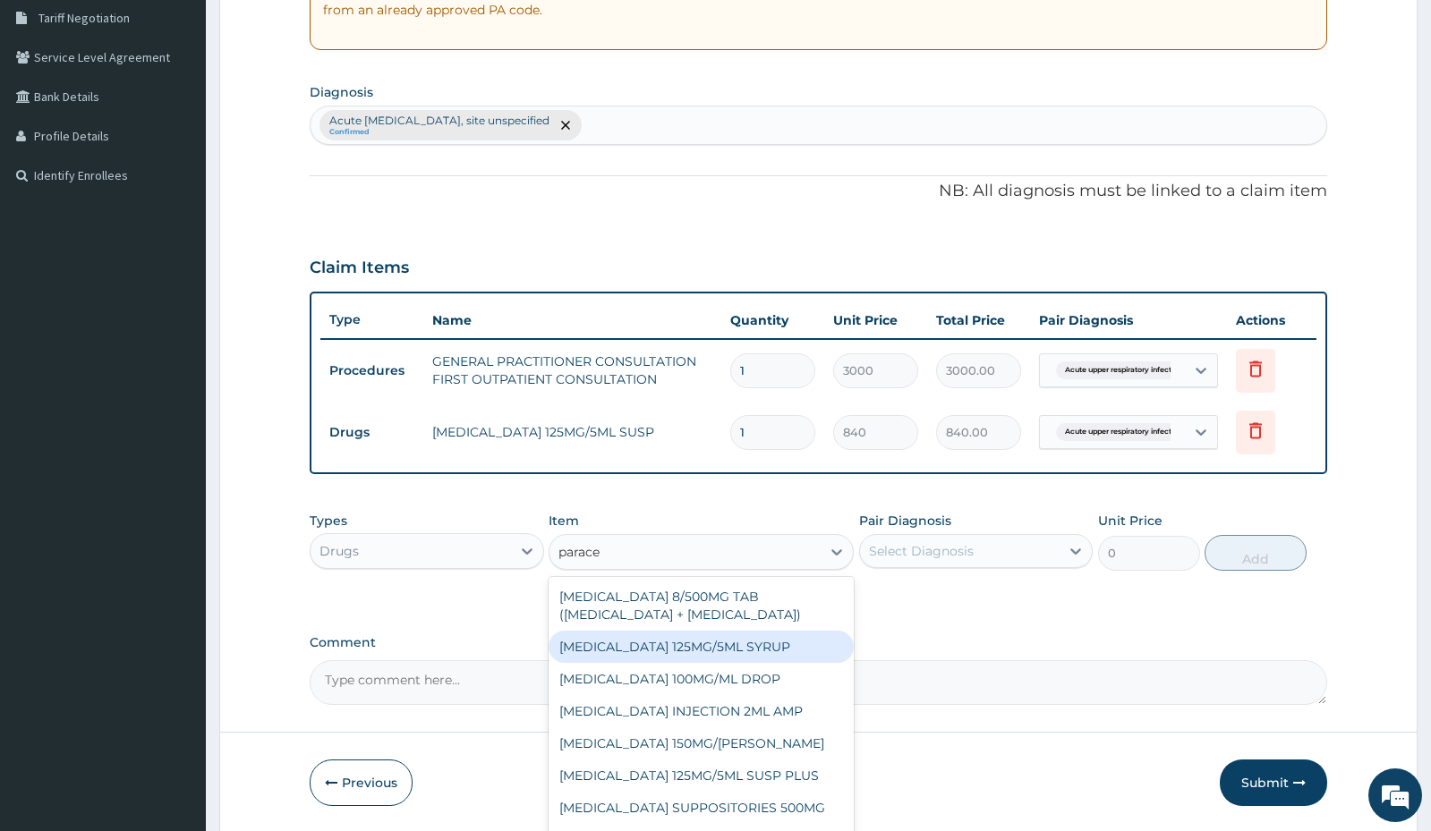
click at [612, 643] on div "PARACETAMOL 125MG/5ML SYRUP" at bounding box center [701, 647] width 305 height 32
type input "525"
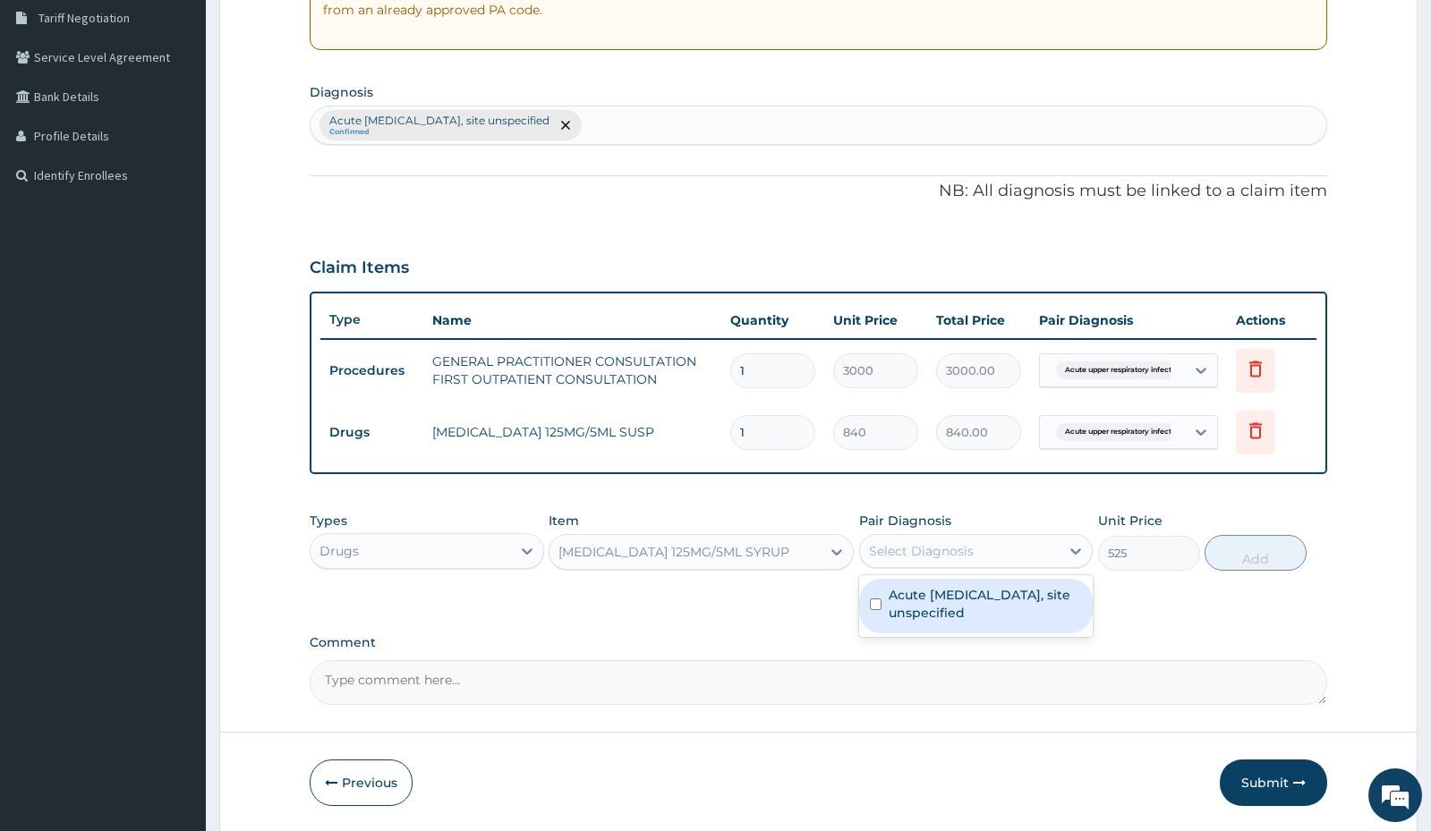
click at [913, 553] on div "Select Diagnosis" at bounding box center [921, 551] width 105 height 18
click at [886, 618] on div "Acute upper respiratory infection, site unspecified" at bounding box center [976, 606] width 234 height 55
checkbox input "true"
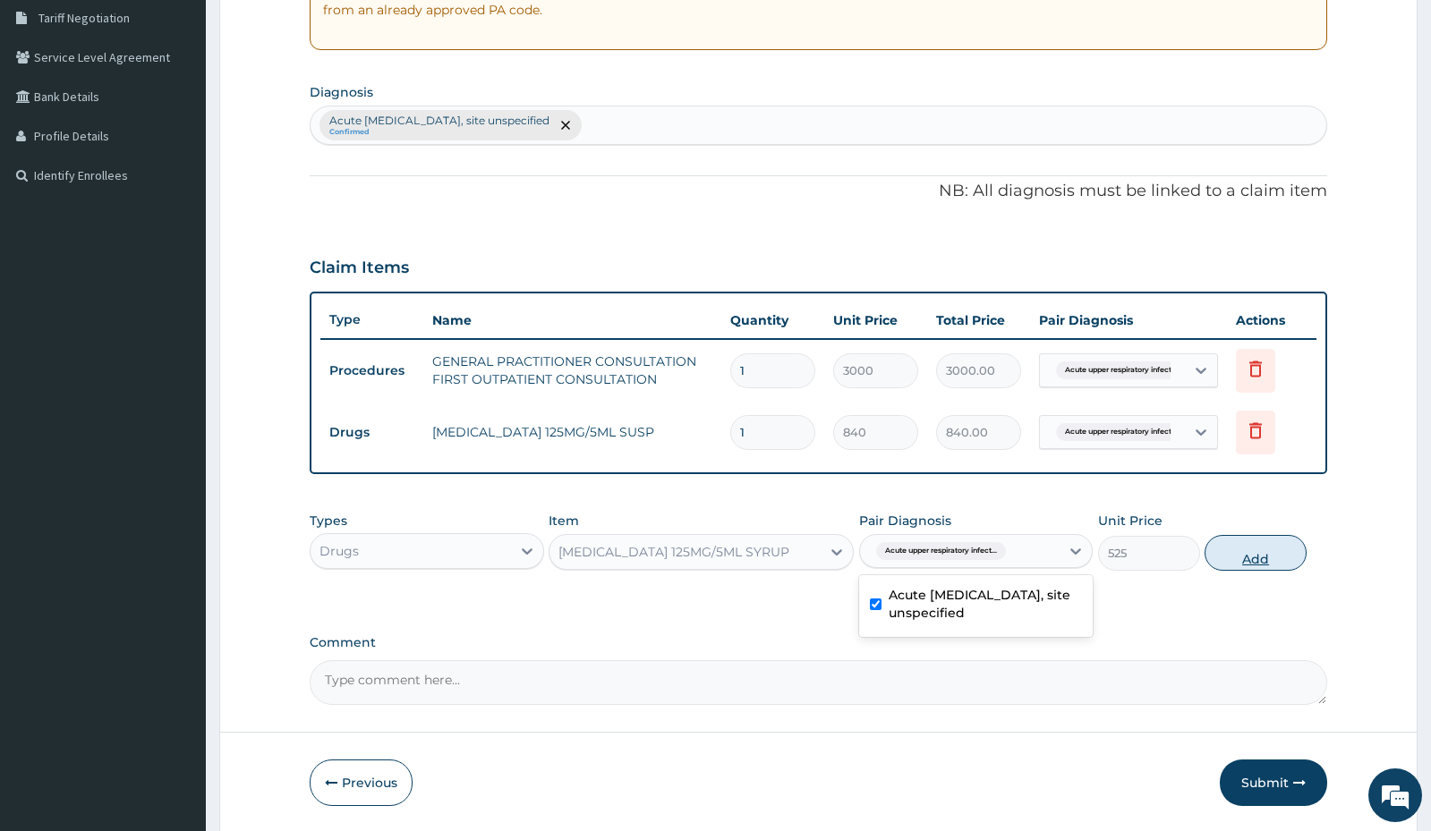
click at [1265, 555] on button "Add" at bounding box center [1256, 553] width 102 height 36
type input "0"
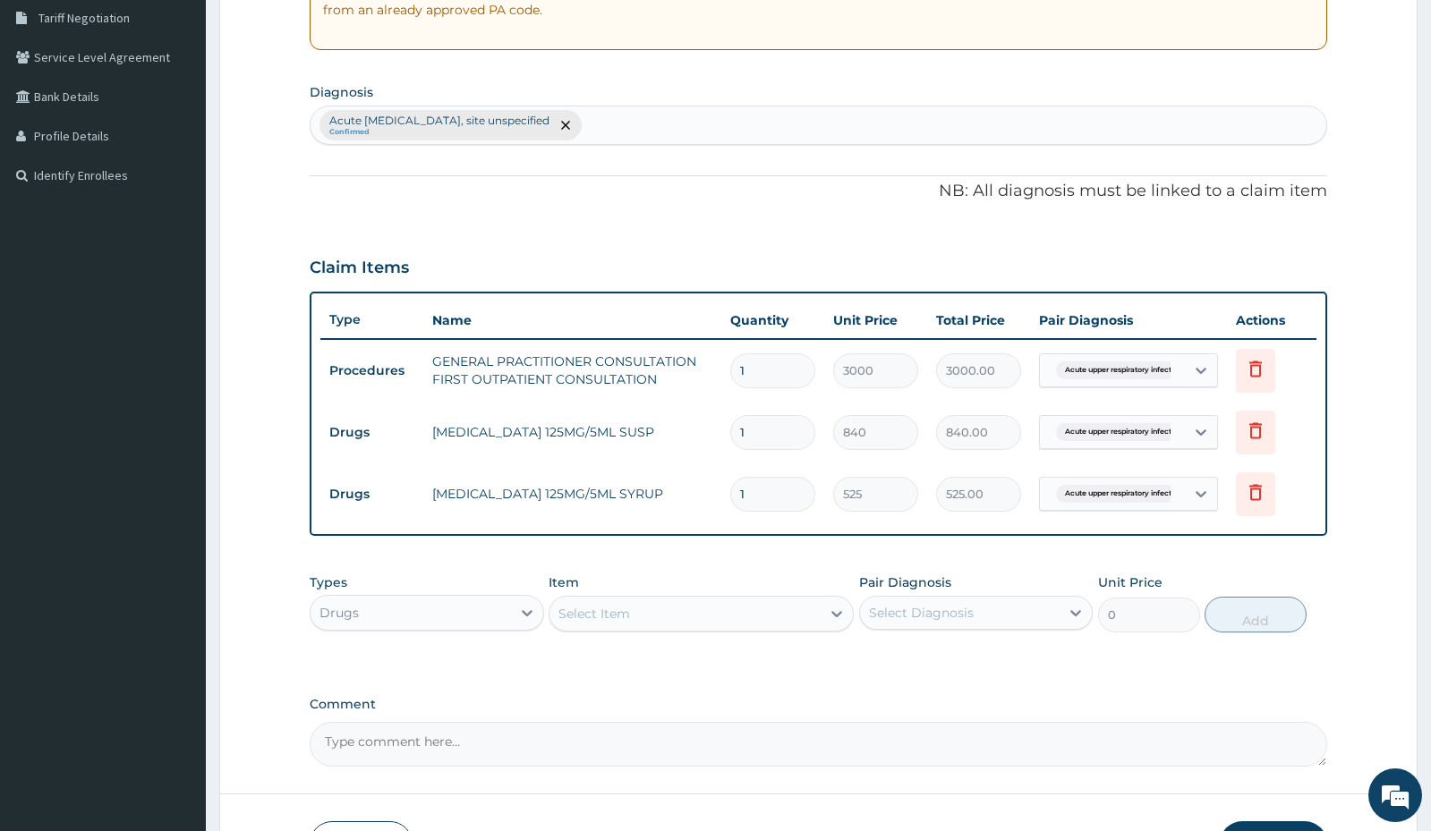
click at [656, 612] on div "Select Item" at bounding box center [684, 614] width 271 height 29
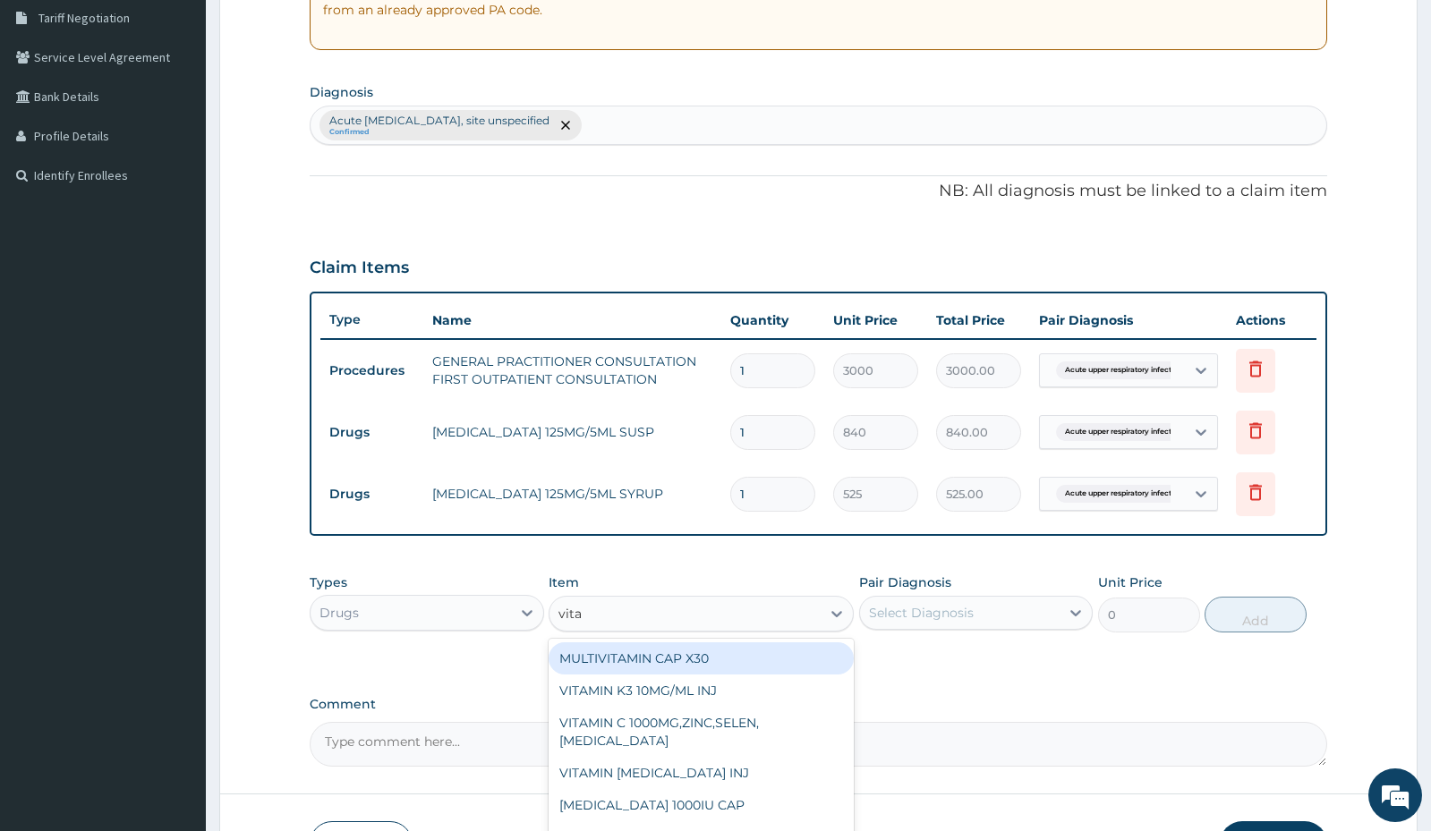
type input "vitam"
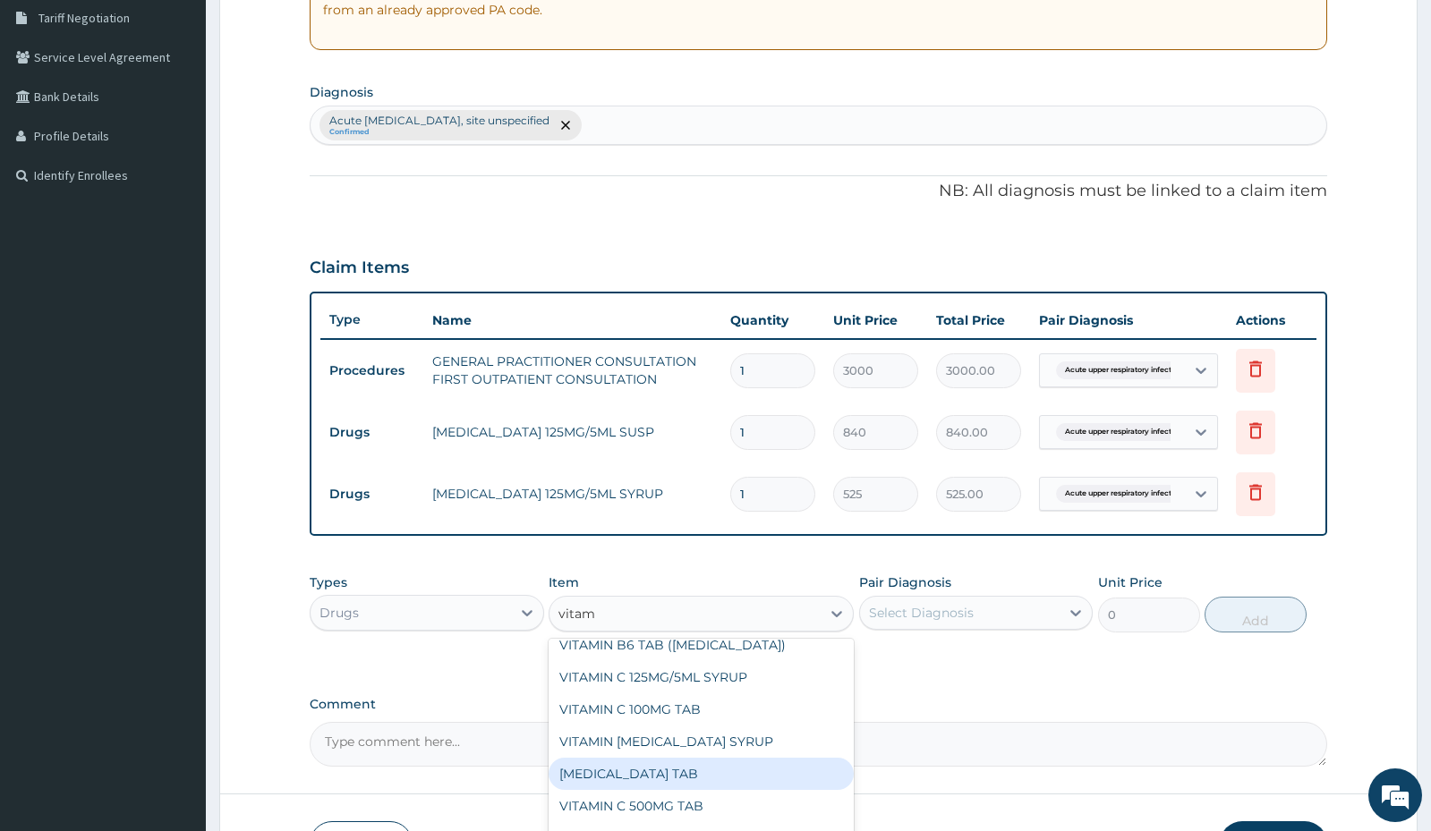
scroll to position [268, 0]
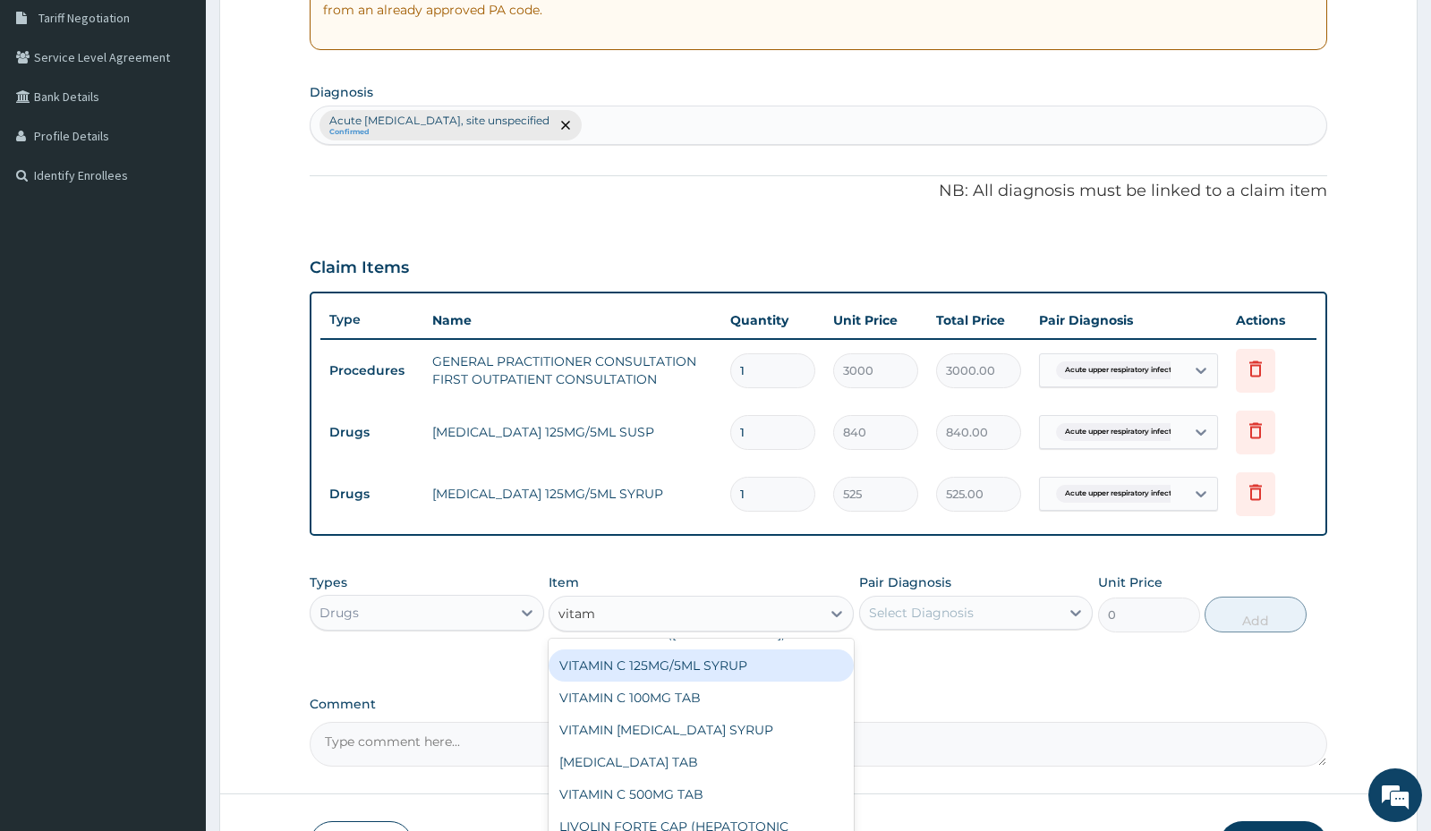
click at [708, 660] on div "VITAMIN C 125MG/5ML SYRUP" at bounding box center [701, 666] width 305 height 32
type input "525"
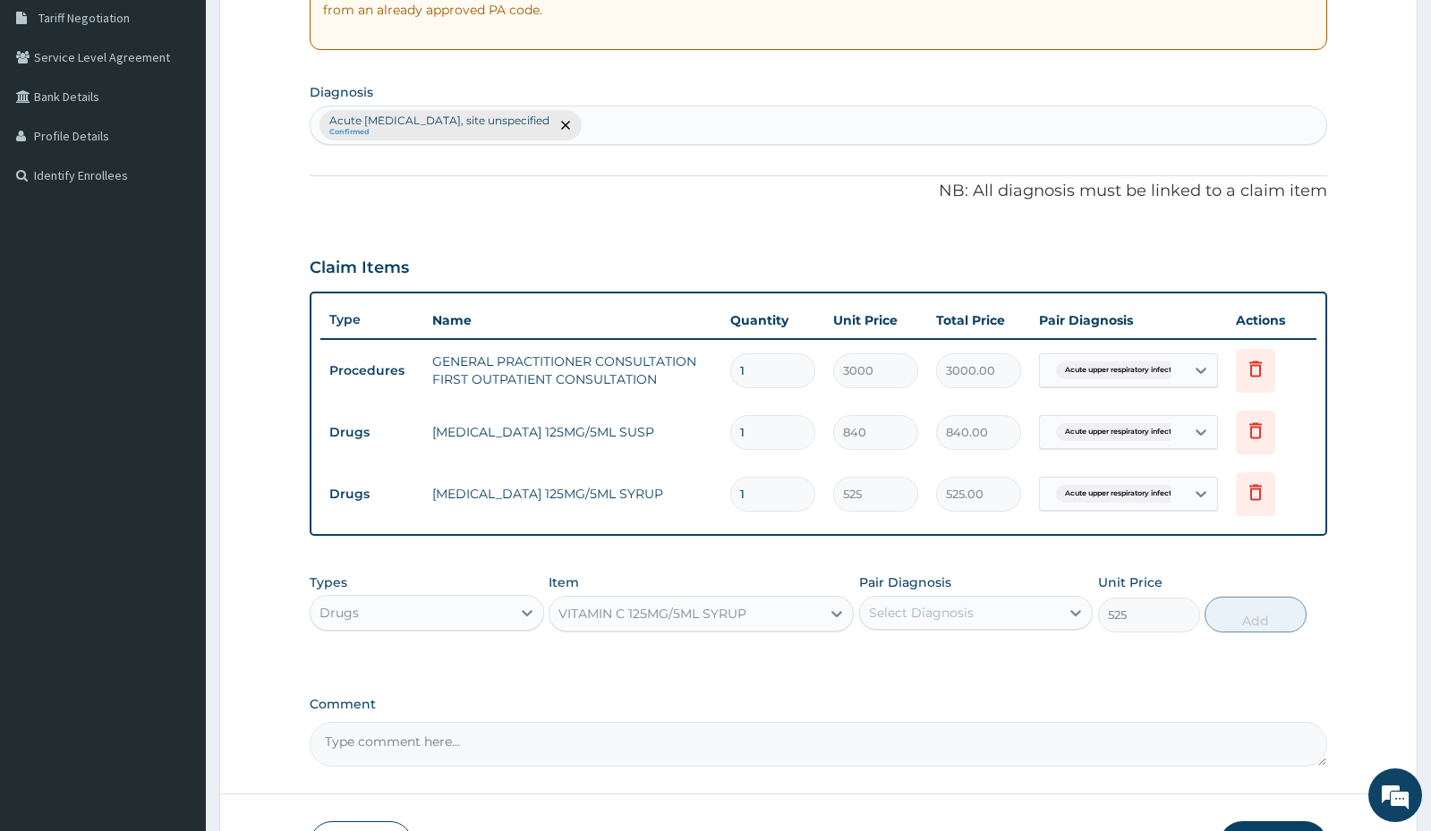
click at [915, 592] on div "Pair Diagnosis Select Diagnosis" at bounding box center [976, 603] width 234 height 59
click at [913, 616] on div "Select Diagnosis" at bounding box center [921, 613] width 105 height 18
click at [915, 668] on label "Acute upper respiratory infection, site unspecified" at bounding box center [985, 666] width 193 height 36
checkbox input "true"
click at [1265, 620] on button "Add" at bounding box center [1256, 615] width 102 height 36
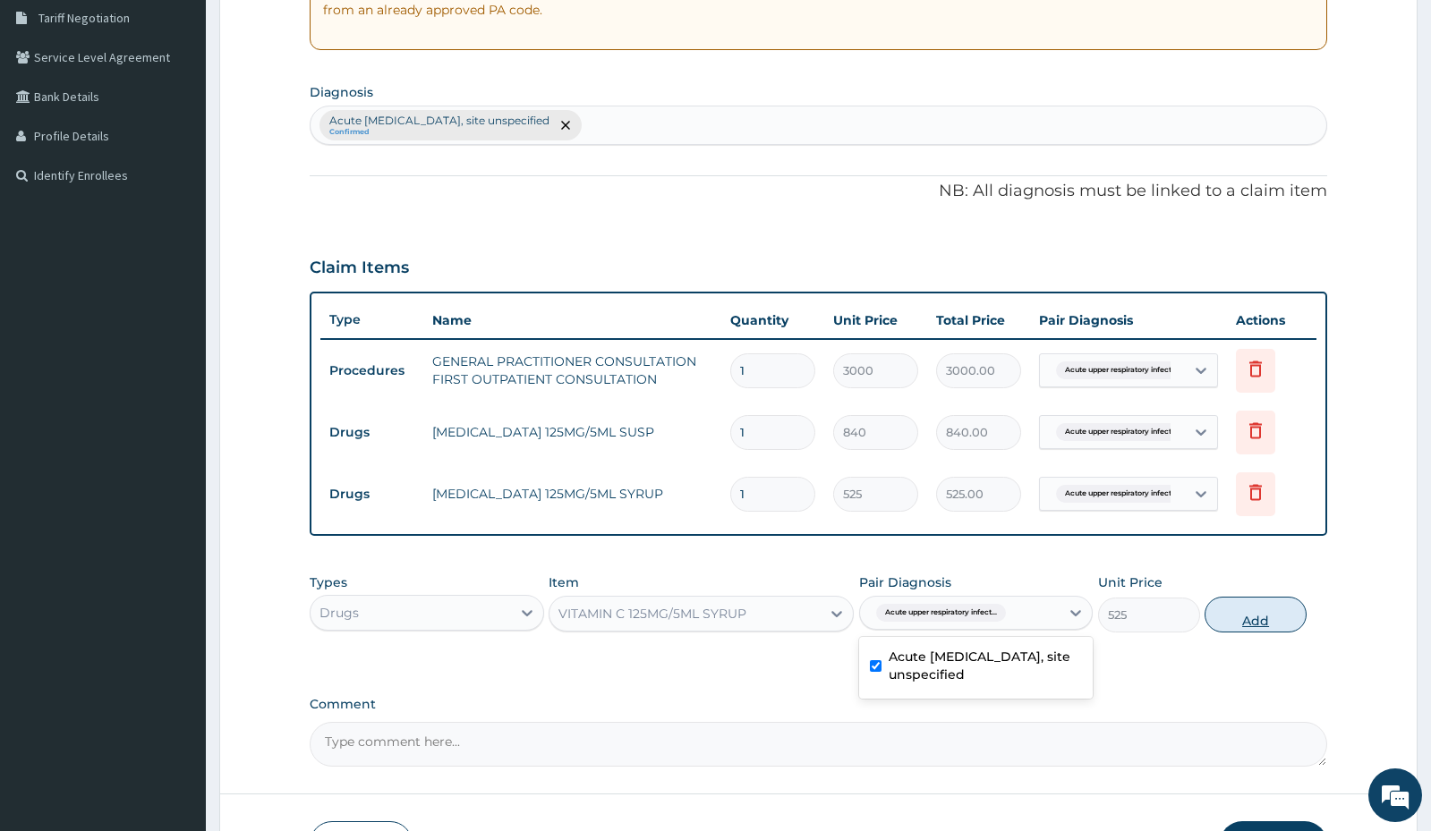
type input "0"
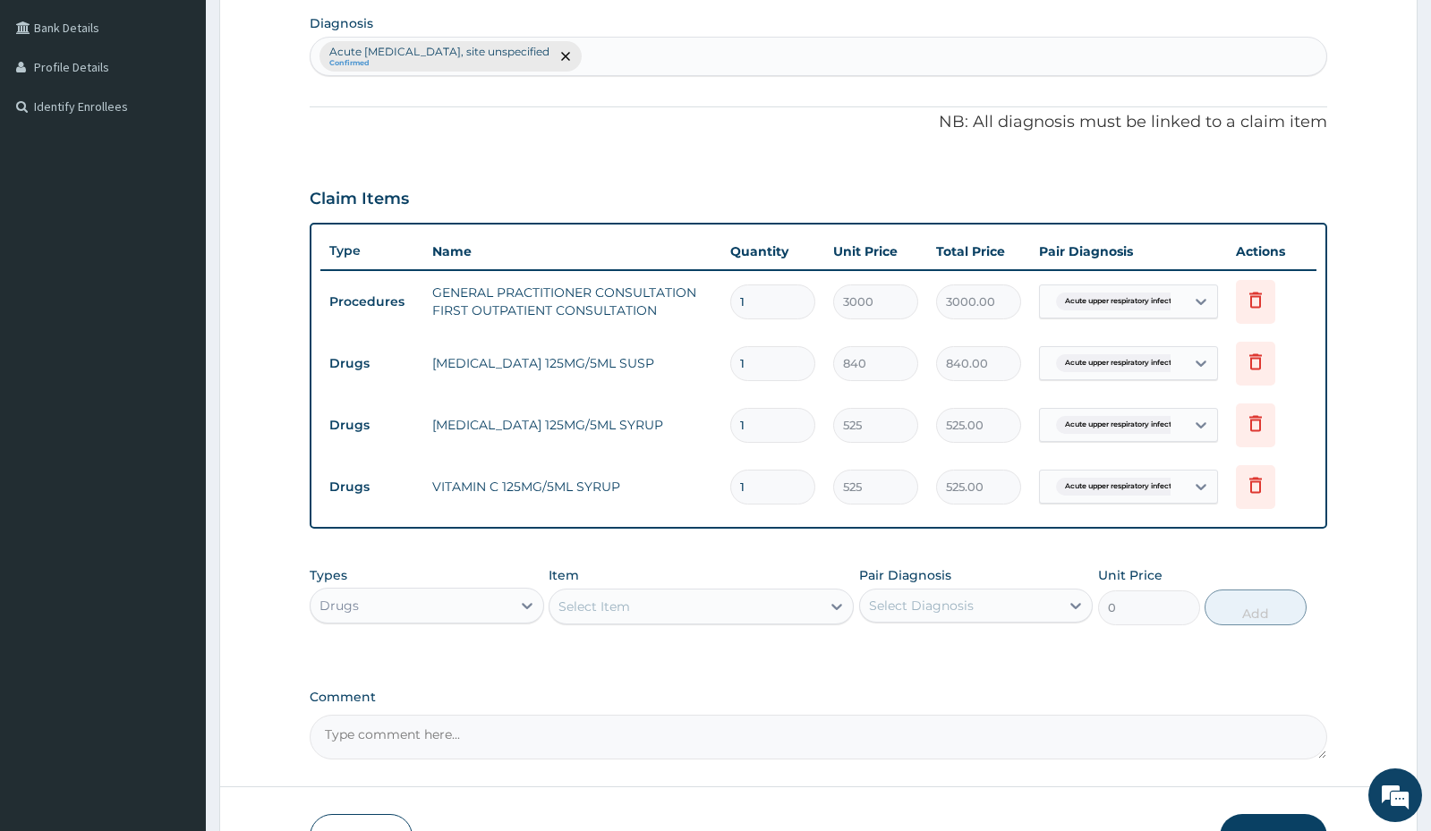
scroll to position [559, 0]
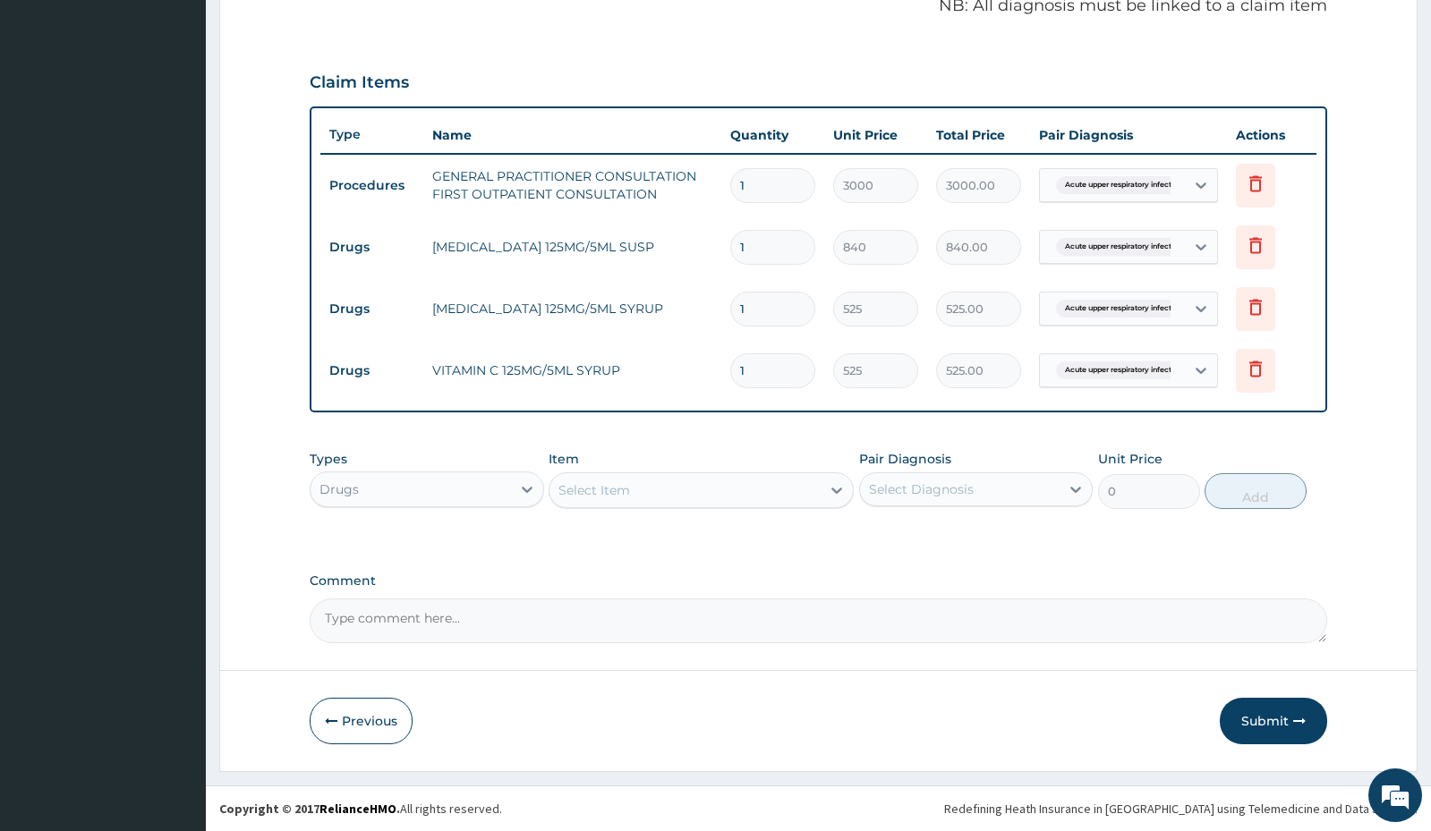
click at [590, 492] on div "Select Item" at bounding box center [594, 490] width 72 height 18
type input "cough"
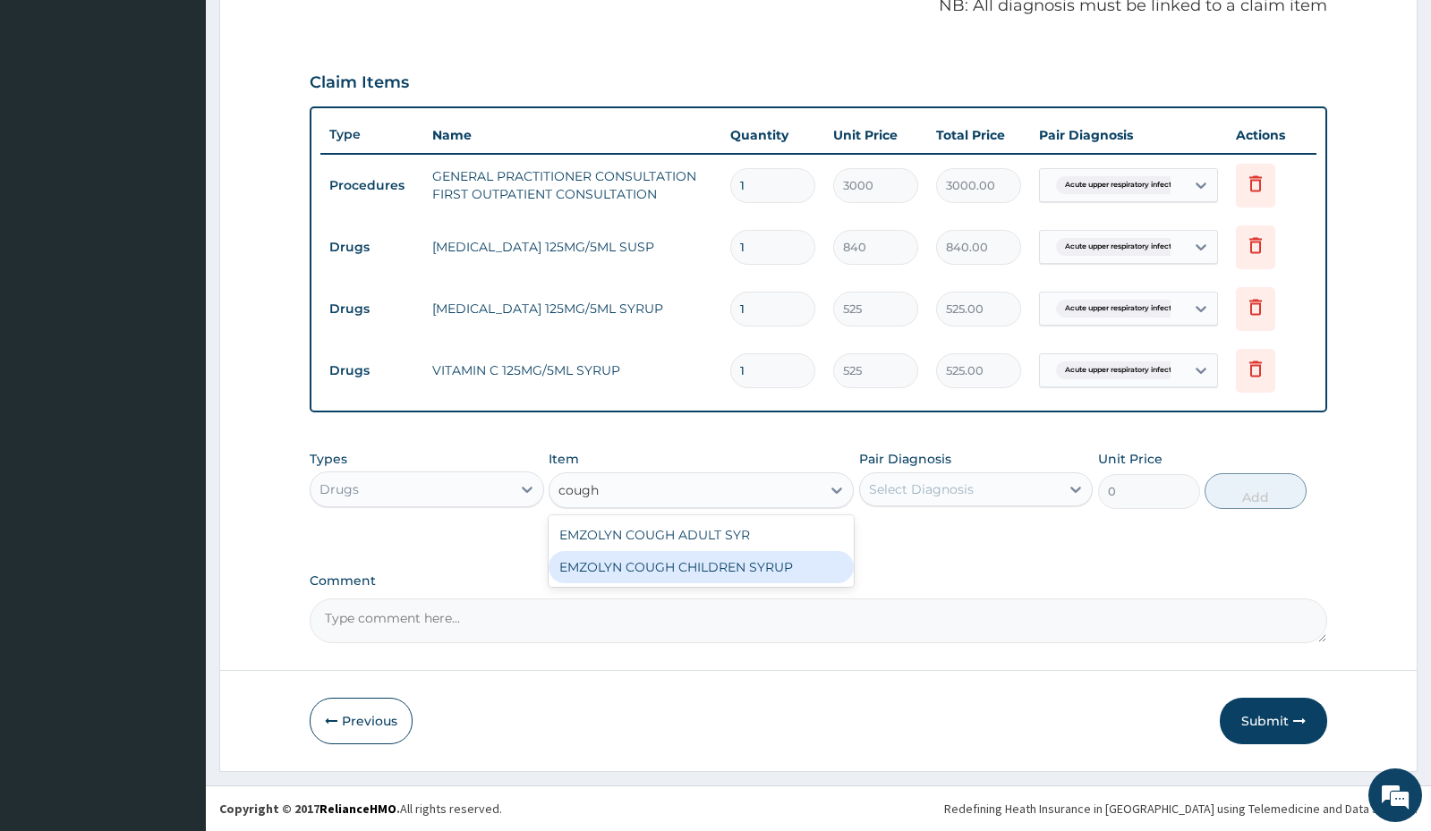
click at [605, 565] on div "EMZOLYN COUGH CHILDREN SYRUP" at bounding box center [701, 567] width 305 height 32
type input "525"
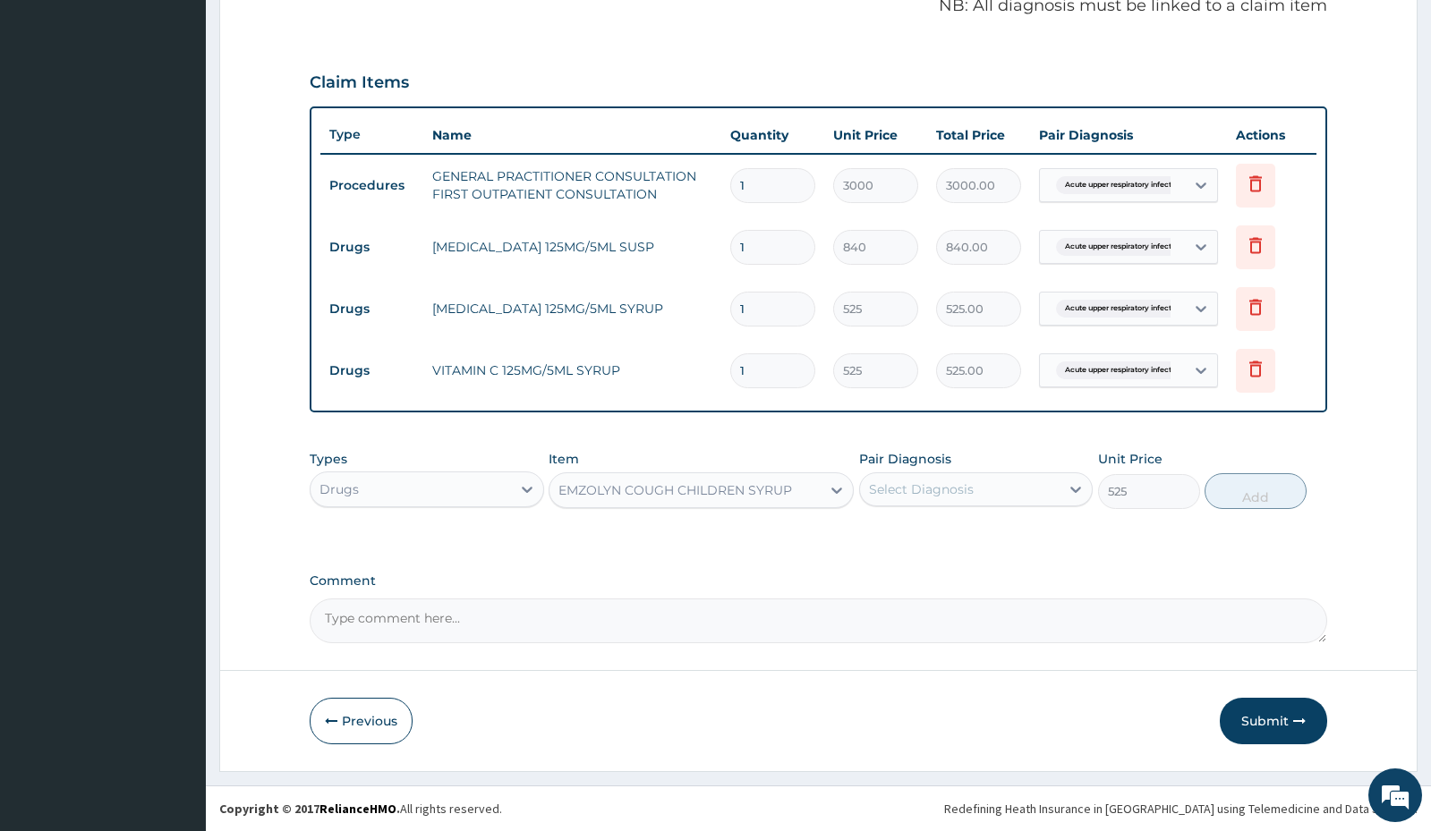
drag, startPoint x: 937, startPoint y: 493, endPoint x: 935, endPoint y: 512, distance: 18.9
click at [938, 499] on div "Select Diagnosis" at bounding box center [960, 489] width 200 height 29
click at [916, 540] on label "Acute upper respiratory infection, site unspecified" at bounding box center [985, 542] width 193 height 36
checkbox input "true"
click at [1275, 498] on button "Add" at bounding box center [1256, 491] width 102 height 36
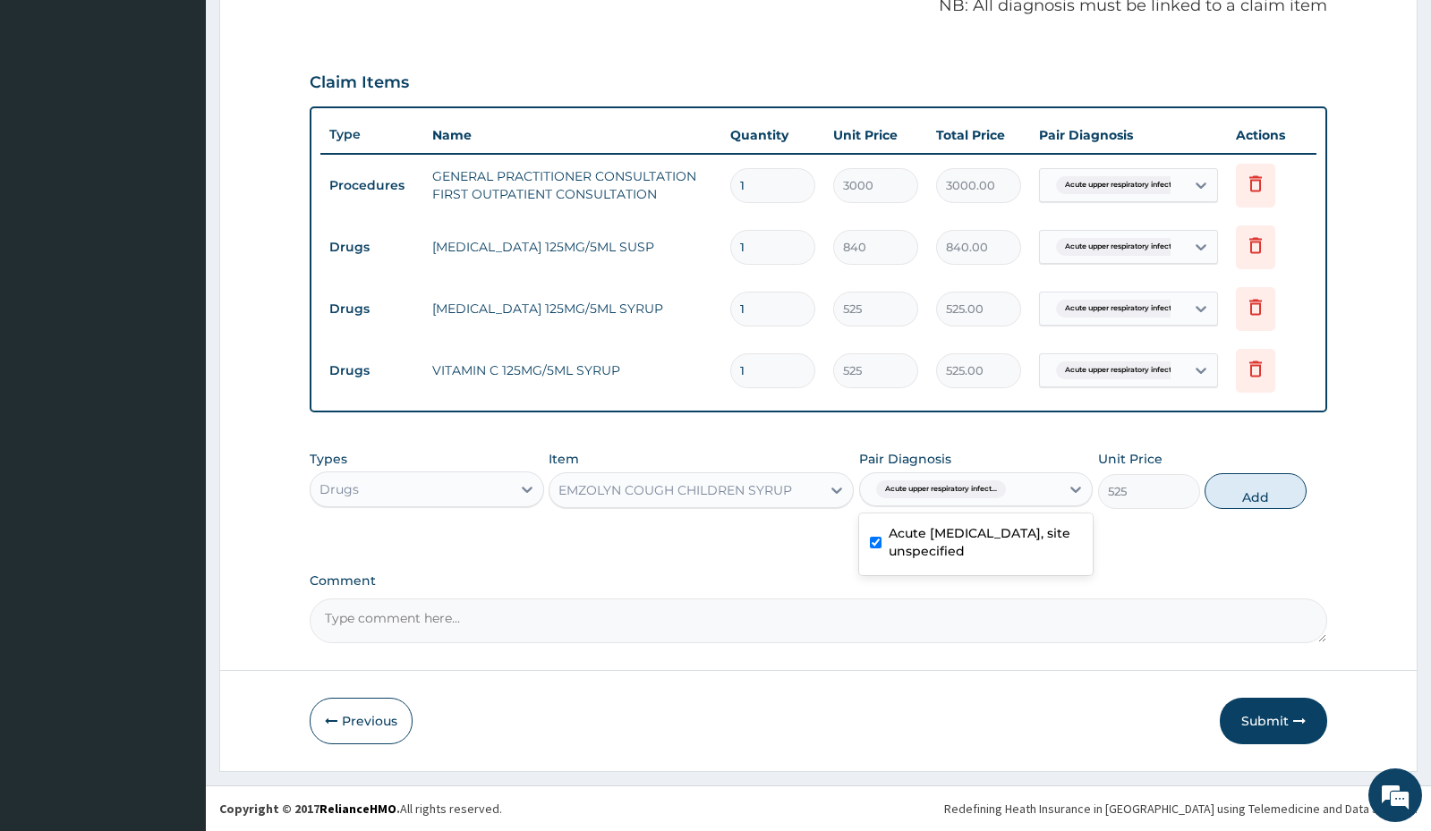
type input "0"
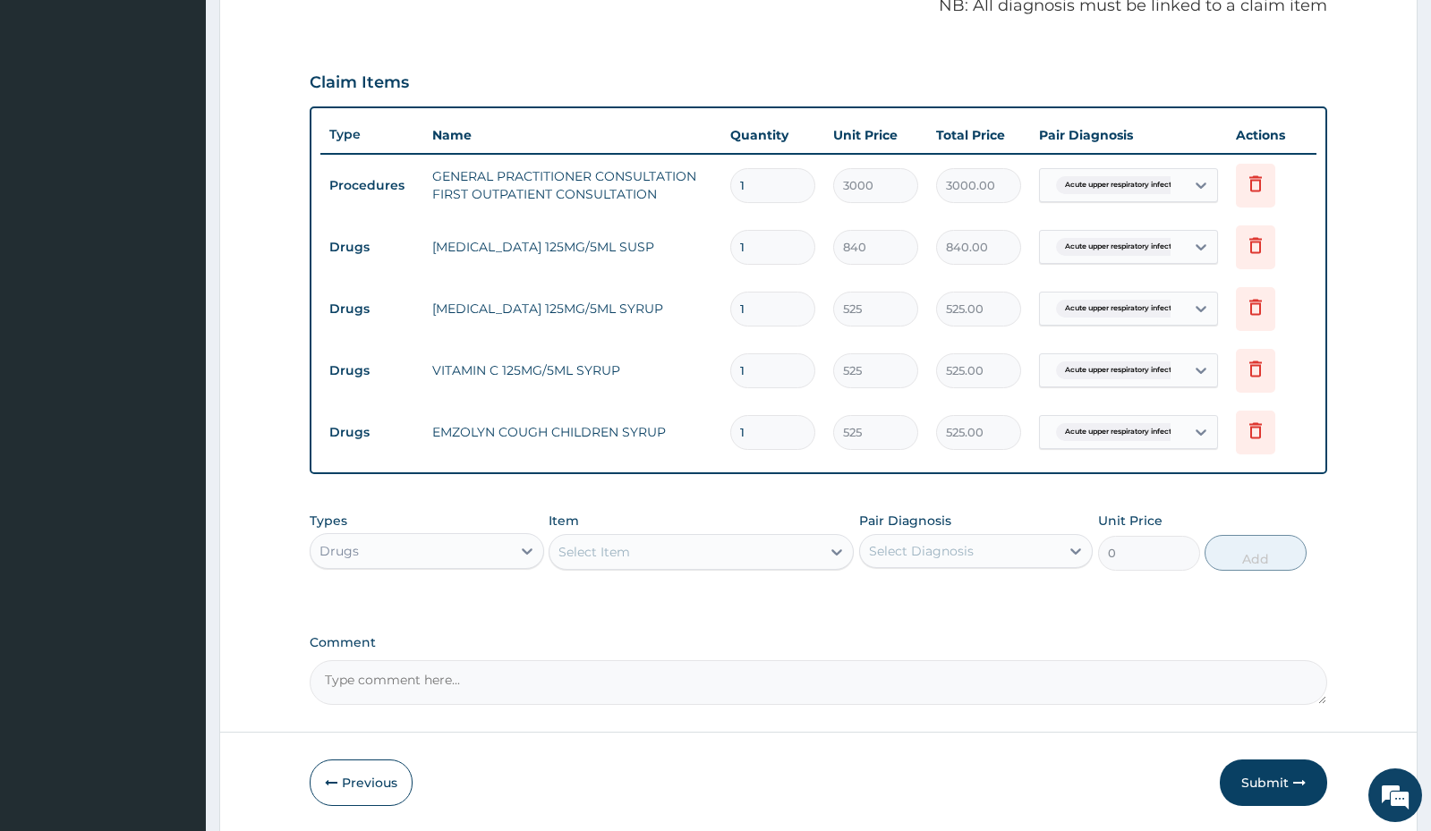
scroll to position [621, 0]
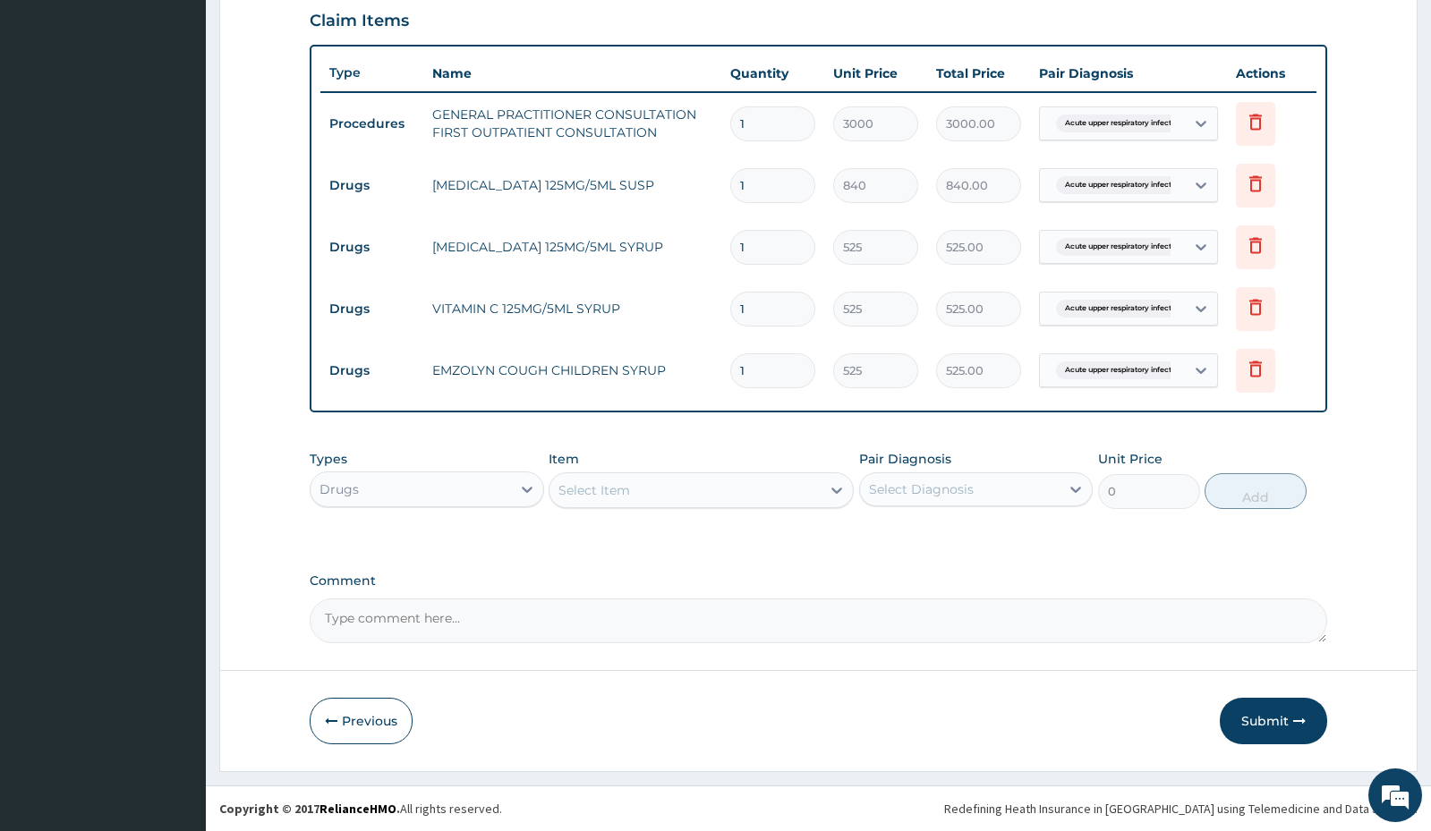
click at [1264, 725] on button "Submit" at bounding box center [1273, 721] width 107 height 47
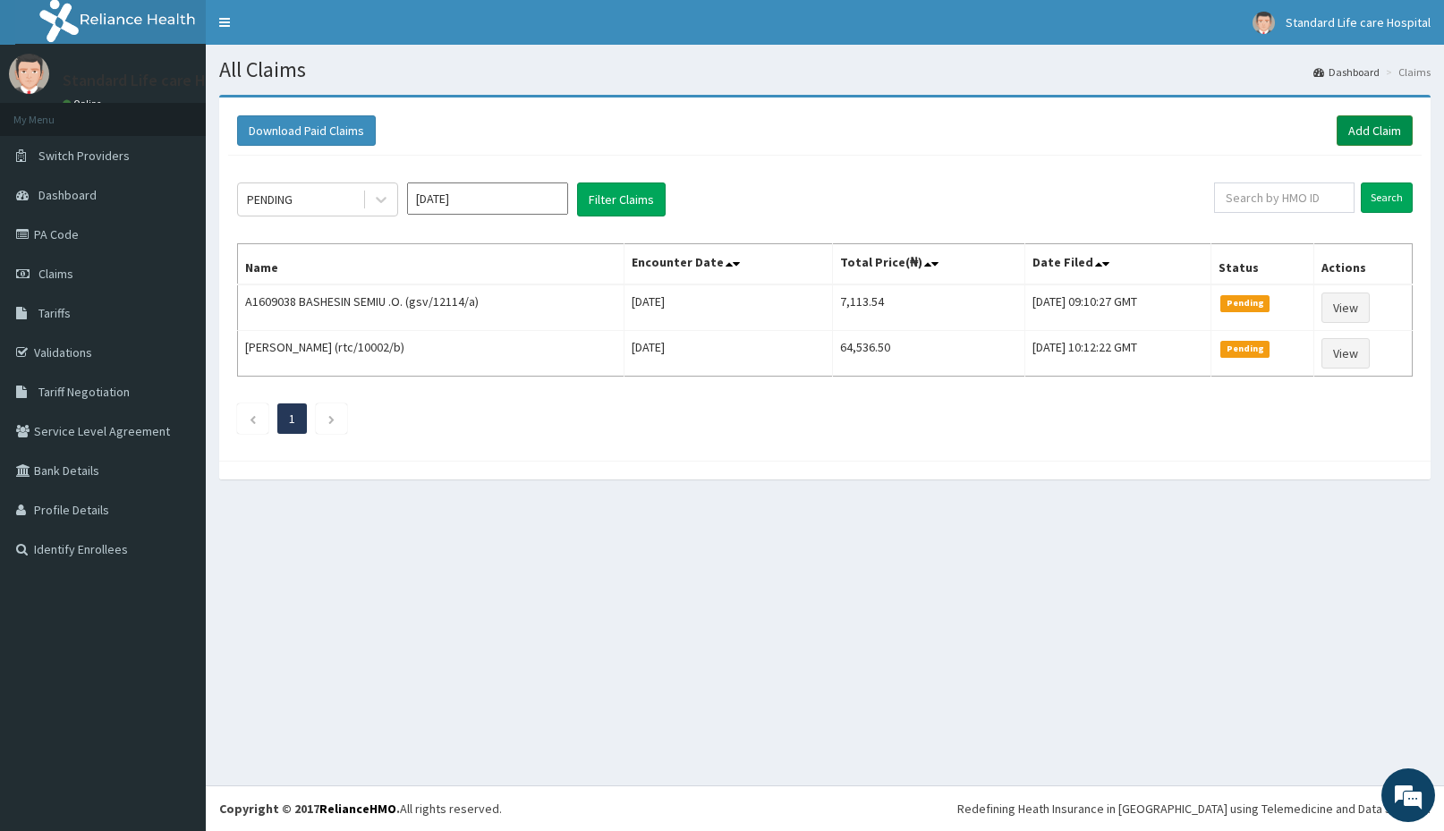
click at [1386, 140] on link "Add Claim" at bounding box center [1375, 130] width 76 height 30
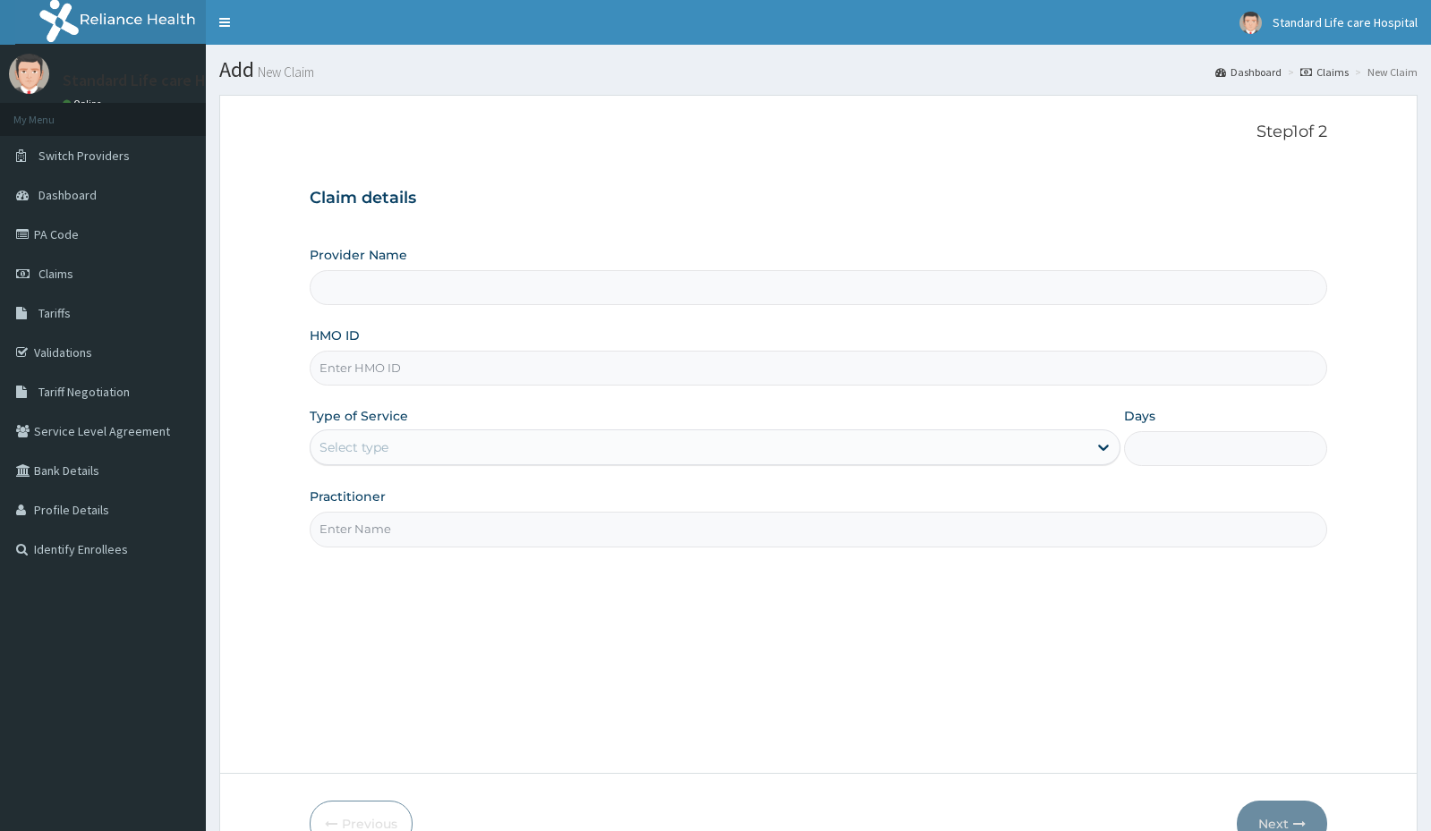
drag, startPoint x: 0, startPoint y: 0, endPoint x: 327, endPoint y: 366, distance: 490.6
click at [327, 366] on input "HMO ID" at bounding box center [818, 368] width 1017 height 35
paste input "TVT/10105/A"
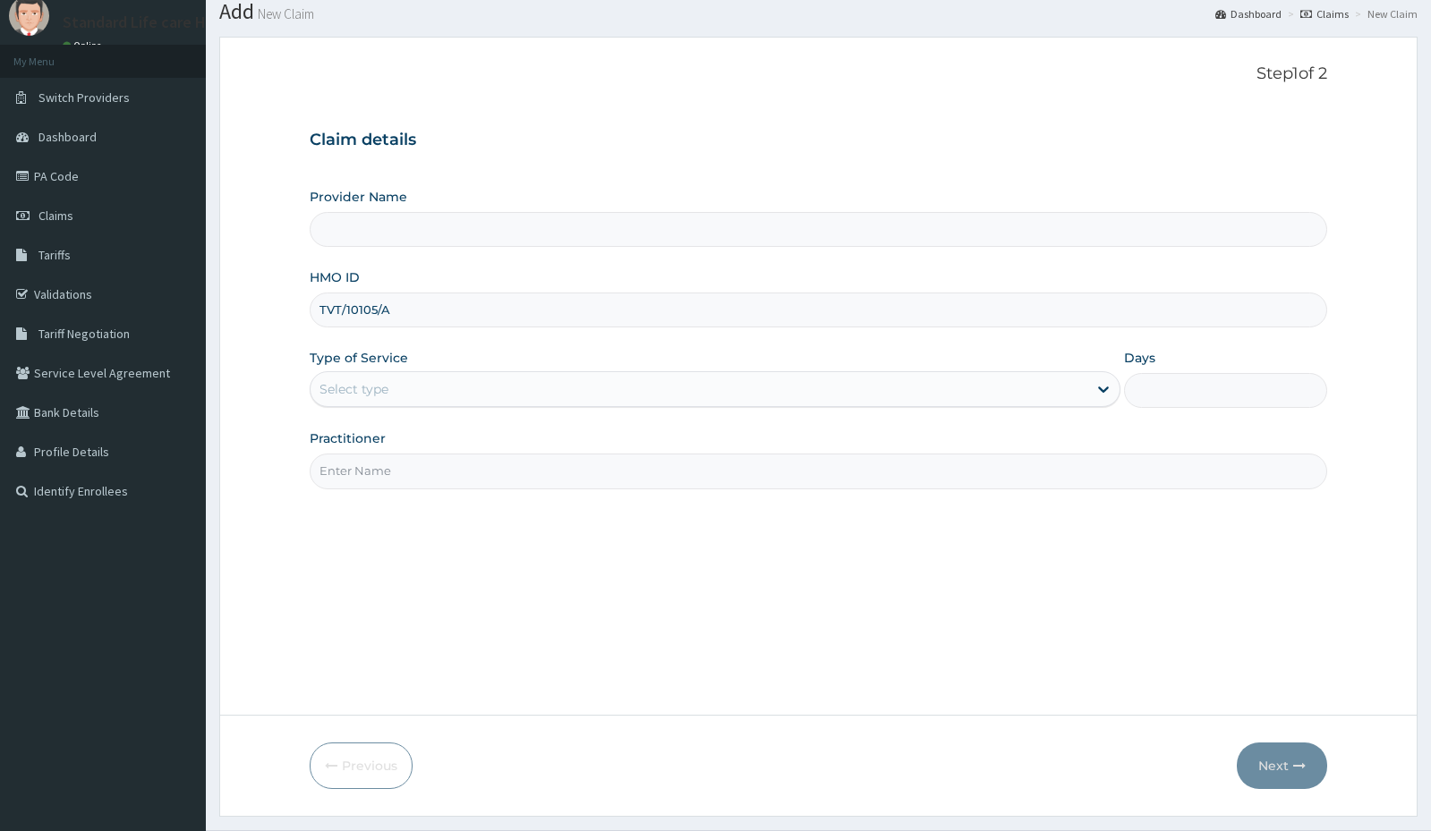
scroll to position [103, 0]
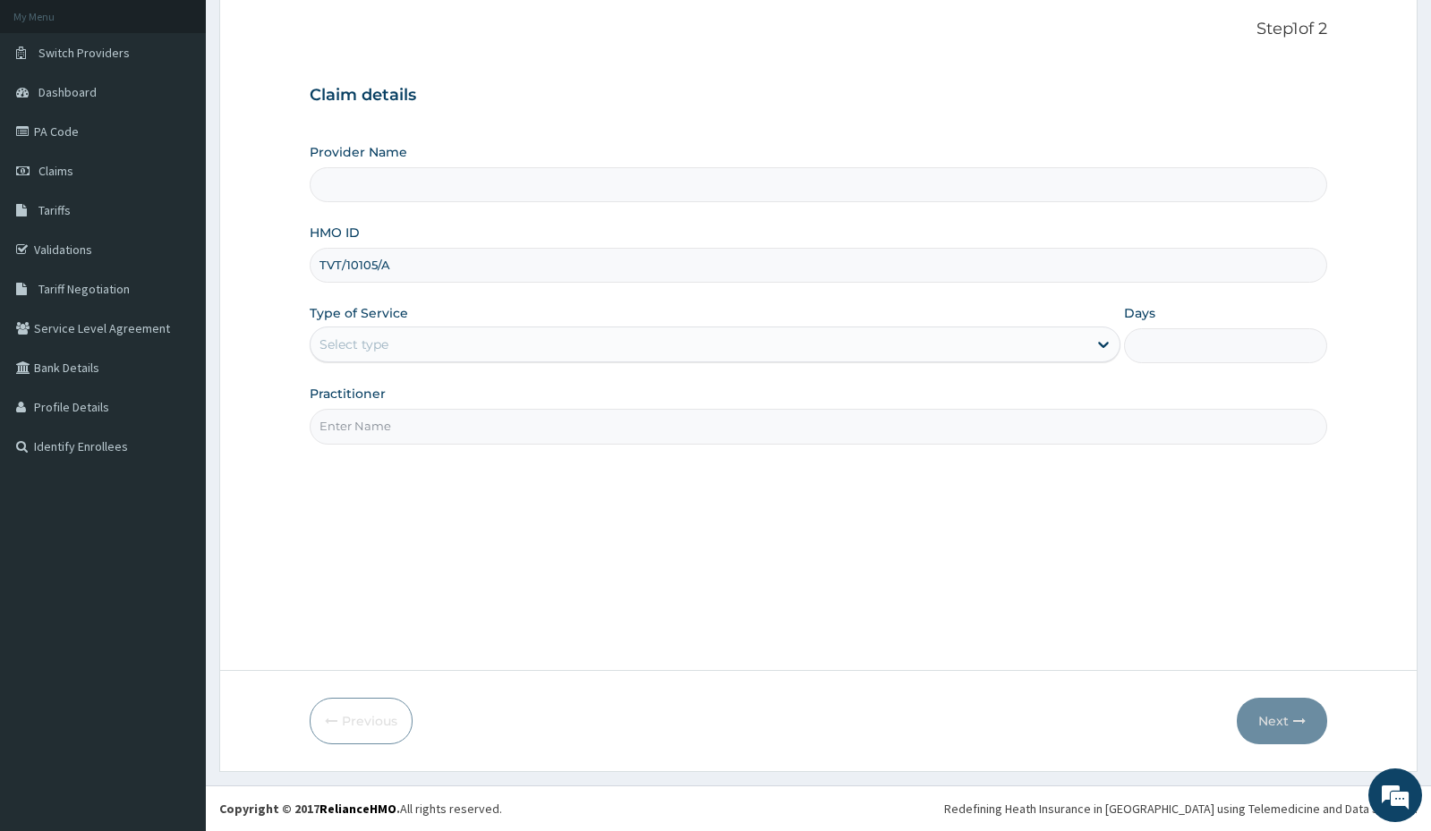
type input "TVT/10105/A"
click at [360, 351] on div "Select type" at bounding box center [353, 345] width 69 height 18
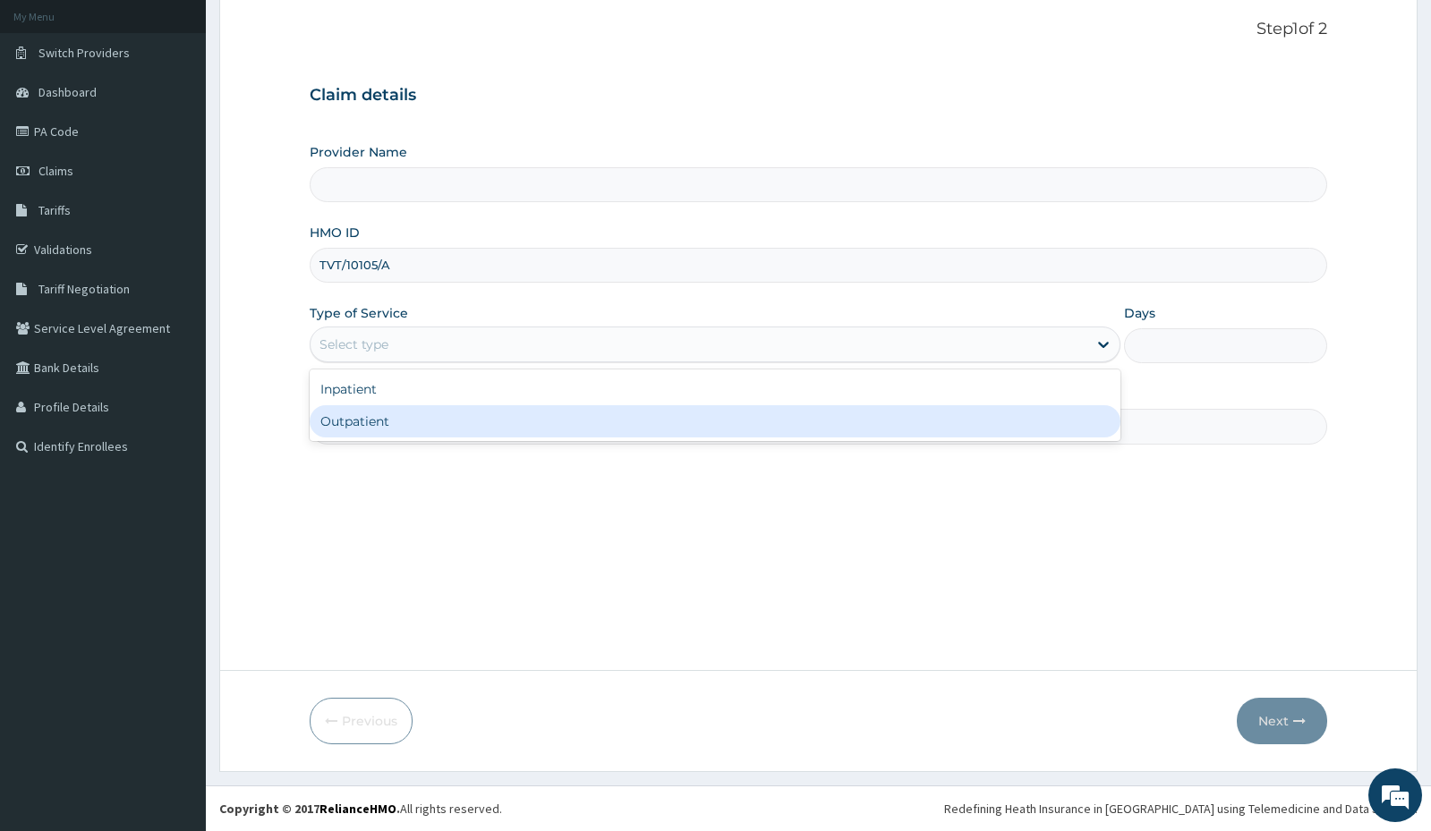
click at [362, 417] on div "Outpatient" at bounding box center [715, 421] width 811 height 32
type input "1"
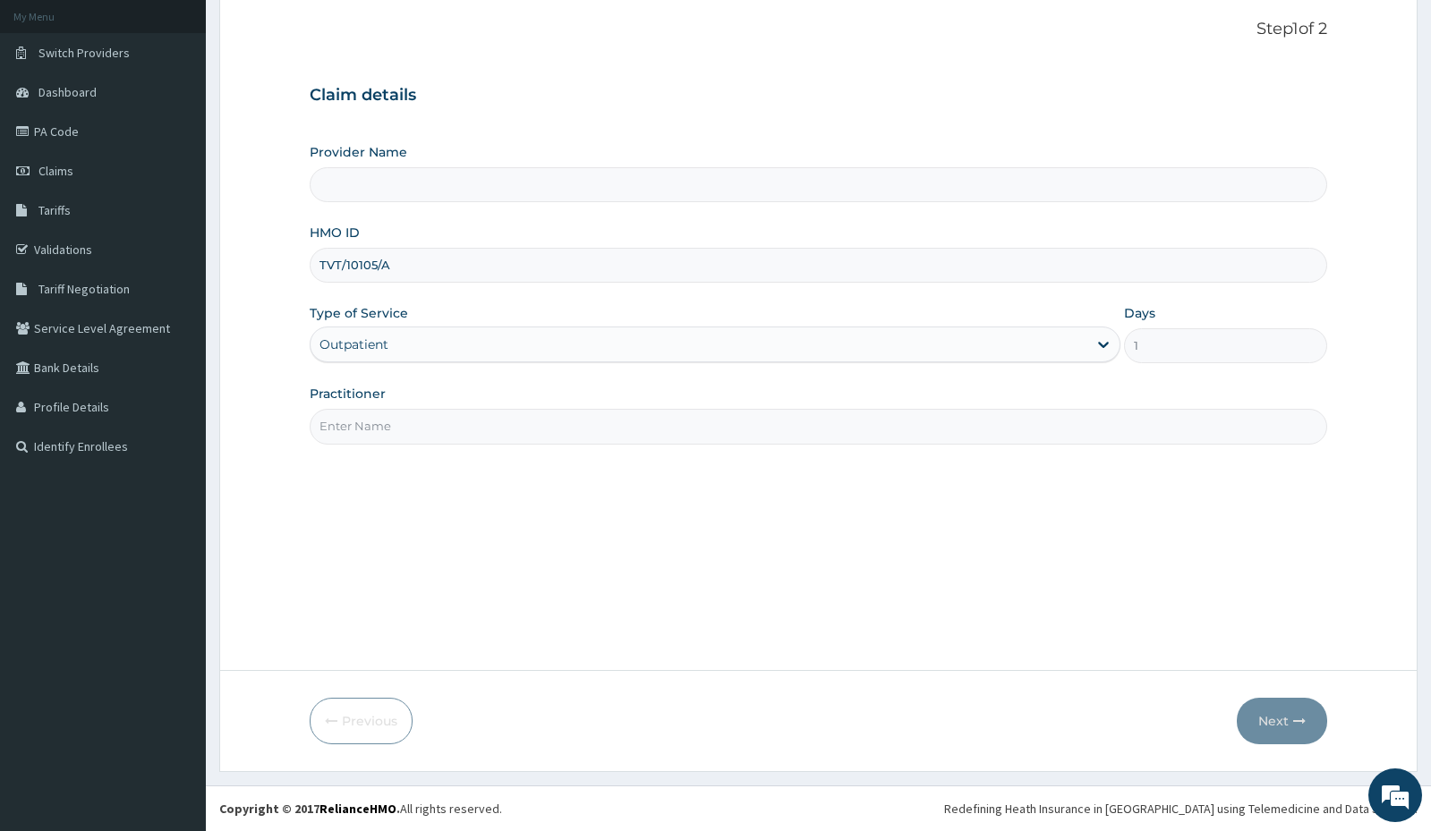
click at [353, 423] on input "Practitioner" at bounding box center [818, 426] width 1017 height 35
type input "Standard Life Care Hospital"
type input "dr [PERSON_NAME]"
click at [1268, 719] on button "Next" at bounding box center [1282, 721] width 90 height 47
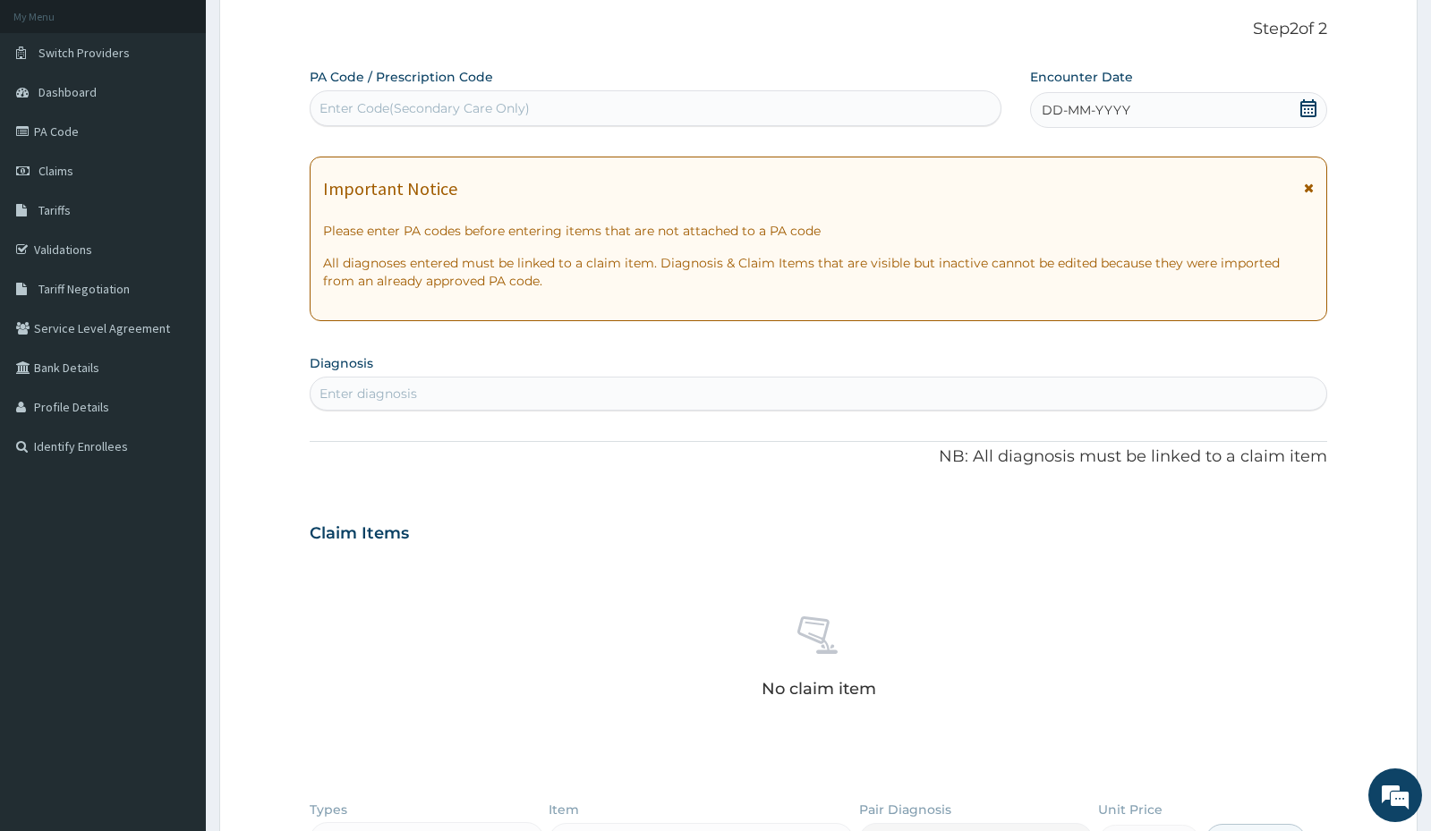
scroll to position [0, 0]
click at [376, 107] on div "Enter Code(Secondary Care Only)" at bounding box center [424, 108] width 210 height 18
paste input "PA/7D4F5A"
type input "PA/7D4F5A"
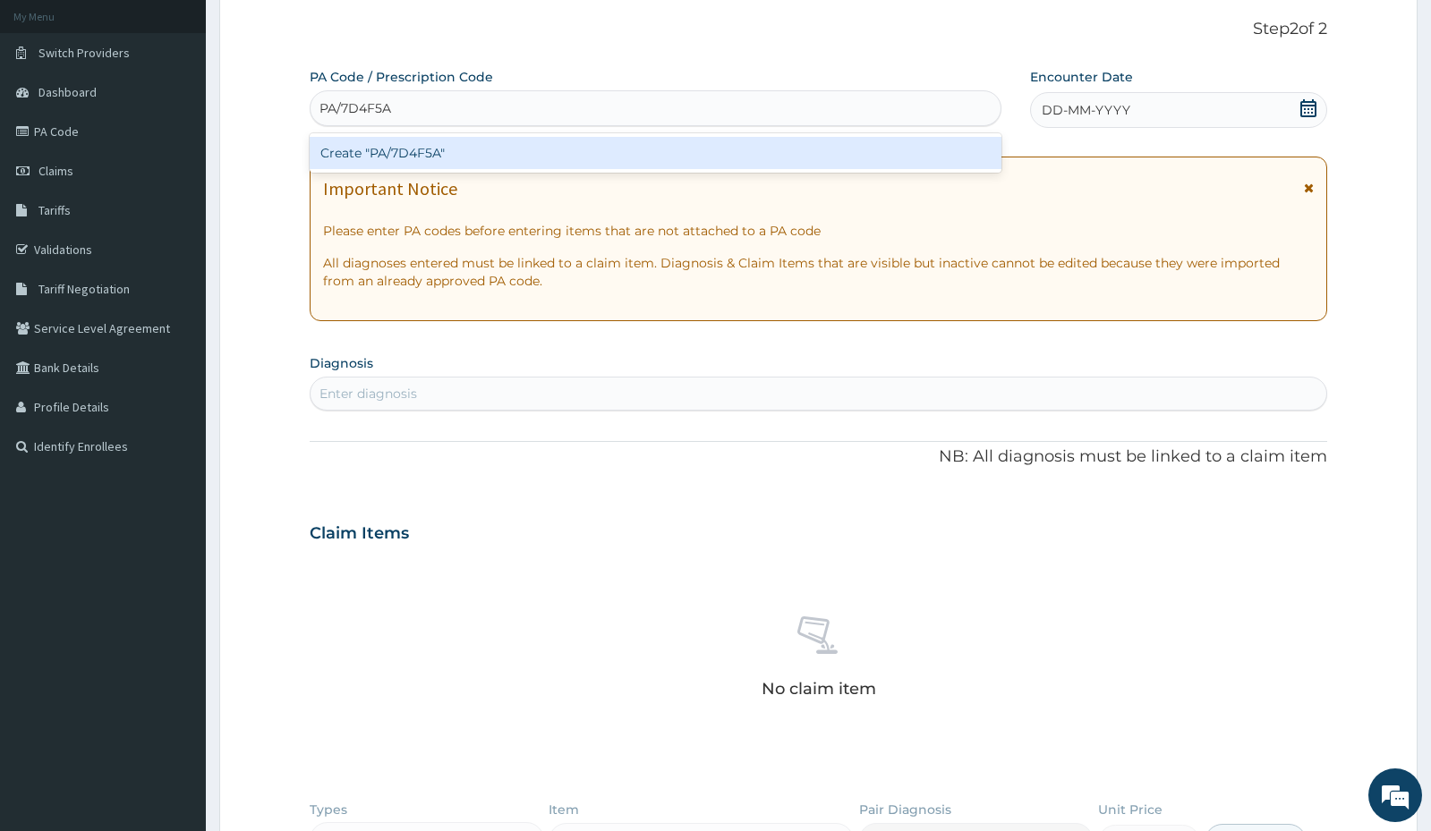
click at [376, 155] on div "Create "PA/7D4F5A"" at bounding box center [656, 153] width 692 height 32
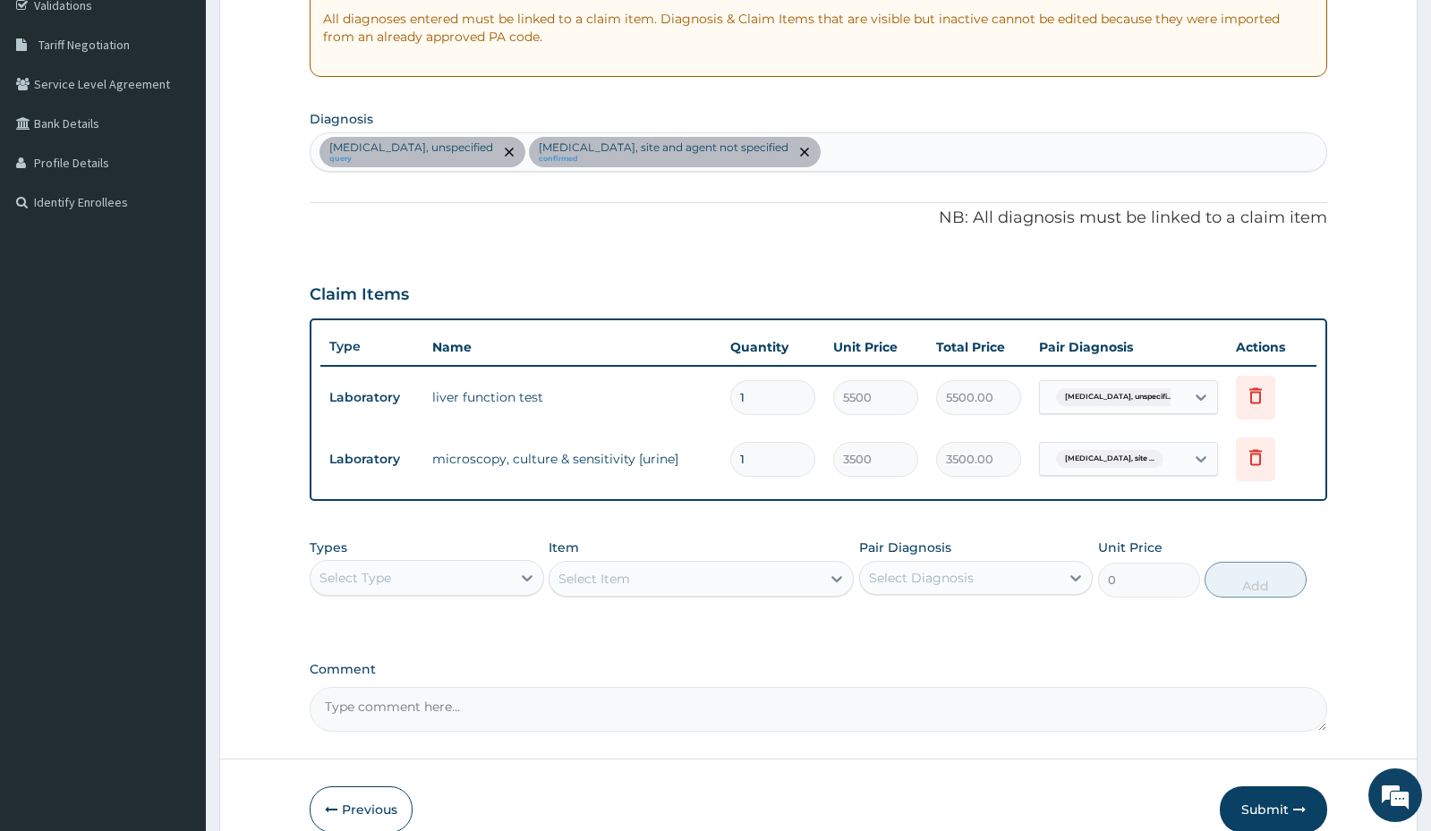
scroll to position [436, 0]
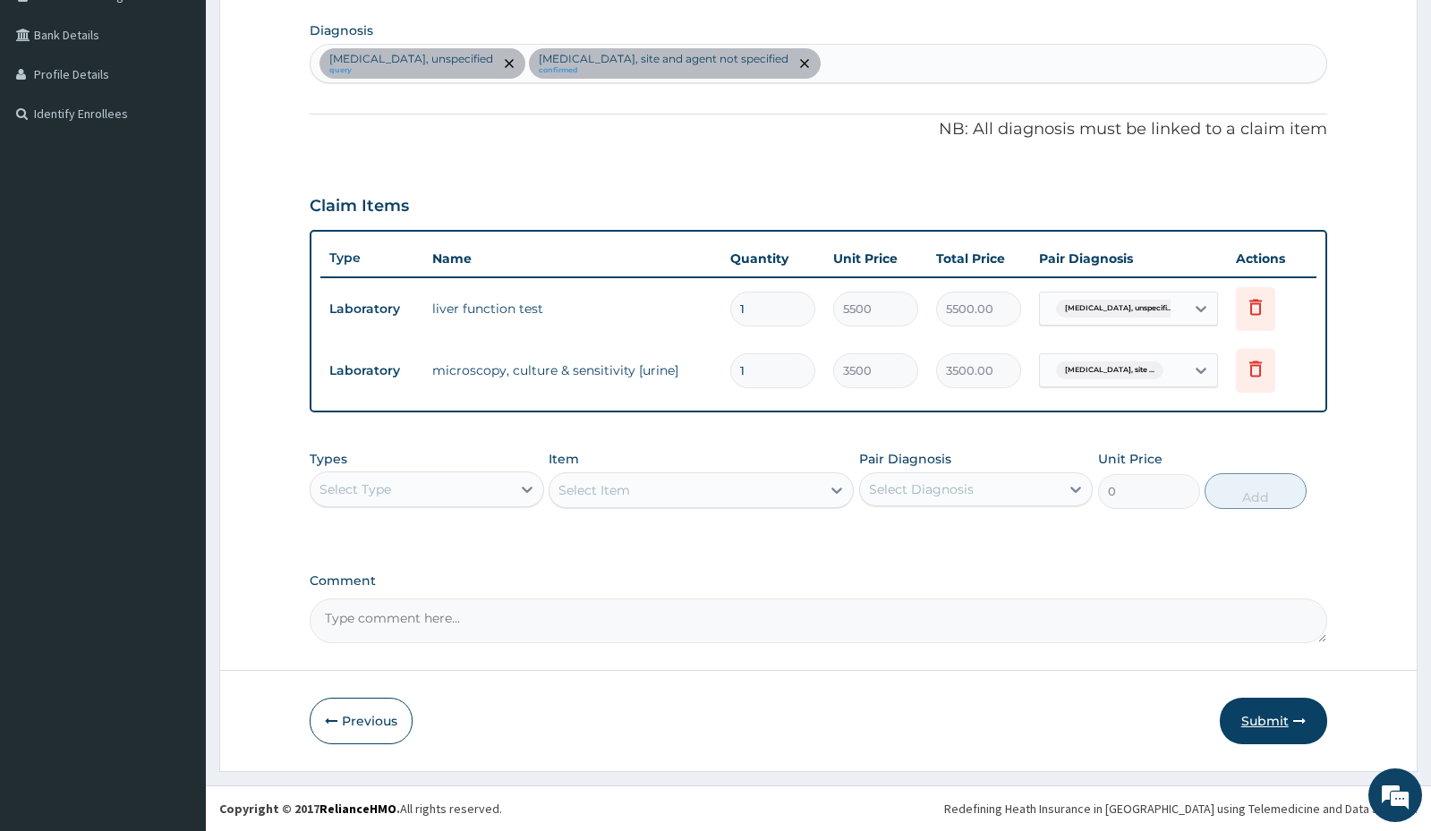
click at [1274, 724] on button "Submit" at bounding box center [1273, 721] width 107 height 47
